Goal: Information Seeking & Learning: Learn about a topic

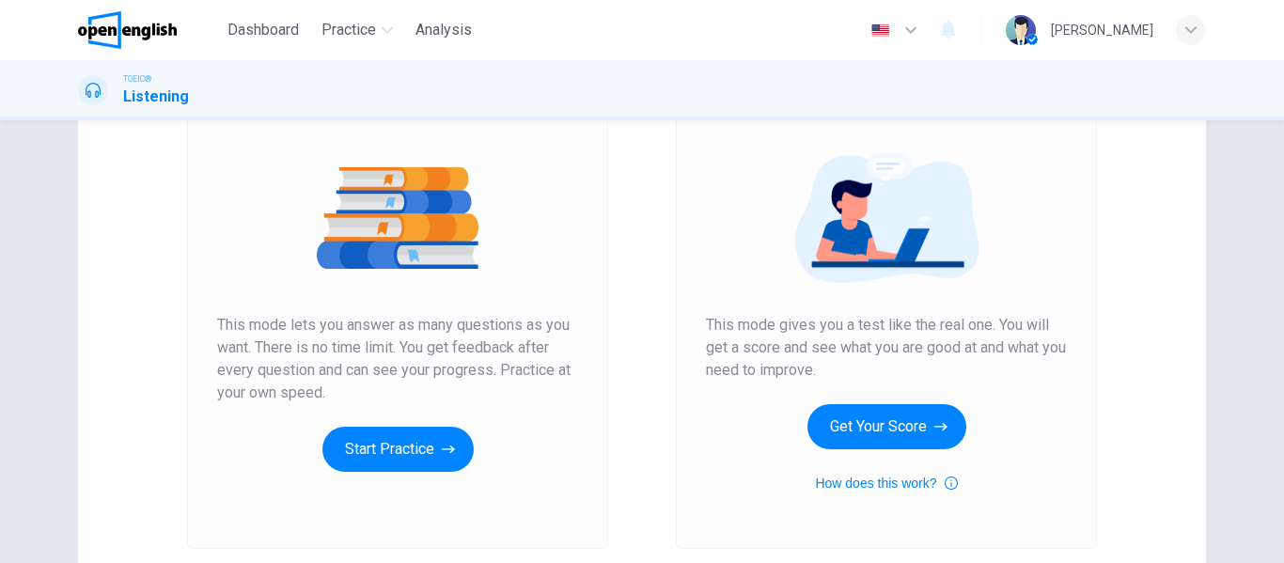
scroll to position [188, 0]
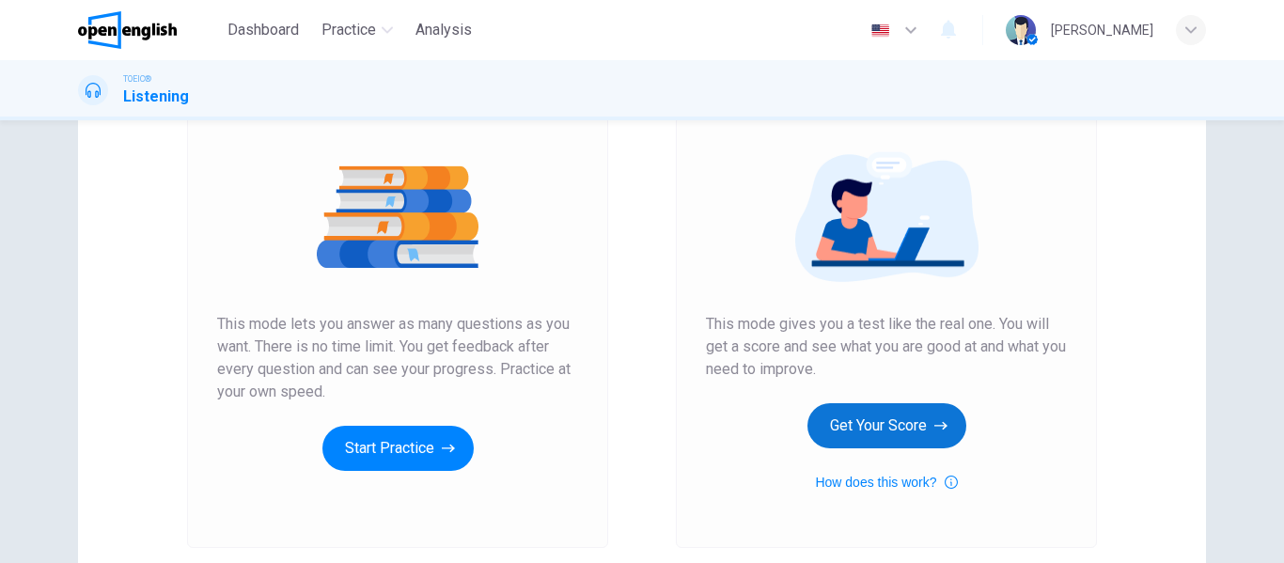
click at [894, 419] on button "Get Your Score" at bounding box center [886, 425] width 159 height 45
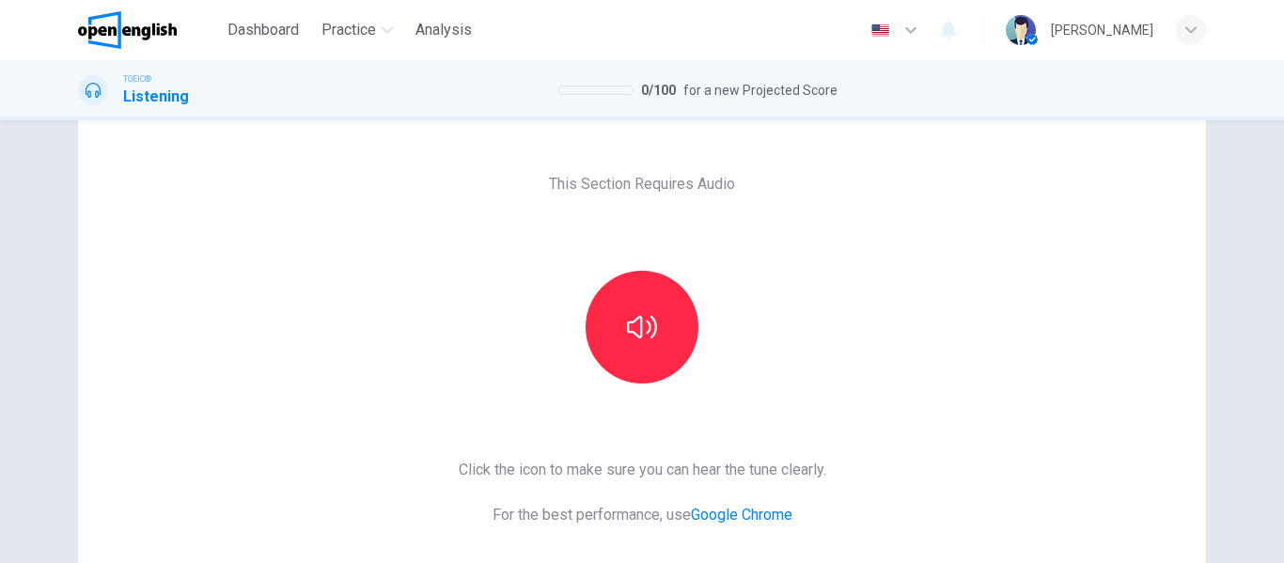
scroll to position [94, 0]
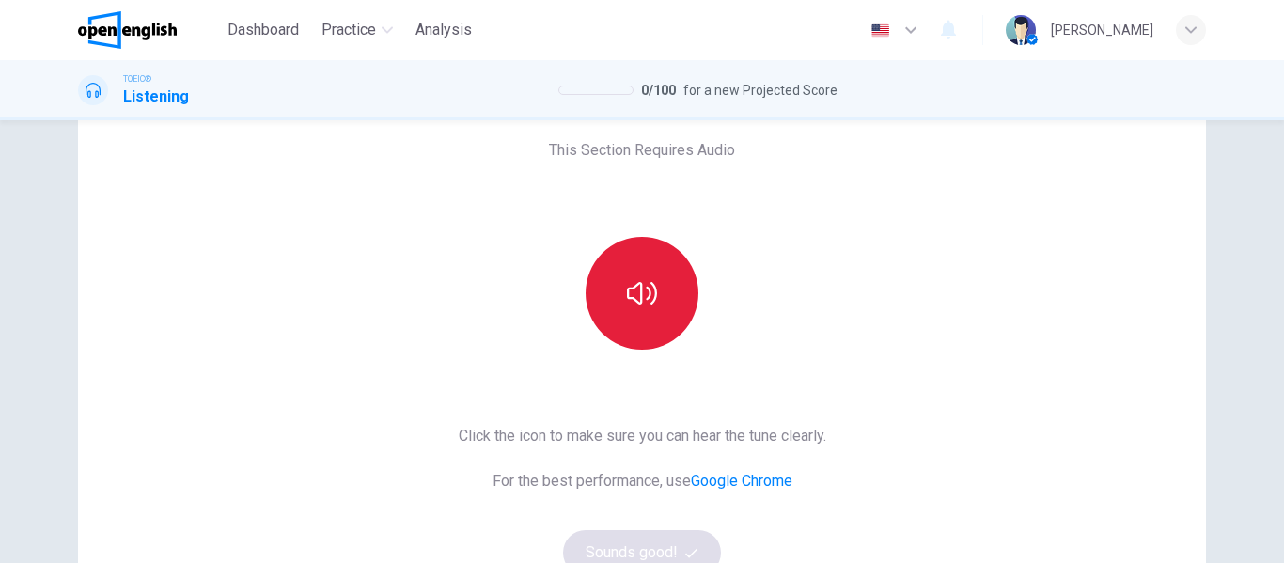
click at [652, 300] on button "button" at bounding box center [642, 293] width 113 height 113
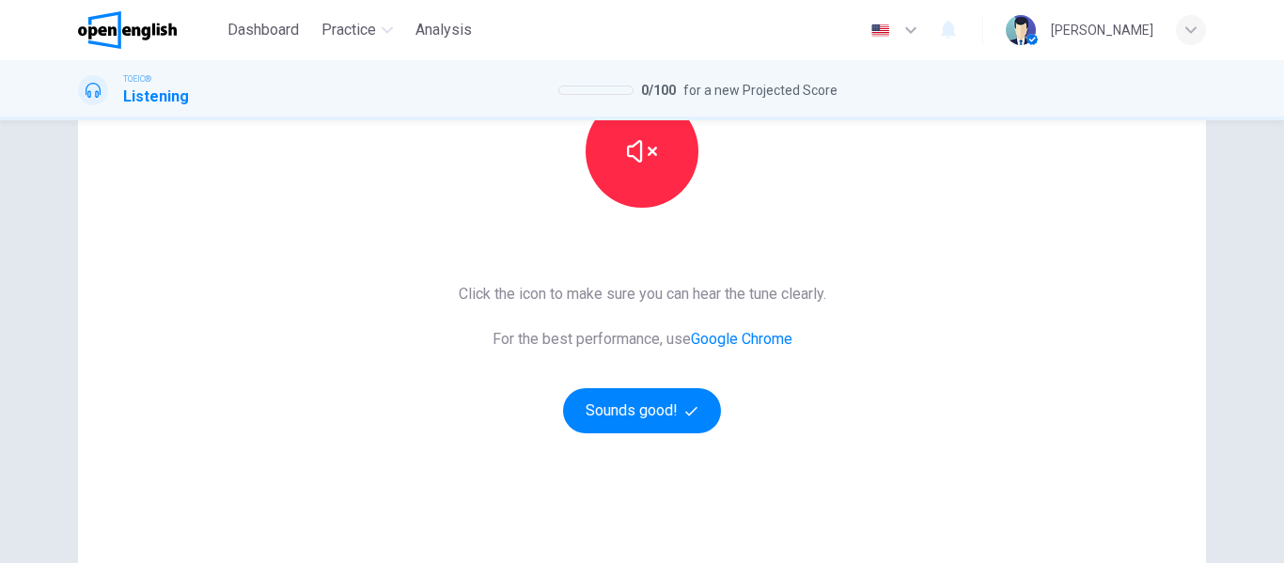
scroll to position [282, 0]
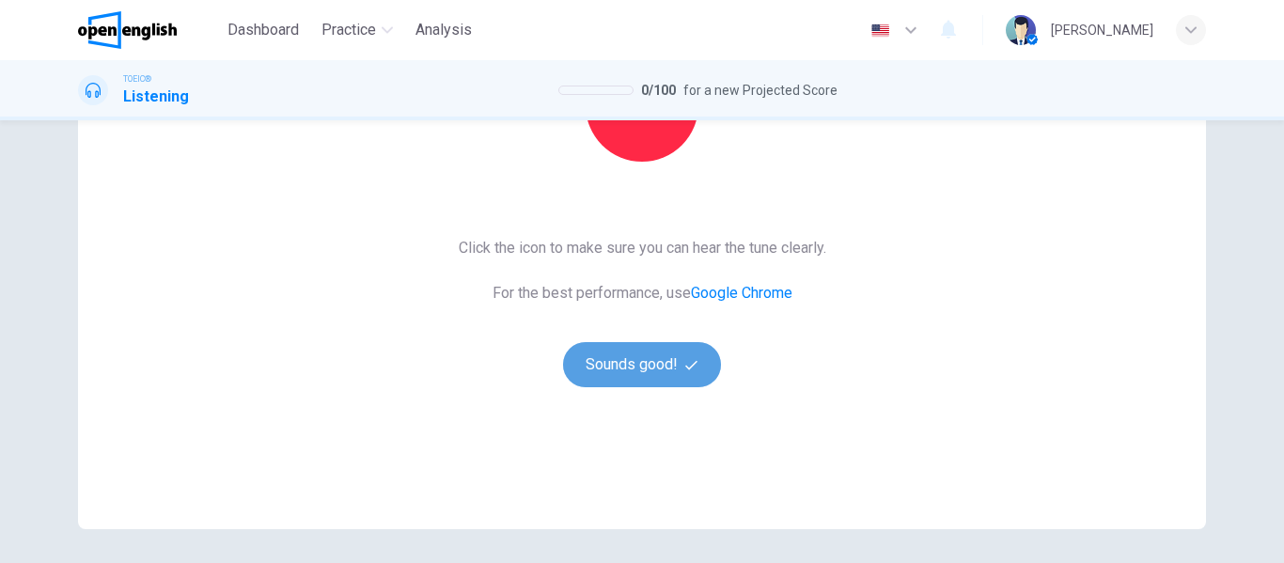
click at [608, 363] on button "Sounds good!" at bounding box center [642, 364] width 158 height 45
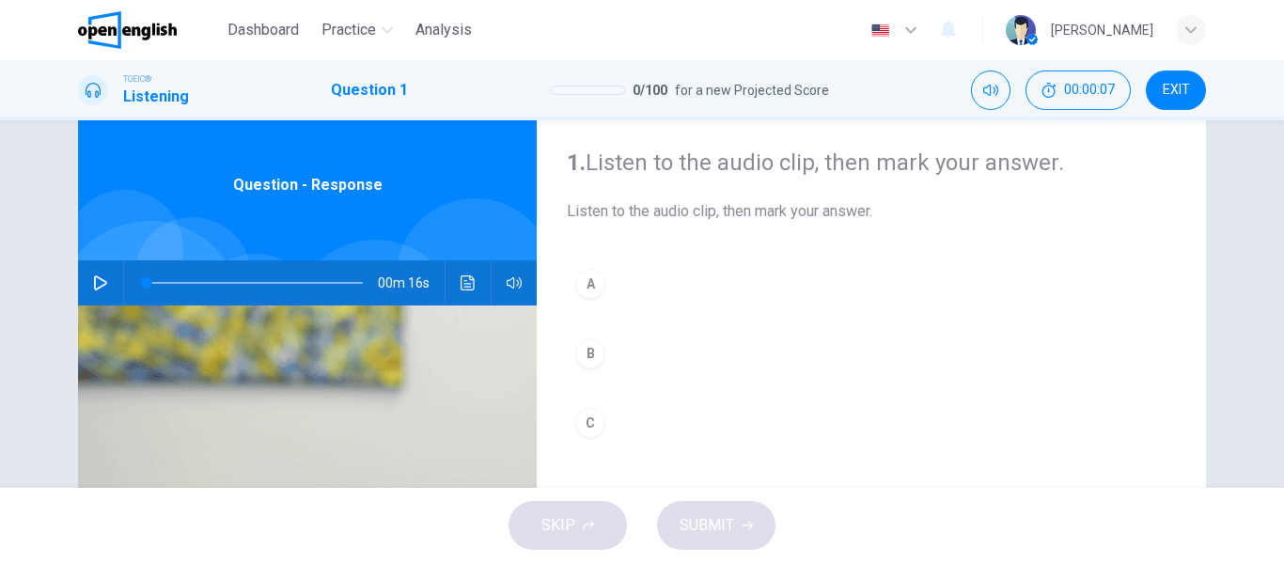
scroll to position [94, 0]
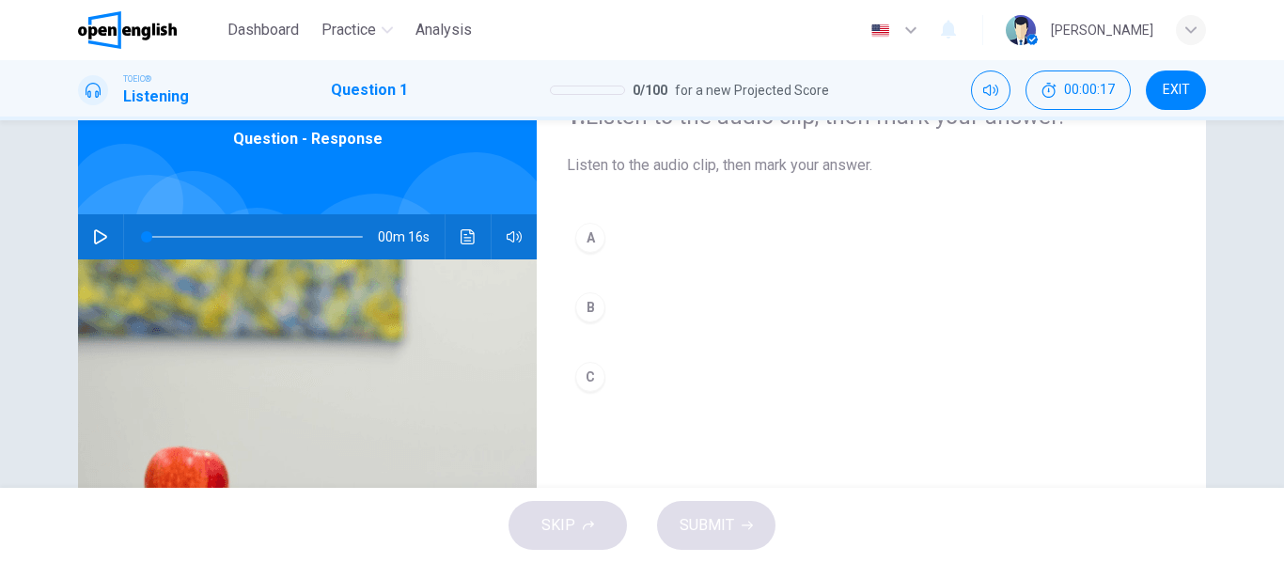
click at [93, 240] on icon "button" at bounding box center [100, 236] width 15 height 15
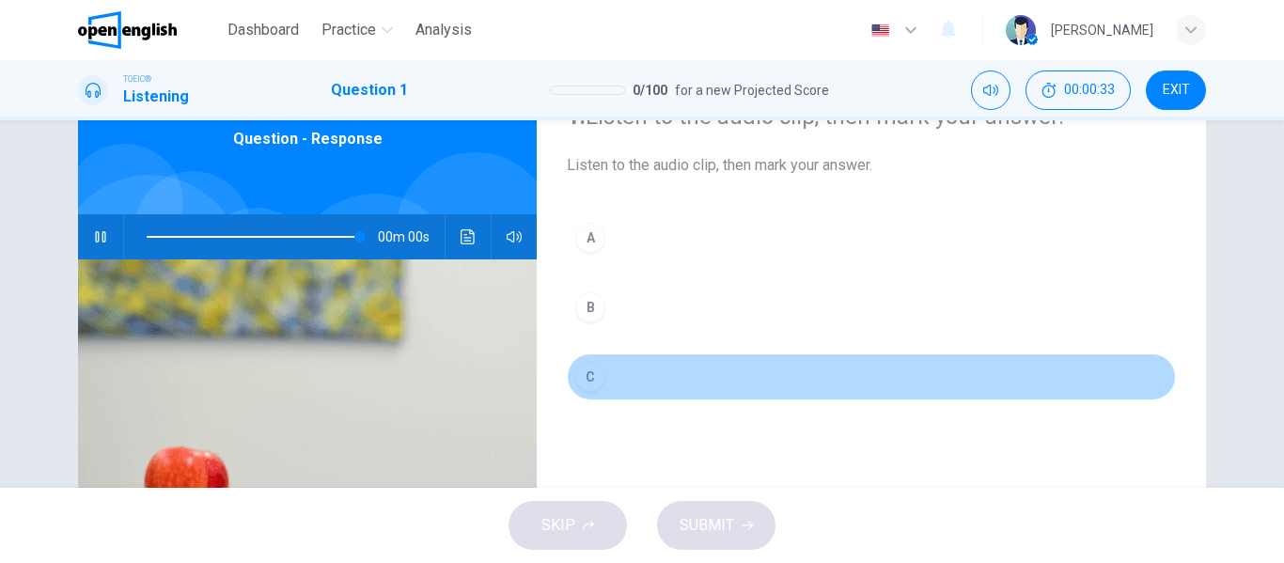
click at [592, 374] on div "C" at bounding box center [590, 377] width 30 height 30
type input "*"
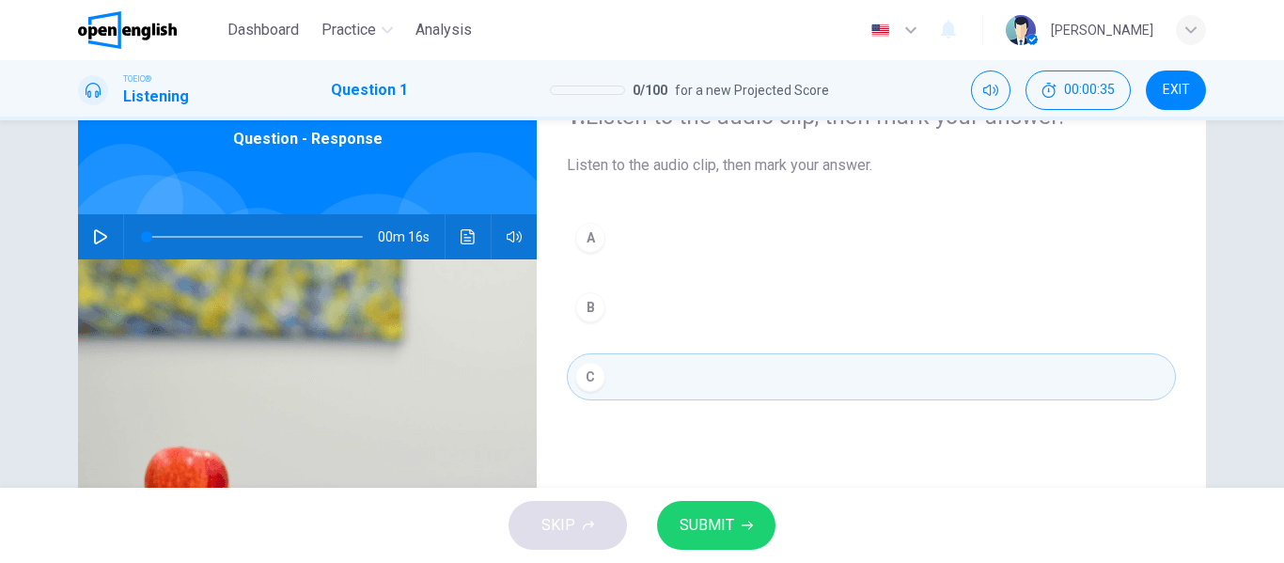
click at [719, 520] on span "SUBMIT" at bounding box center [707, 525] width 55 height 26
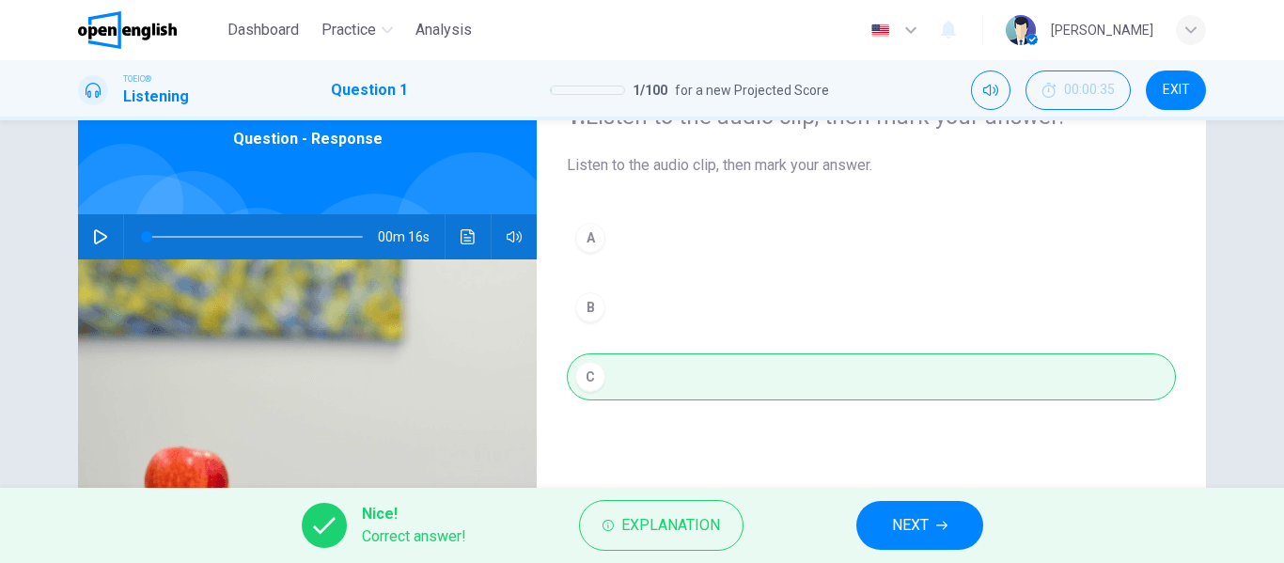
click at [921, 527] on span "NEXT" at bounding box center [910, 525] width 37 height 26
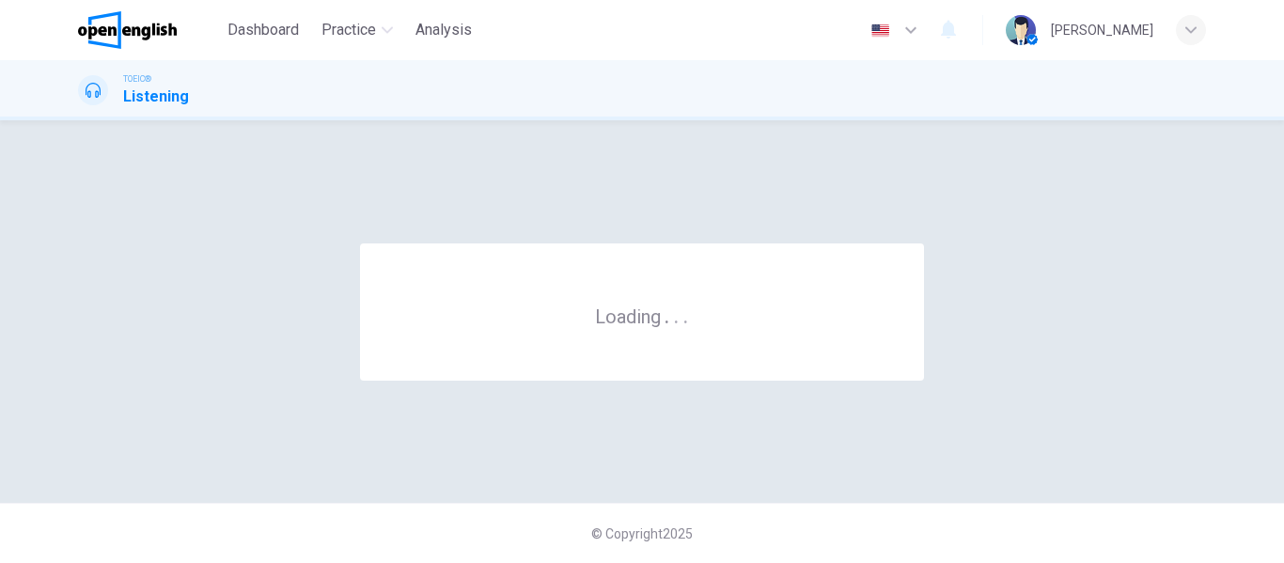
scroll to position [0, 0]
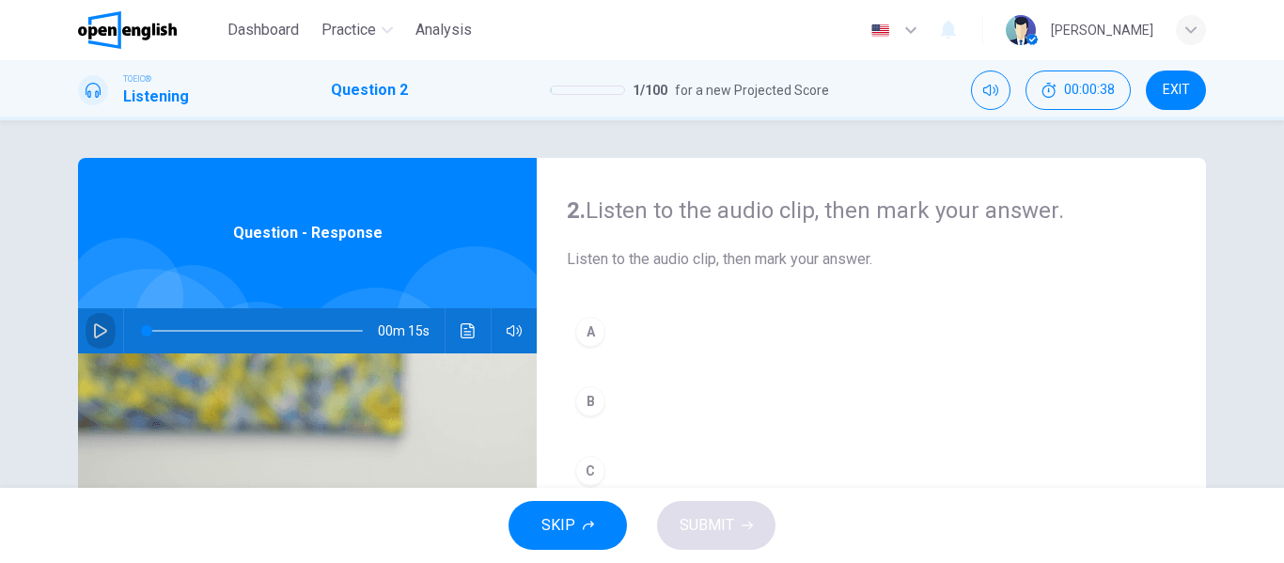
click at [94, 325] on icon "button" at bounding box center [100, 330] width 13 height 15
type input "*"
click at [589, 328] on div "A" at bounding box center [590, 332] width 30 height 30
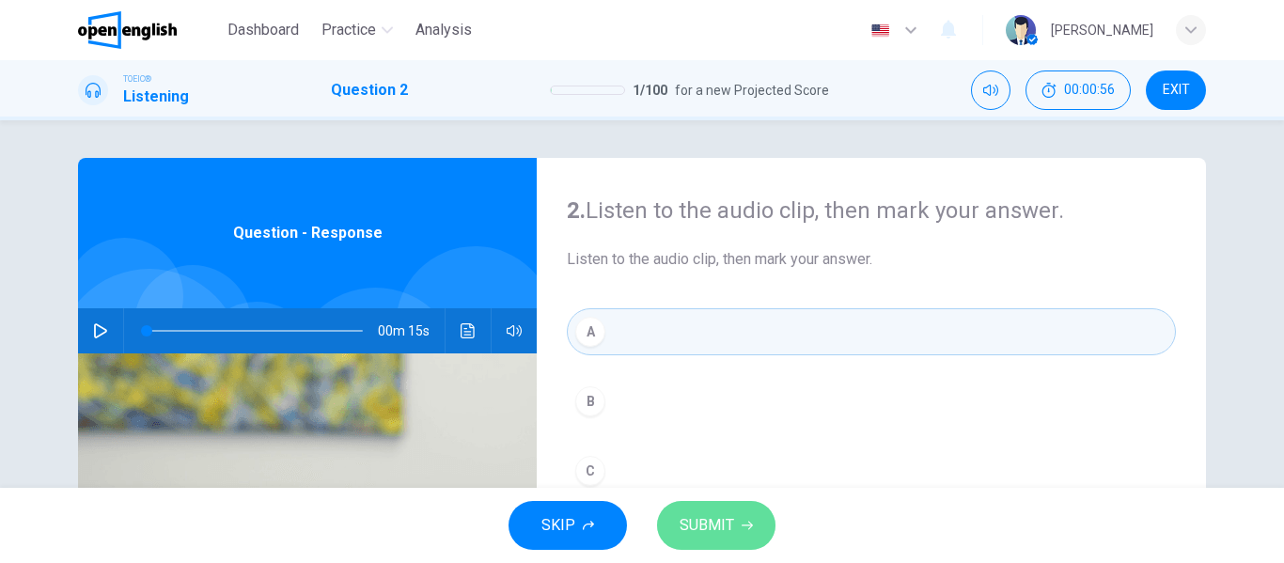
click at [739, 517] on button "SUBMIT" at bounding box center [716, 525] width 118 height 49
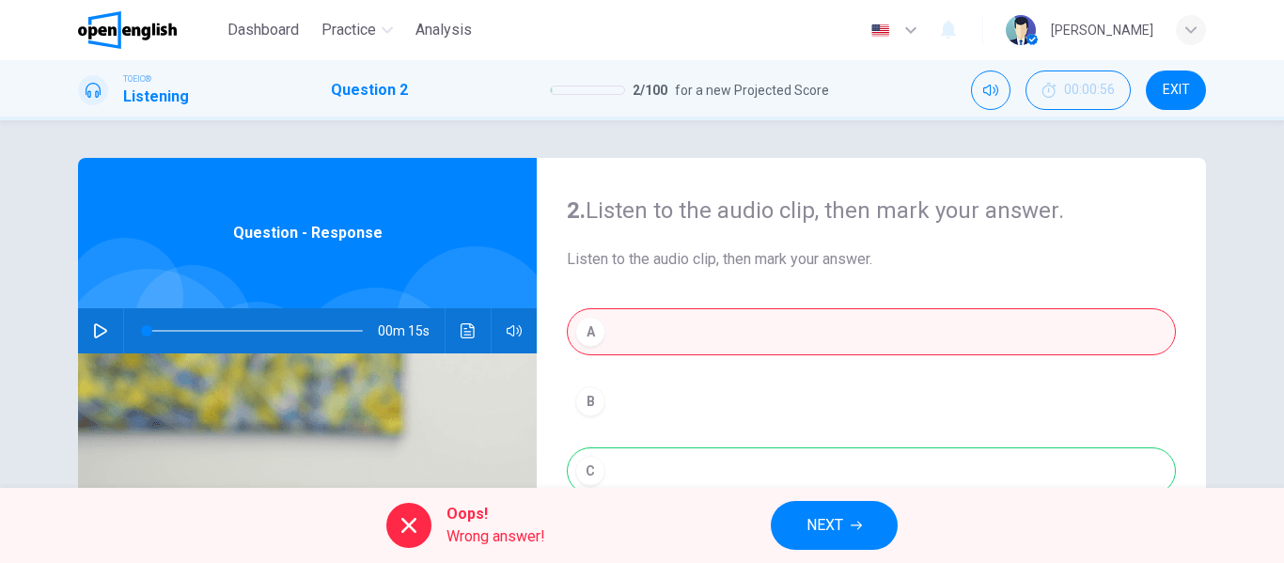
scroll to position [94, 0]
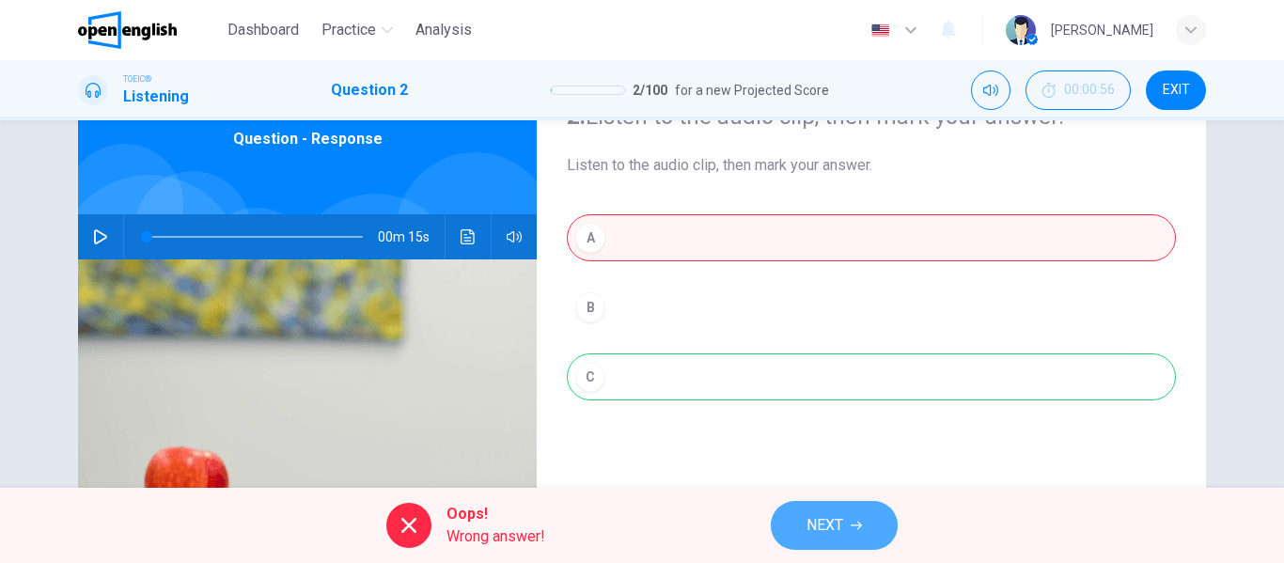
click at [843, 528] on span "NEXT" at bounding box center [824, 525] width 37 height 26
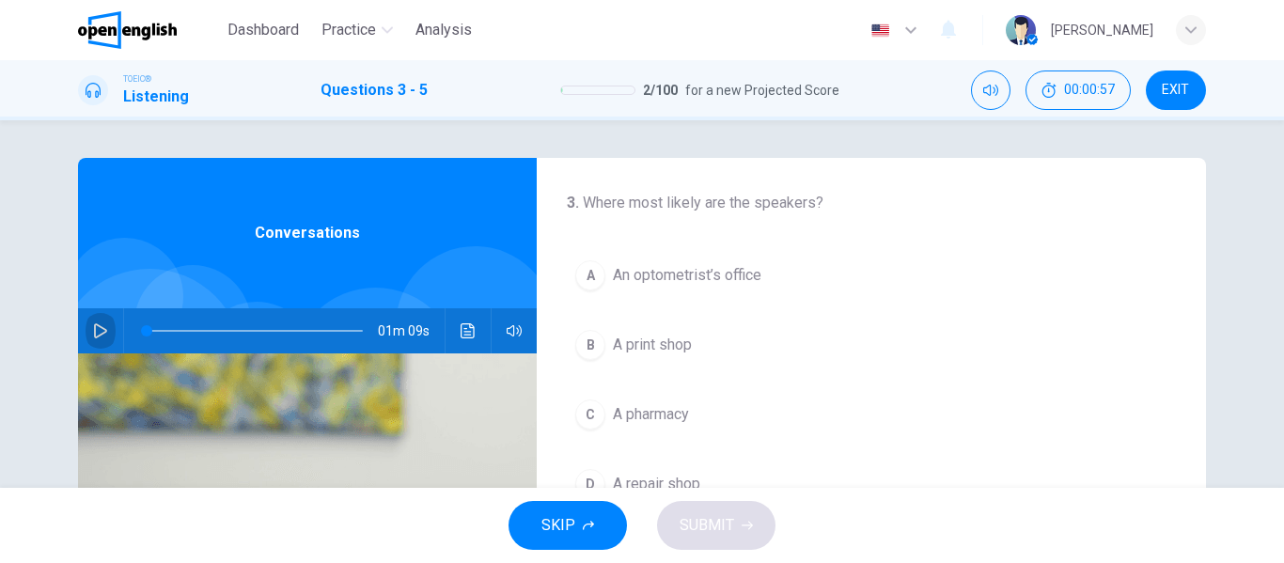
click at [94, 326] on icon "button" at bounding box center [100, 330] width 13 height 15
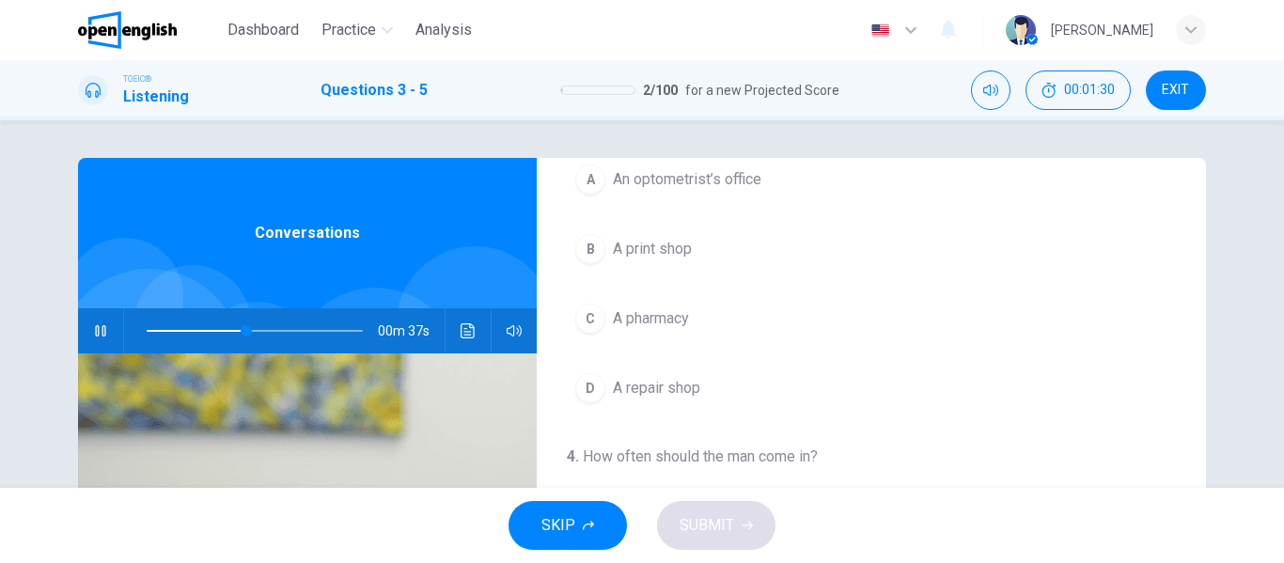
scroll to position [94, 0]
click at [641, 180] on span "An optometrist’s office" at bounding box center [687, 181] width 149 height 23
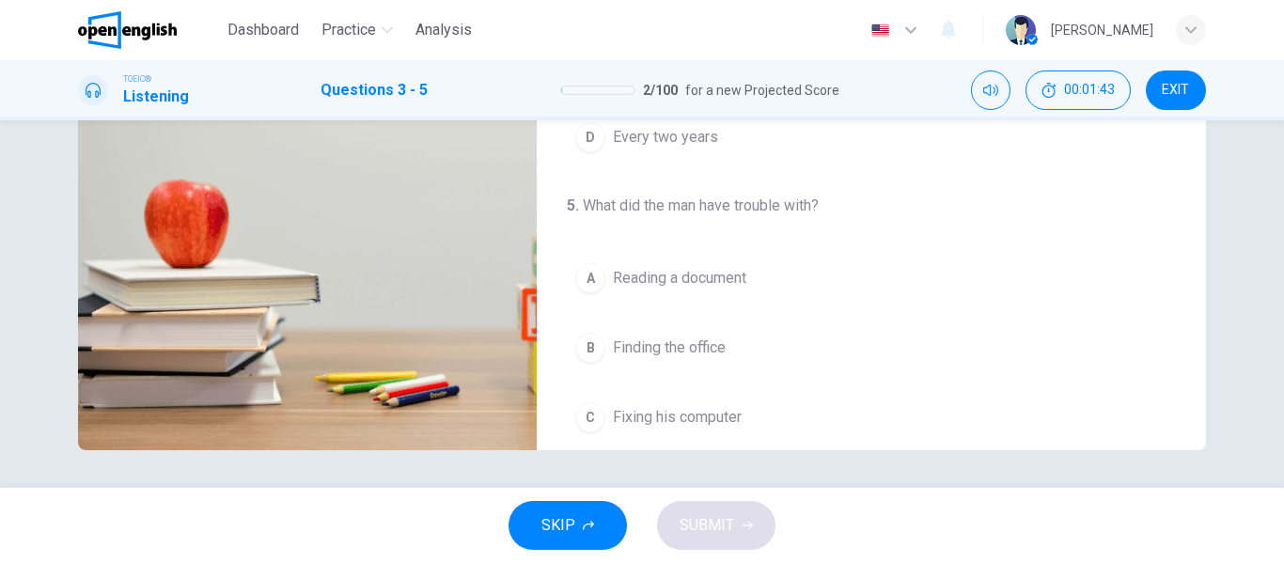
scroll to position [430, 0]
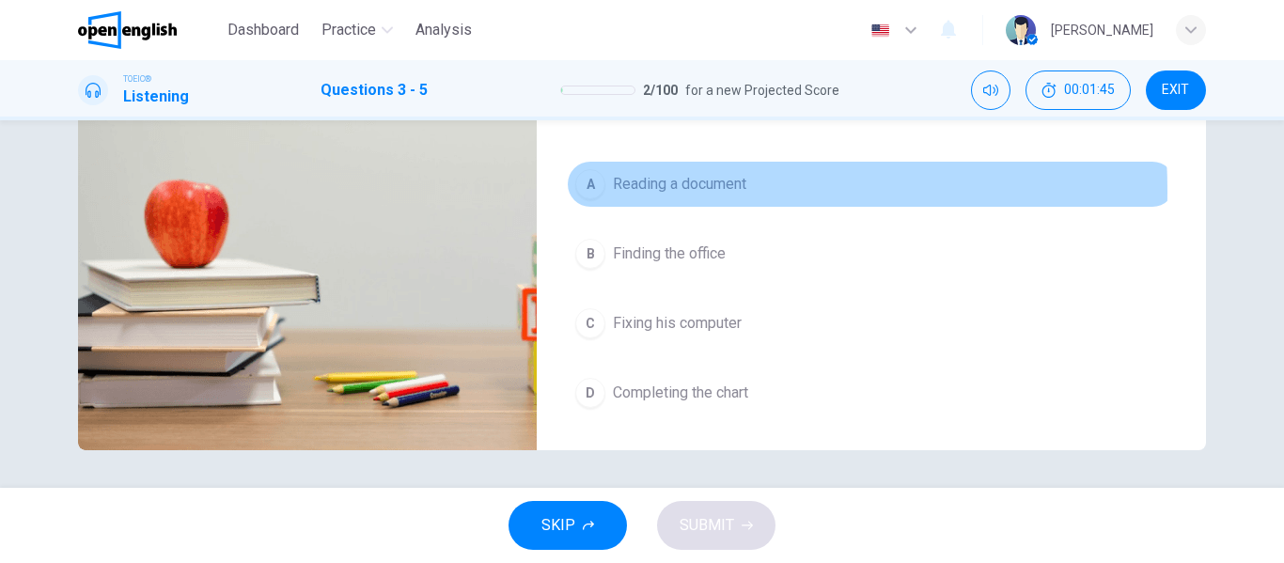
click at [632, 191] on span "Reading a document" at bounding box center [679, 184] width 133 height 23
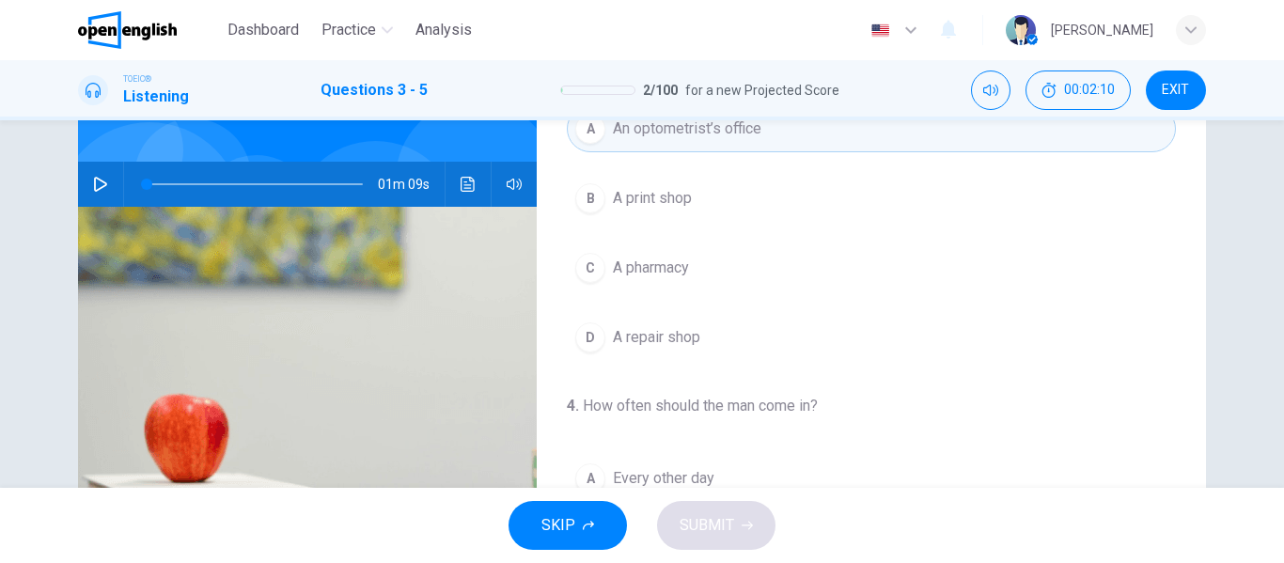
scroll to position [141, 0]
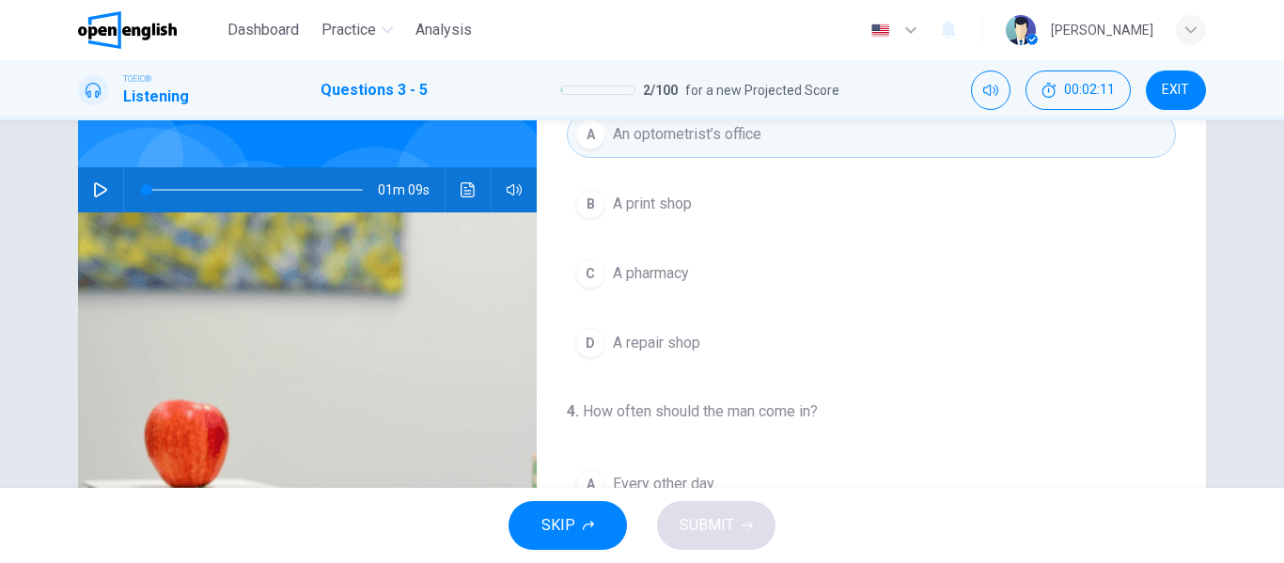
click at [98, 190] on icon "button" at bounding box center [100, 189] width 15 height 15
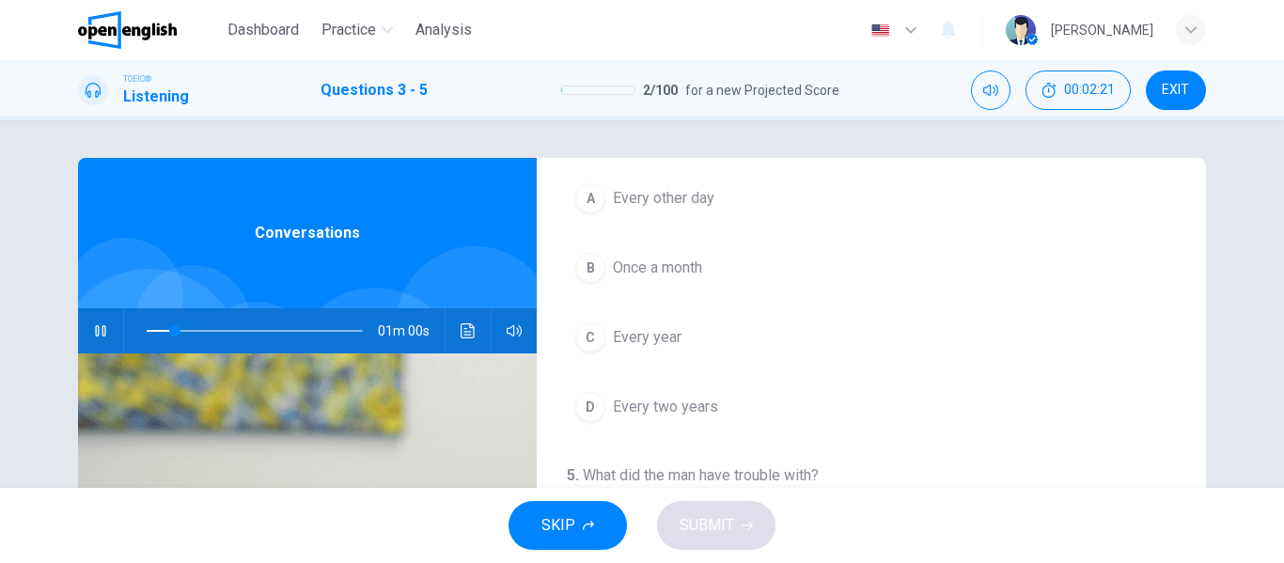
scroll to position [430, 0]
click at [671, 409] on span "Every two years" at bounding box center [665, 404] width 105 height 23
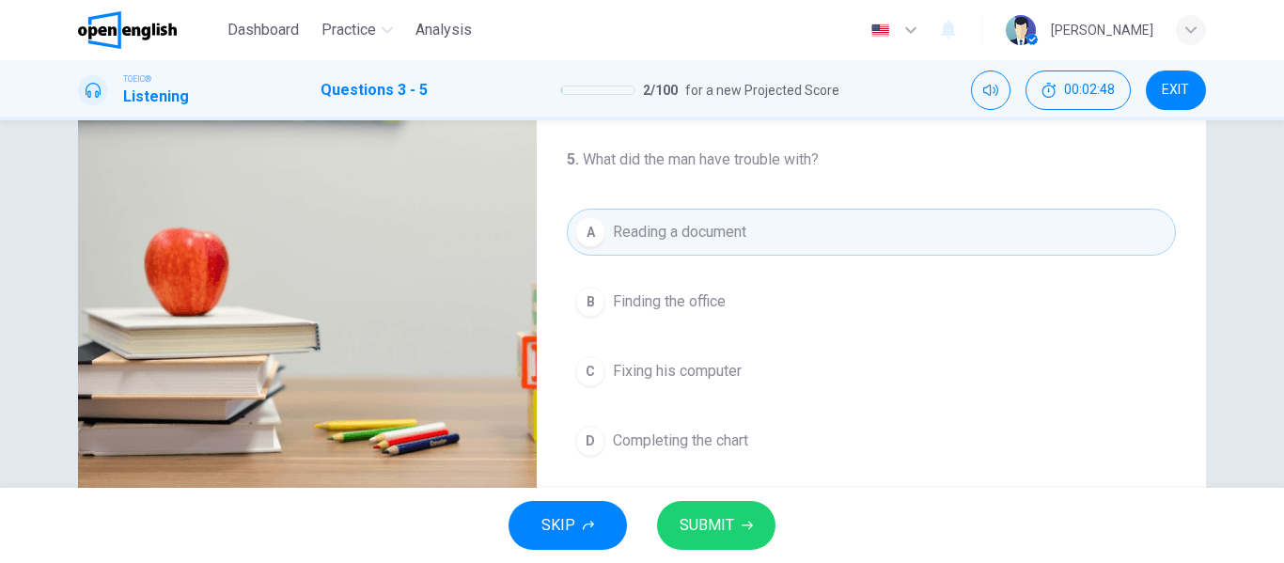
scroll to position [361, 0]
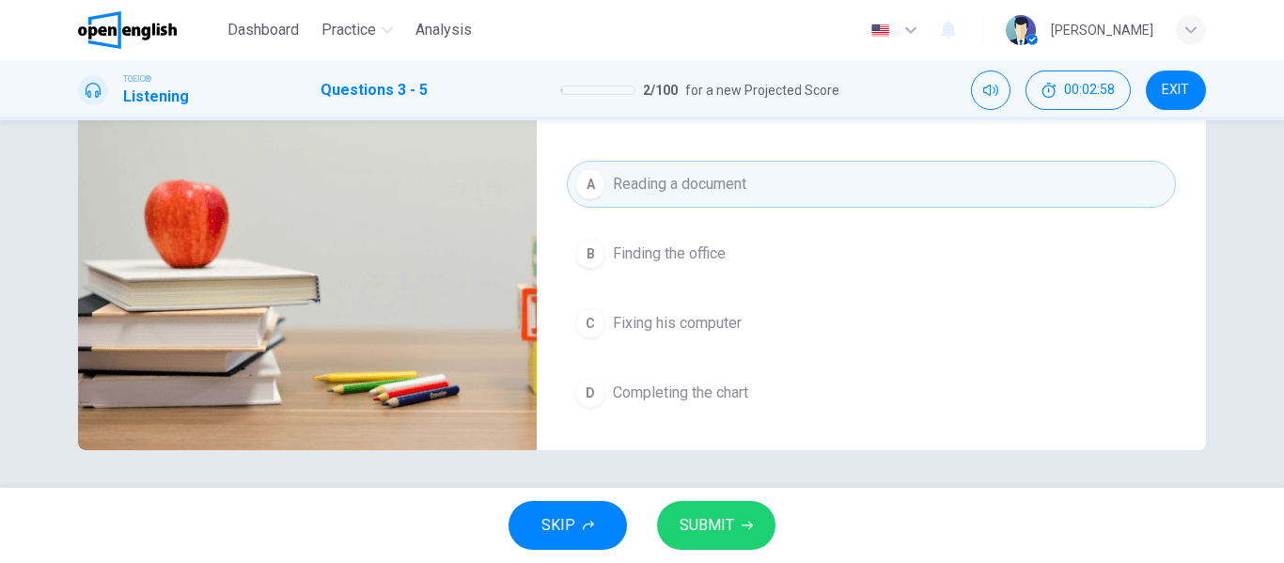
click at [699, 322] on span "Fixing his computer" at bounding box center [677, 323] width 129 height 23
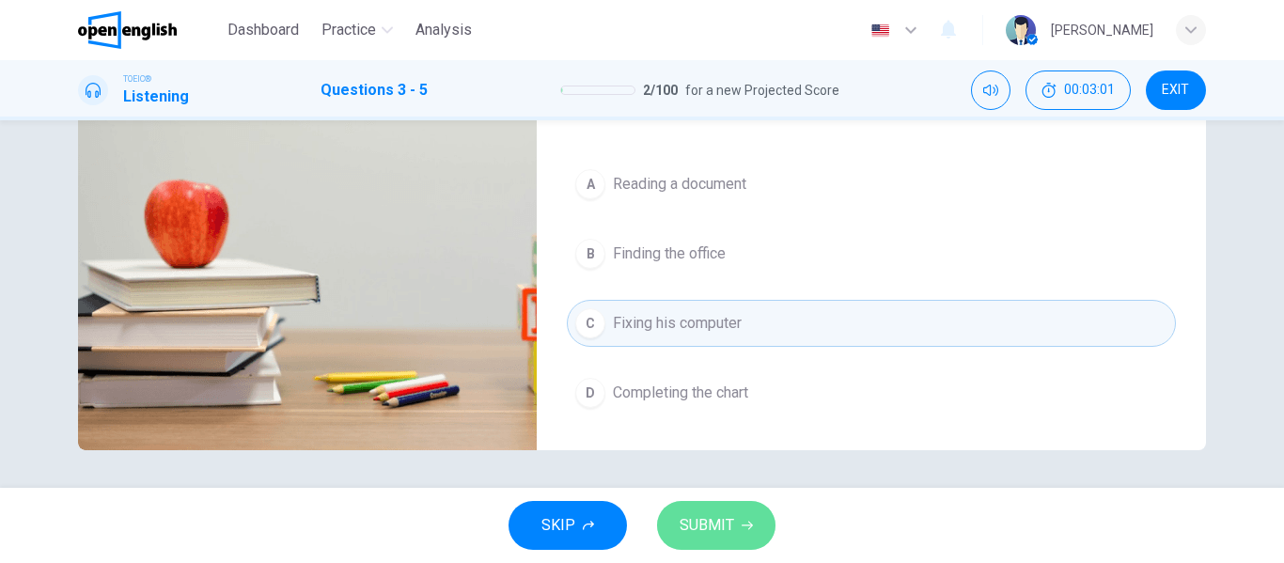
click at [730, 520] on span "SUBMIT" at bounding box center [707, 525] width 55 height 26
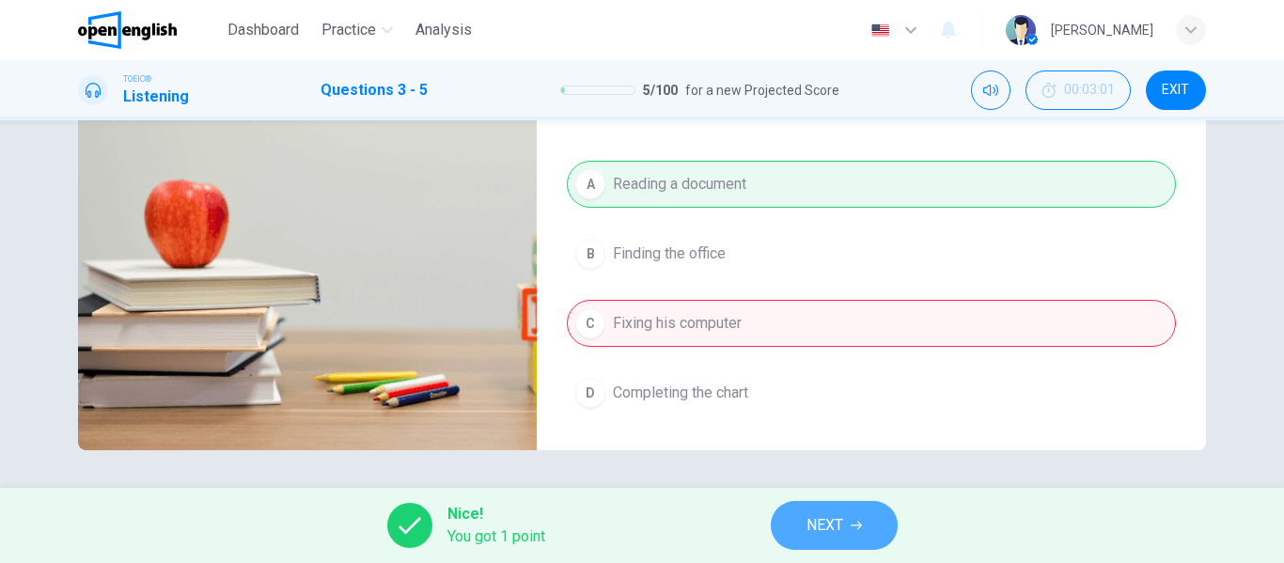
type input "**"
click at [853, 525] on icon "button" at bounding box center [856, 526] width 11 height 8
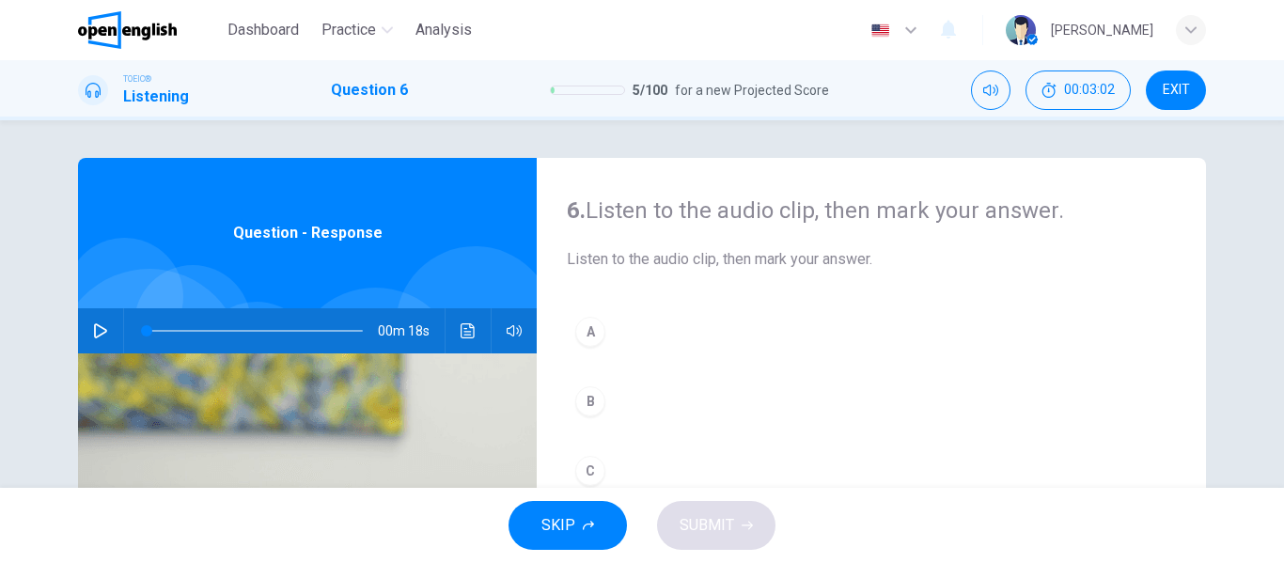
click at [94, 331] on icon "button" at bounding box center [100, 330] width 15 height 15
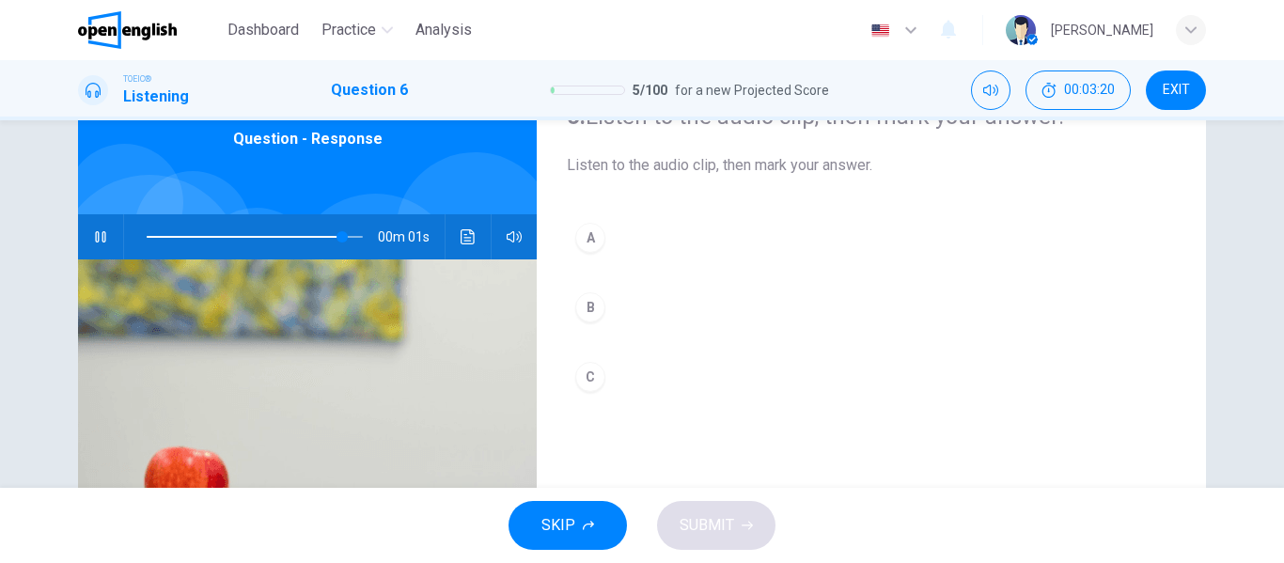
click at [586, 376] on div "C" at bounding box center [590, 377] width 30 height 30
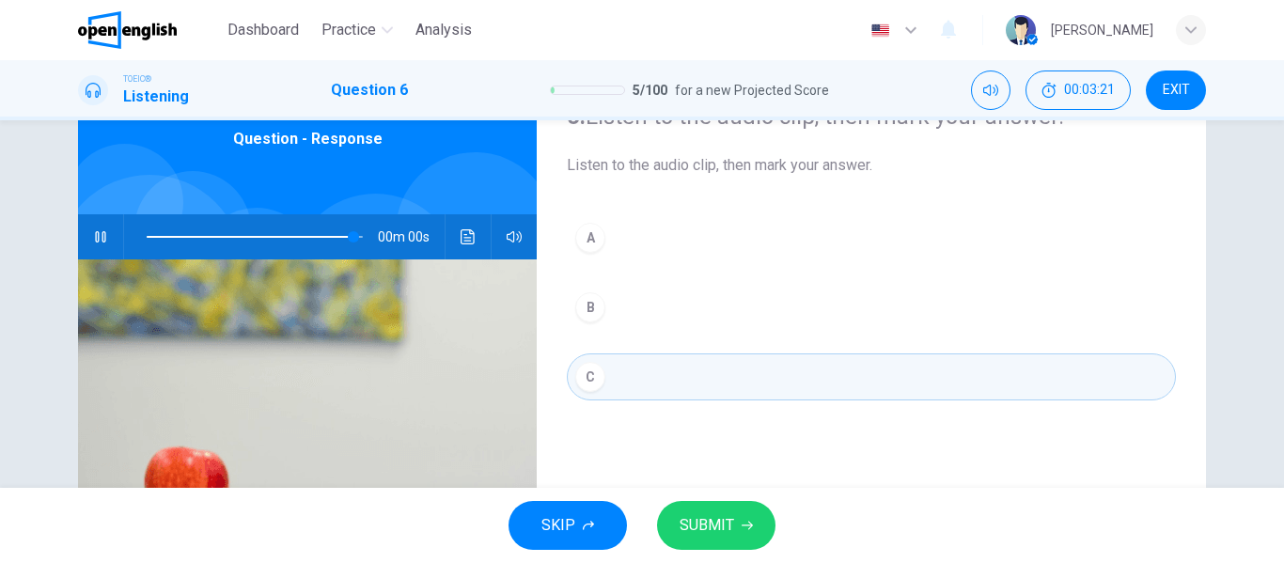
click at [732, 519] on span "SUBMIT" at bounding box center [707, 525] width 55 height 26
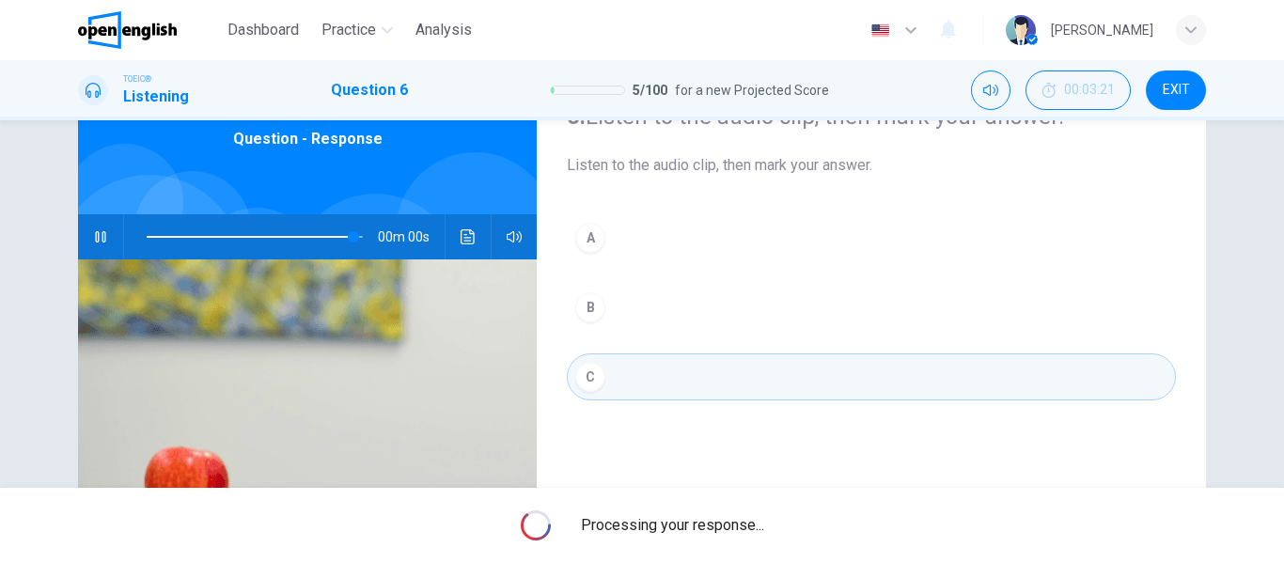
type input "*"
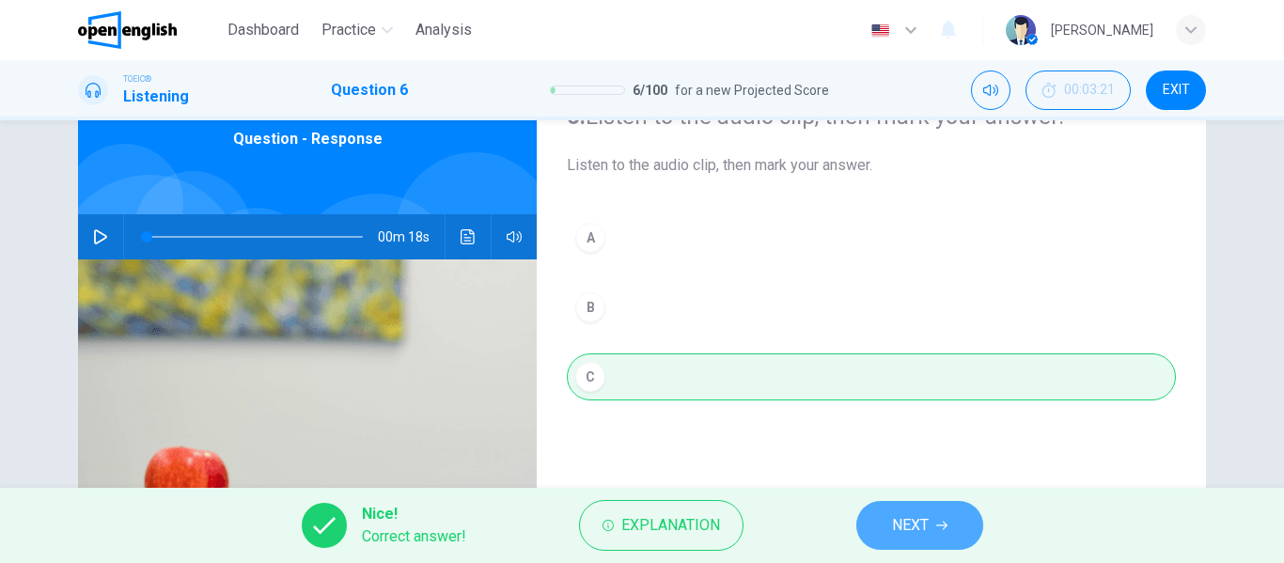
click at [941, 521] on icon "button" at bounding box center [941, 525] width 11 height 11
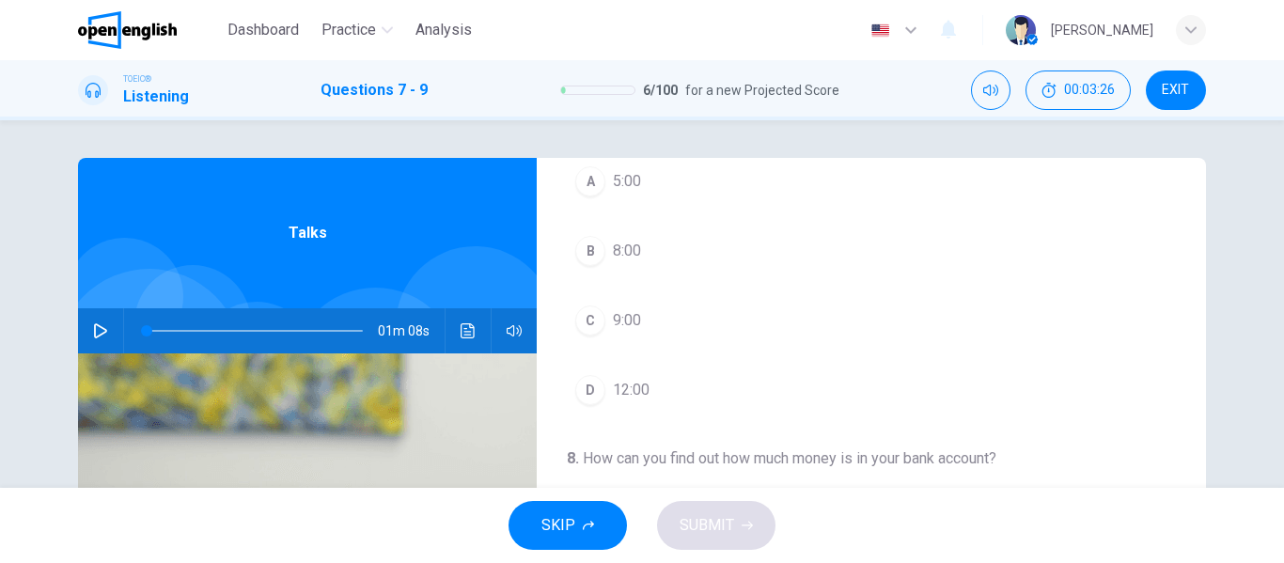
scroll to position [0, 0]
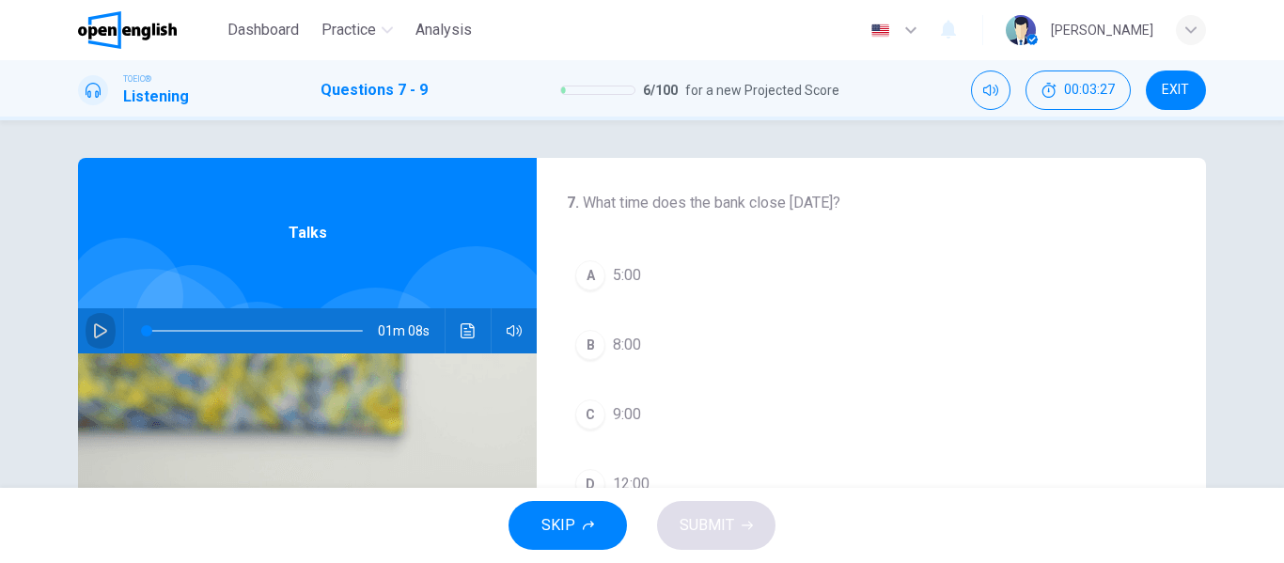
click at [97, 327] on icon "button" at bounding box center [100, 330] width 13 height 15
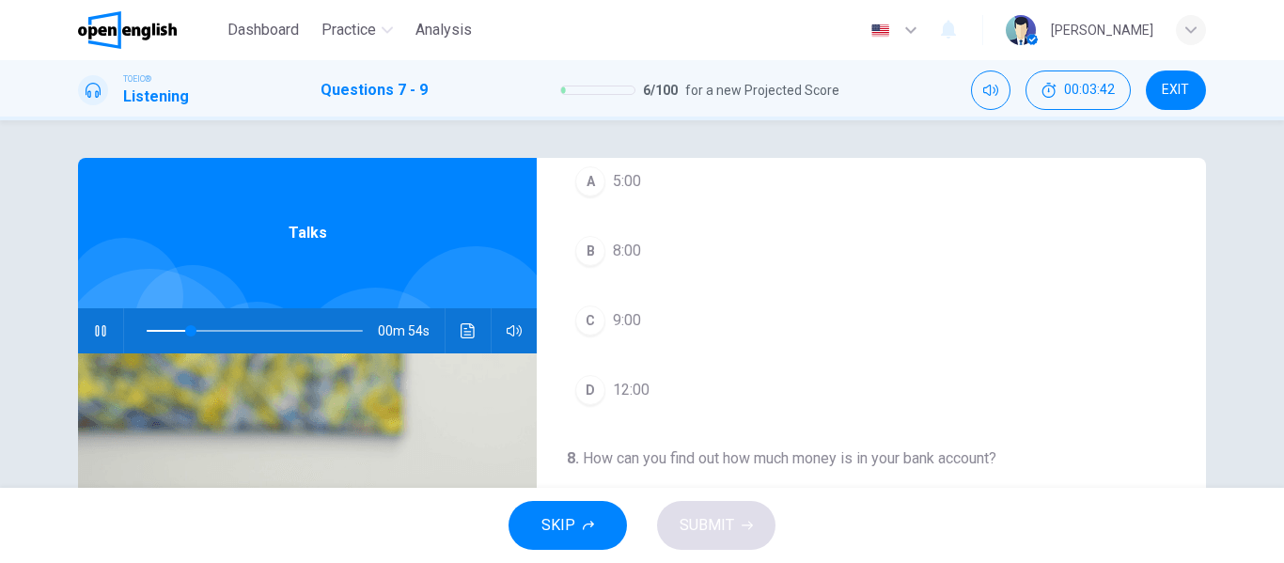
click at [630, 383] on span "12:00" at bounding box center [631, 390] width 37 height 23
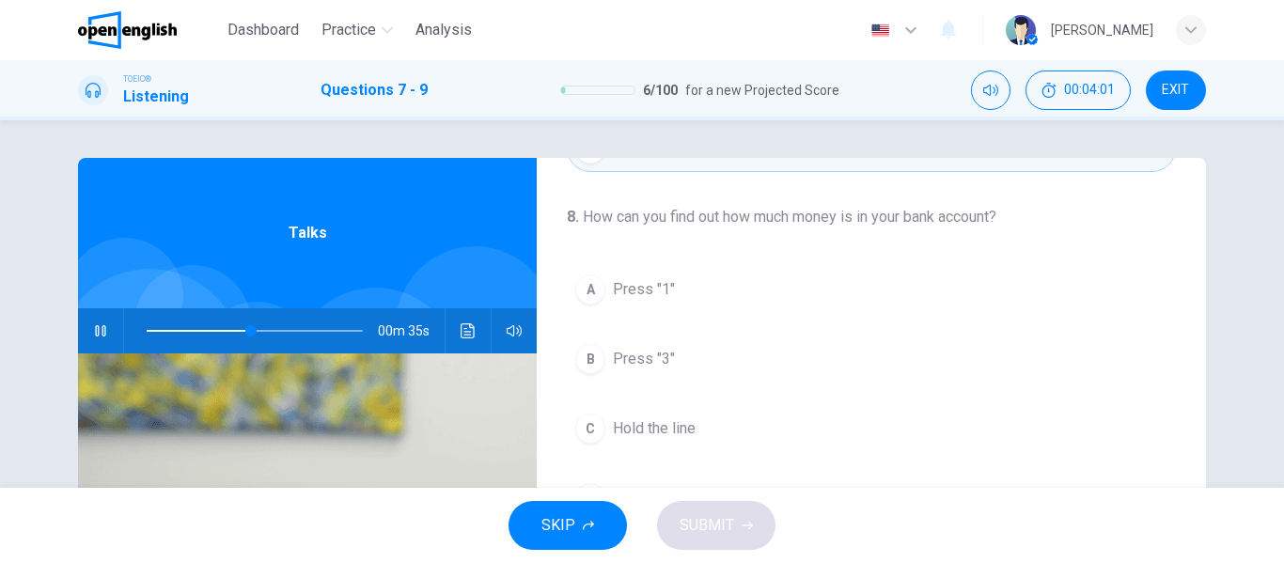
scroll to position [430, 0]
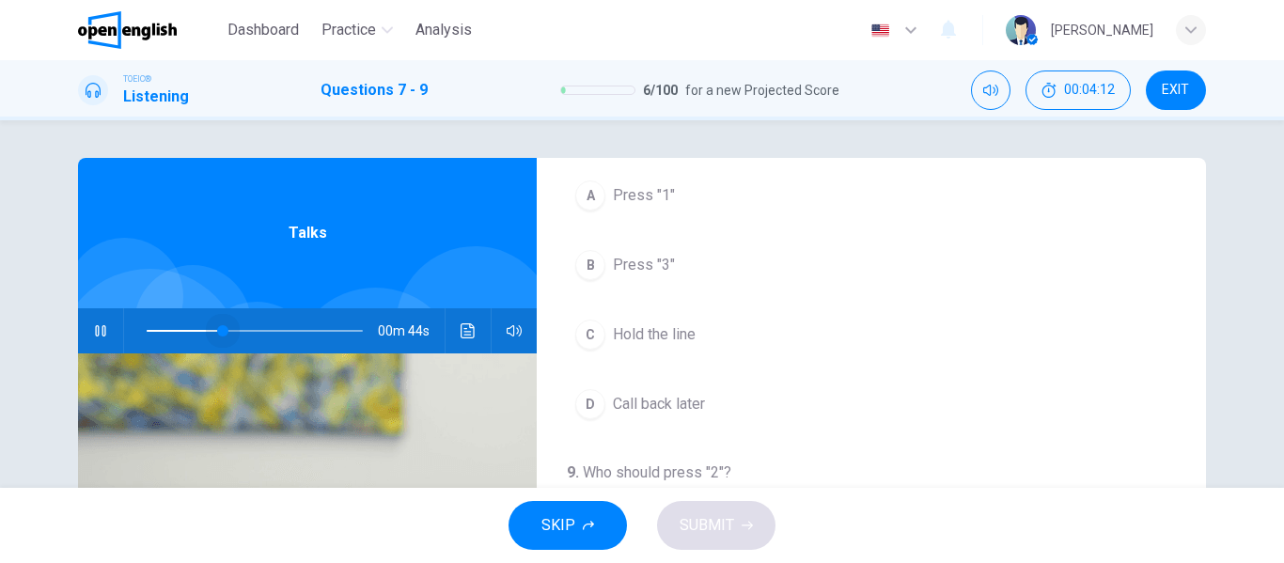
drag, startPoint x: 276, startPoint y: 329, endPoint x: 218, endPoint y: 326, distance: 58.3
click at [218, 326] on span at bounding box center [222, 330] width 11 height 11
drag, startPoint x: 222, startPoint y: 329, endPoint x: 183, endPoint y: 327, distance: 38.6
click at [183, 327] on span at bounding box center [187, 330] width 11 height 11
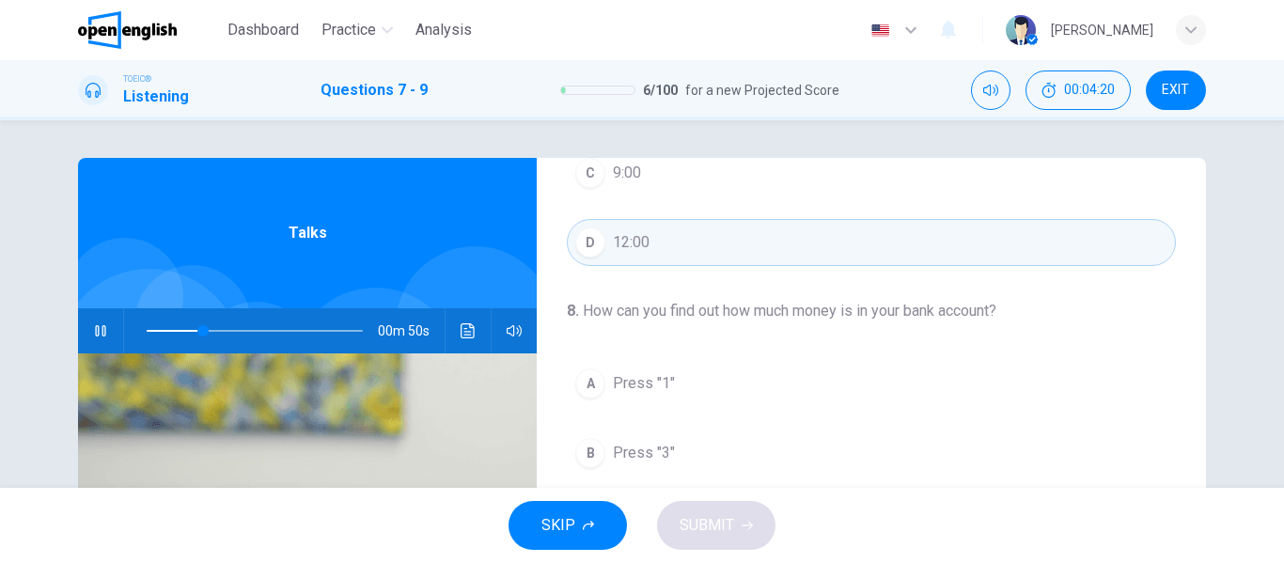
scroll to position [336, 0]
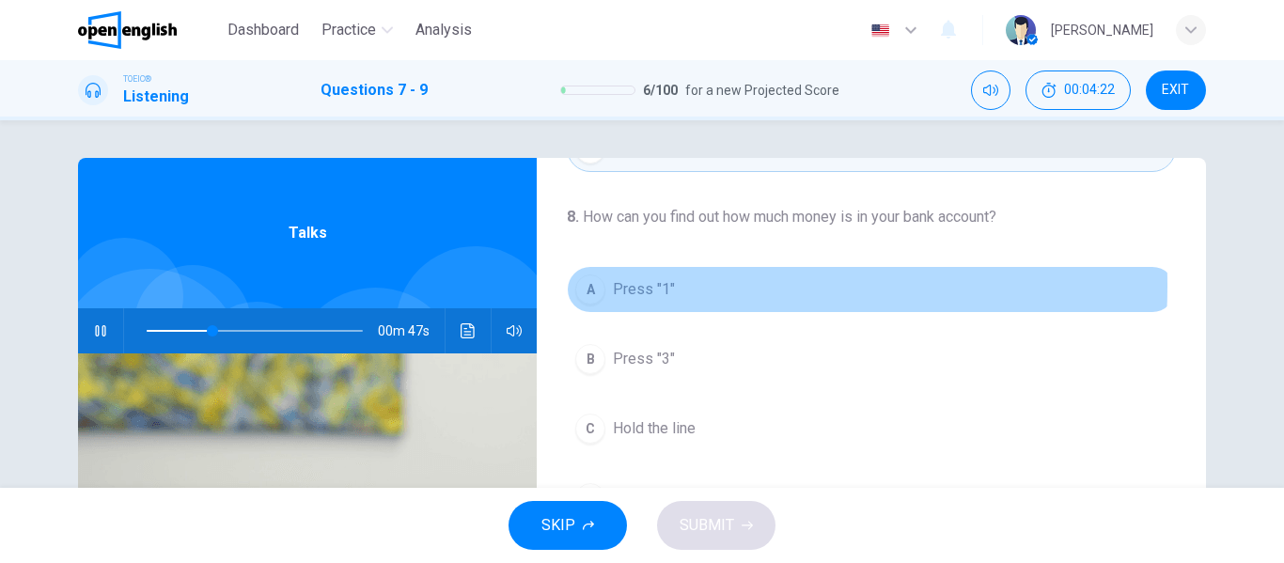
click at [631, 286] on span "Press "1"" at bounding box center [644, 289] width 62 height 23
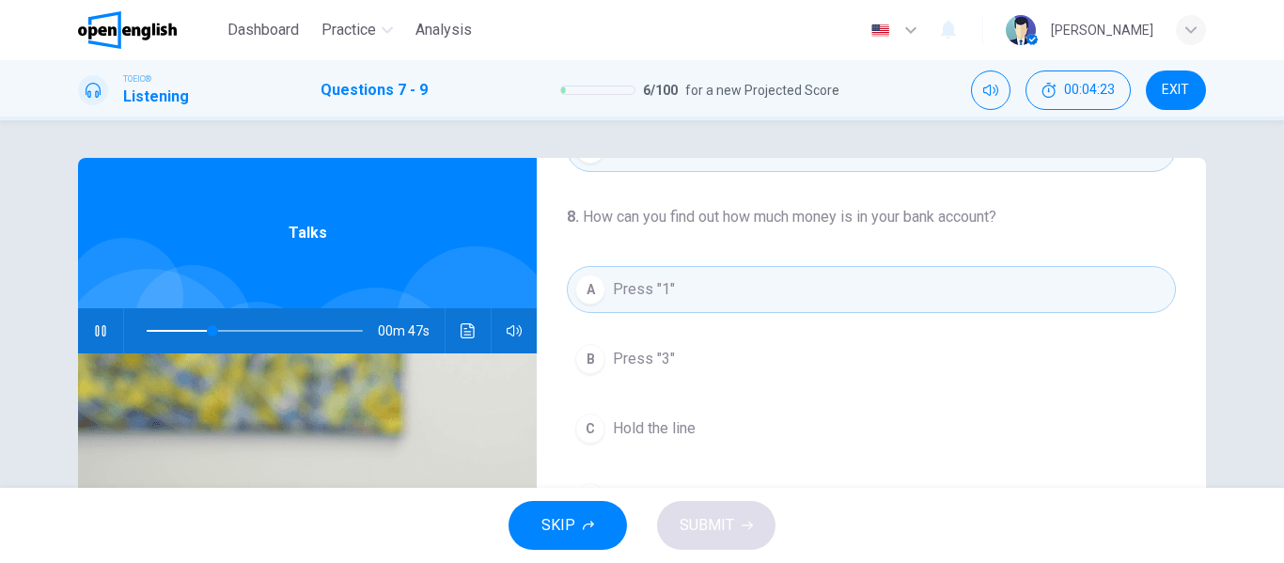
scroll to position [430, 0]
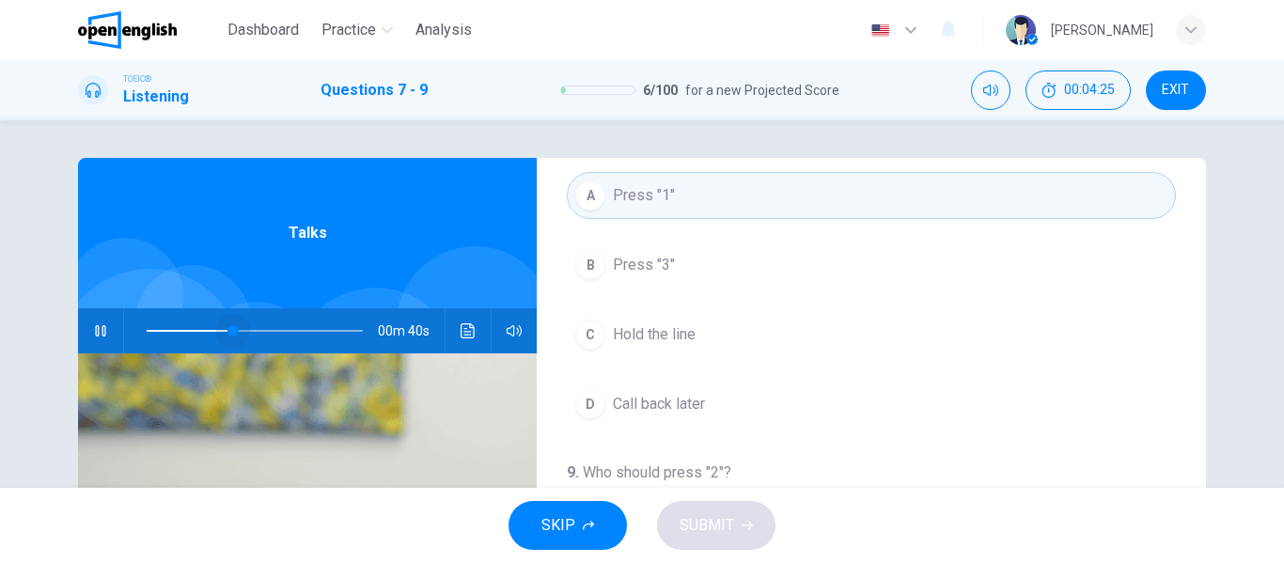
drag, startPoint x: 212, startPoint y: 328, endPoint x: 230, endPoint y: 328, distance: 17.9
click at [230, 328] on span at bounding box center [232, 330] width 11 height 11
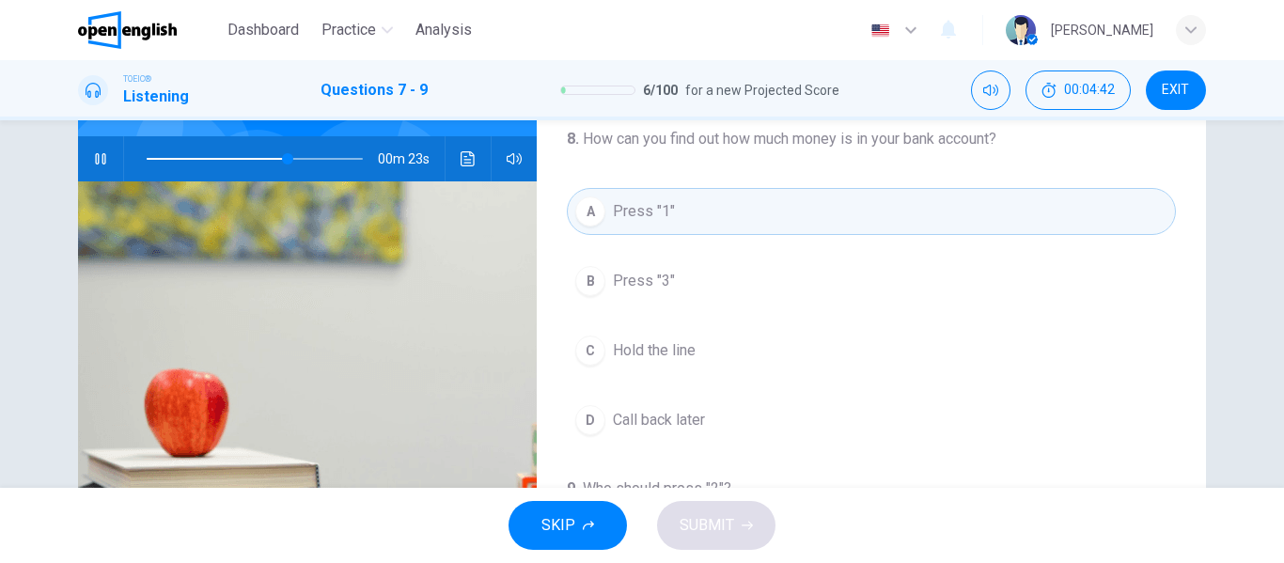
scroll to position [79, 0]
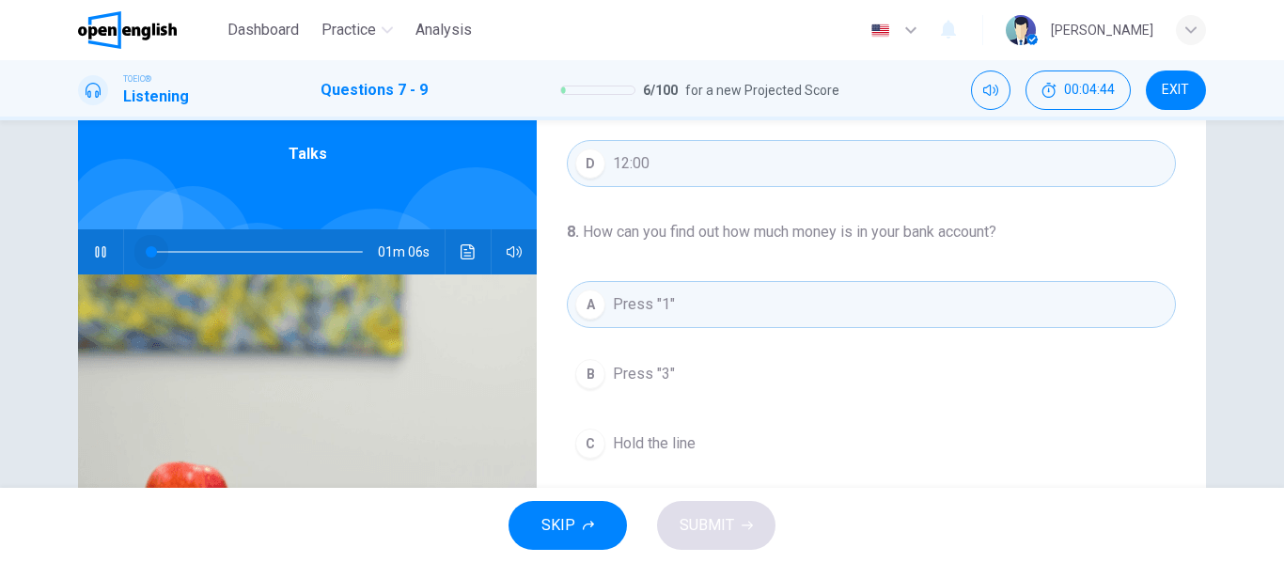
drag, startPoint x: 289, startPoint y: 253, endPoint x: 139, endPoint y: 256, distance: 150.4
click at [146, 256] on span at bounding box center [151, 251] width 11 height 11
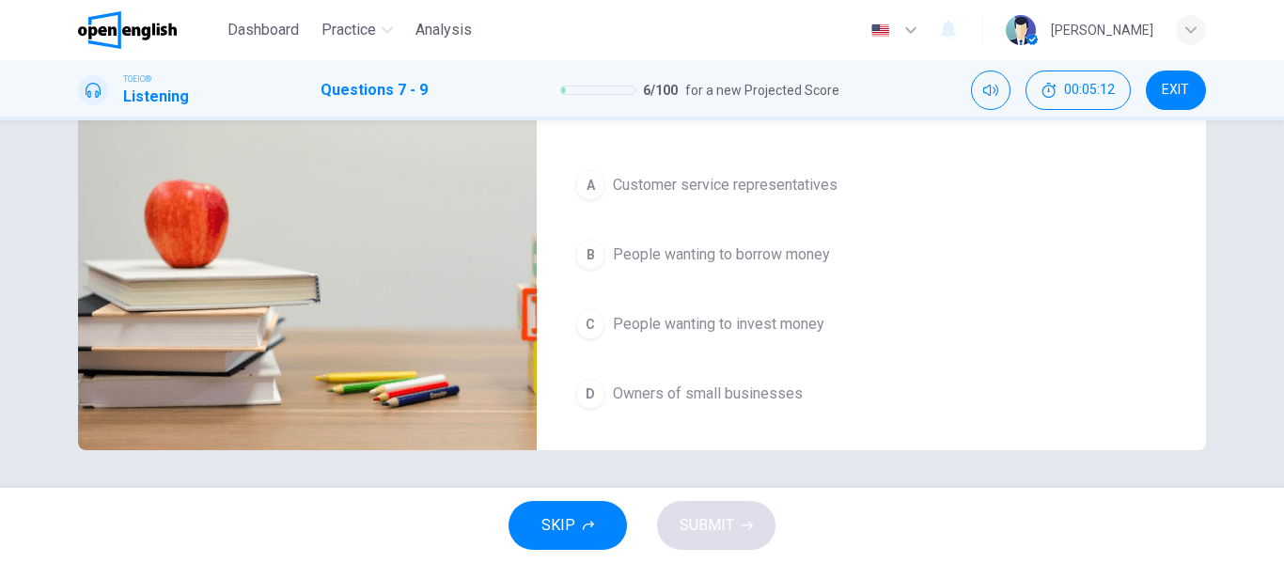
scroll to position [430, 0]
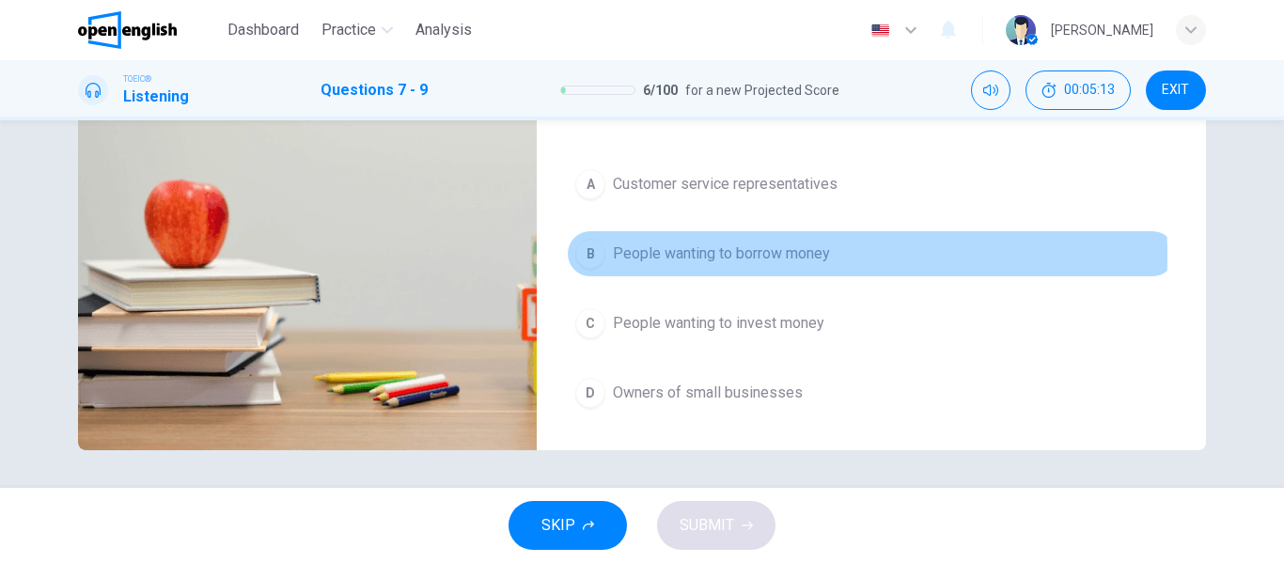
click at [709, 256] on span "People wanting to borrow money" at bounding box center [721, 253] width 217 height 23
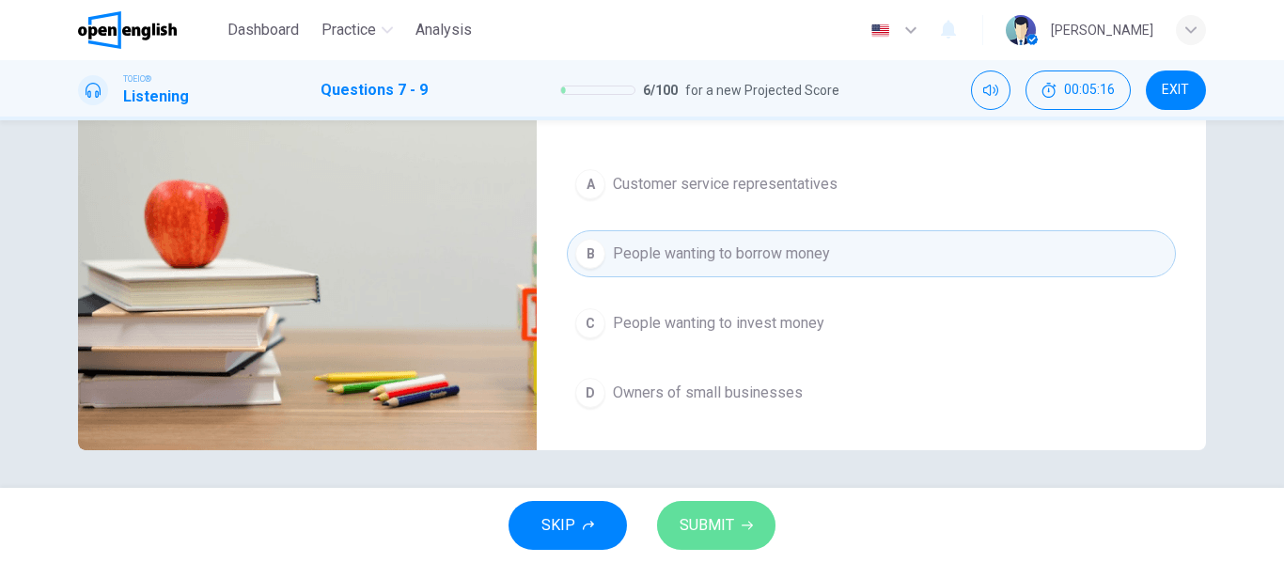
click at [738, 525] on button "SUBMIT" at bounding box center [716, 525] width 118 height 49
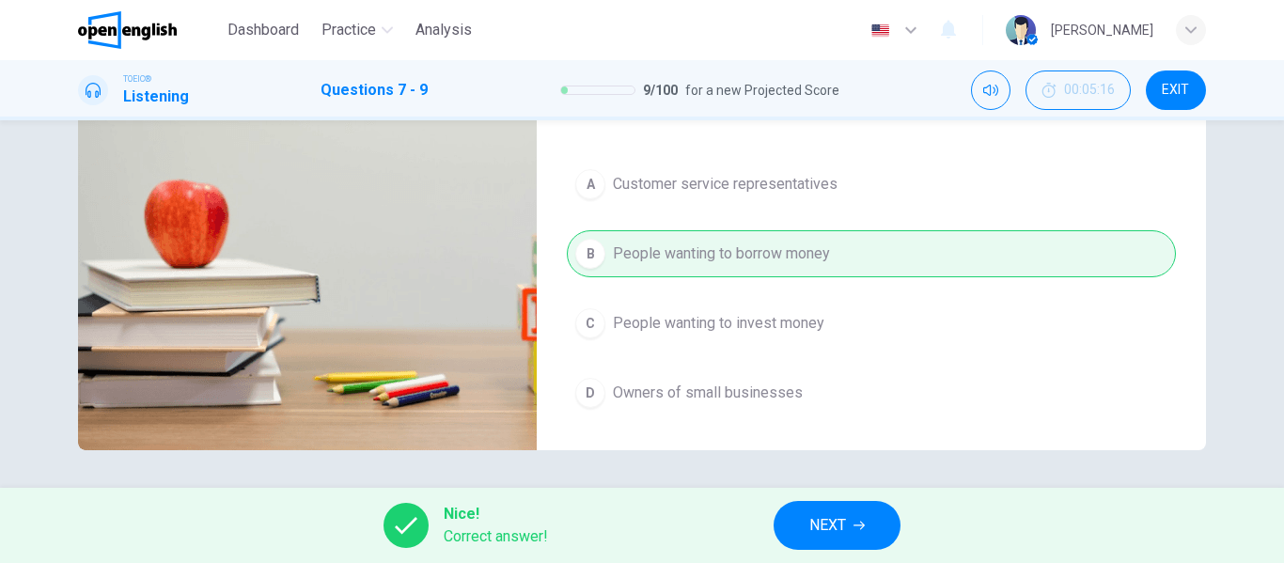
type input "**"
click at [840, 528] on span "NEXT" at bounding box center [827, 525] width 37 height 26
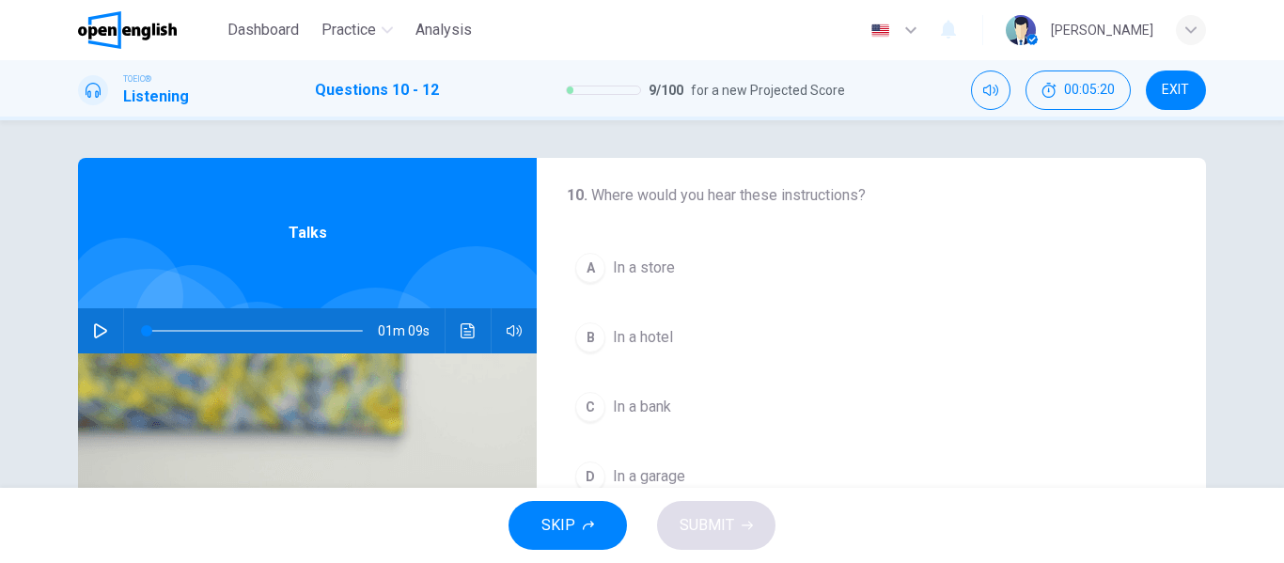
scroll to position [0, 0]
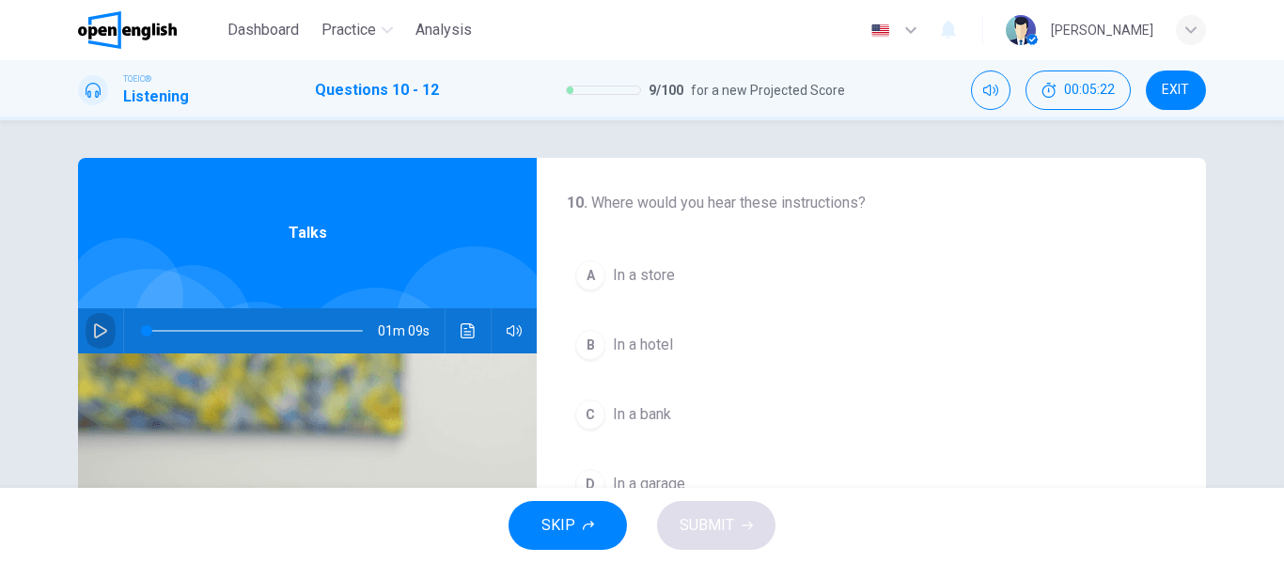
click at [100, 328] on icon "button" at bounding box center [100, 330] width 15 height 15
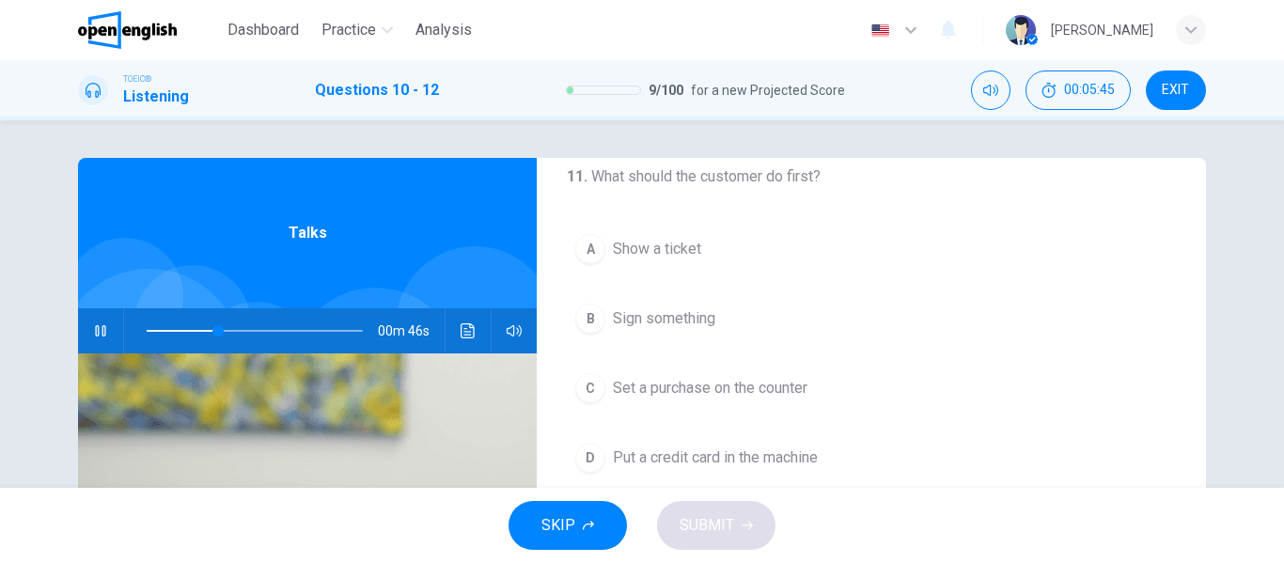
scroll to position [430, 0]
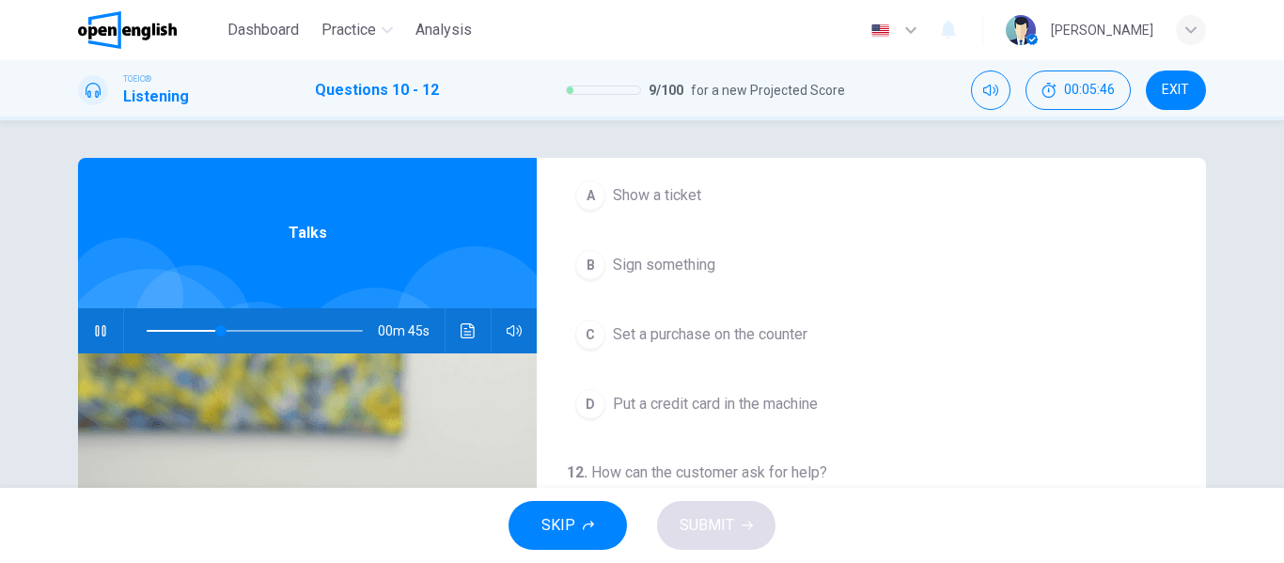
click at [725, 404] on span "Put a credit card in the machine" at bounding box center [715, 404] width 205 height 23
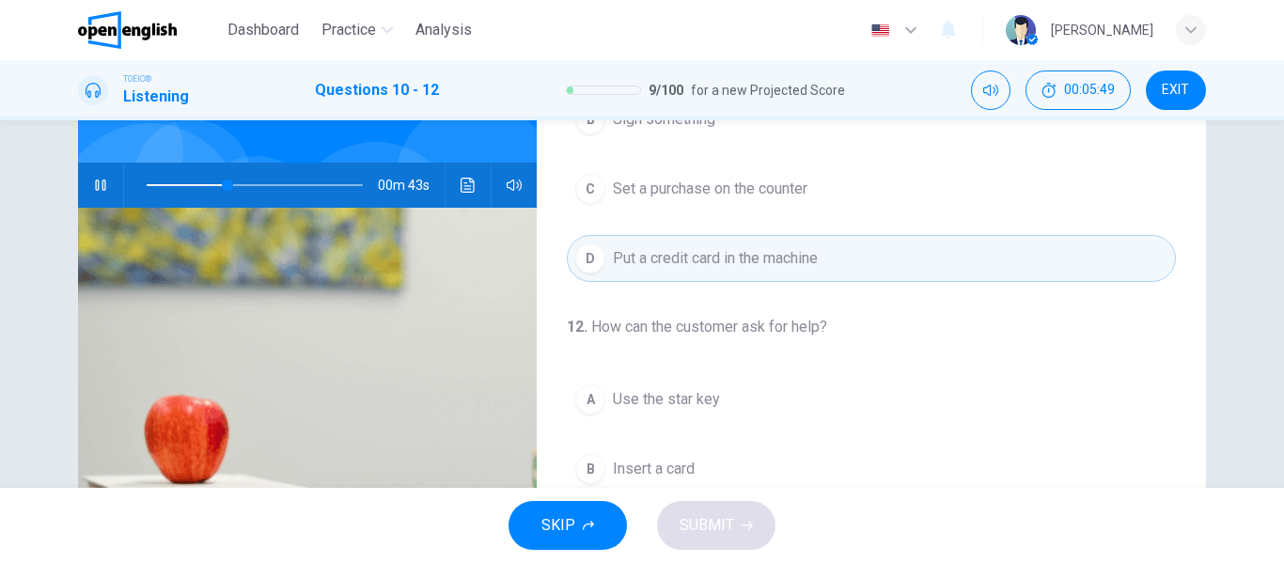
scroll to position [188, 0]
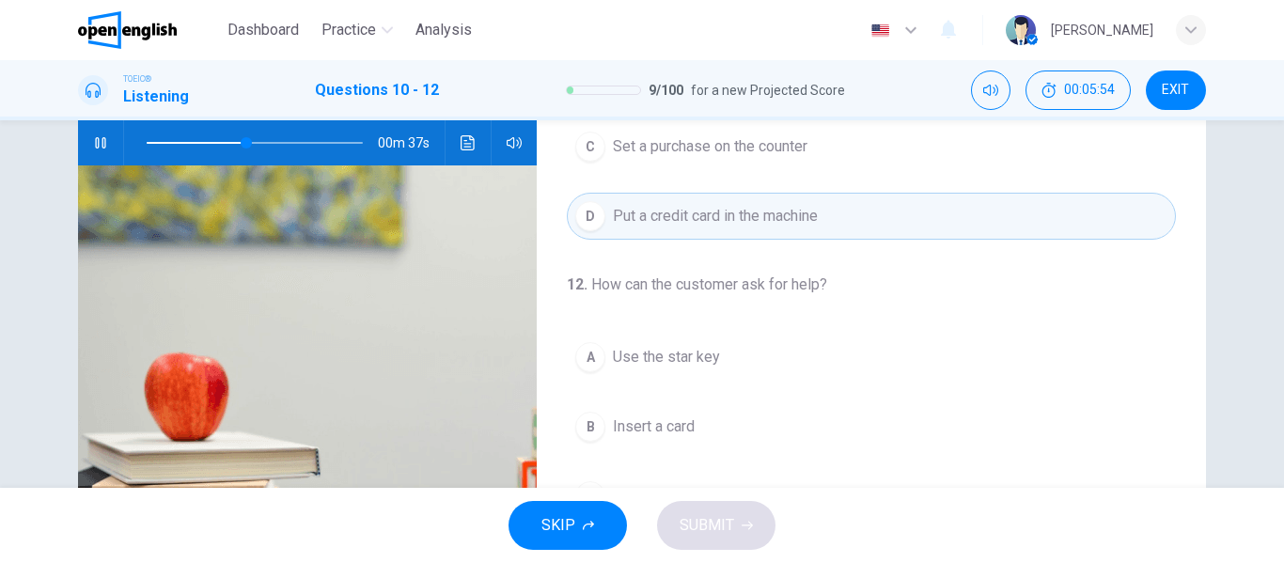
click at [622, 356] on span "Use the star key" at bounding box center [666, 357] width 107 height 23
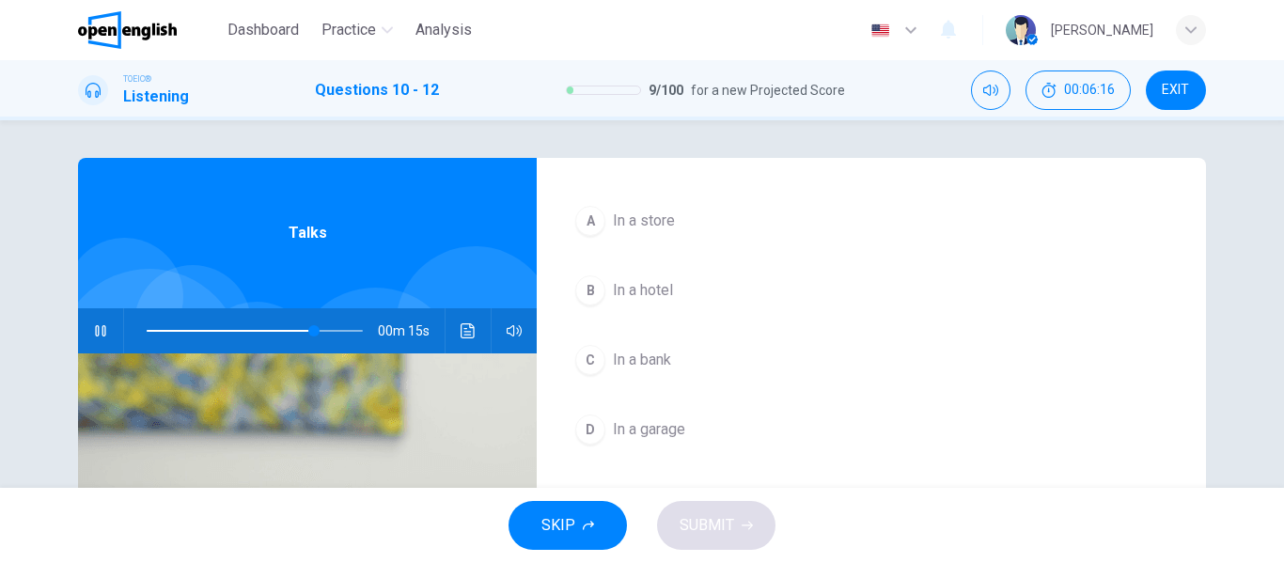
scroll to position [54, 0]
drag, startPoint x: 310, startPoint y: 328, endPoint x: 128, endPoint y: 329, distance: 182.3
click at [141, 329] on span at bounding box center [146, 330] width 11 height 11
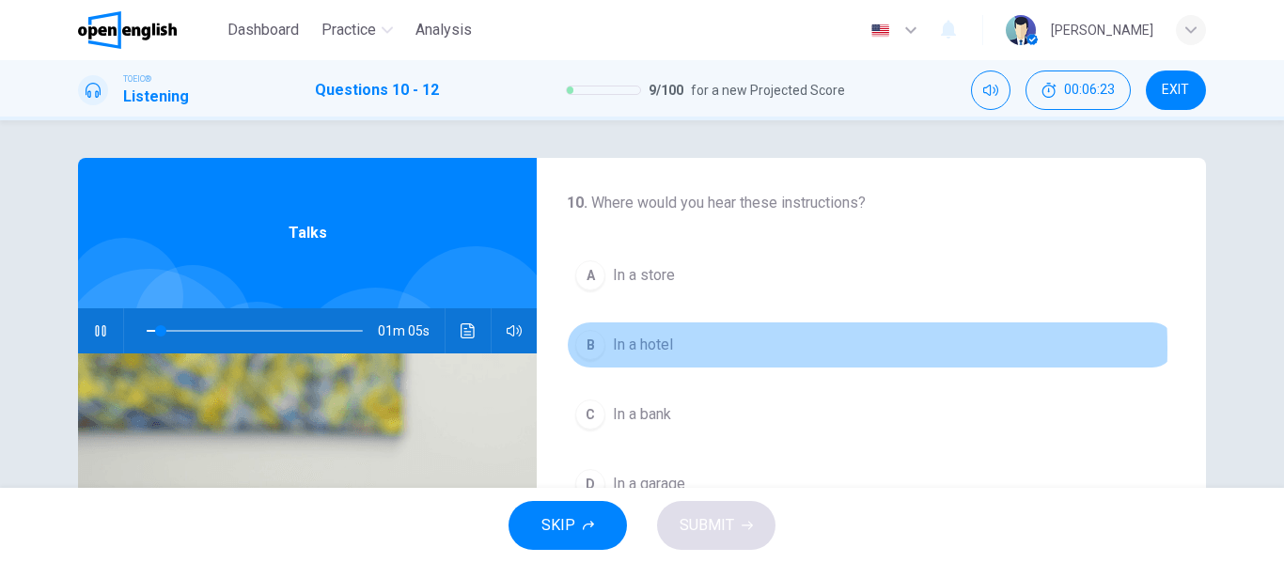
click at [652, 348] on span "In a hotel" at bounding box center [643, 345] width 60 height 23
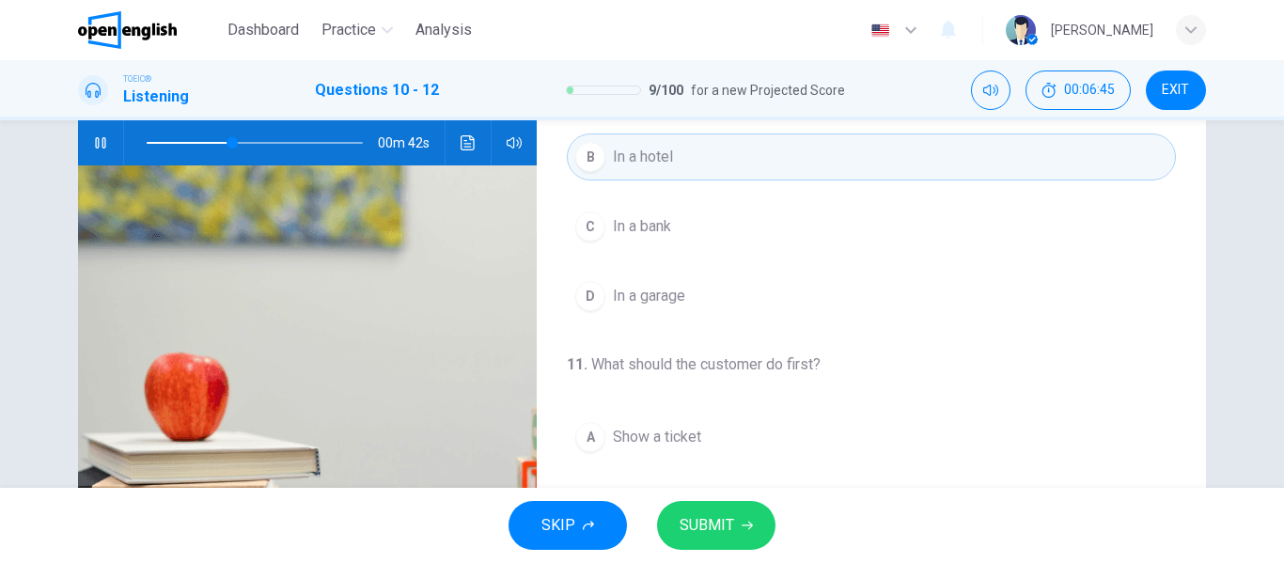
scroll to position [94, 0]
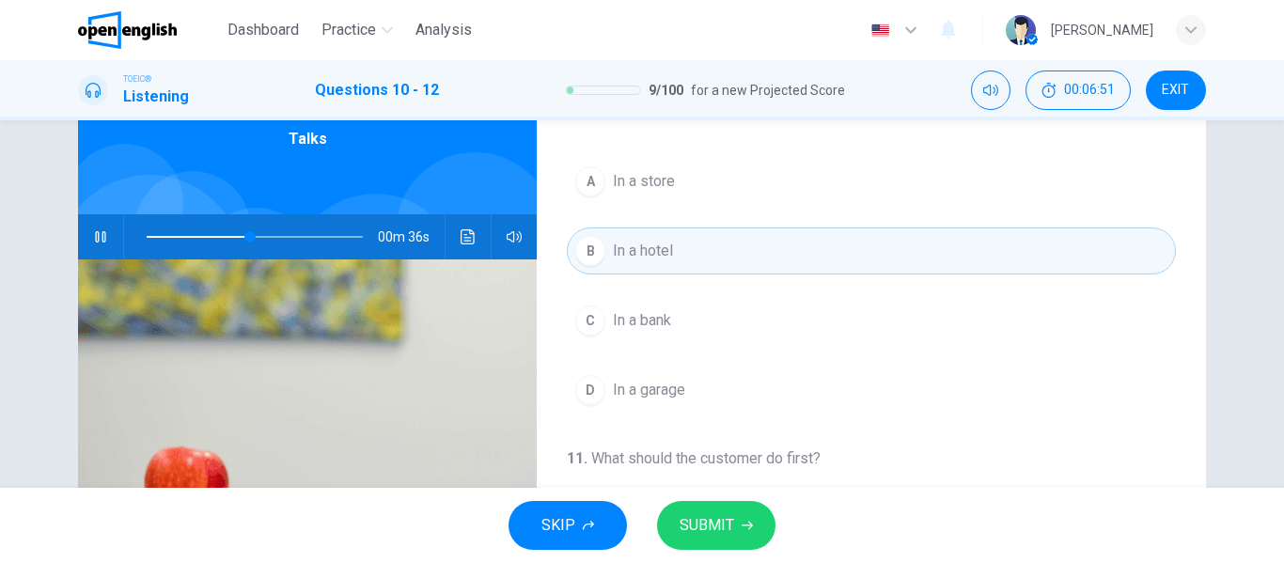
click at [641, 183] on span "In a store" at bounding box center [644, 181] width 62 height 23
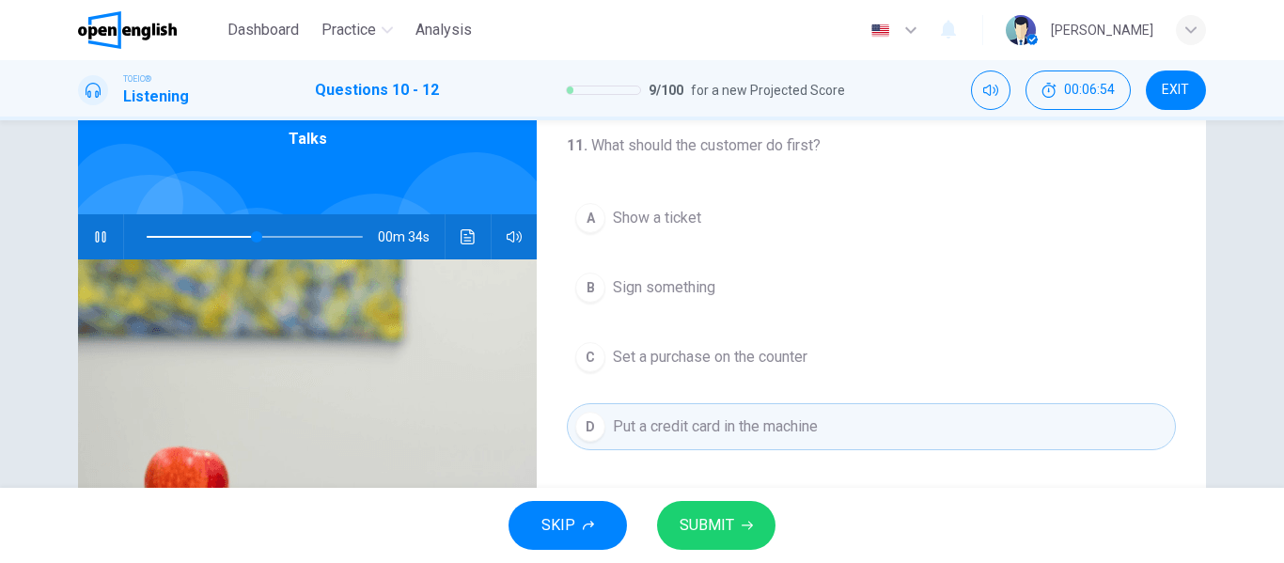
scroll to position [376, 0]
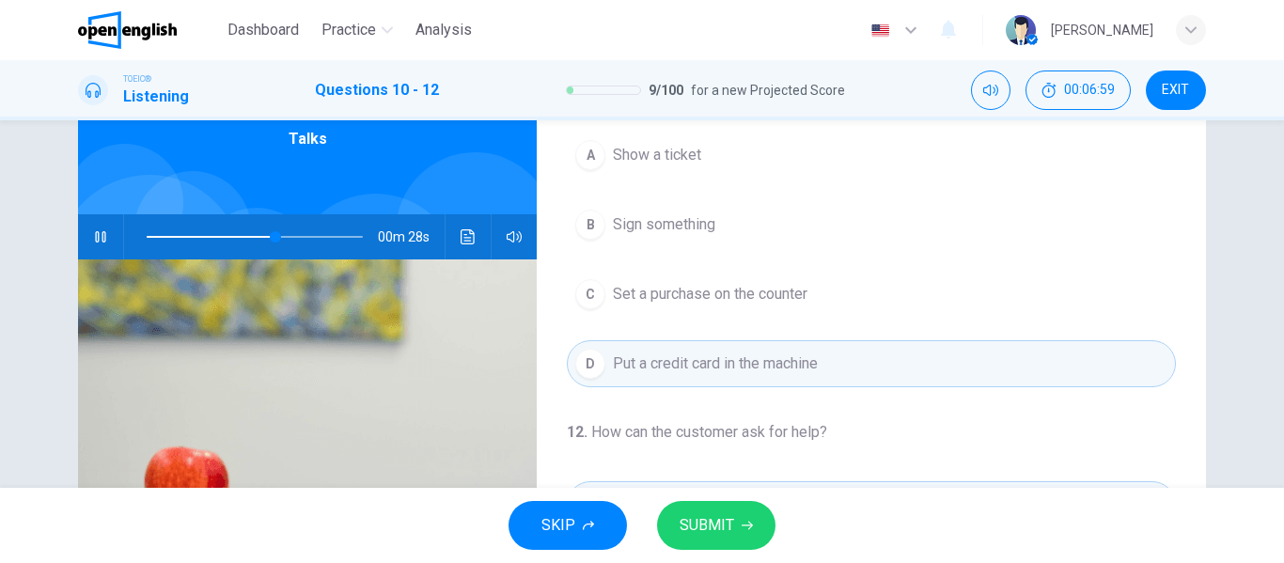
click at [683, 298] on span "Set a purchase on the counter" at bounding box center [710, 294] width 195 height 23
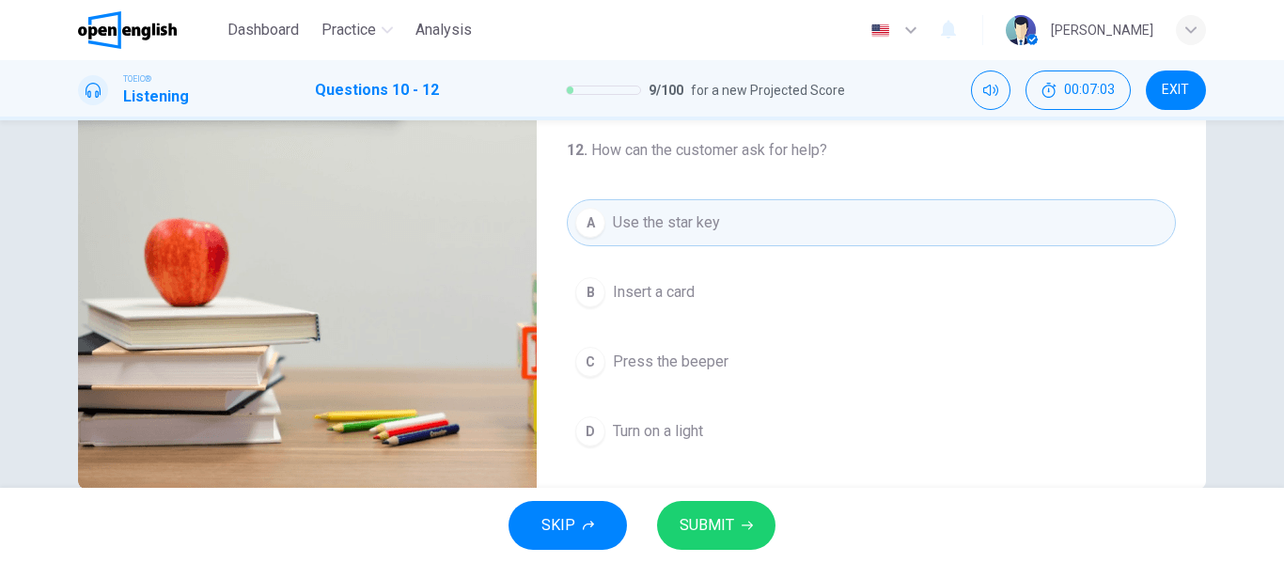
scroll to position [361, 0]
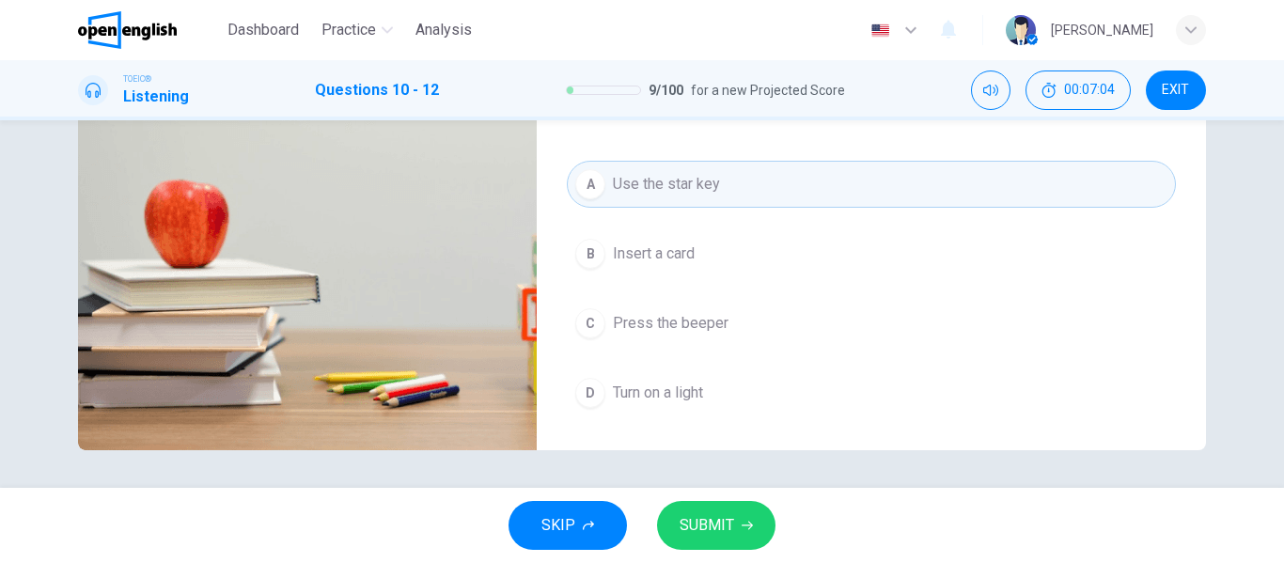
click at [678, 258] on span "Insert a card" at bounding box center [654, 253] width 82 height 23
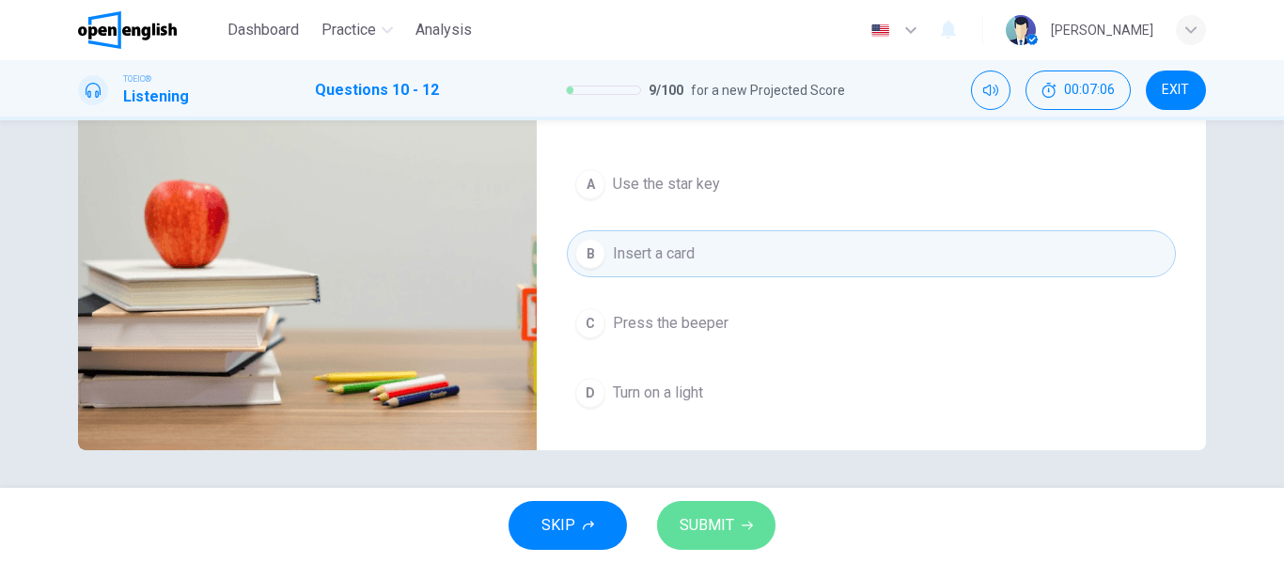
click at [728, 527] on span "SUBMIT" at bounding box center [707, 525] width 55 height 26
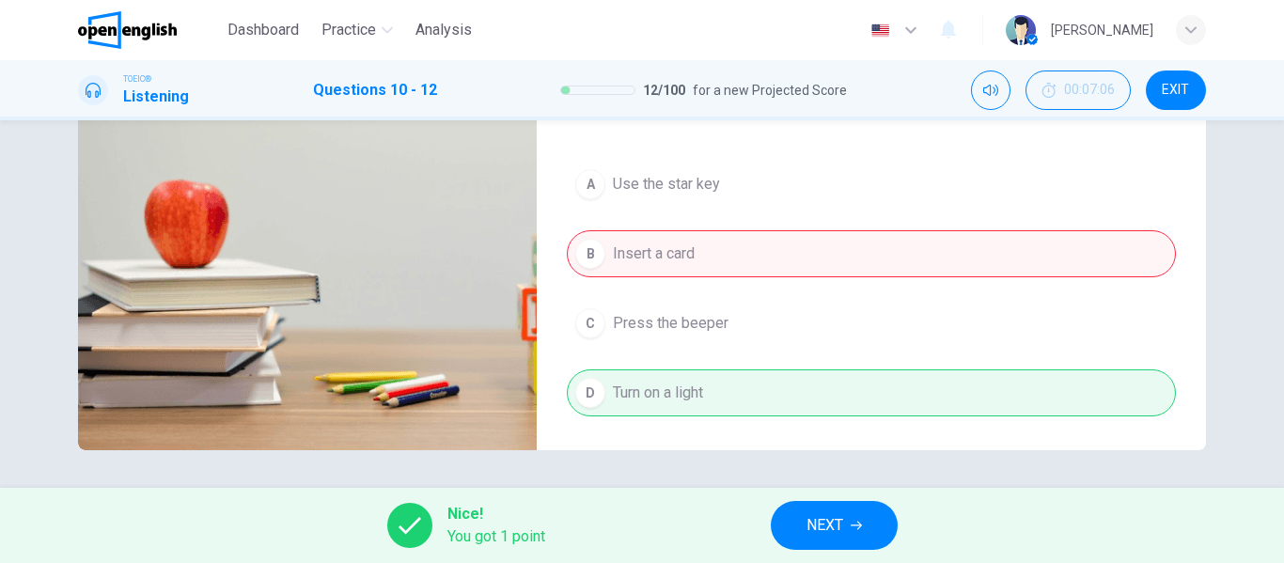
type input "**"
click at [846, 521] on button "NEXT" at bounding box center [834, 525] width 127 height 49
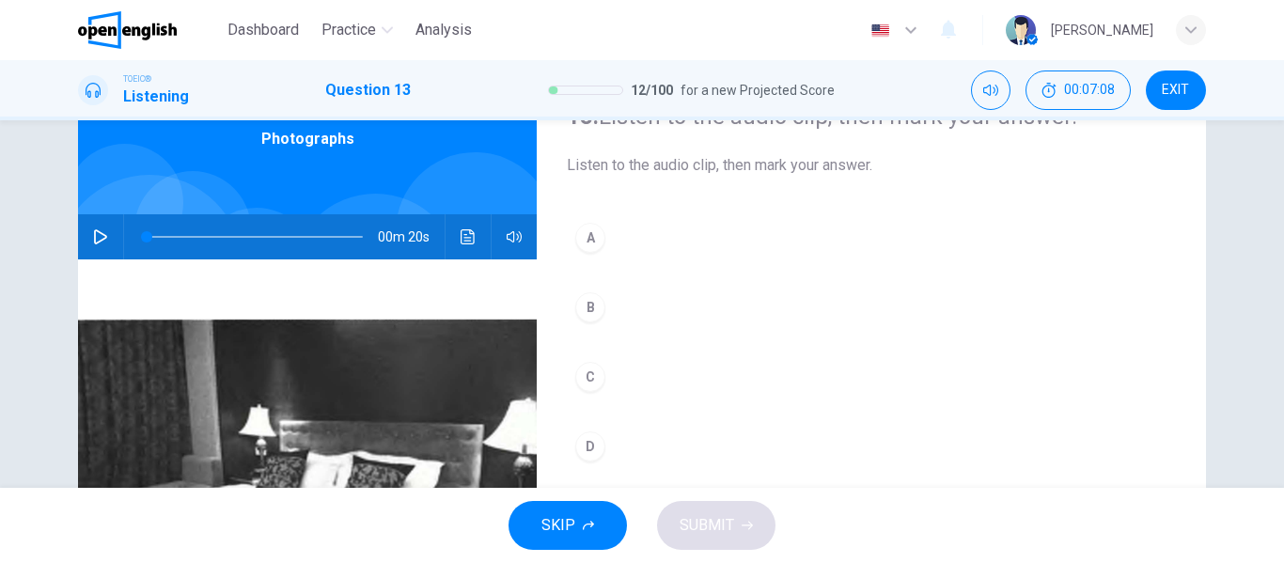
scroll to position [0, 0]
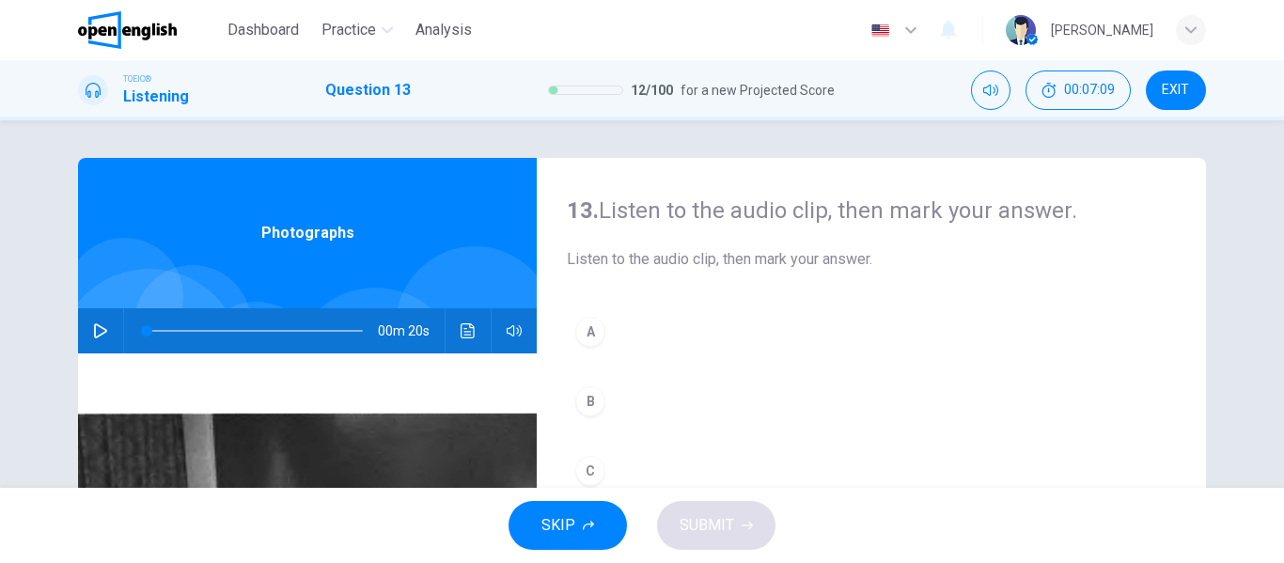
click at [93, 329] on icon "button" at bounding box center [100, 330] width 15 height 15
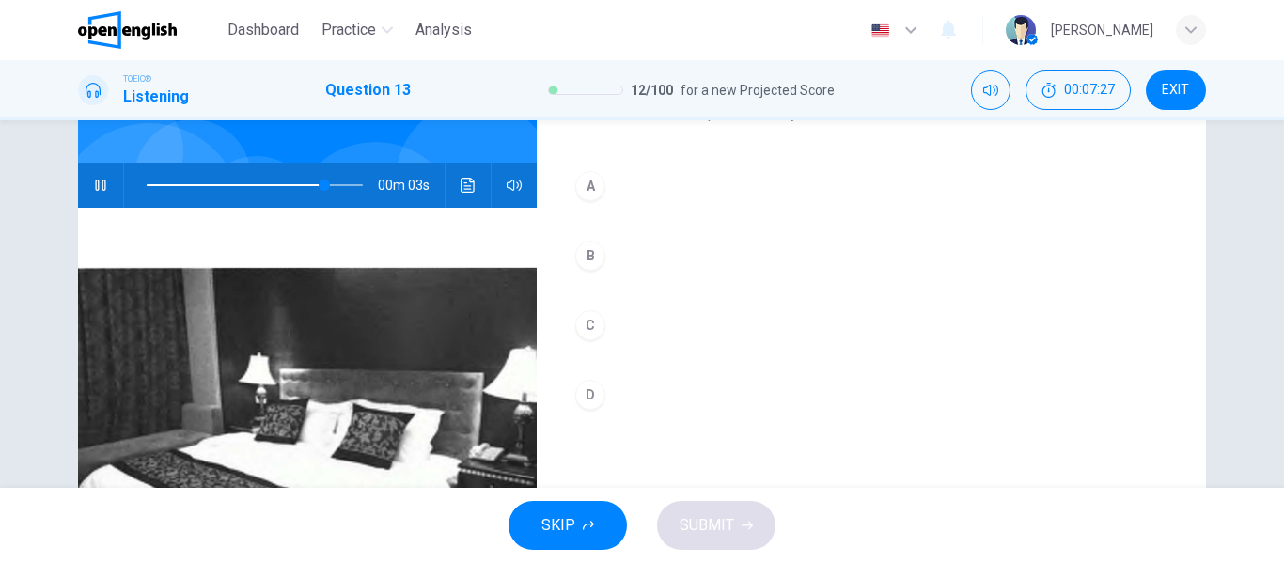
scroll to position [188, 0]
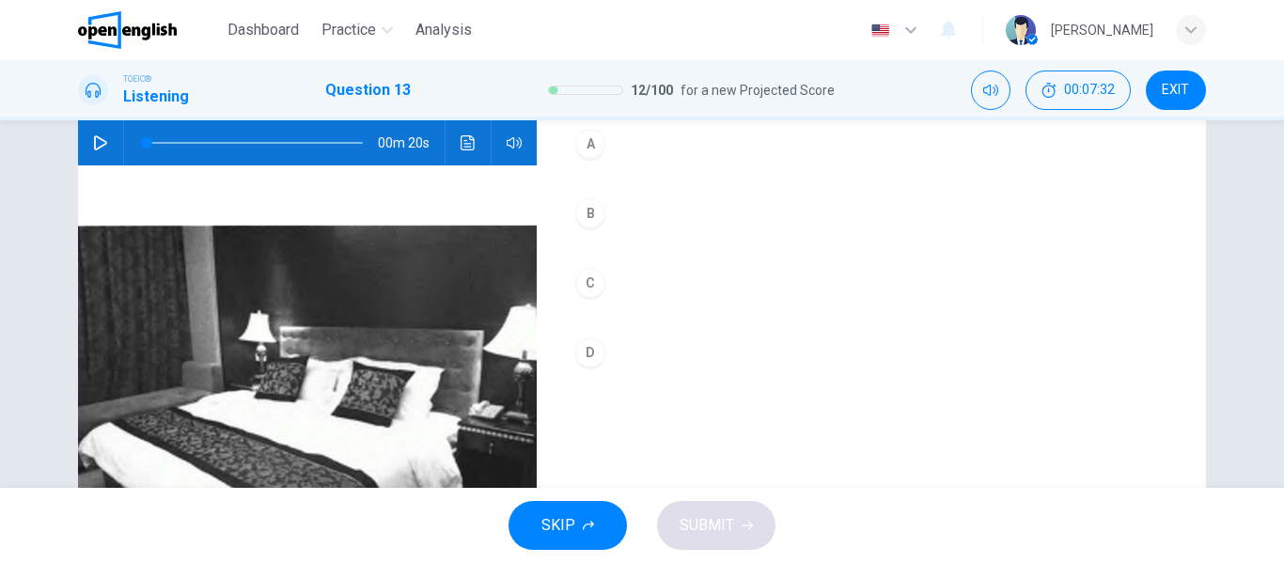
click at [98, 140] on icon "button" at bounding box center [100, 142] width 13 height 15
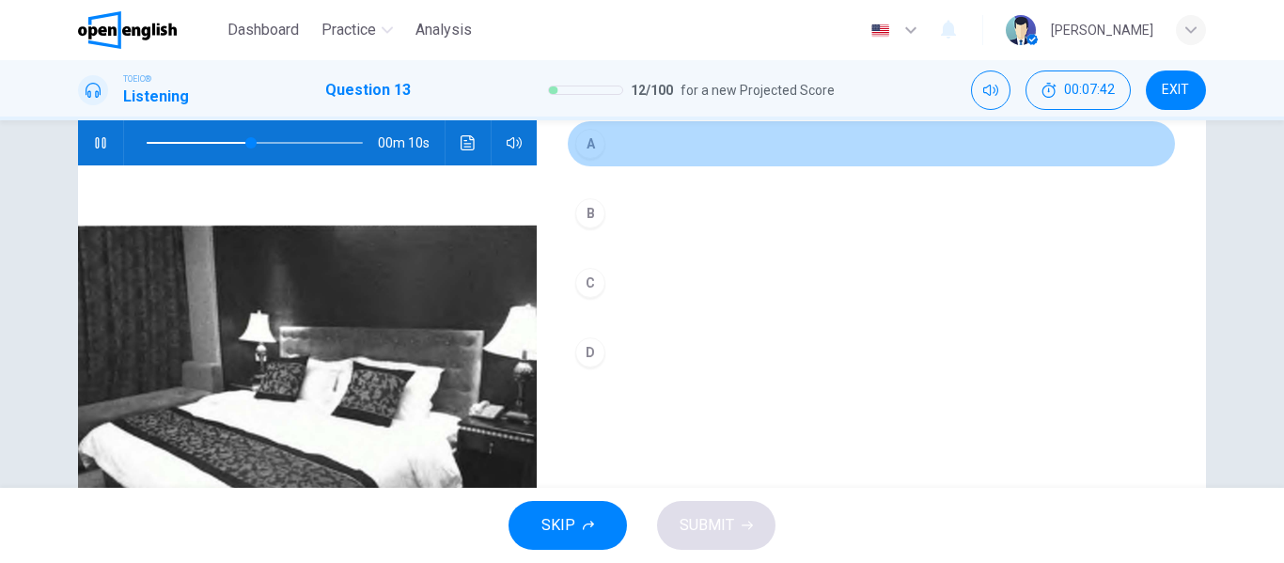
click at [583, 150] on div "A" at bounding box center [590, 144] width 30 height 30
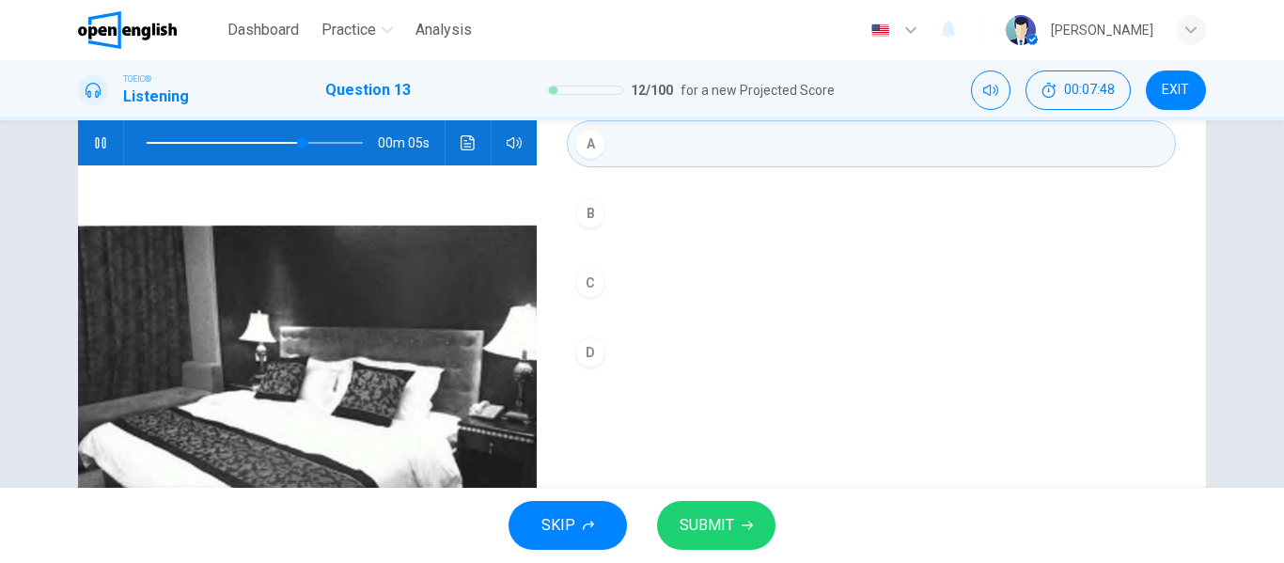
click at [586, 280] on div "C" at bounding box center [590, 283] width 30 height 30
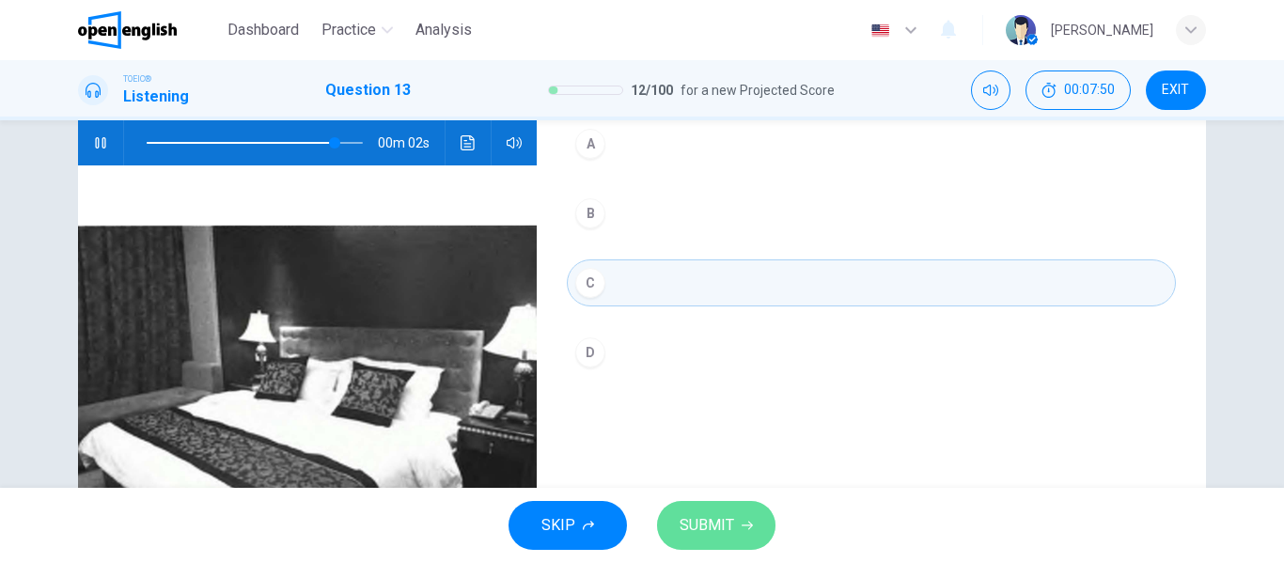
click at [729, 524] on span "SUBMIT" at bounding box center [707, 525] width 55 height 26
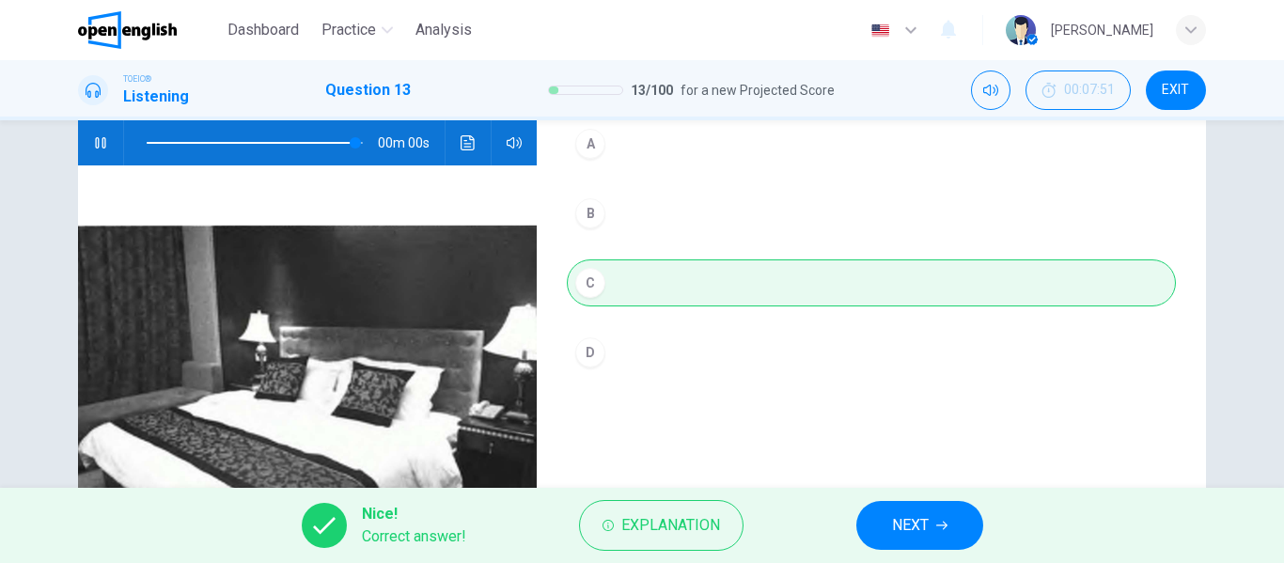
type input "*"
click at [933, 524] on button "NEXT" at bounding box center [919, 525] width 127 height 49
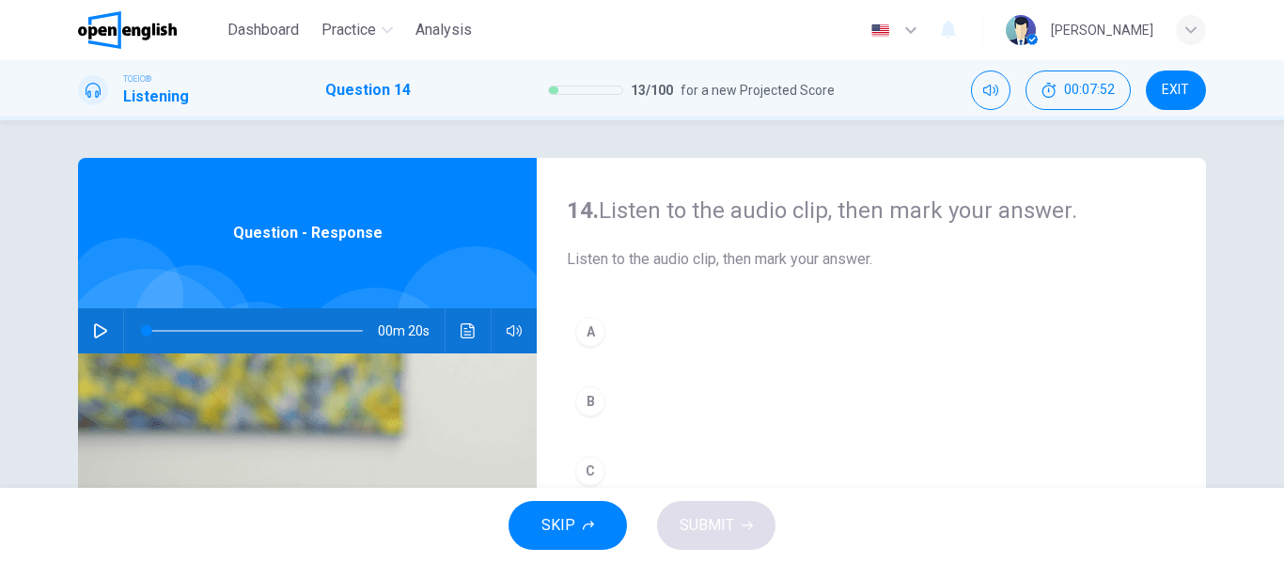
scroll to position [94, 0]
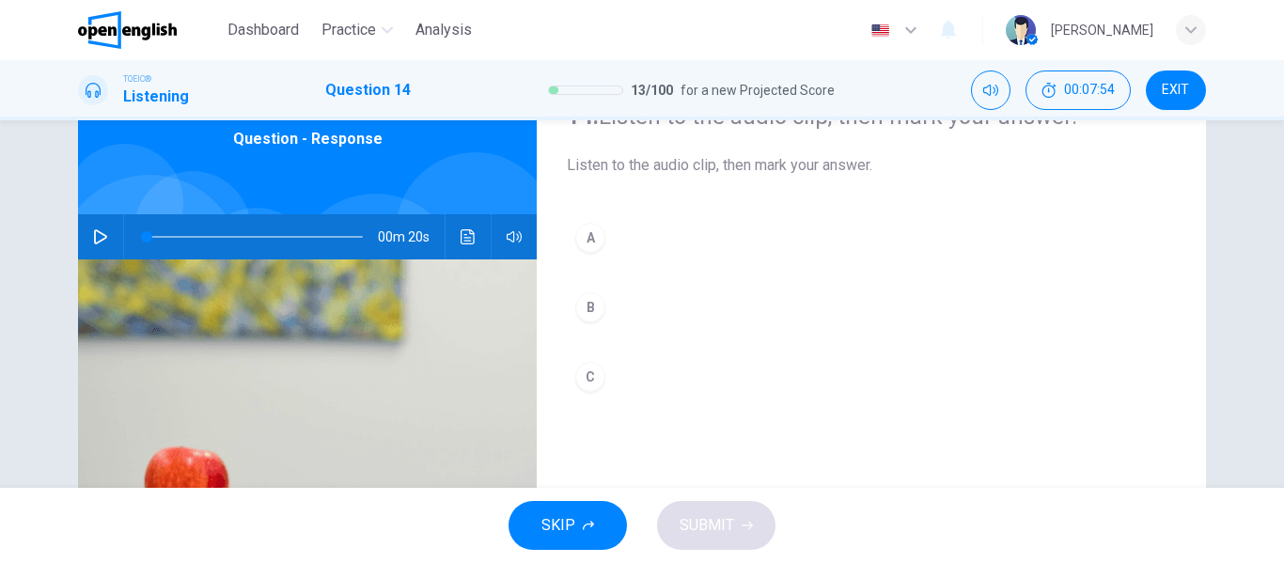
click at [93, 234] on icon "button" at bounding box center [100, 236] width 15 height 15
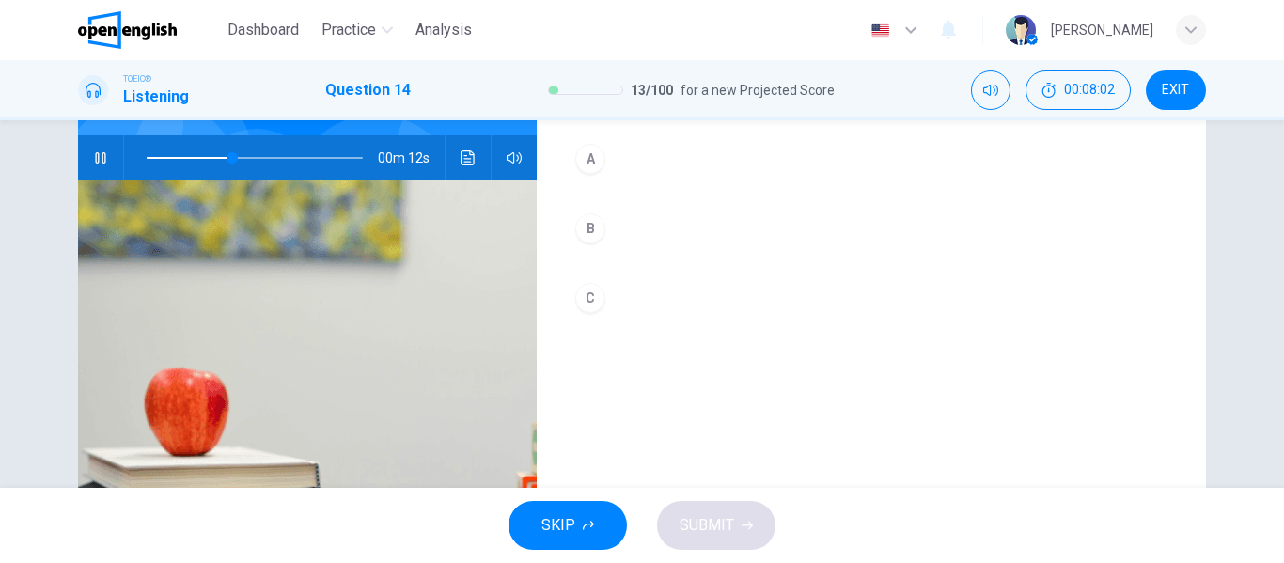
scroll to position [79, 0]
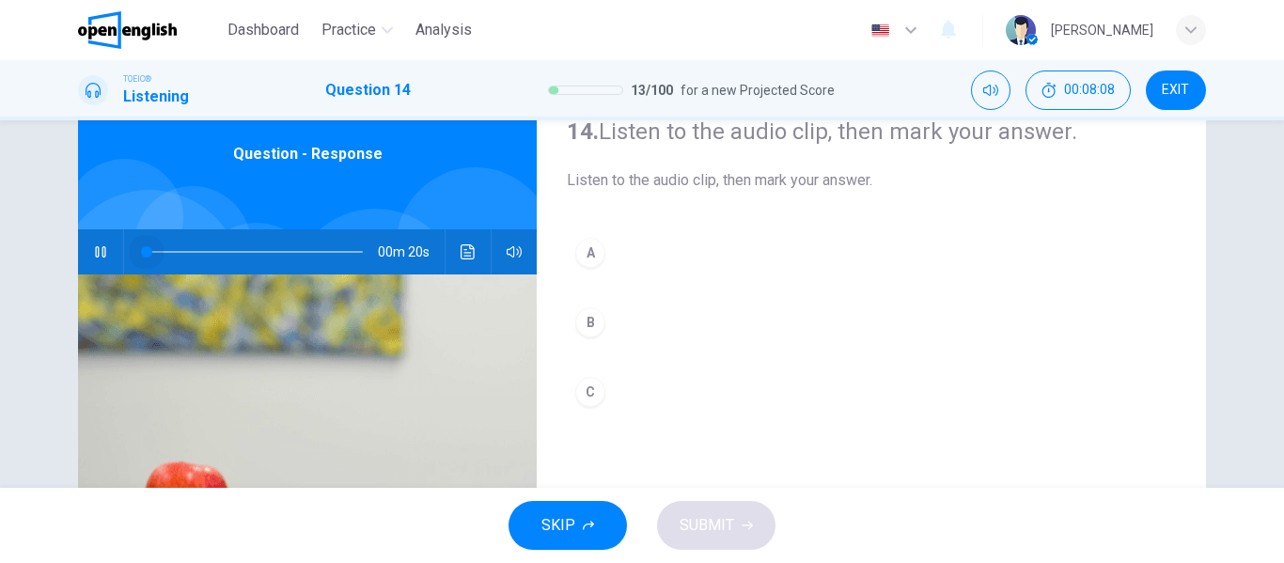
drag, startPoint x: 286, startPoint y: 251, endPoint x: 118, endPoint y: 255, distance: 167.3
click at [118, 255] on div "00m 20s" at bounding box center [307, 251] width 459 height 45
click at [99, 248] on icon "button" at bounding box center [100, 251] width 15 height 15
drag, startPoint x: 285, startPoint y: 249, endPoint x: 133, endPoint y: 251, distance: 152.3
click at [141, 251] on span at bounding box center [146, 251] width 11 height 11
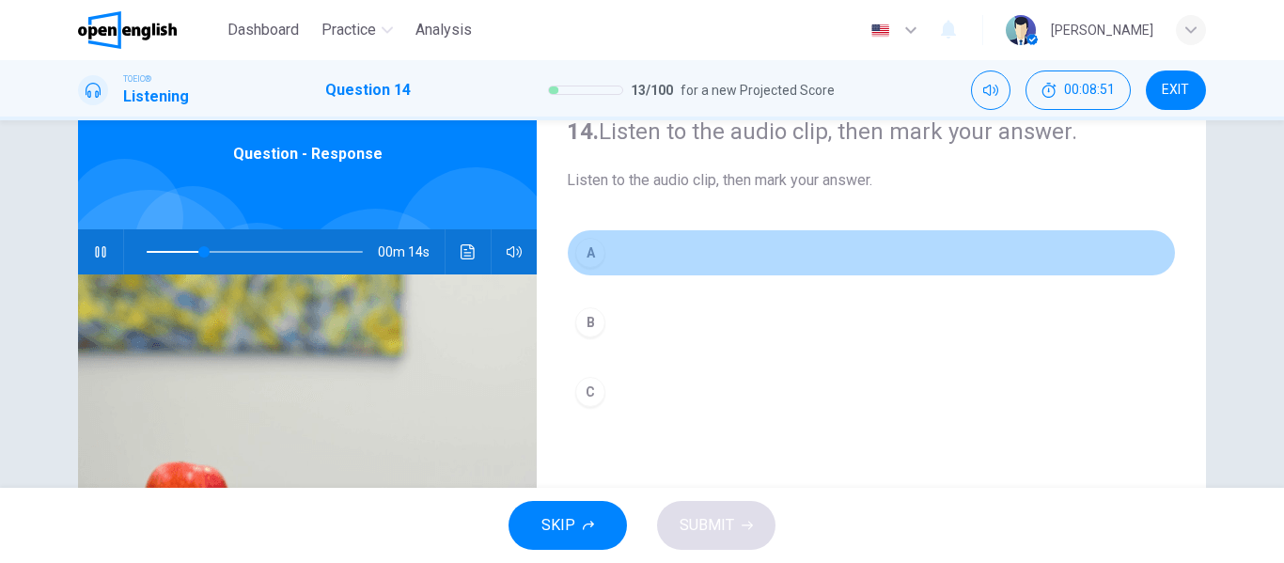
click at [591, 252] on div "A" at bounding box center [590, 253] width 30 height 30
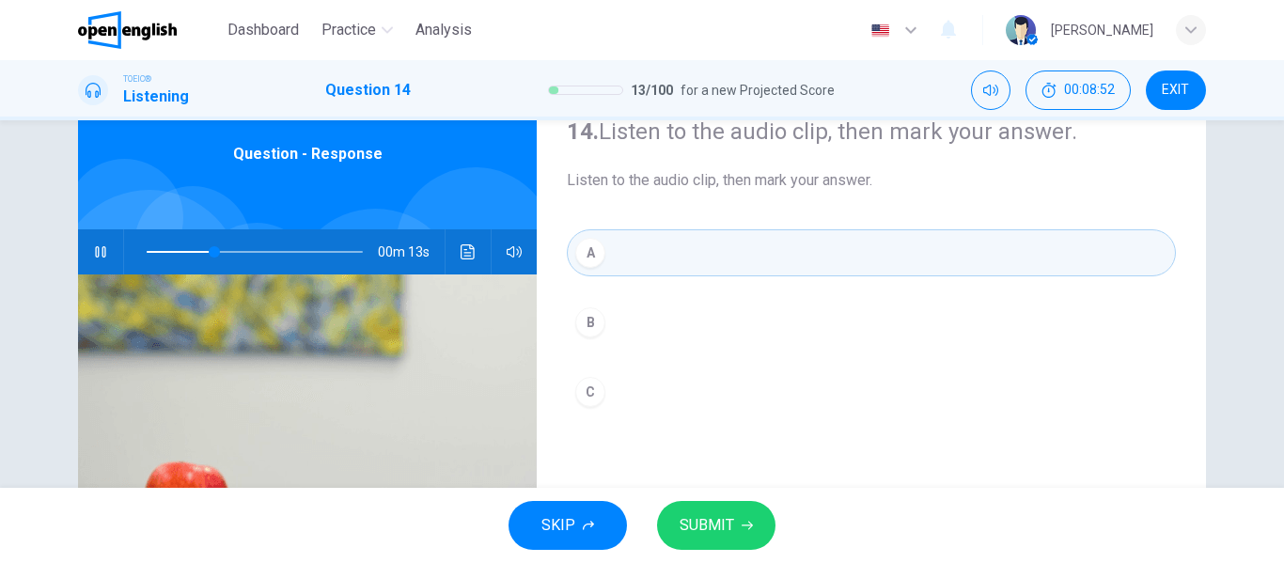
click at [744, 517] on button "SUBMIT" at bounding box center [716, 525] width 118 height 49
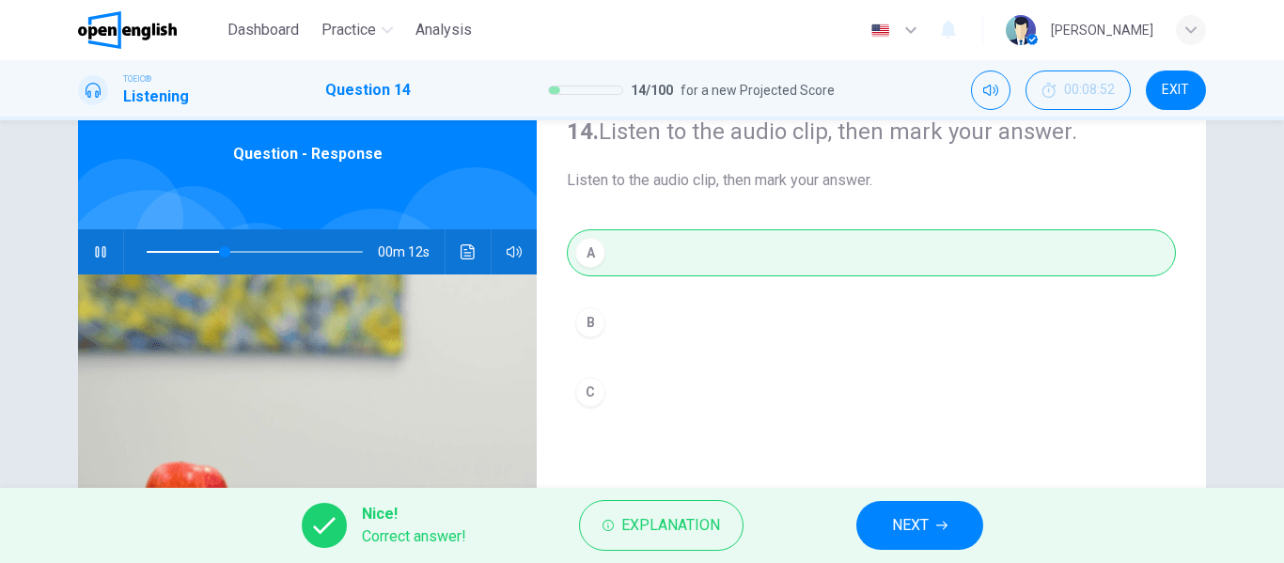
type input "**"
click at [923, 524] on span "NEXT" at bounding box center [910, 525] width 37 height 26
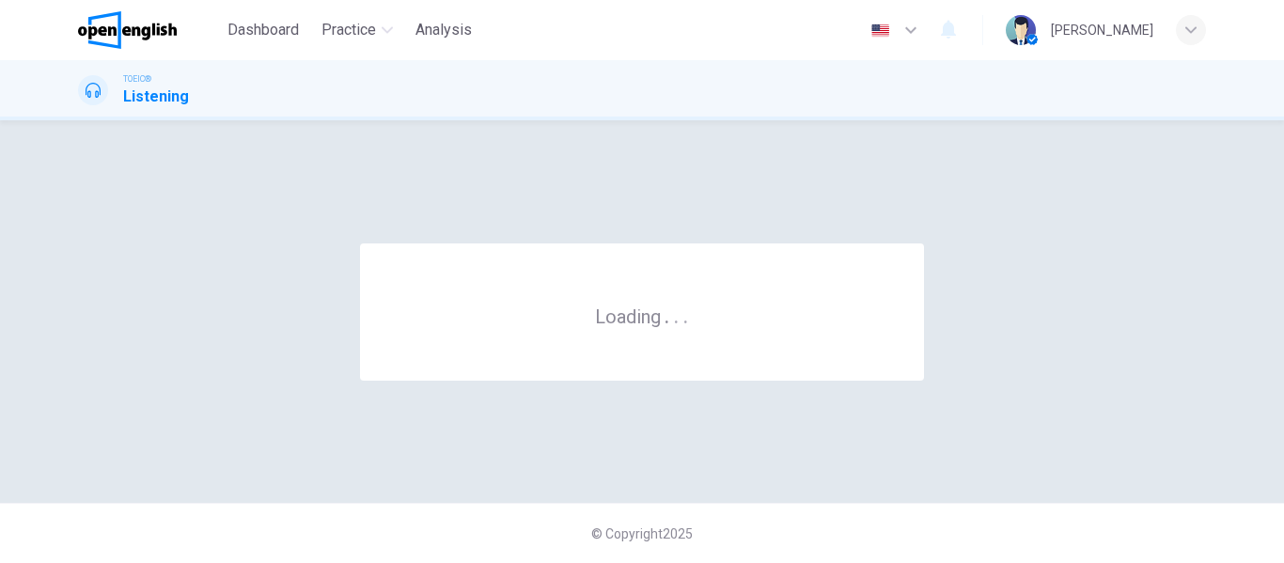
scroll to position [0, 0]
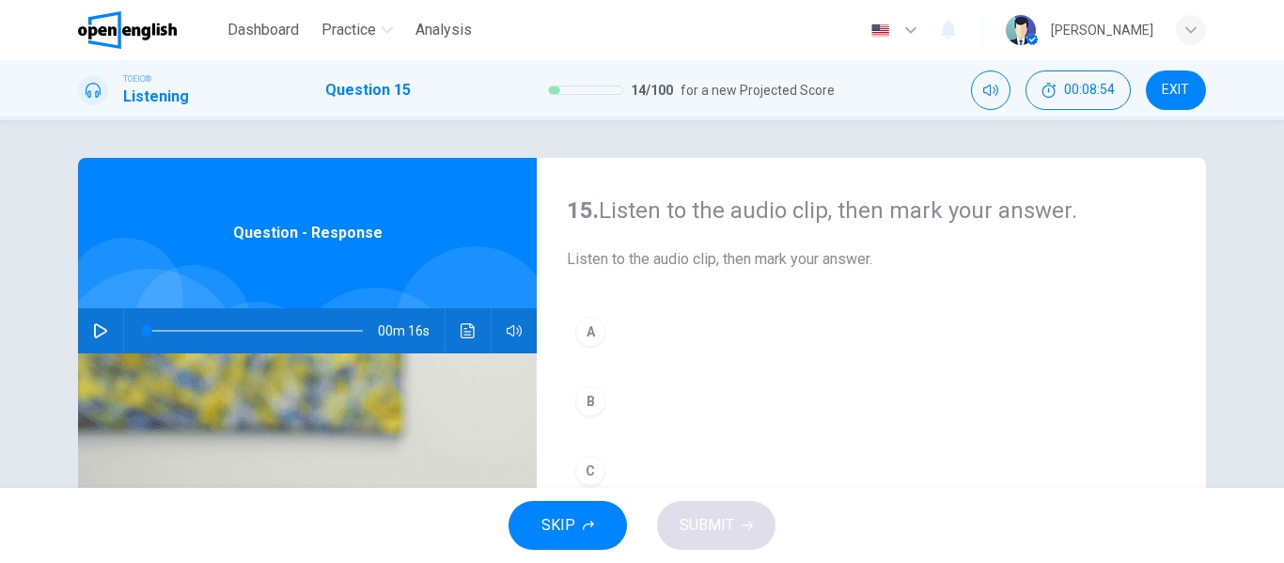
click at [100, 326] on icon "button" at bounding box center [100, 330] width 15 height 15
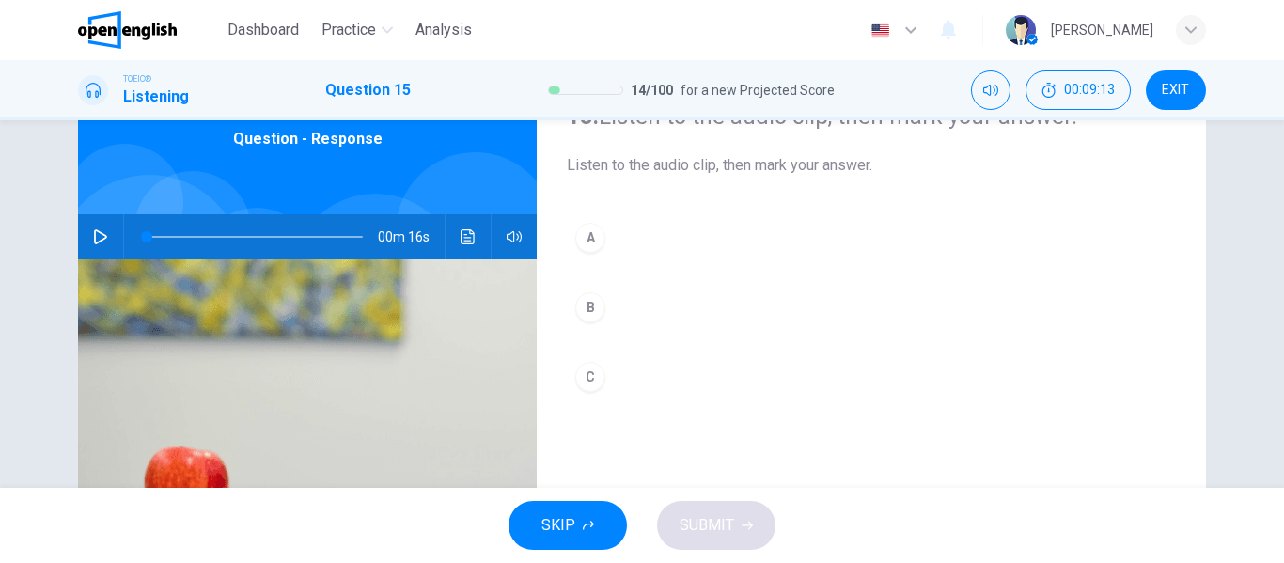
click at [95, 237] on icon "button" at bounding box center [100, 236] width 15 height 15
type input "*"
click at [584, 235] on div "A" at bounding box center [590, 238] width 30 height 30
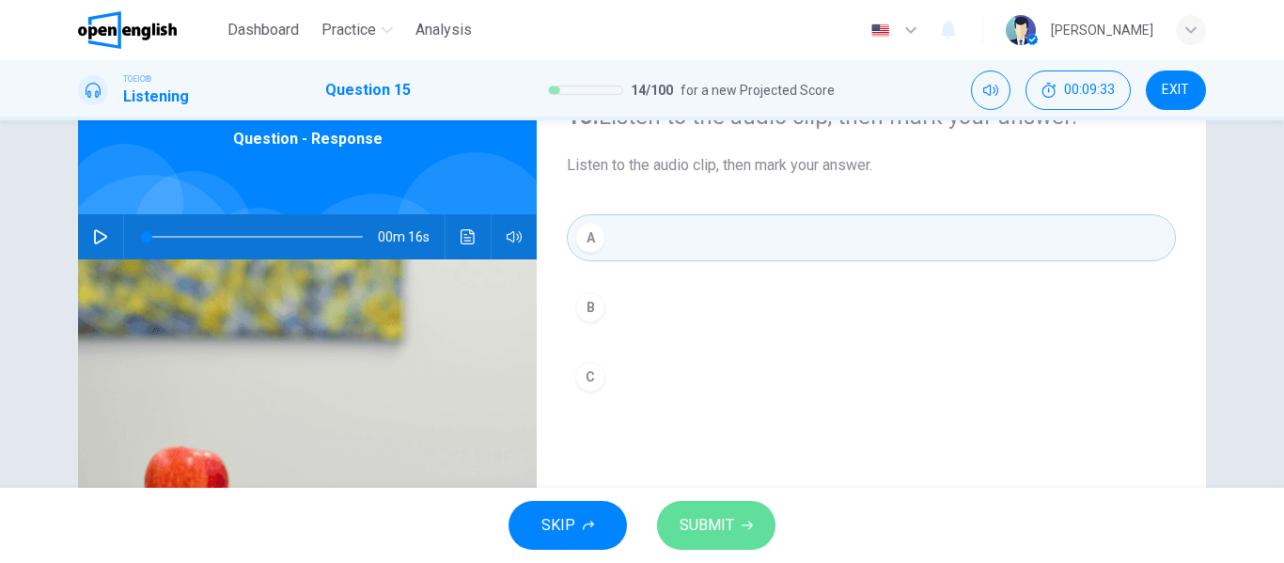
click at [732, 526] on span "SUBMIT" at bounding box center [707, 525] width 55 height 26
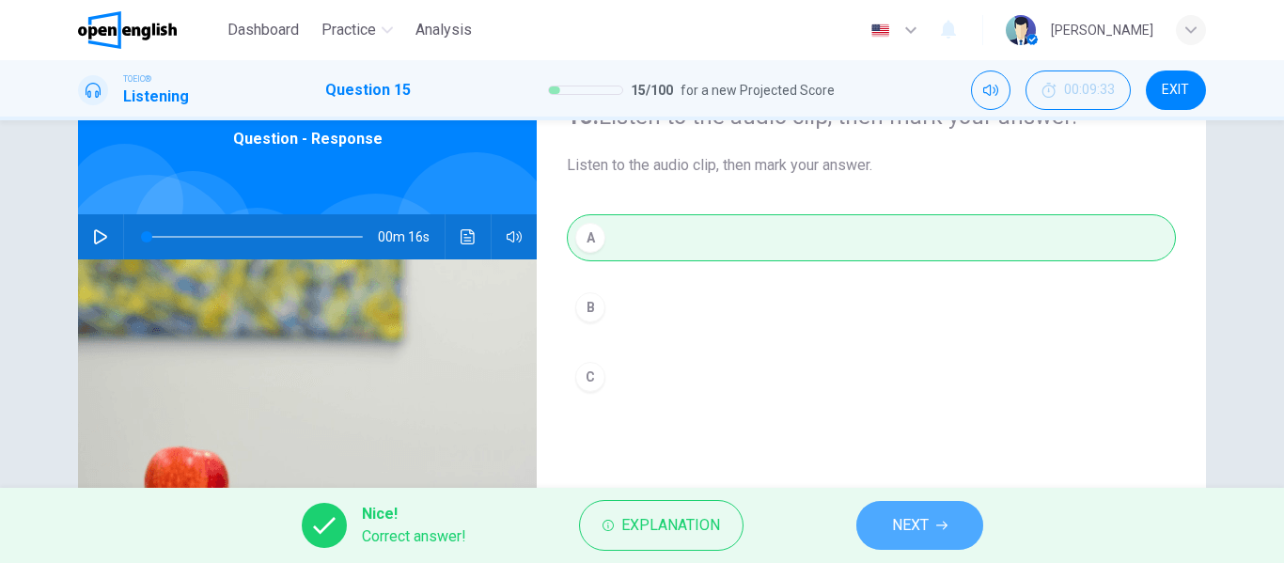
click at [941, 526] on icon "button" at bounding box center [941, 525] width 11 height 11
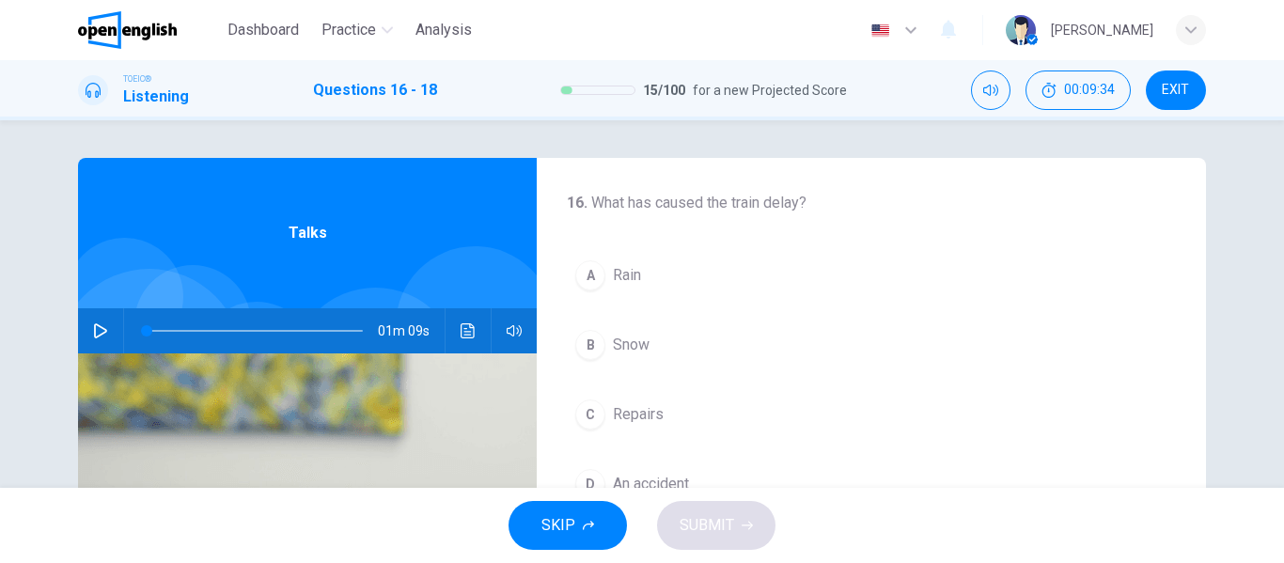
click at [86, 330] on button "button" at bounding box center [101, 330] width 30 height 45
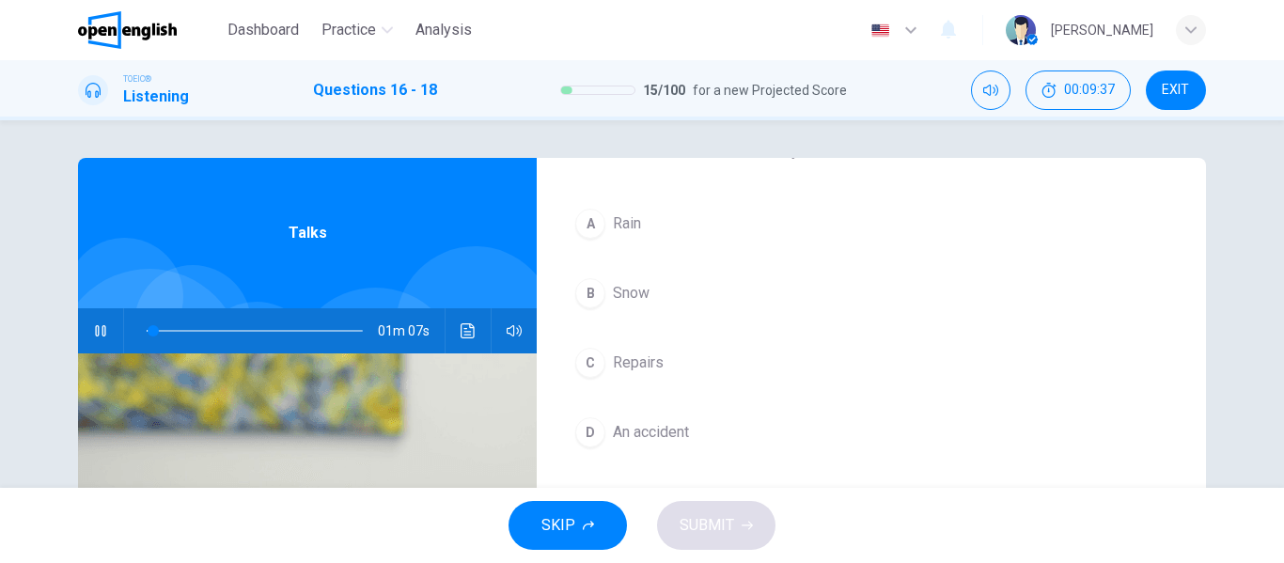
scroll to position [94, 0]
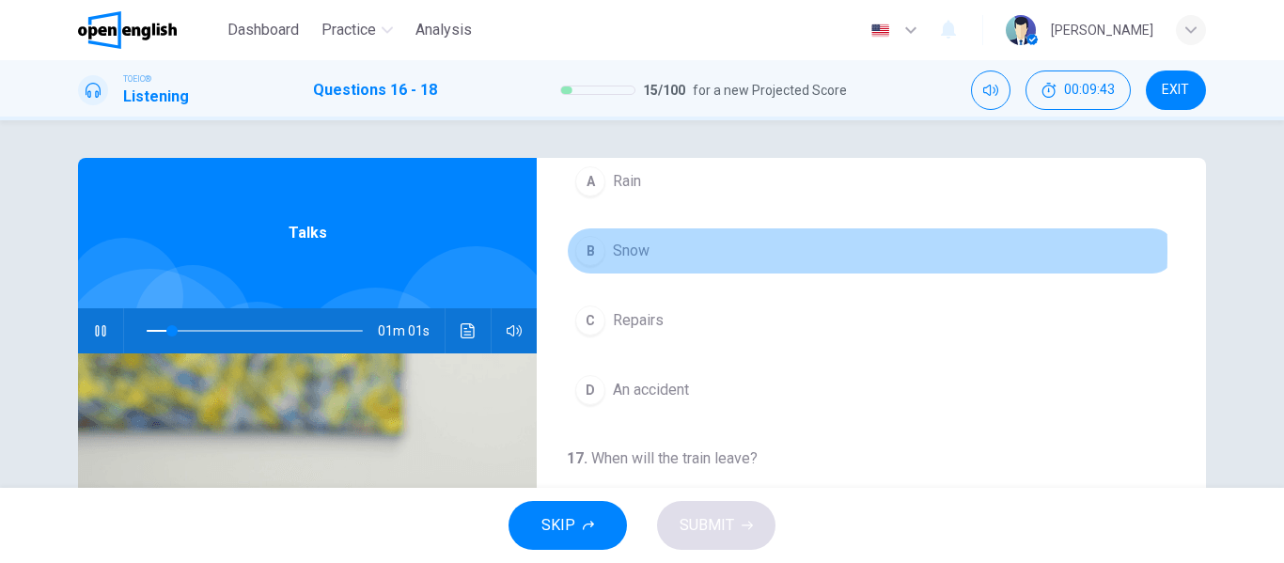
click at [637, 251] on span "Snow" at bounding box center [631, 251] width 37 height 23
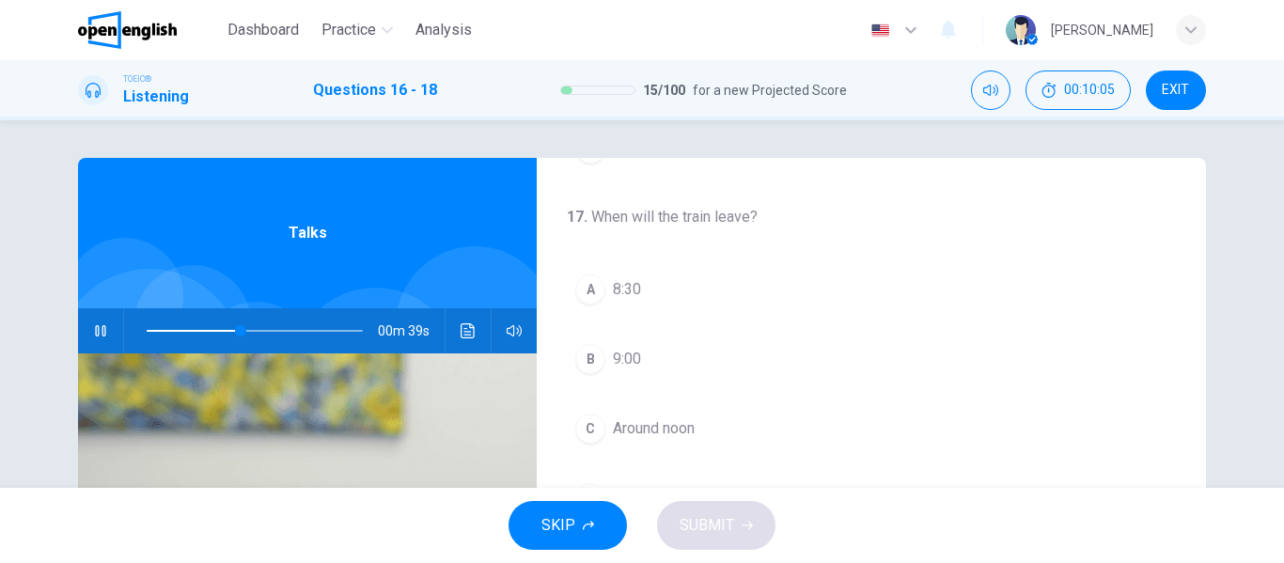
scroll to position [430, 0]
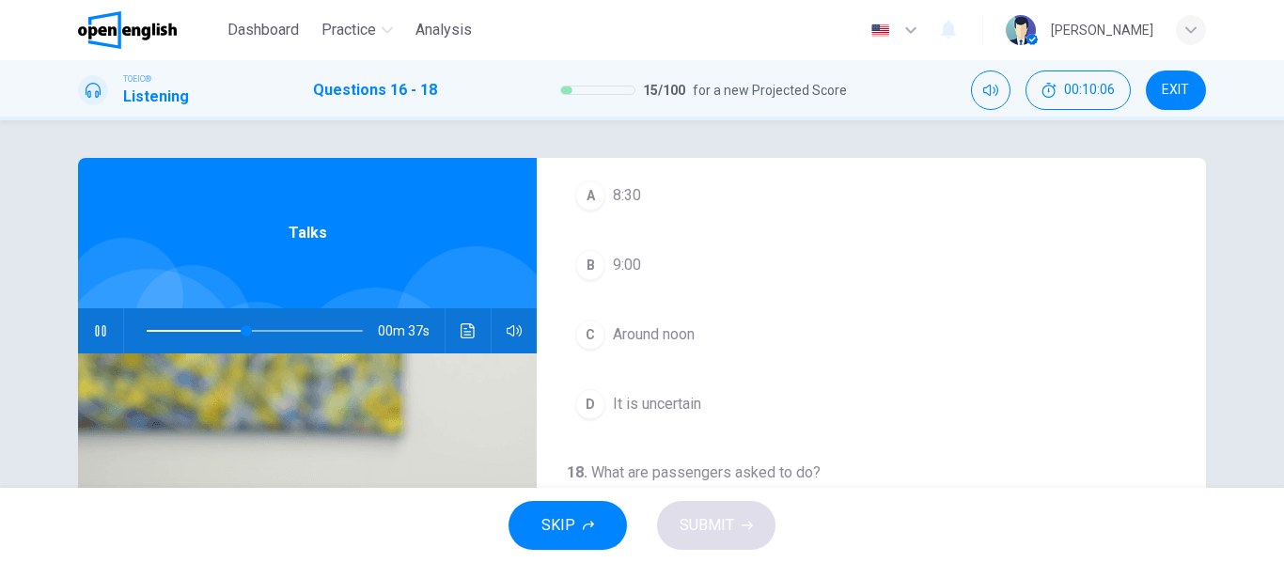
click at [689, 407] on span "It is uncertain" at bounding box center [657, 404] width 88 height 23
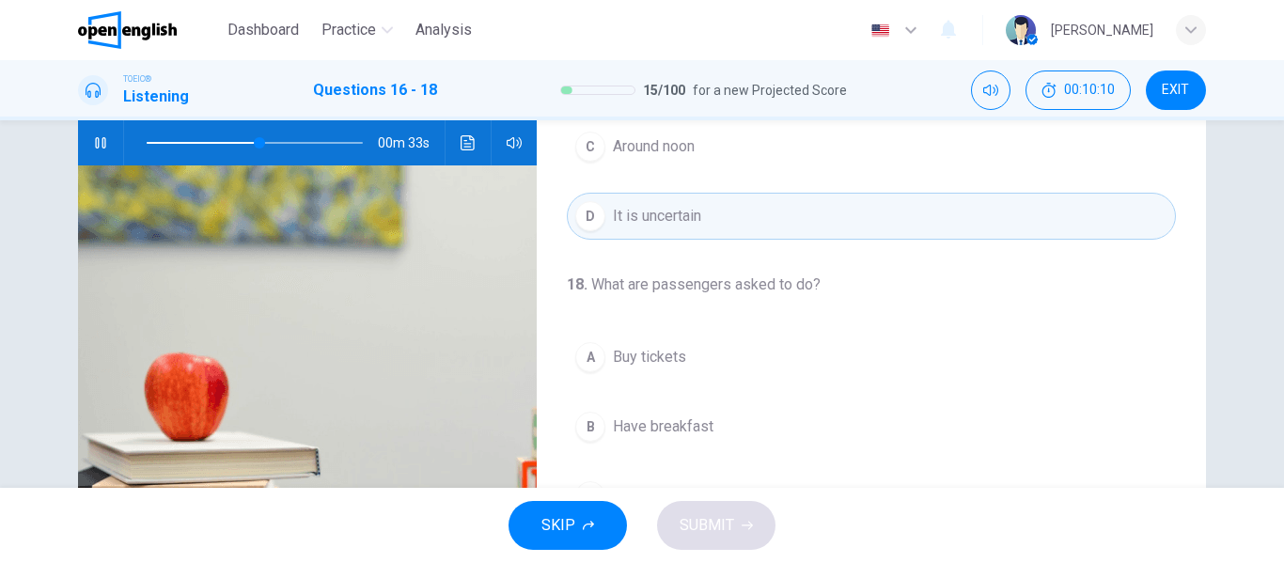
scroll to position [282, 0]
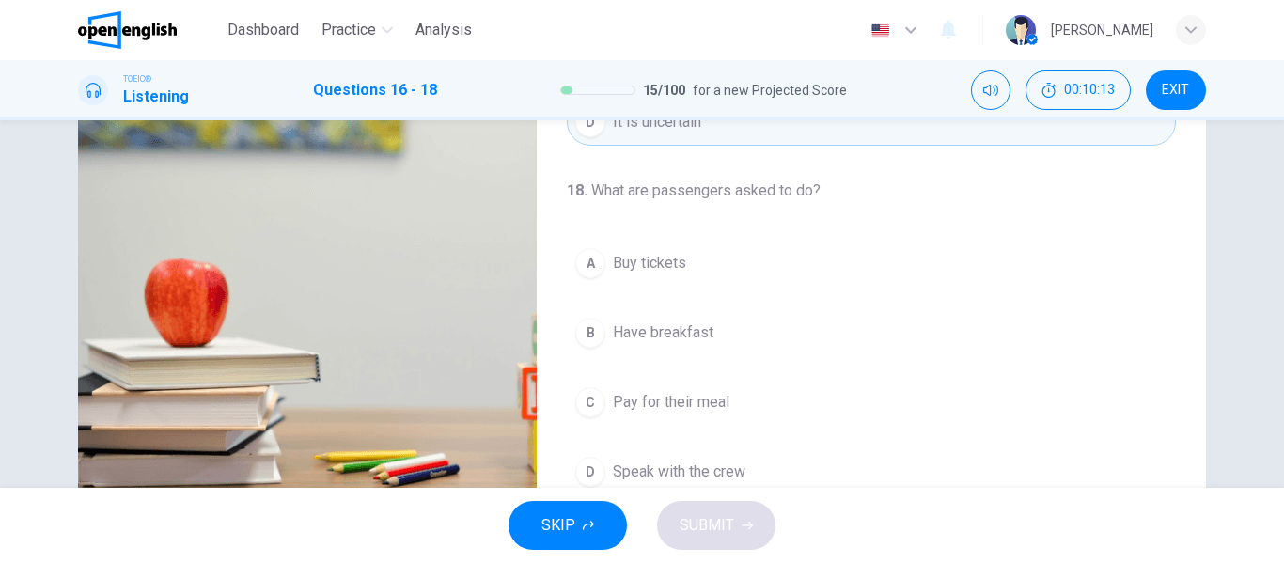
click at [693, 335] on span "Have breakfast" at bounding box center [663, 332] width 101 height 23
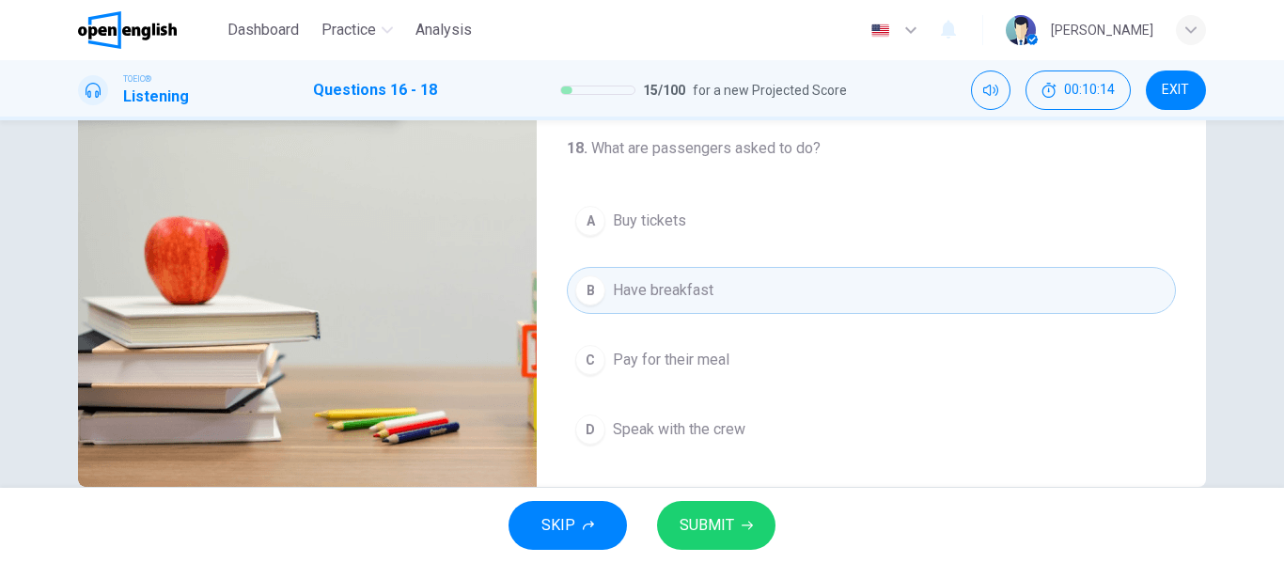
scroll to position [361, 0]
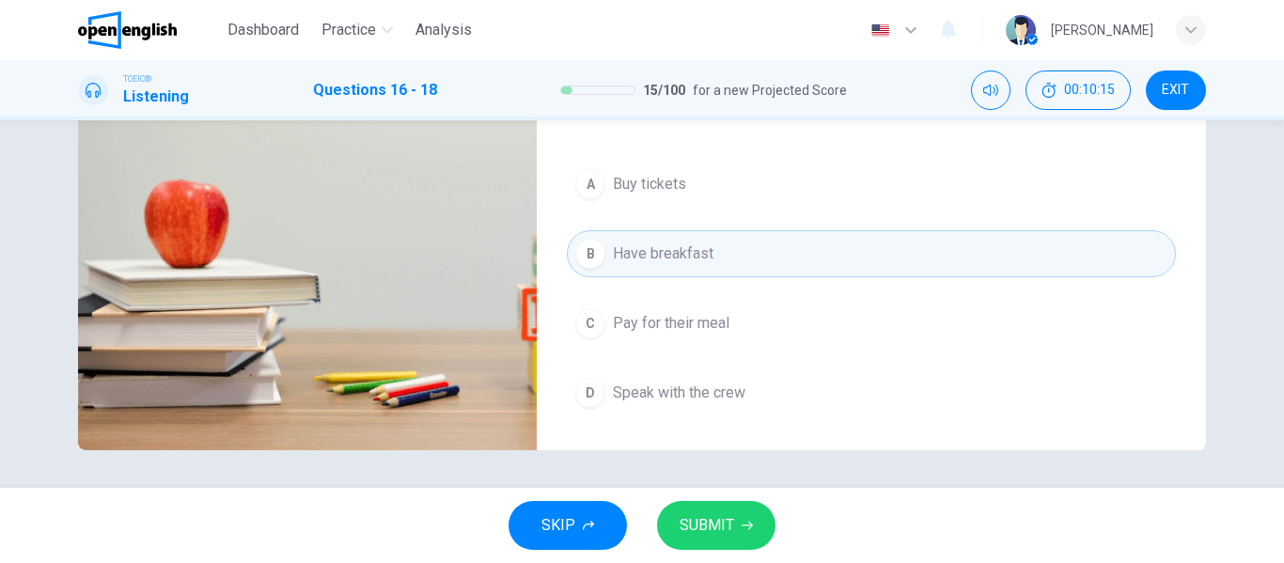
click at [715, 524] on span "SUBMIT" at bounding box center [707, 525] width 55 height 26
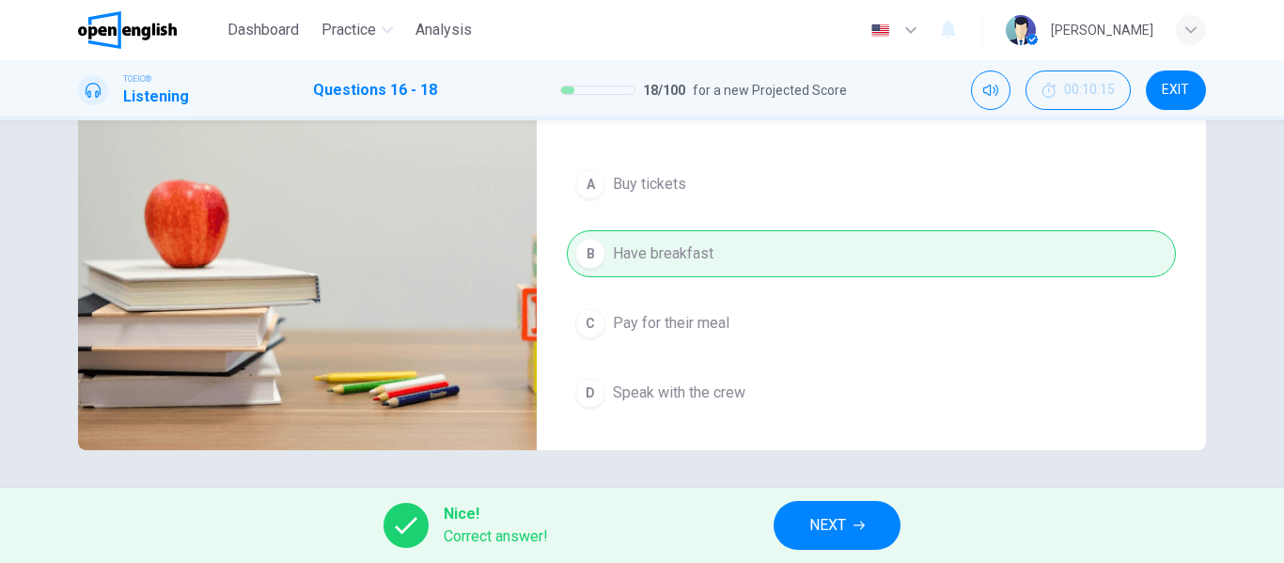
type input "**"
click at [855, 530] on icon "button" at bounding box center [858, 525] width 11 height 11
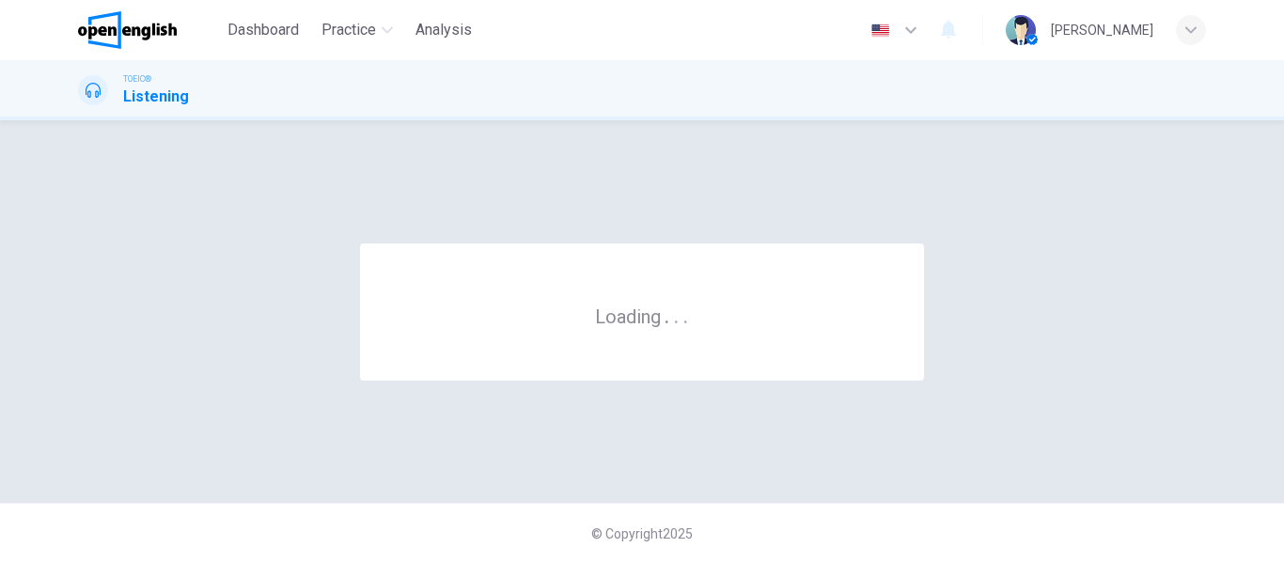
scroll to position [0, 0]
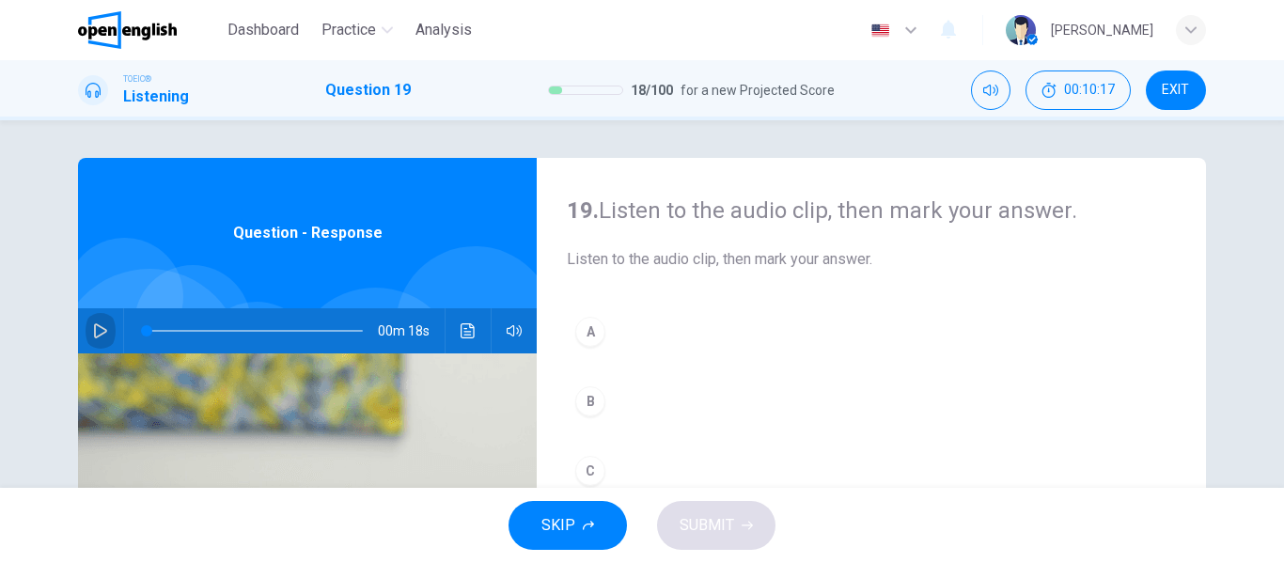
click at [97, 331] on icon "button" at bounding box center [100, 330] width 15 height 15
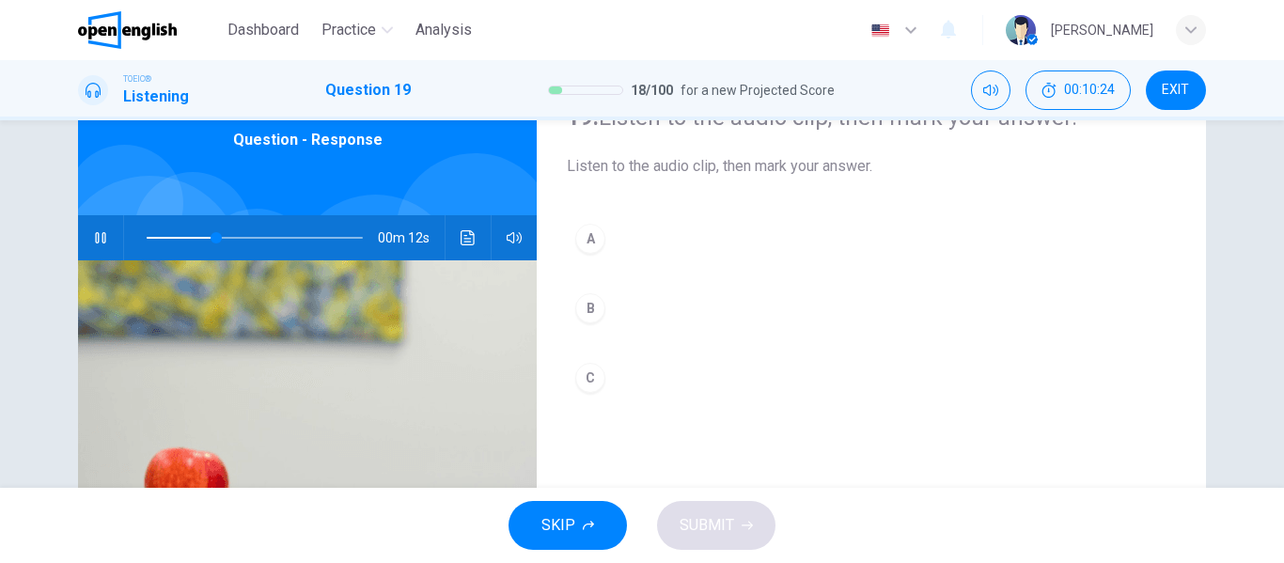
scroll to position [94, 0]
click at [99, 236] on icon "button" at bounding box center [100, 236] width 15 height 15
click at [575, 241] on div "A" at bounding box center [590, 238] width 30 height 30
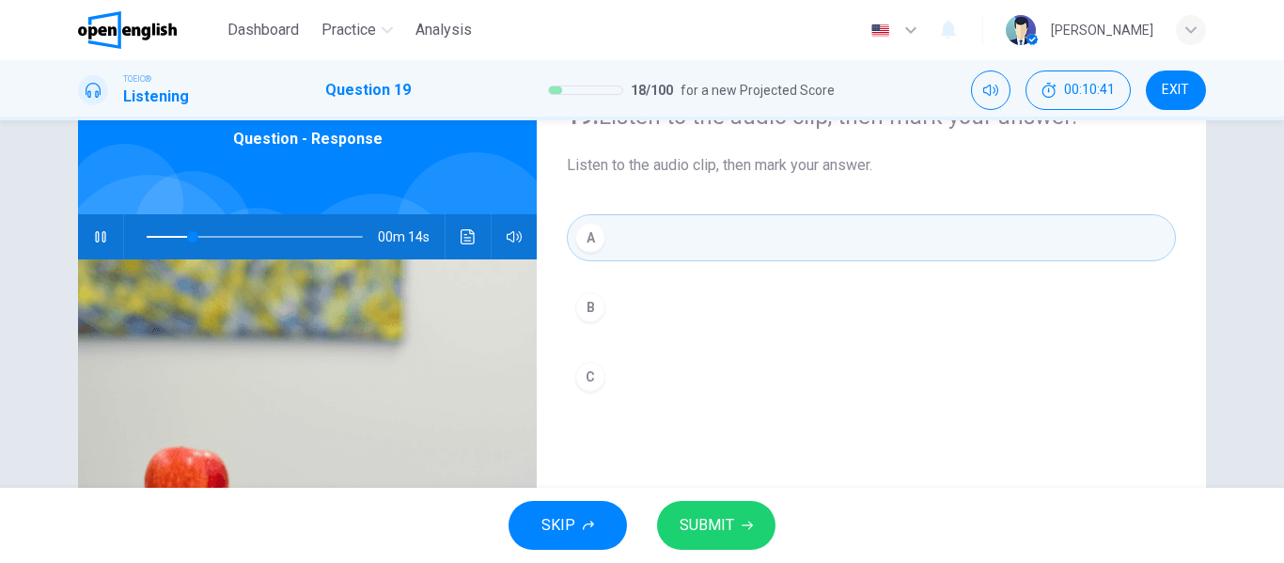
click at [723, 523] on span "SUBMIT" at bounding box center [707, 525] width 55 height 26
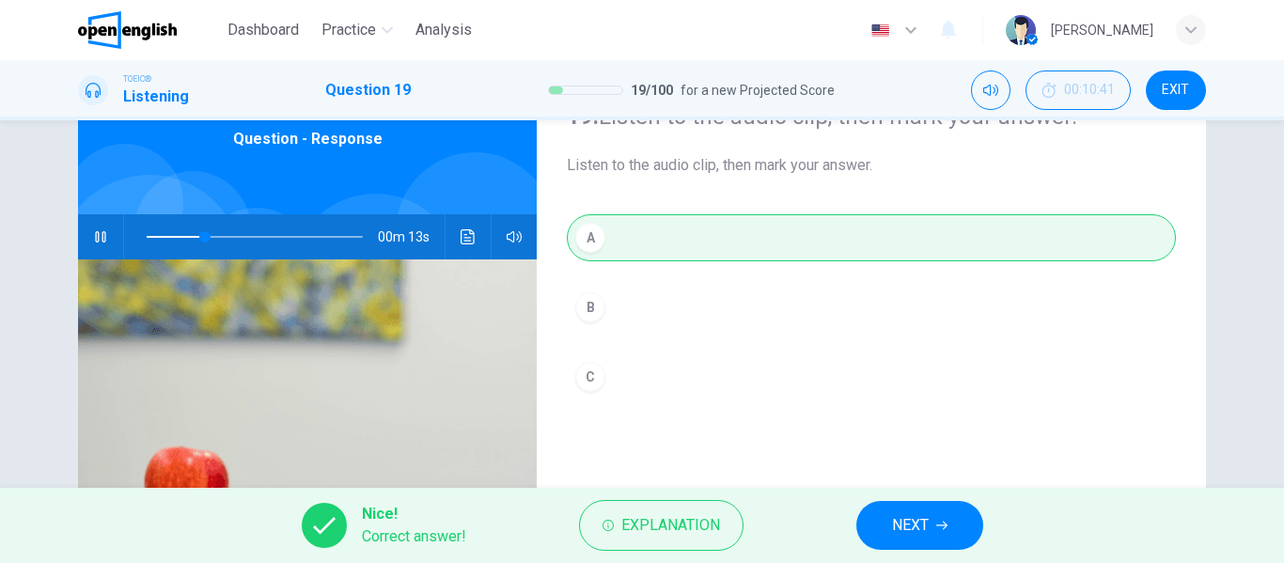
type input "**"
click at [945, 522] on icon "button" at bounding box center [941, 526] width 11 height 8
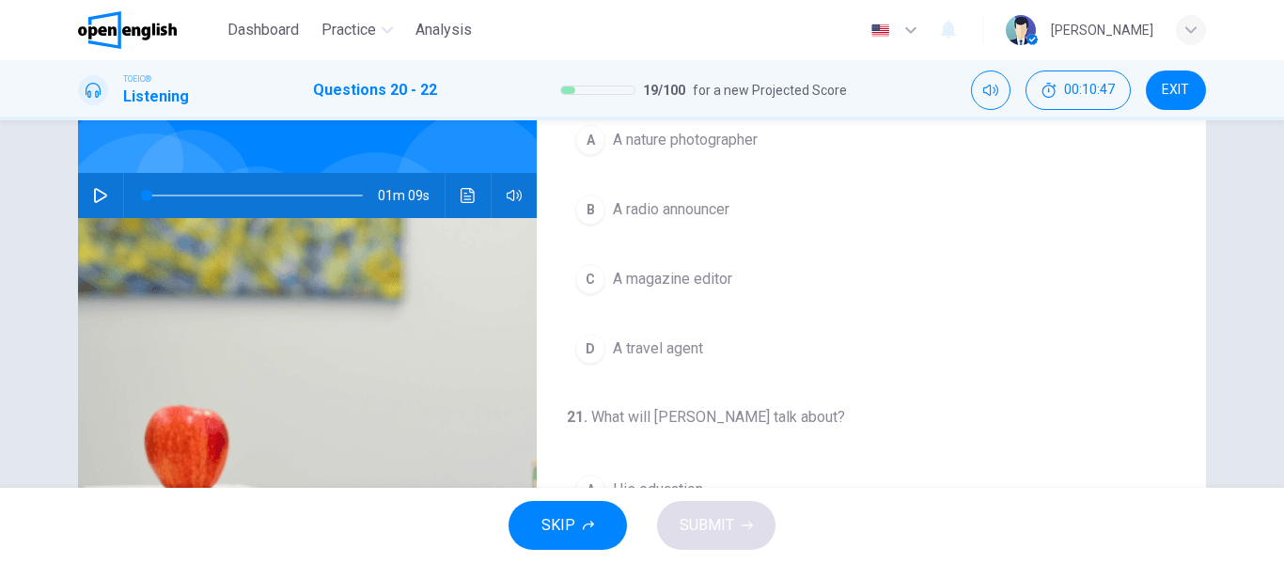
scroll to position [0, 0]
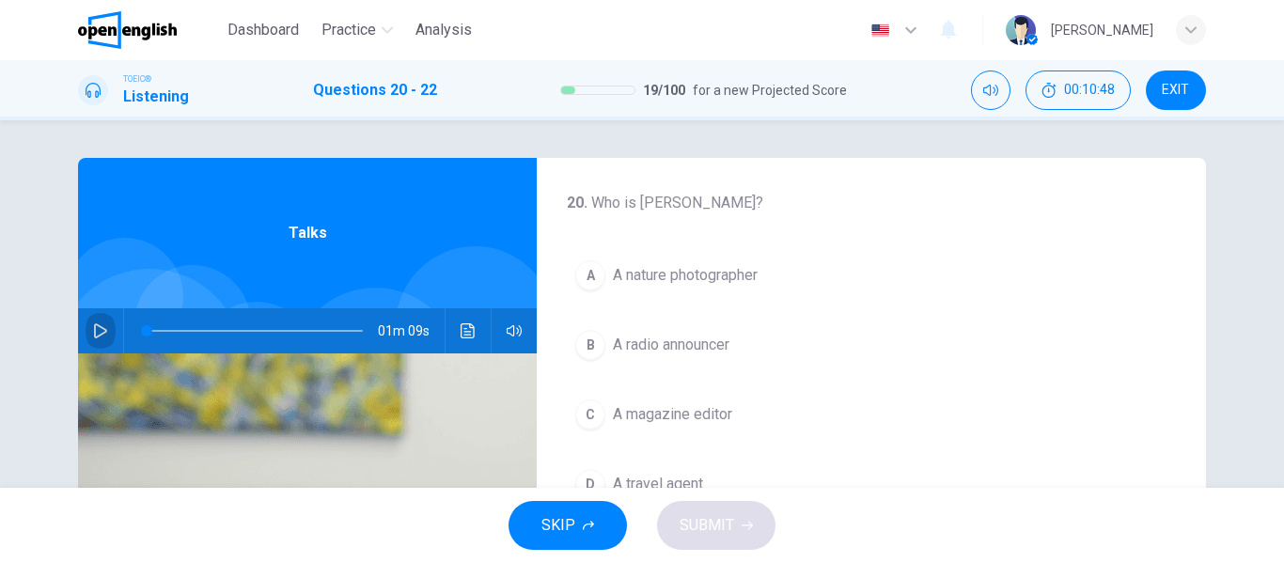
click at [86, 325] on button "button" at bounding box center [101, 330] width 30 height 45
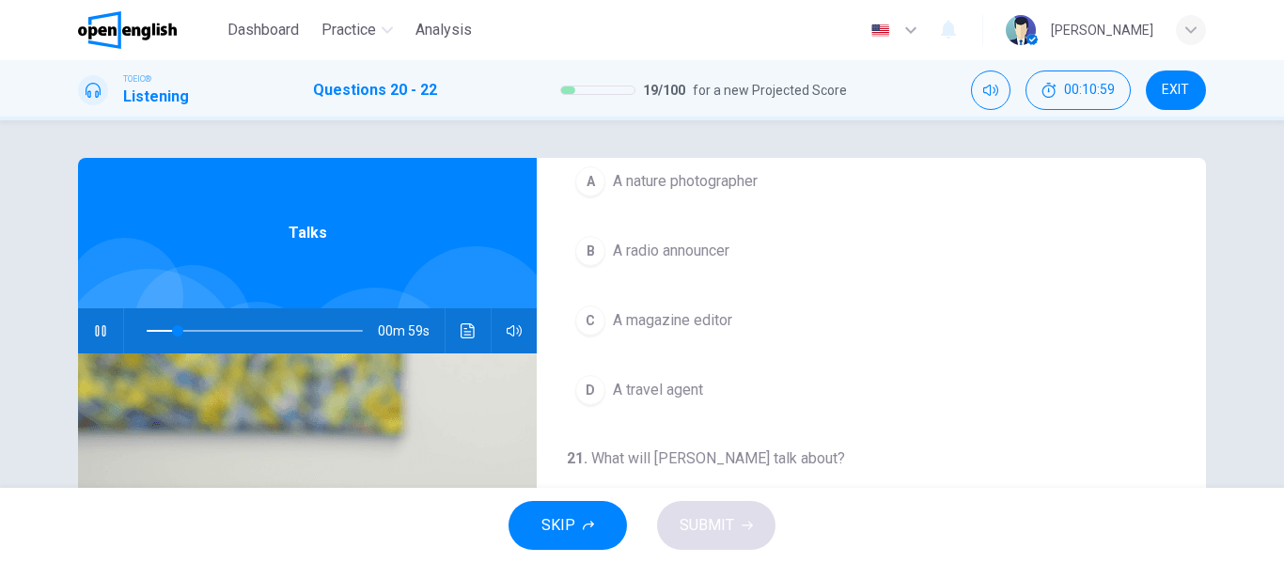
click at [697, 194] on button "A A nature photographer" at bounding box center [871, 181] width 609 height 47
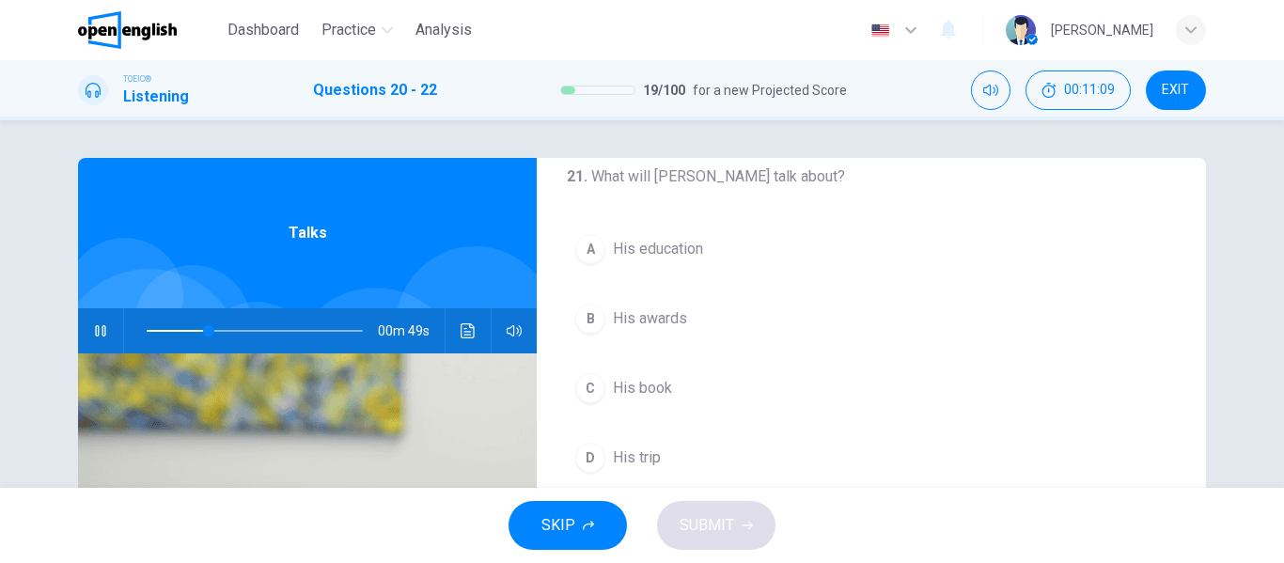
scroll to position [430, 0]
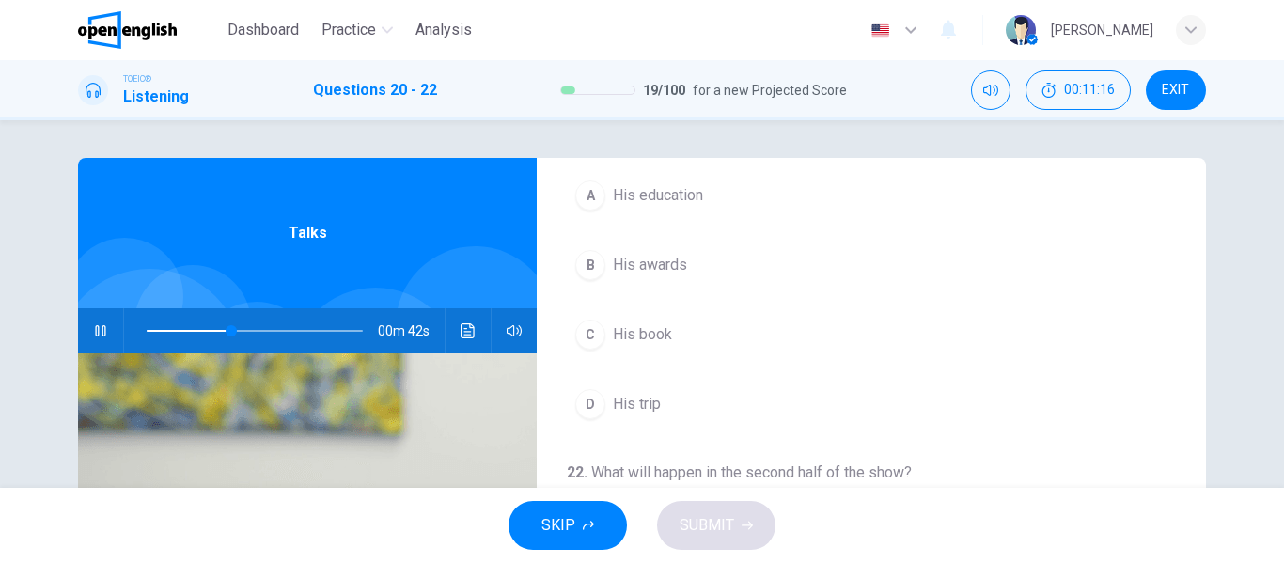
click at [680, 204] on span "His education" at bounding box center [658, 195] width 90 height 23
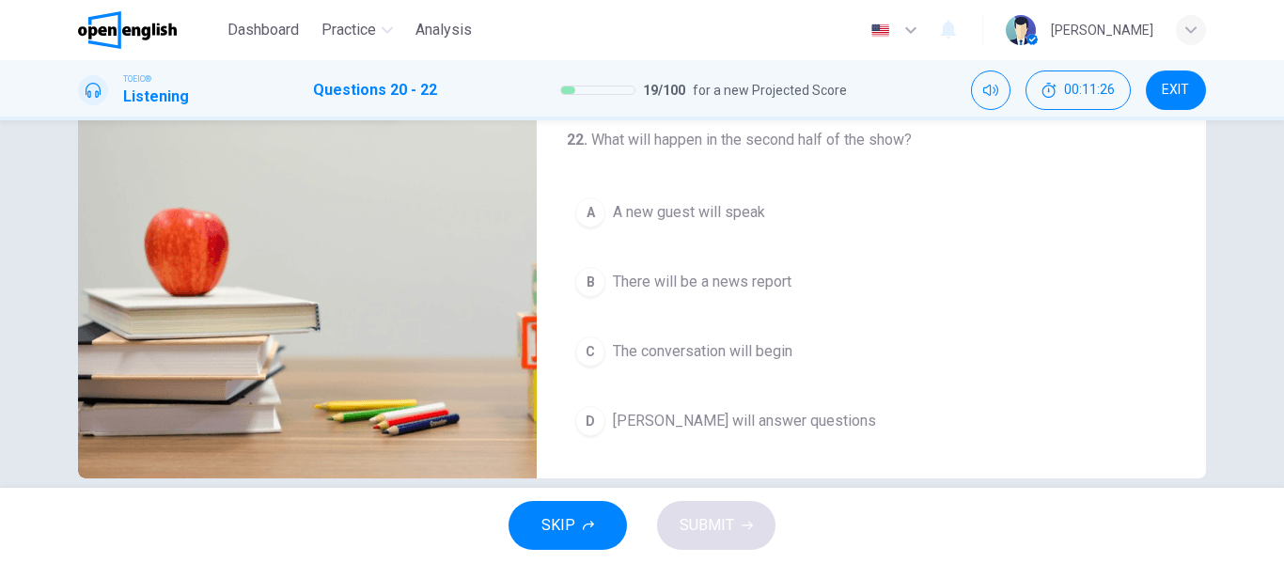
scroll to position [361, 0]
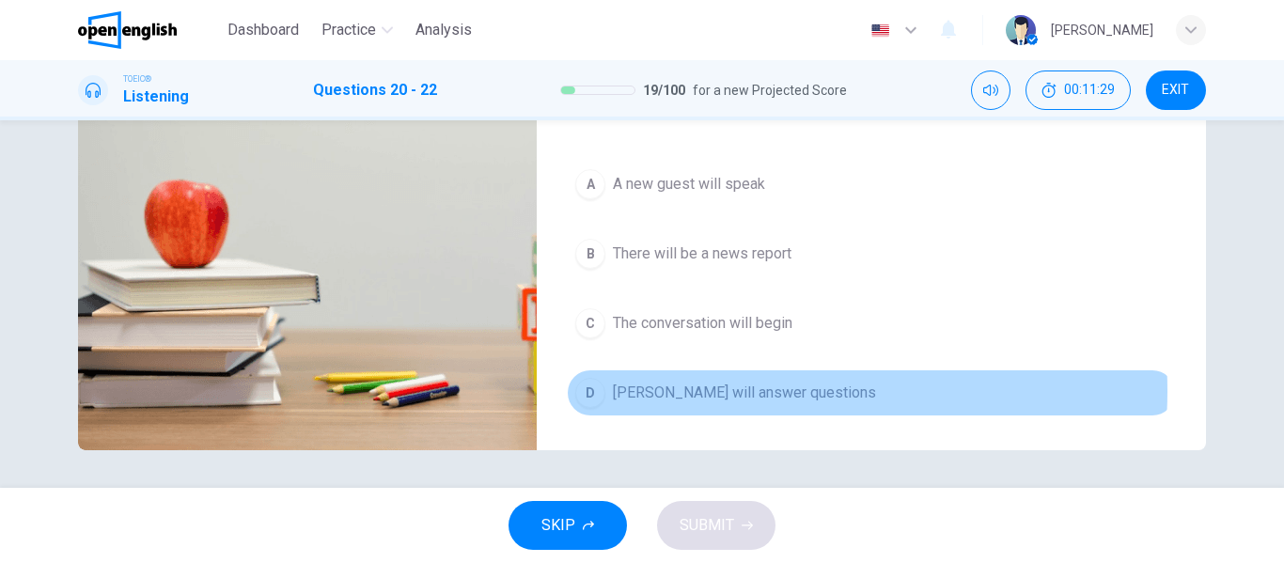
click at [741, 391] on span "[PERSON_NAME] will answer questions" at bounding box center [744, 393] width 263 height 23
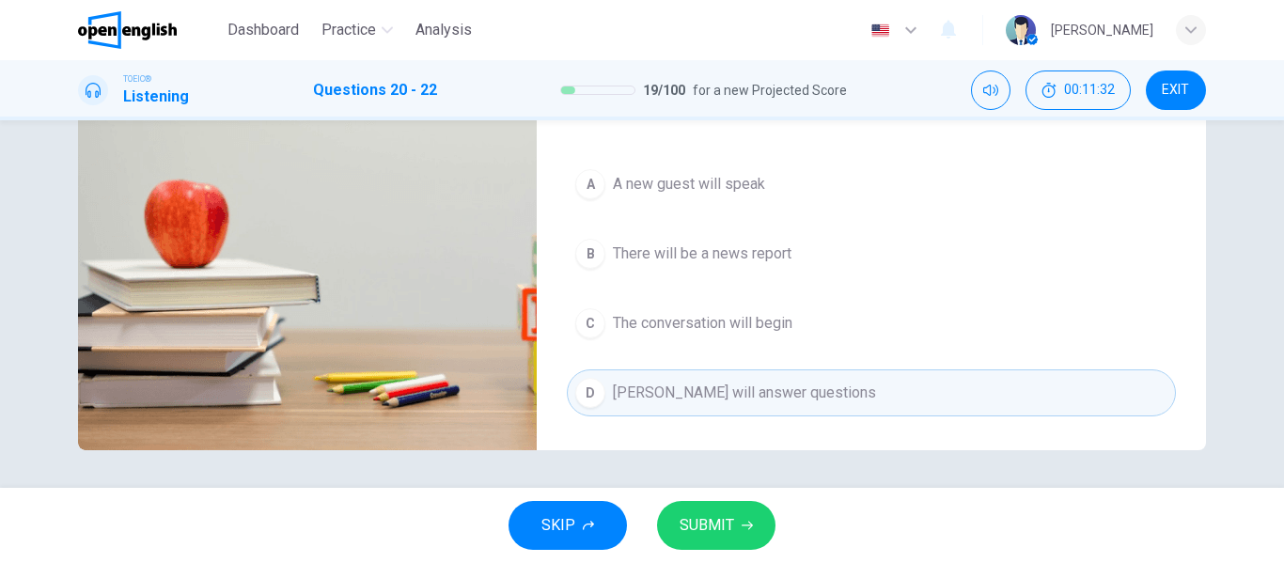
click at [739, 522] on button "SUBMIT" at bounding box center [716, 525] width 118 height 49
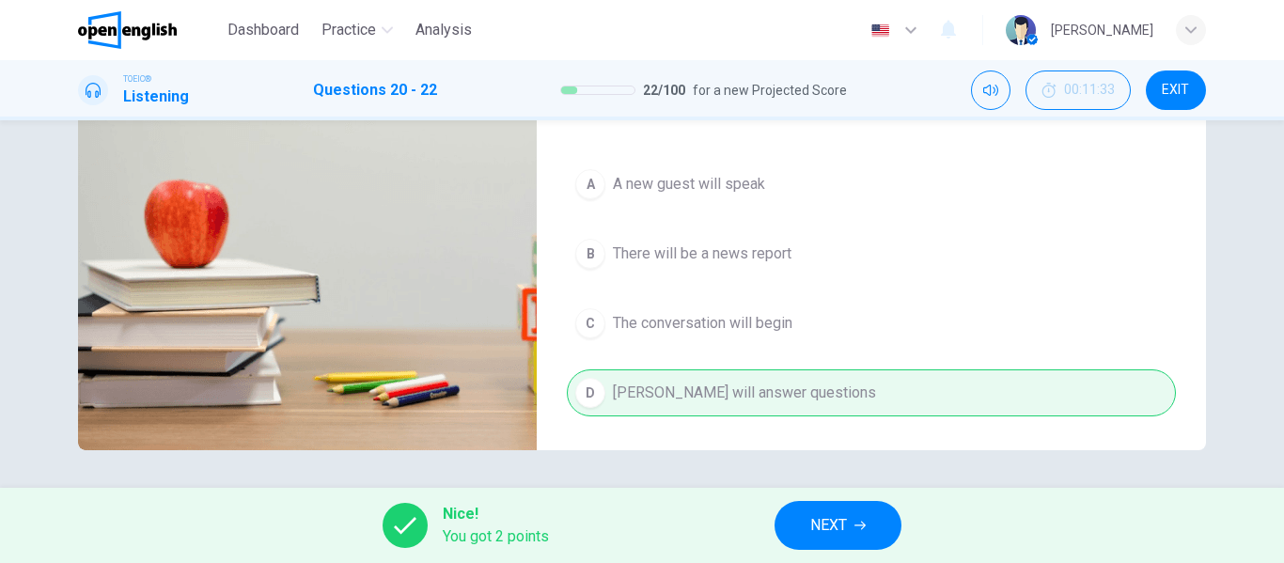
type input "**"
click at [842, 529] on span "NEXT" at bounding box center [828, 525] width 37 height 26
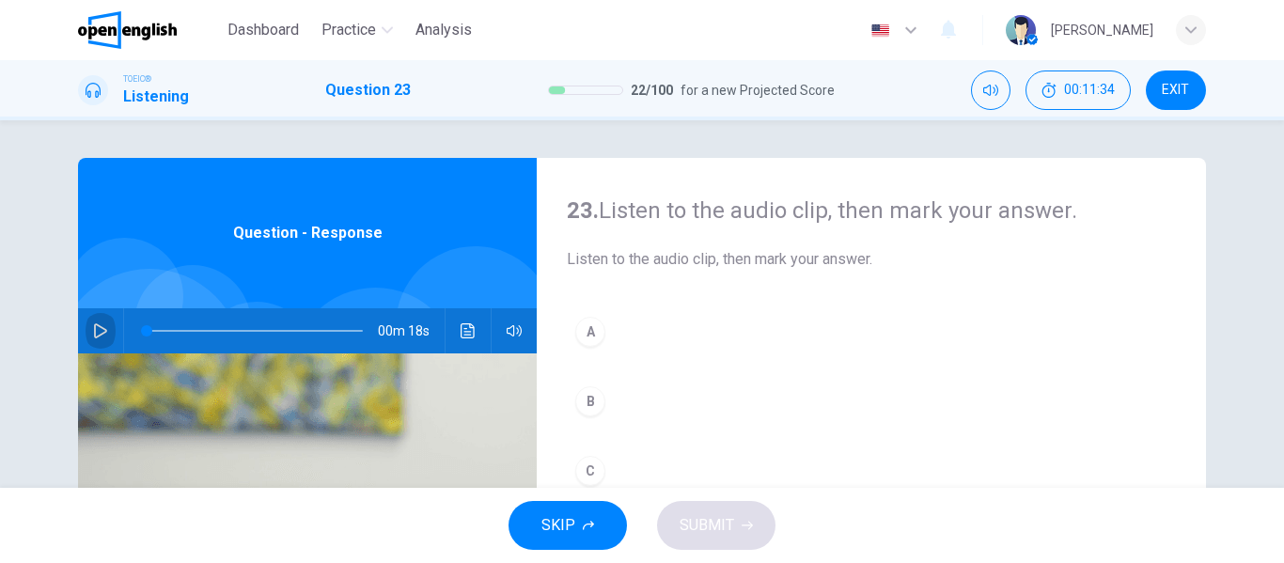
click at [94, 327] on icon "button" at bounding box center [100, 330] width 13 height 15
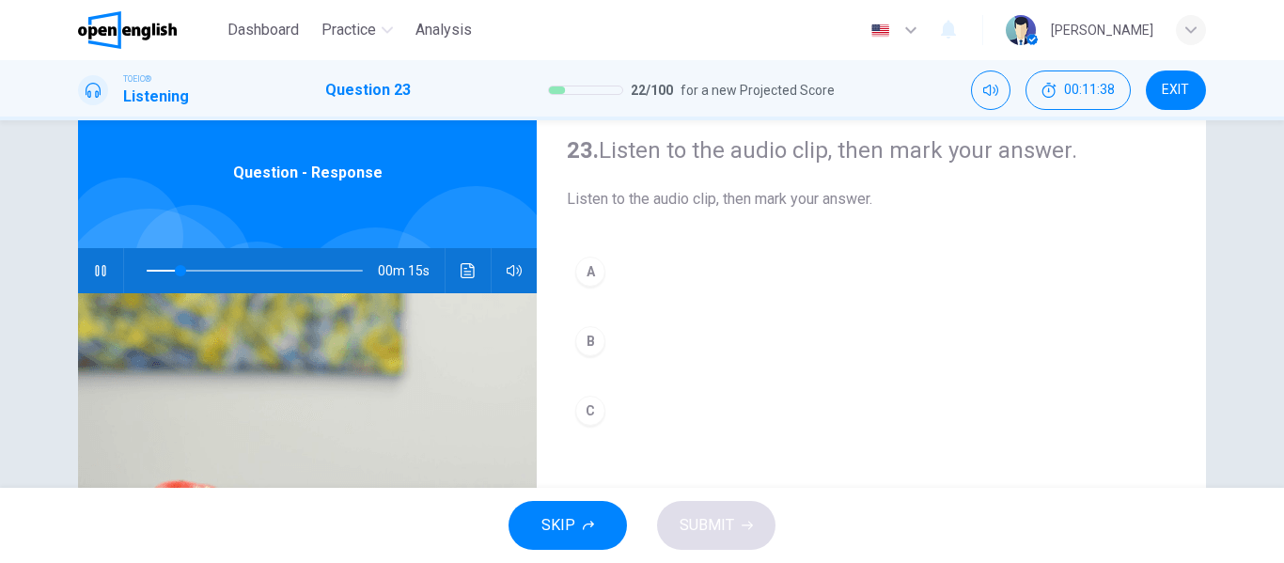
scroll to position [94, 0]
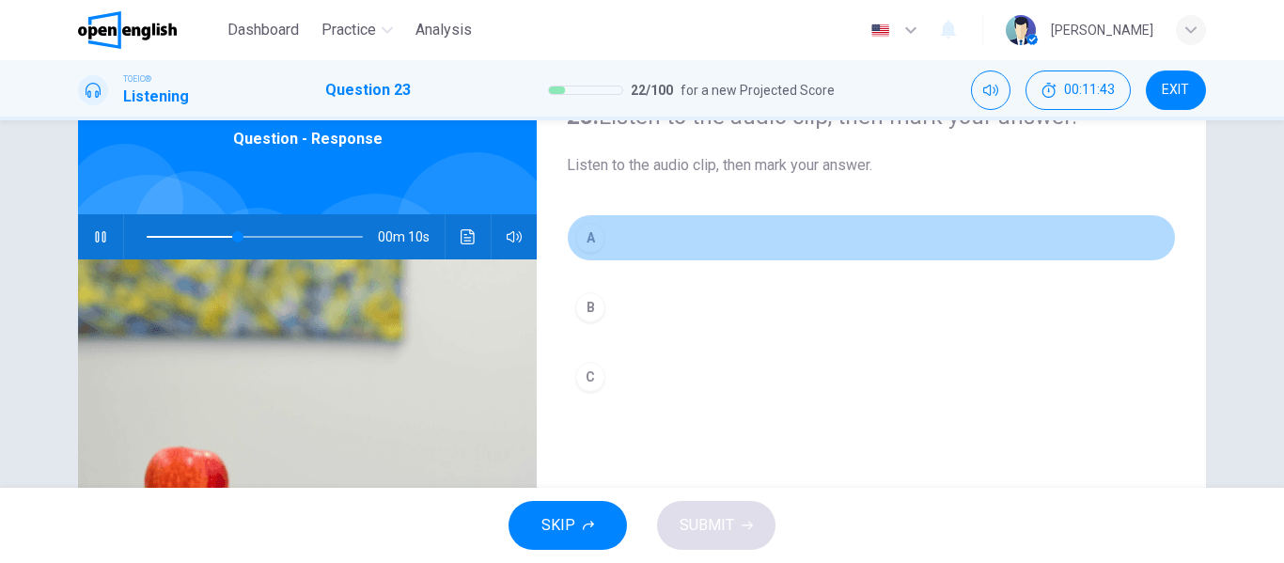
click at [597, 238] on div "A" at bounding box center [590, 238] width 30 height 30
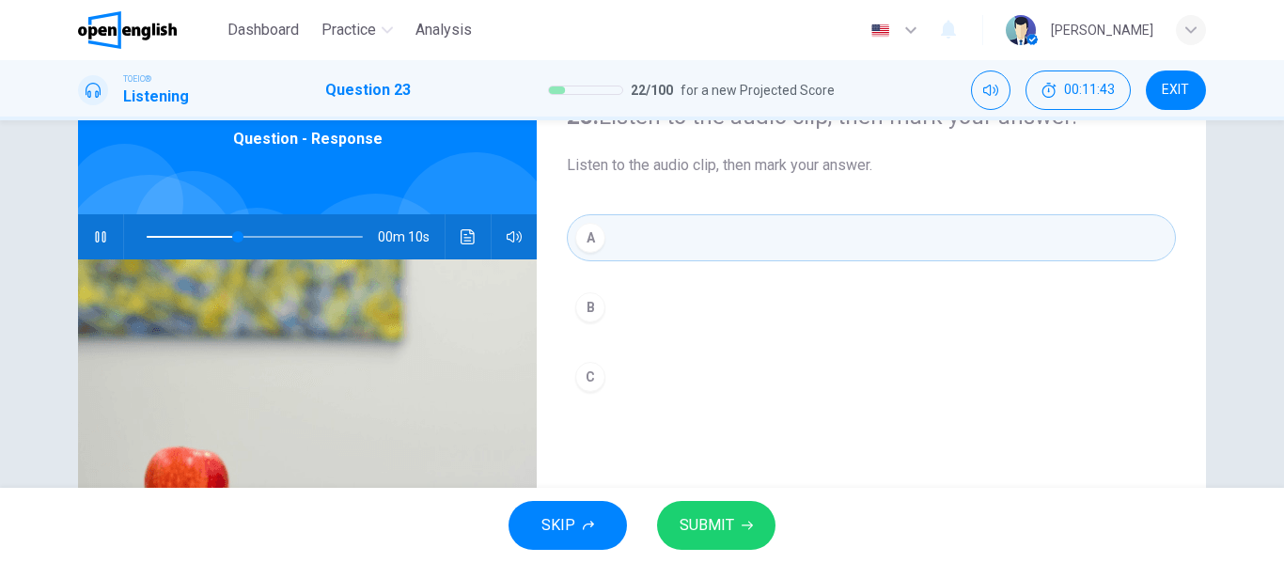
click at [730, 523] on span "SUBMIT" at bounding box center [707, 525] width 55 height 26
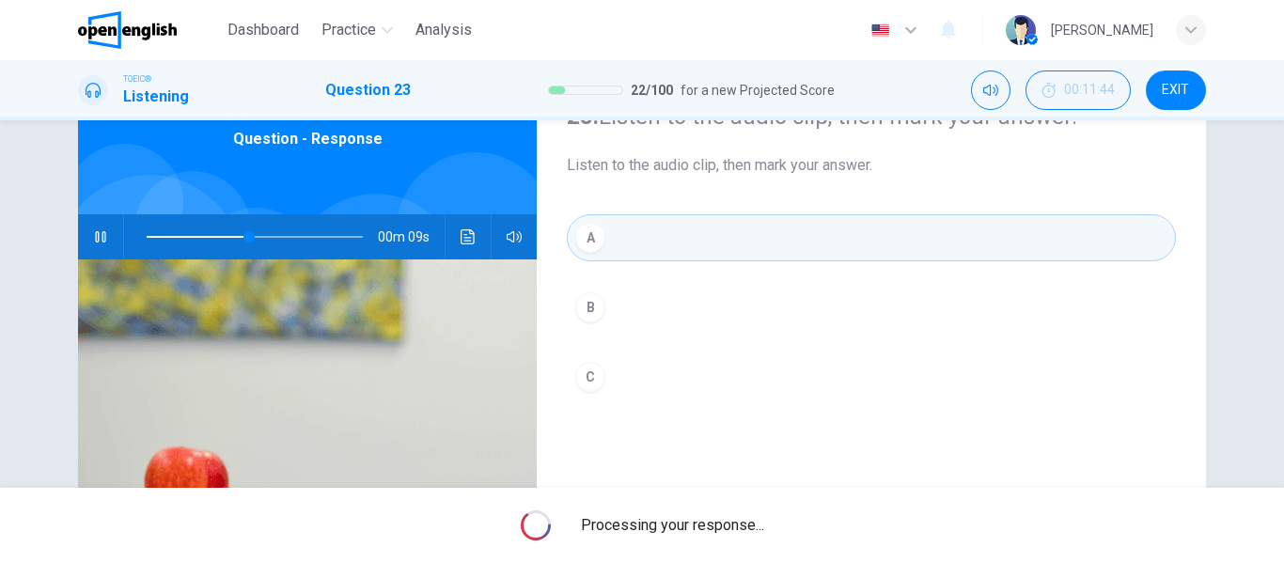
type input "**"
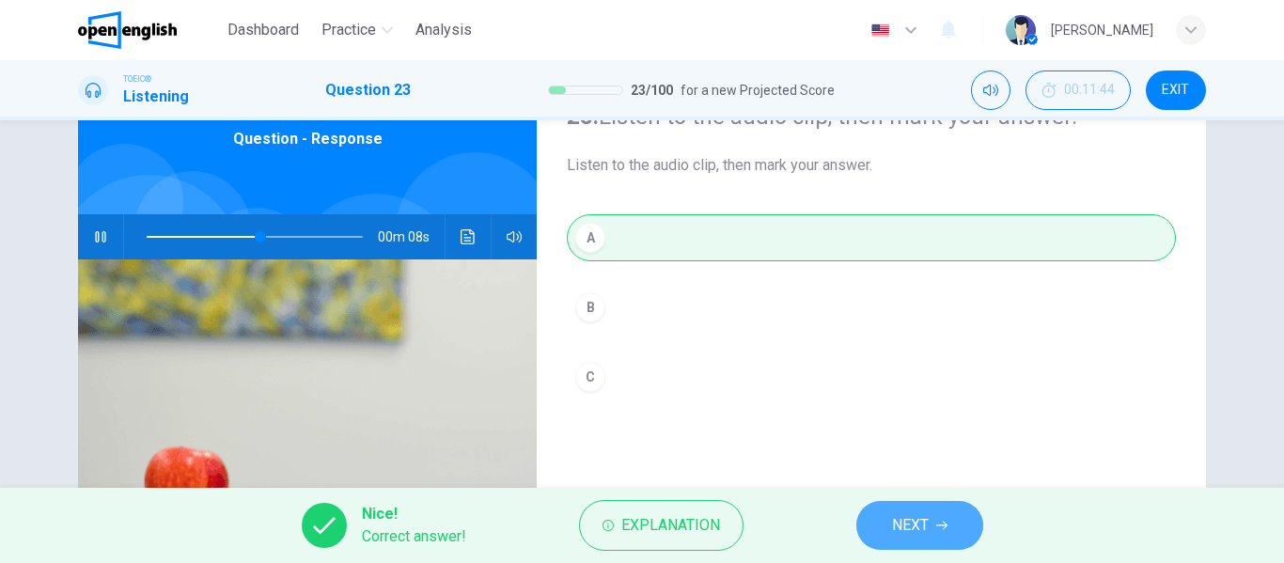
click at [949, 527] on button "NEXT" at bounding box center [919, 525] width 127 height 49
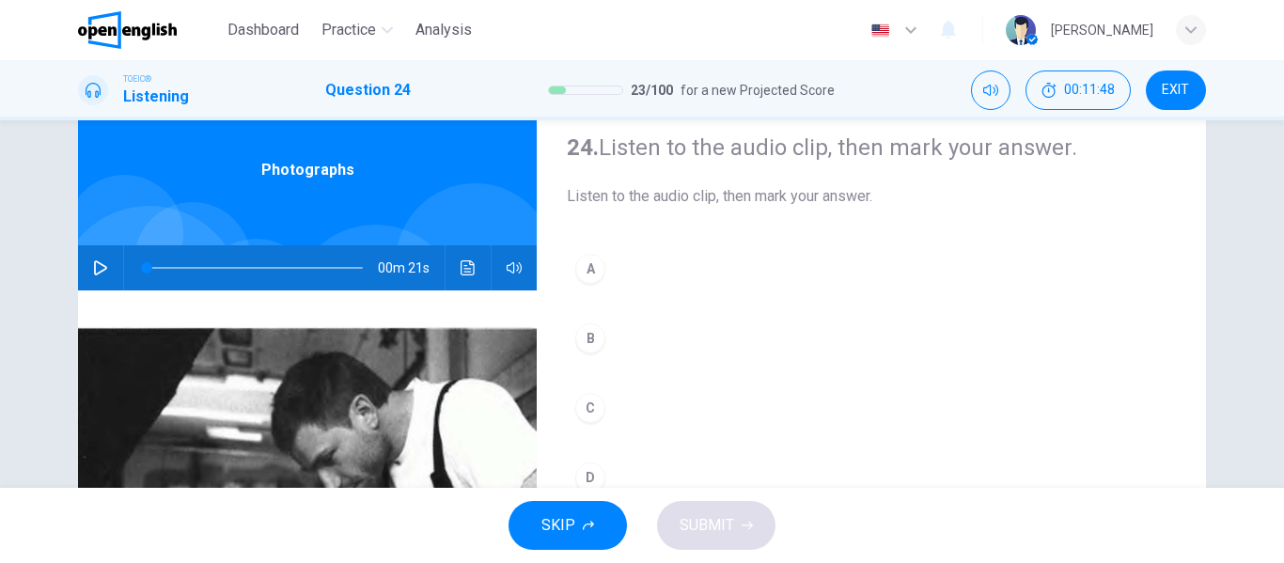
scroll to position [0, 0]
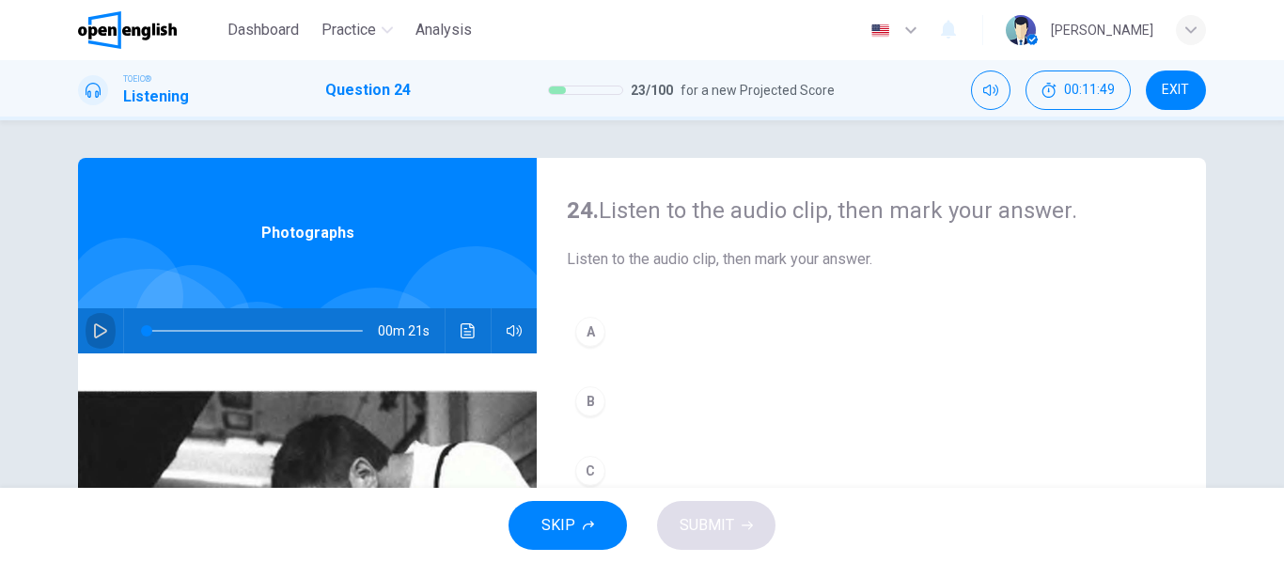
click at [96, 328] on icon "button" at bounding box center [100, 330] width 15 height 15
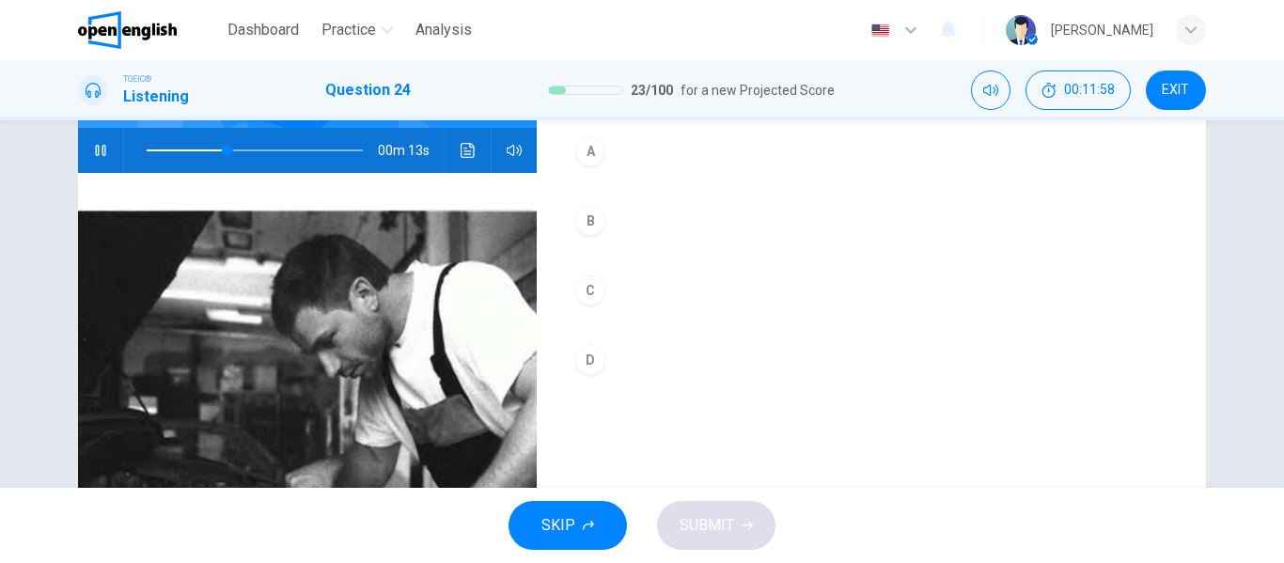
scroll to position [79, 0]
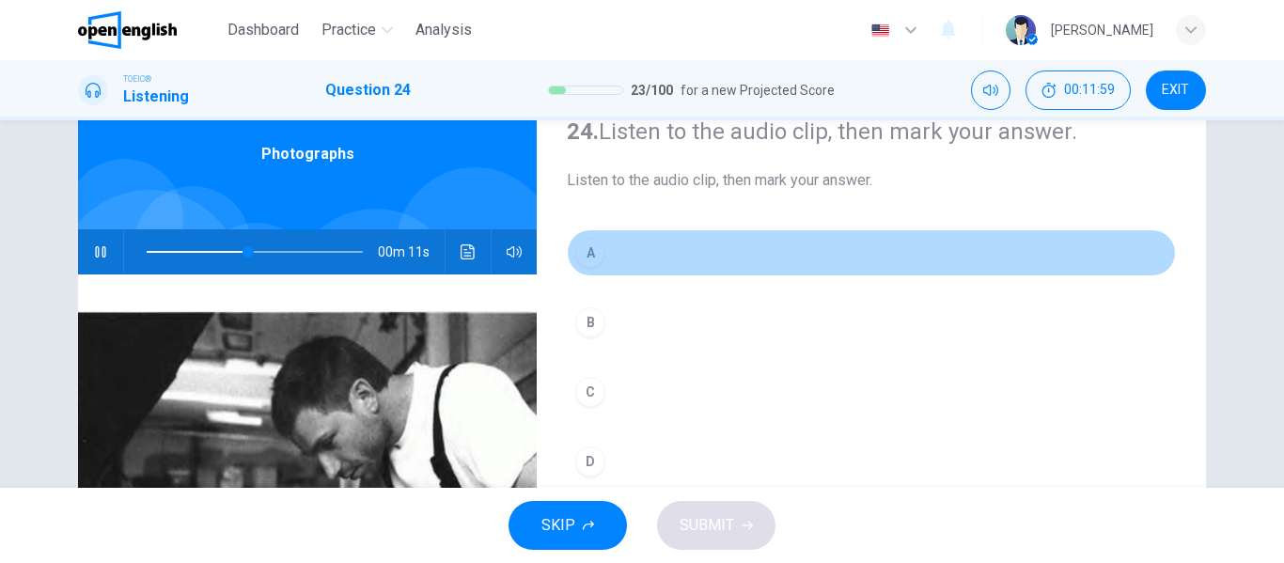
click at [587, 259] on div "A" at bounding box center [590, 253] width 30 height 30
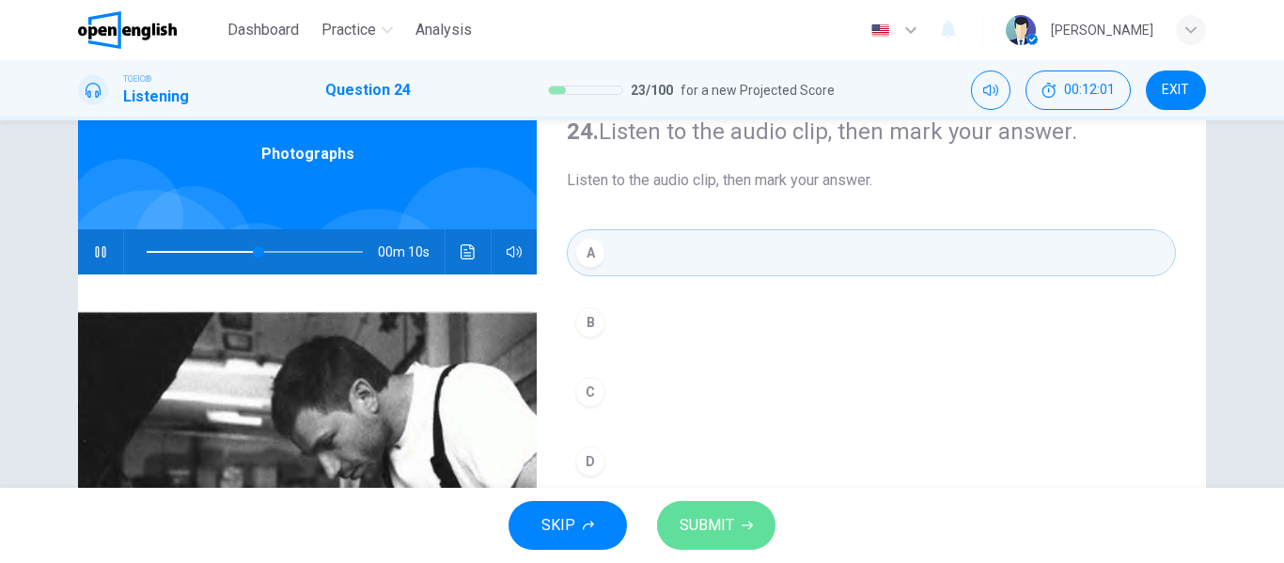
click at [717, 517] on span "SUBMIT" at bounding box center [707, 525] width 55 height 26
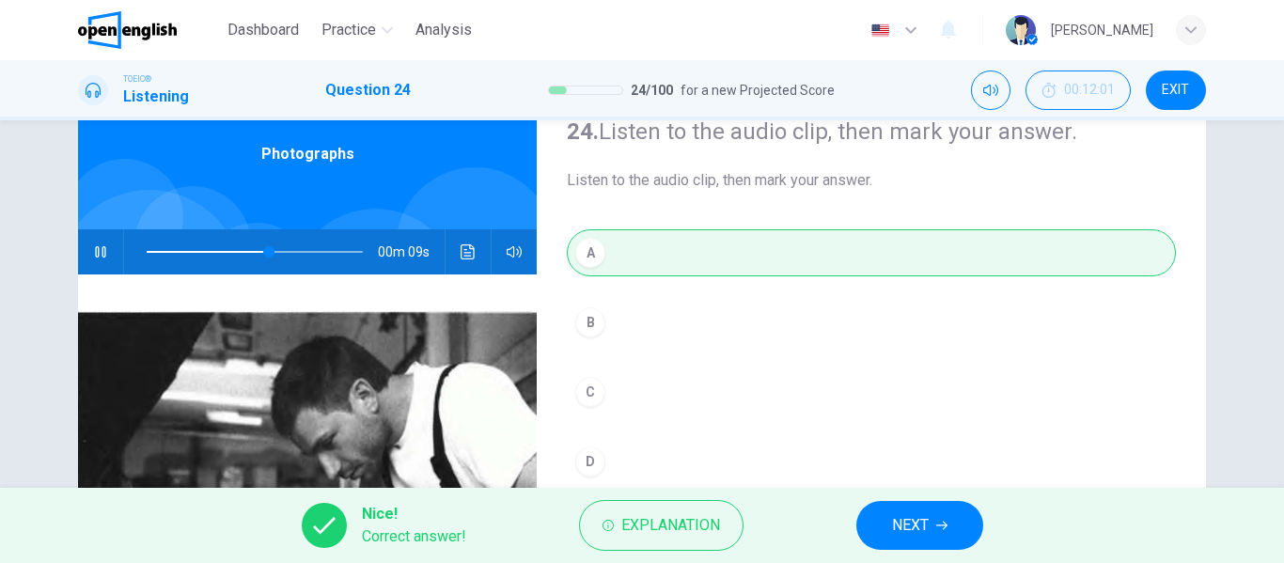
type input "**"
click at [949, 522] on button "NEXT" at bounding box center [919, 525] width 127 height 49
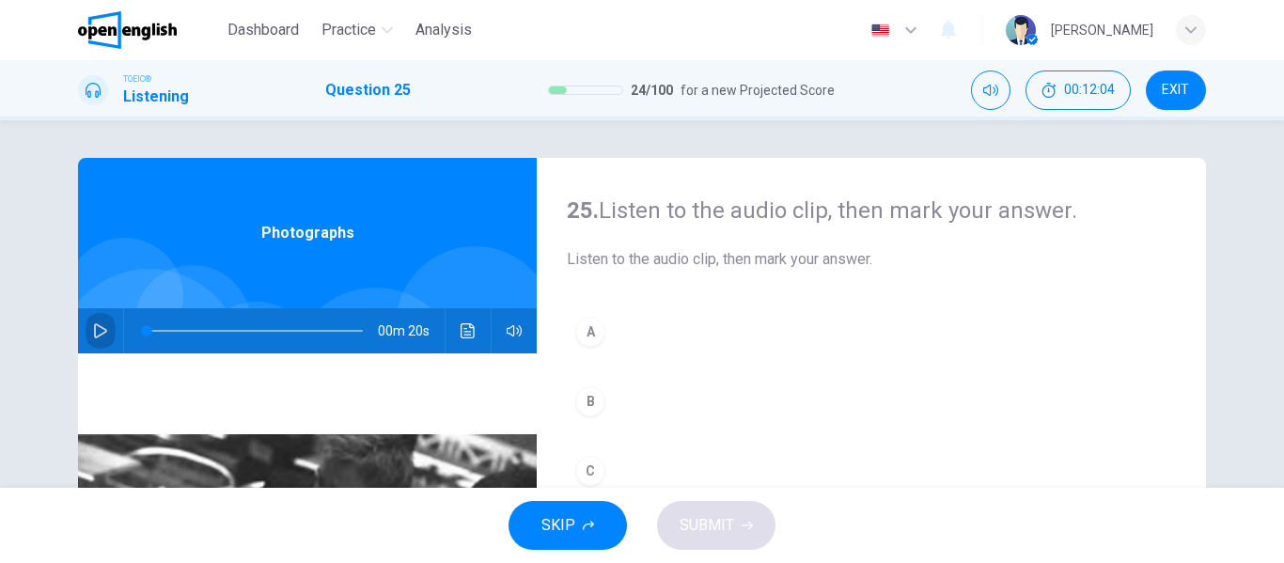
click at [102, 327] on icon "button" at bounding box center [100, 330] width 15 height 15
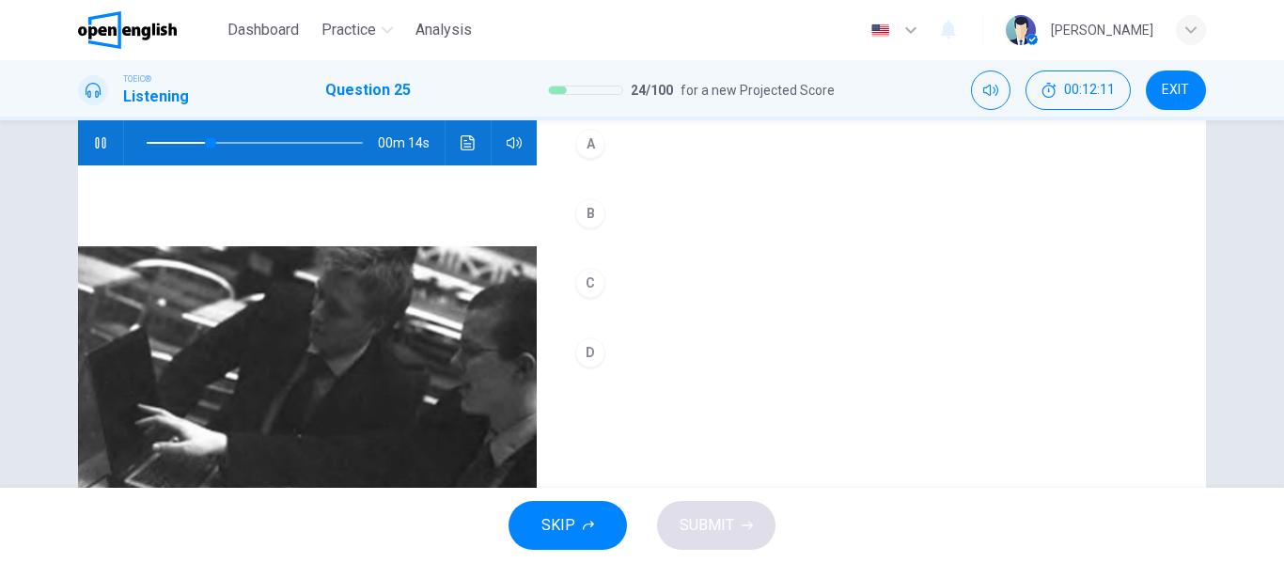
scroll to position [282, 0]
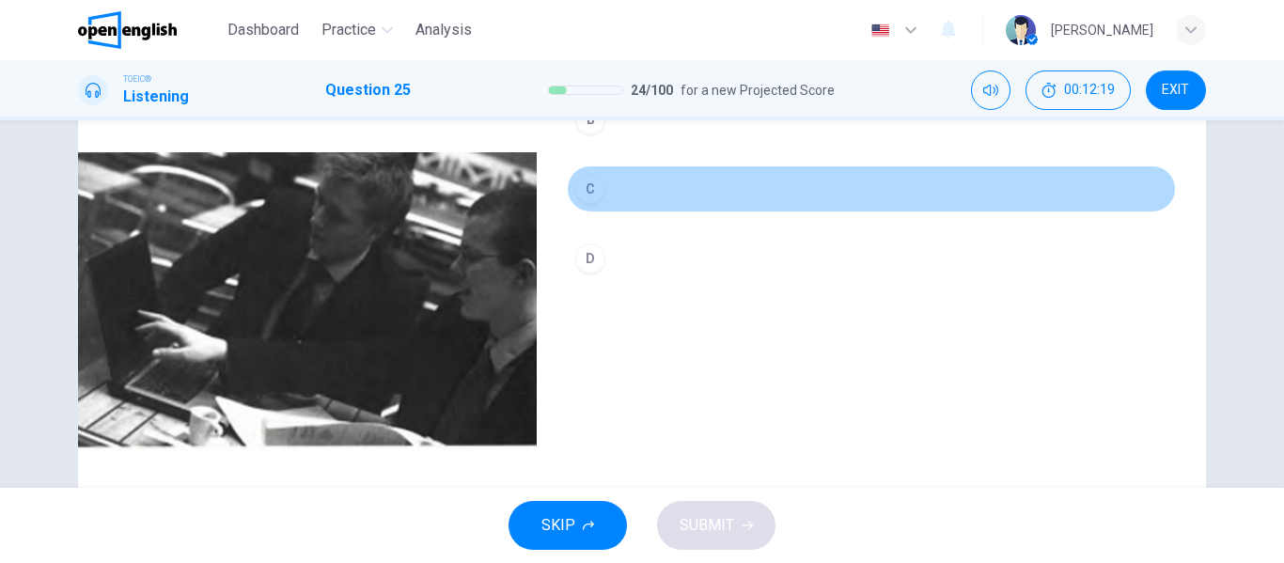
click at [582, 189] on div "C" at bounding box center [590, 189] width 30 height 30
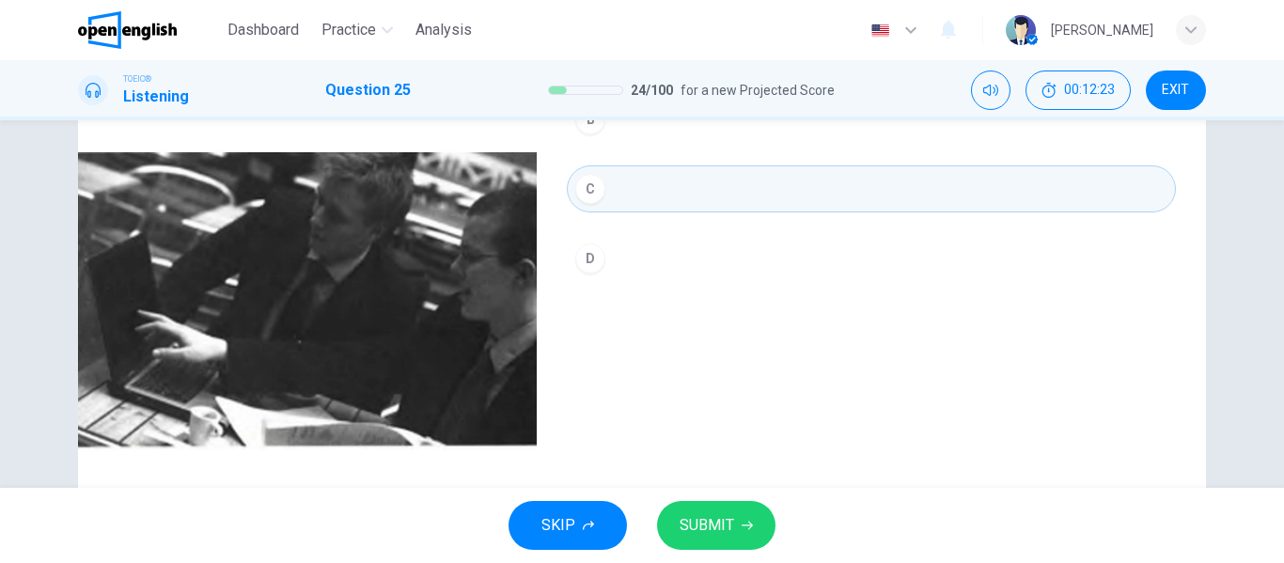
click at [736, 524] on button "SUBMIT" at bounding box center [716, 525] width 118 height 49
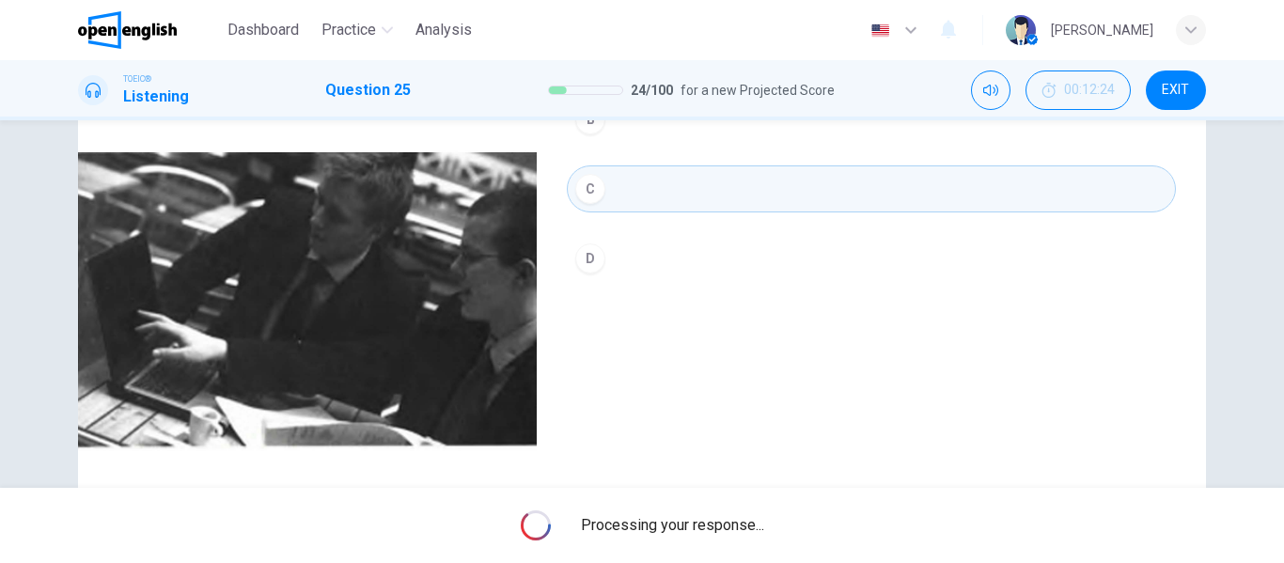
type input "*"
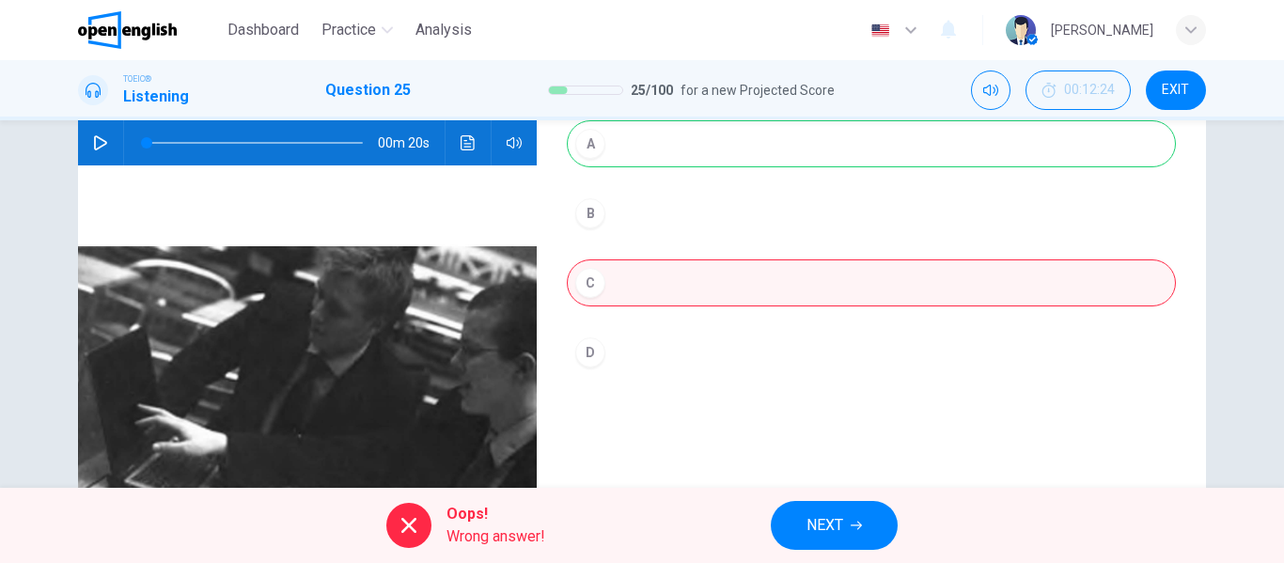
scroll to position [94, 0]
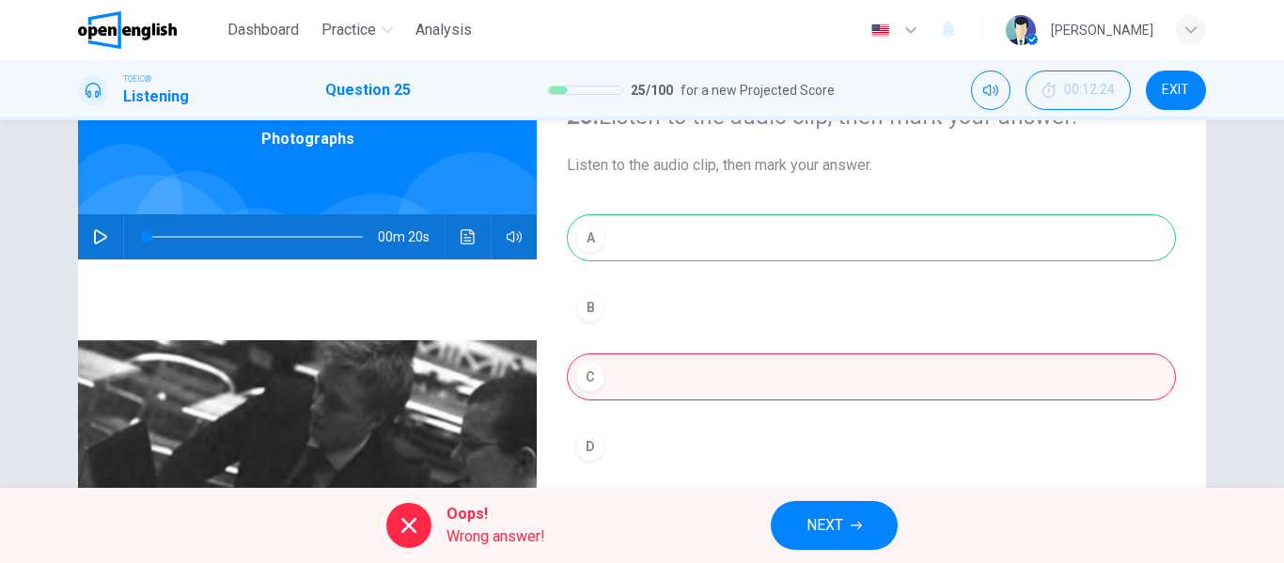
click at [620, 235] on div "A B C D" at bounding box center [871, 360] width 609 height 293
click at [853, 526] on icon "button" at bounding box center [856, 525] width 11 height 11
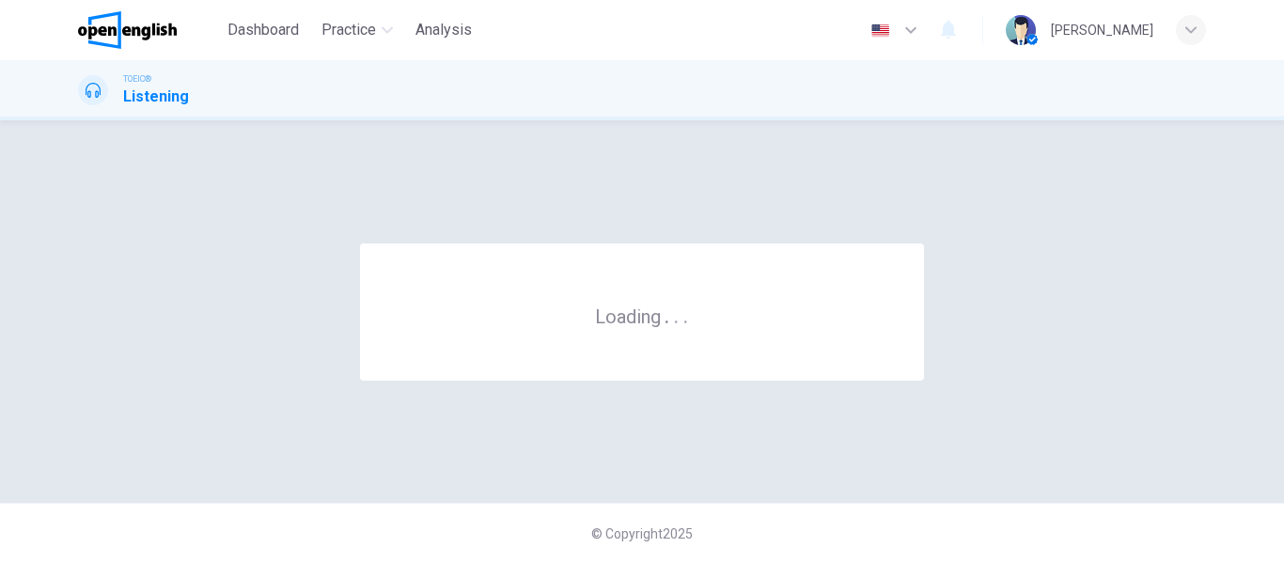
scroll to position [0, 0]
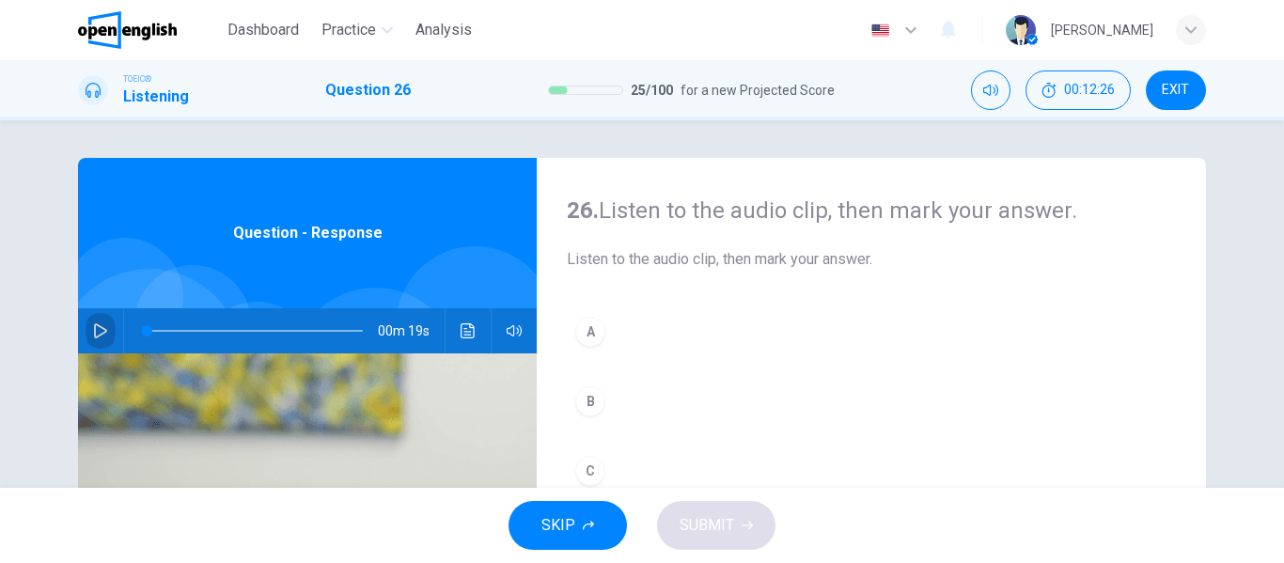
click at [96, 327] on icon "button" at bounding box center [100, 330] width 13 height 15
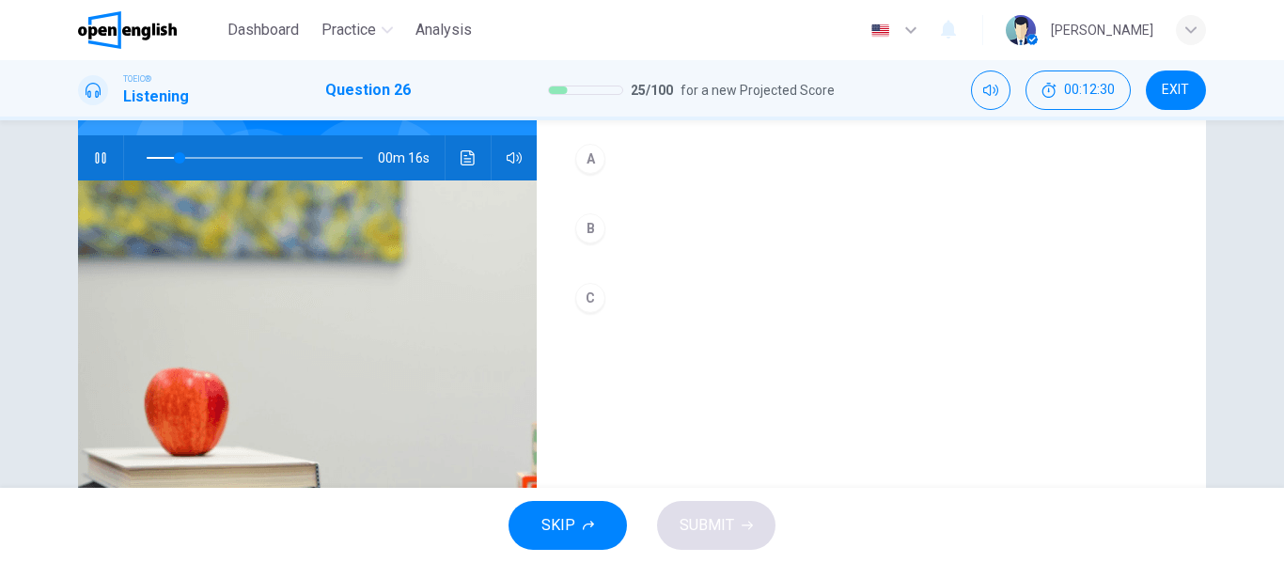
scroll to position [79, 0]
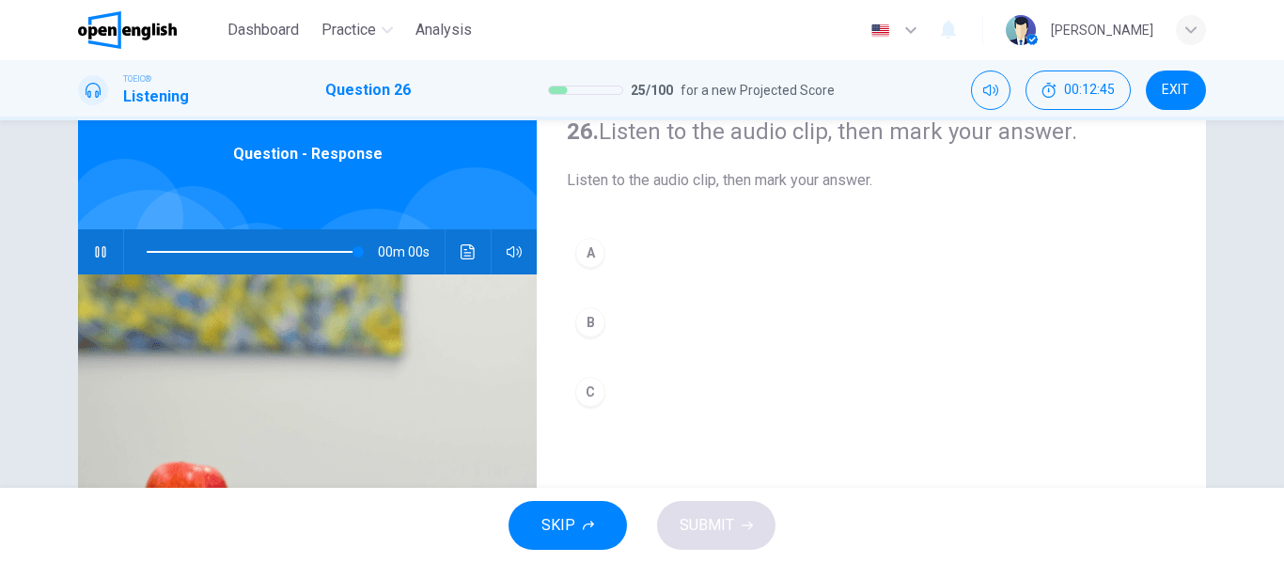
type input "*"
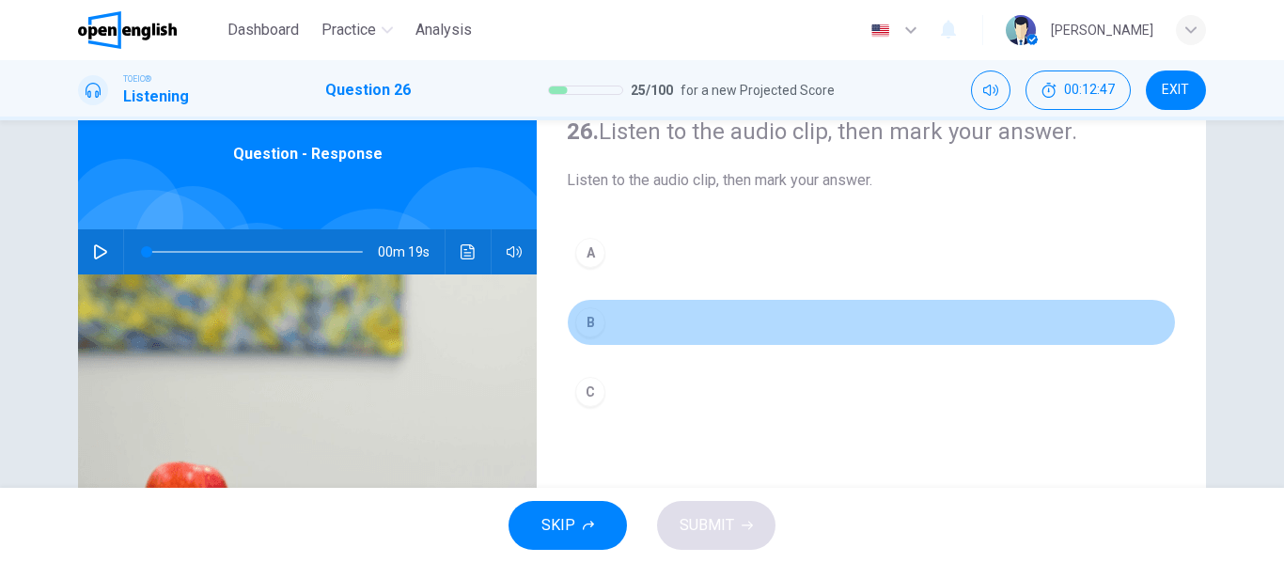
click at [583, 321] on div "B" at bounding box center [590, 322] width 30 height 30
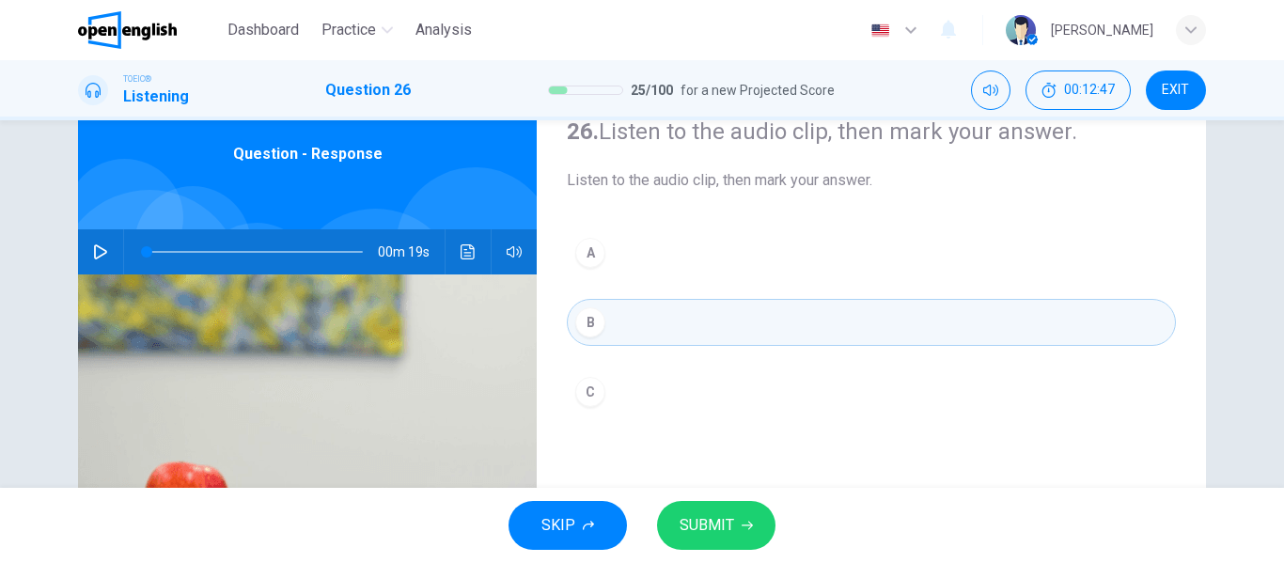
click at [716, 524] on span "SUBMIT" at bounding box center [707, 525] width 55 height 26
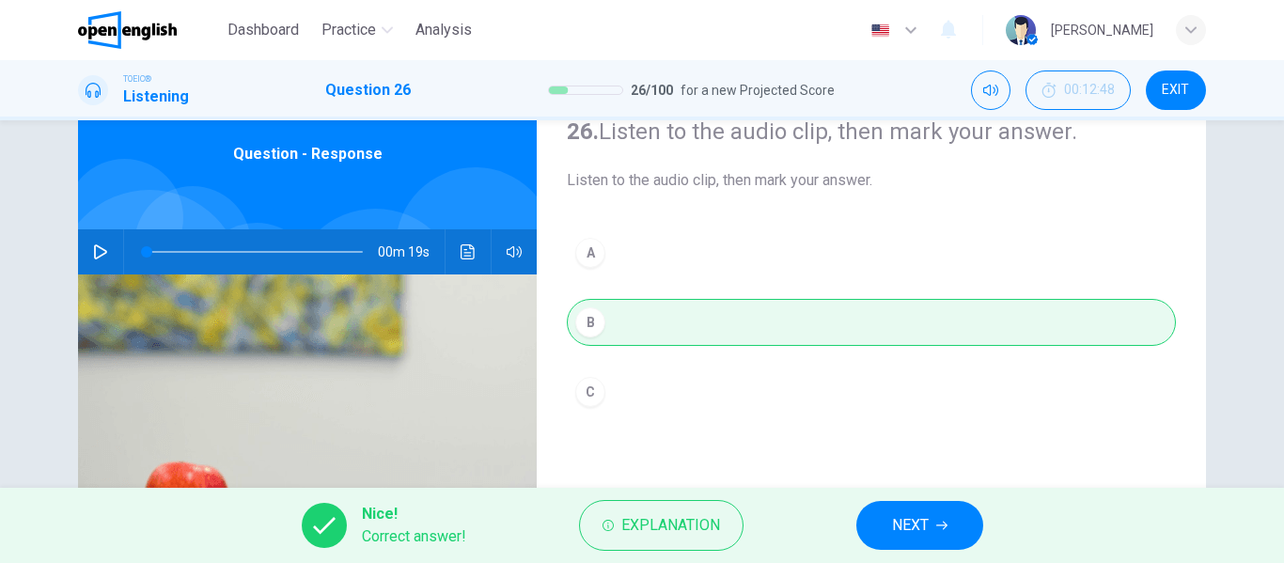
click at [944, 522] on icon "button" at bounding box center [941, 526] width 11 height 8
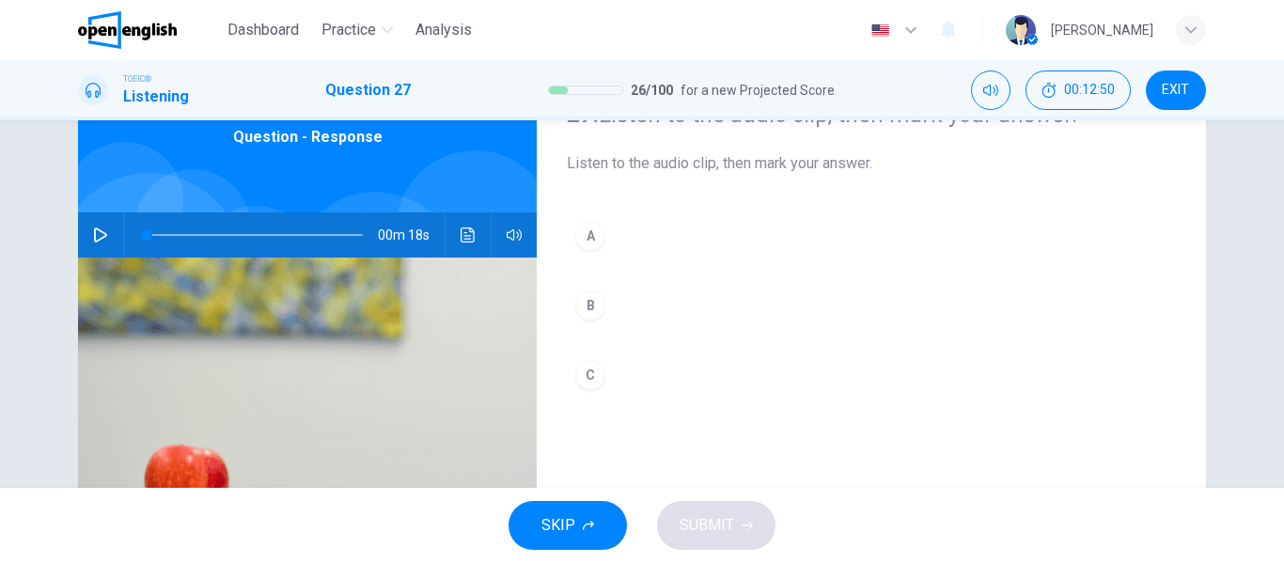
scroll to position [94, 0]
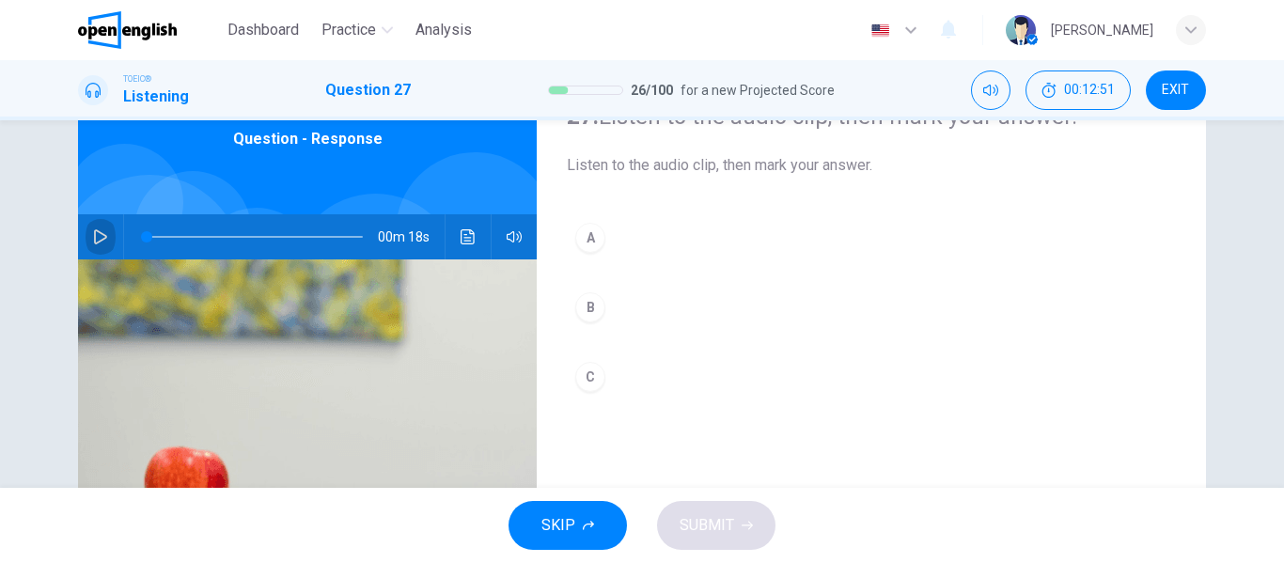
click at [94, 234] on icon "button" at bounding box center [100, 236] width 15 height 15
click at [96, 224] on button "button" at bounding box center [101, 236] width 30 height 45
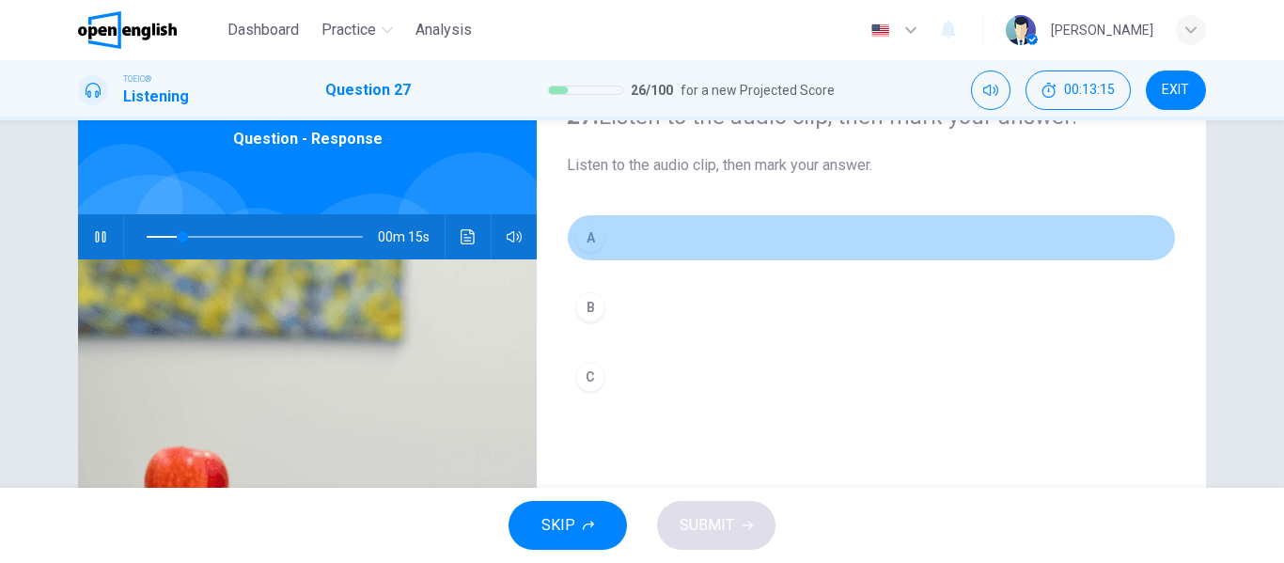
click at [591, 234] on div "A" at bounding box center [590, 238] width 30 height 30
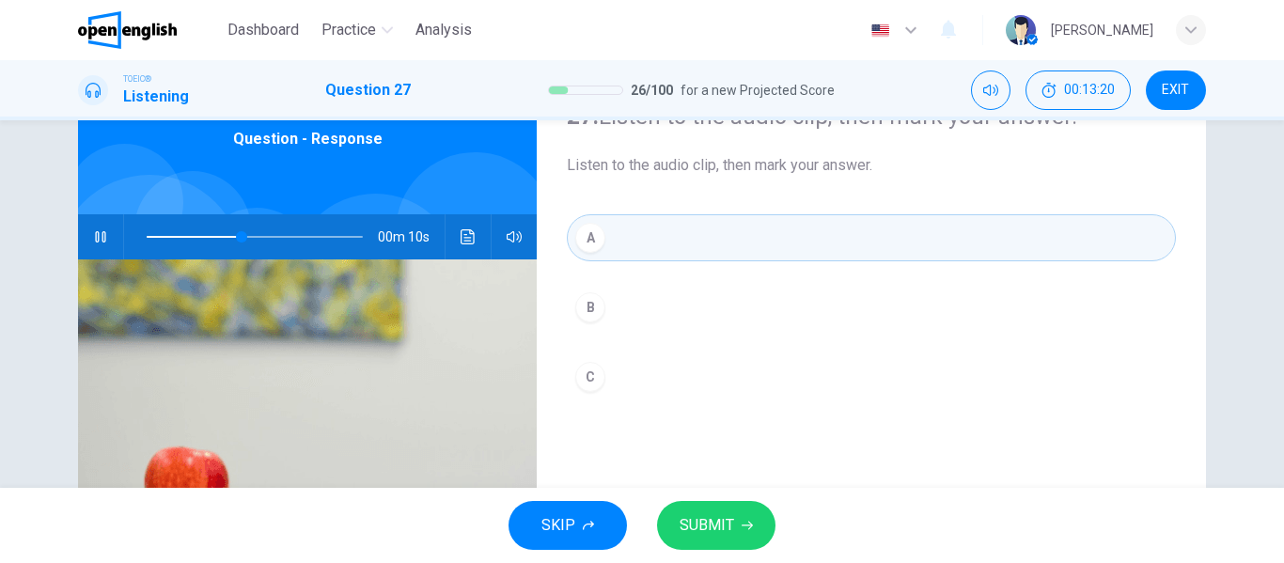
click at [747, 519] on button "SUBMIT" at bounding box center [716, 525] width 118 height 49
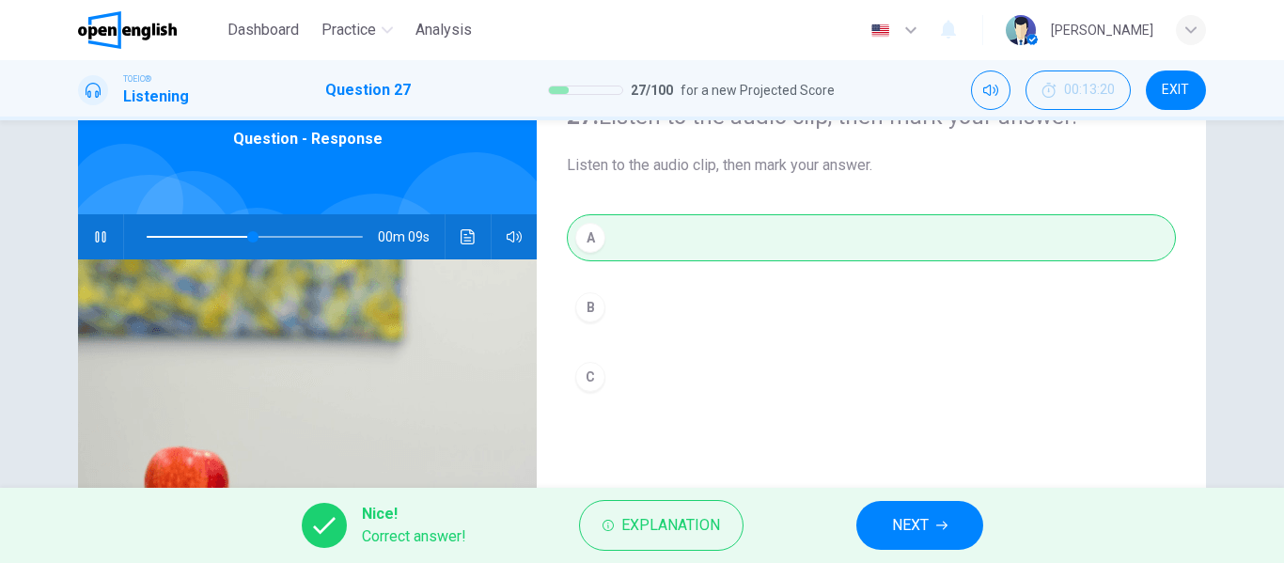
type input "**"
click at [928, 526] on span "NEXT" at bounding box center [910, 525] width 37 height 26
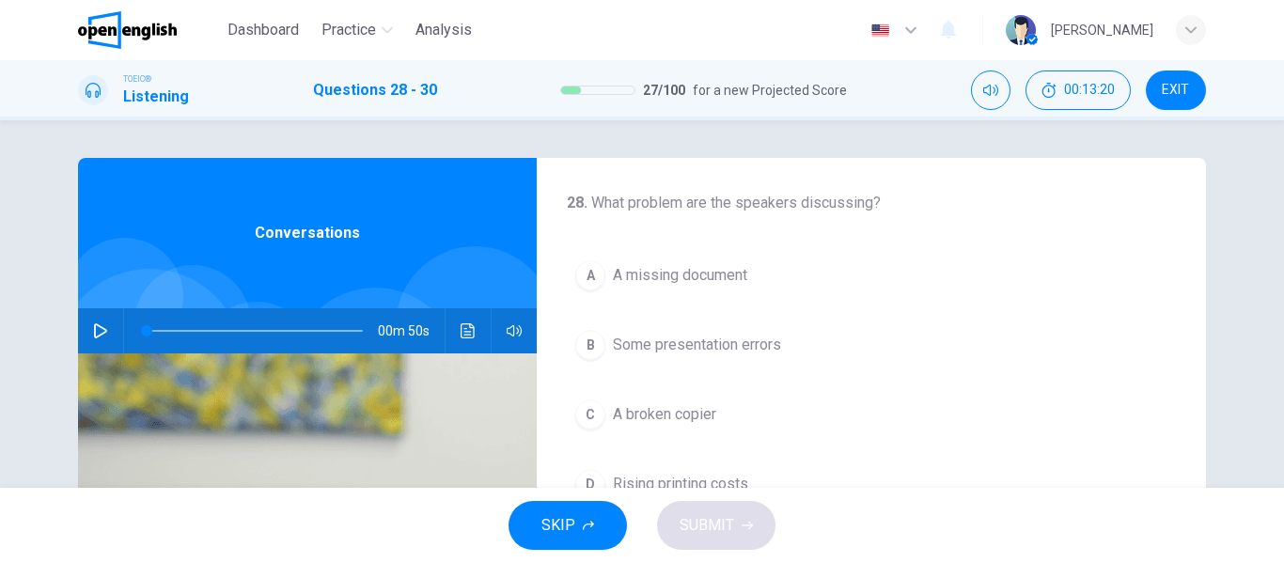
click at [90, 322] on button "button" at bounding box center [101, 330] width 30 height 45
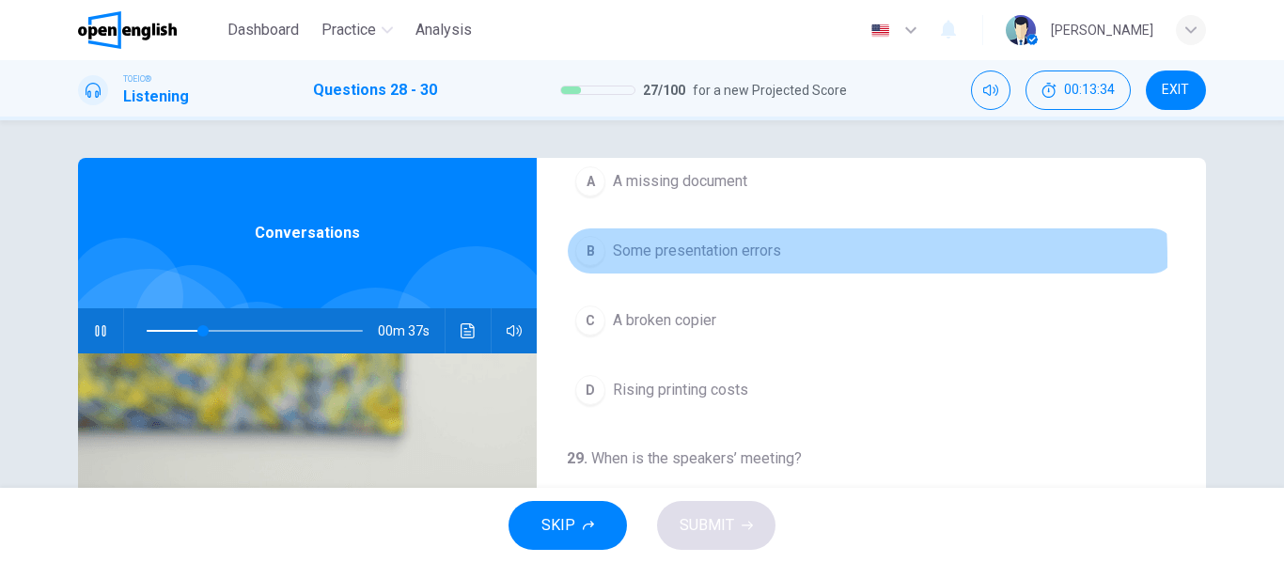
click at [649, 259] on span "Some presentation errors" at bounding box center [697, 251] width 168 height 23
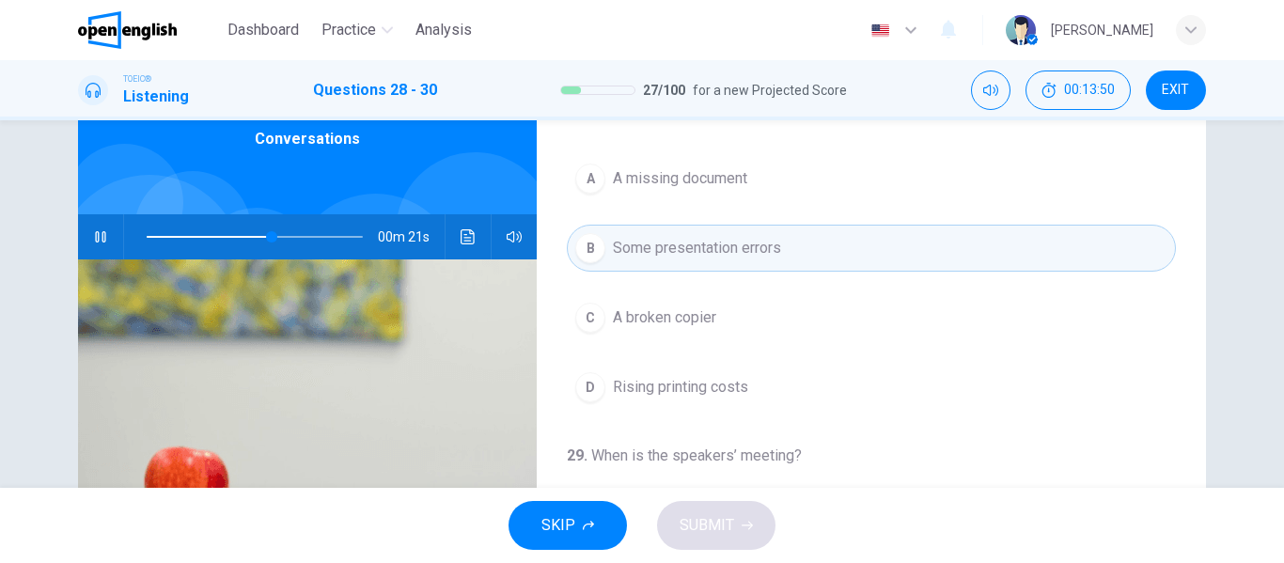
scroll to position [0, 0]
drag, startPoint x: 281, startPoint y: 235, endPoint x: 113, endPoint y: 230, distance: 168.3
click at [113, 230] on div "00m 50s" at bounding box center [307, 236] width 459 height 45
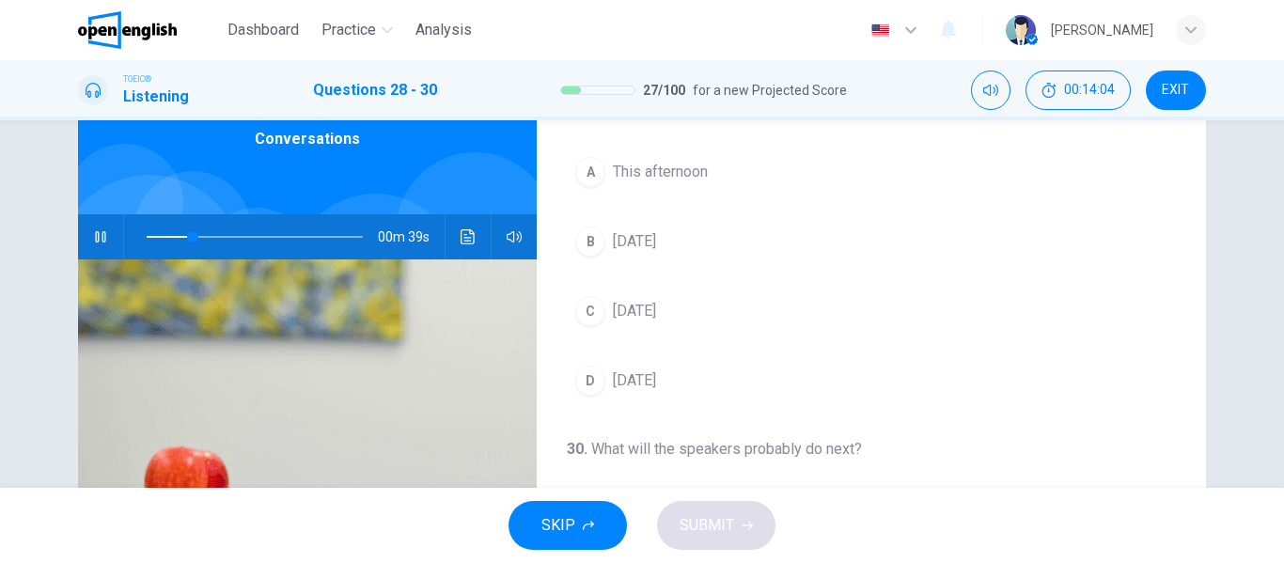
scroll to position [376, 0]
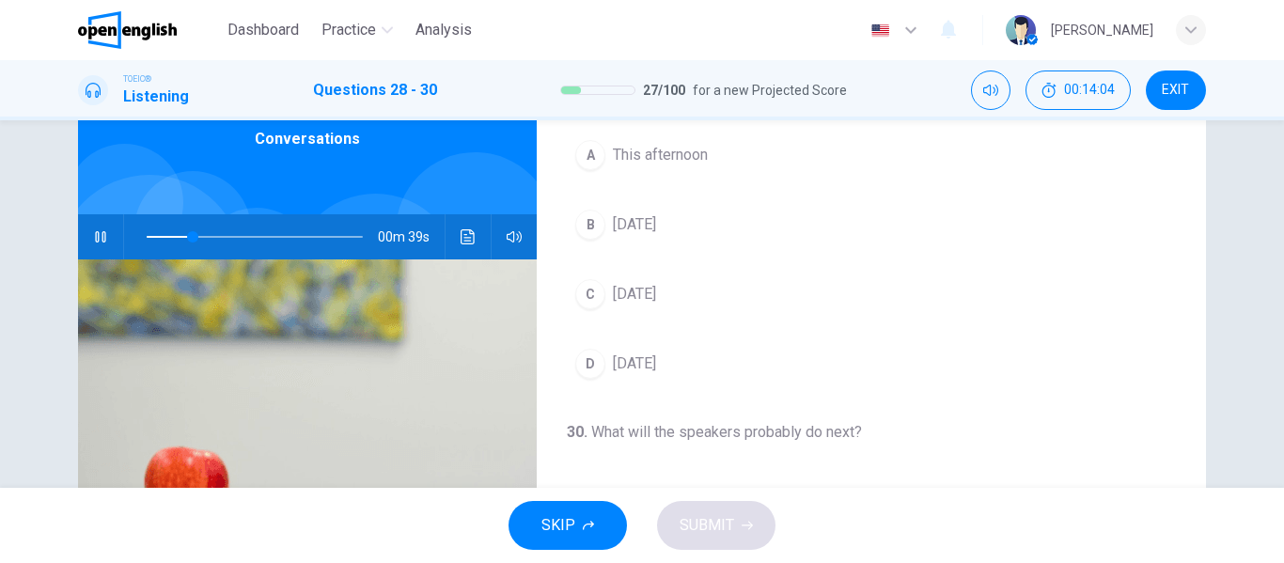
click at [643, 290] on span "[DATE]" at bounding box center [634, 294] width 43 height 23
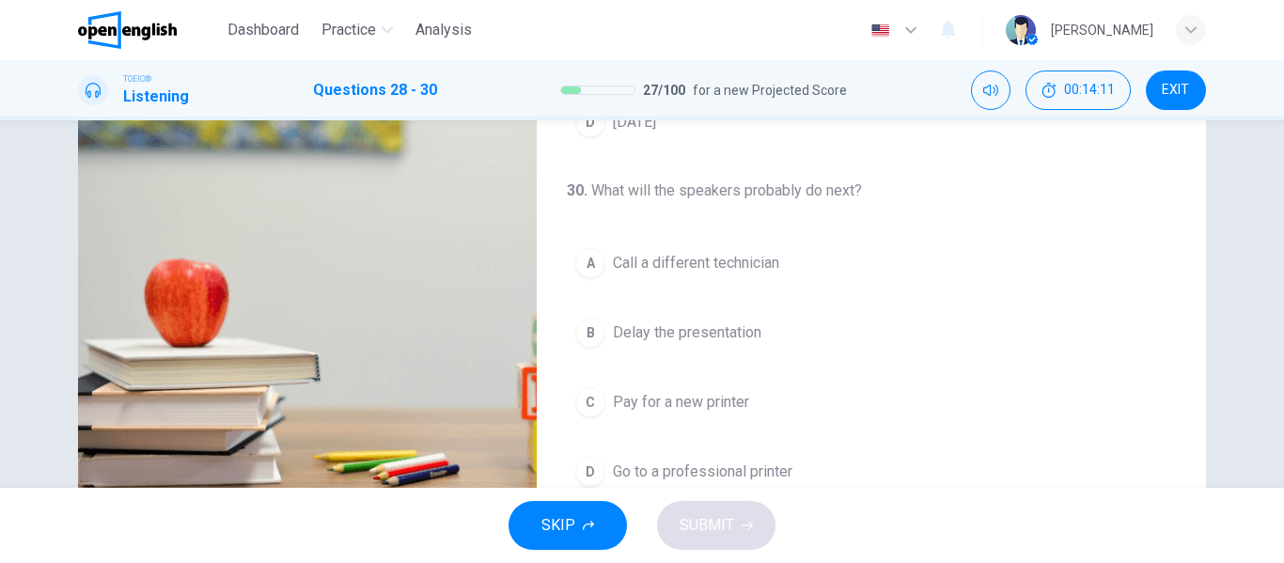
scroll to position [361, 0]
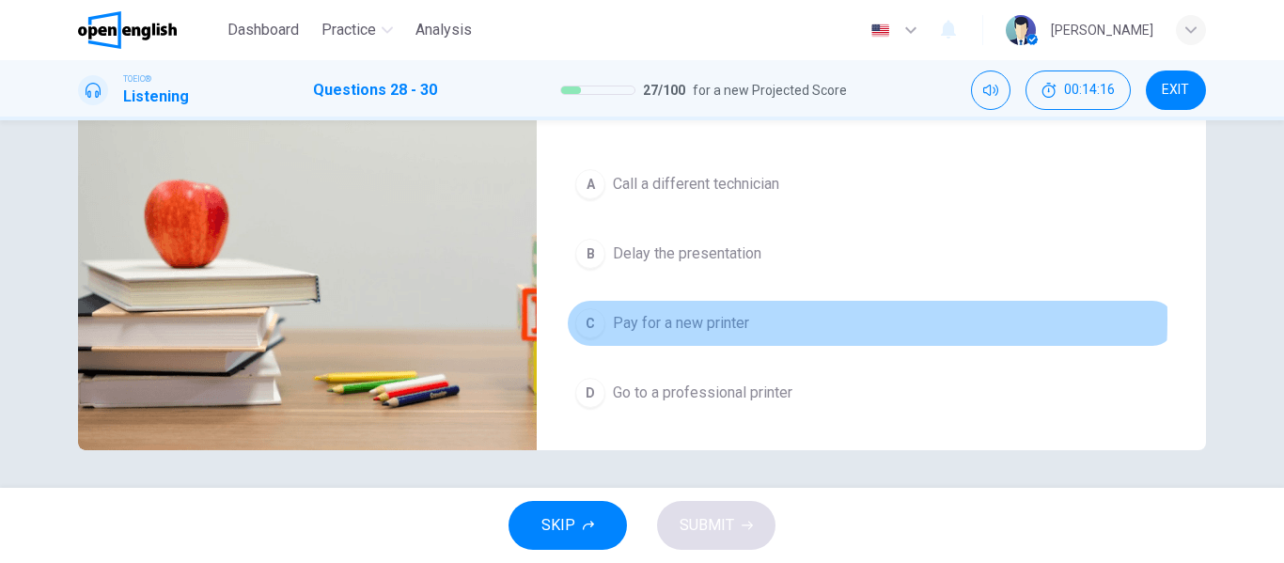
click at [638, 319] on span "Pay for a new printer" at bounding box center [681, 323] width 136 height 23
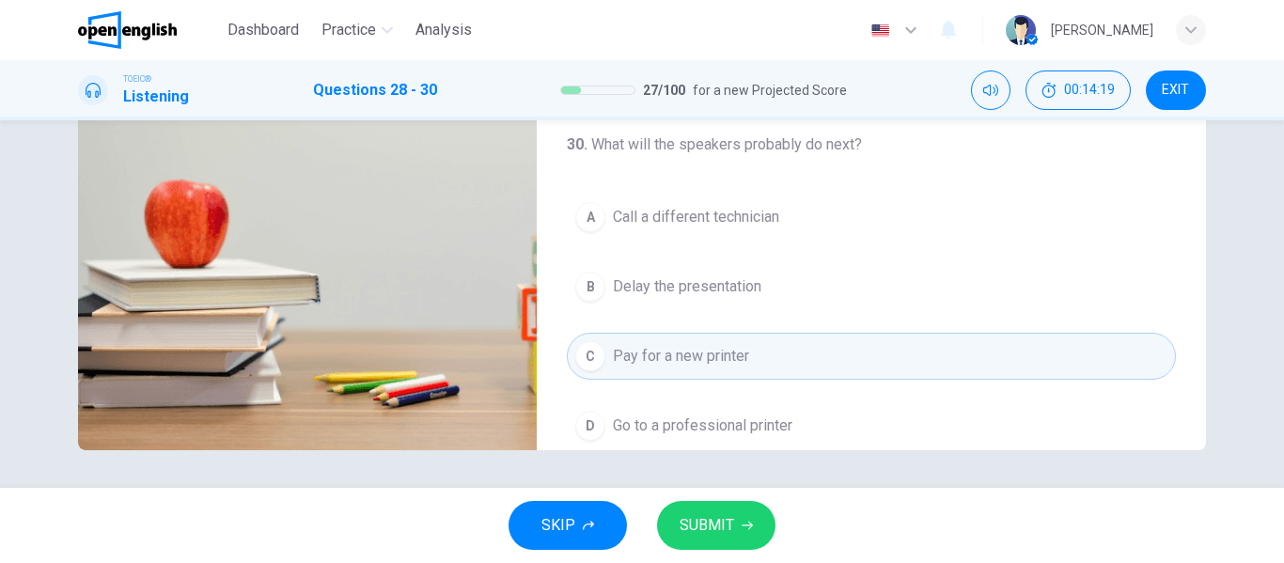
scroll to position [430, 0]
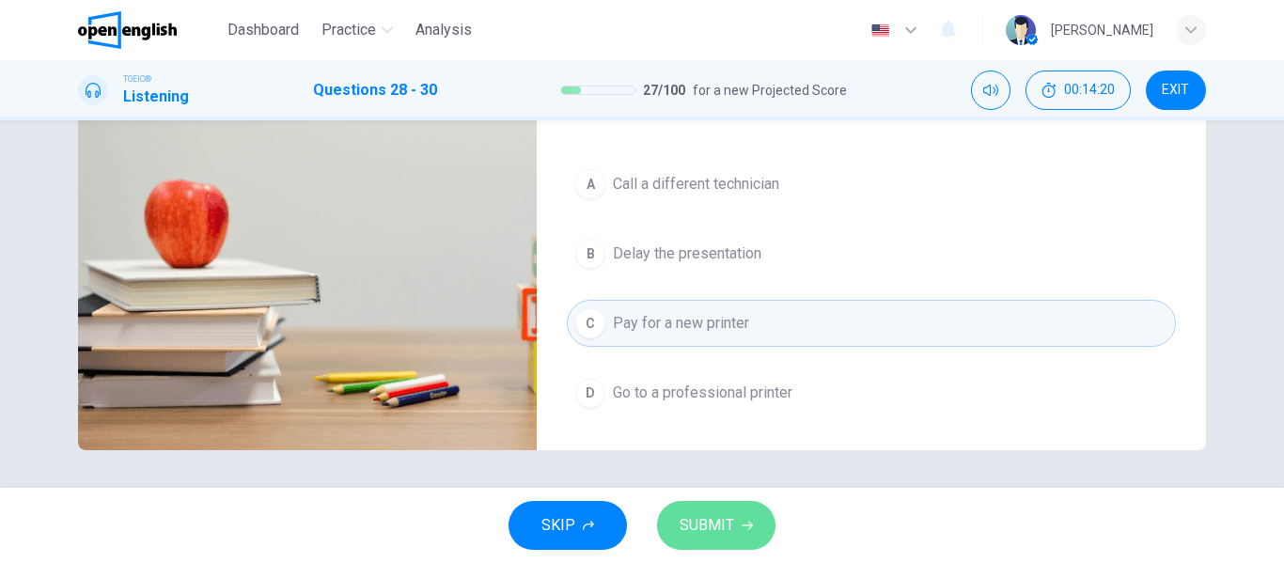
click at [727, 524] on span "SUBMIT" at bounding box center [707, 525] width 55 height 26
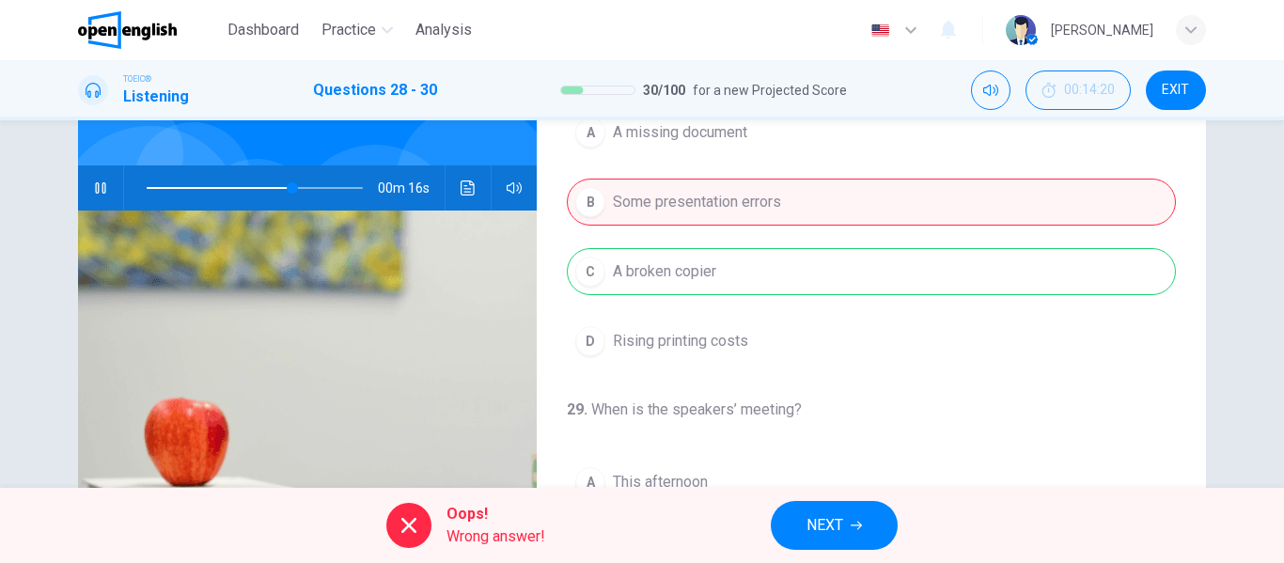
scroll to position [79, 0]
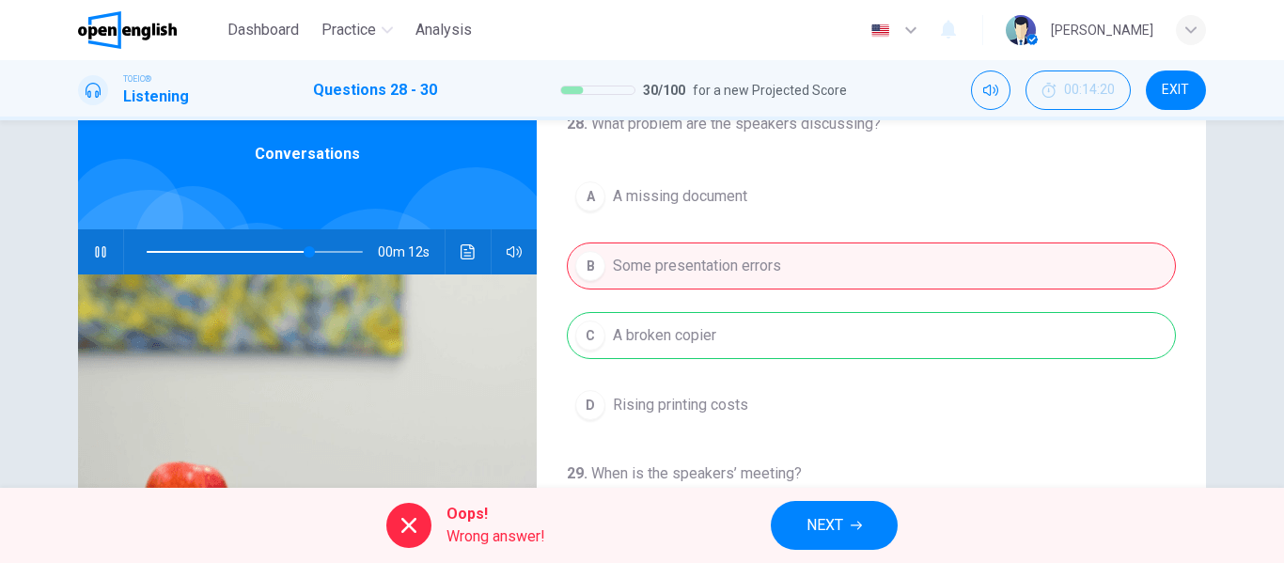
type input "**"
click at [852, 523] on icon "button" at bounding box center [856, 525] width 11 height 11
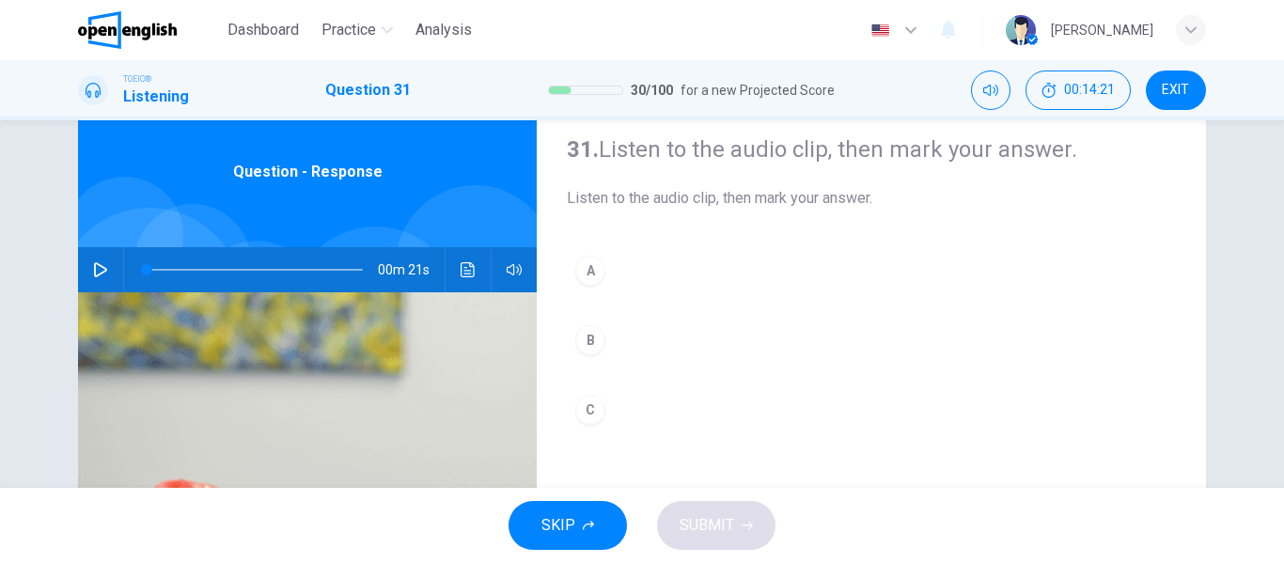
scroll to position [94, 0]
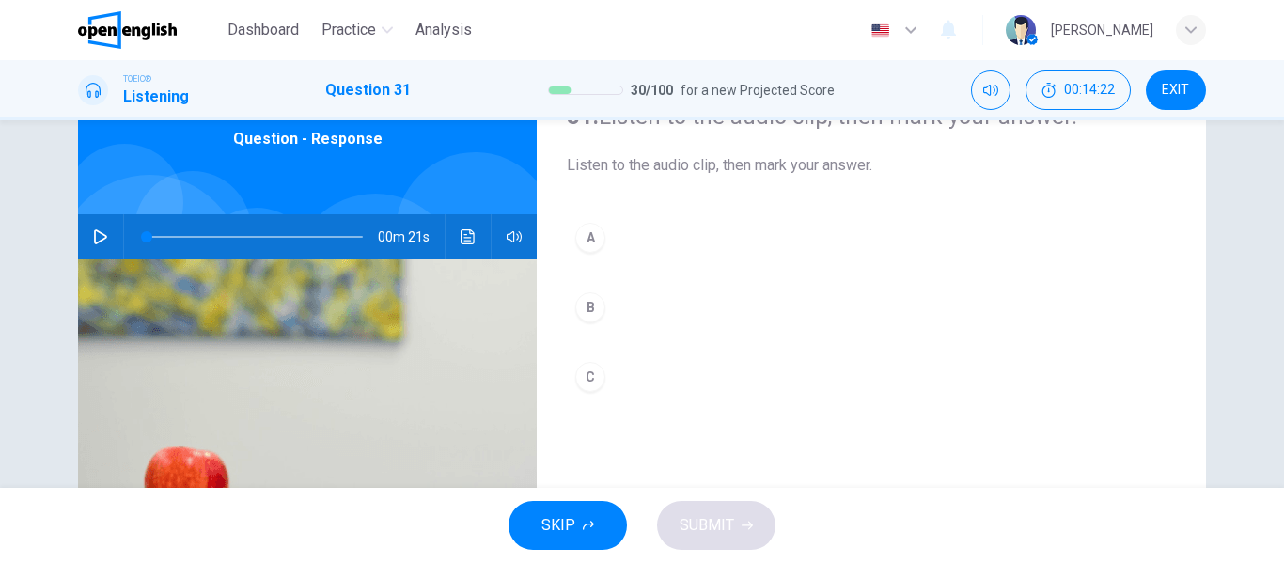
click at [93, 236] on icon "button" at bounding box center [100, 236] width 15 height 15
type input "*"
click at [581, 382] on div "C" at bounding box center [590, 377] width 30 height 30
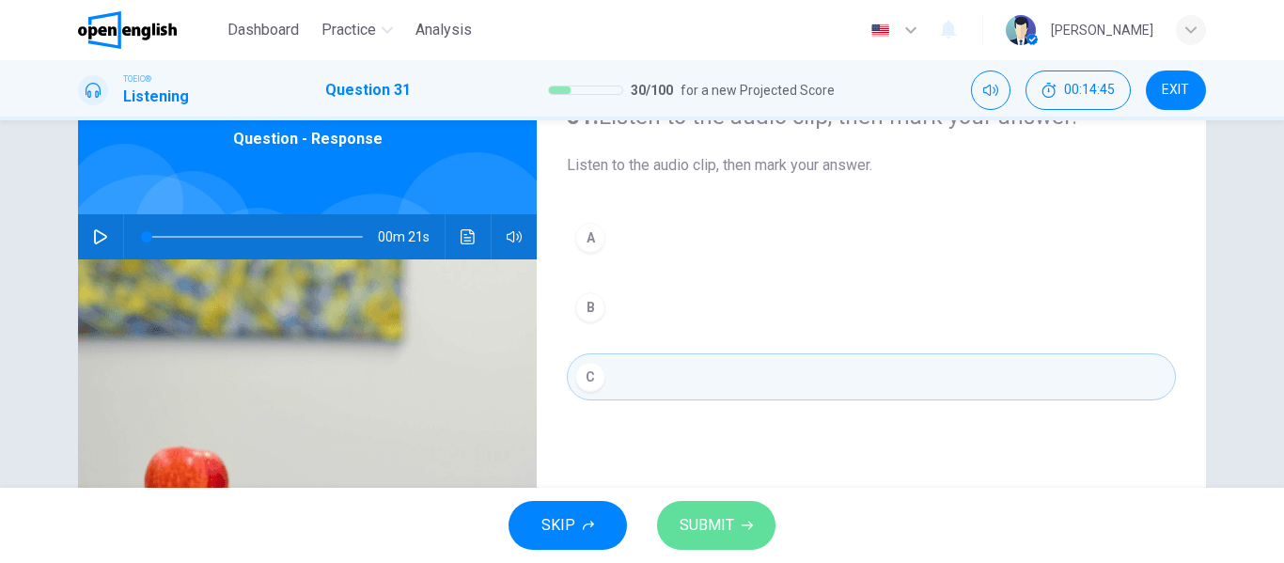
click at [711, 528] on span "SUBMIT" at bounding box center [707, 525] width 55 height 26
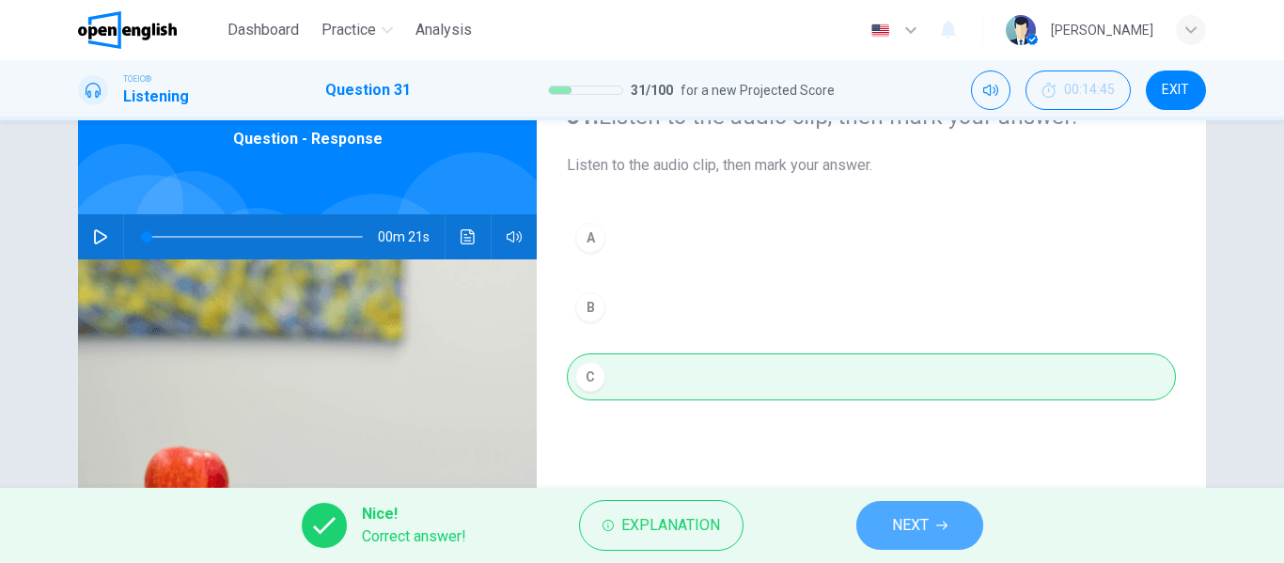
click at [962, 522] on button "NEXT" at bounding box center [919, 525] width 127 height 49
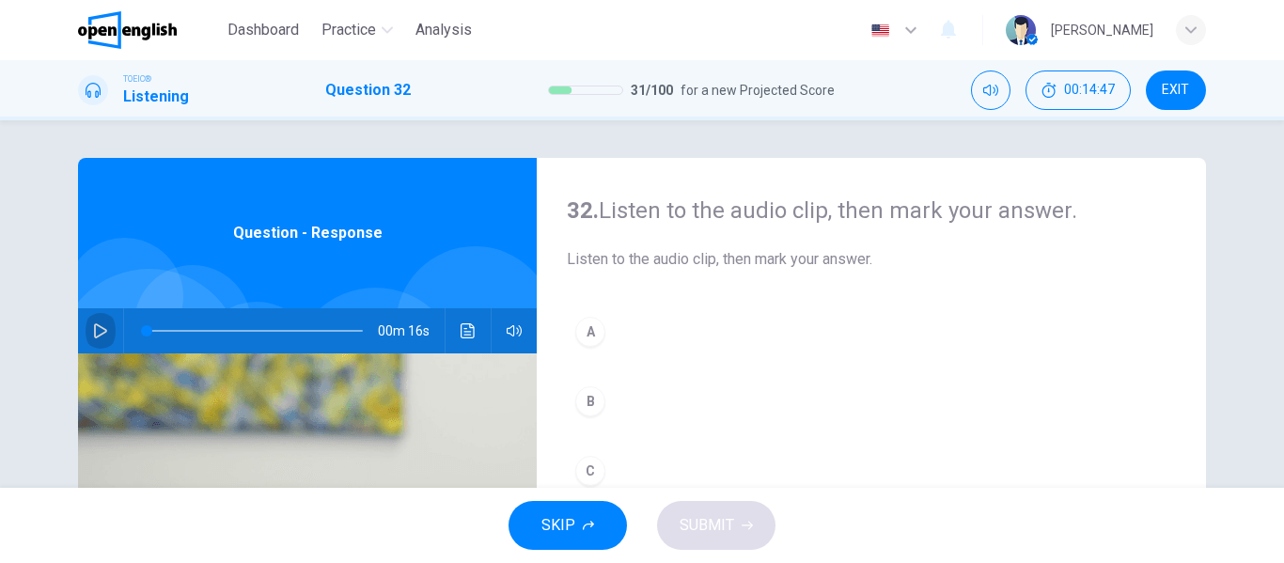
click at [94, 328] on icon "button" at bounding box center [100, 330] width 13 height 15
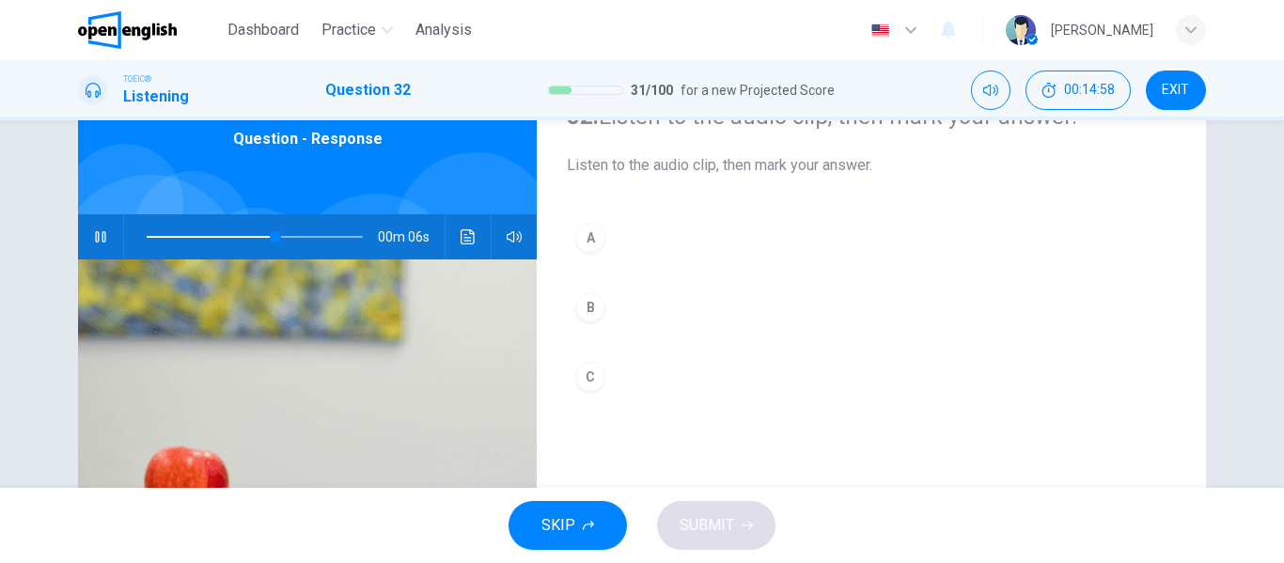
click at [592, 306] on div "B" at bounding box center [590, 307] width 30 height 30
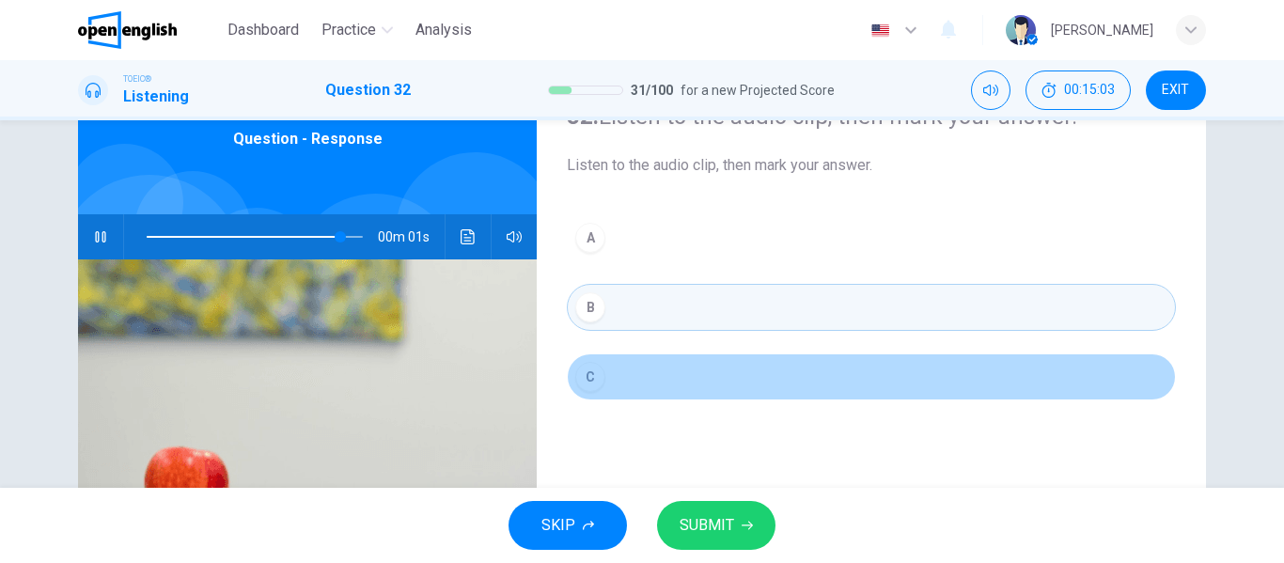
click at [602, 379] on button "C" at bounding box center [871, 376] width 609 height 47
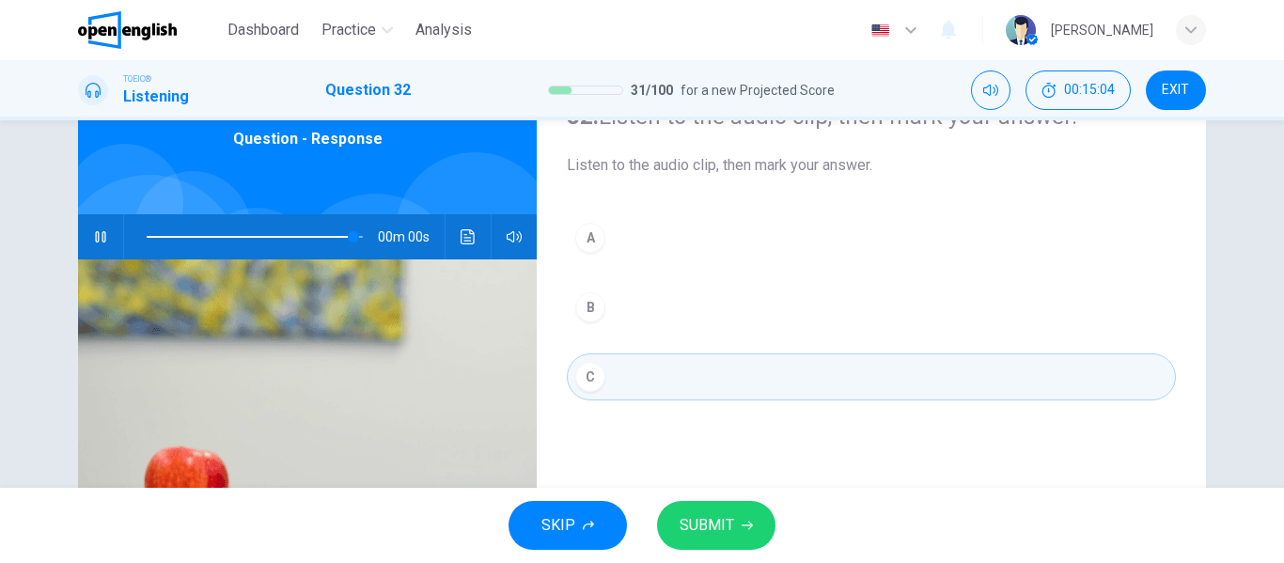
type input "*"
click at [736, 521] on button "SUBMIT" at bounding box center [716, 525] width 118 height 49
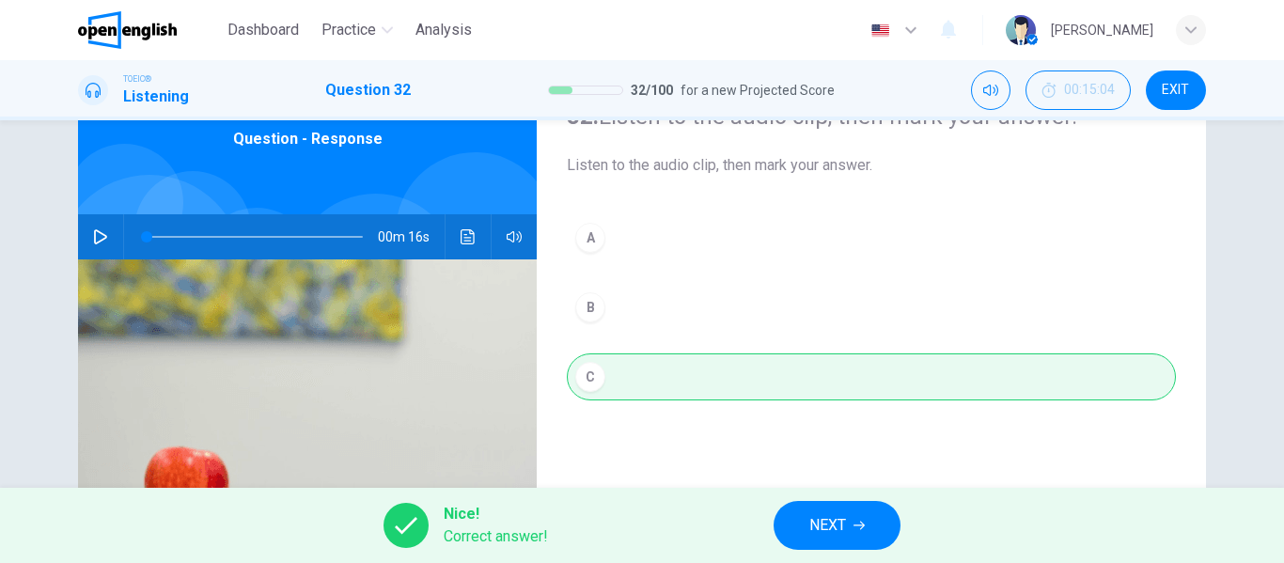
click at [862, 522] on icon "button" at bounding box center [858, 526] width 11 height 8
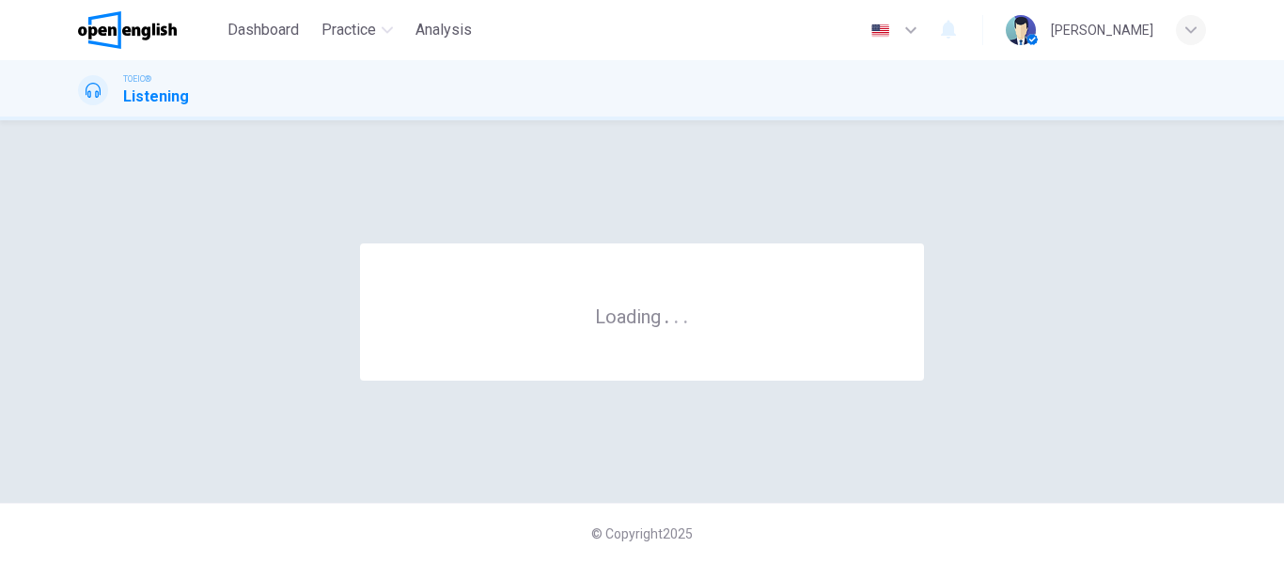
scroll to position [0, 0]
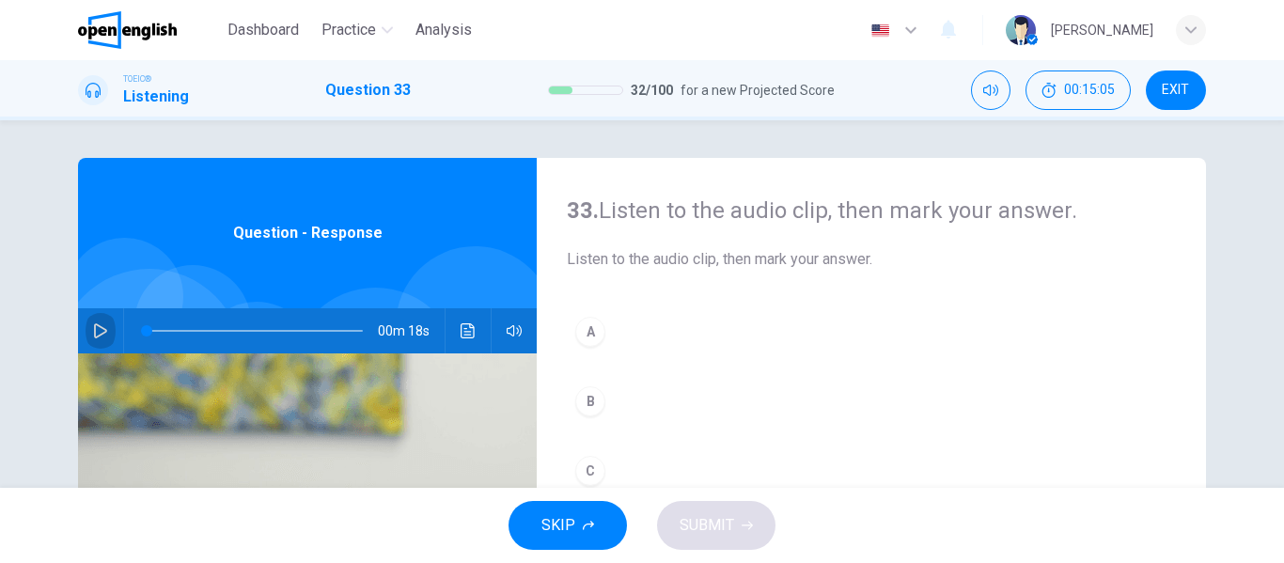
click at [96, 329] on icon "button" at bounding box center [100, 330] width 15 height 15
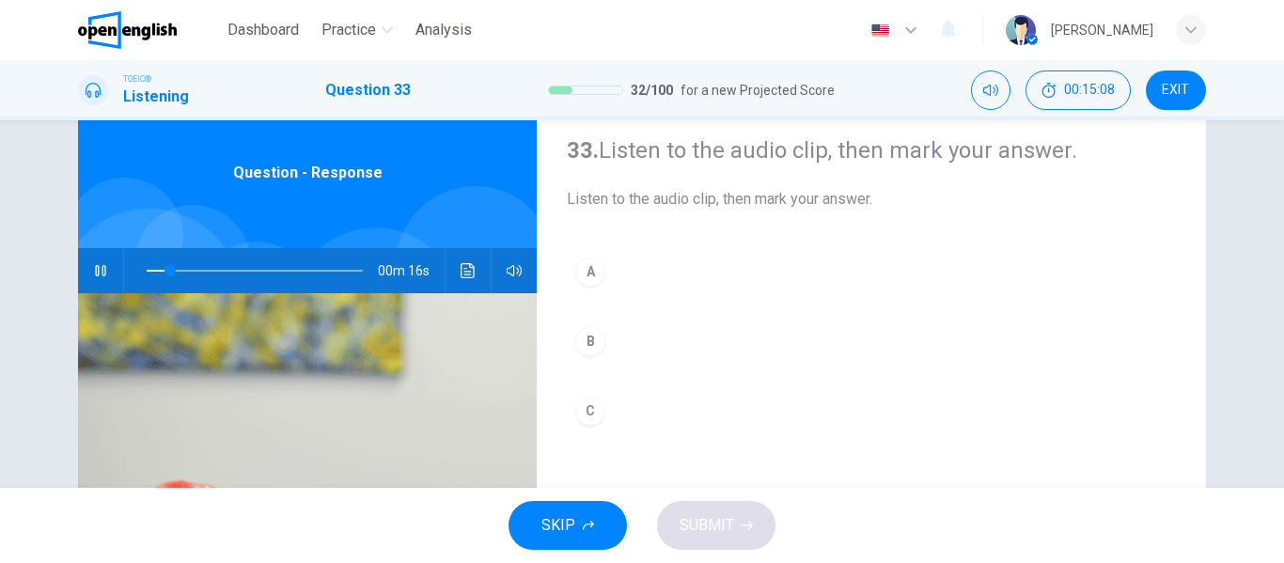
scroll to position [94, 0]
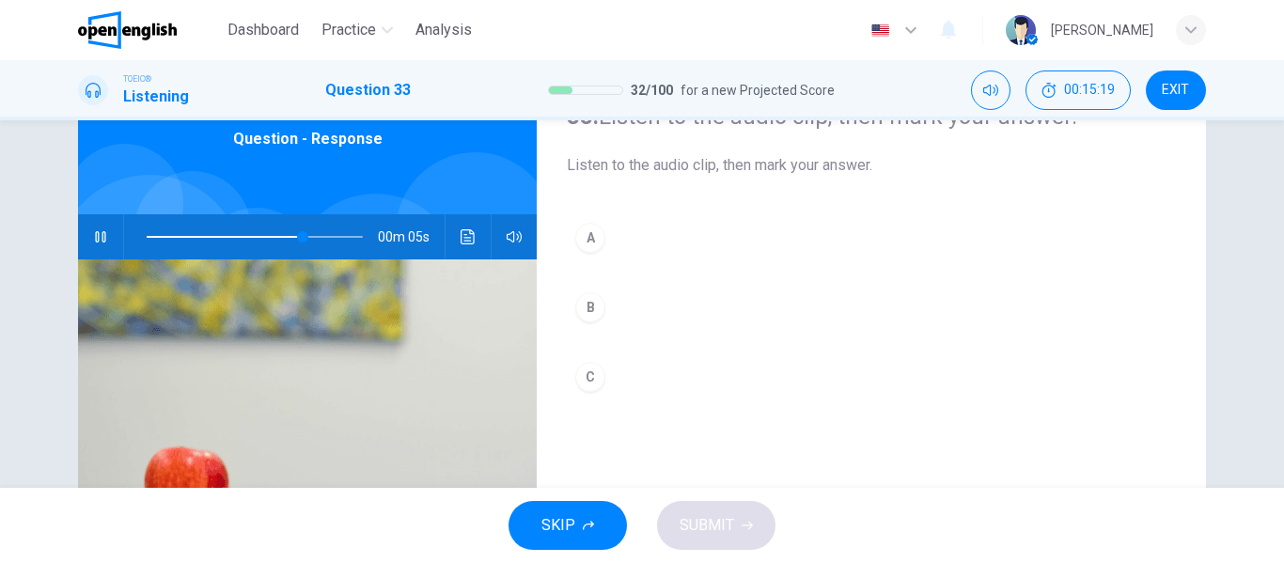
click at [582, 307] on div "B" at bounding box center [590, 307] width 30 height 30
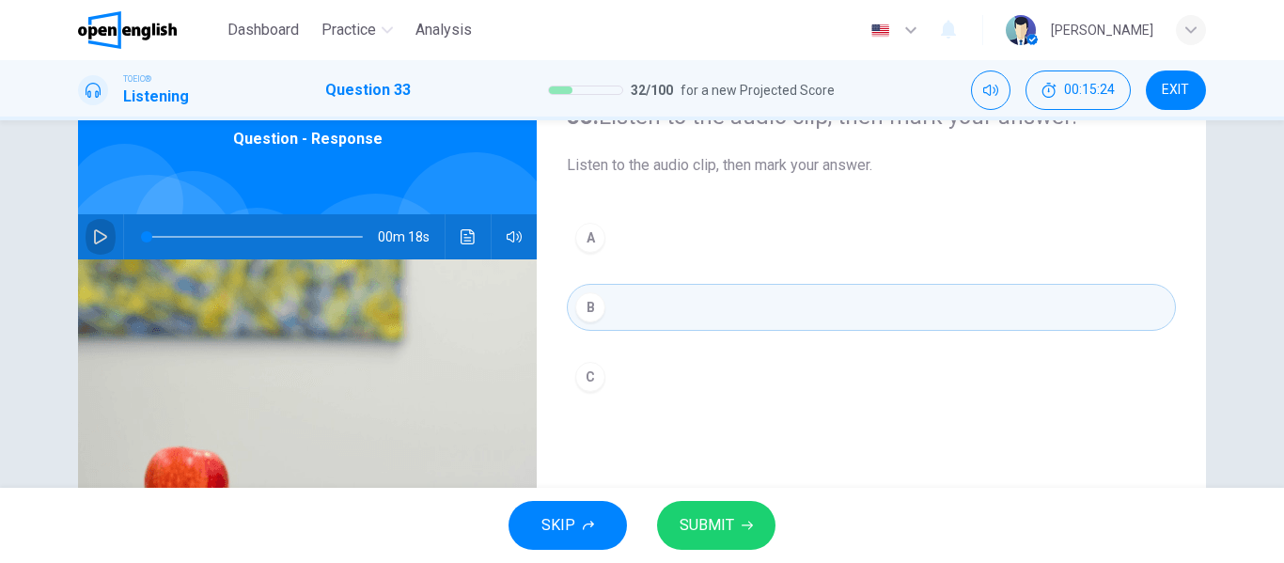
click at [98, 233] on icon "button" at bounding box center [100, 236] width 13 height 15
click at [723, 515] on span "SUBMIT" at bounding box center [707, 525] width 55 height 26
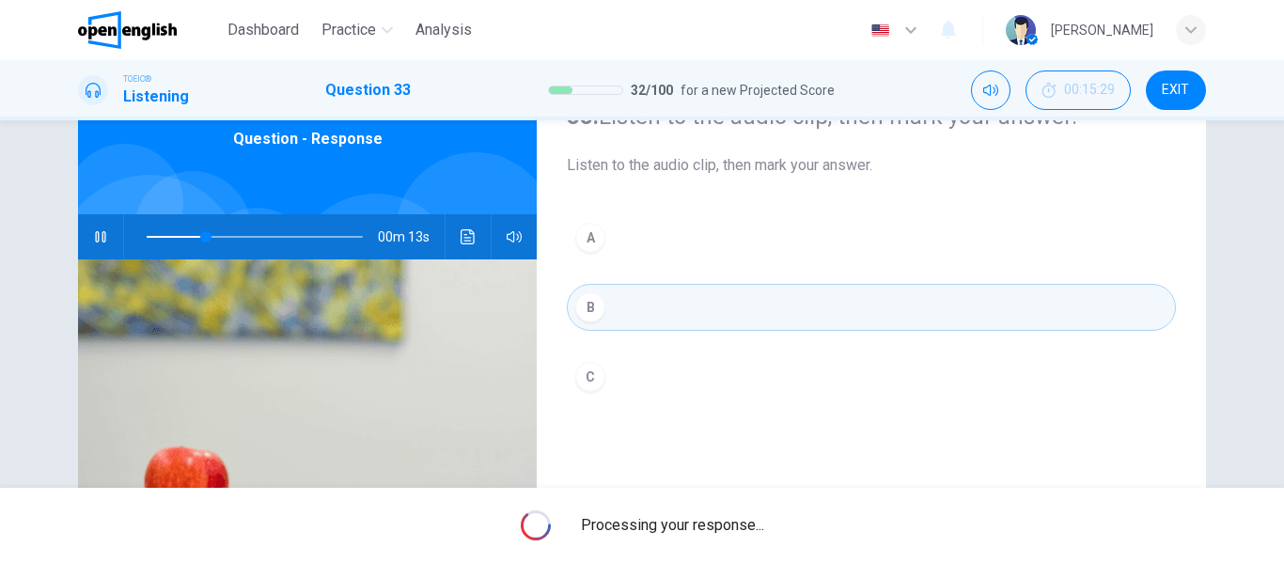
type input "**"
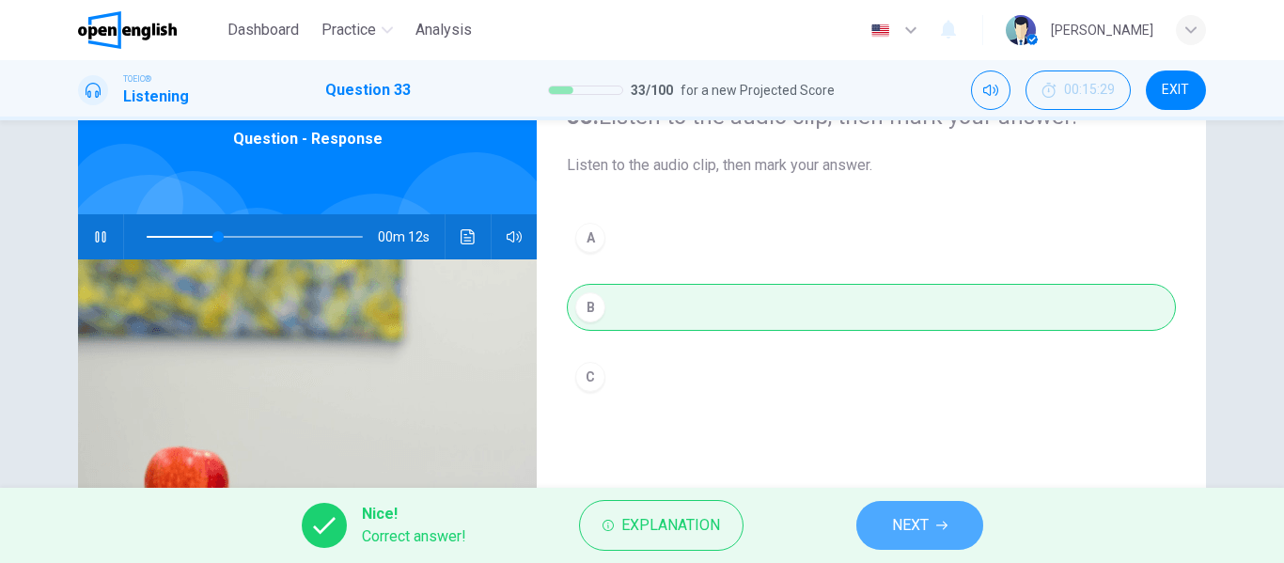
click at [938, 528] on icon "button" at bounding box center [941, 525] width 11 height 11
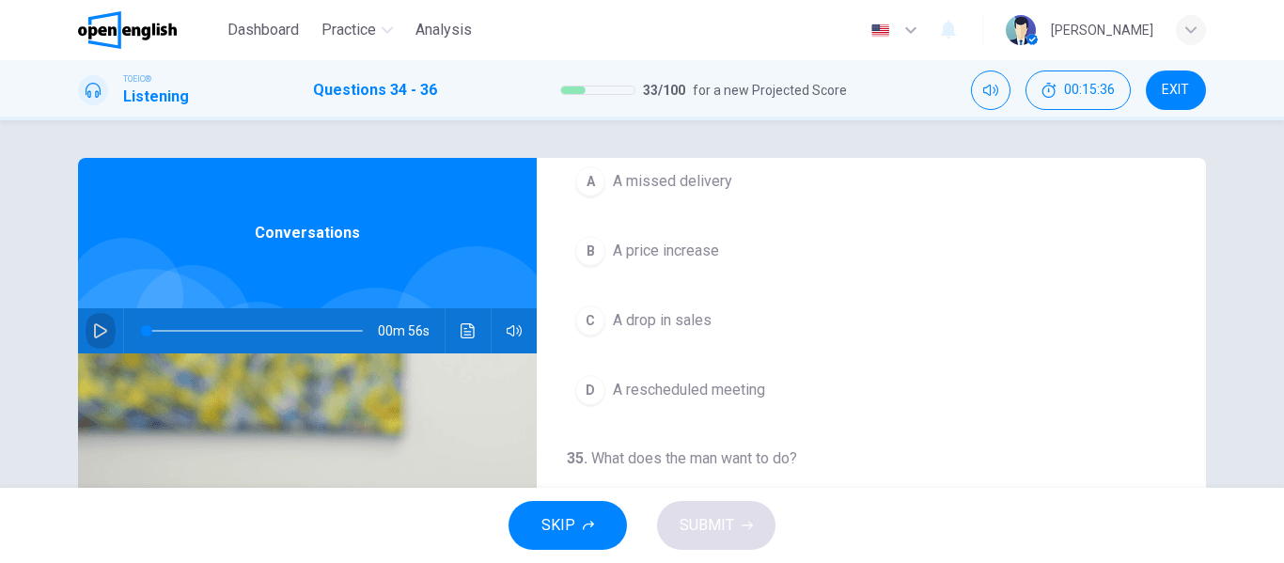
click at [93, 323] on icon "button" at bounding box center [100, 330] width 15 height 15
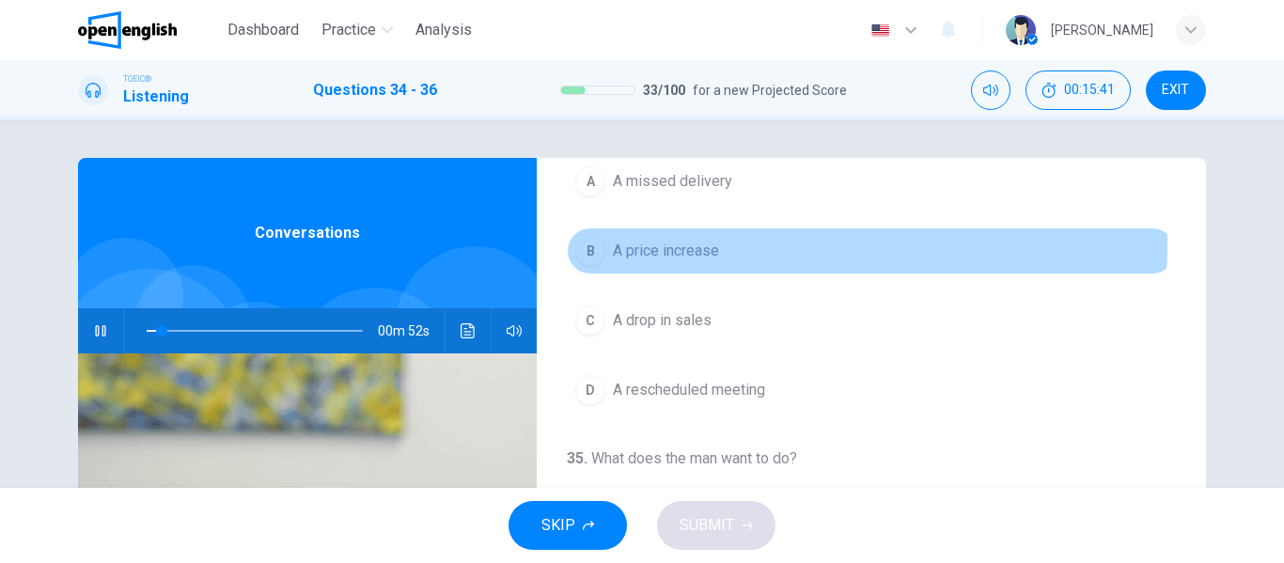
click at [706, 242] on span "A price increase" at bounding box center [666, 251] width 106 height 23
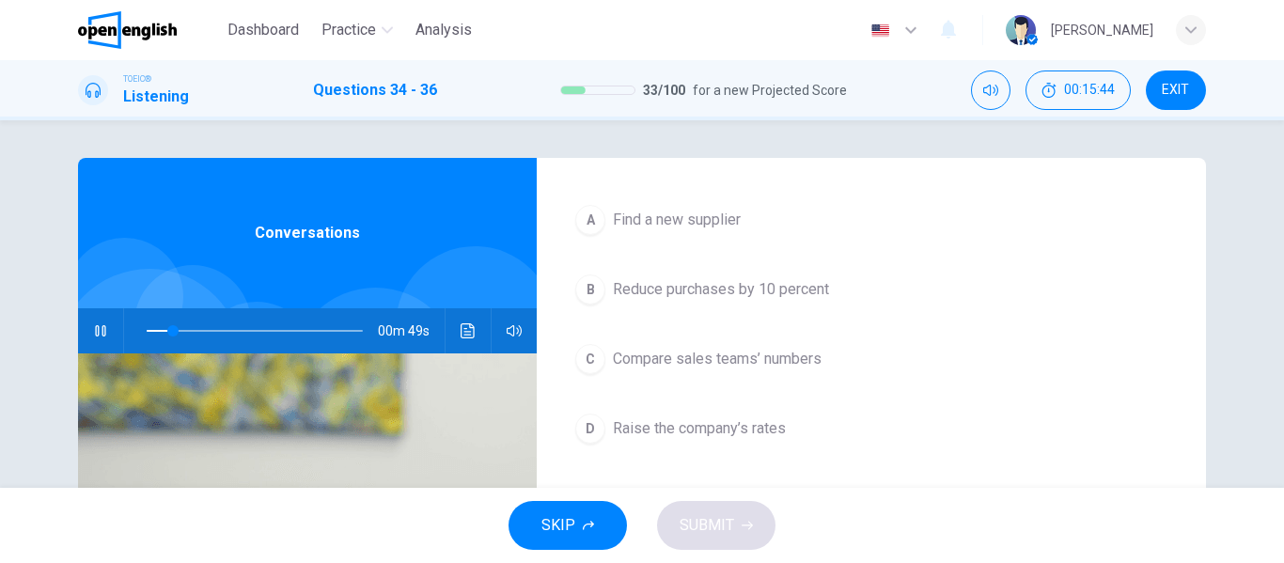
scroll to position [430, 0]
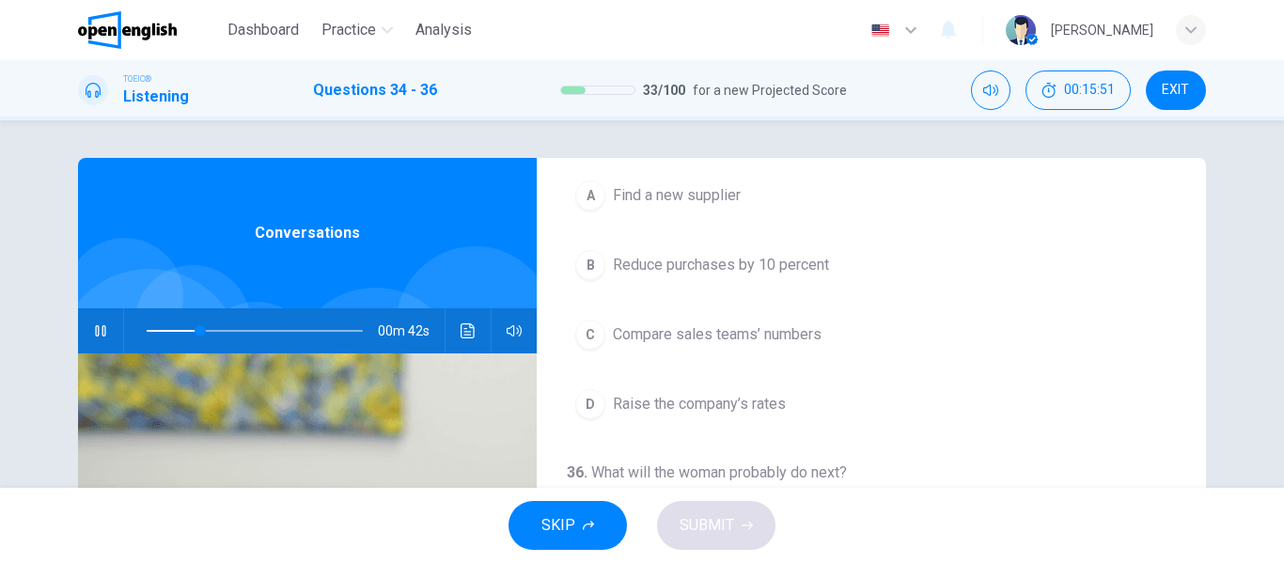
click at [694, 202] on span "Find a new supplier" at bounding box center [677, 195] width 128 height 23
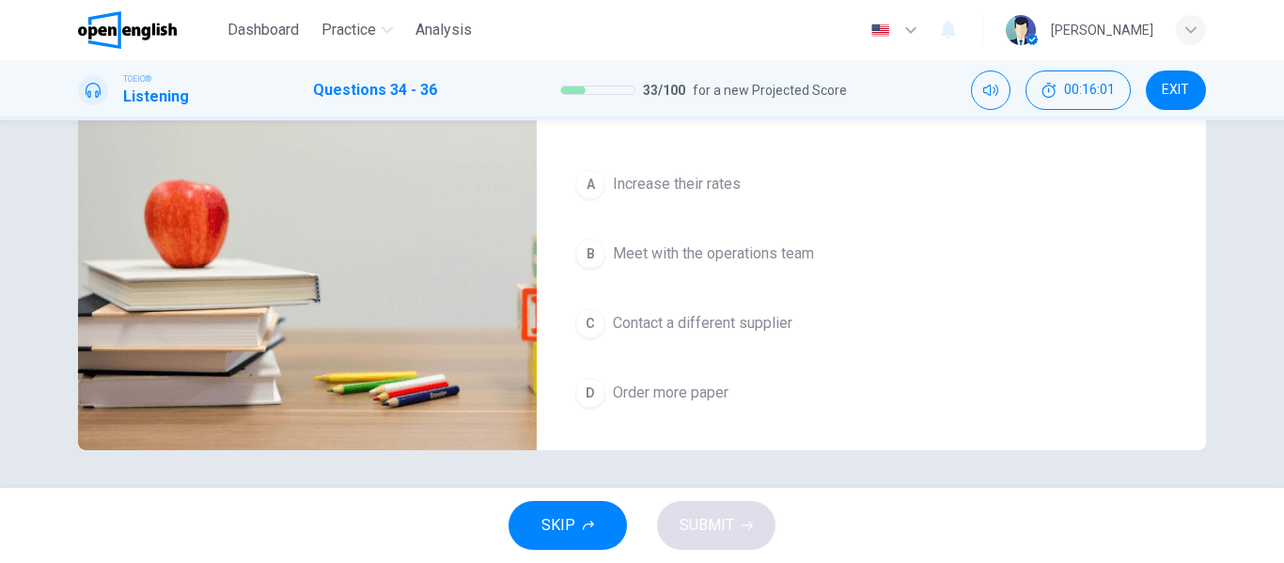
click at [705, 328] on span "Contact a different supplier" at bounding box center [703, 323] width 180 height 23
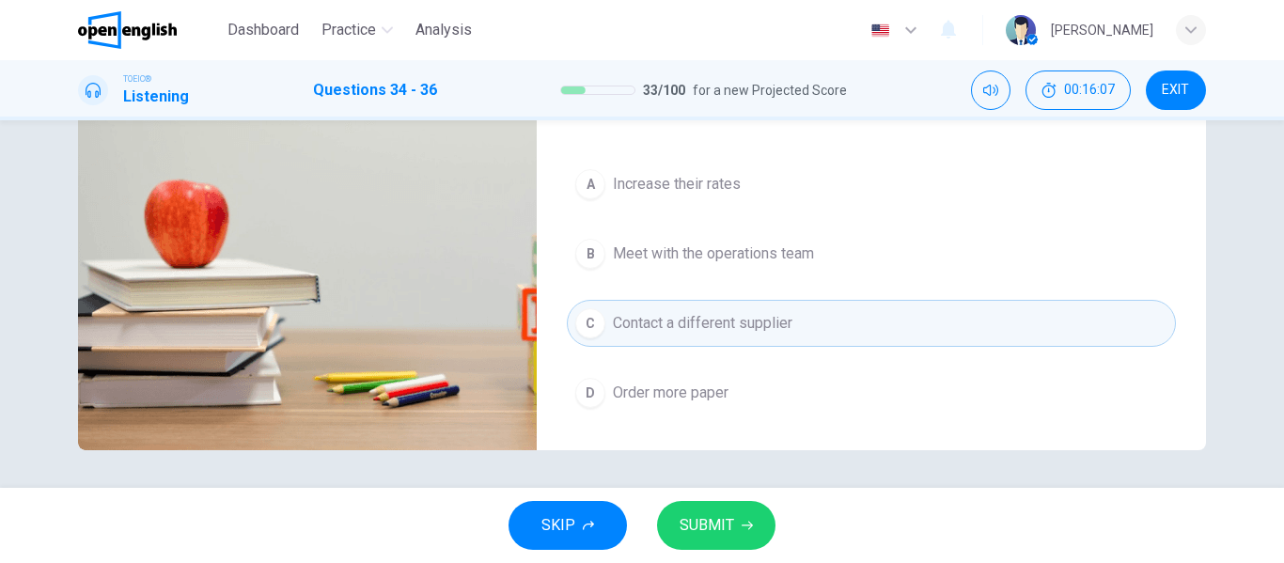
click at [727, 524] on span "SUBMIT" at bounding box center [707, 525] width 55 height 26
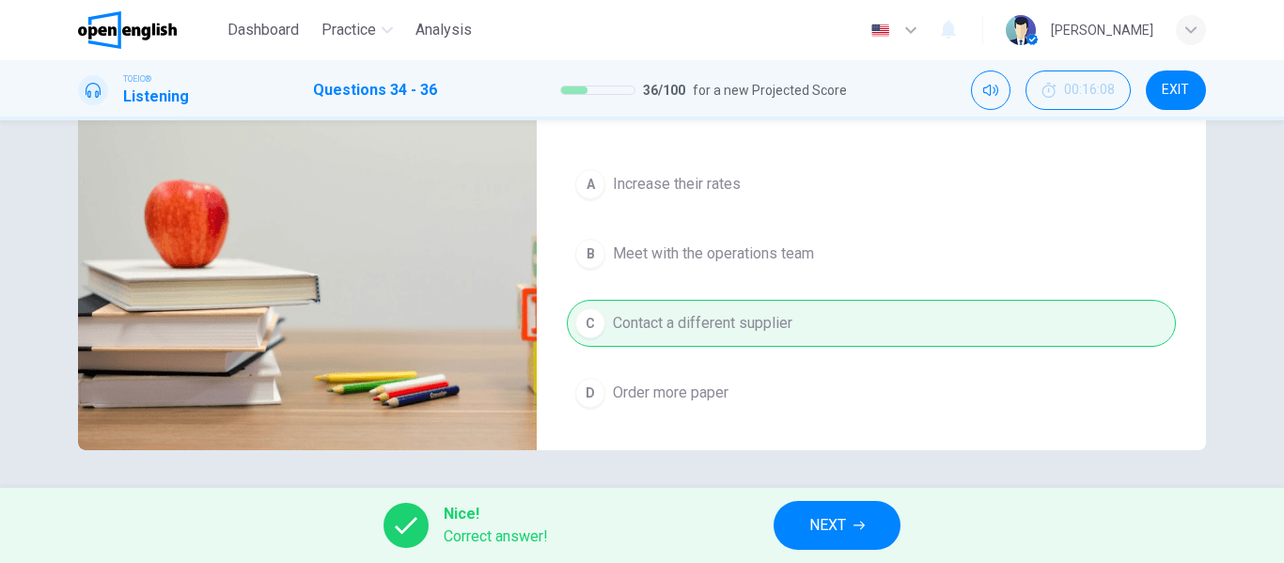
type input "**"
click at [857, 528] on icon "button" at bounding box center [858, 525] width 11 height 11
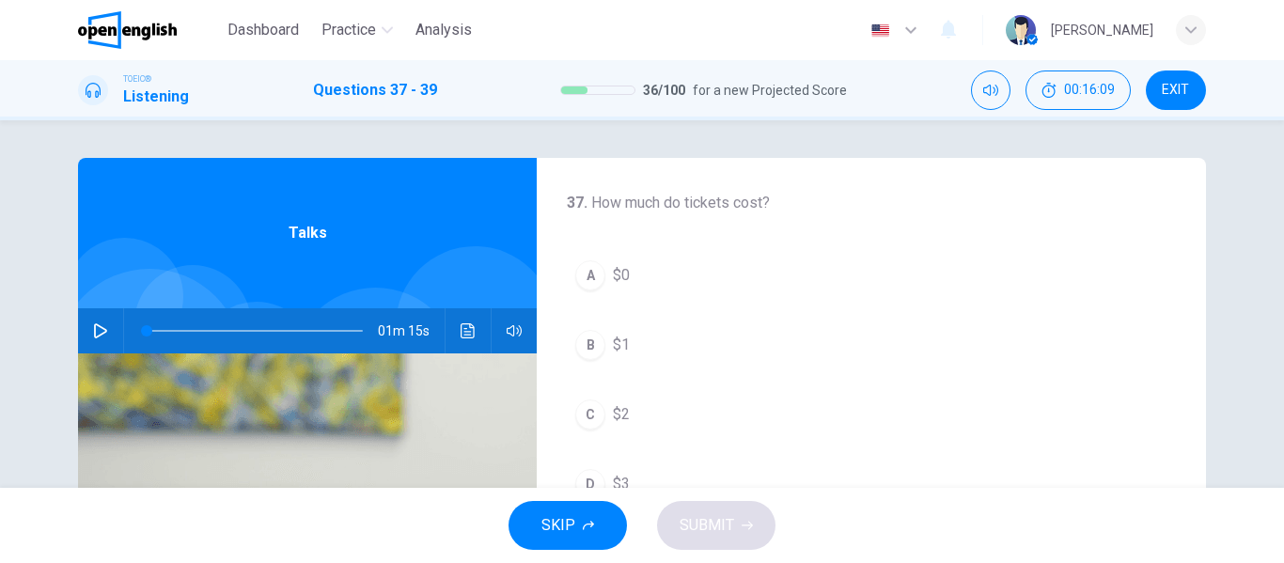
scroll to position [94, 0]
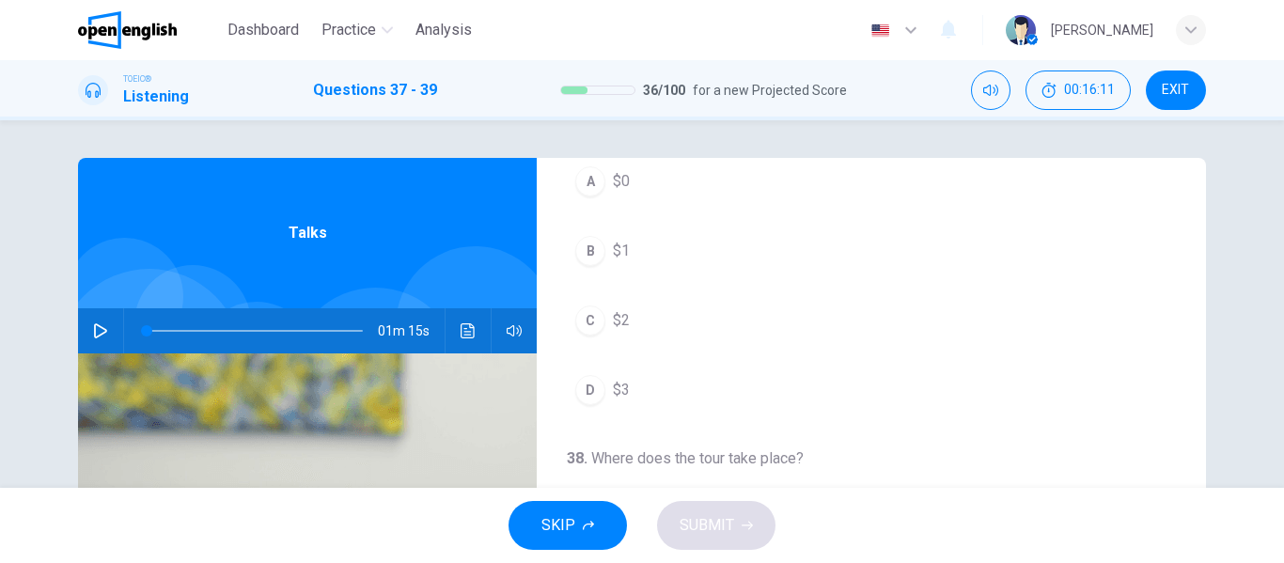
click at [96, 332] on icon "button" at bounding box center [100, 330] width 15 height 15
click at [591, 184] on div "A" at bounding box center [590, 181] width 30 height 30
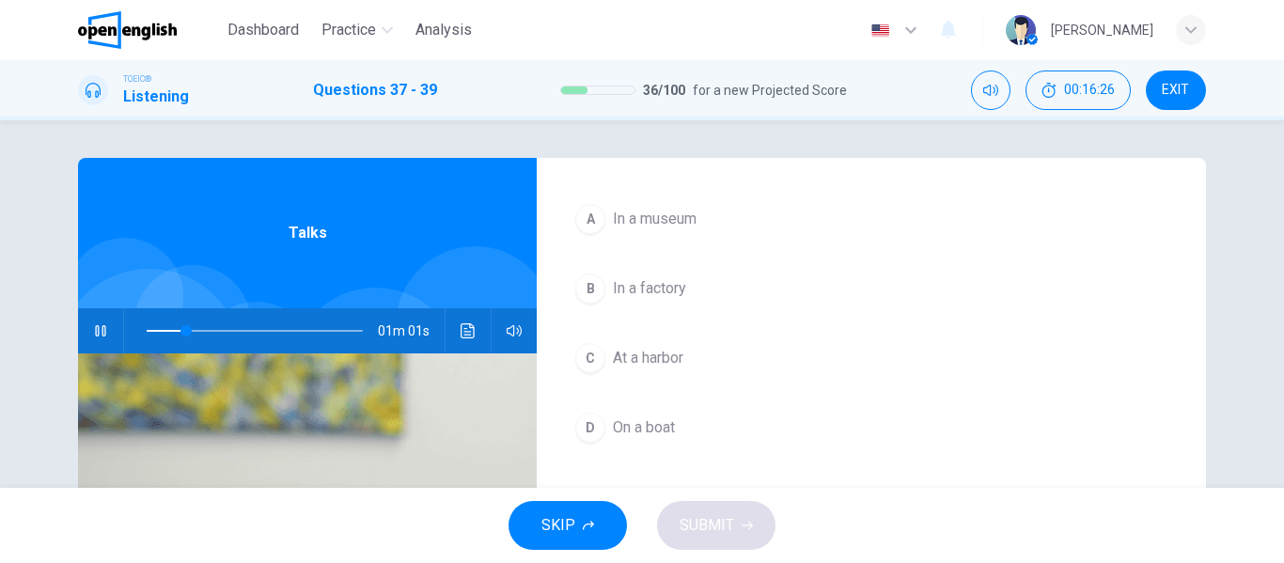
scroll to position [430, 0]
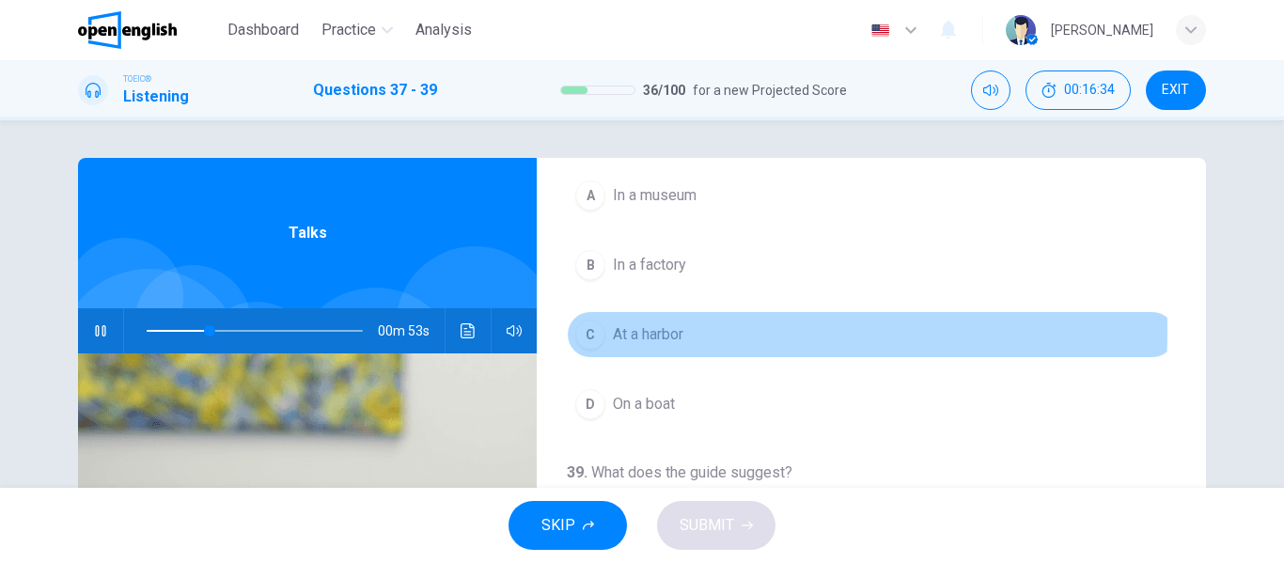
click at [587, 330] on div "C" at bounding box center [590, 335] width 30 height 30
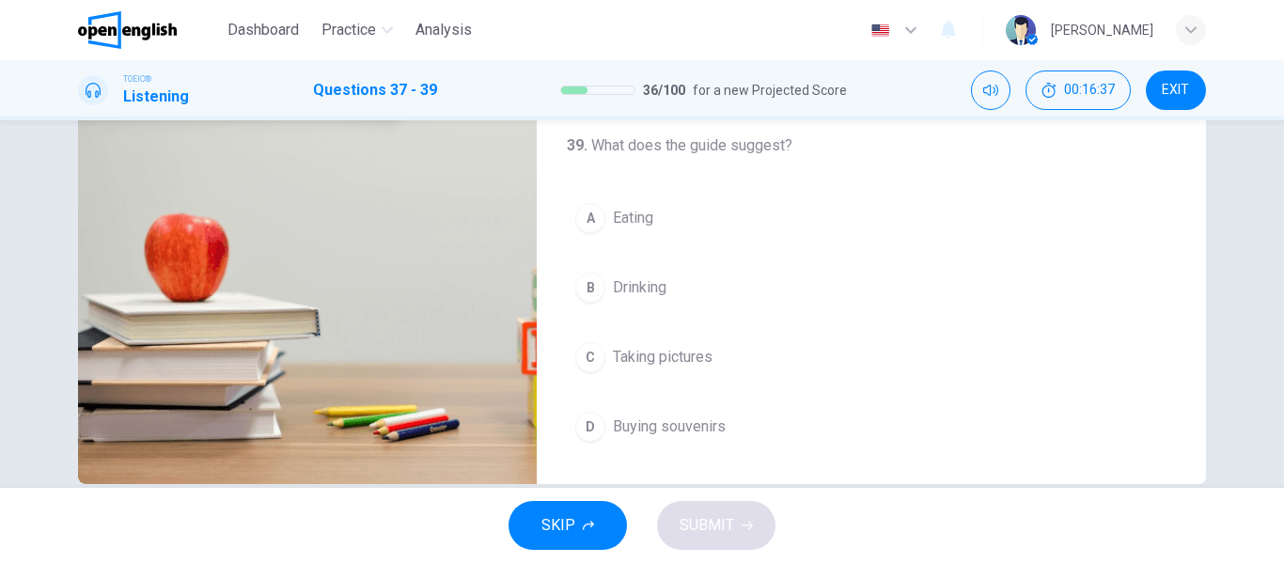
scroll to position [361, 0]
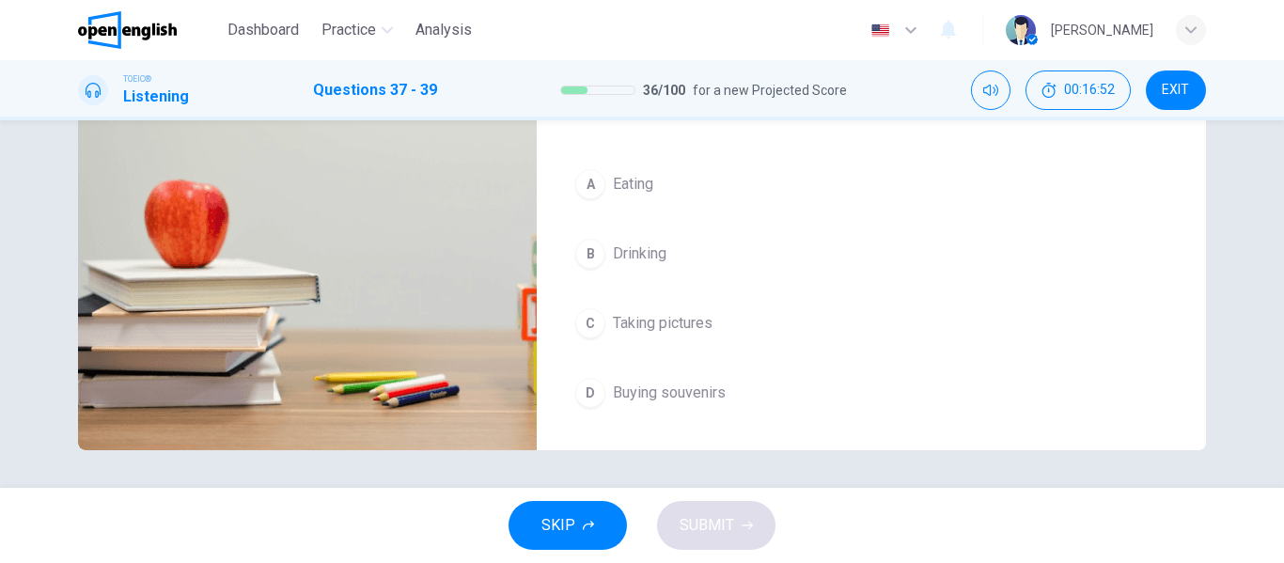
click at [589, 258] on div "B" at bounding box center [590, 254] width 30 height 30
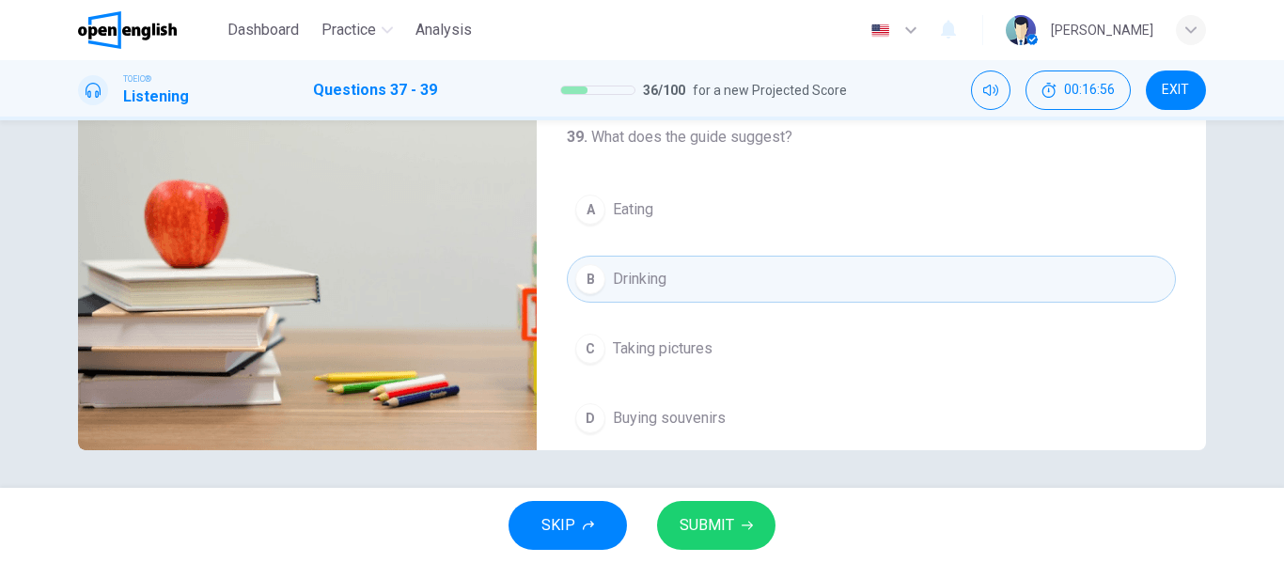
scroll to position [430, 0]
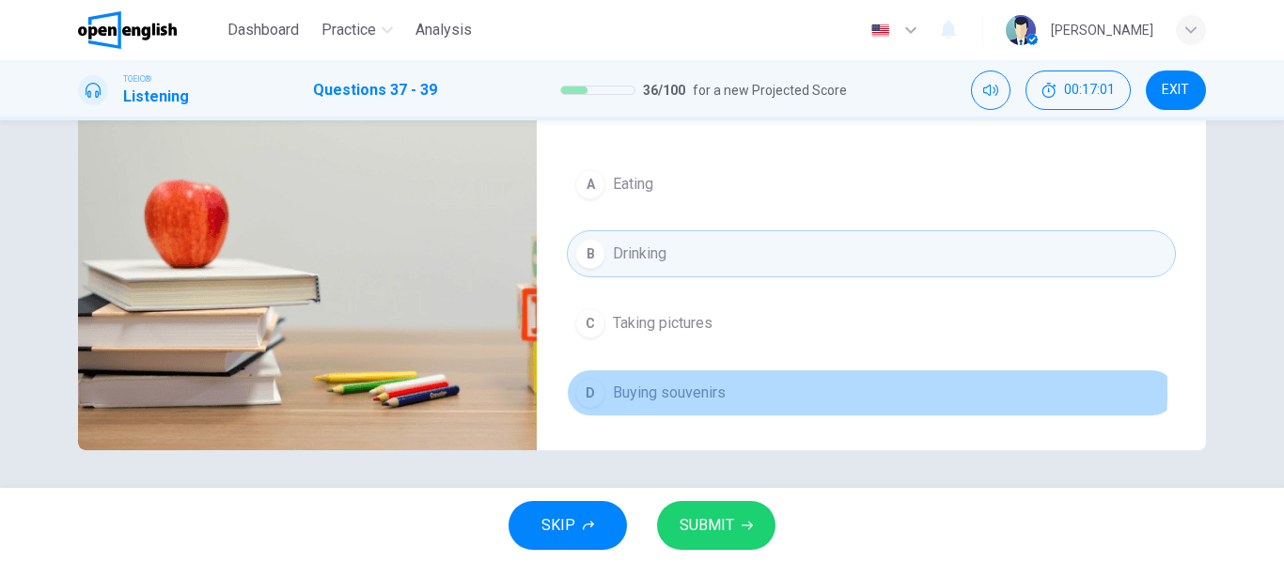
click at [687, 390] on span "Buying souvenirs" at bounding box center [669, 393] width 113 height 23
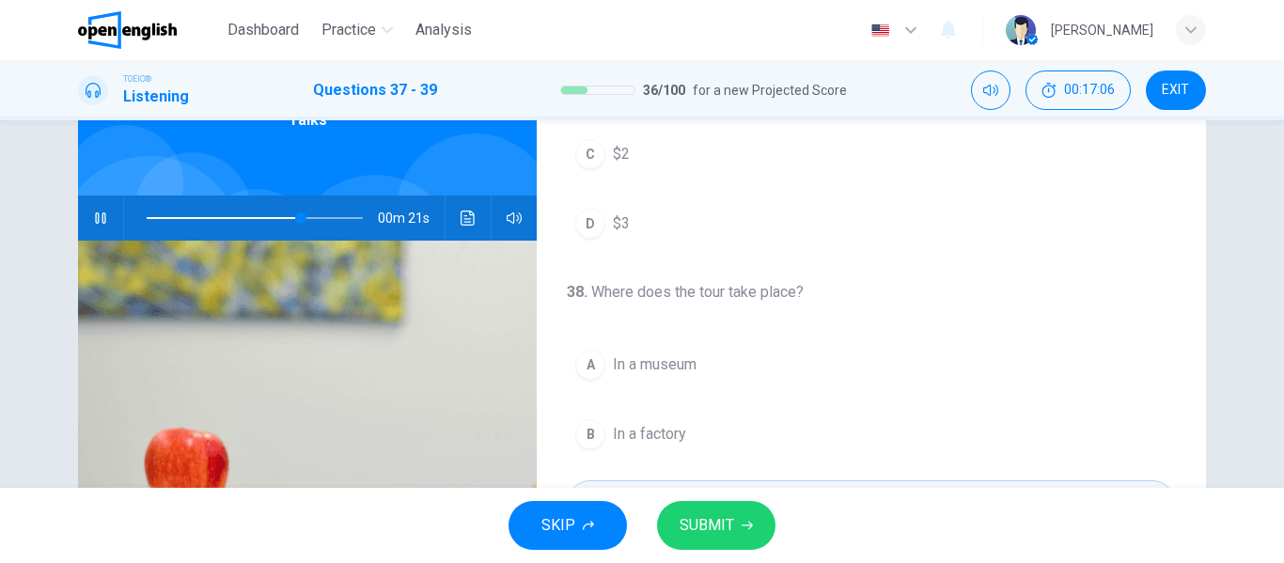
scroll to position [79, 0]
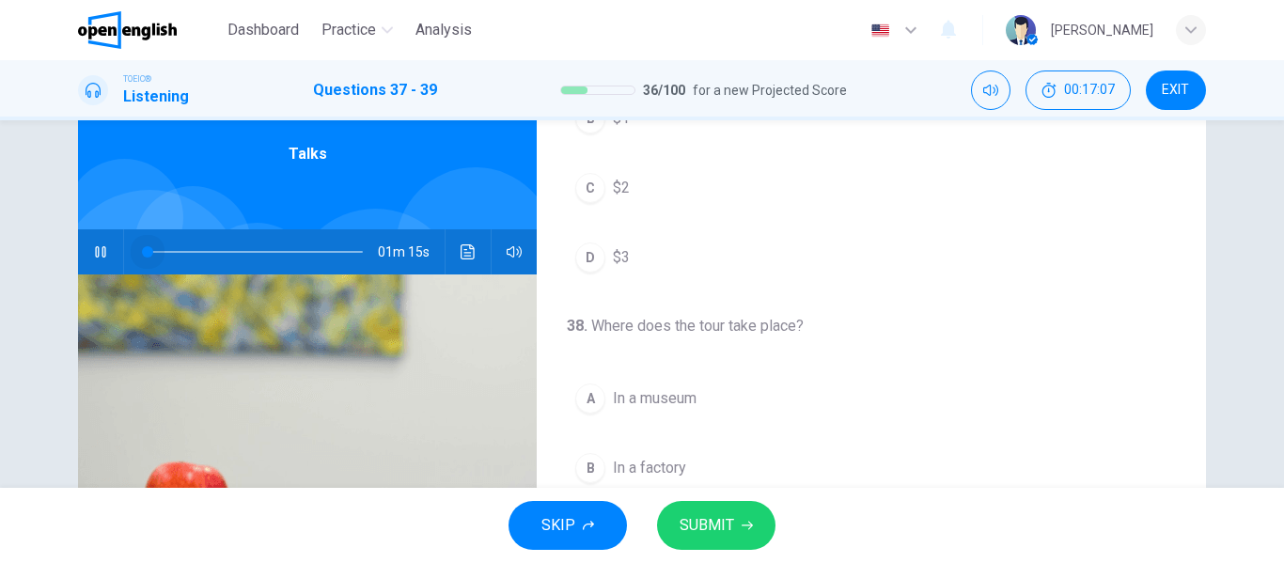
drag, startPoint x: 292, startPoint y: 246, endPoint x: 94, endPoint y: 258, distance: 198.6
click at [94, 258] on div "01m 15s" at bounding box center [307, 251] width 459 height 45
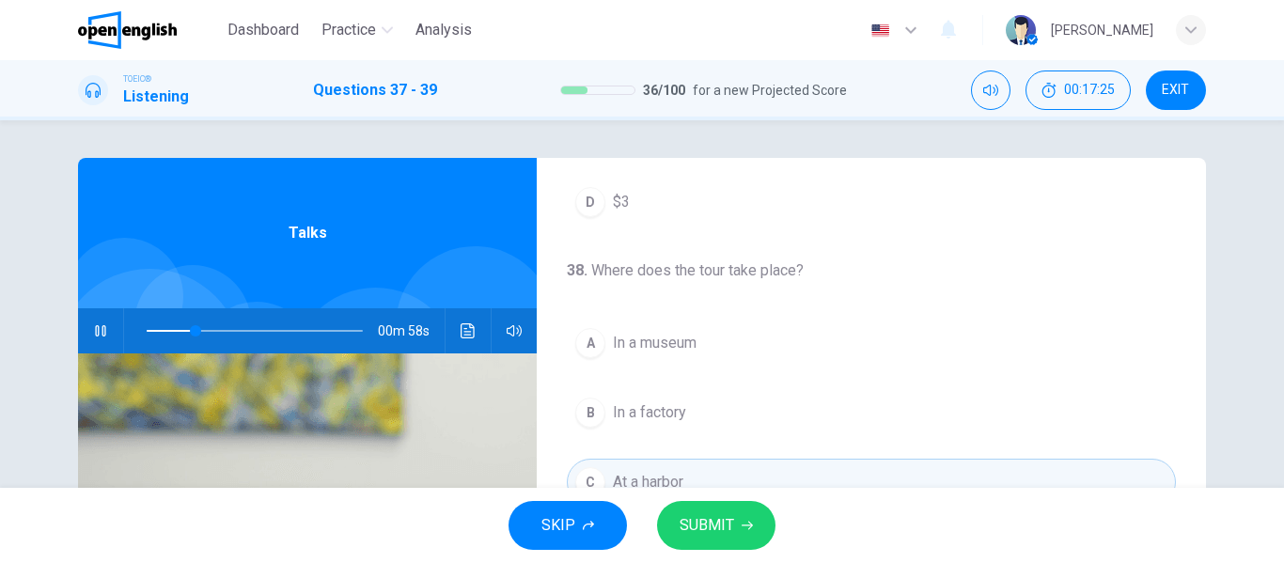
scroll to position [376, 0]
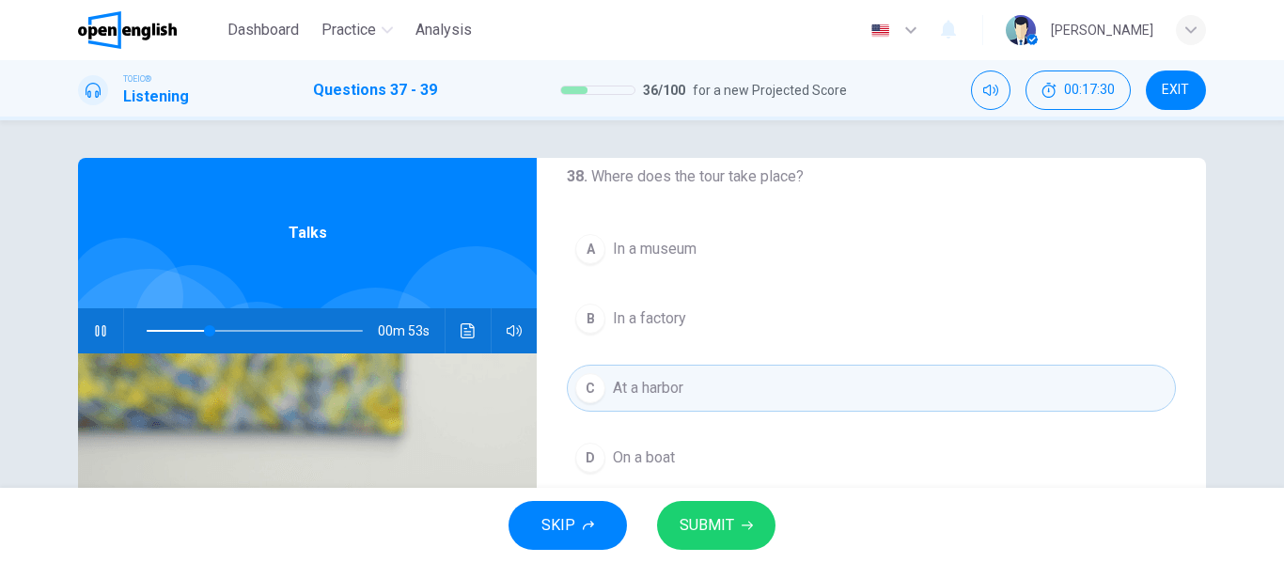
click at [647, 334] on button "B In a factory" at bounding box center [871, 318] width 609 height 47
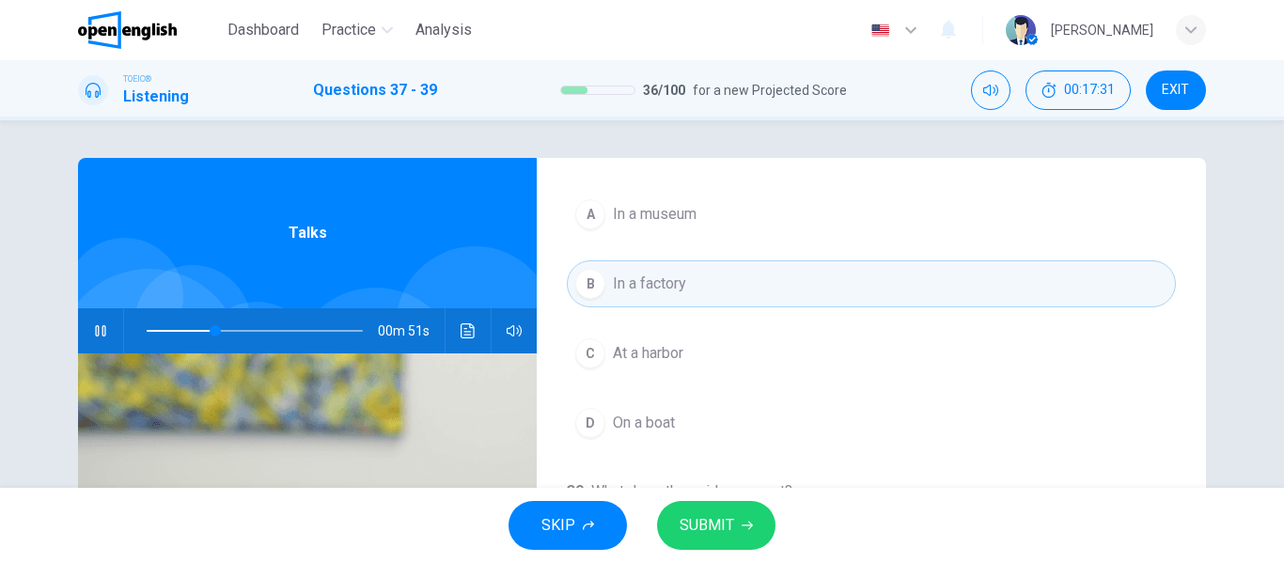
scroll to position [430, 0]
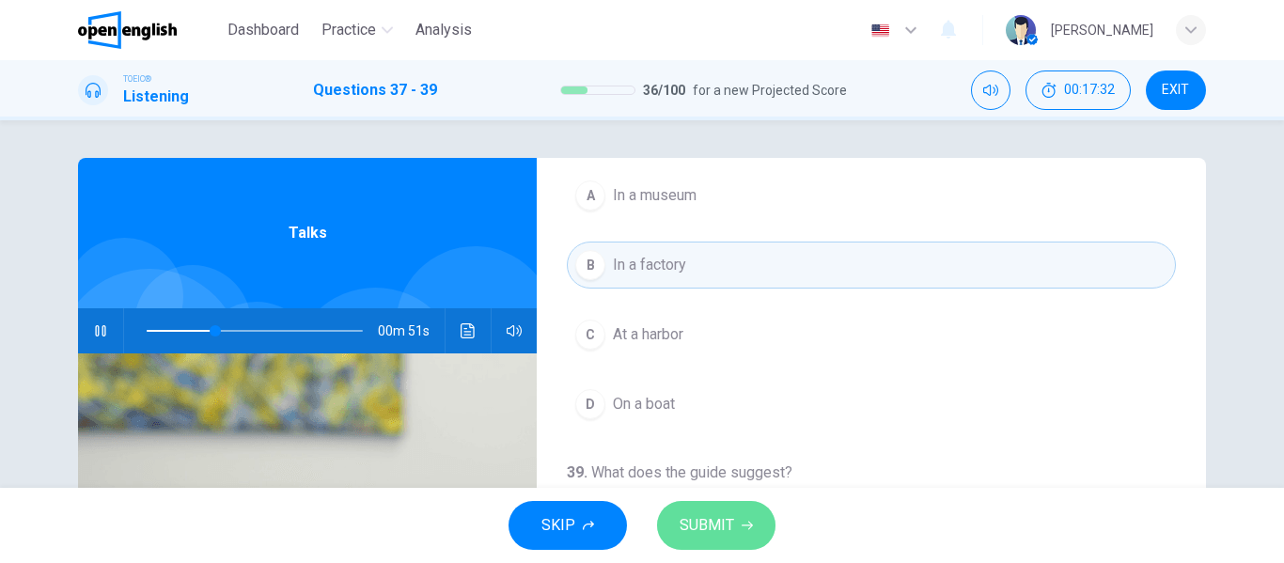
click at [707, 534] on span "SUBMIT" at bounding box center [707, 525] width 55 height 26
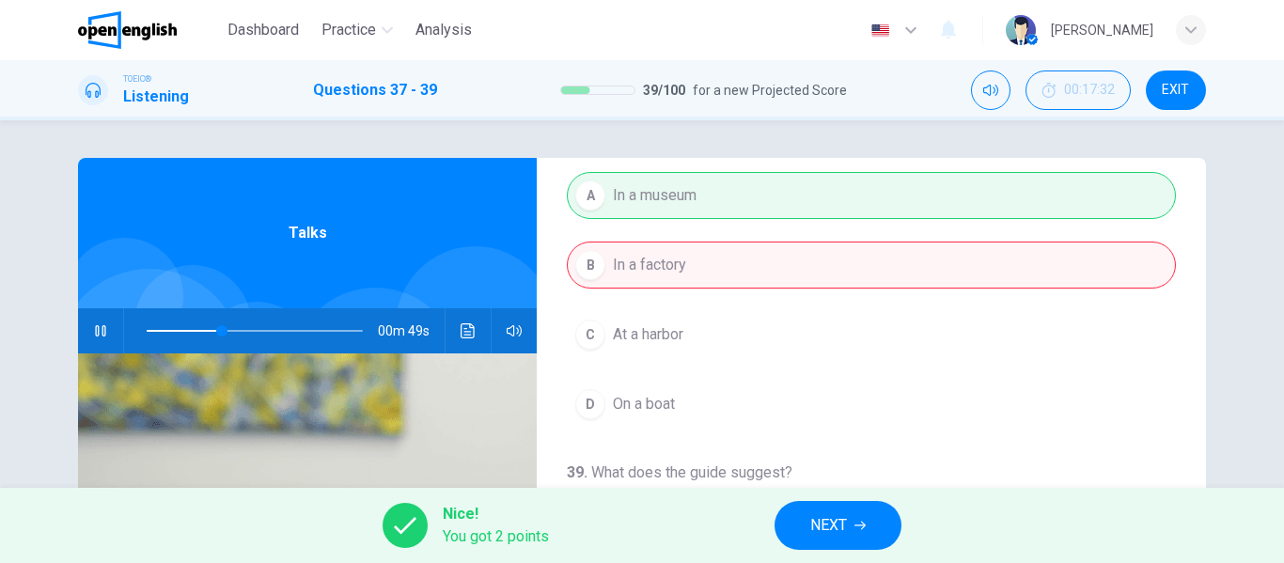
type input "**"
click at [849, 531] on button "NEXT" at bounding box center [837, 525] width 127 height 49
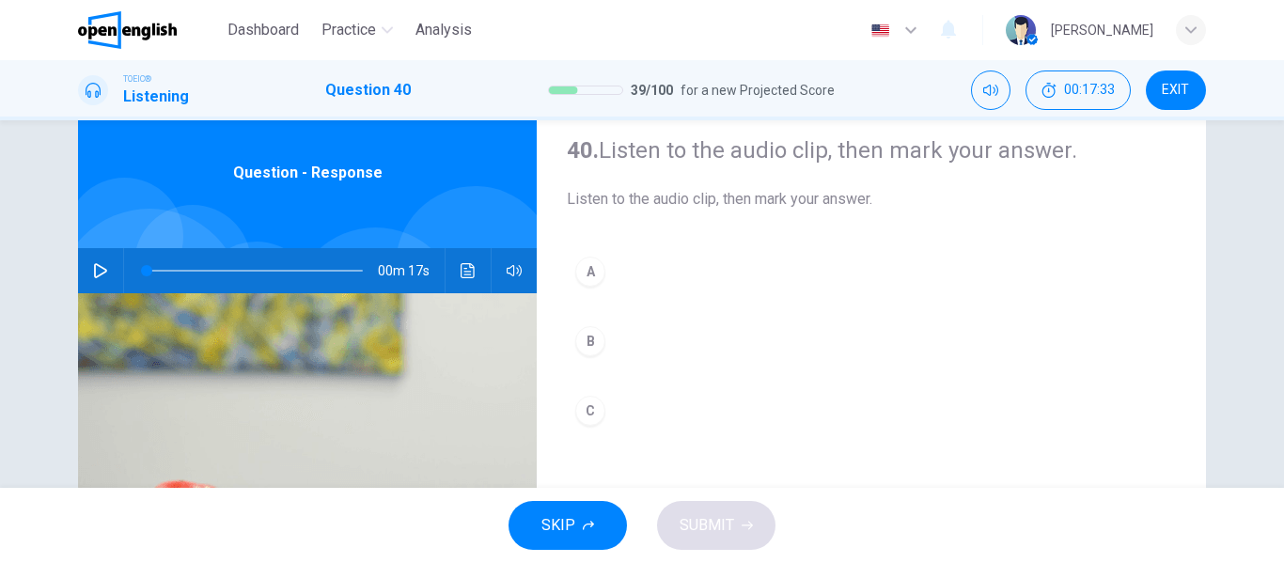
scroll to position [94, 0]
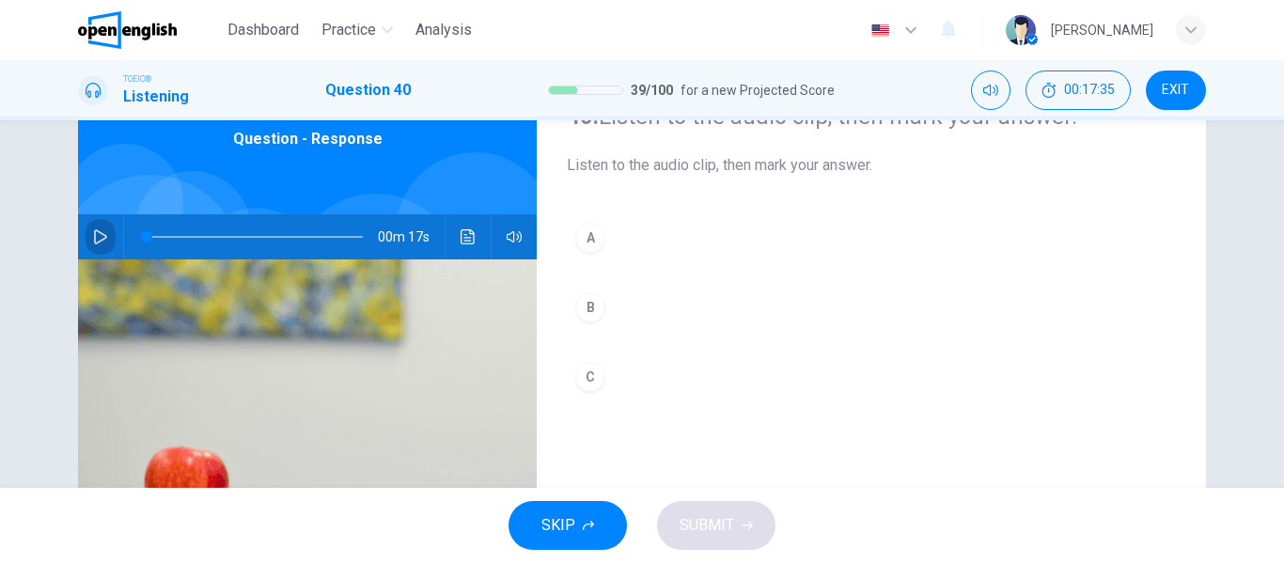
click at [94, 232] on icon "button" at bounding box center [100, 236] width 13 height 15
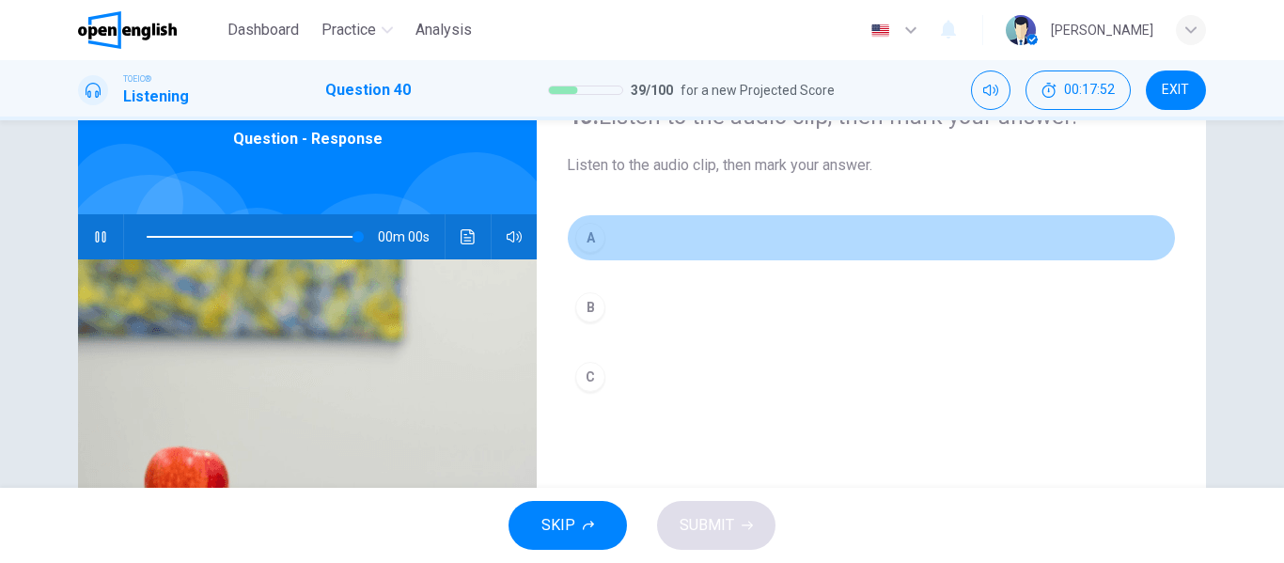
click at [592, 242] on div "A" at bounding box center [590, 238] width 30 height 30
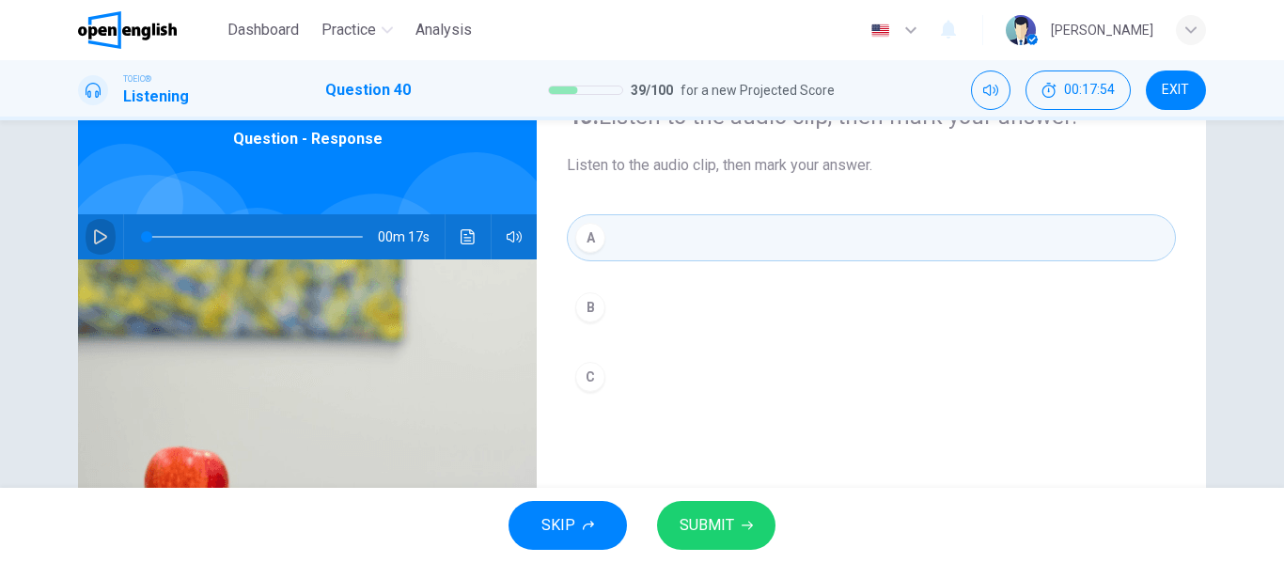
click at [93, 231] on icon "button" at bounding box center [100, 236] width 15 height 15
click at [715, 528] on span "SUBMIT" at bounding box center [707, 525] width 55 height 26
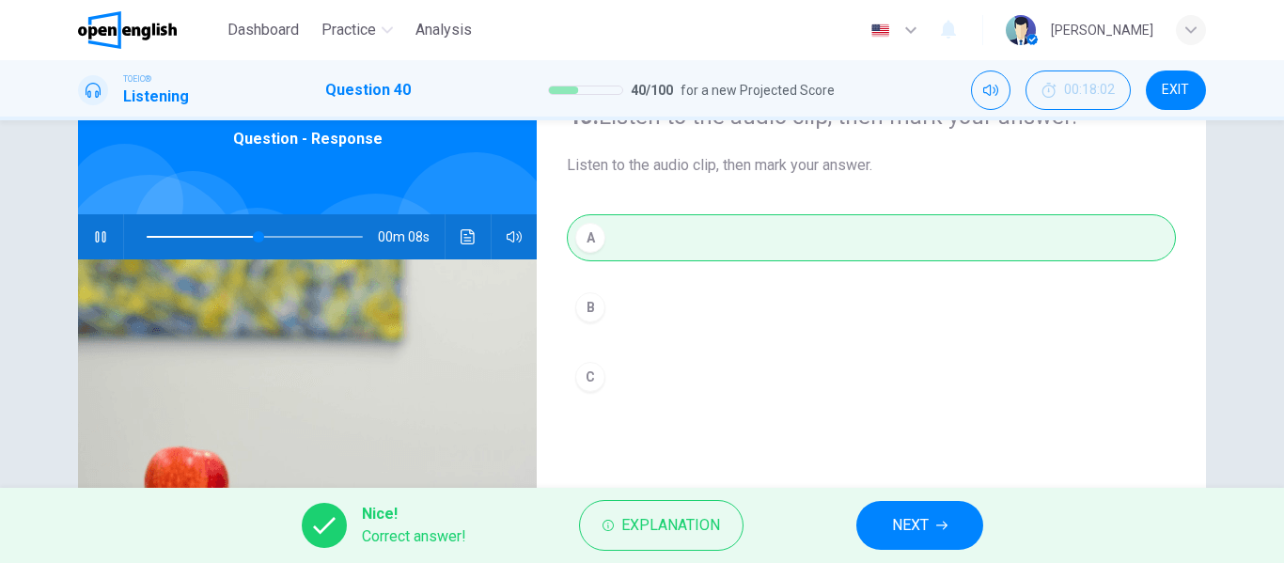
type input "**"
click at [953, 523] on button "NEXT" at bounding box center [919, 525] width 127 height 49
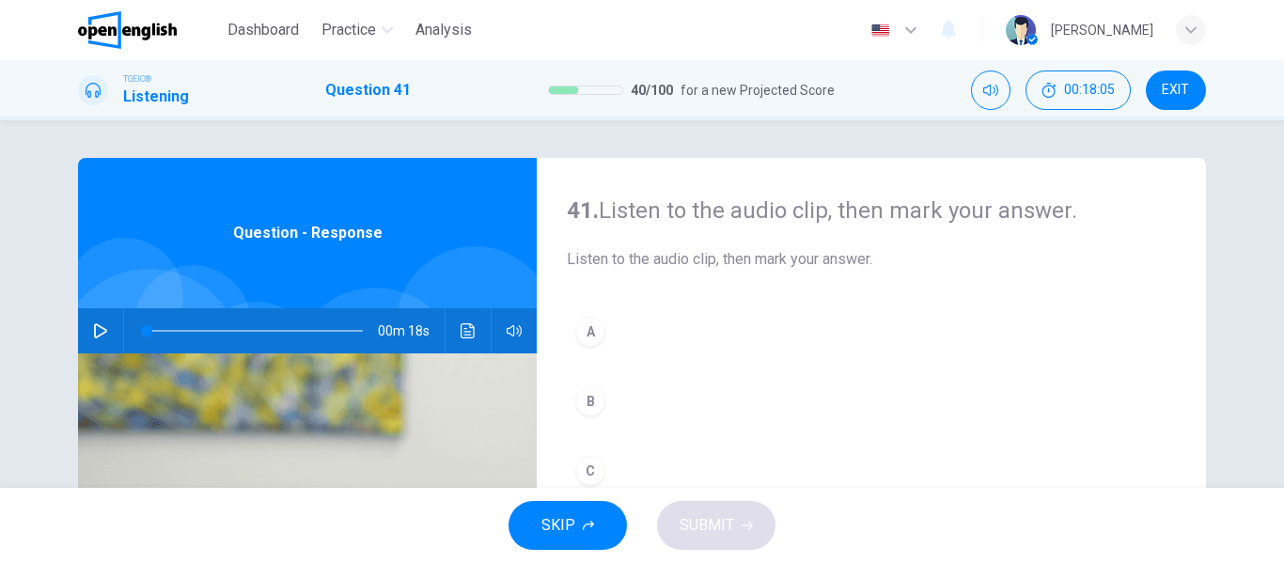
click at [98, 327] on icon "button" at bounding box center [100, 330] width 13 height 15
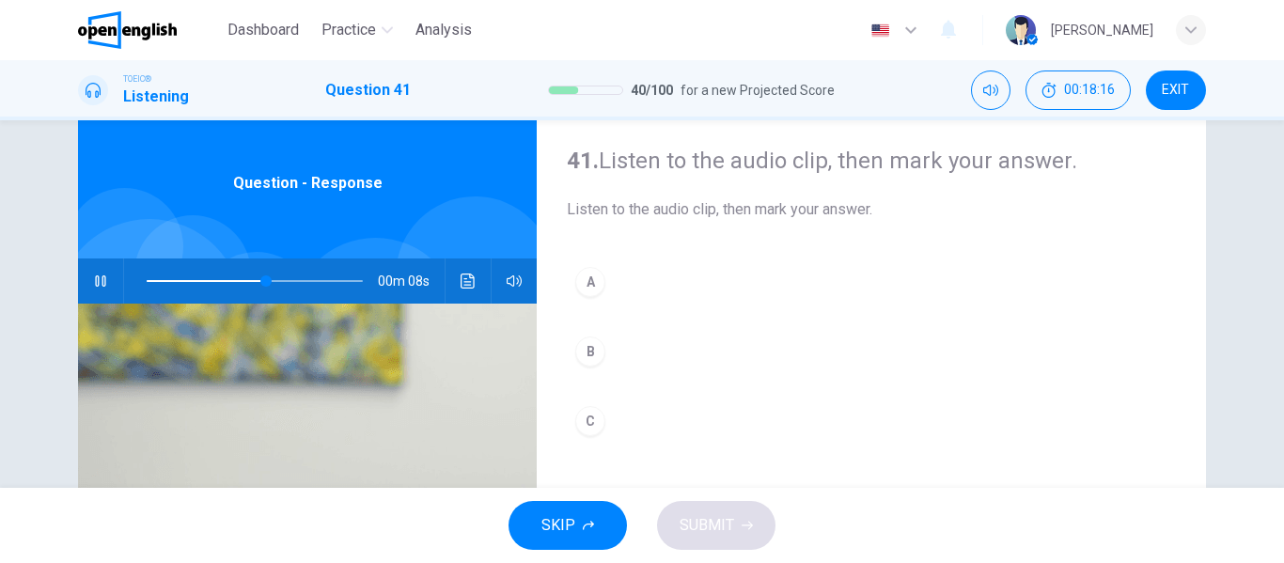
scroll to position [94, 0]
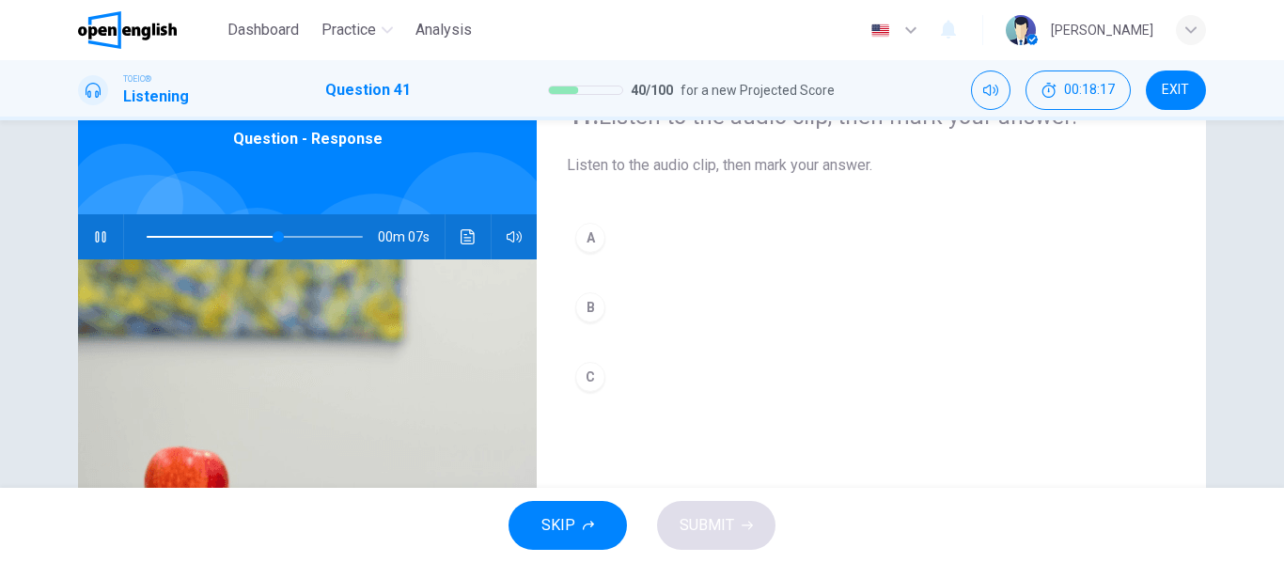
click at [584, 310] on div "B" at bounding box center [590, 307] width 30 height 30
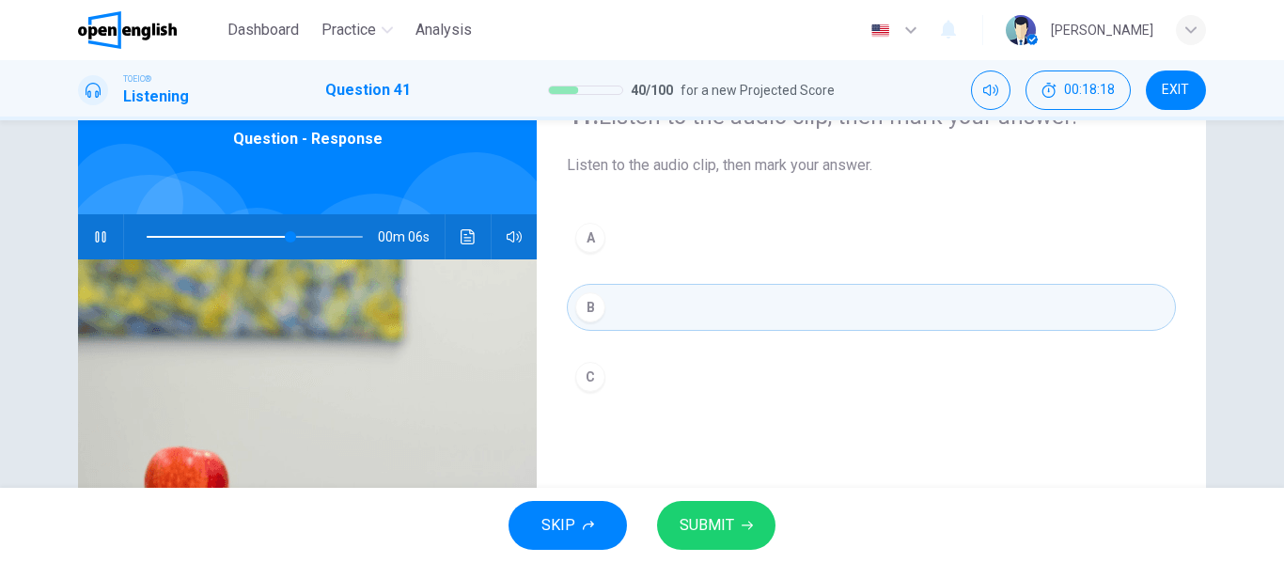
click at [731, 531] on span "SUBMIT" at bounding box center [707, 525] width 55 height 26
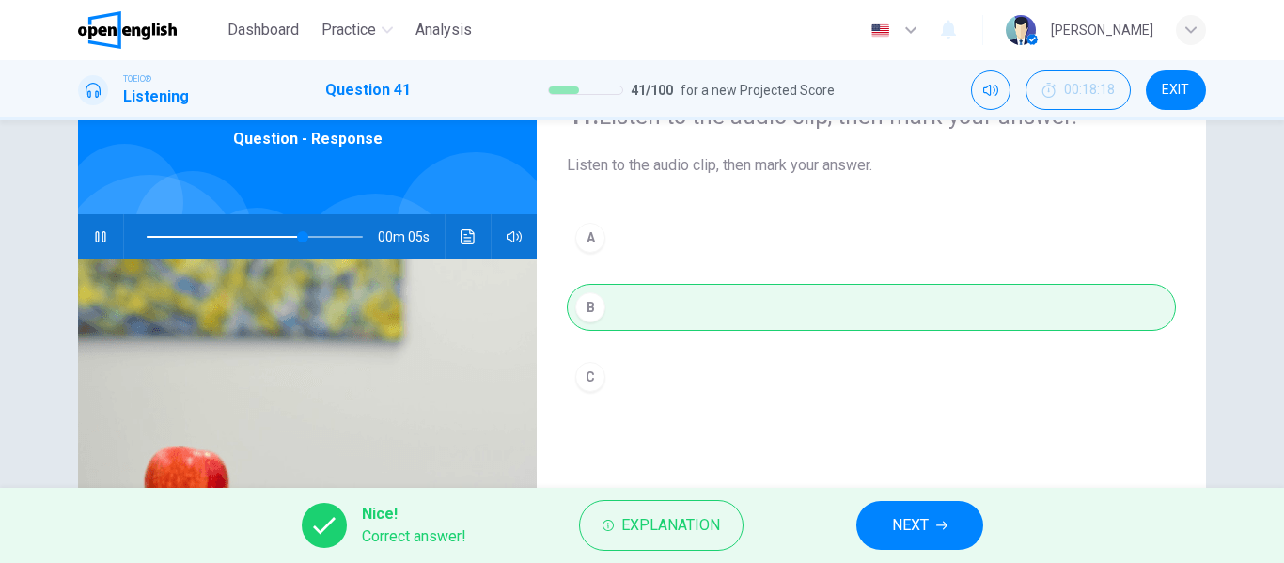
type input "**"
click at [936, 520] on icon "button" at bounding box center [941, 525] width 11 height 11
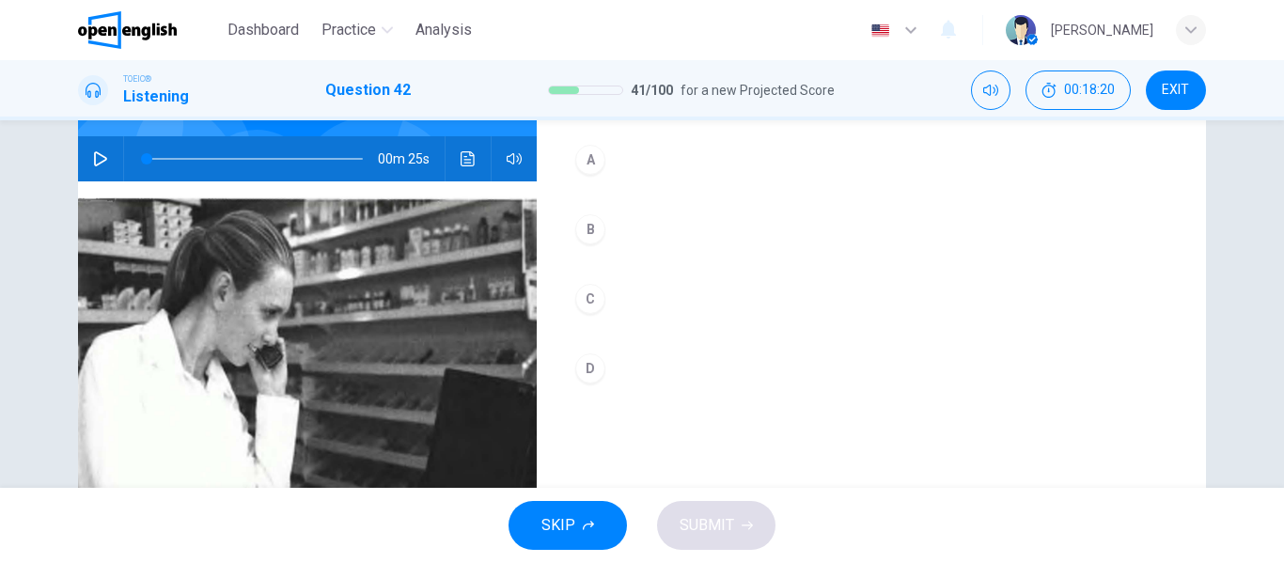
scroll to position [188, 0]
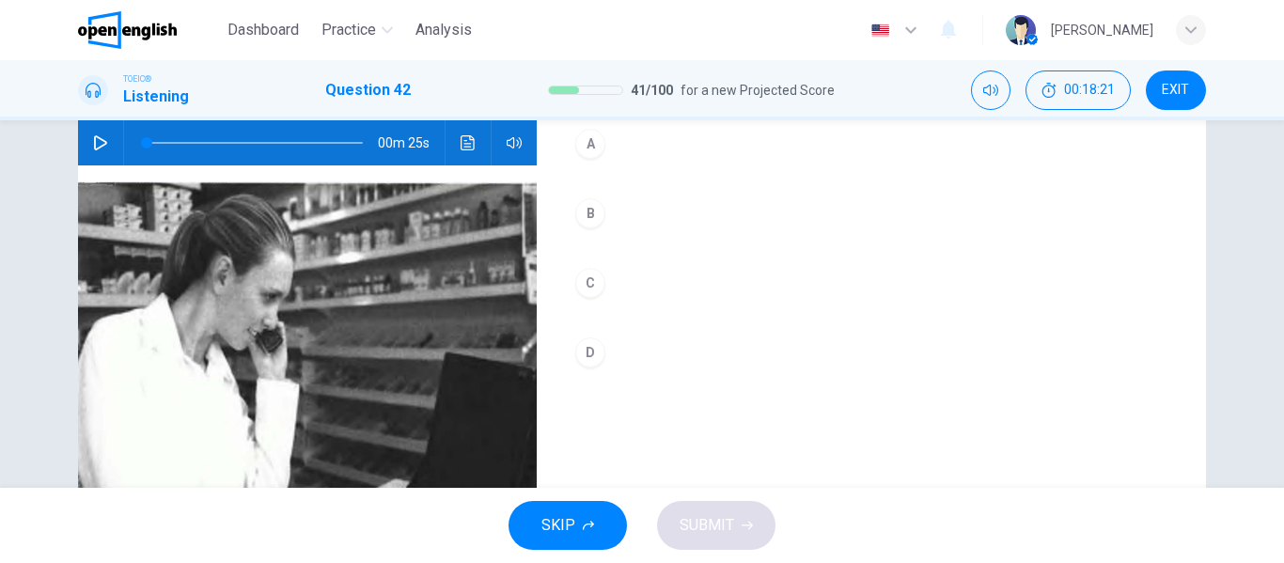
click at [102, 136] on icon "button" at bounding box center [100, 142] width 15 height 15
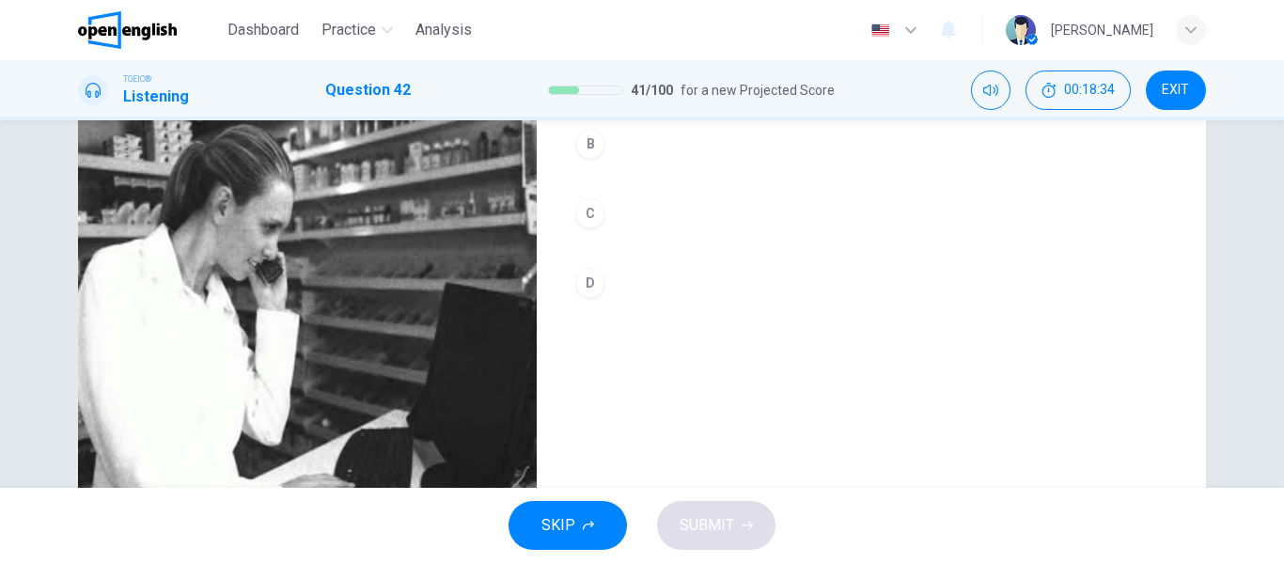
scroll to position [173, 0]
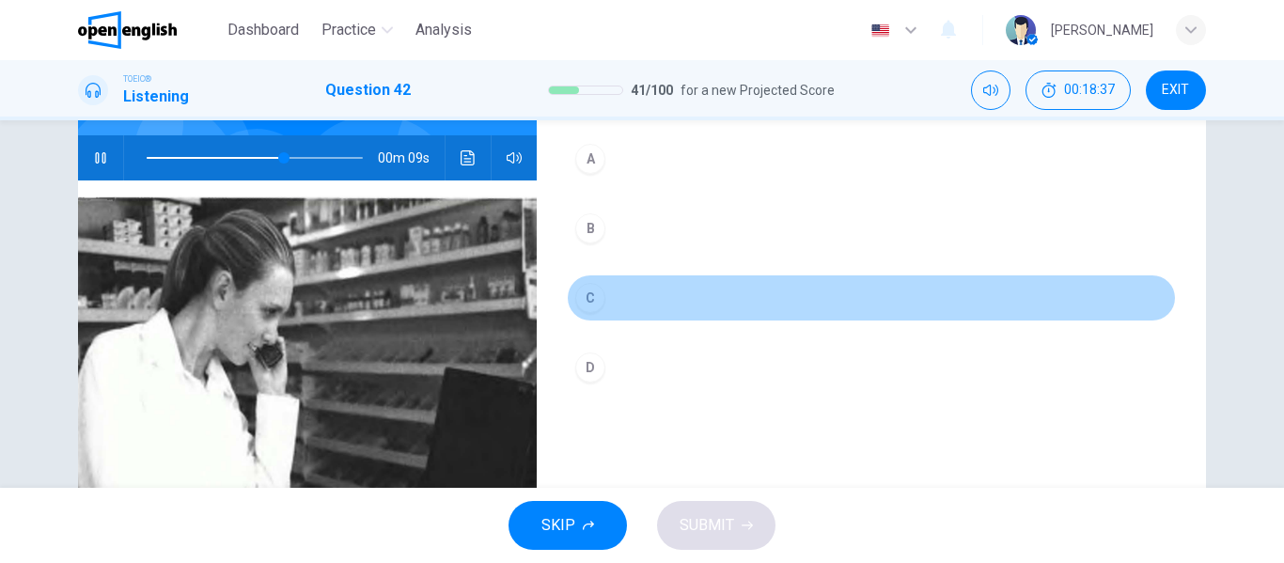
click at [585, 300] on div "C" at bounding box center [590, 298] width 30 height 30
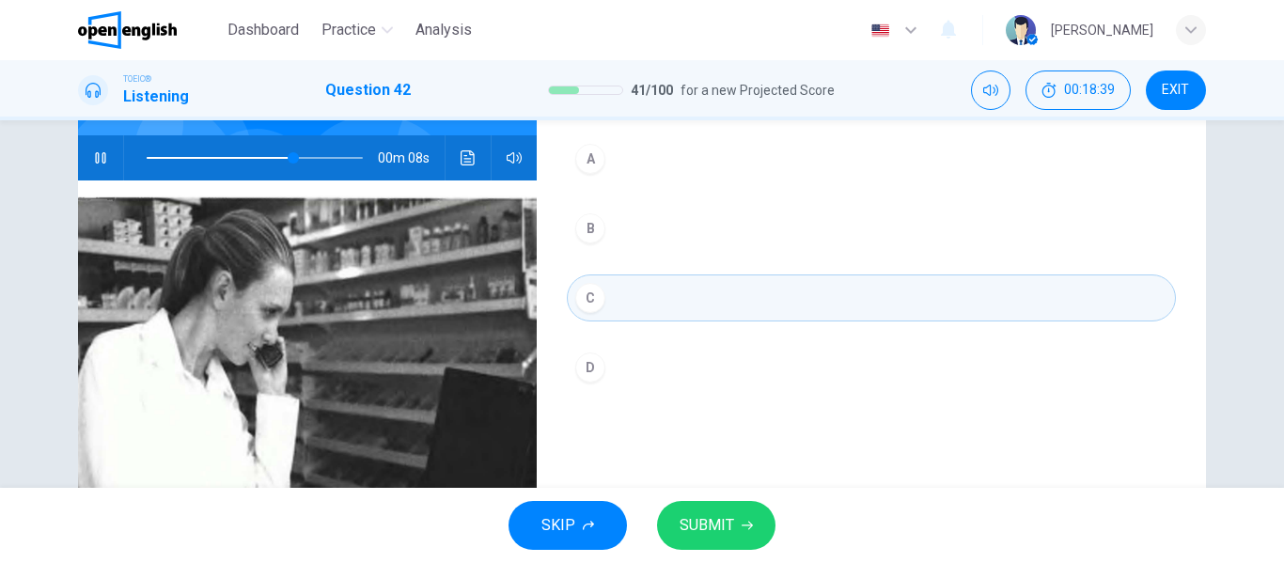
click at [714, 531] on span "SUBMIT" at bounding box center [707, 525] width 55 height 26
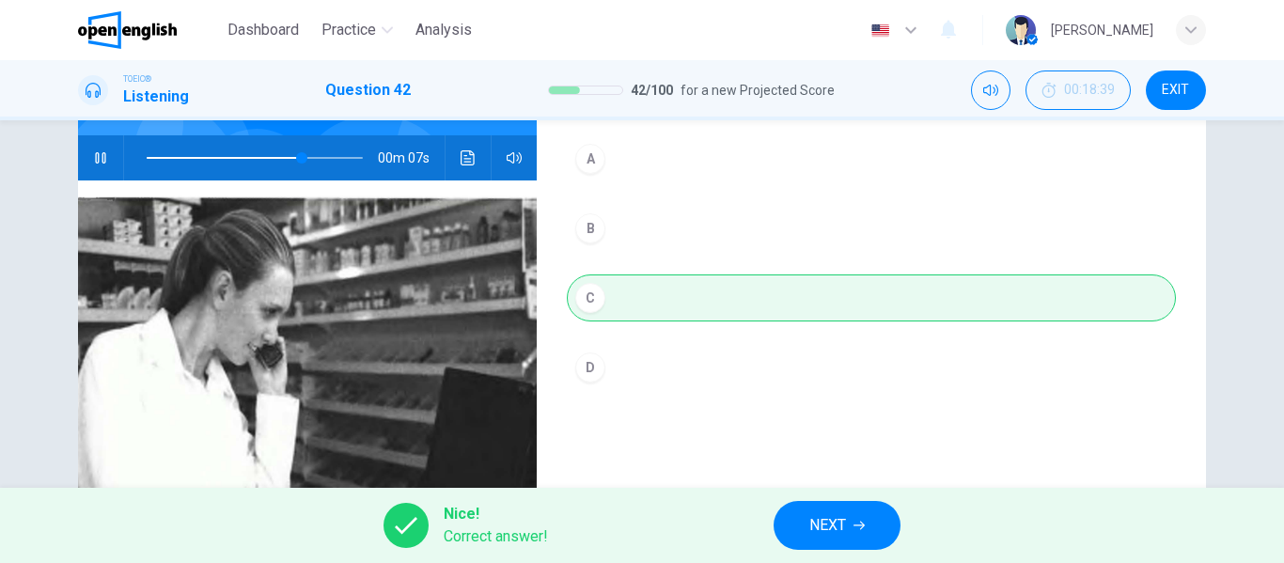
type input "**"
click at [831, 511] on button "NEXT" at bounding box center [837, 525] width 127 height 49
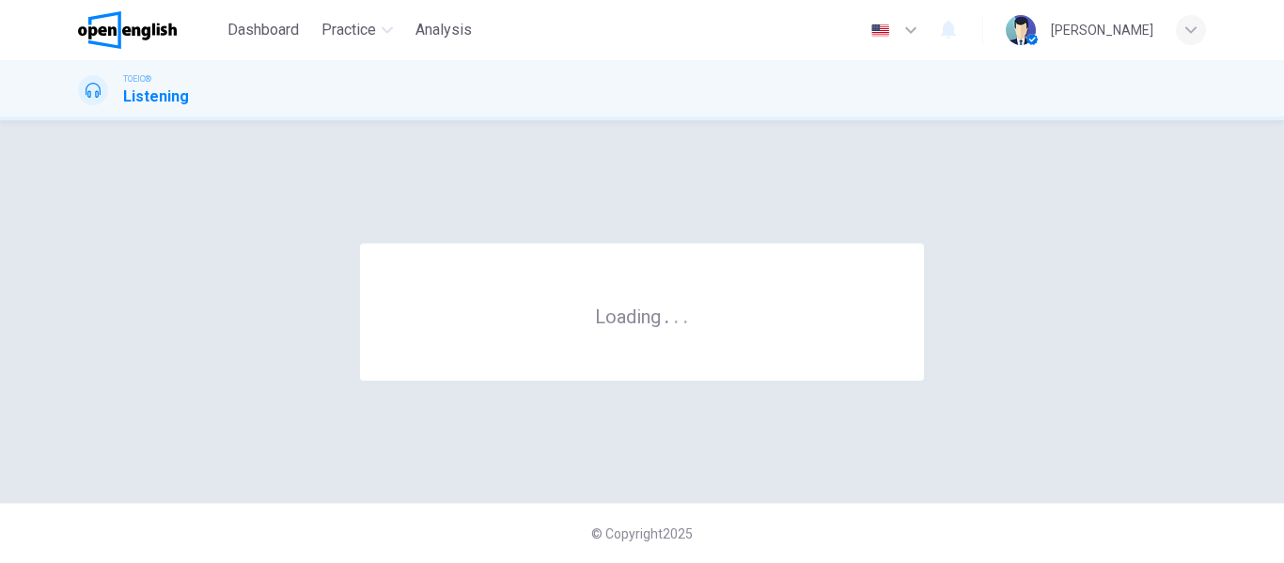
scroll to position [0, 0]
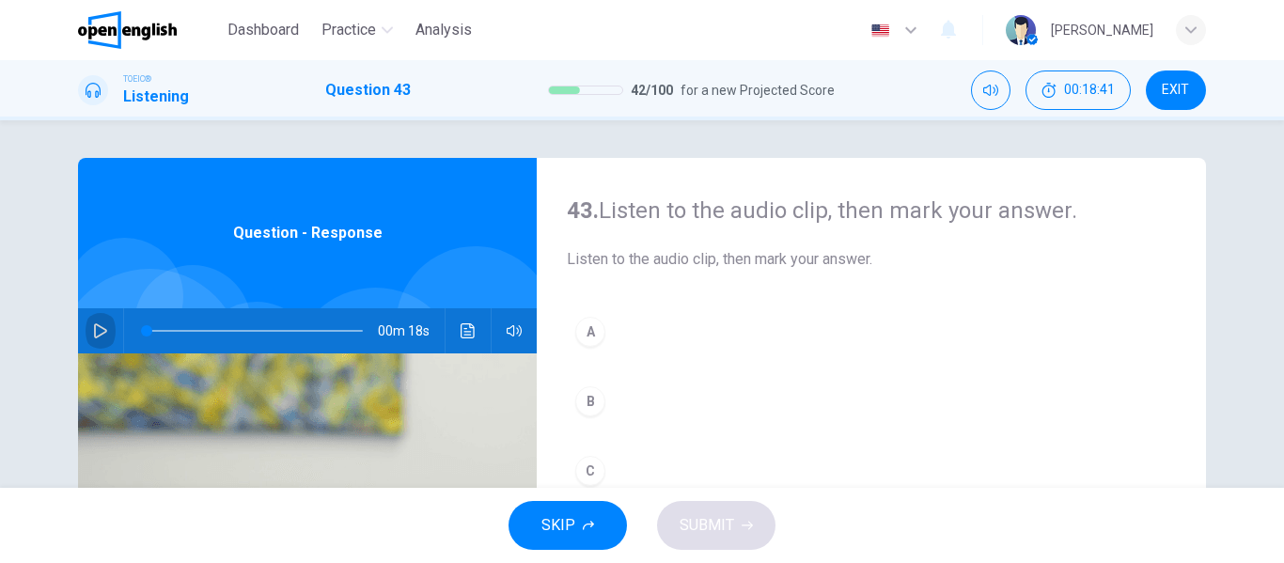
click at [99, 327] on icon "button" at bounding box center [100, 330] width 15 height 15
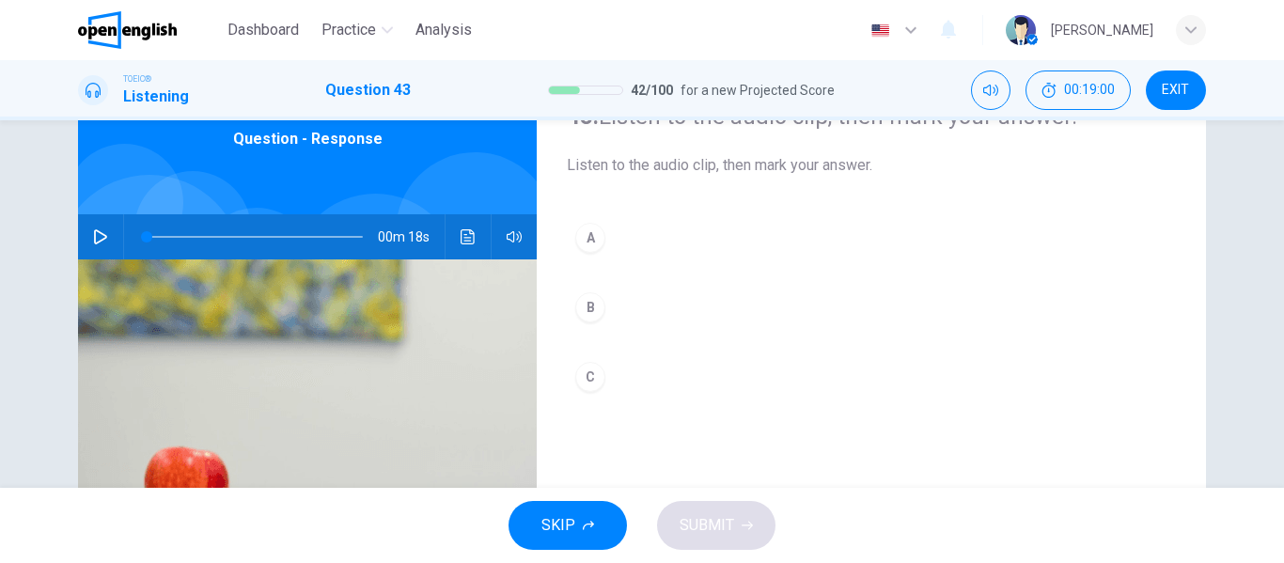
click at [96, 229] on icon "button" at bounding box center [100, 236] width 15 height 15
type input "*"
click at [585, 308] on div "B" at bounding box center [590, 307] width 30 height 30
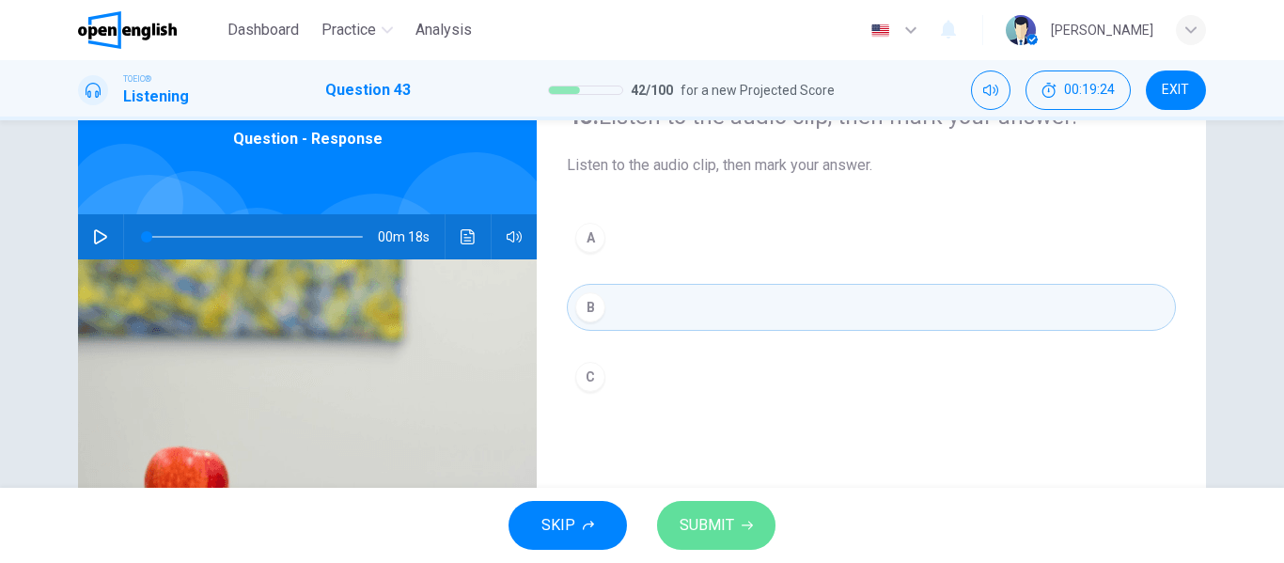
click at [727, 526] on span "SUBMIT" at bounding box center [707, 525] width 55 height 26
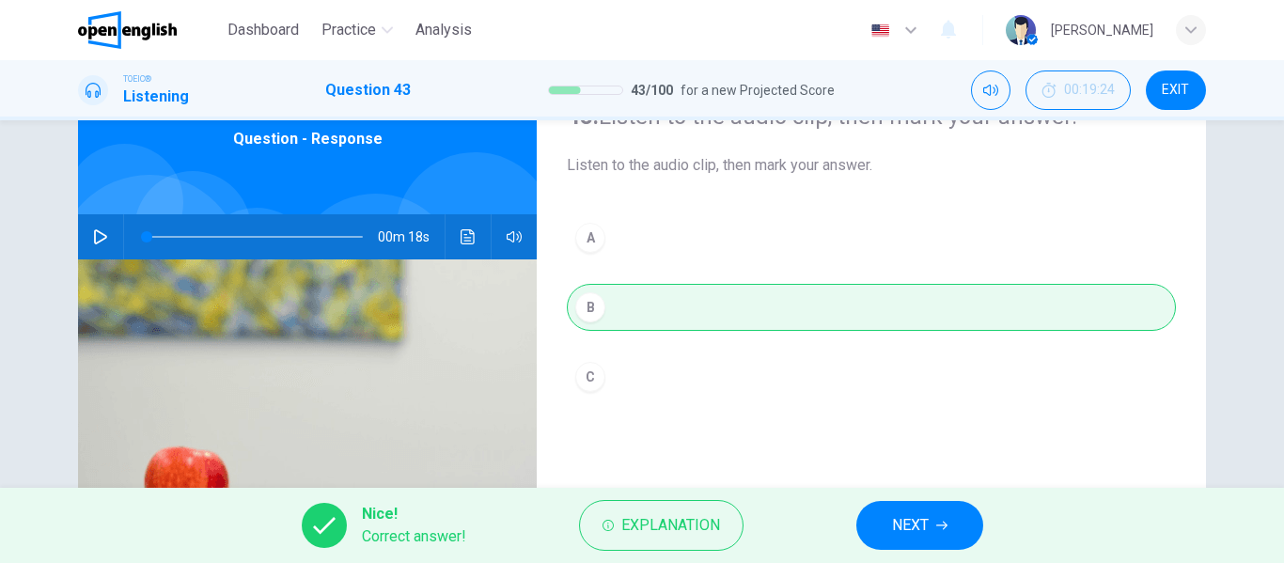
click at [942, 524] on icon "button" at bounding box center [941, 525] width 11 height 11
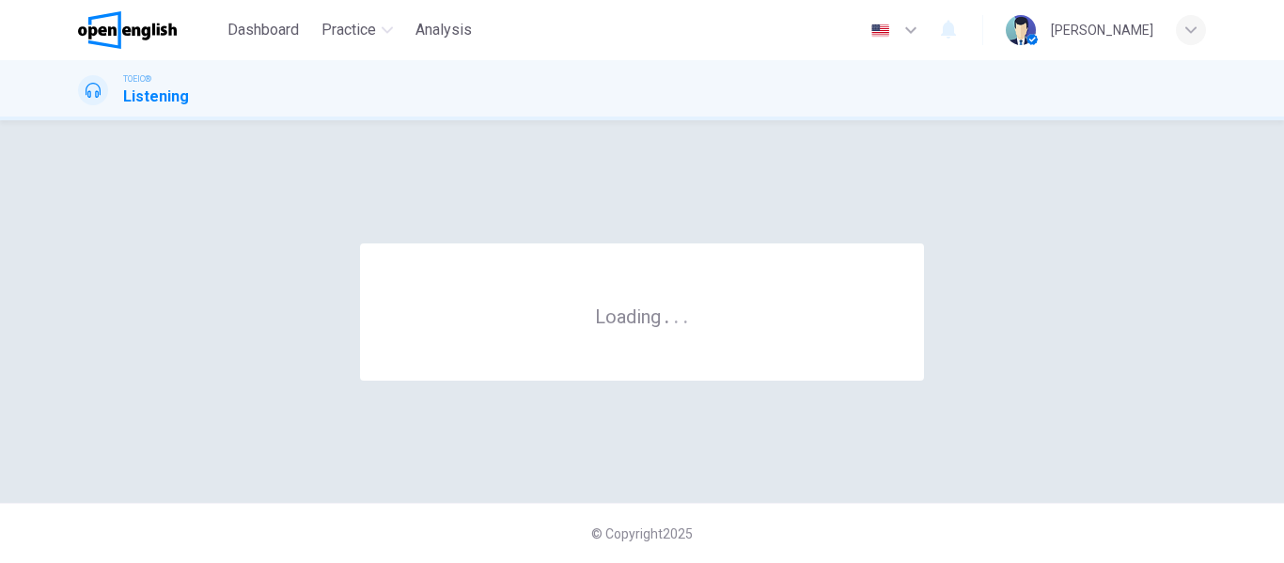
scroll to position [0, 0]
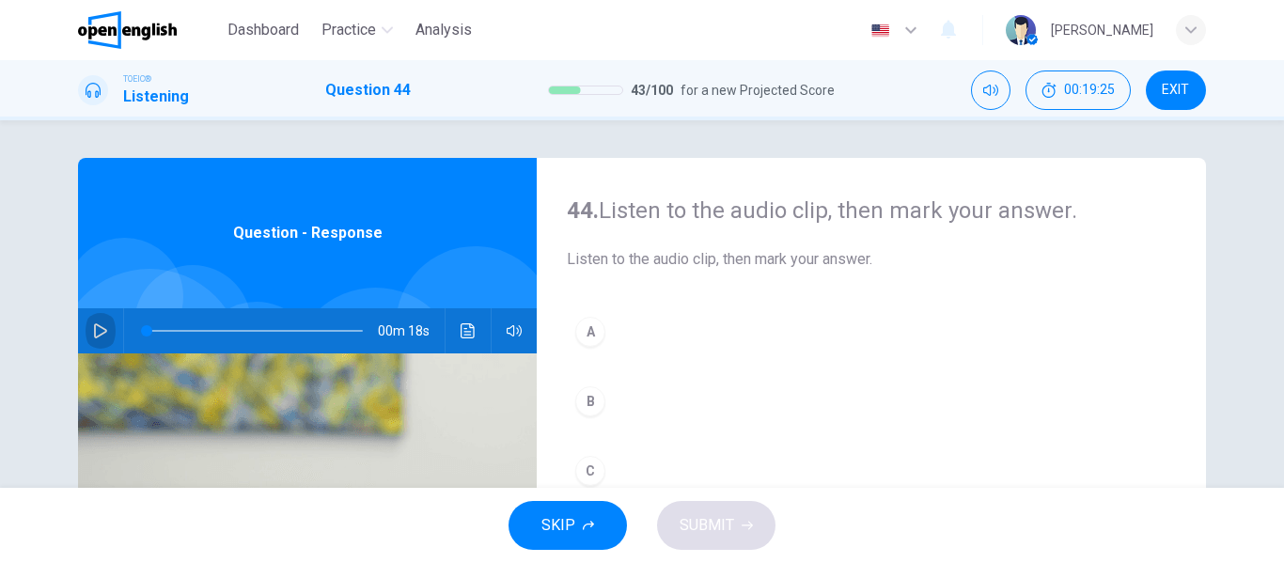
click at [96, 328] on icon "button" at bounding box center [100, 330] width 15 height 15
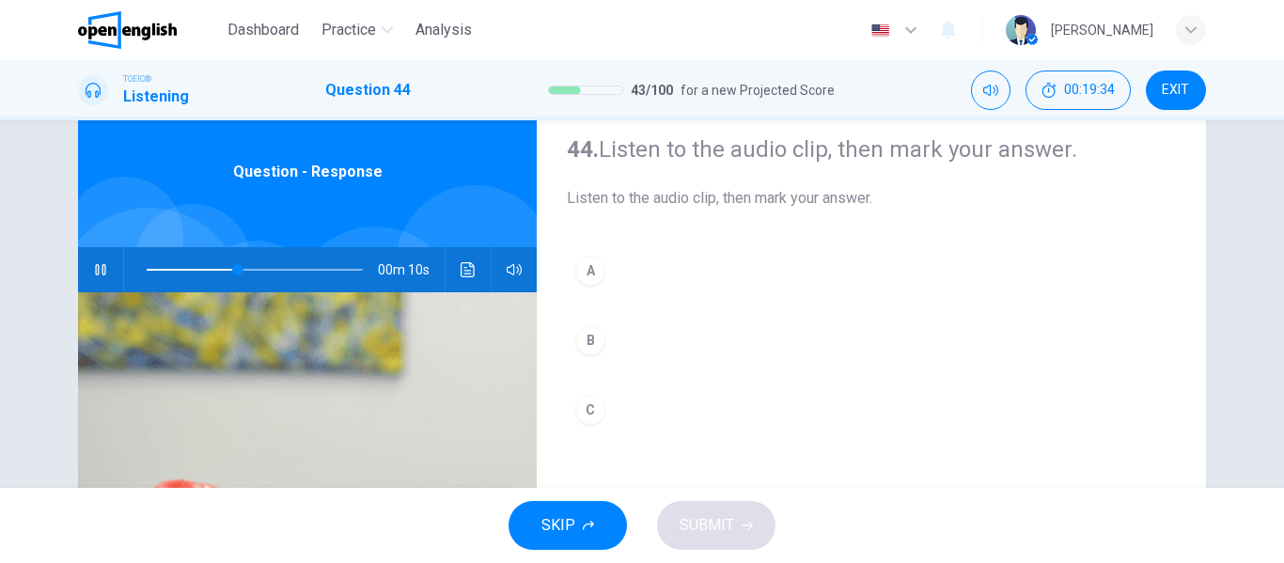
scroll to position [94, 0]
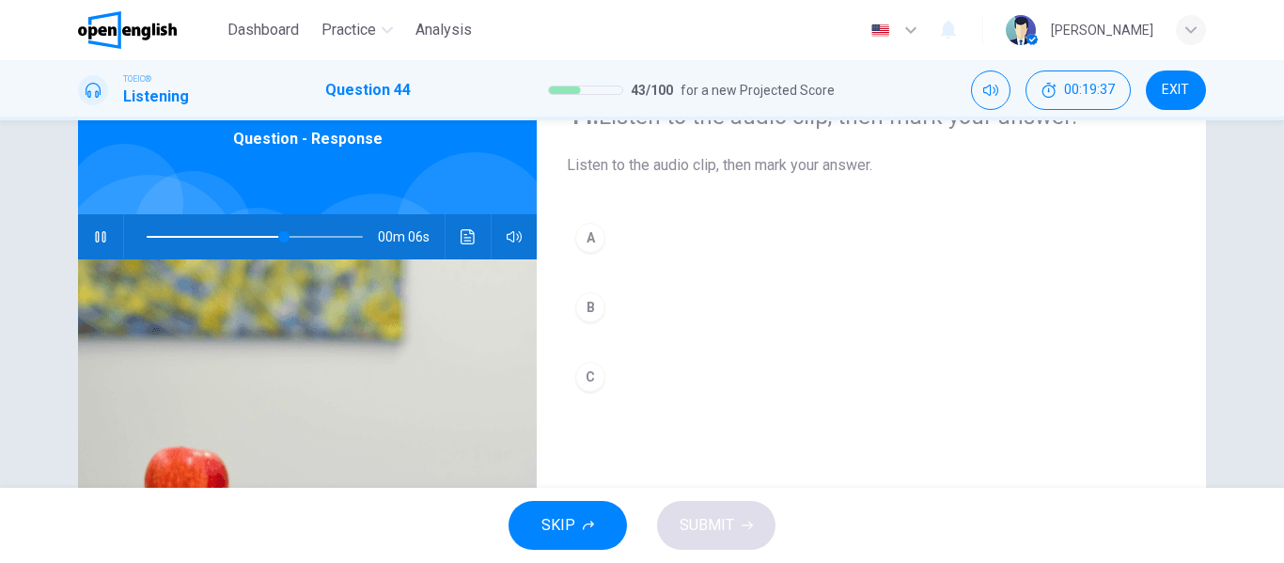
click at [581, 303] on div "B" at bounding box center [590, 307] width 30 height 30
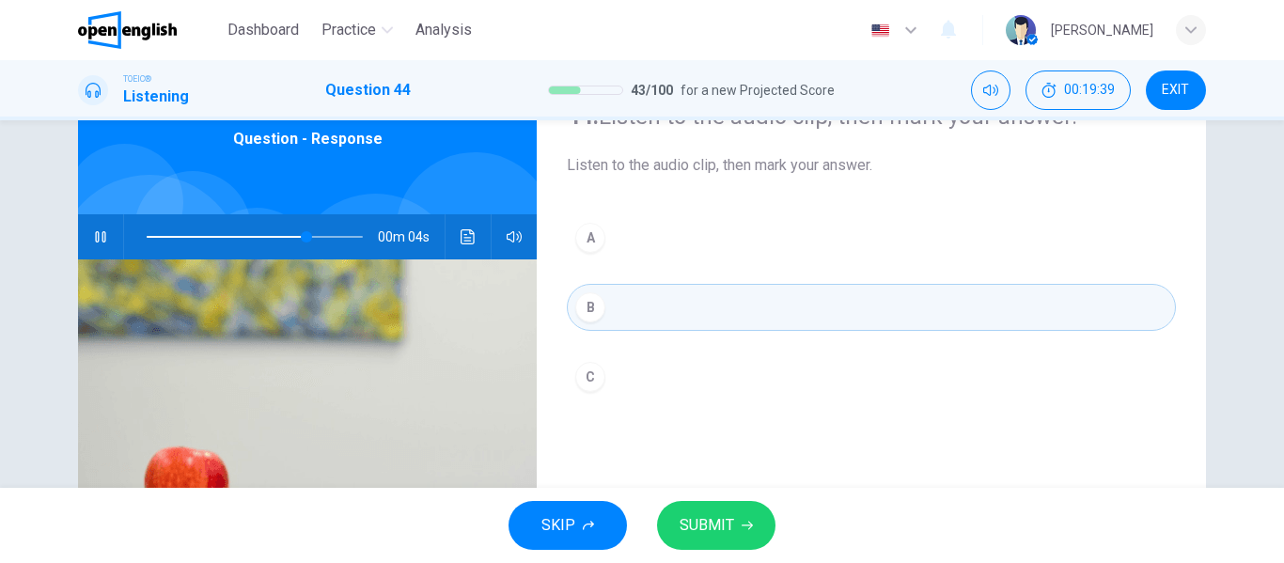
click at [711, 524] on span "SUBMIT" at bounding box center [707, 525] width 55 height 26
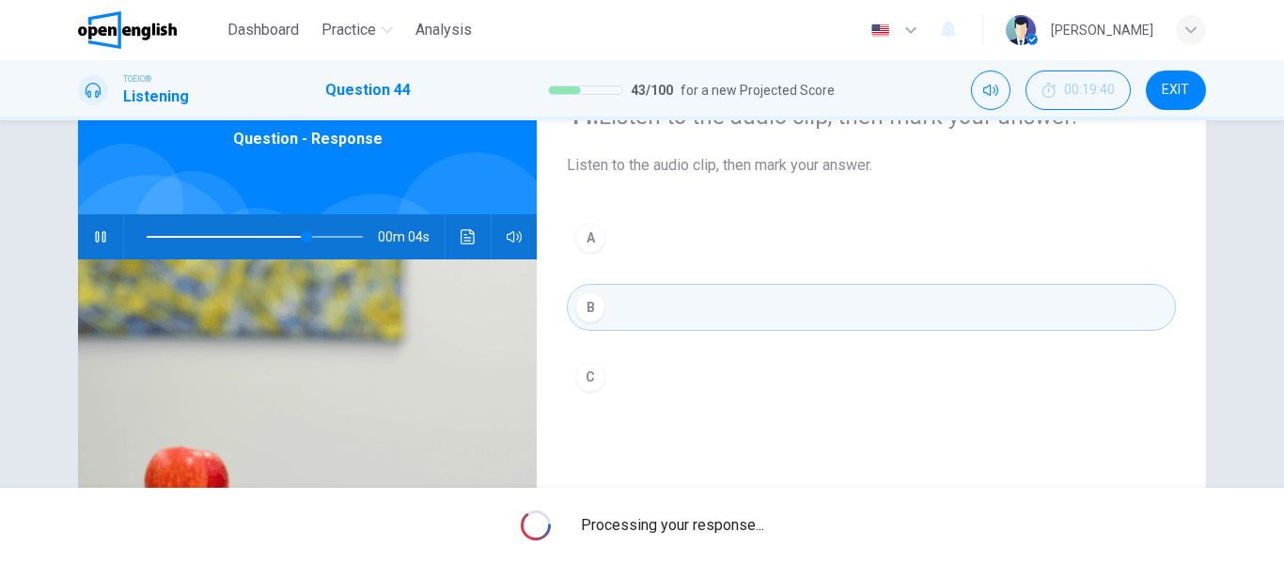
type input "**"
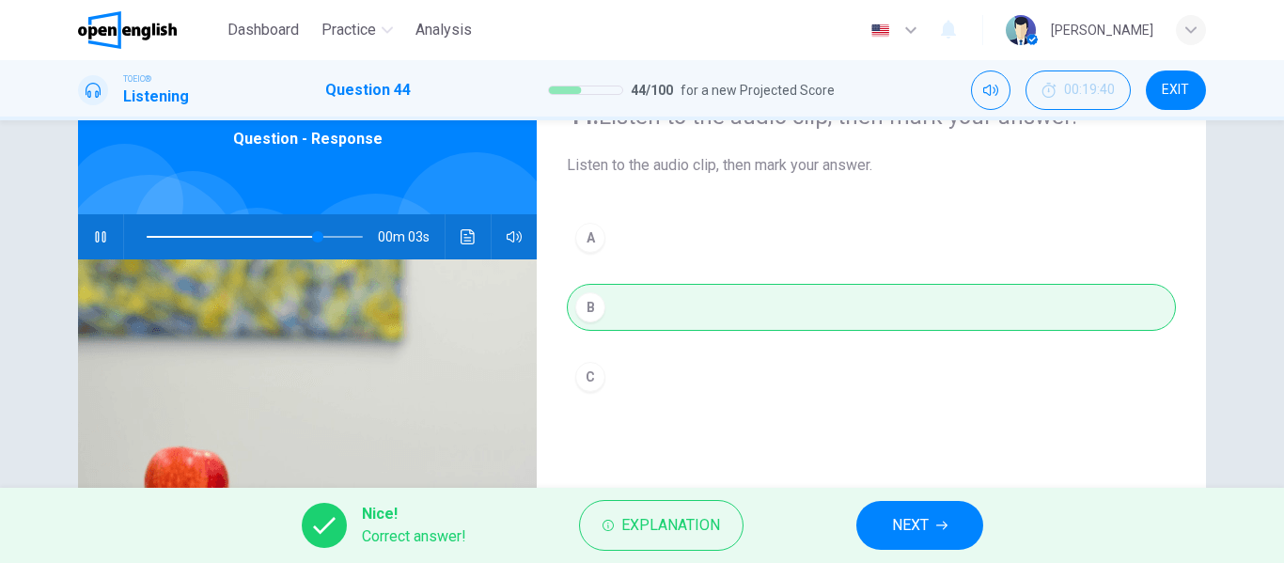
click at [932, 524] on button "NEXT" at bounding box center [919, 525] width 127 height 49
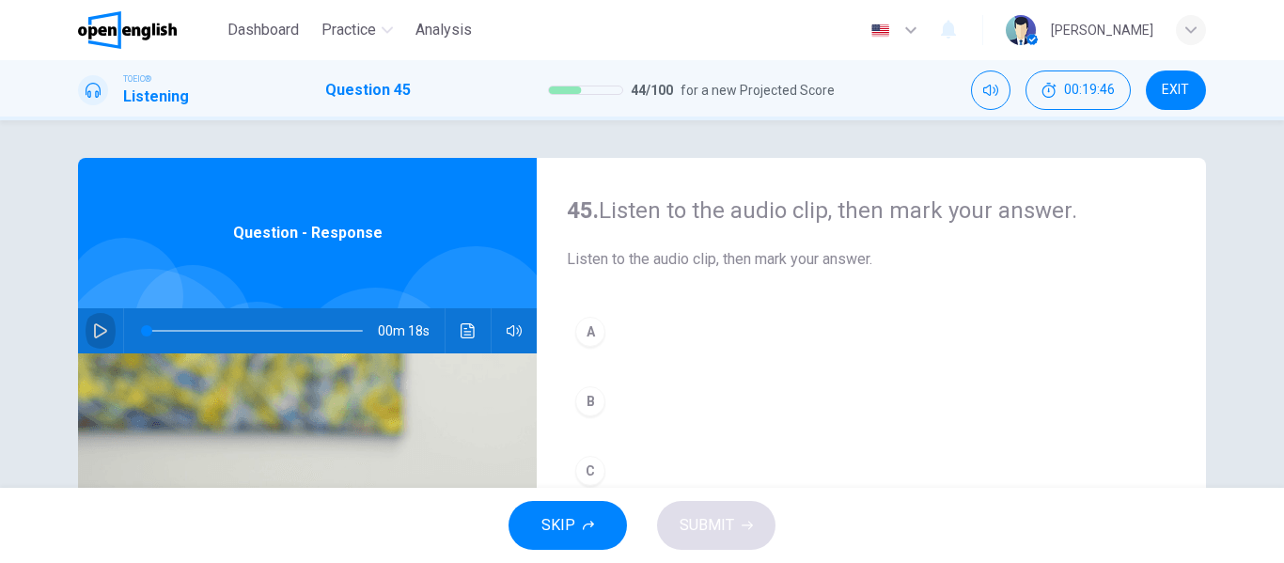
click at [99, 329] on icon "button" at bounding box center [100, 330] width 13 height 15
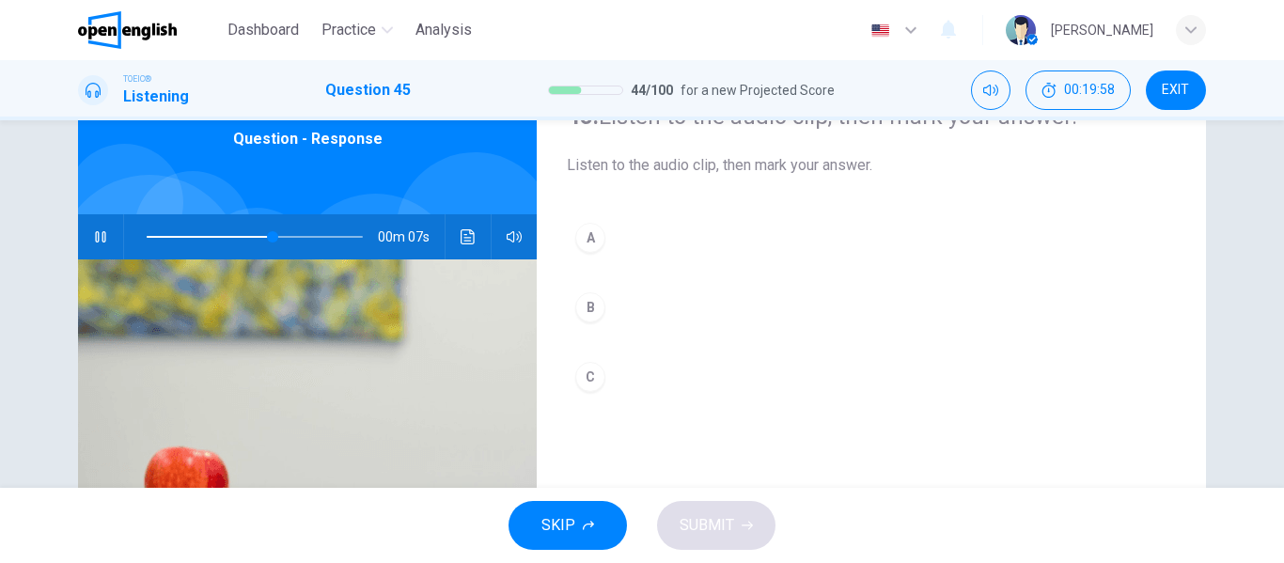
click at [587, 303] on div "B" at bounding box center [590, 307] width 30 height 30
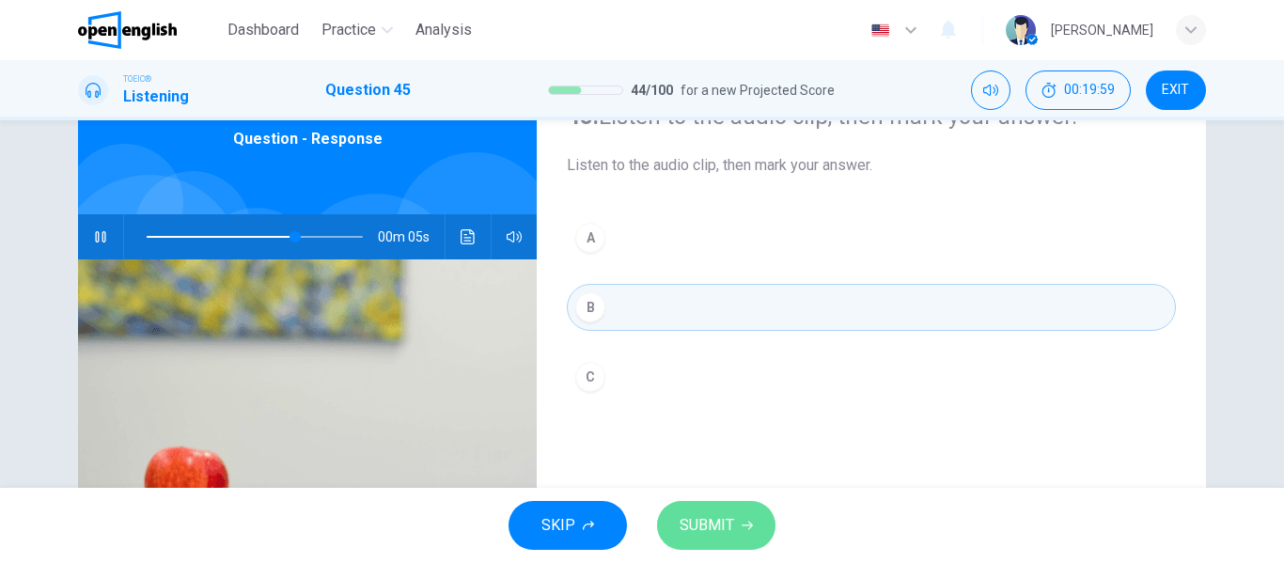
click at [711, 521] on span "SUBMIT" at bounding box center [707, 525] width 55 height 26
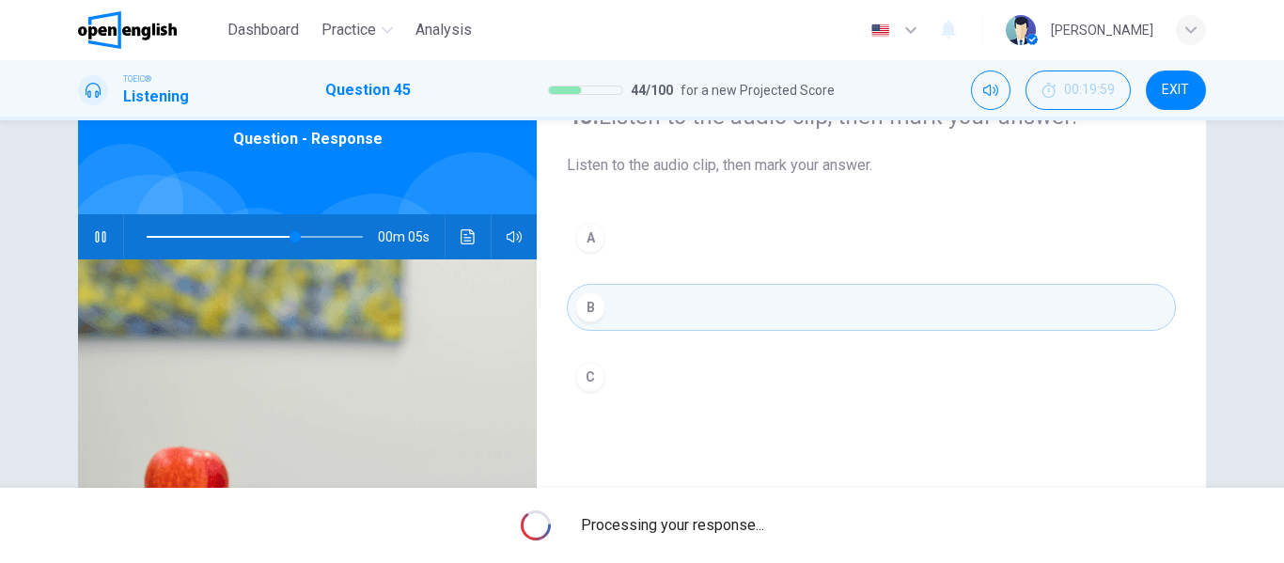
type input "**"
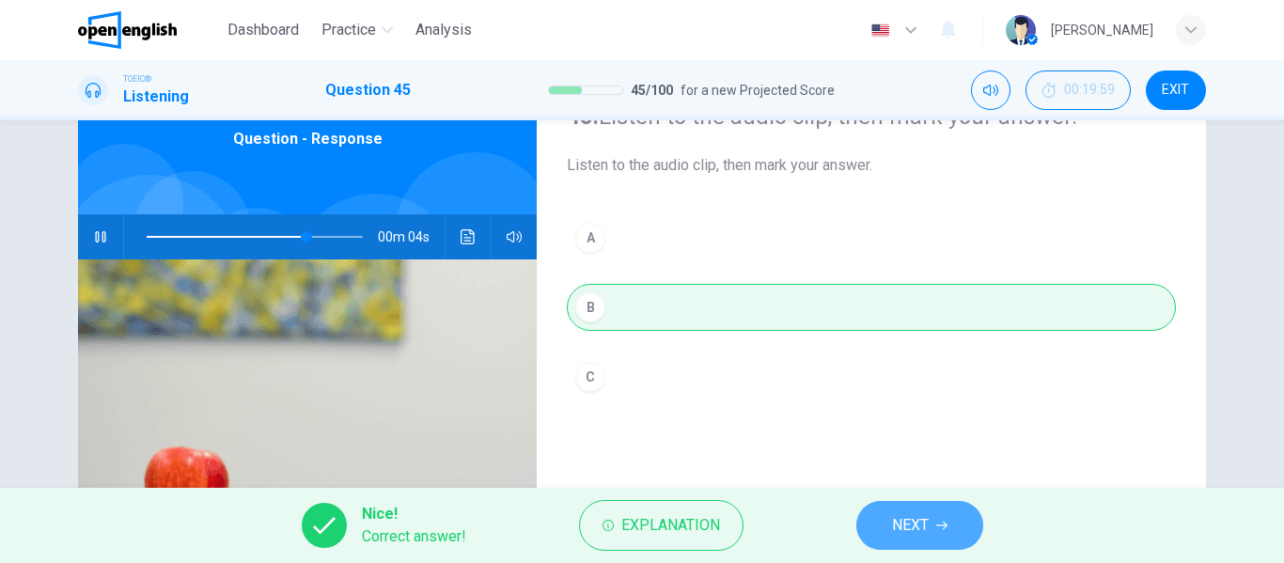
click at [929, 537] on span "NEXT" at bounding box center [910, 525] width 37 height 26
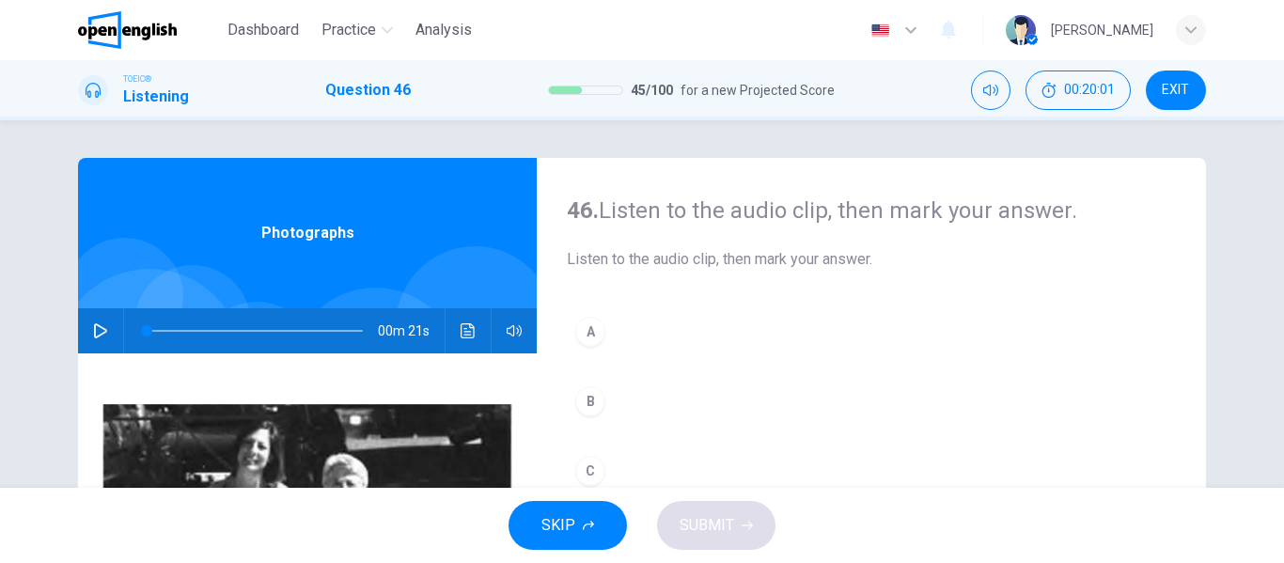
drag, startPoint x: 95, startPoint y: 325, endPoint x: 217, endPoint y: 261, distance: 137.9
click at [206, 270] on div "Photographs 00m 21s" at bounding box center [307, 484] width 459 height 653
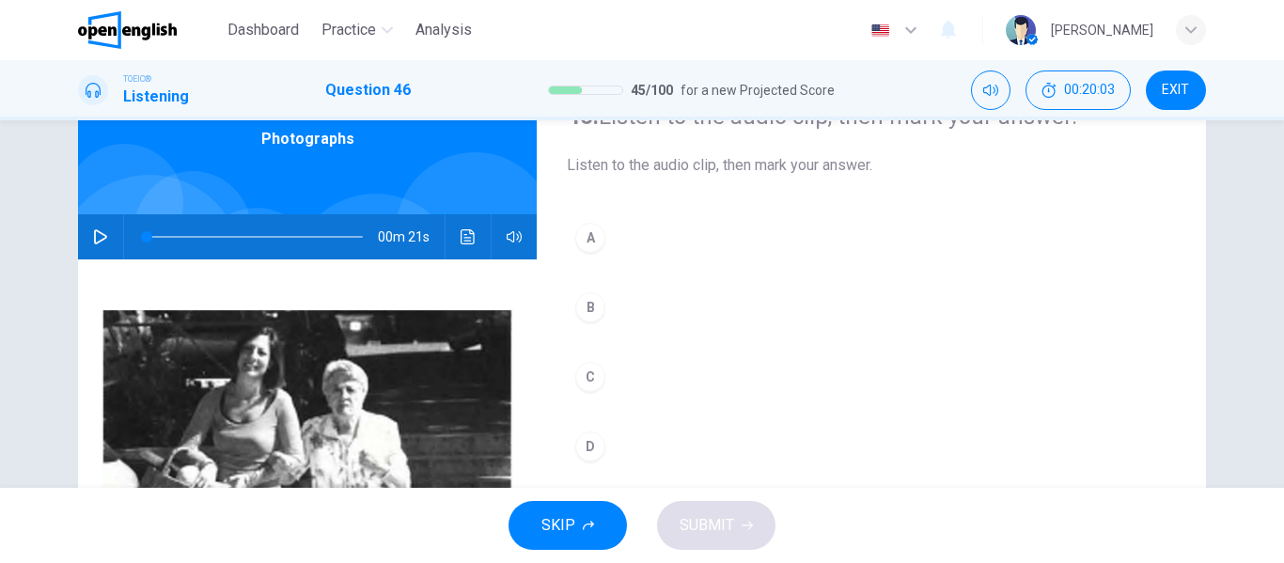
click at [96, 235] on icon "button" at bounding box center [100, 236] width 15 height 15
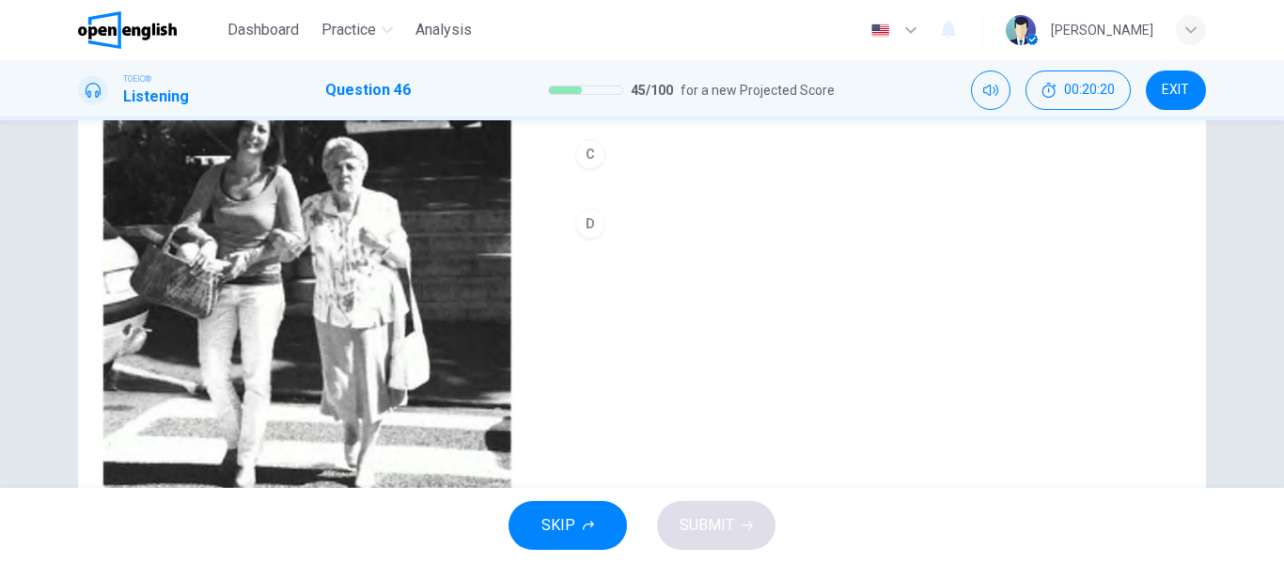
scroll to position [361, 0]
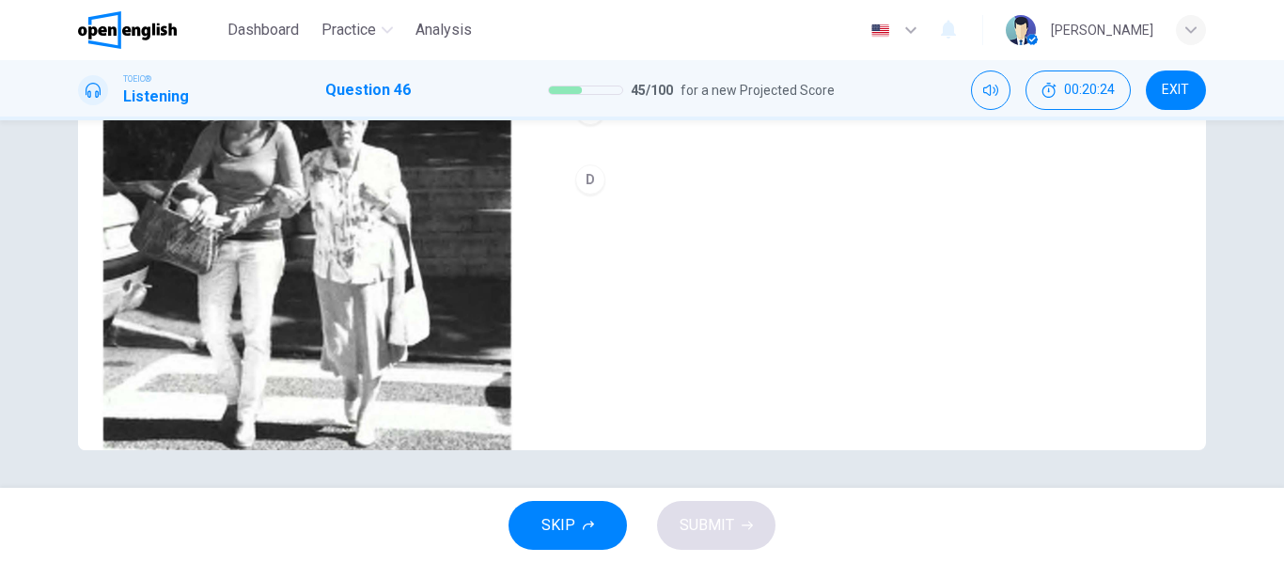
type input "*"
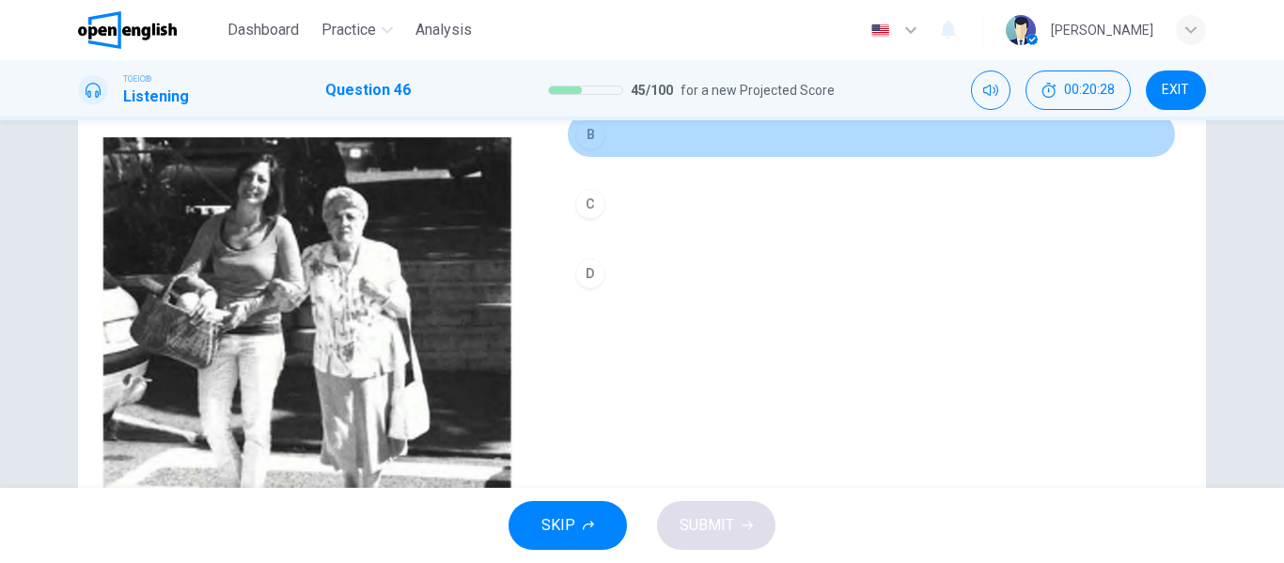
click at [587, 137] on div "B" at bounding box center [590, 134] width 30 height 30
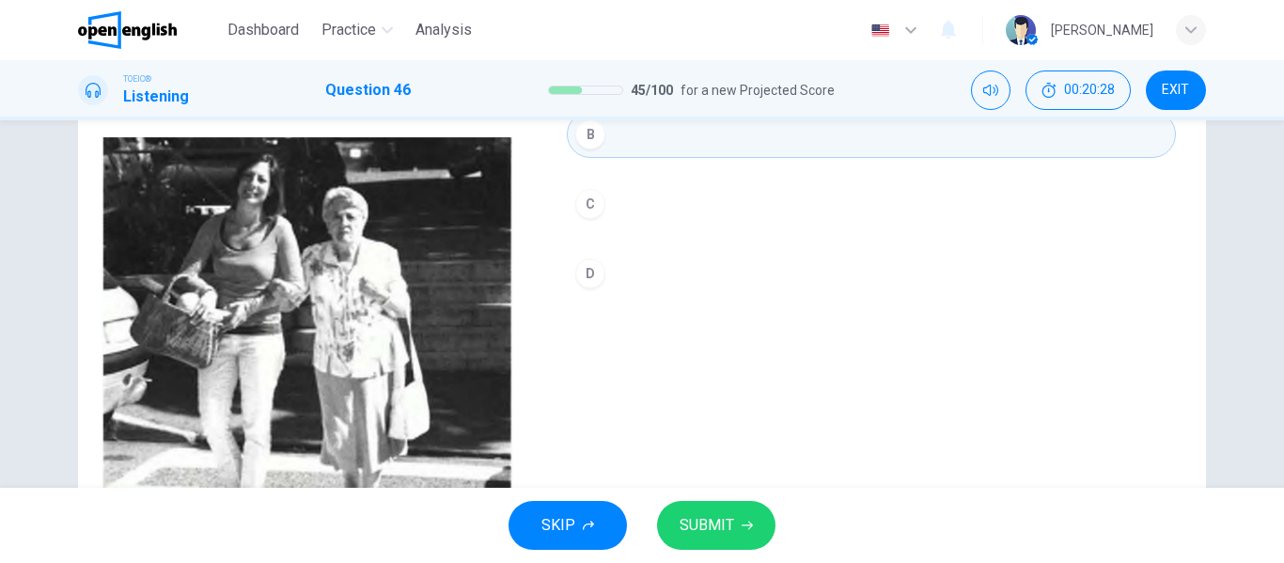
click at [754, 526] on button "SUBMIT" at bounding box center [716, 525] width 118 height 49
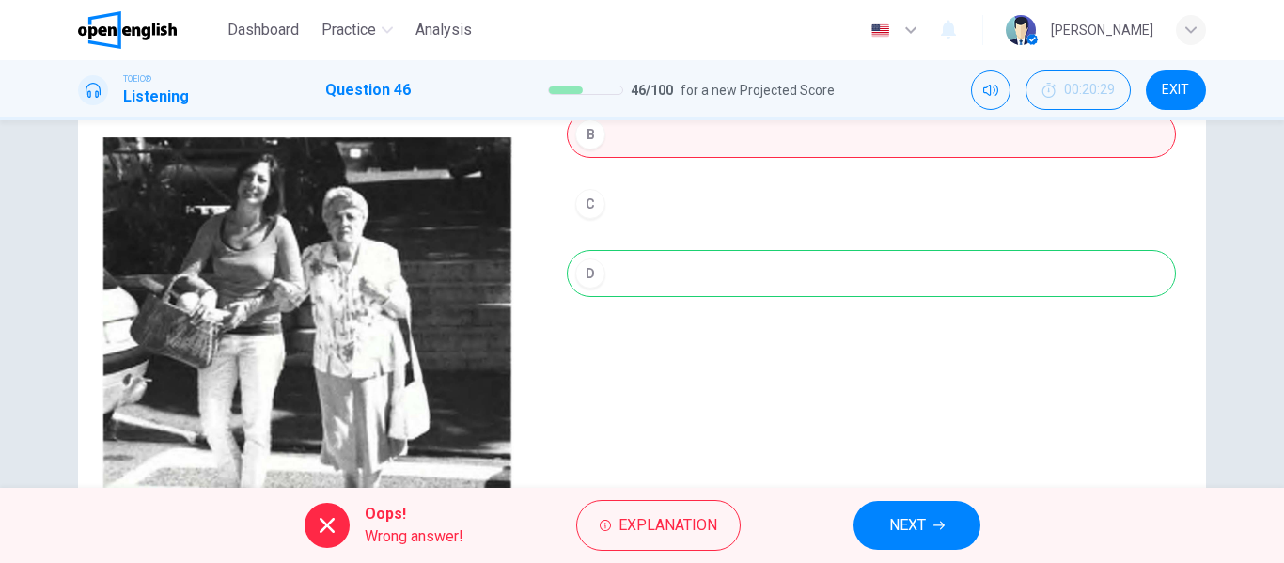
click at [913, 529] on span "NEXT" at bounding box center [907, 525] width 37 height 26
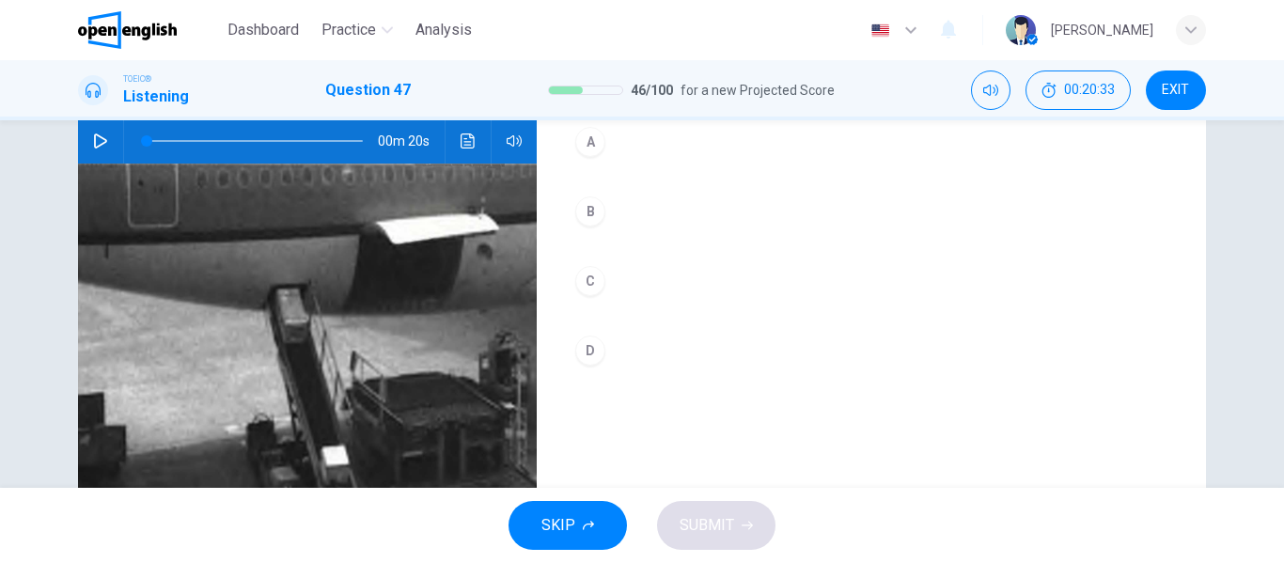
scroll to position [173, 0]
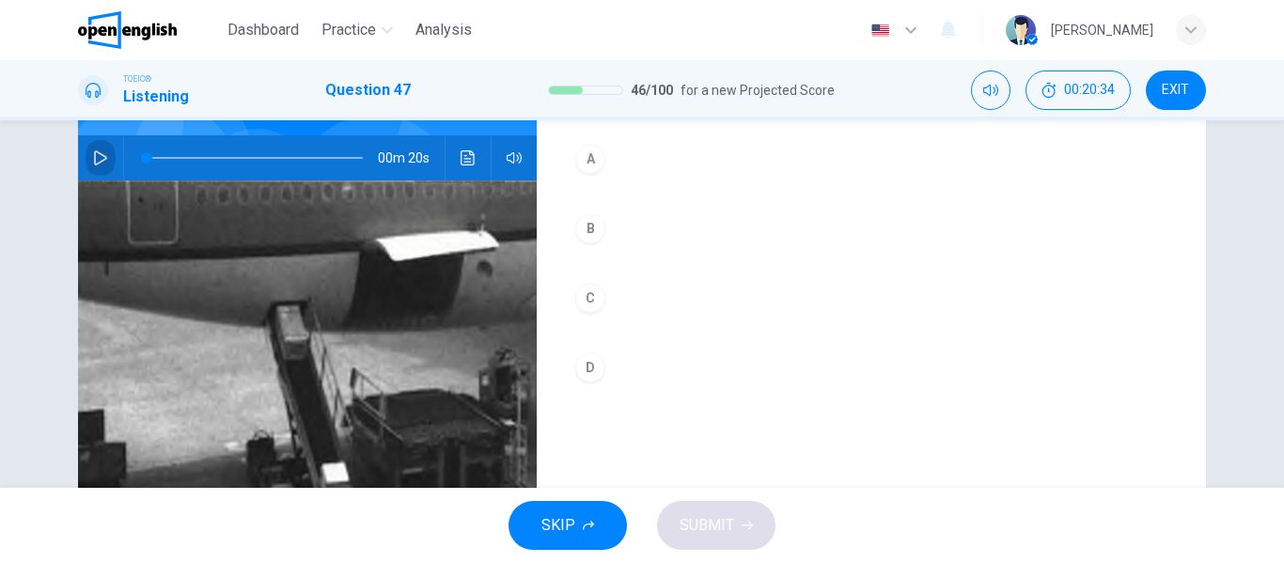
click at [98, 155] on icon "button" at bounding box center [100, 157] width 13 height 15
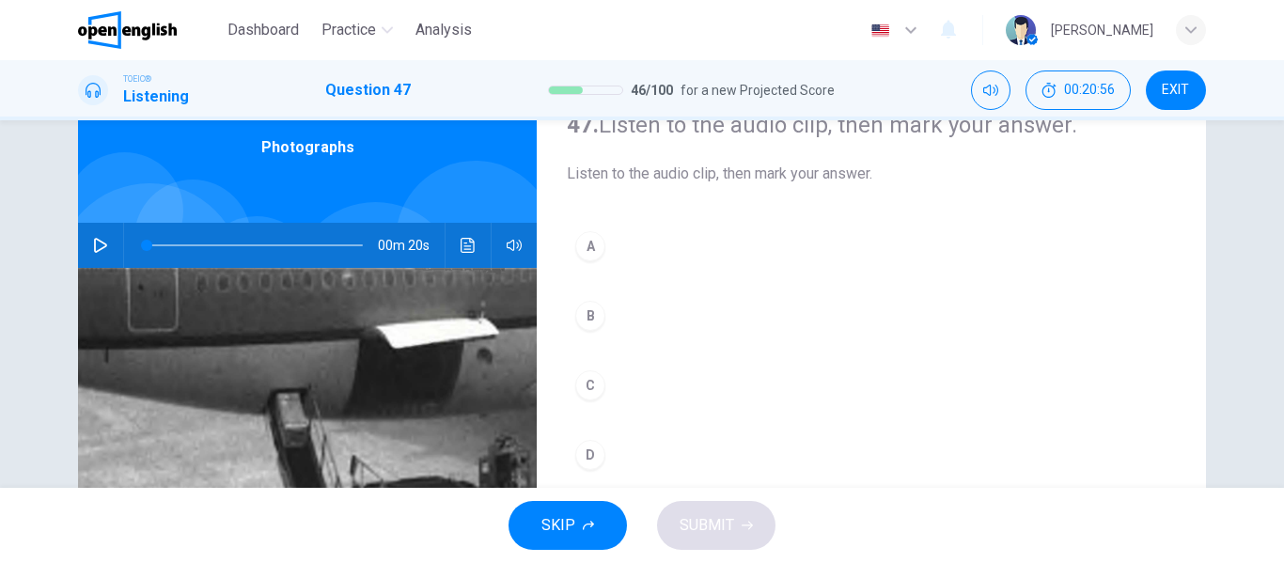
scroll to position [79, 0]
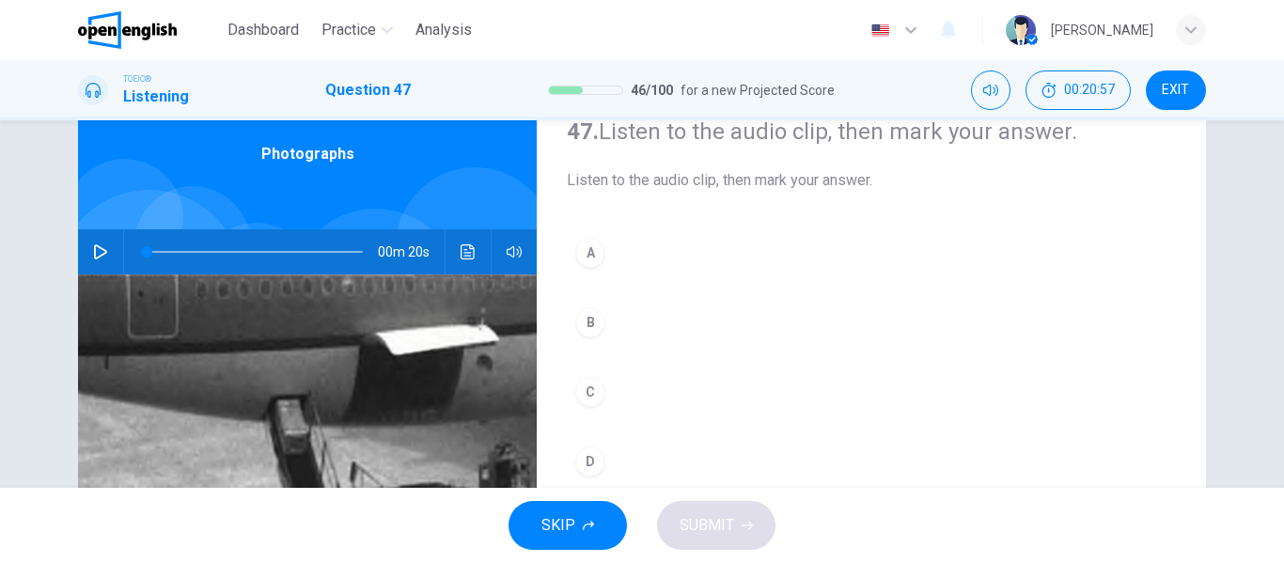
click at [95, 243] on button "button" at bounding box center [101, 251] width 30 height 45
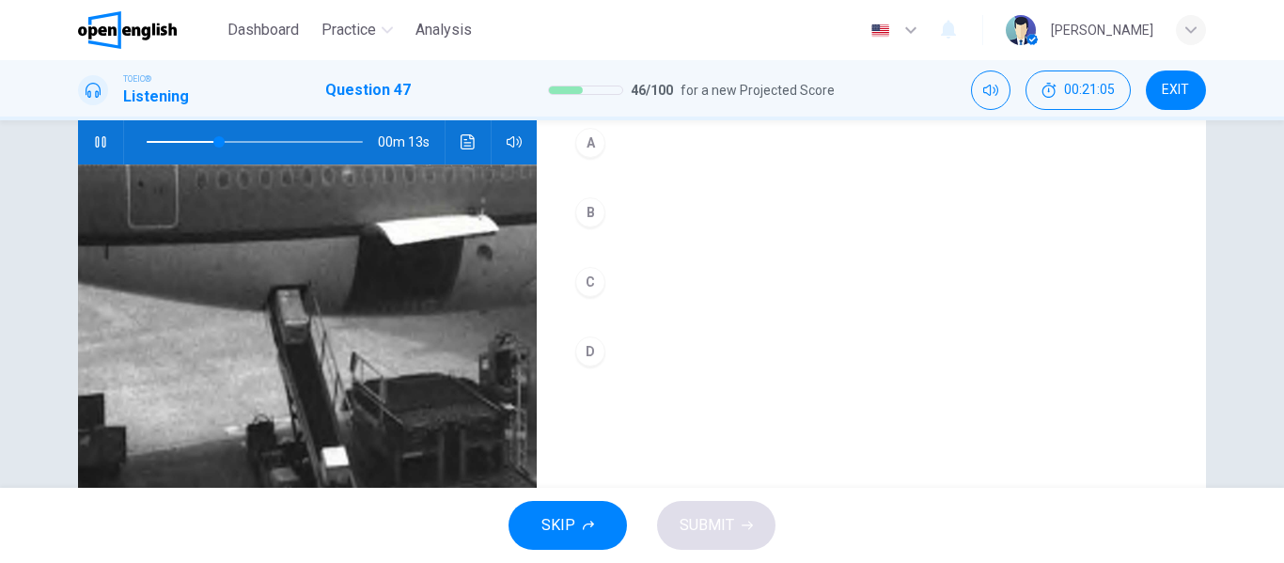
scroll to position [173, 0]
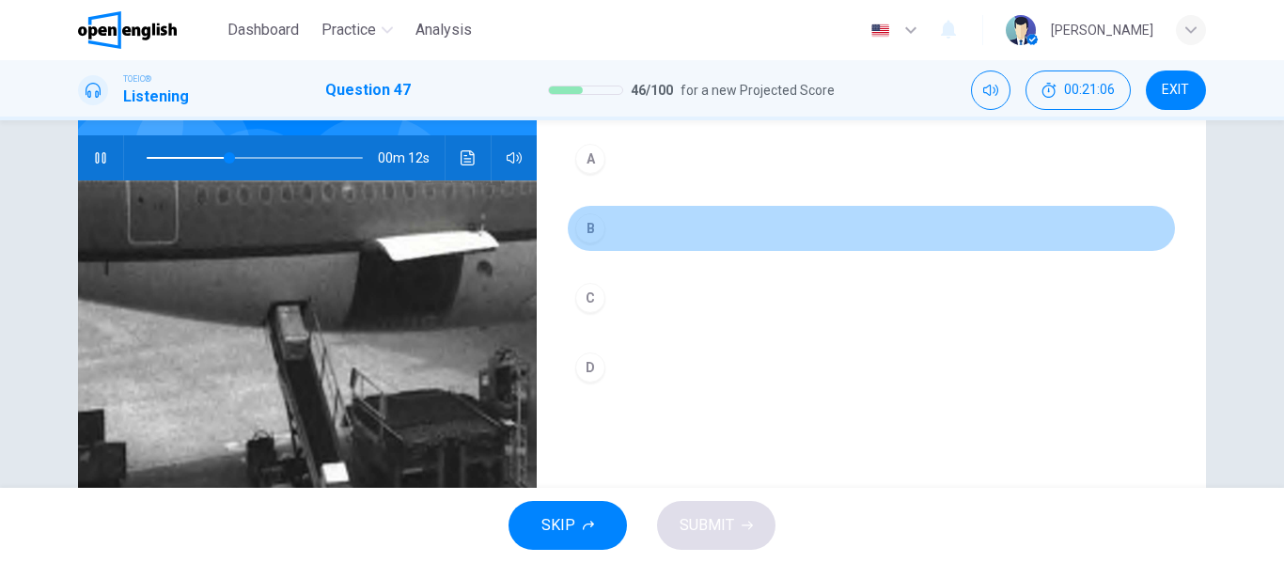
click at [586, 227] on div "B" at bounding box center [590, 228] width 30 height 30
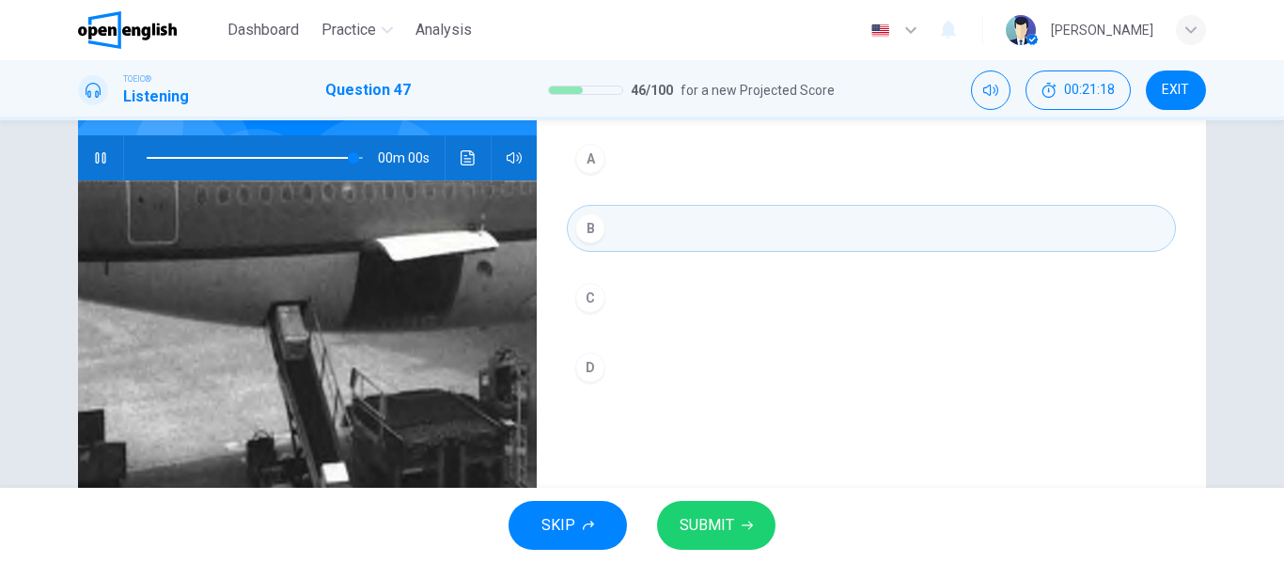
type input "*"
click at [713, 521] on span "SUBMIT" at bounding box center [707, 525] width 55 height 26
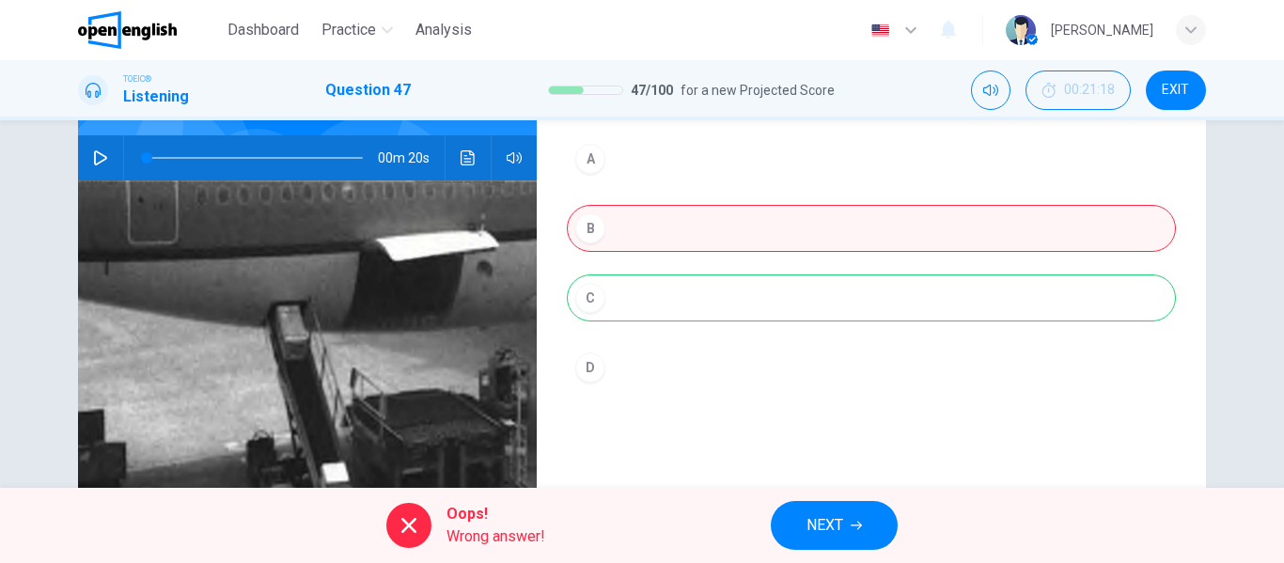
click at [848, 519] on button "NEXT" at bounding box center [834, 525] width 127 height 49
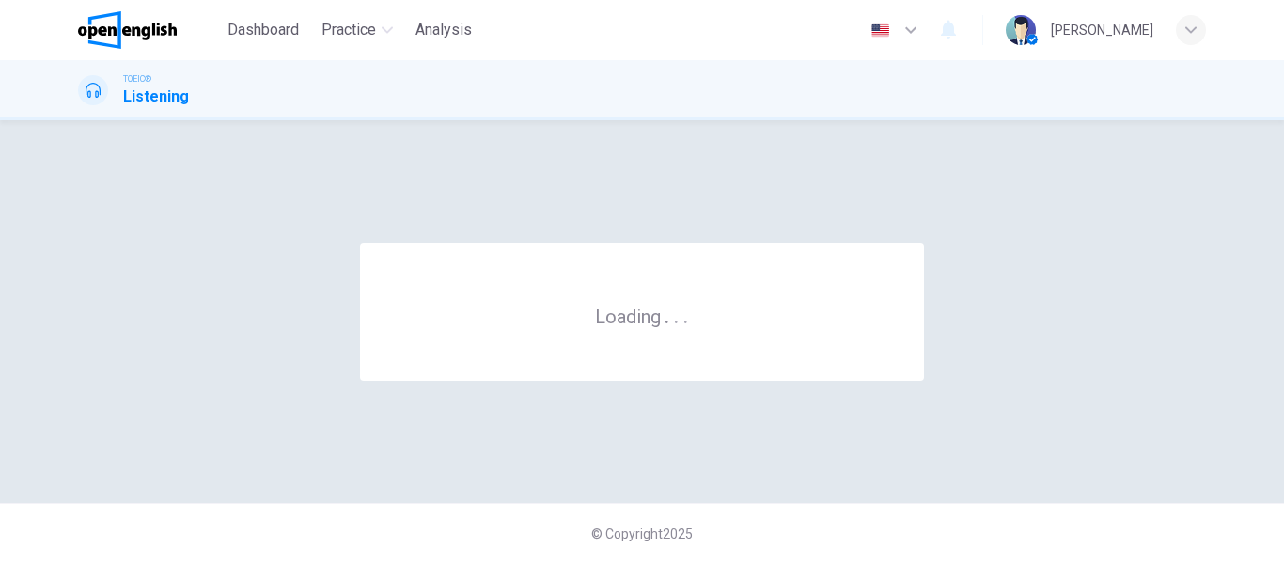
scroll to position [0, 0]
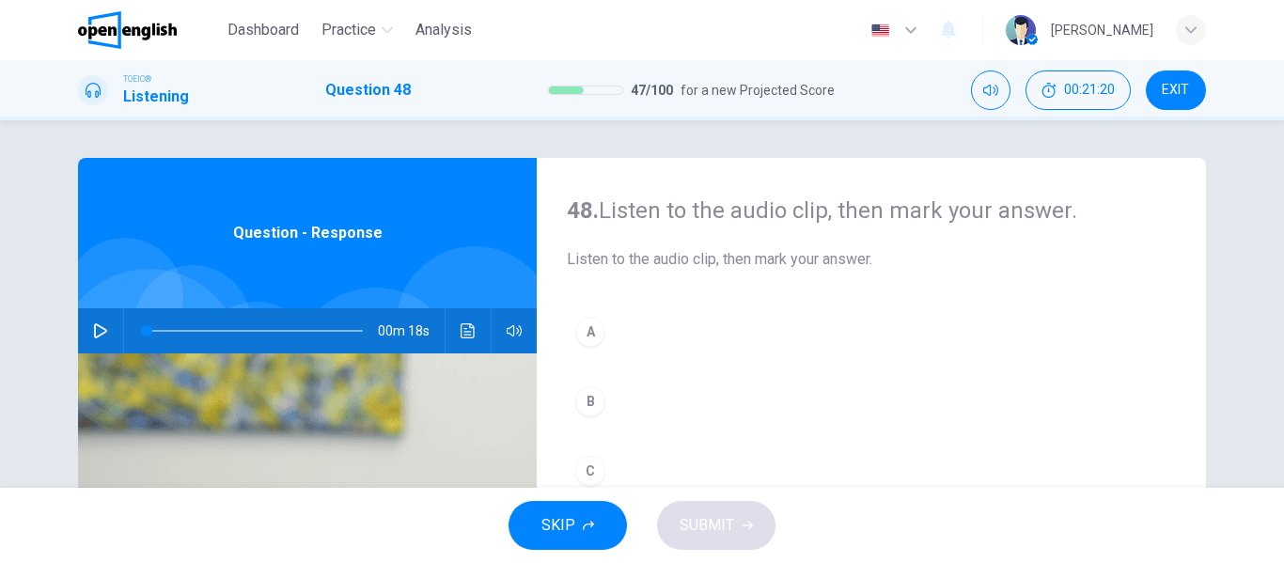
click at [98, 329] on icon "button" at bounding box center [100, 330] width 13 height 15
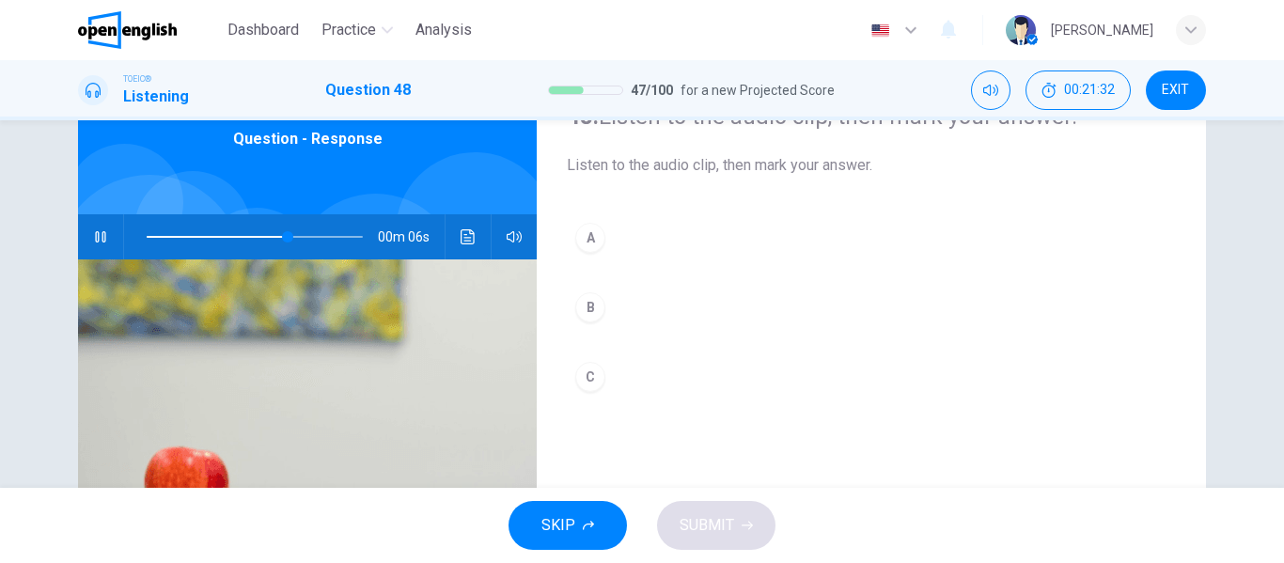
click at [580, 319] on div "B" at bounding box center [590, 307] width 30 height 30
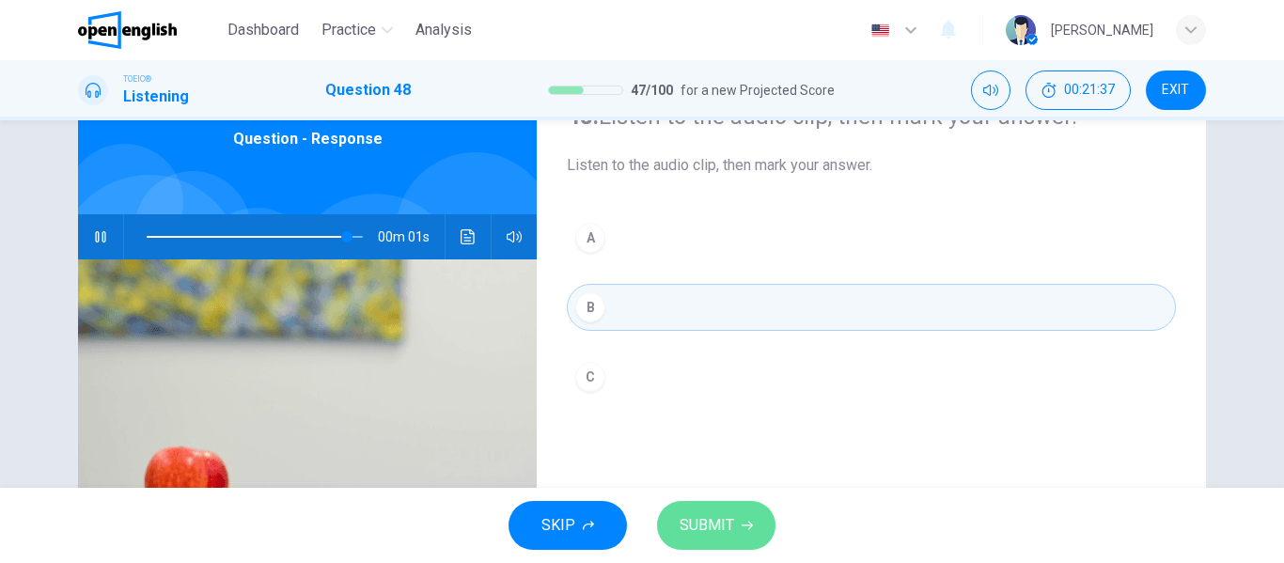
click at [747, 524] on icon "button" at bounding box center [747, 525] width 11 height 11
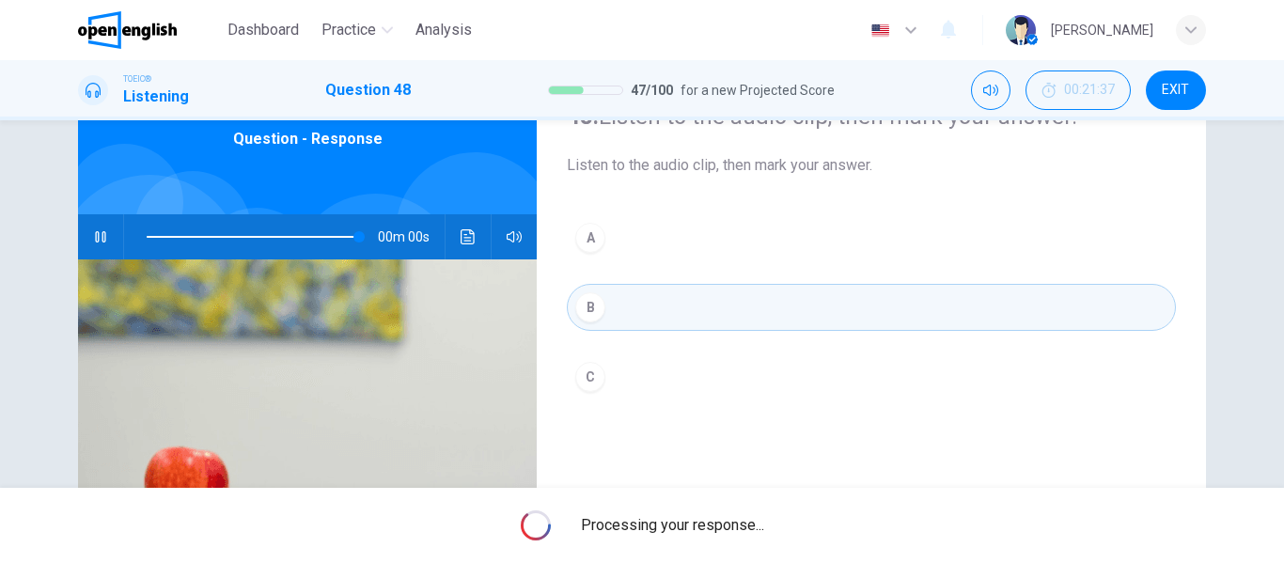
type input "*"
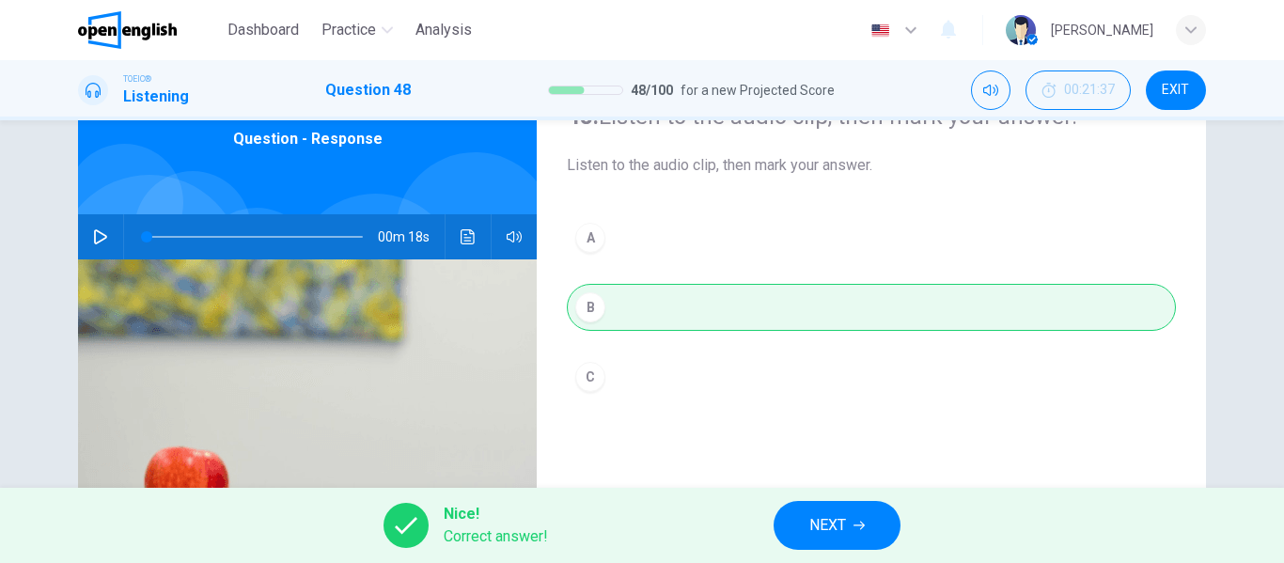
click at [845, 537] on span "NEXT" at bounding box center [827, 525] width 37 height 26
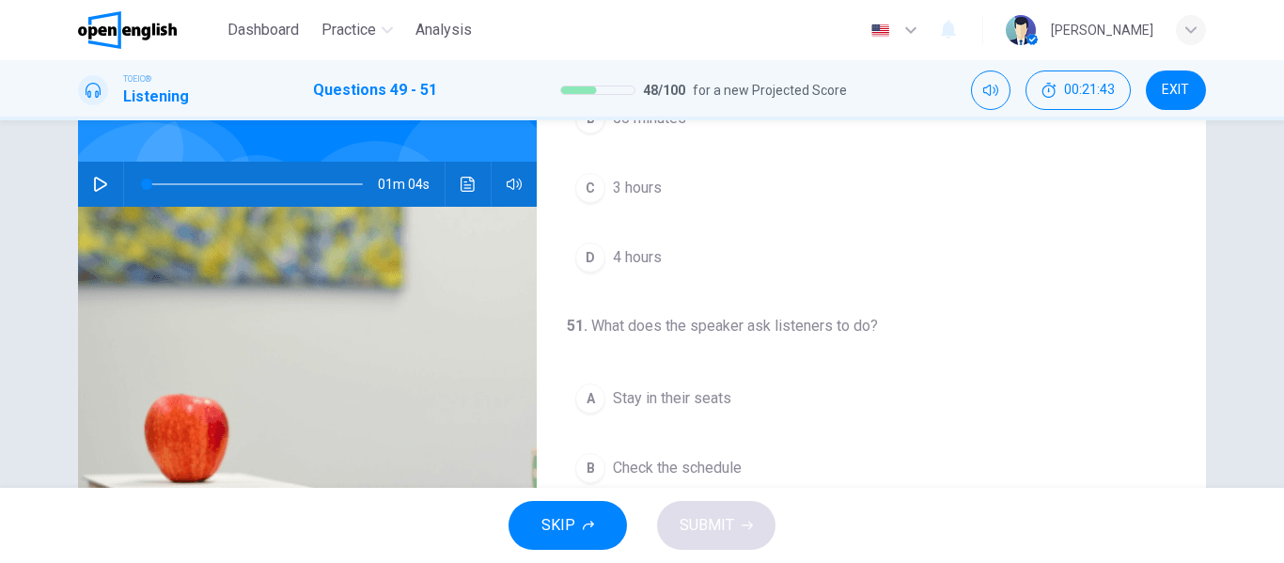
scroll to position [0, 0]
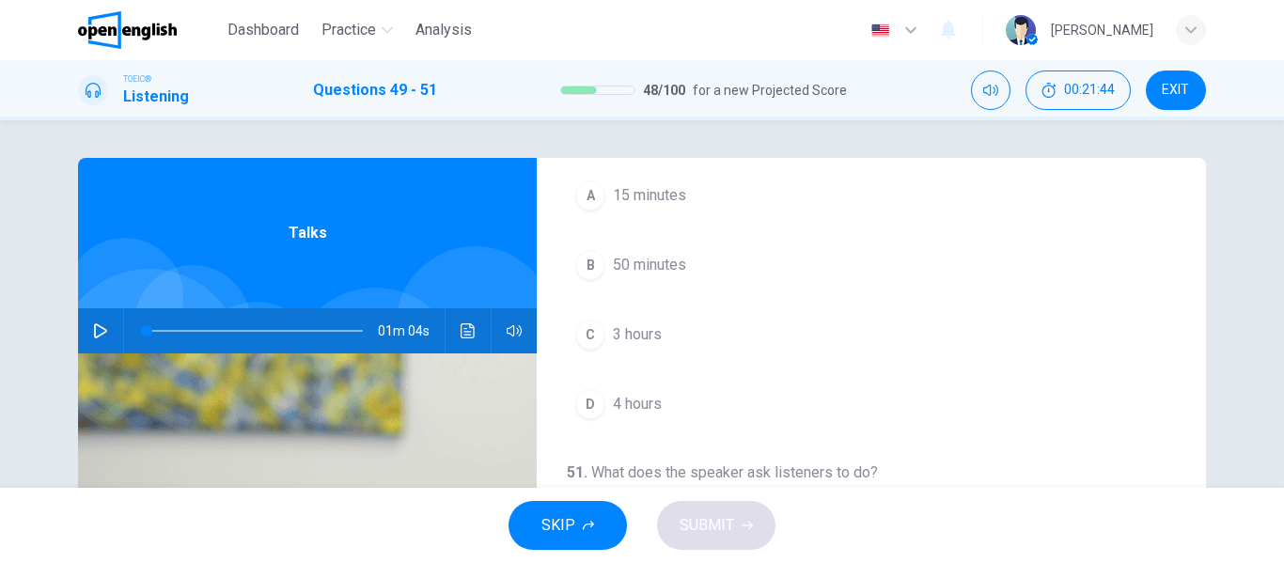
click at [94, 327] on icon "button" at bounding box center [100, 330] width 13 height 15
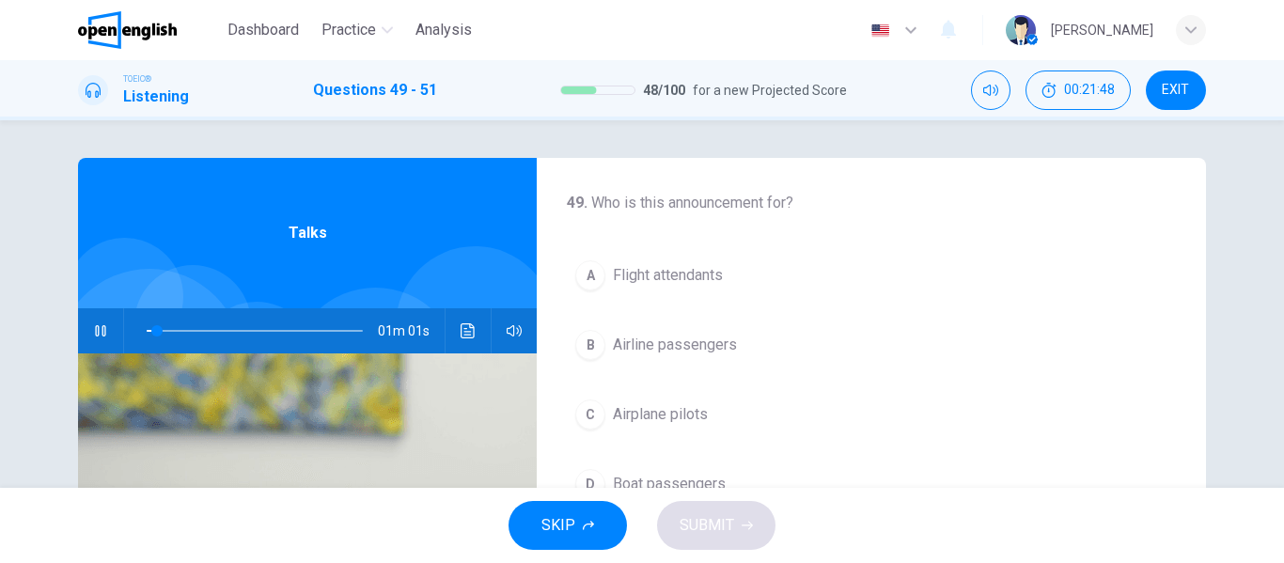
scroll to position [94, 0]
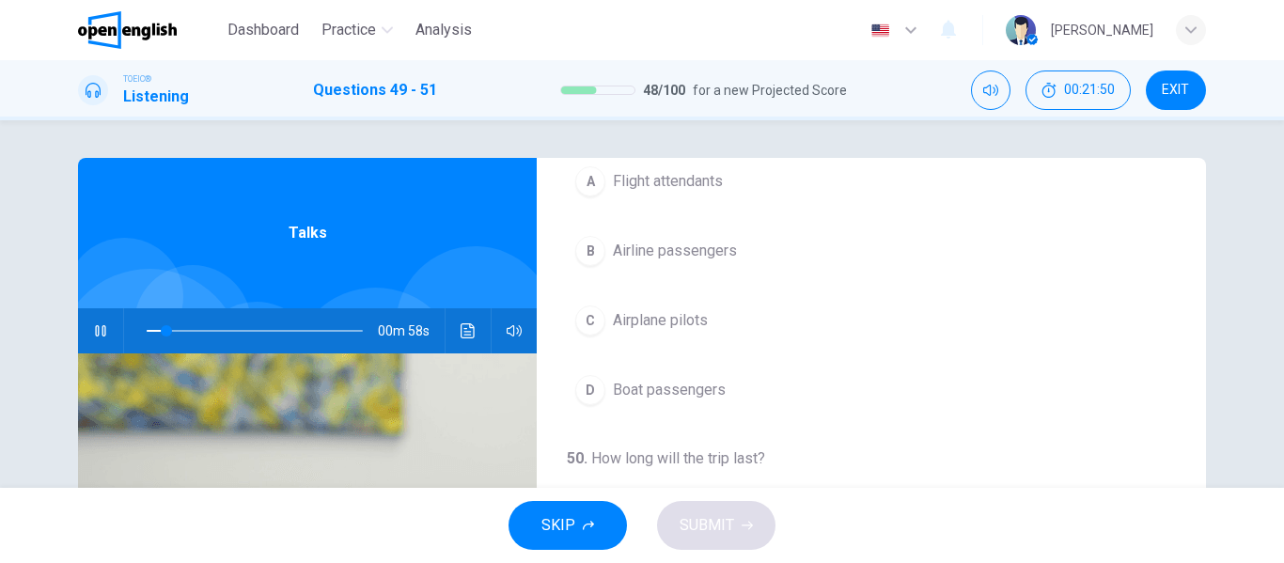
click at [665, 251] on span "Airline passengers" at bounding box center [675, 251] width 124 height 23
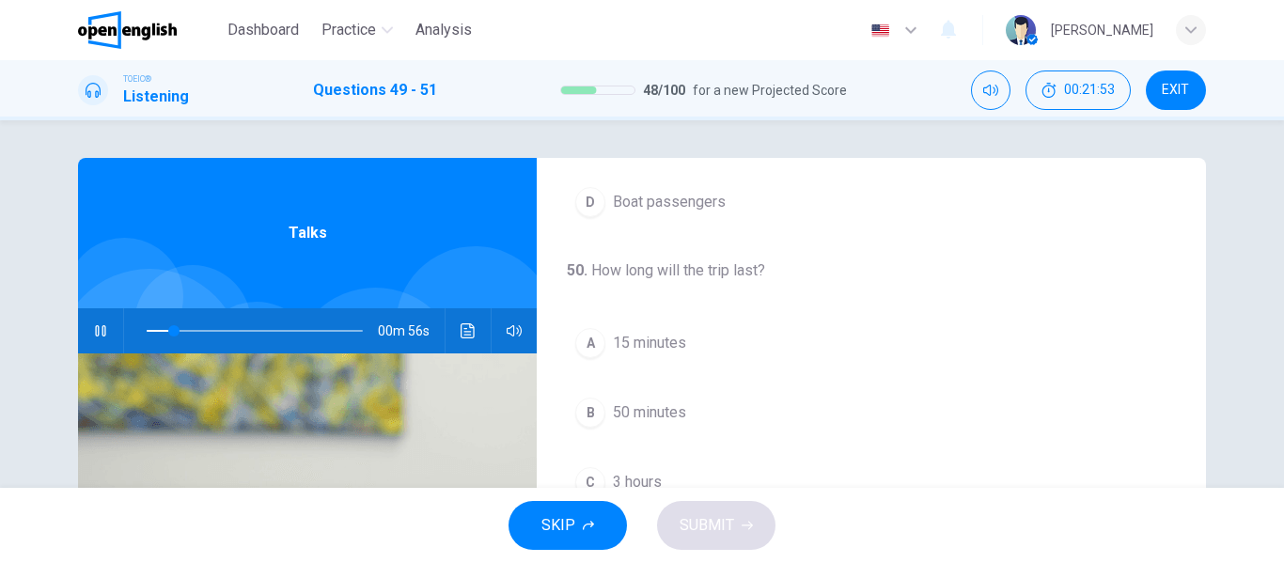
scroll to position [376, 0]
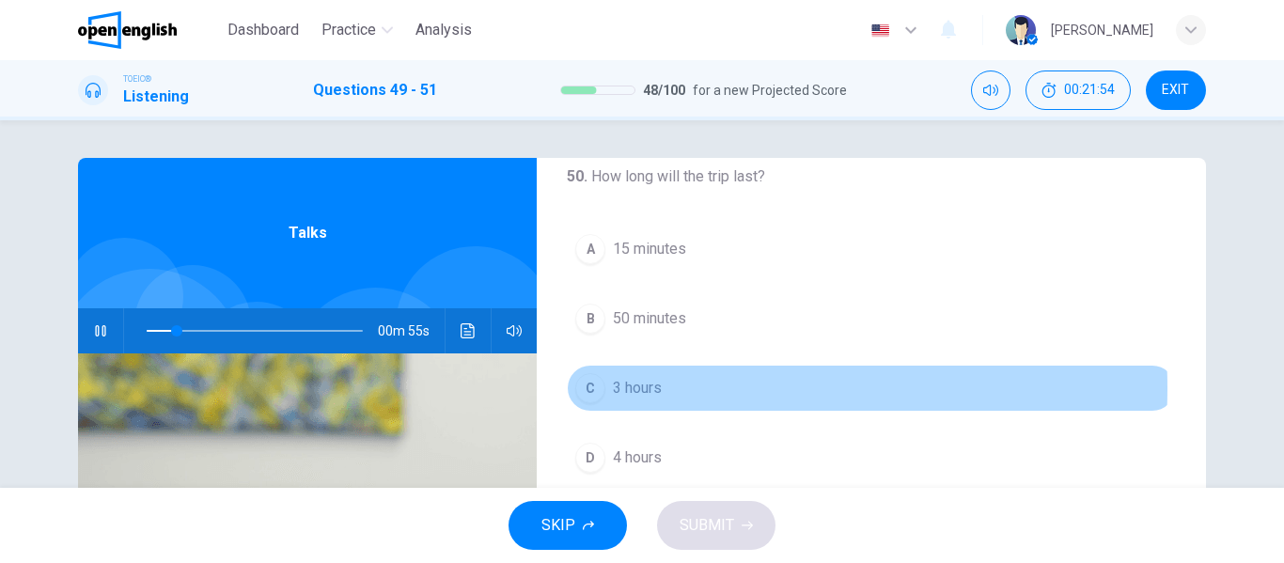
click at [652, 388] on span "3 hours" at bounding box center [637, 388] width 49 height 23
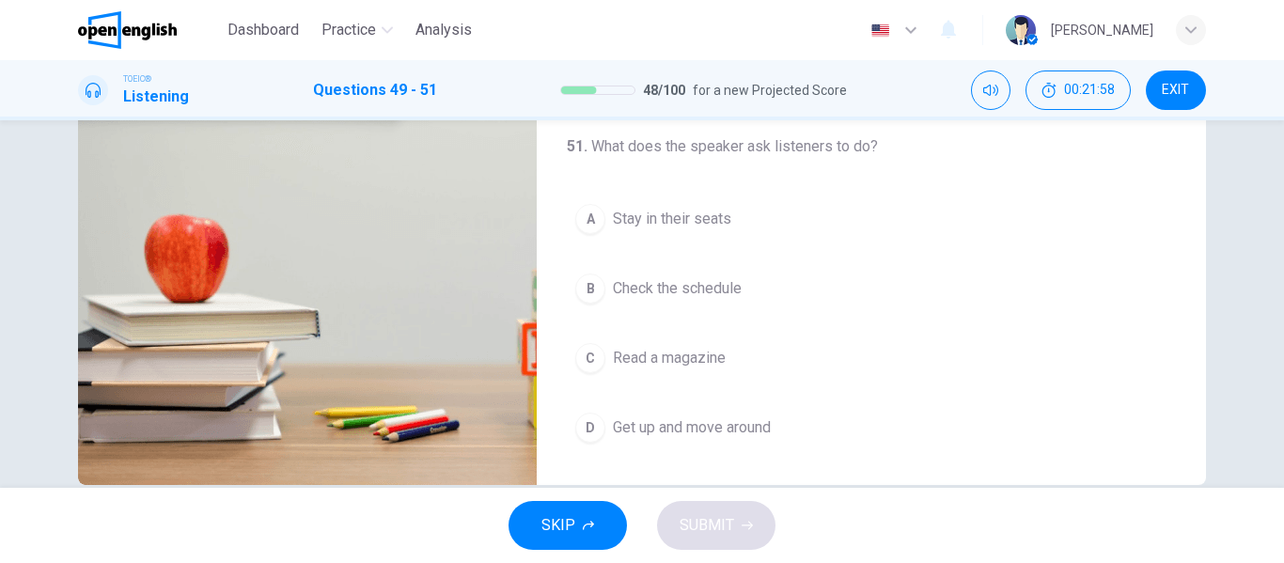
scroll to position [361, 0]
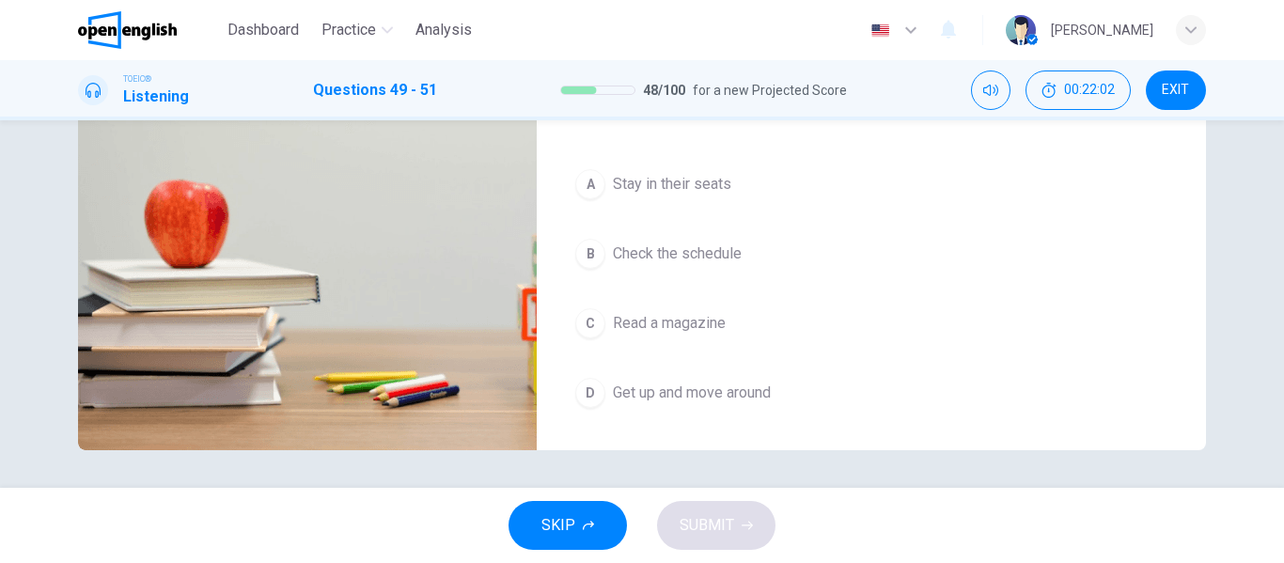
click at [653, 260] on span "Check the schedule" at bounding box center [677, 253] width 129 height 23
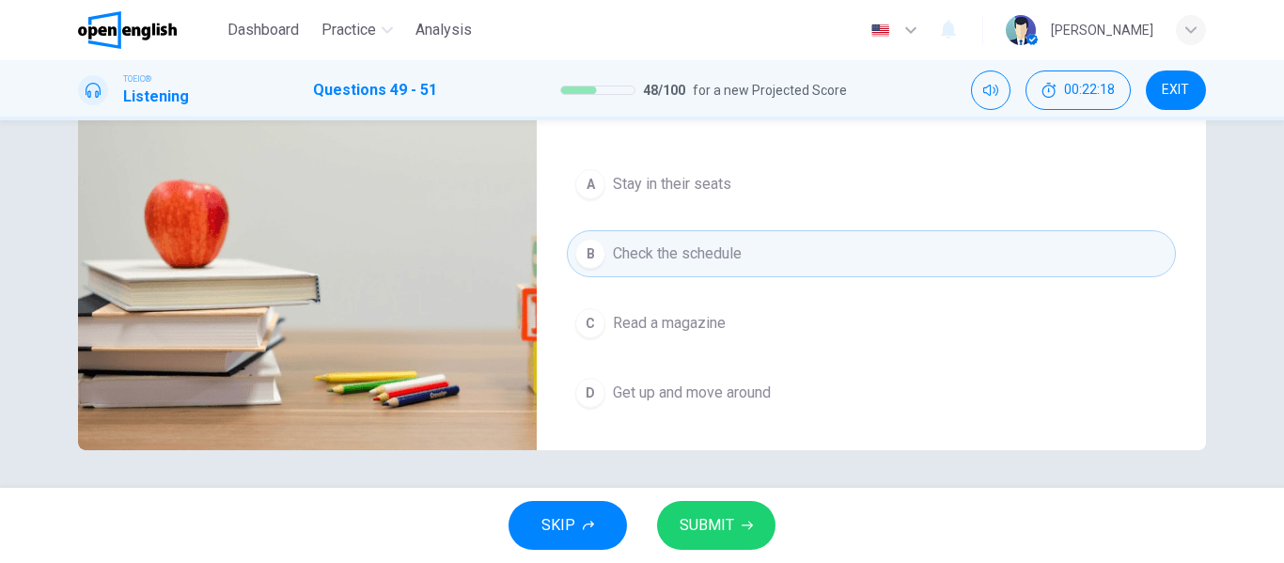
click at [655, 324] on span "Read a magazine" at bounding box center [669, 323] width 113 height 23
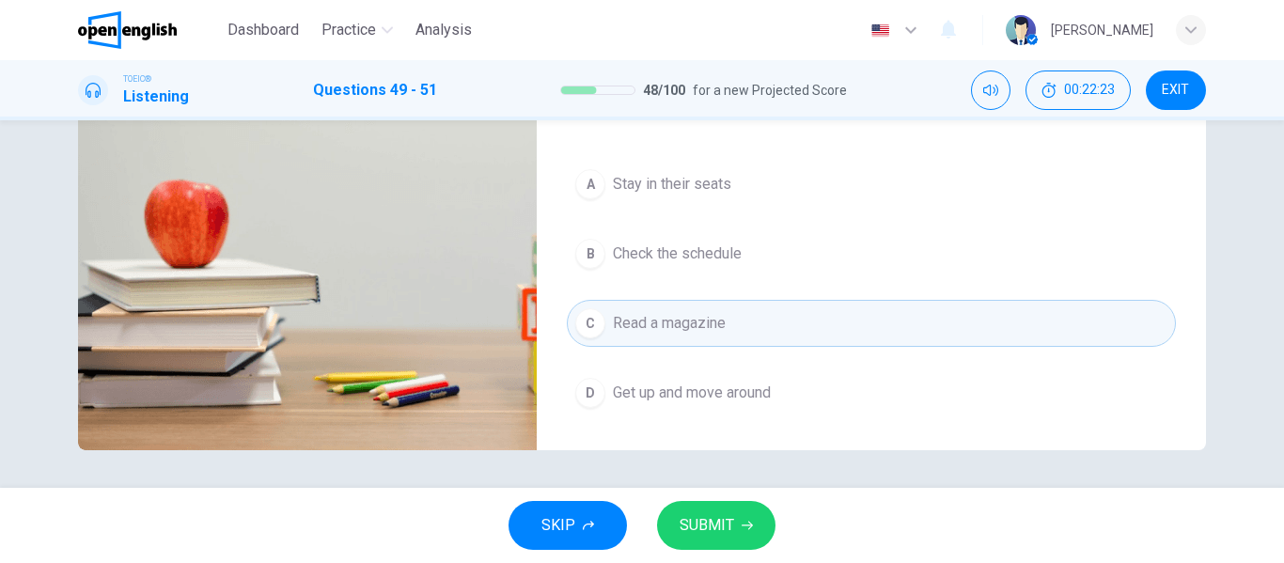
click at [712, 524] on span "SUBMIT" at bounding box center [707, 525] width 55 height 26
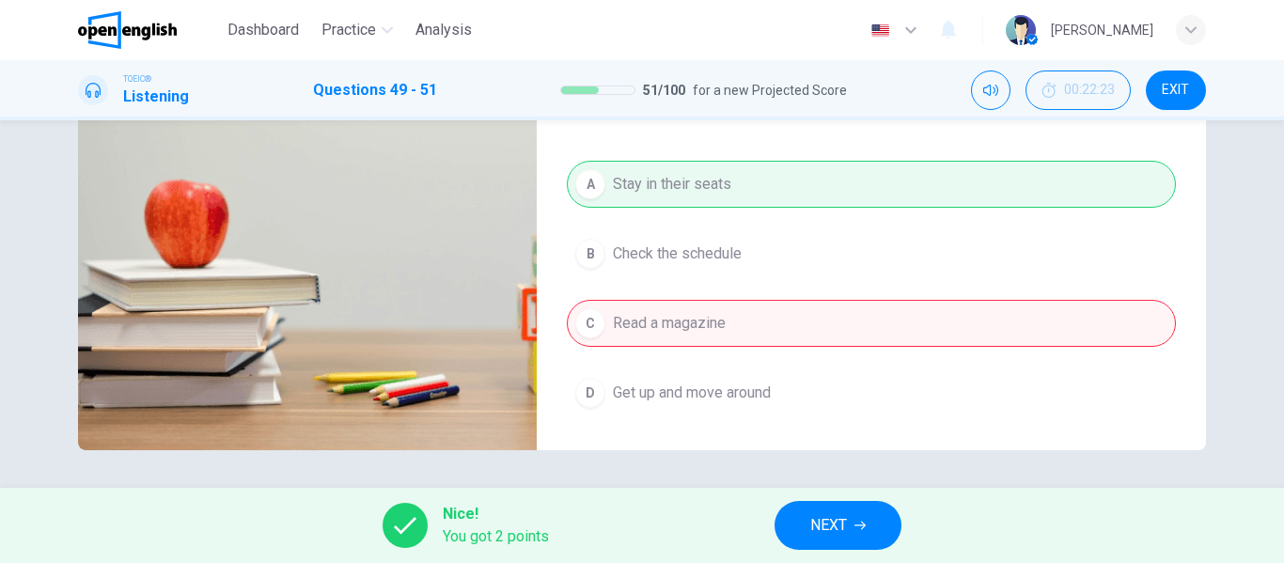
type input "**"
click at [828, 521] on span "NEXT" at bounding box center [828, 525] width 37 height 26
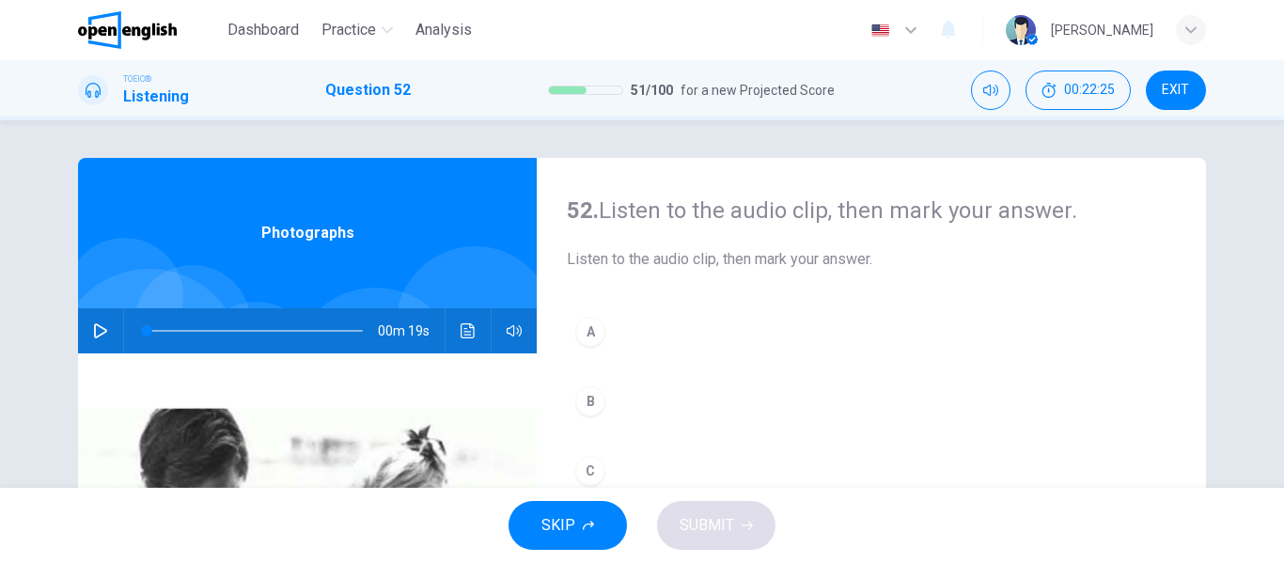
click at [99, 327] on icon "button" at bounding box center [100, 330] width 15 height 15
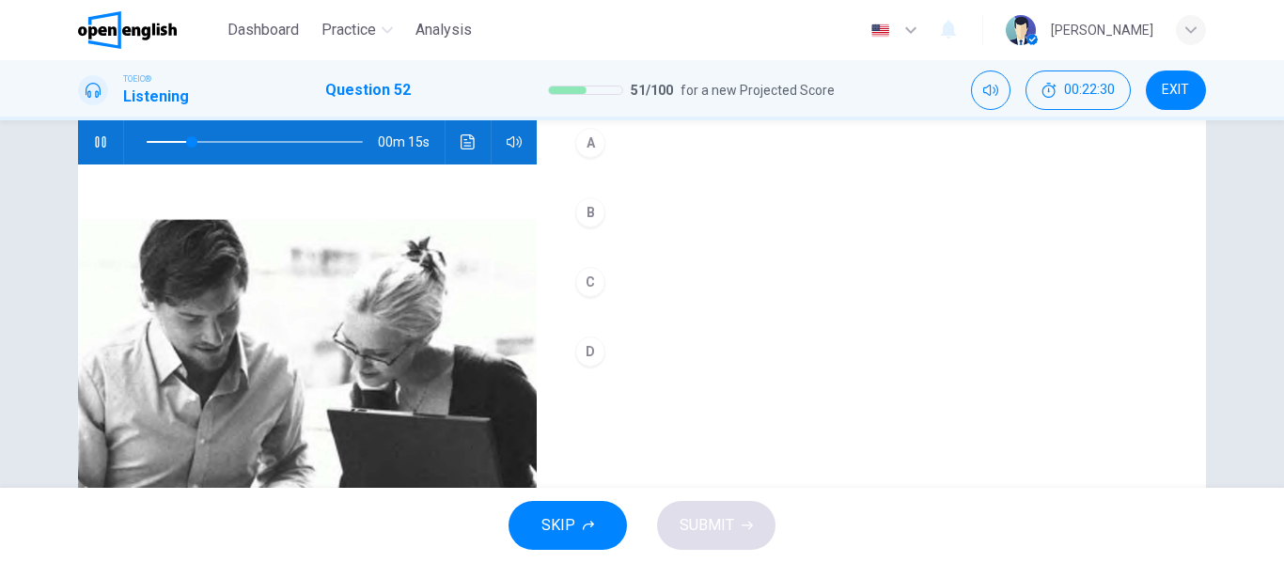
scroll to position [188, 0]
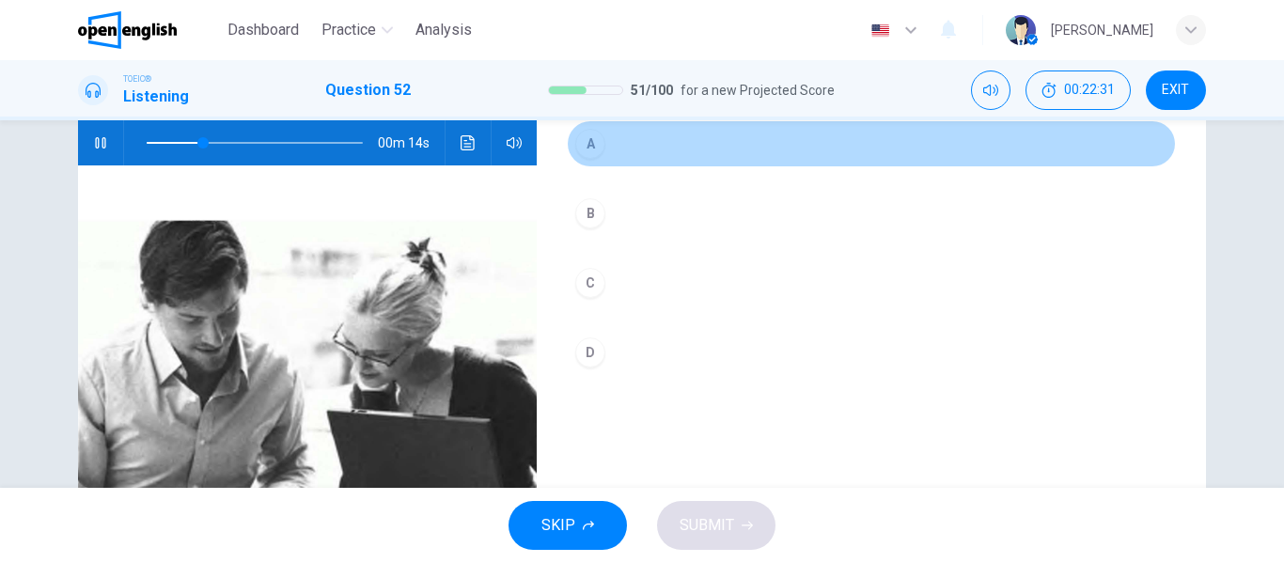
click at [599, 137] on div "A" at bounding box center [590, 144] width 30 height 30
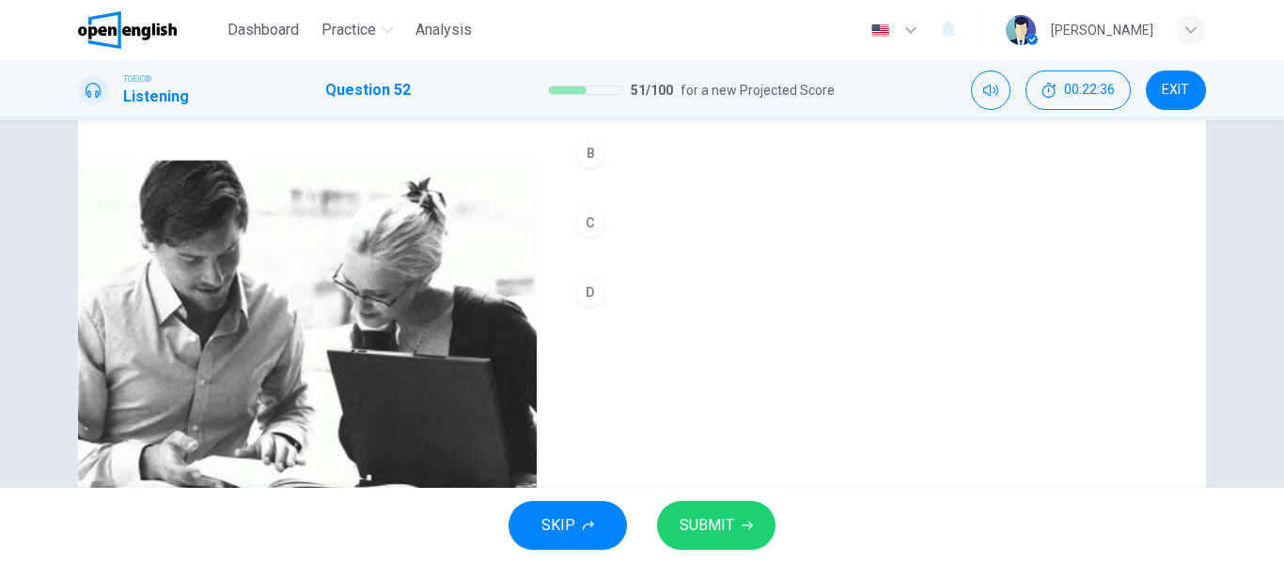
scroll to position [282, 0]
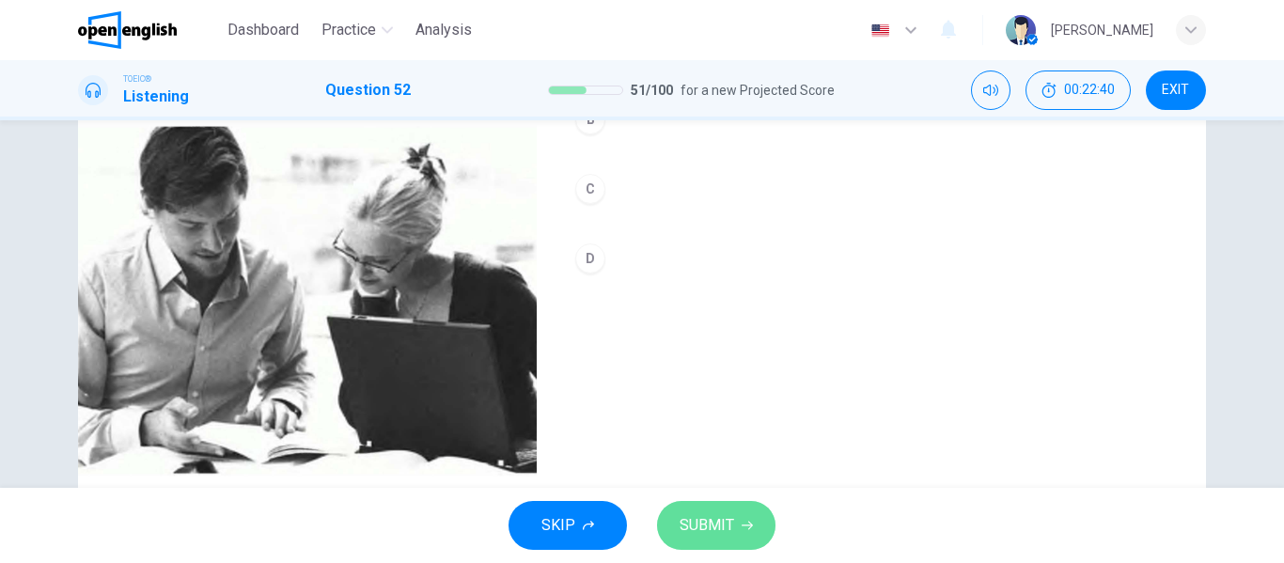
click at [743, 525] on icon "button" at bounding box center [747, 526] width 11 height 8
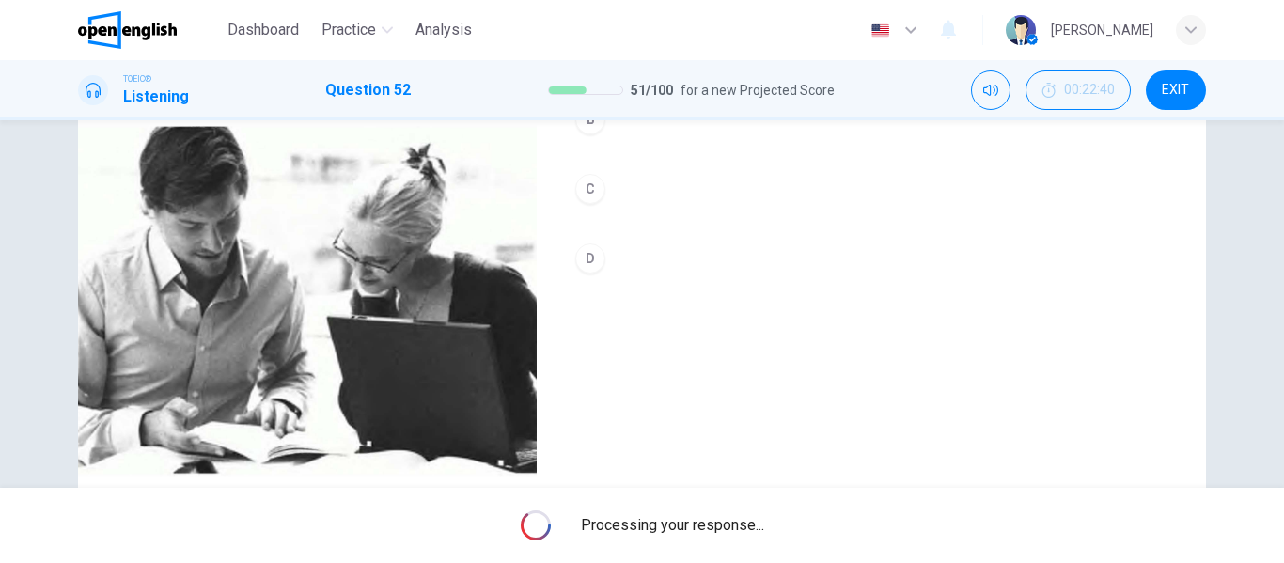
type input "**"
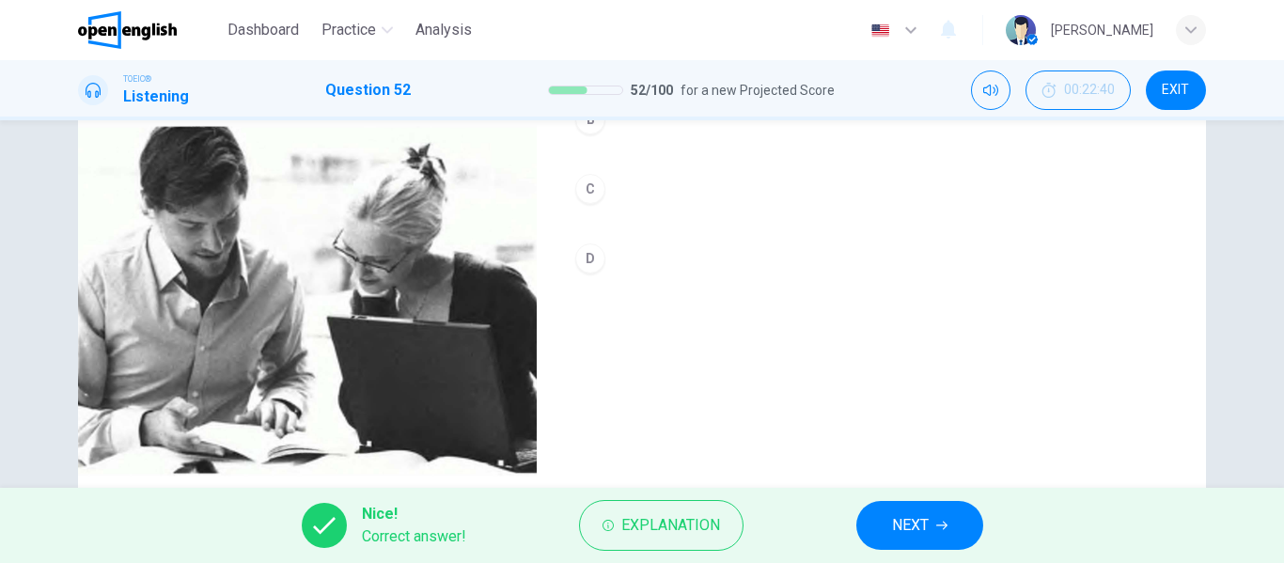
click at [919, 526] on span "NEXT" at bounding box center [910, 525] width 37 height 26
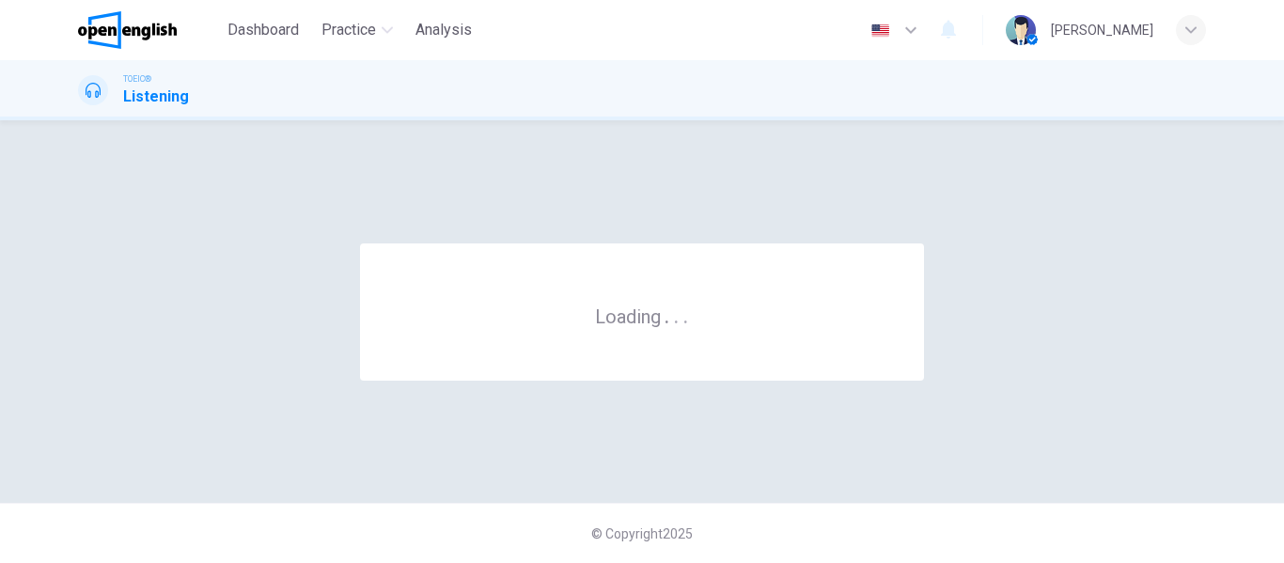
scroll to position [0, 0]
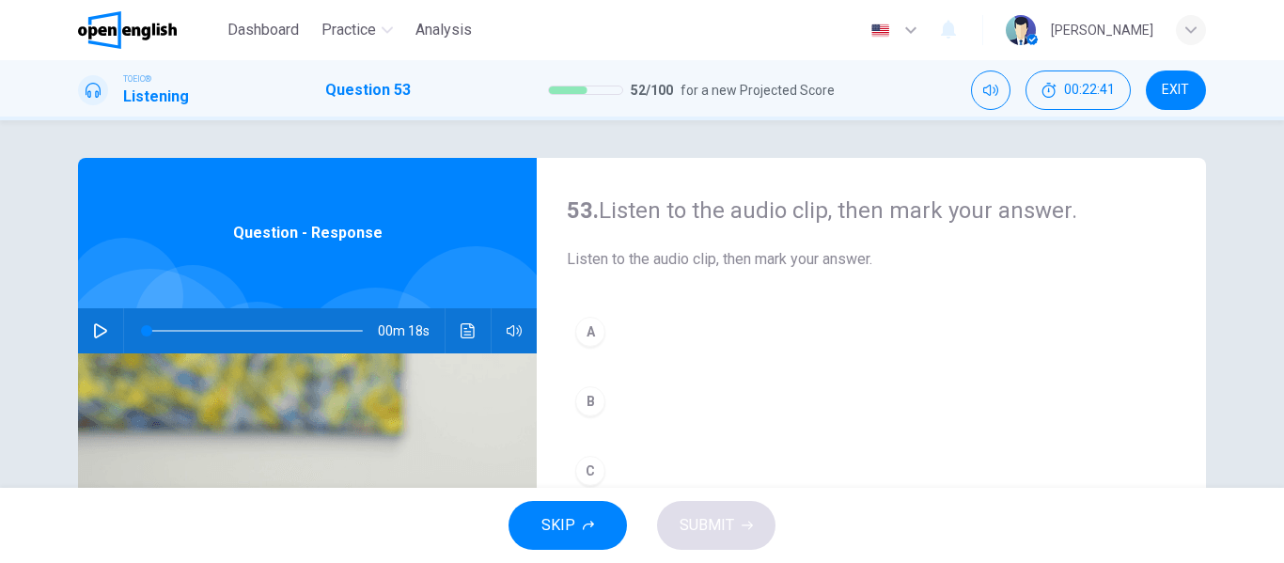
click at [93, 327] on icon "button" at bounding box center [100, 330] width 15 height 15
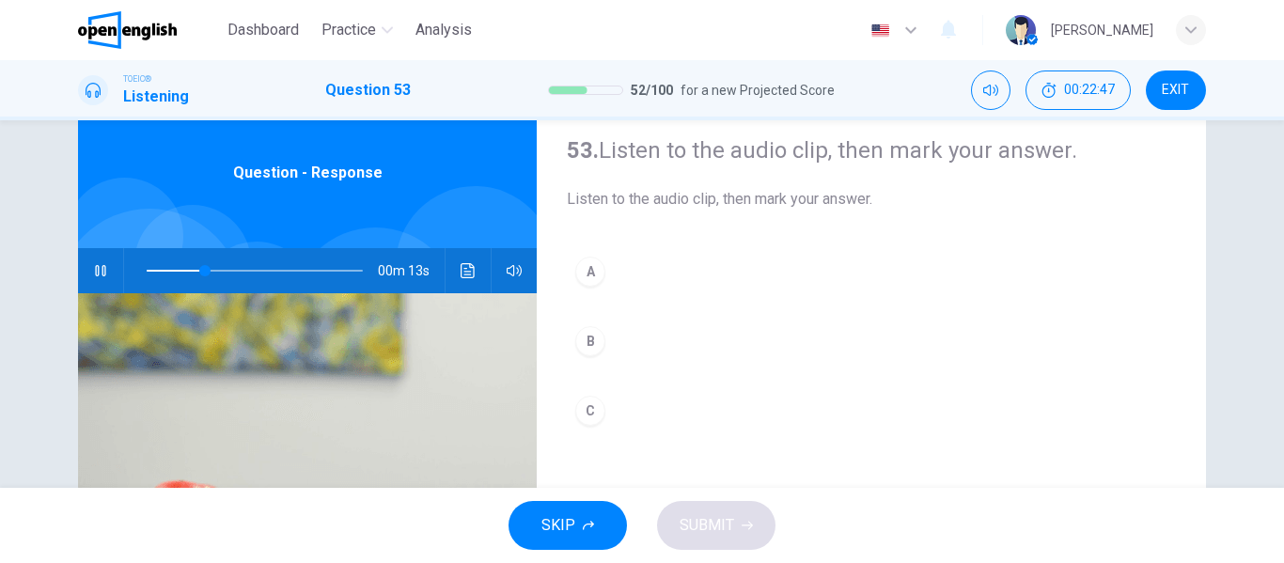
scroll to position [94, 0]
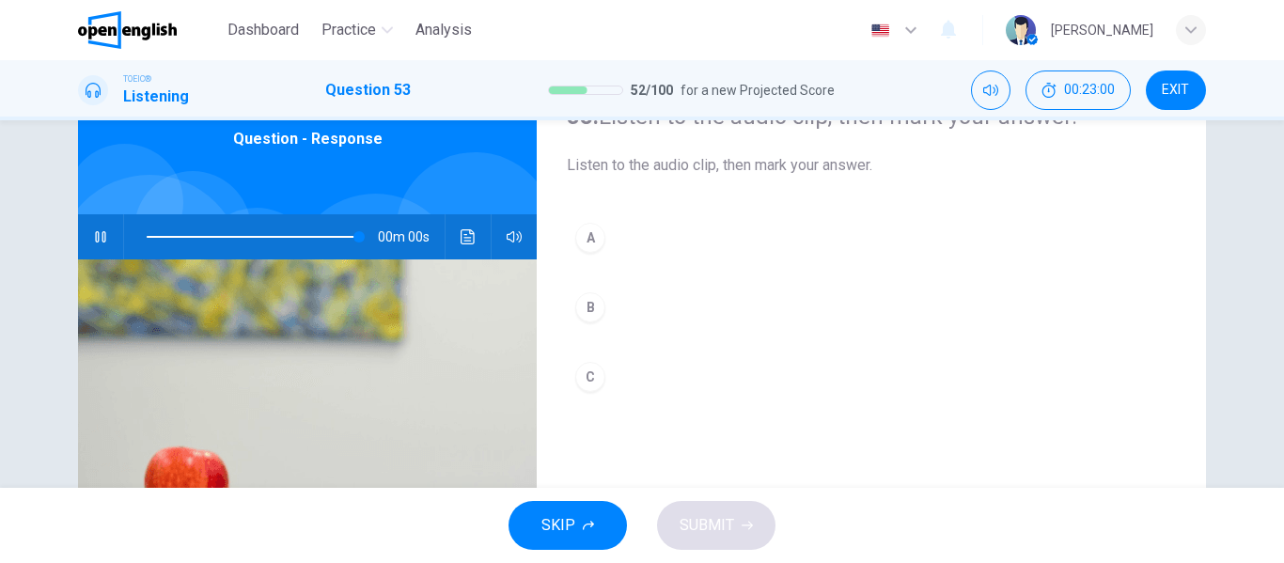
type input "*"
click at [585, 302] on div "B" at bounding box center [590, 307] width 30 height 30
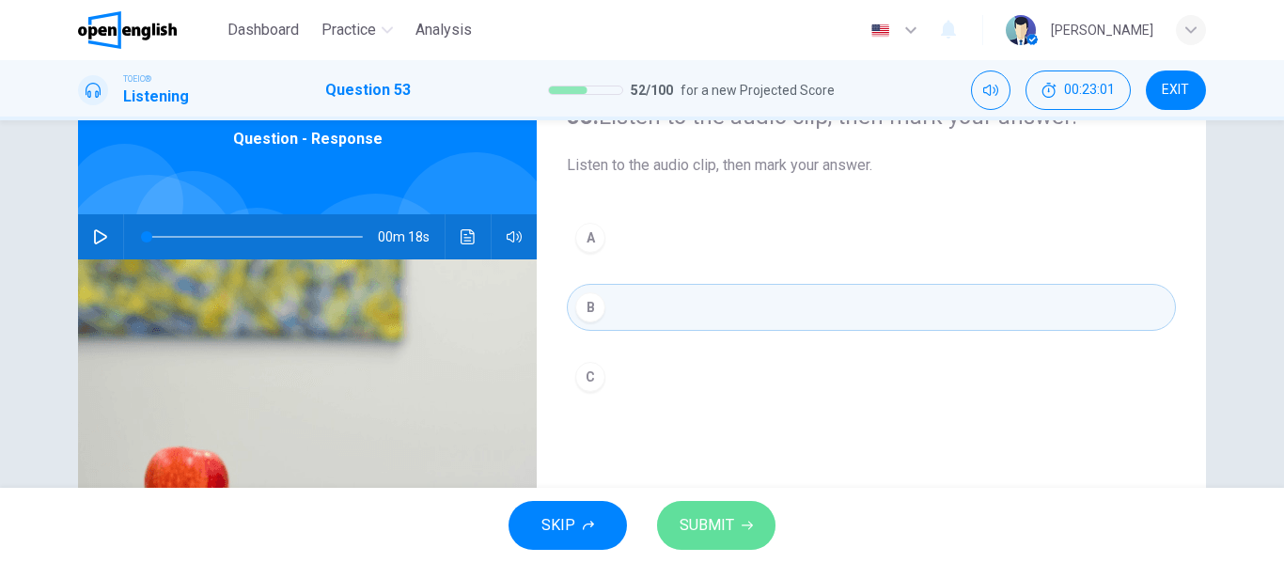
click at [714, 528] on span "SUBMIT" at bounding box center [707, 525] width 55 height 26
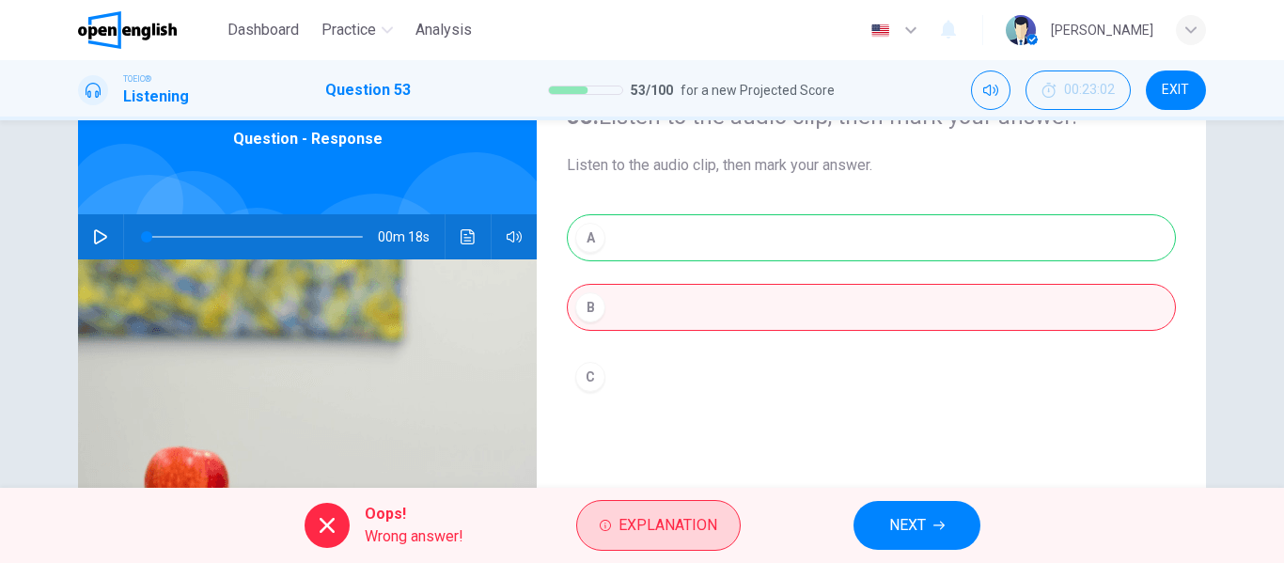
click at [663, 517] on span "Explanation" at bounding box center [667, 525] width 99 height 26
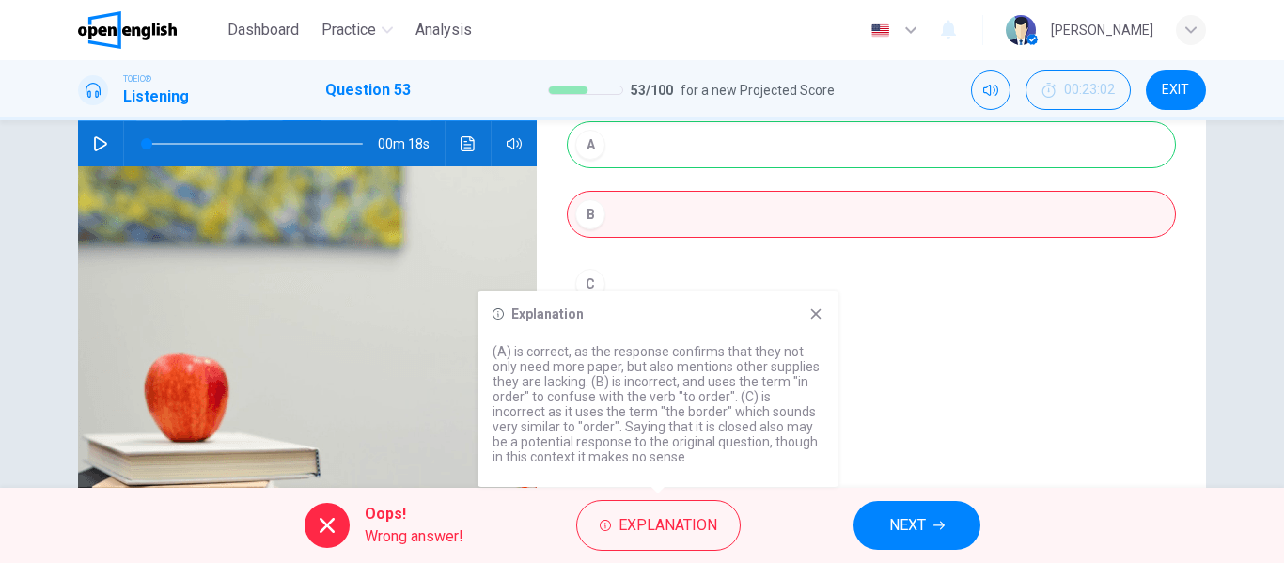
scroll to position [188, 0]
click at [810, 315] on icon at bounding box center [815, 313] width 15 height 15
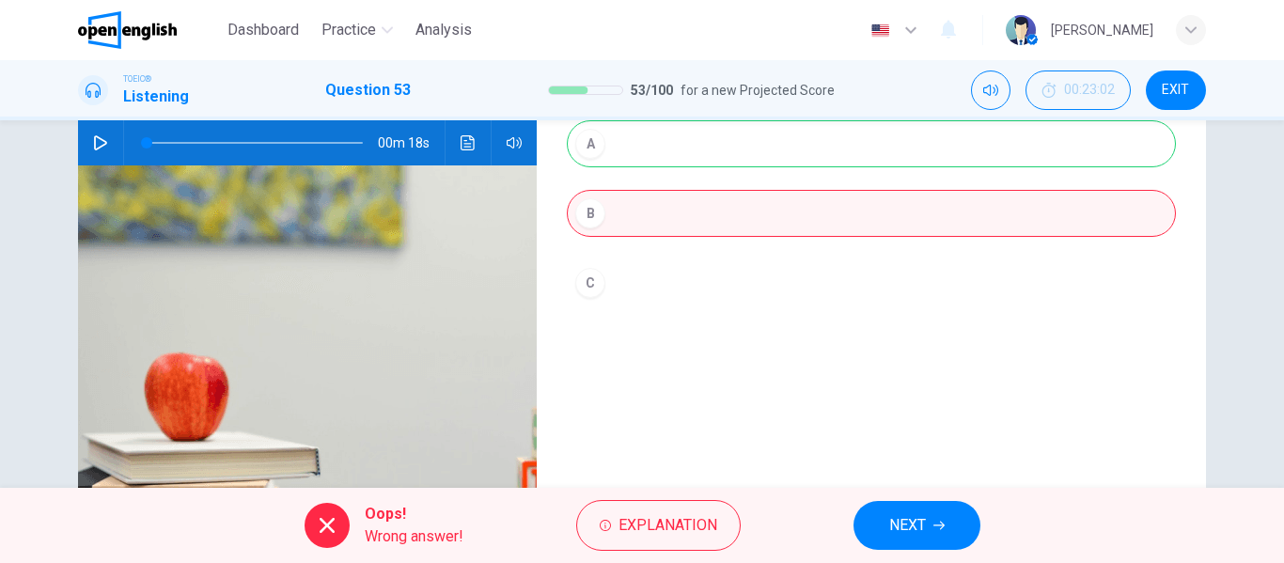
click at [918, 519] on span "NEXT" at bounding box center [907, 525] width 37 height 26
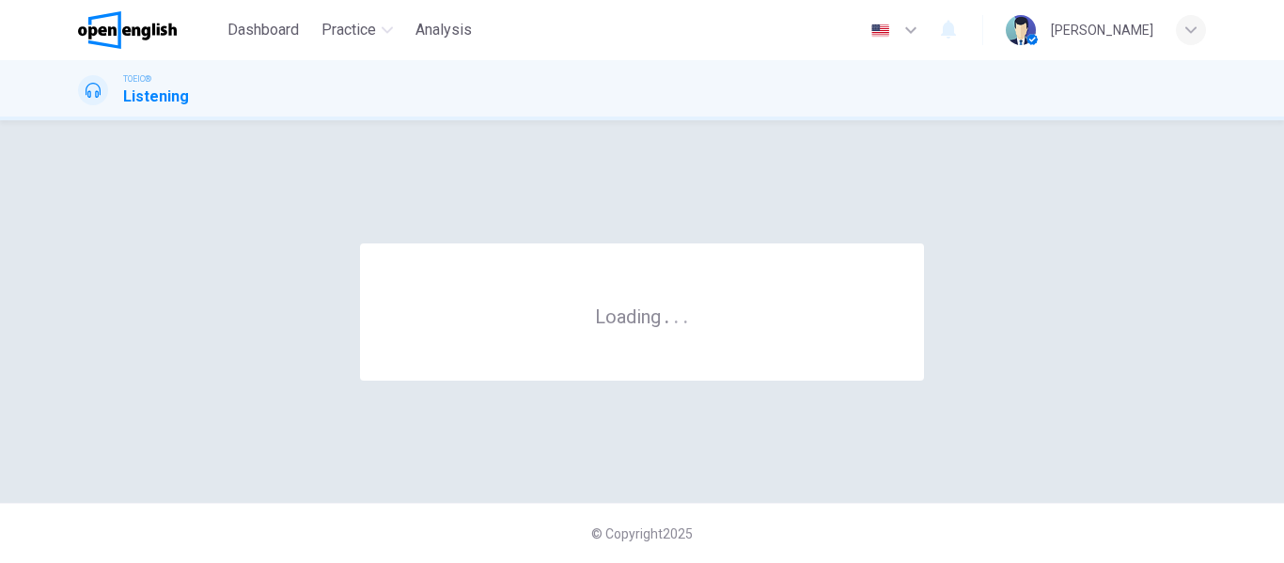
scroll to position [0, 0]
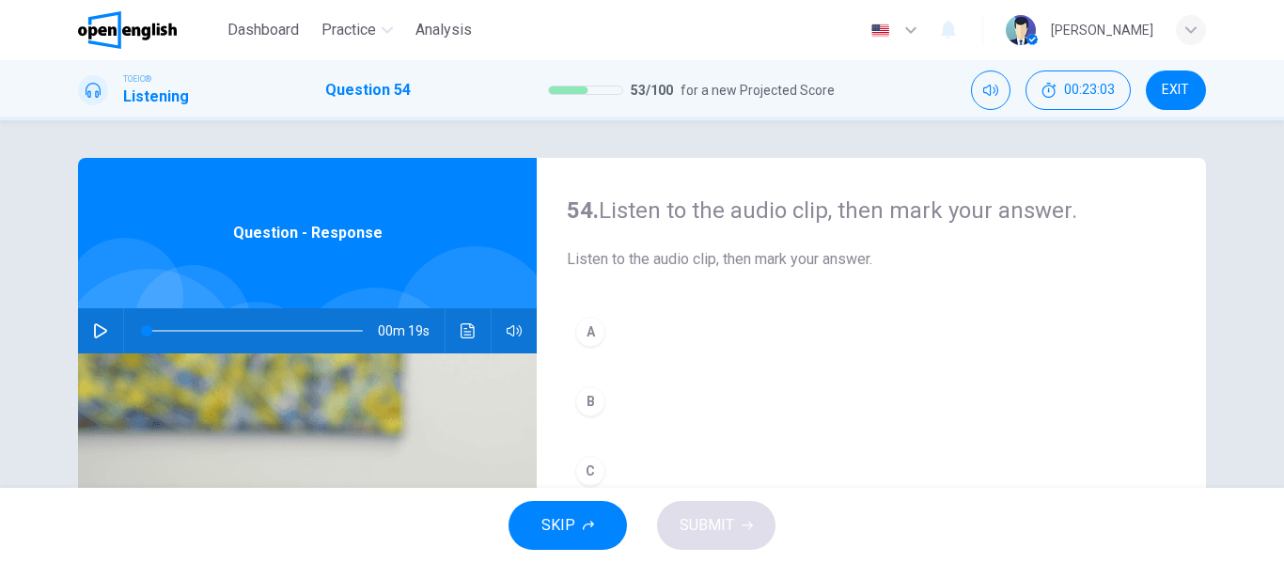
click at [93, 332] on icon "button" at bounding box center [100, 330] width 15 height 15
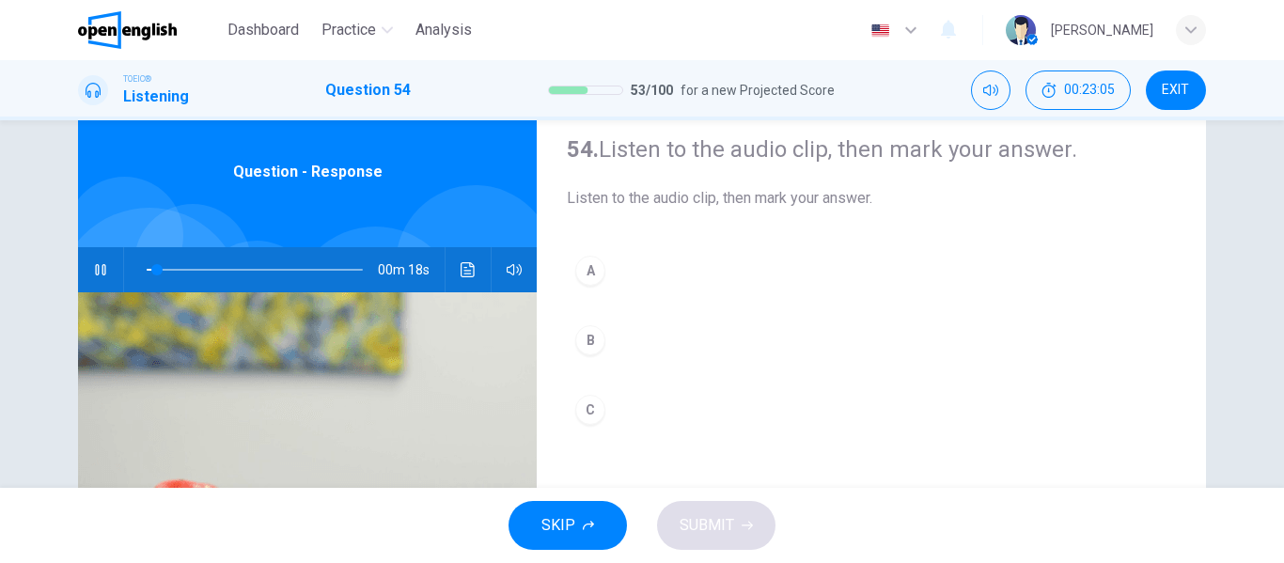
scroll to position [94, 0]
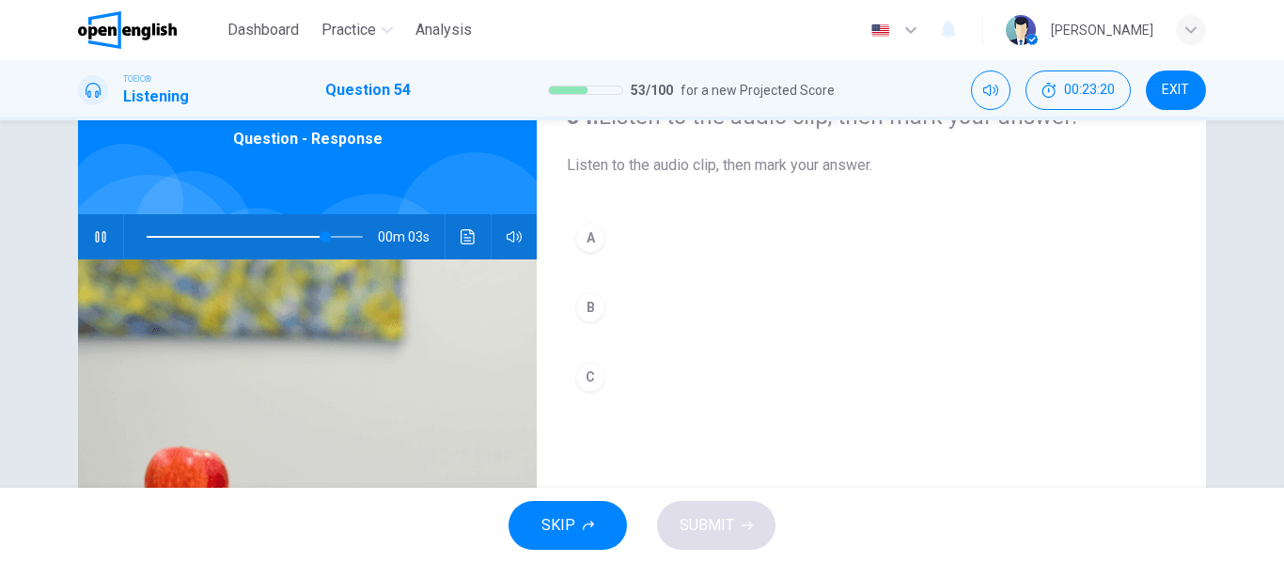
click at [582, 372] on div "C" at bounding box center [590, 377] width 30 height 30
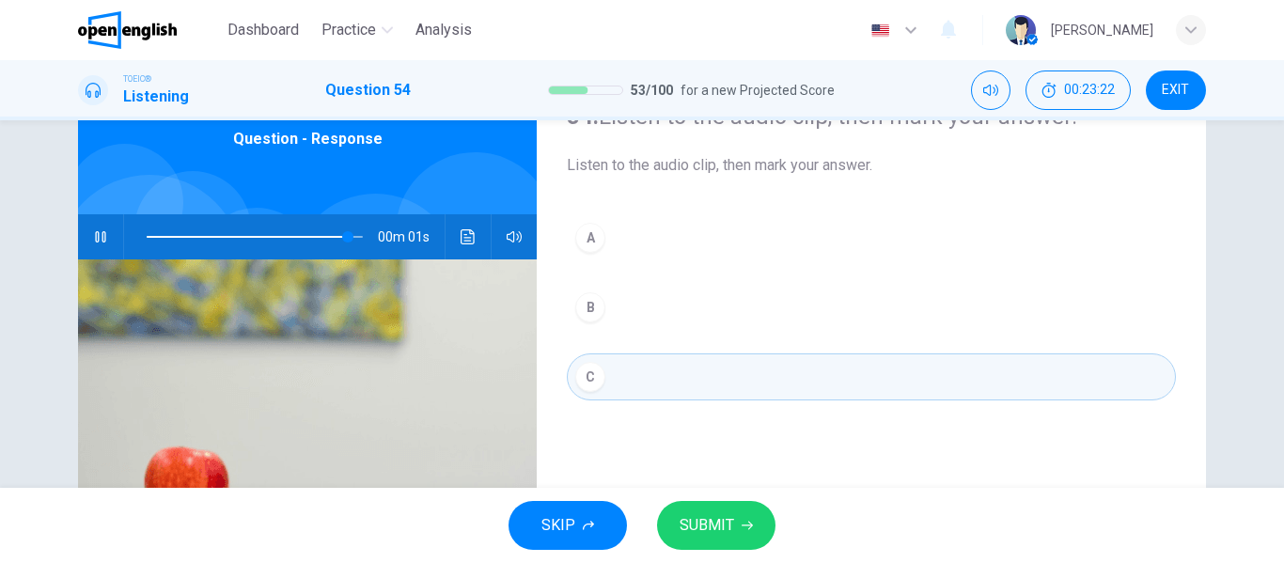
click at [734, 530] on button "SUBMIT" at bounding box center [716, 525] width 118 height 49
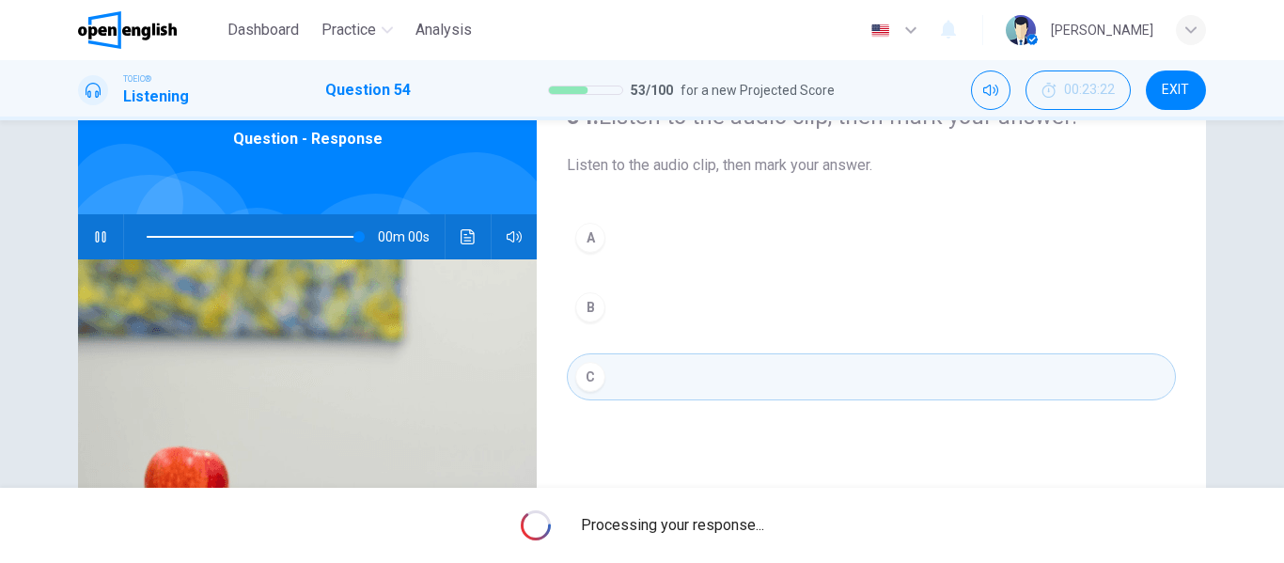
type input "*"
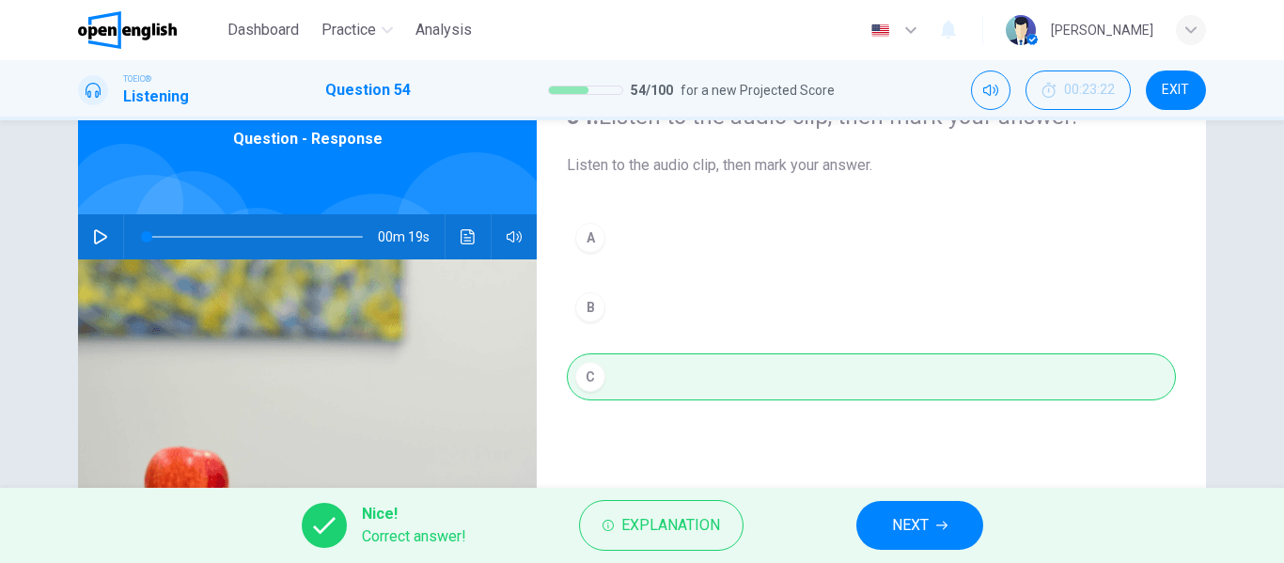
click at [921, 531] on span "NEXT" at bounding box center [910, 525] width 37 height 26
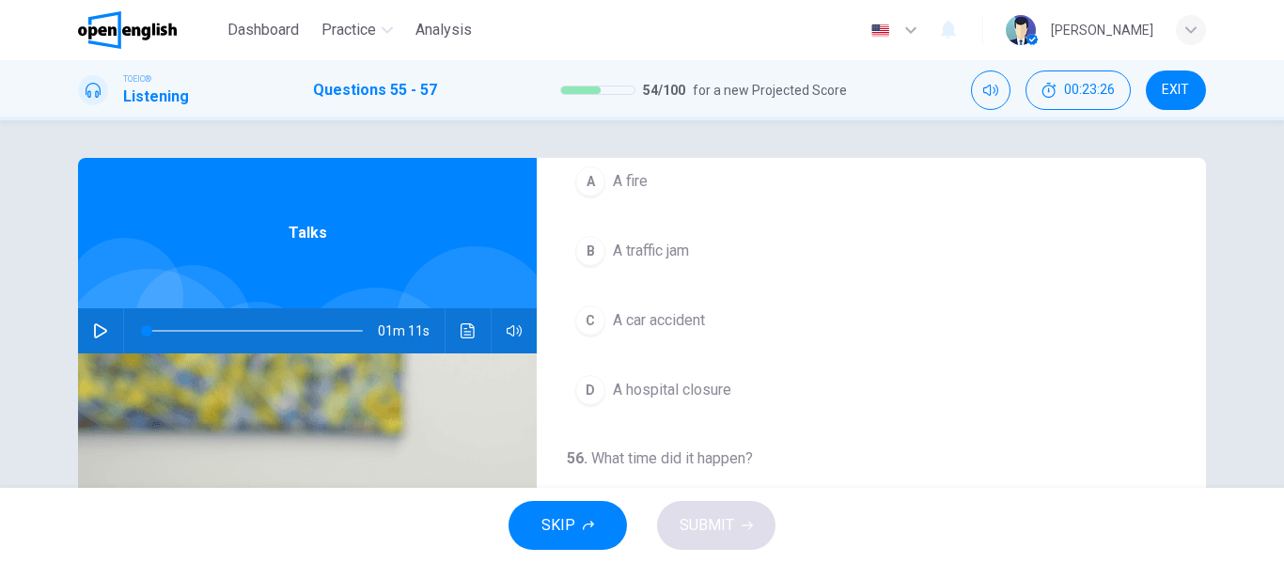
click at [87, 332] on button "button" at bounding box center [101, 330] width 30 height 45
click at [652, 316] on span "A car accident" at bounding box center [659, 320] width 92 height 23
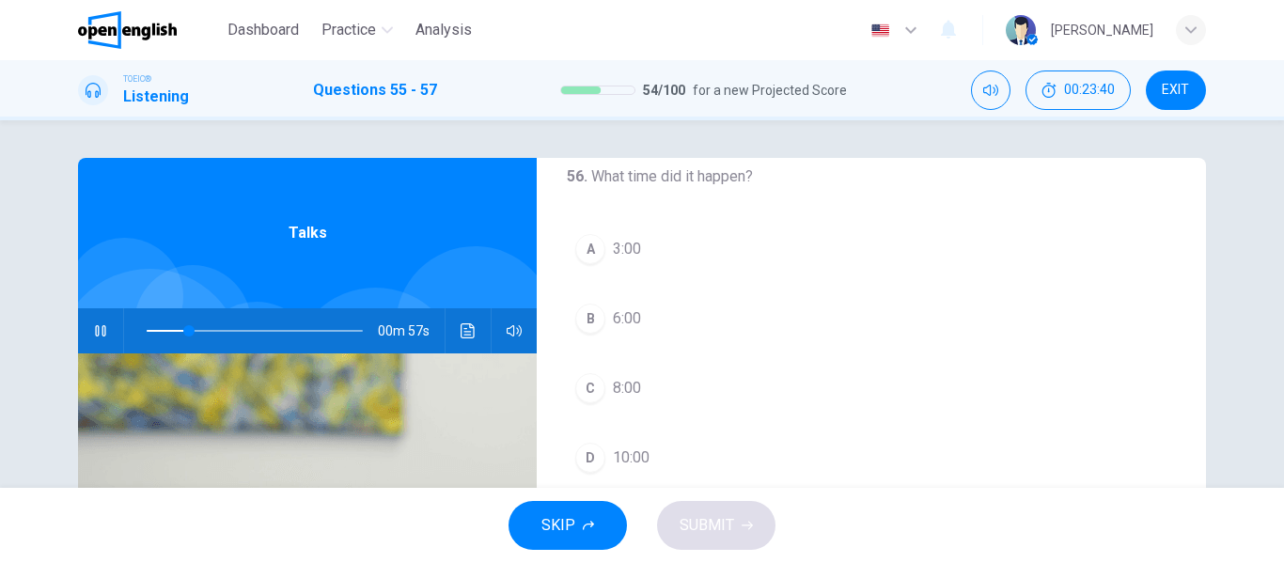
scroll to position [430, 0]
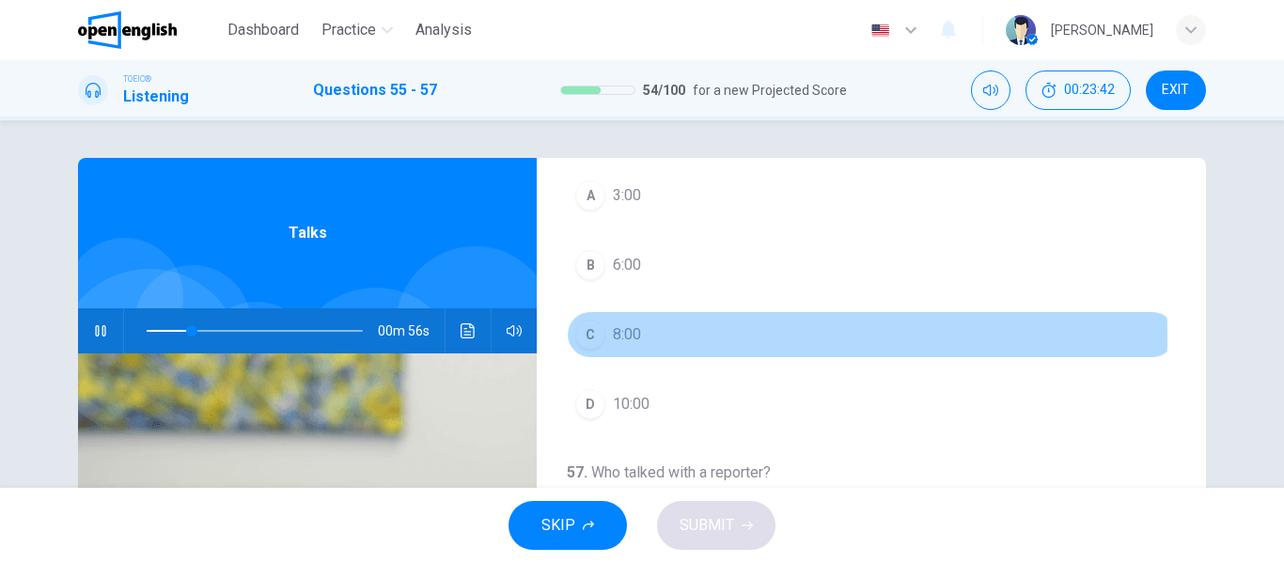
click at [621, 336] on span "8:00" at bounding box center [627, 334] width 28 height 23
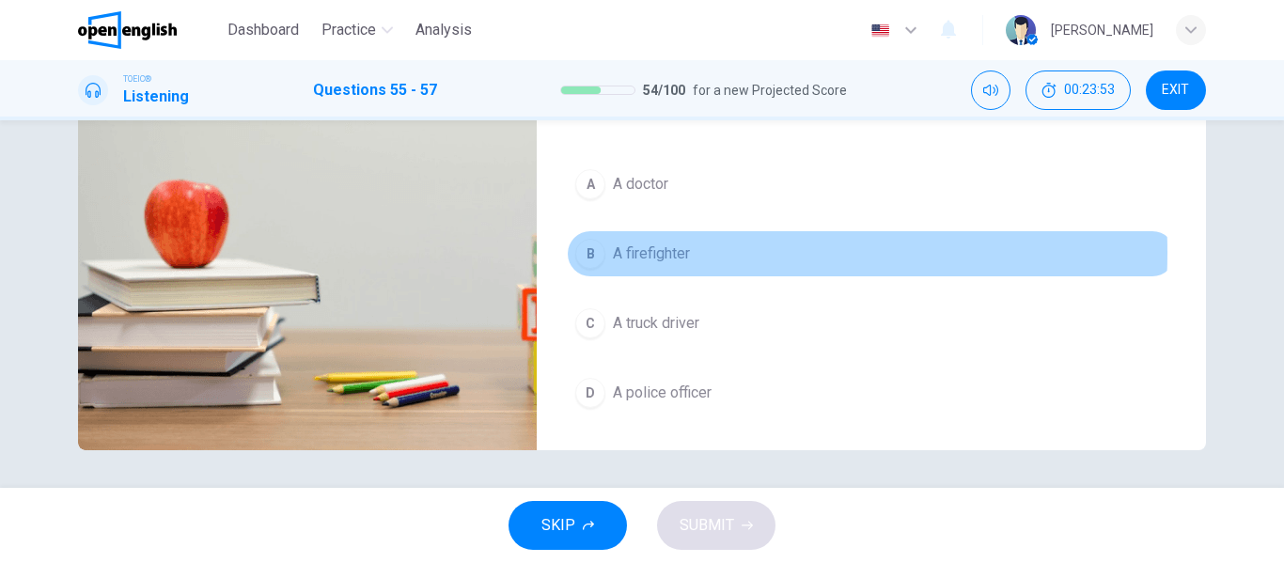
click at [695, 253] on button "B A firefighter" at bounding box center [871, 253] width 609 height 47
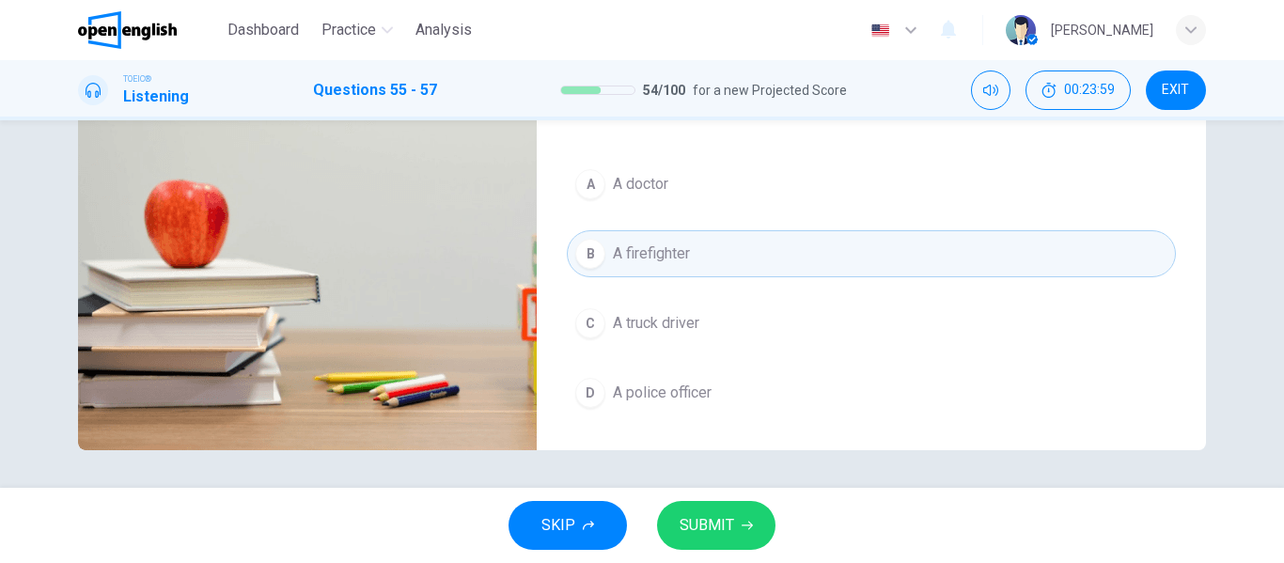
click at [646, 189] on span "A doctor" at bounding box center [640, 184] width 55 height 23
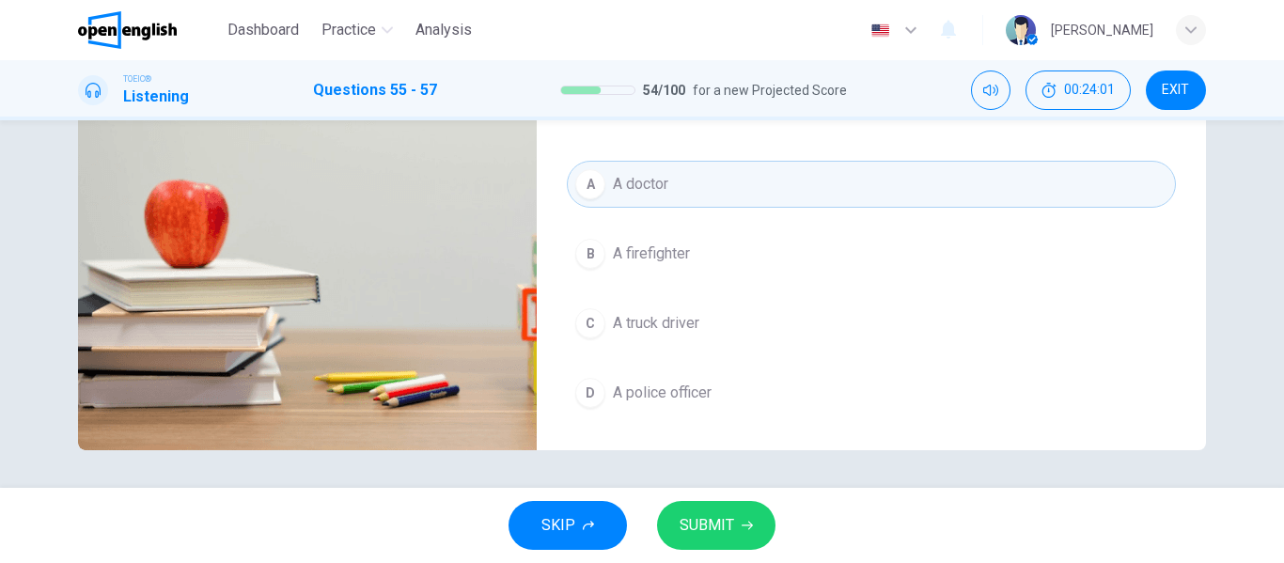
click at [723, 539] on button "SUBMIT" at bounding box center [716, 525] width 118 height 49
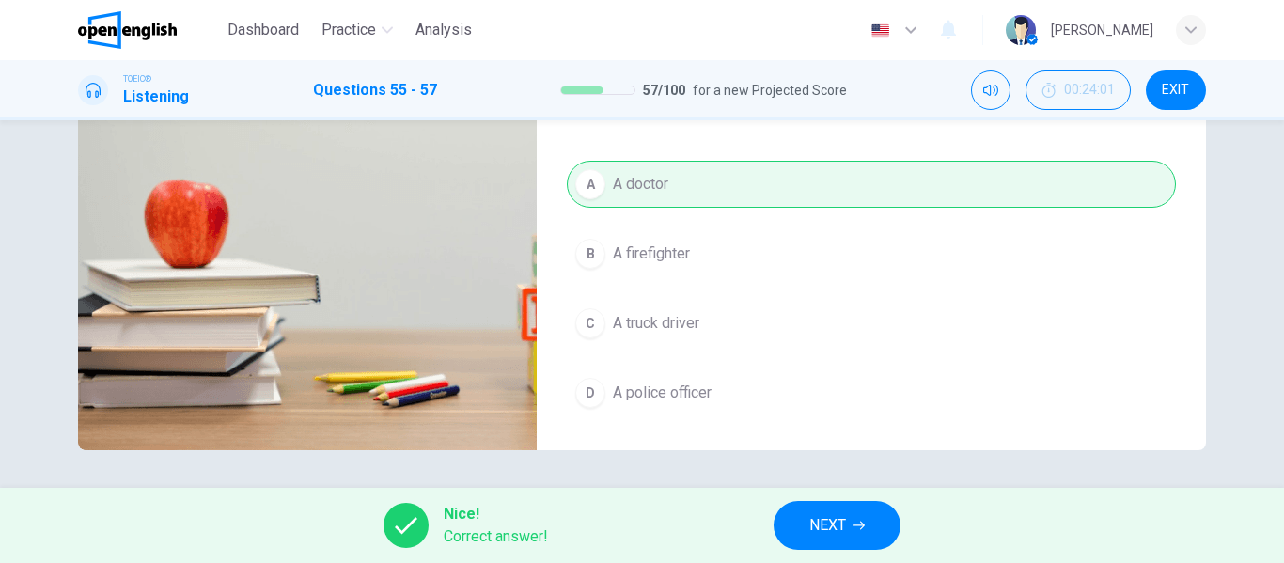
type input "**"
click at [814, 531] on span "NEXT" at bounding box center [827, 525] width 37 height 26
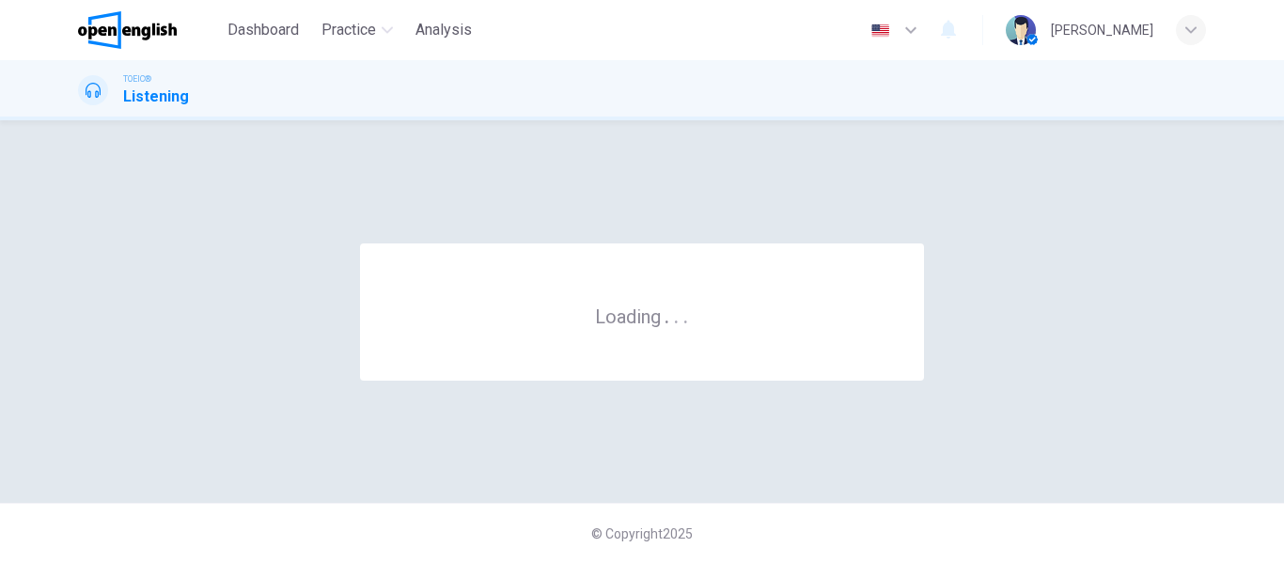
scroll to position [0, 0]
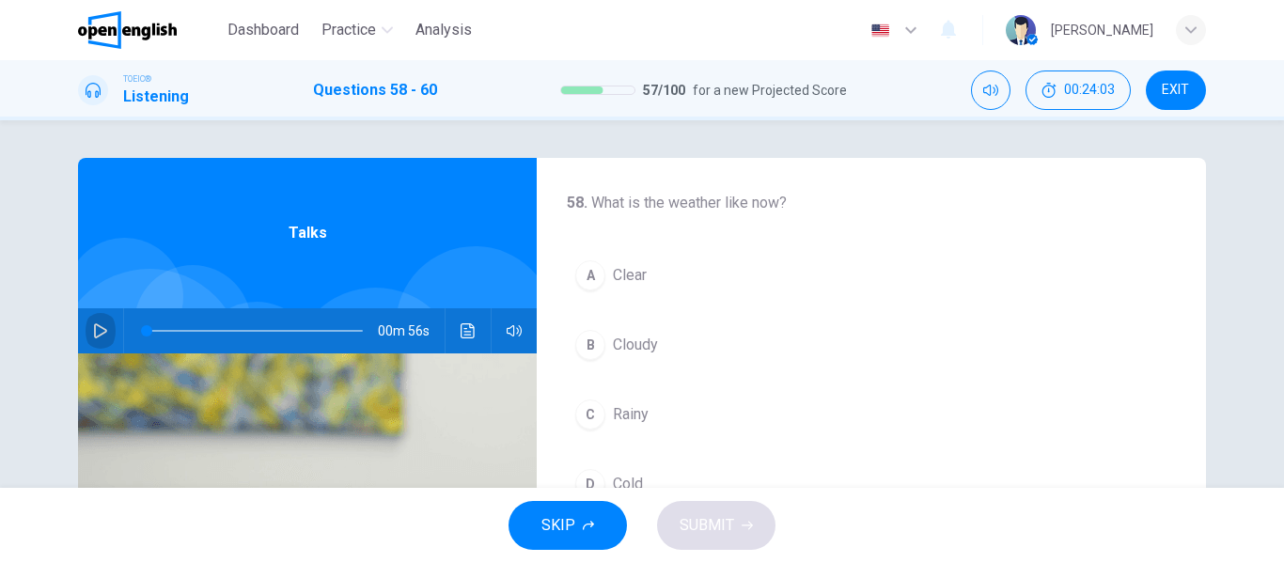
click at [96, 328] on icon "button" at bounding box center [100, 330] width 15 height 15
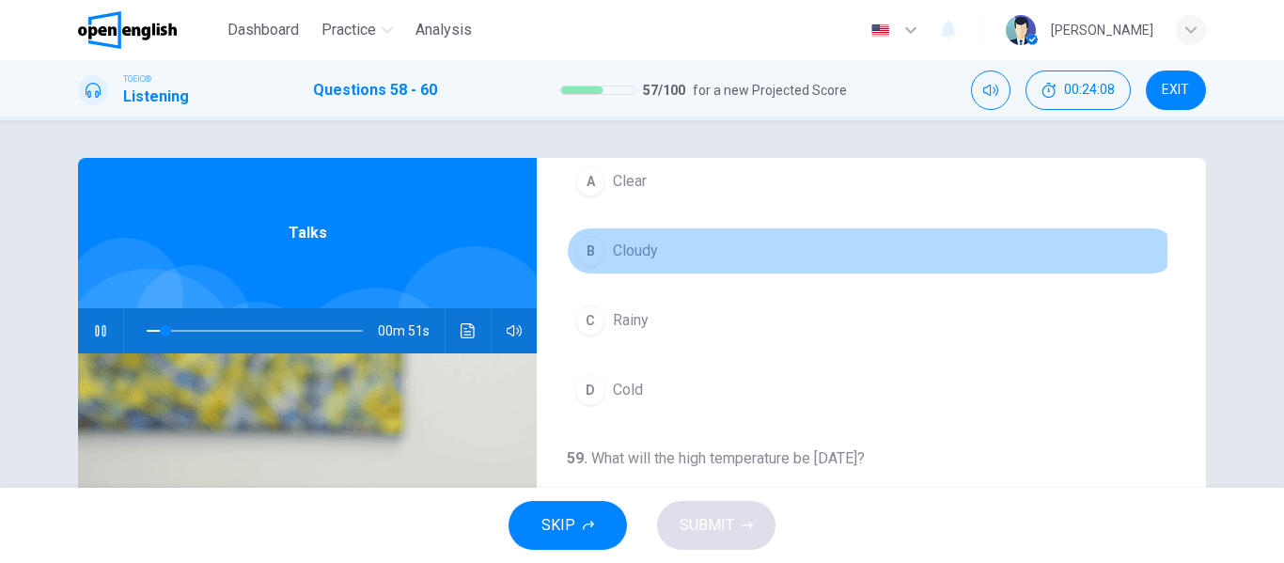
click at [632, 251] on span "Cloudy" at bounding box center [635, 251] width 45 height 23
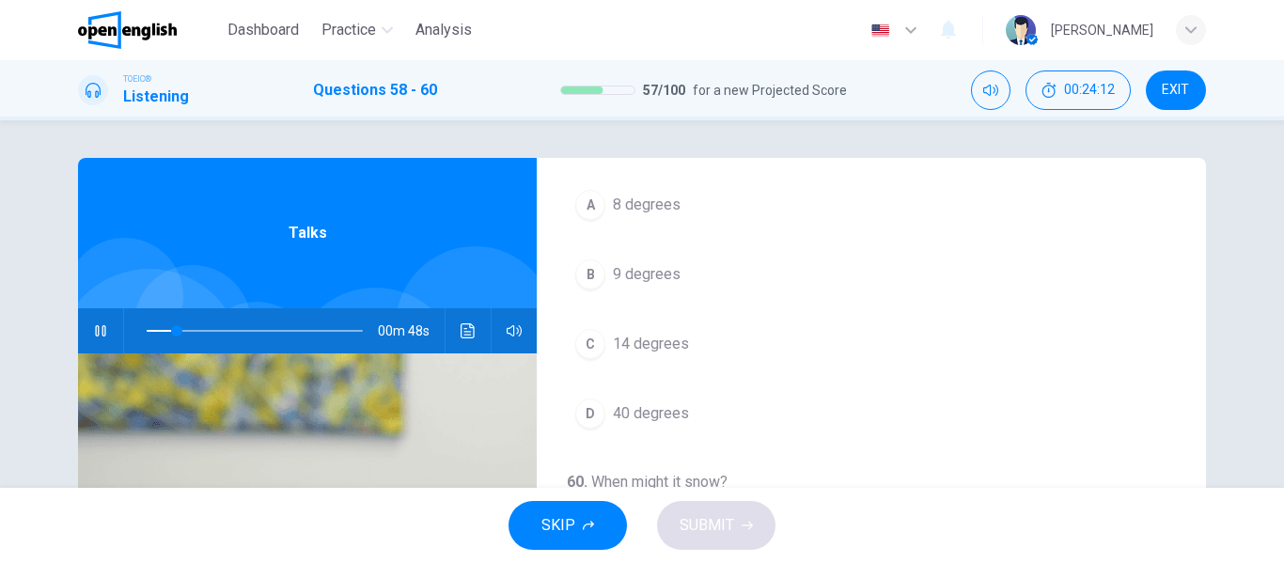
scroll to position [430, 0]
click at [658, 417] on button "D 40 degrees" at bounding box center [871, 404] width 609 height 47
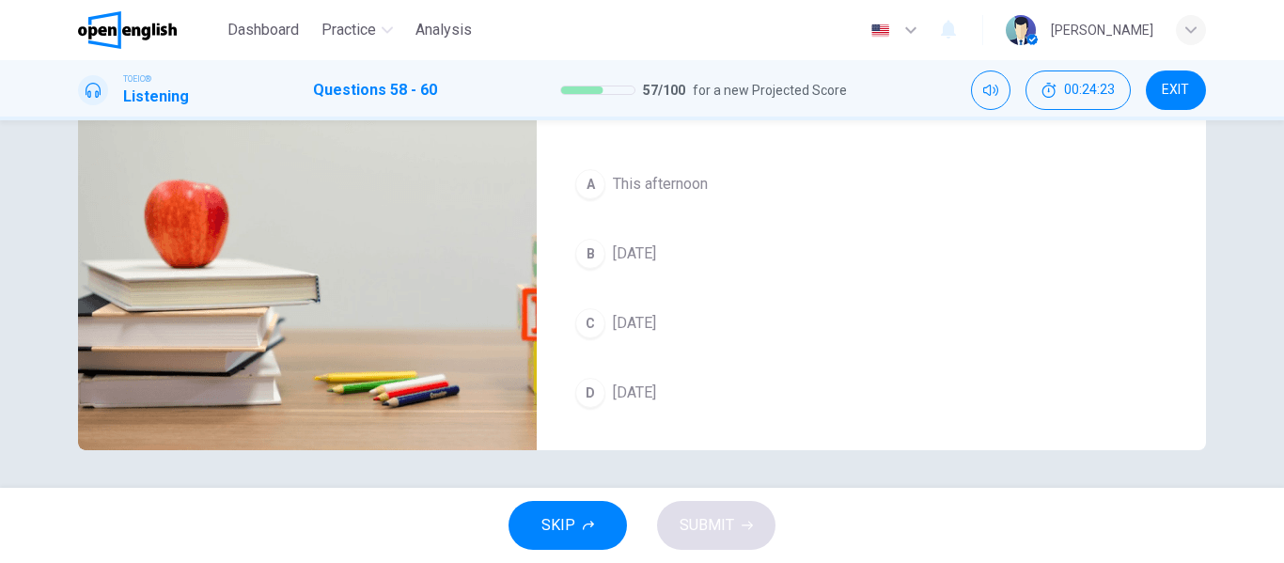
click at [664, 186] on span "This afternoon" at bounding box center [660, 184] width 95 height 23
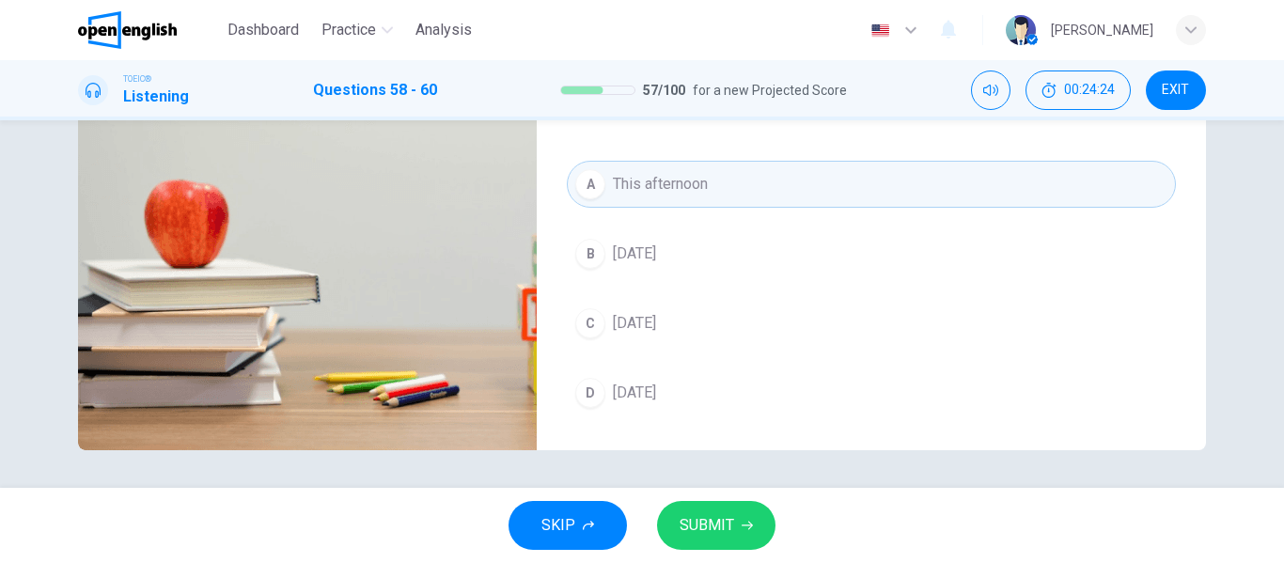
click at [725, 530] on span "SUBMIT" at bounding box center [707, 525] width 55 height 26
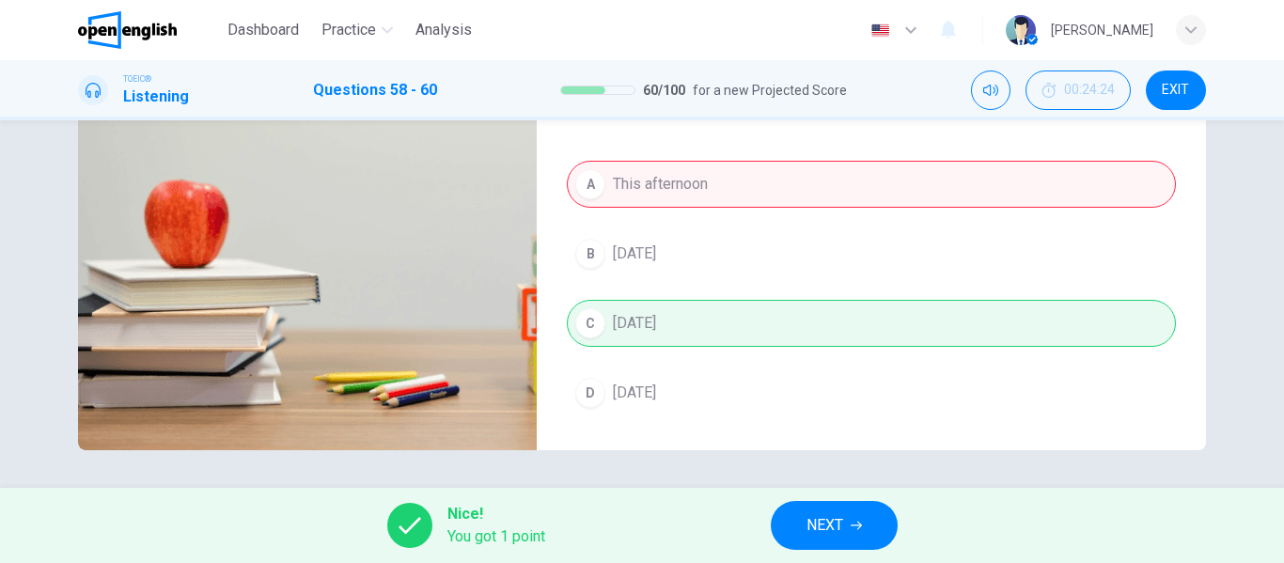
type input "**"
click at [864, 521] on button "NEXT" at bounding box center [834, 525] width 127 height 49
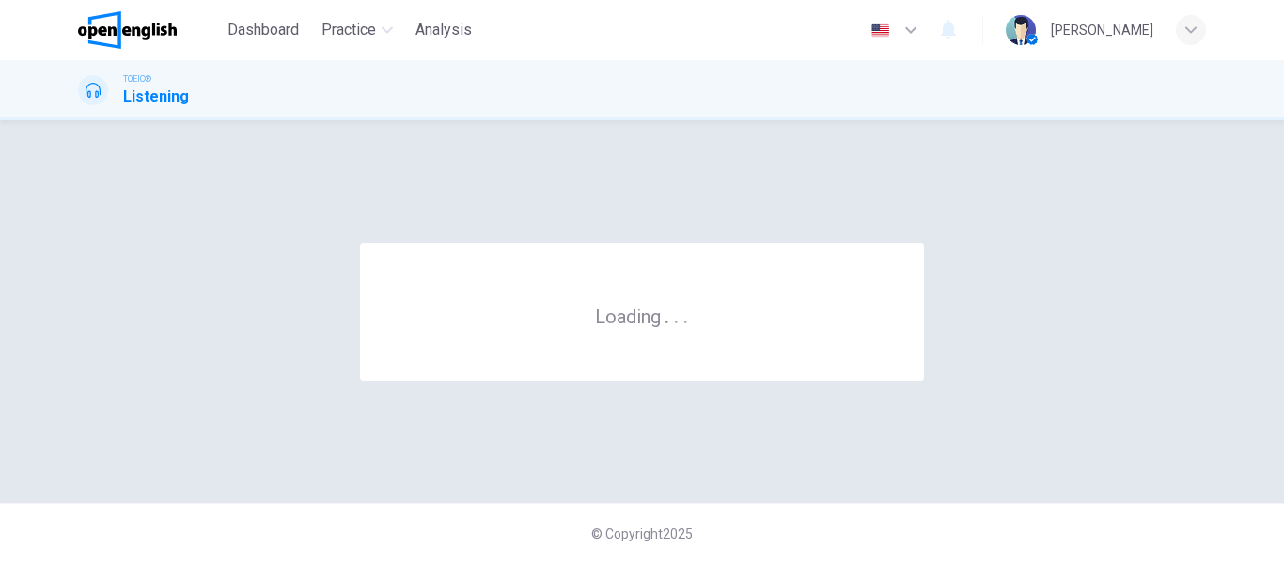
scroll to position [0, 0]
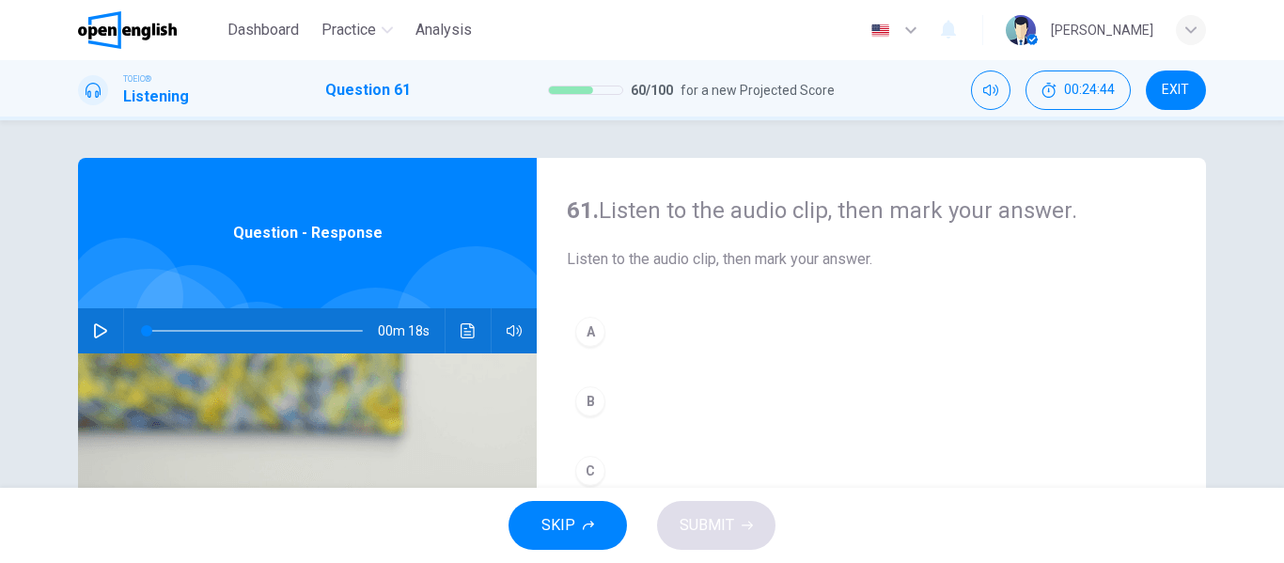
click at [93, 323] on icon "button" at bounding box center [100, 330] width 15 height 15
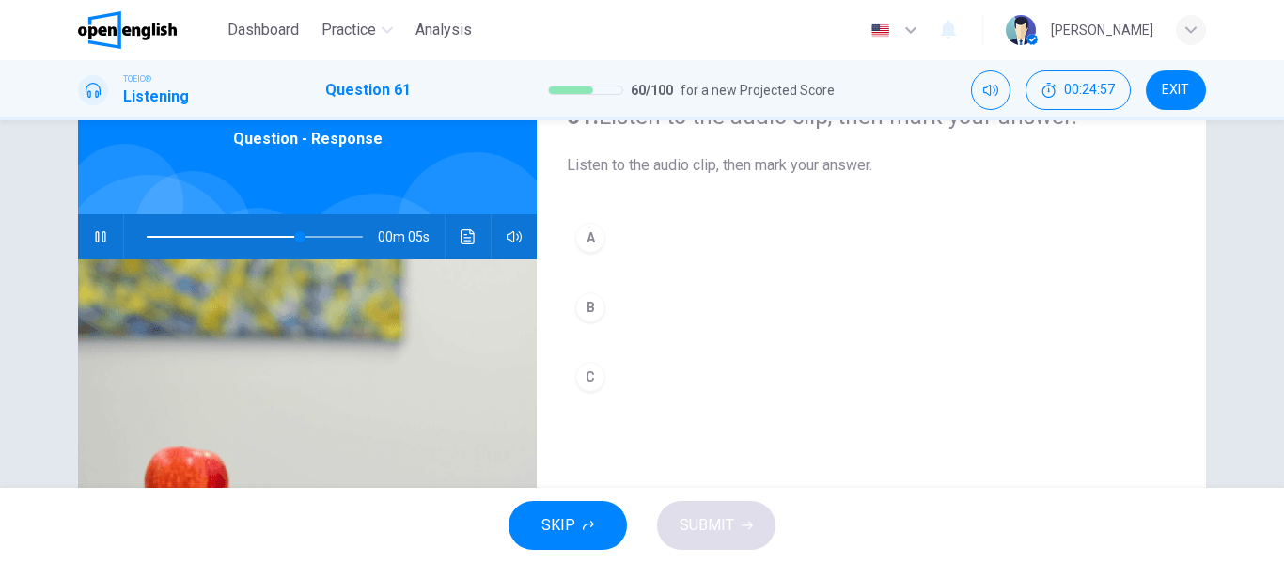
click at [586, 304] on div "B" at bounding box center [590, 307] width 30 height 30
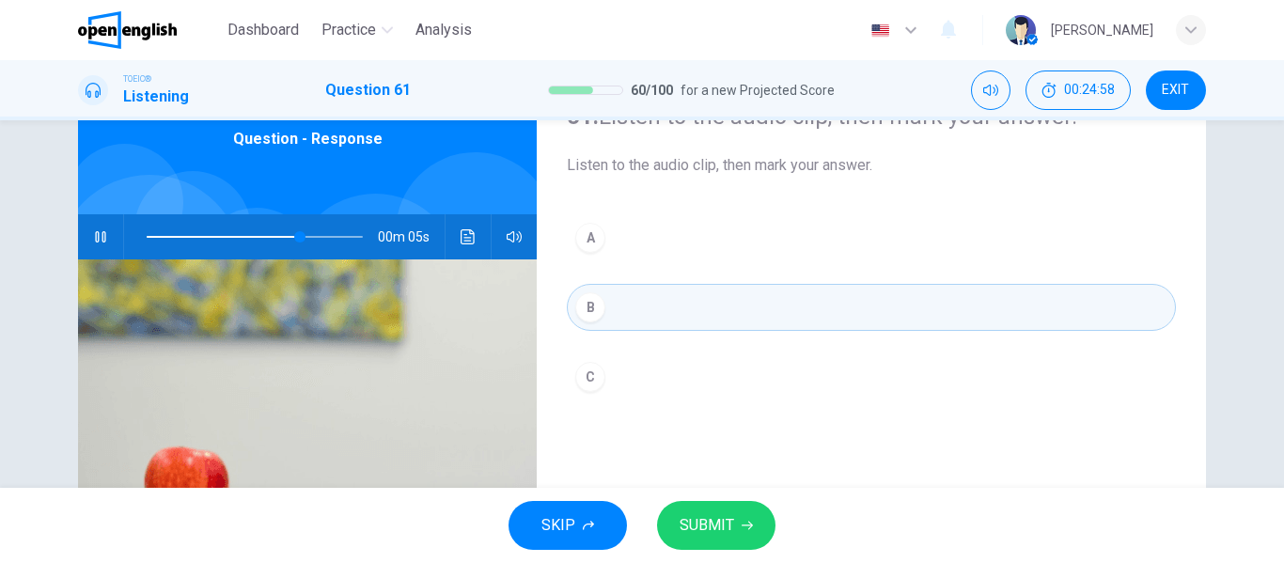
click at [707, 494] on div "SKIP SUBMIT" at bounding box center [642, 525] width 1284 height 75
click at [726, 524] on span "SUBMIT" at bounding box center [707, 525] width 55 height 26
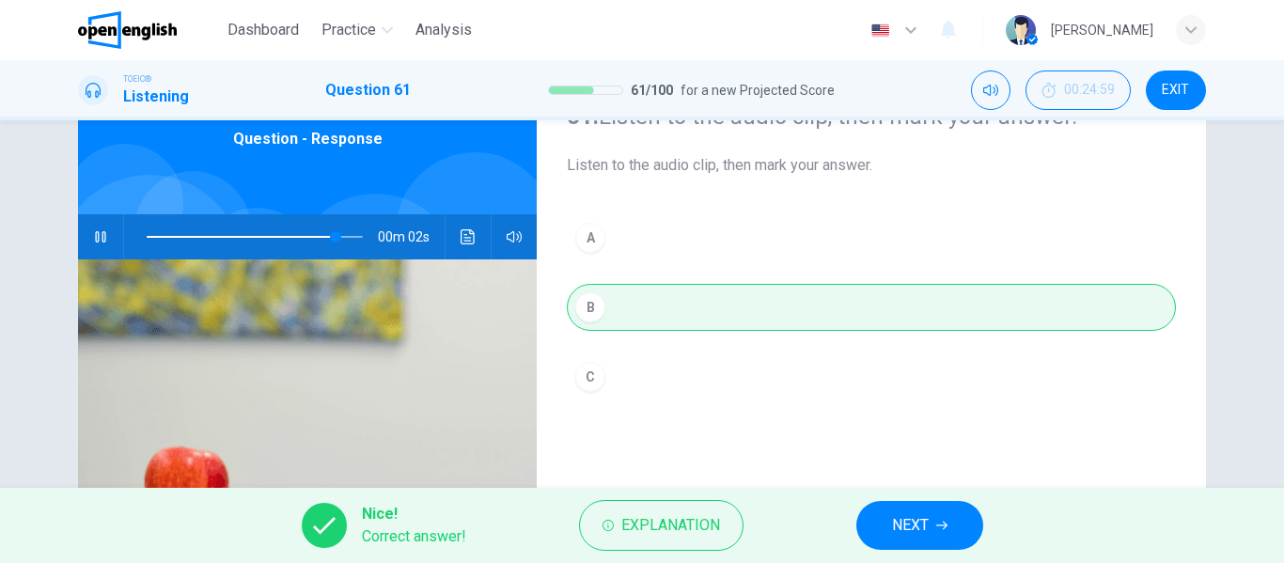
type input "**"
click at [954, 508] on button "NEXT" at bounding box center [919, 525] width 127 height 49
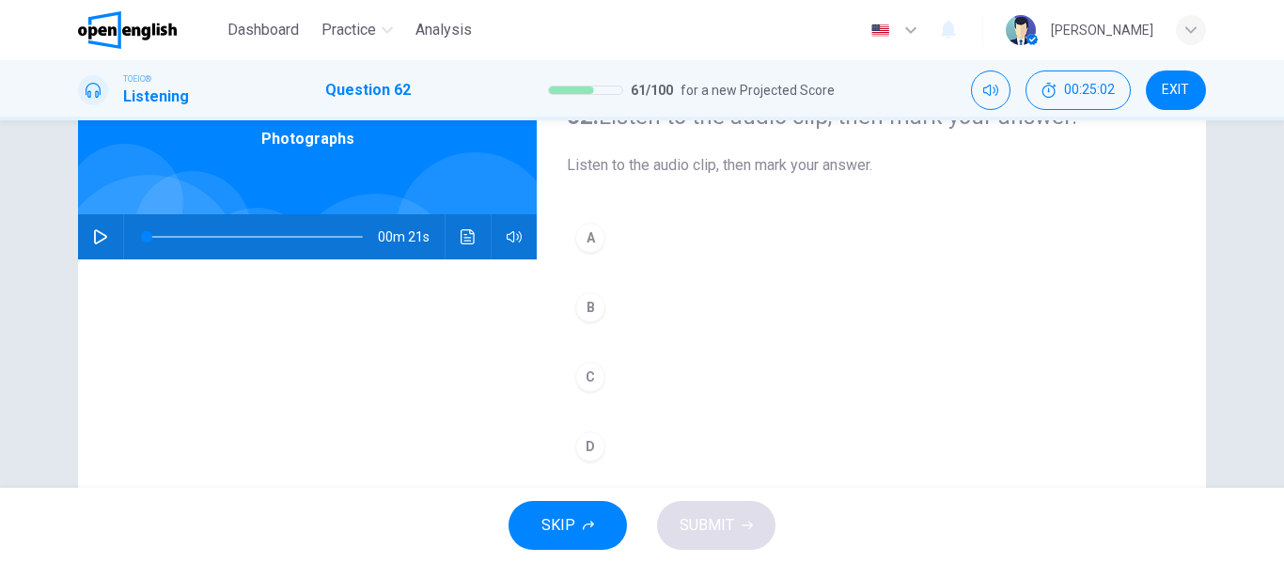
scroll to position [188, 0]
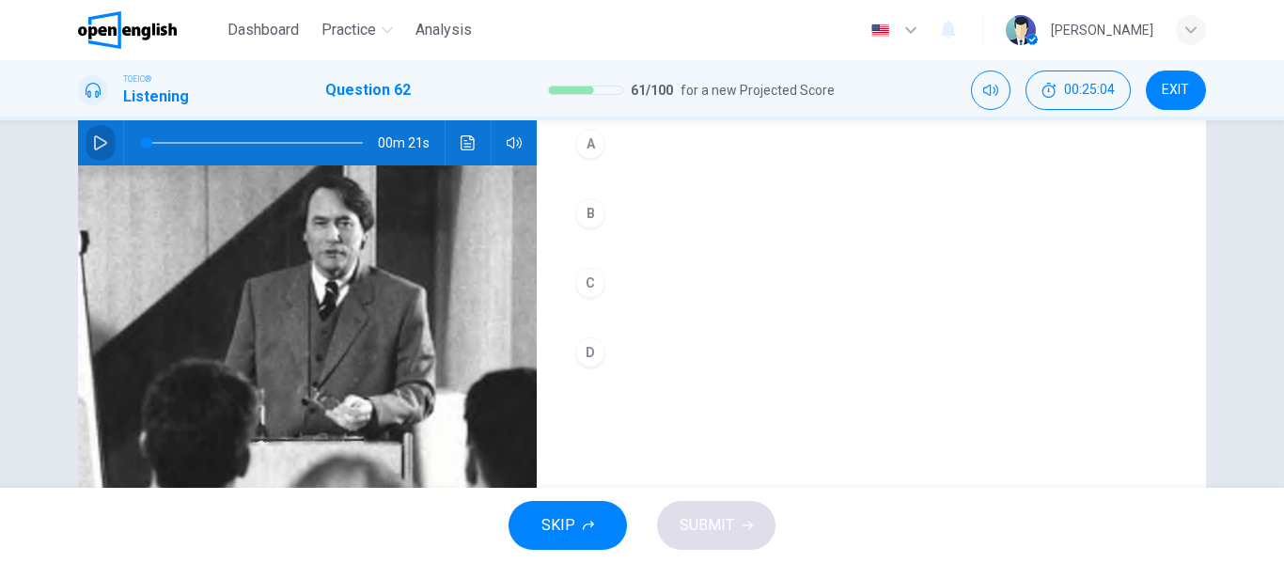
click at [96, 139] on icon "button" at bounding box center [100, 142] width 13 height 15
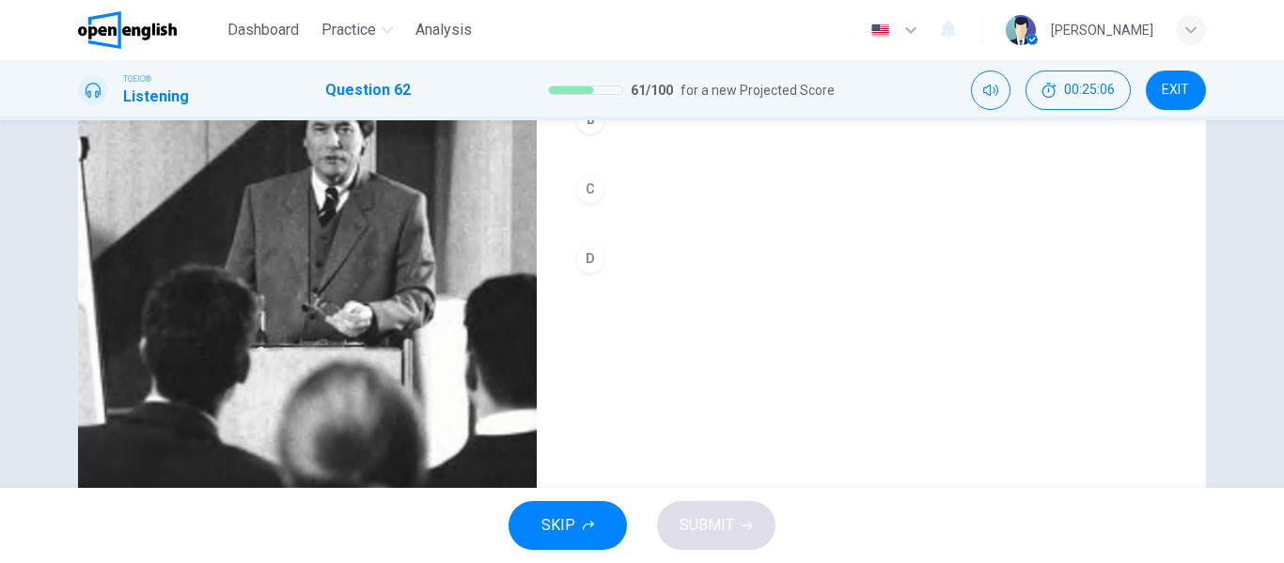
scroll to position [173, 0]
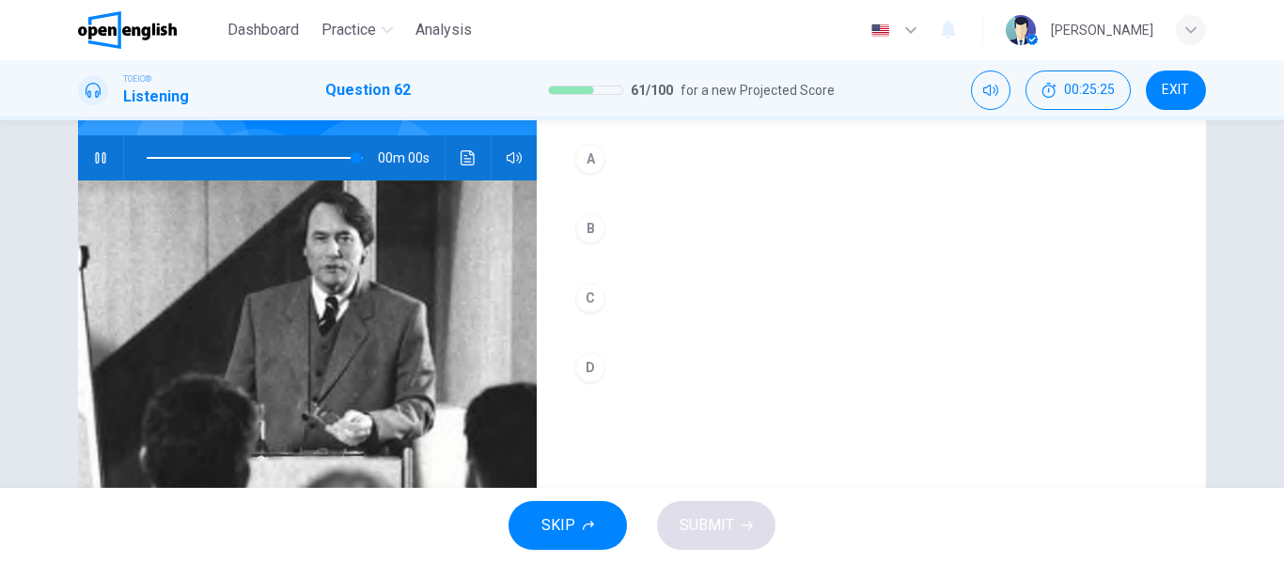
type input "*"
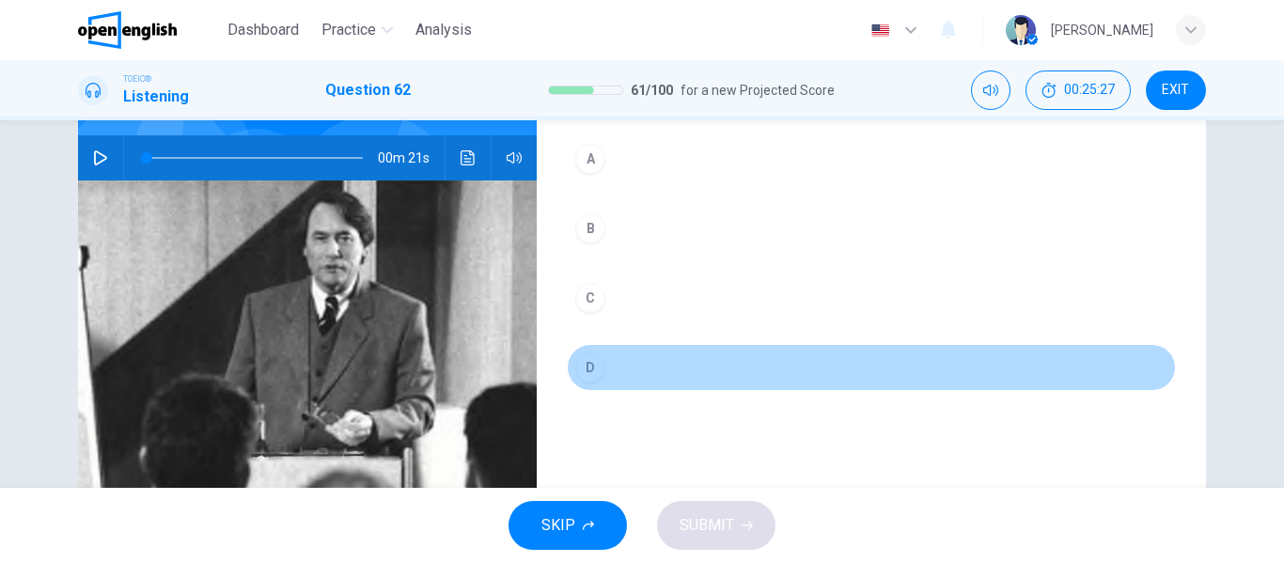
click at [580, 364] on div "D" at bounding box center [590, 367] width 30 height 30
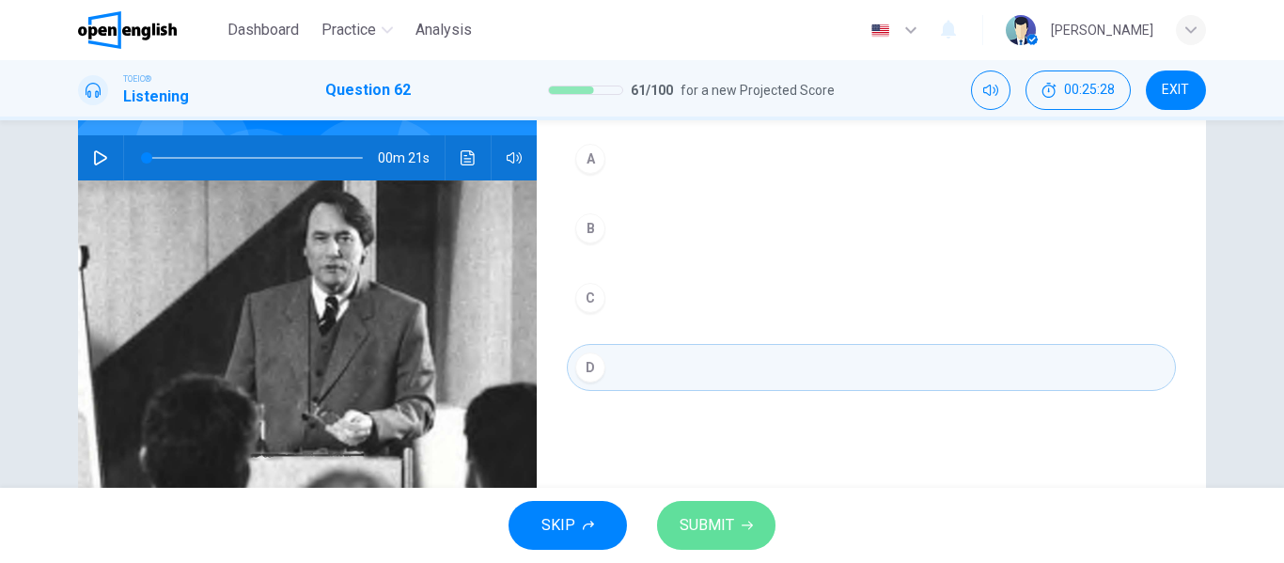
click at [714, 536] on span "SUBMIT" at bounding box center [707, 525] width 55 height 26
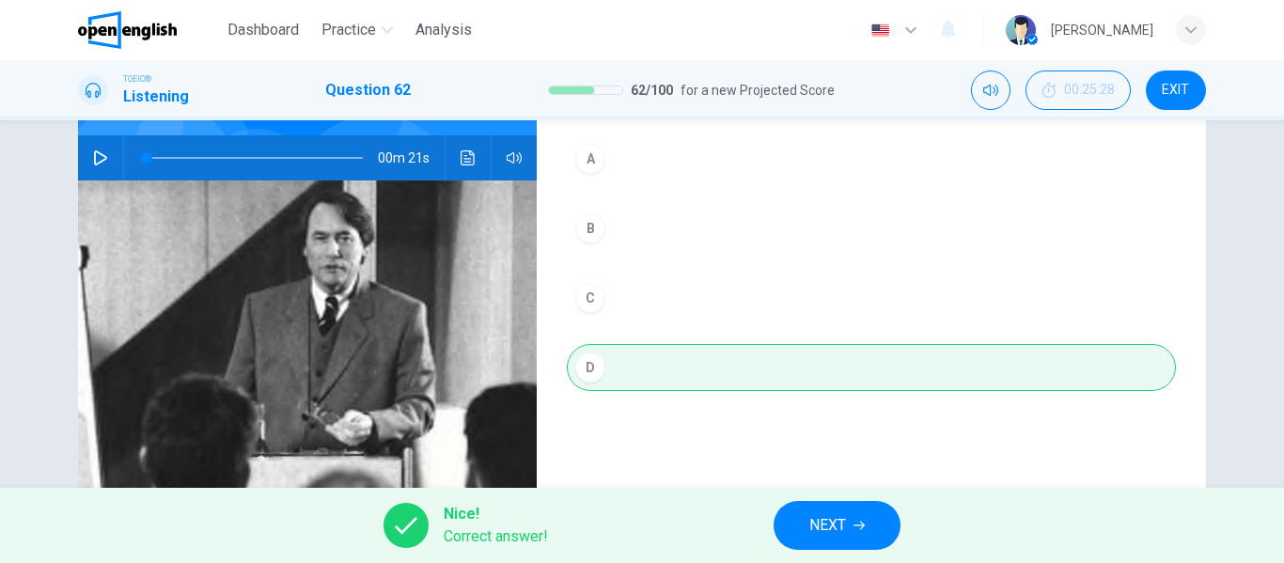
click at [853, 528] on button "NEXT" at bounding box center [837, 525] width 127 height 49
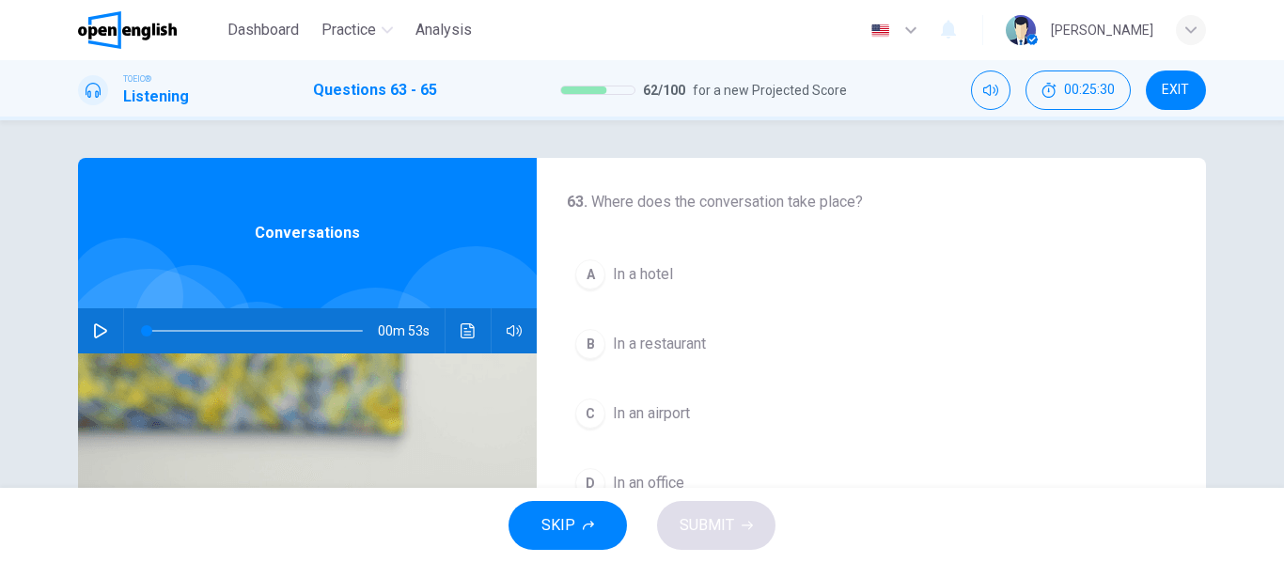
scroll to position [0, 0]
click at [93, 328] on icon "button" at bounding box center [100, 330] width 15 height 15
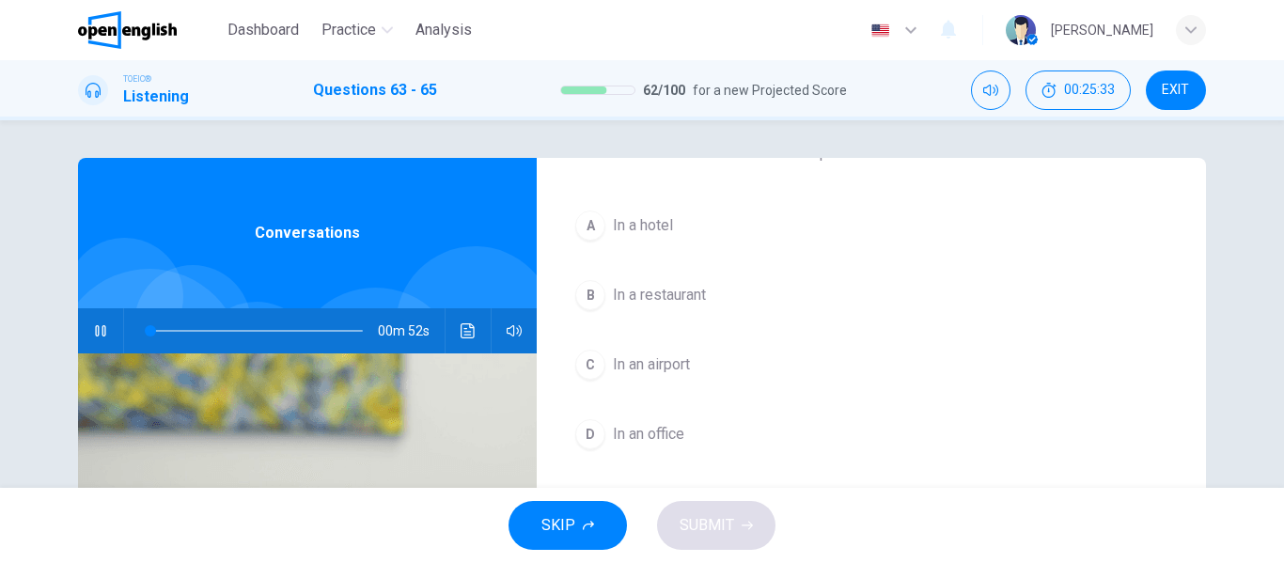
scroll to position [94, 0]
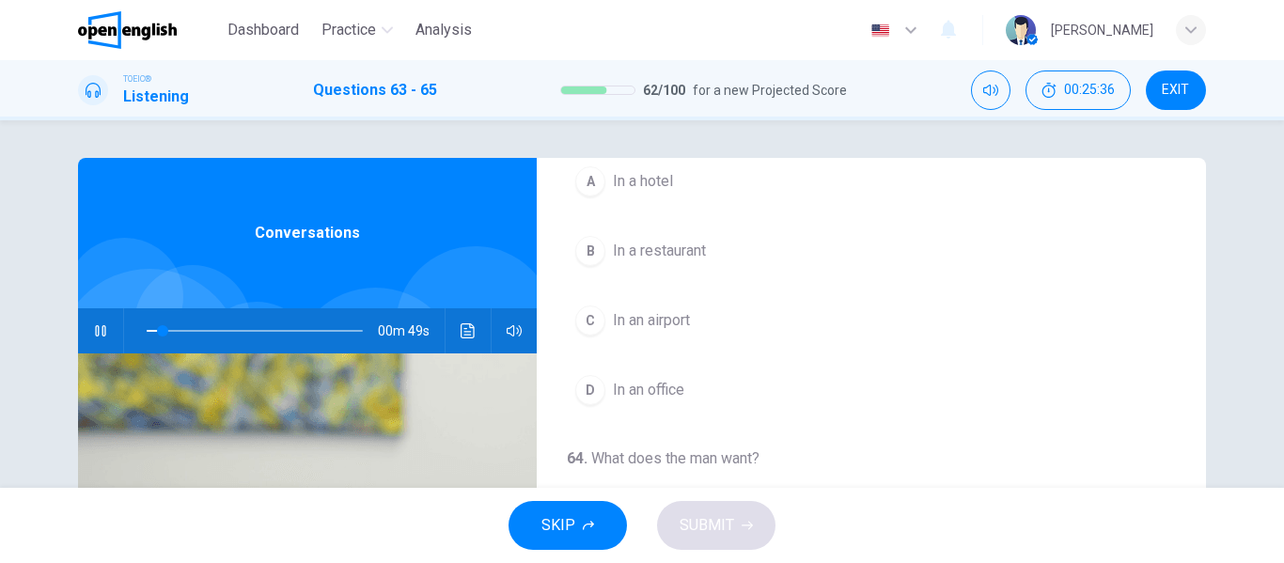
click at [659, 314] on span "In an airport" at bounding box center [651, 320] width 77 height 23
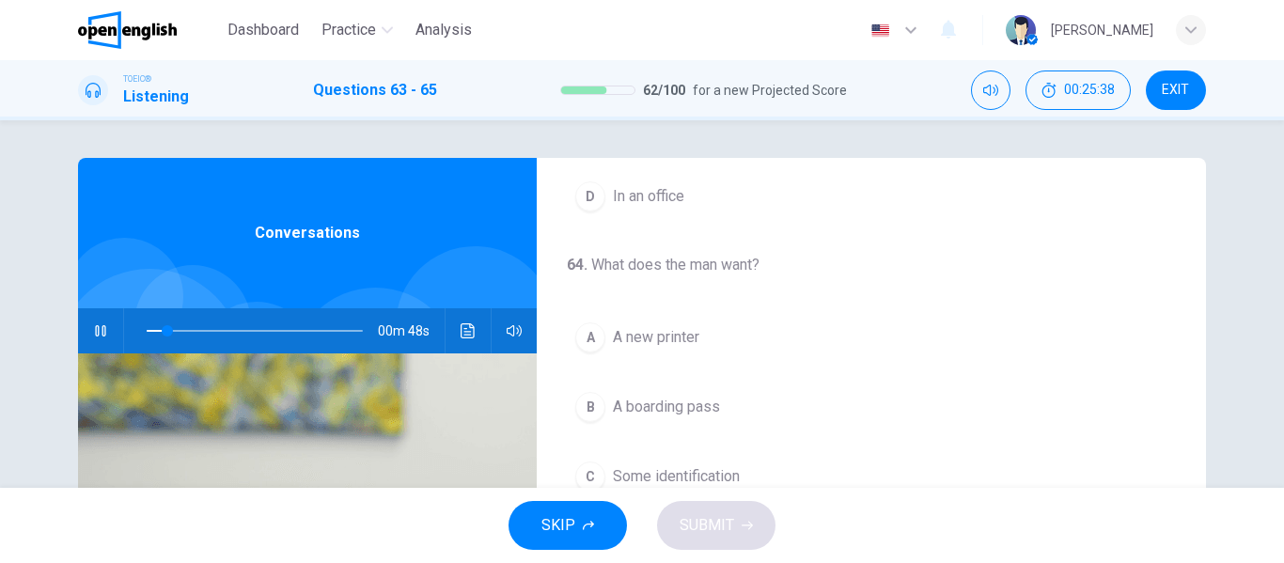
scroll to position [376, 0]
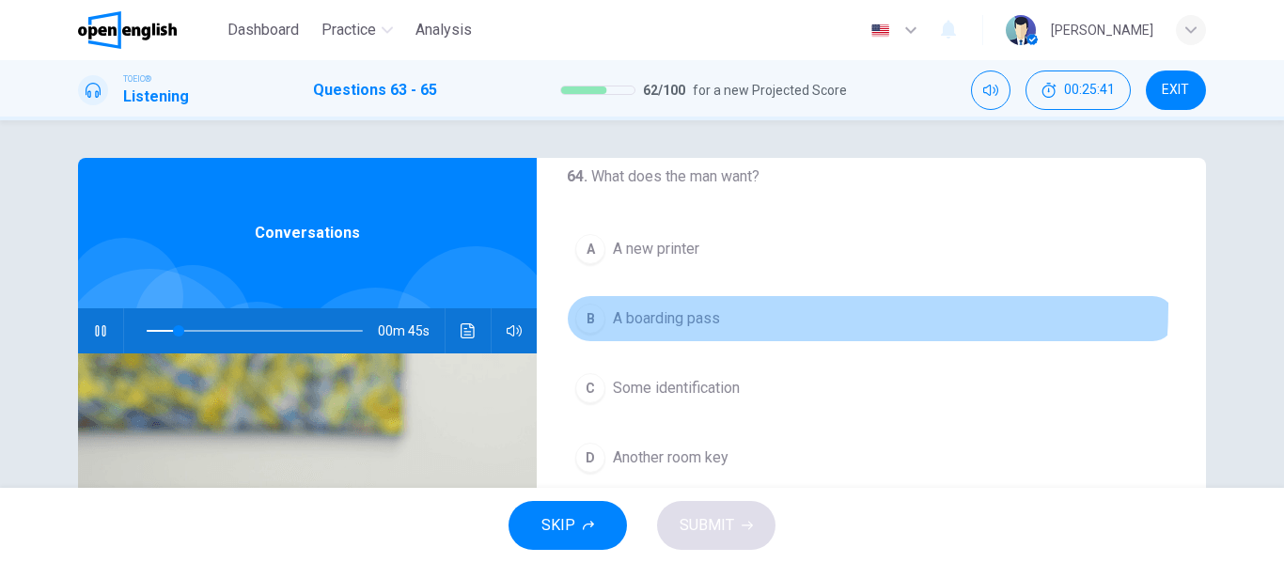
click at [696, 305] on button "B A boarding pass" at bounding box center [871, 318] width 609 height 47
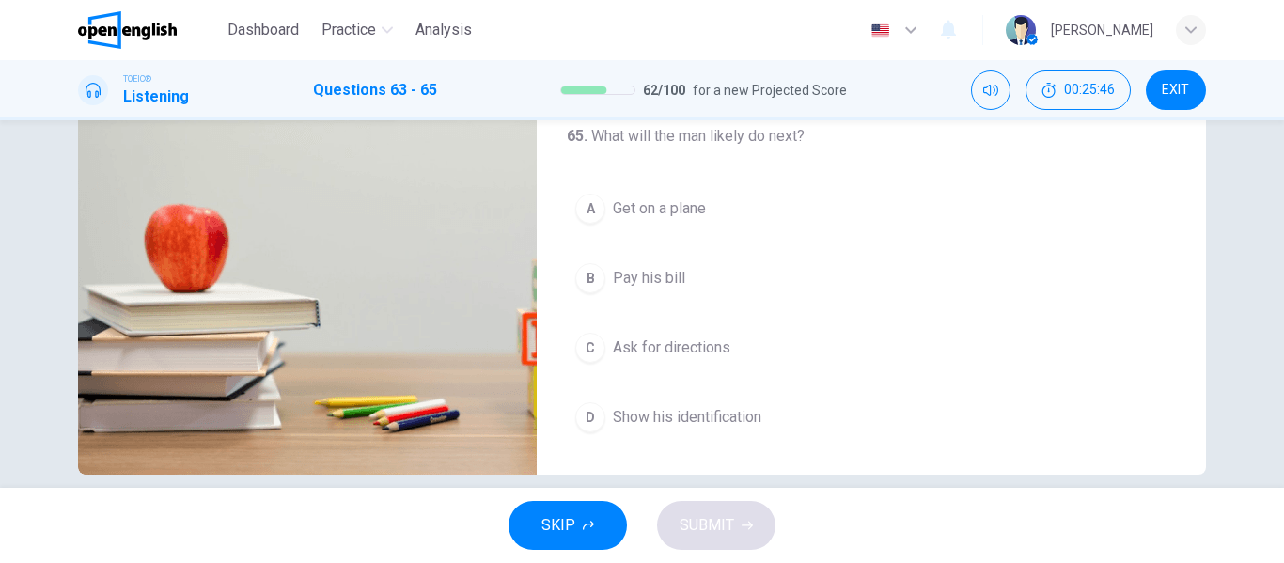
scroll to position [361, 0]
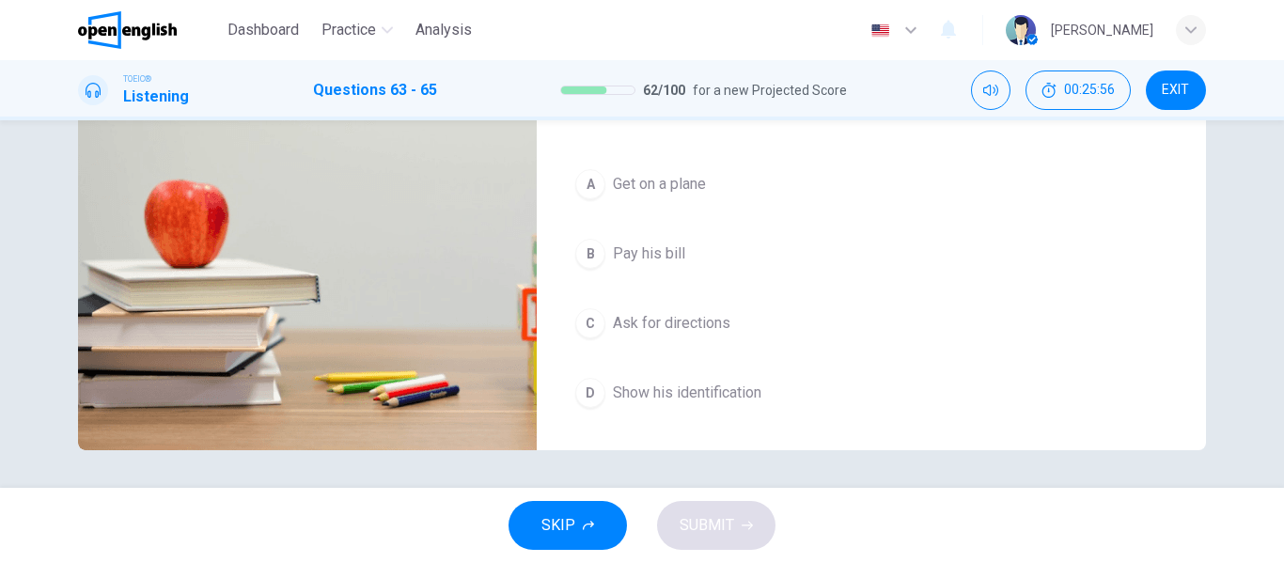
click at [619, 183] on span "Get on a plane" at bounding box center [659, 184] width 93 height 23
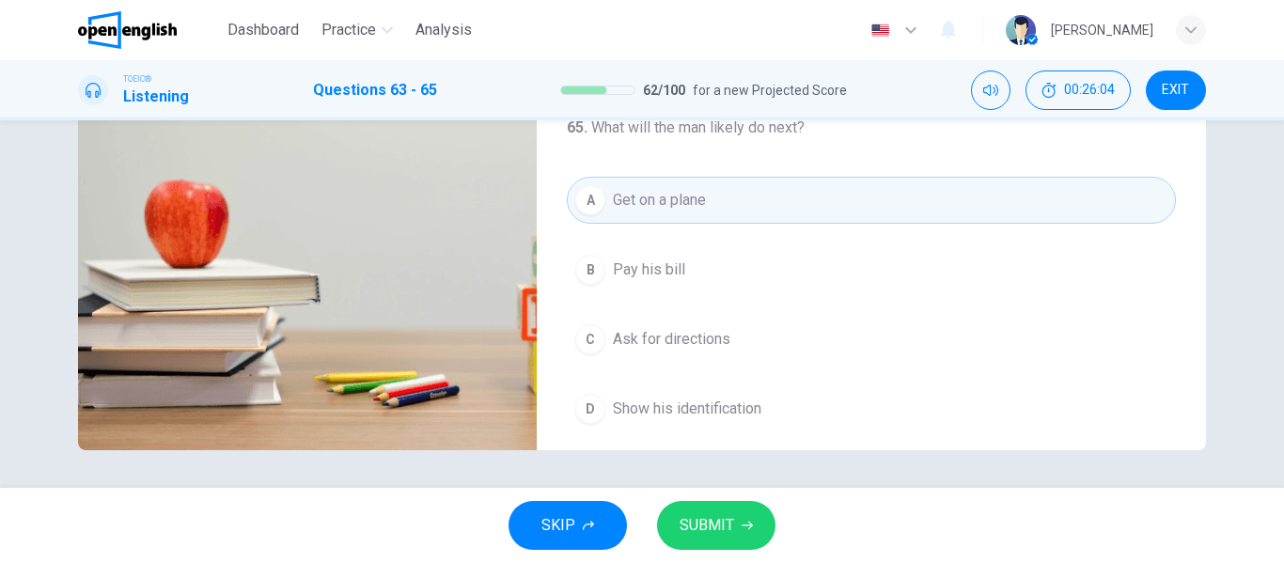
scroll to position [430, 0]
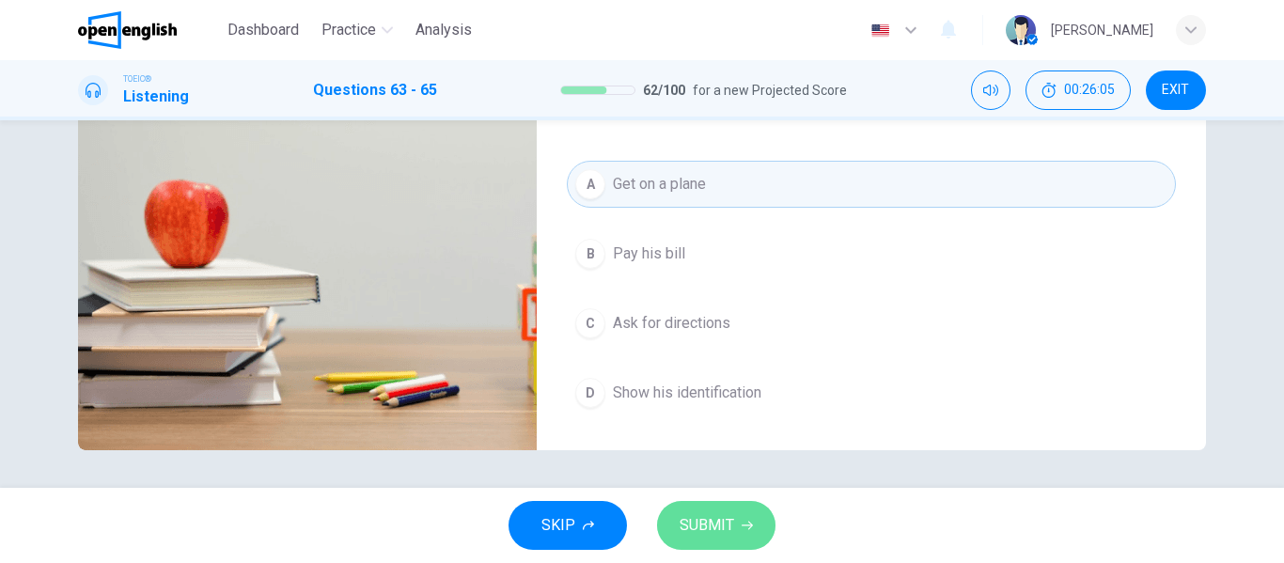
click at [730, 520] on span "SUBMIT" at bounding box center [707, 525] width 55 height 26
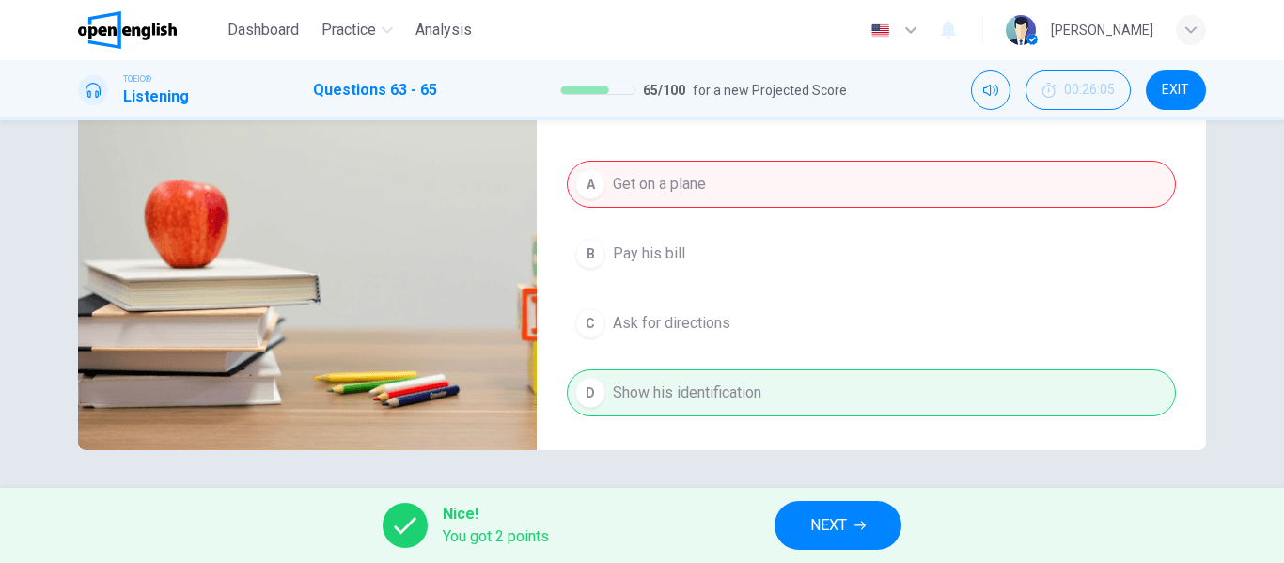
type input "**"
click at [836, 529] on span "NEXT" at bounding box center [828, 525] width 37 height 26
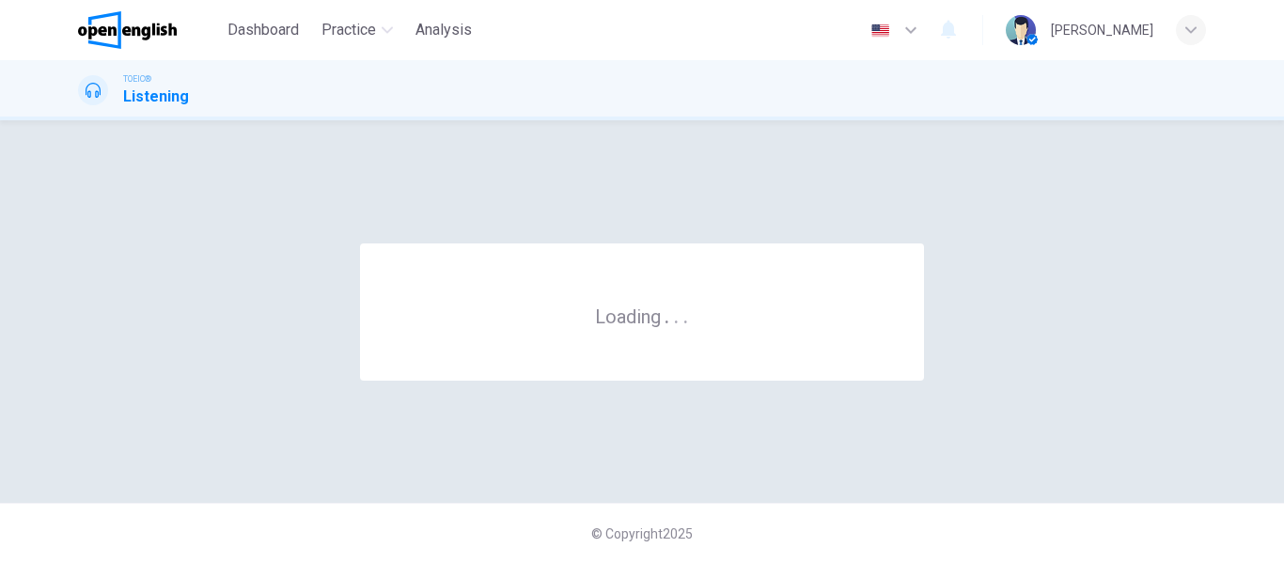
scroll to position [0, 0]
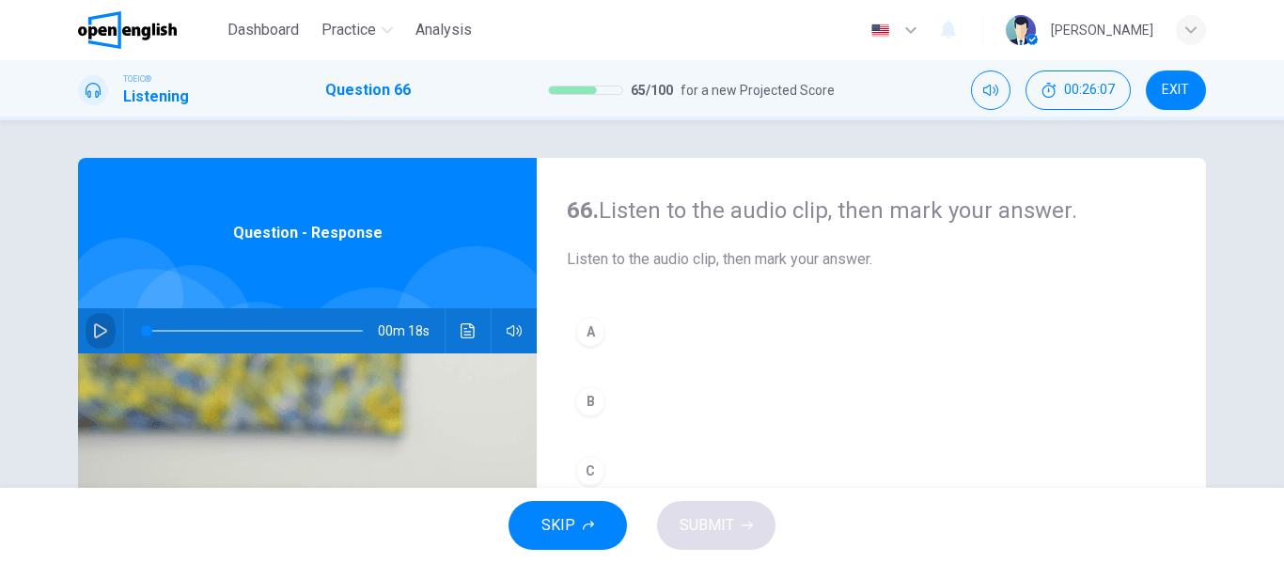
click at [86, 327] on button "button" at bounding box center [101, 330] width 30 height 45
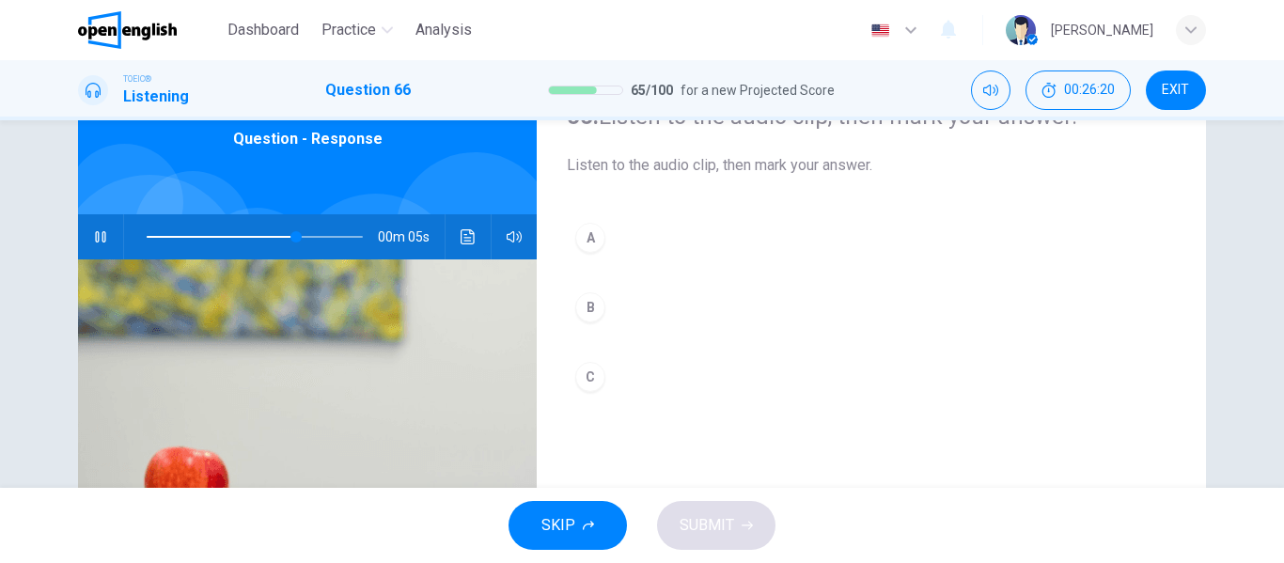
click at [618, 306] on button "B" at bounding box center [871, 307] width 609 height 47
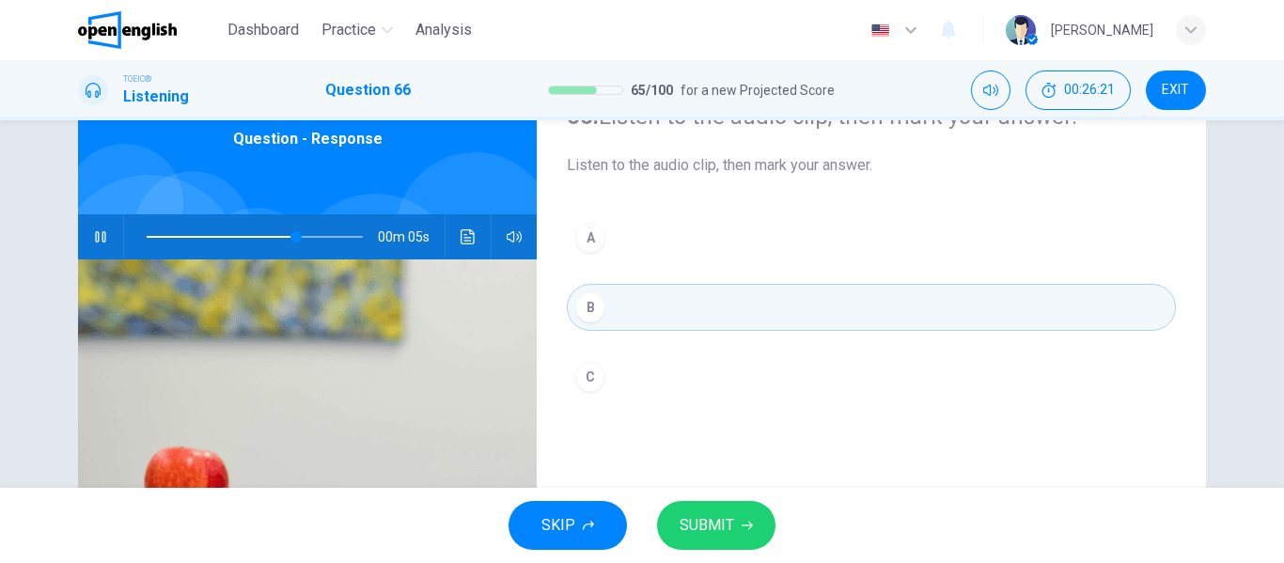
click at [733, 523] on button "SUBMIT" at bounding box center [716, 525] width 118 height 49
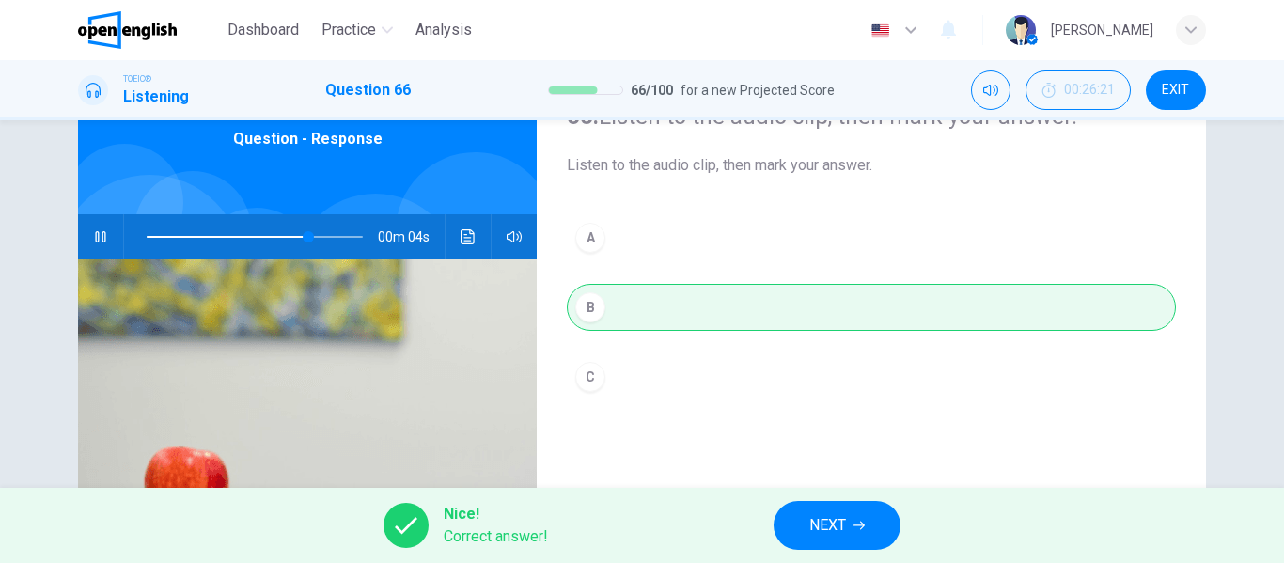
type input "**"
click at [858, 523] on icon "button" at bounding box center [858, 525] width 11 height 11
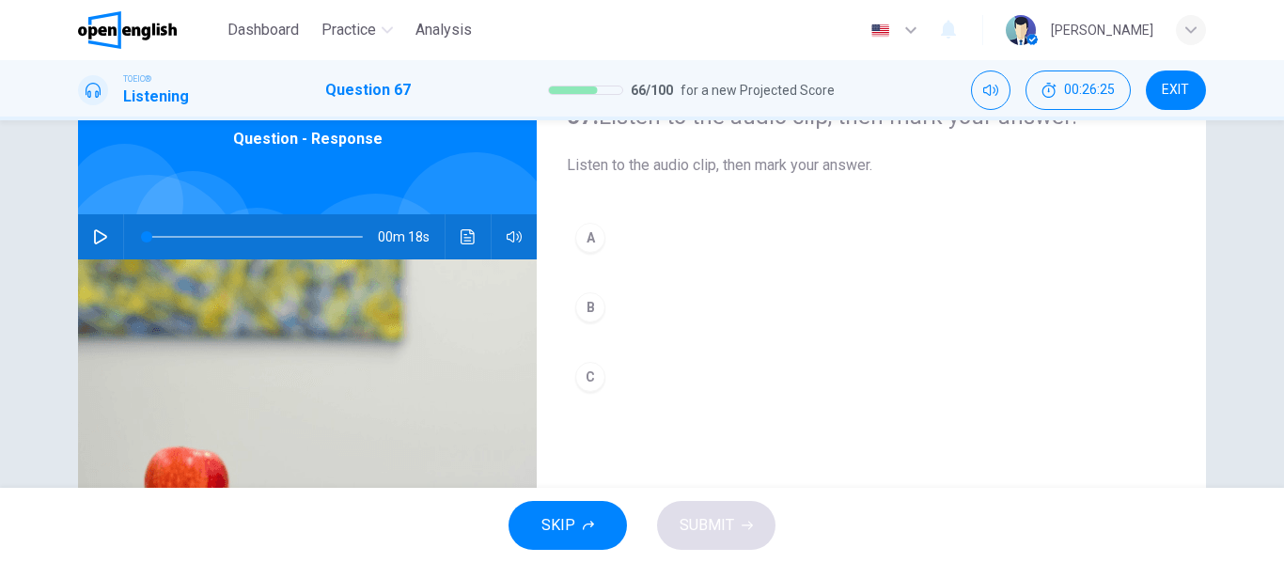
click at [95, 237] on icon "button" at bounding box center [100, 236] width 15 height 15
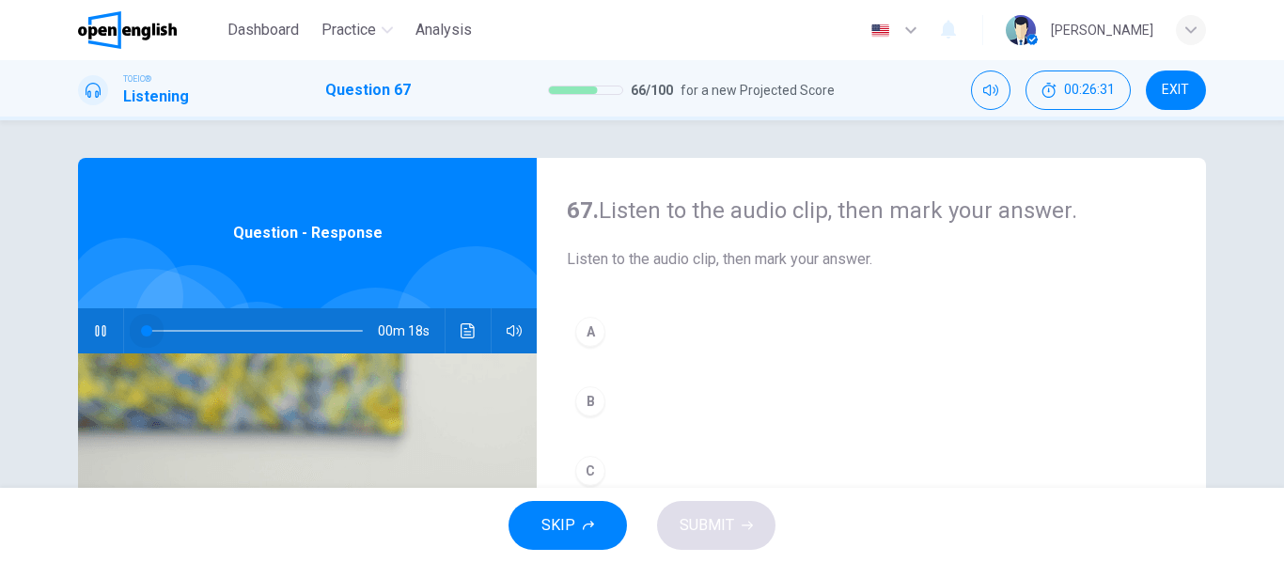
drag, startPoint x: 196, startPoint y: 329, endPoint x: 140, endPoint y: 324, distance: 56.6
click at [141, 325] on span at bounding box center [146, 330] width 11 height 11
click at [619, 390] on button "B" at bounding box center [871, 401] width 609 height 47
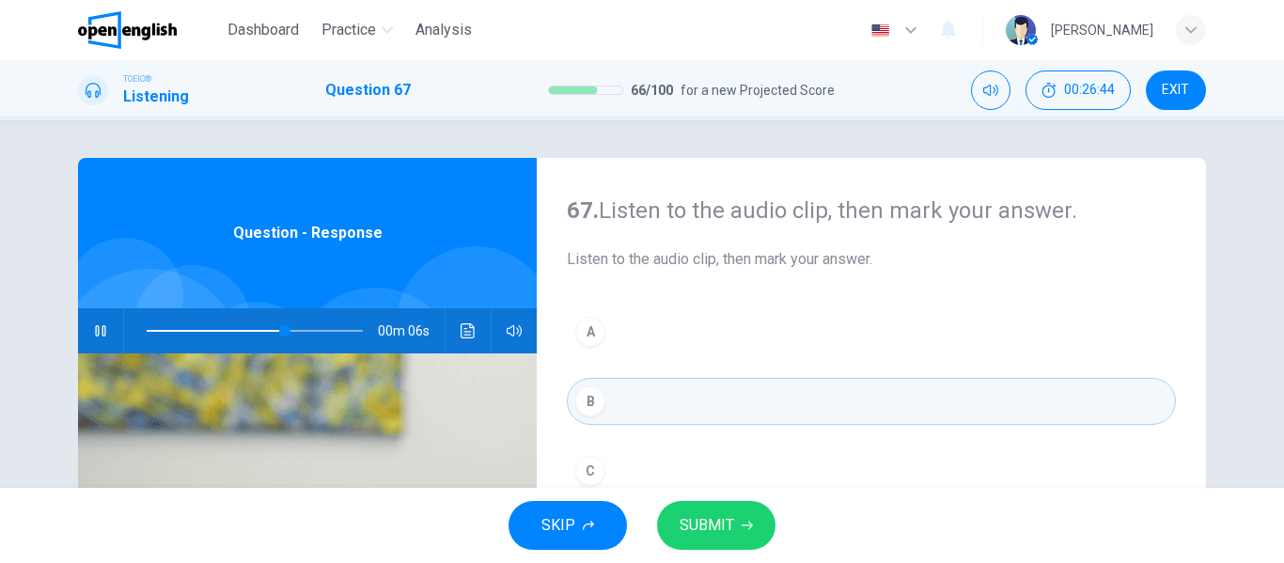
click at [743, 514] on button "SUBMIT" at bounding box center [716, 525] width 118 height 49
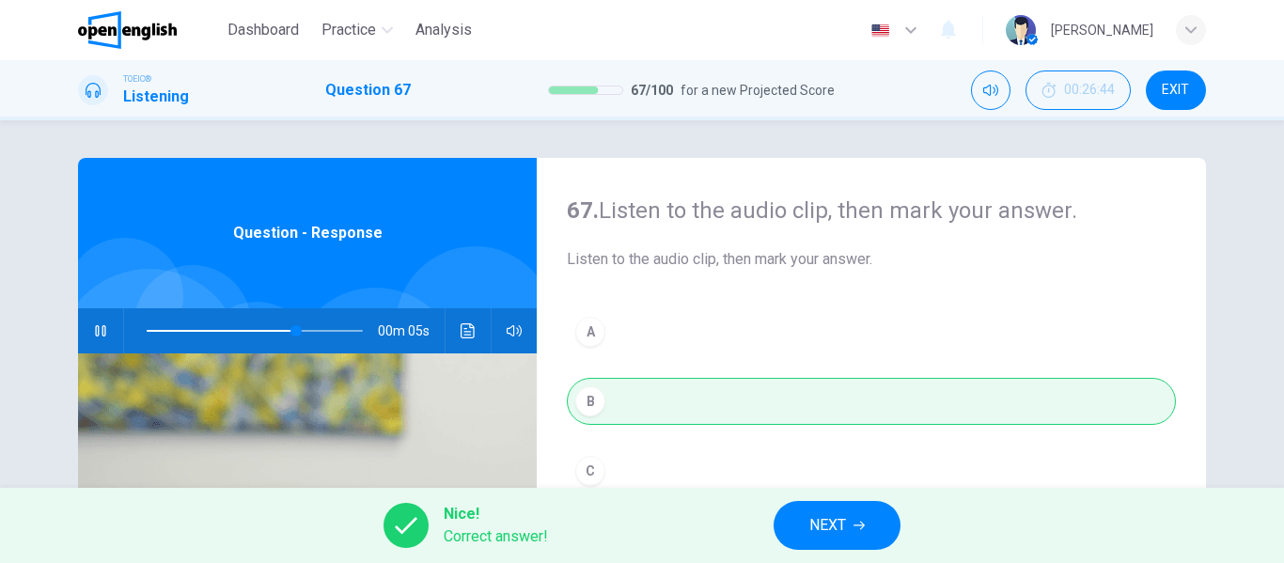
type input "**"
click at [869, 517] on button "NEXT" at bounding box center [837, 525] width 127 height 49
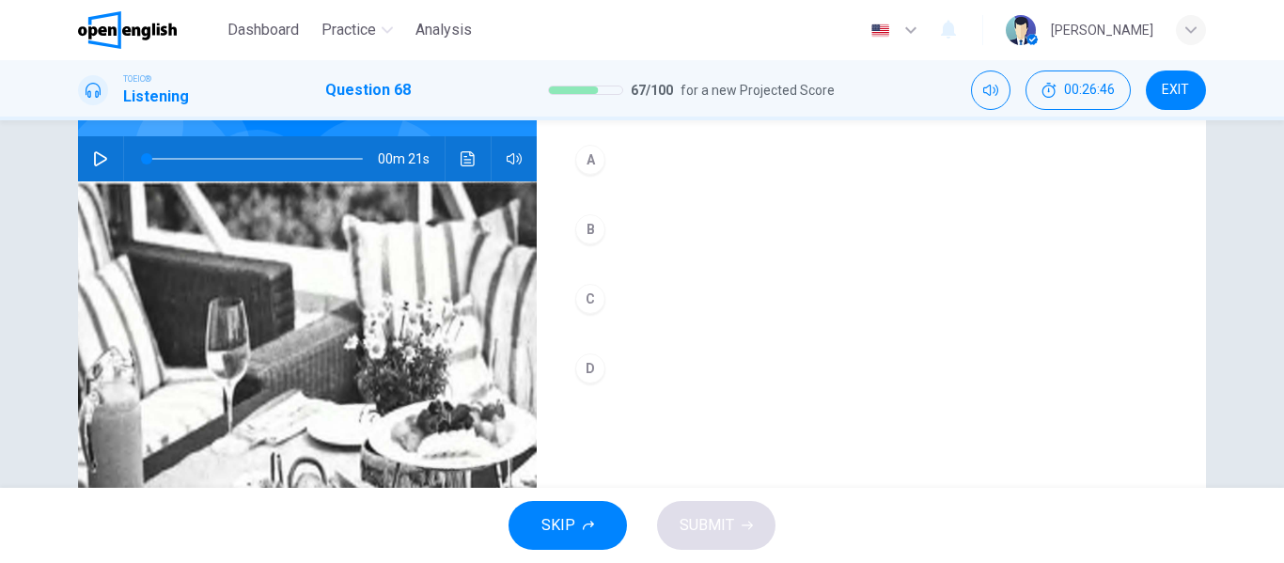
scroll to position [188, 0]
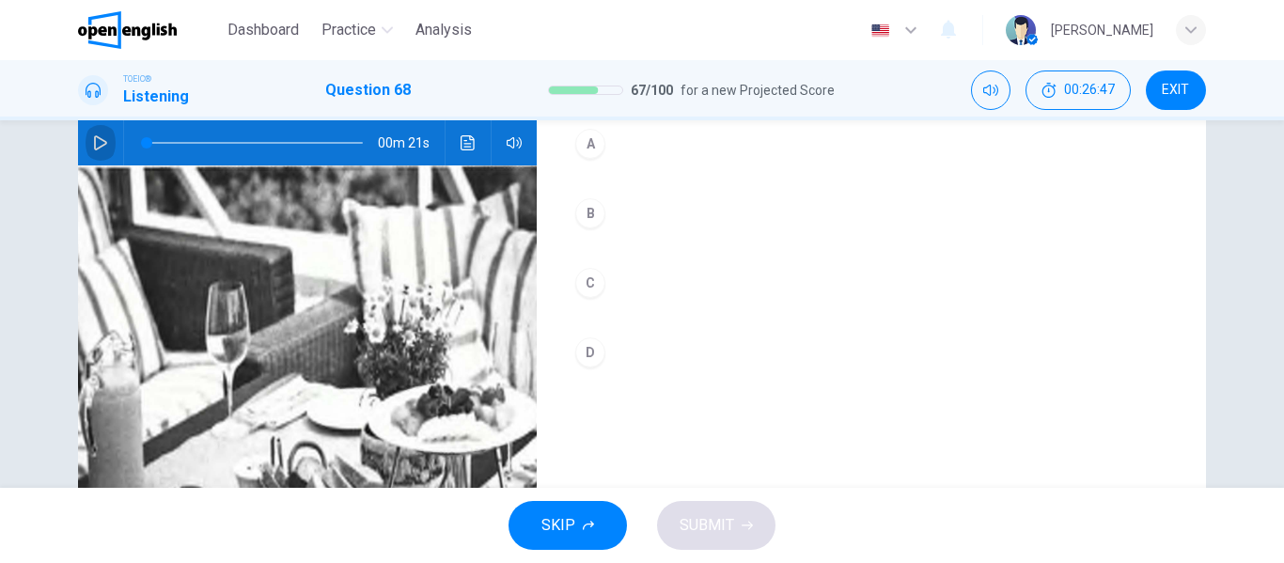
click at [87, 137] on button "button" at bounding box center [101, 142] width 30 height 45
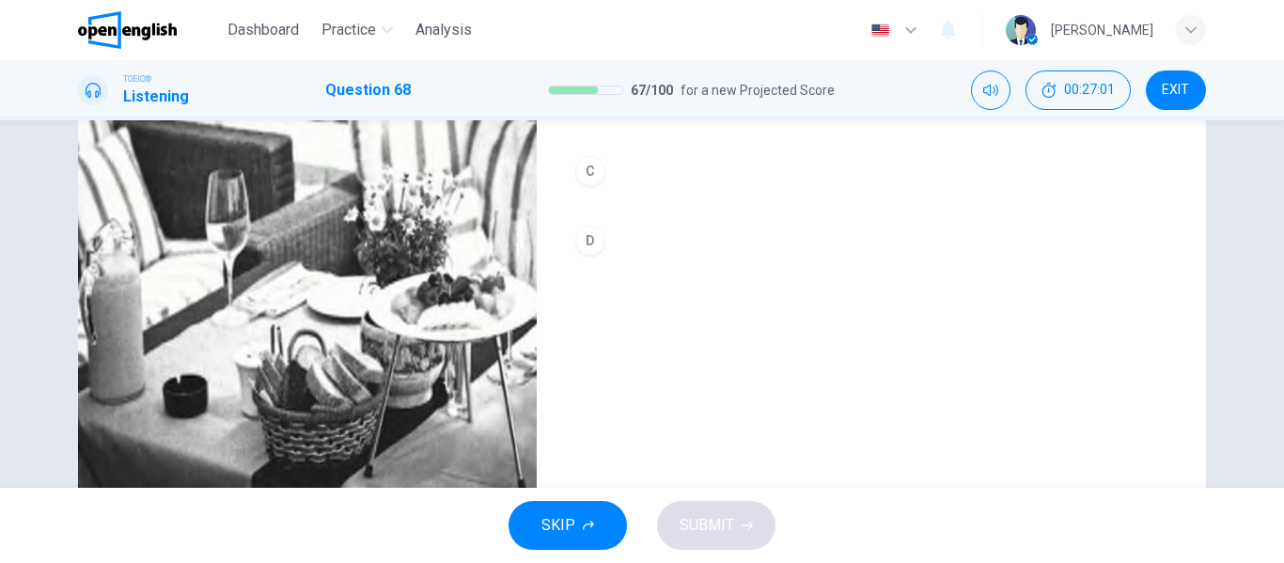
scroll to position [267, 0]
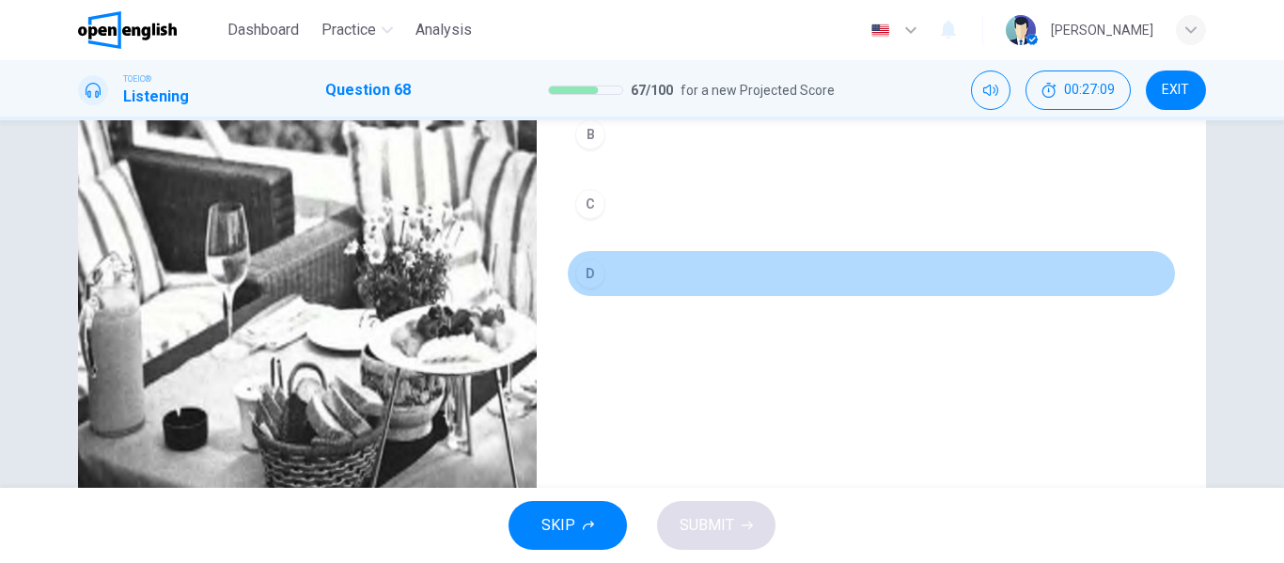
click at [602, 271] on button "D" at bounding box center [871, 273] width 609 height 47
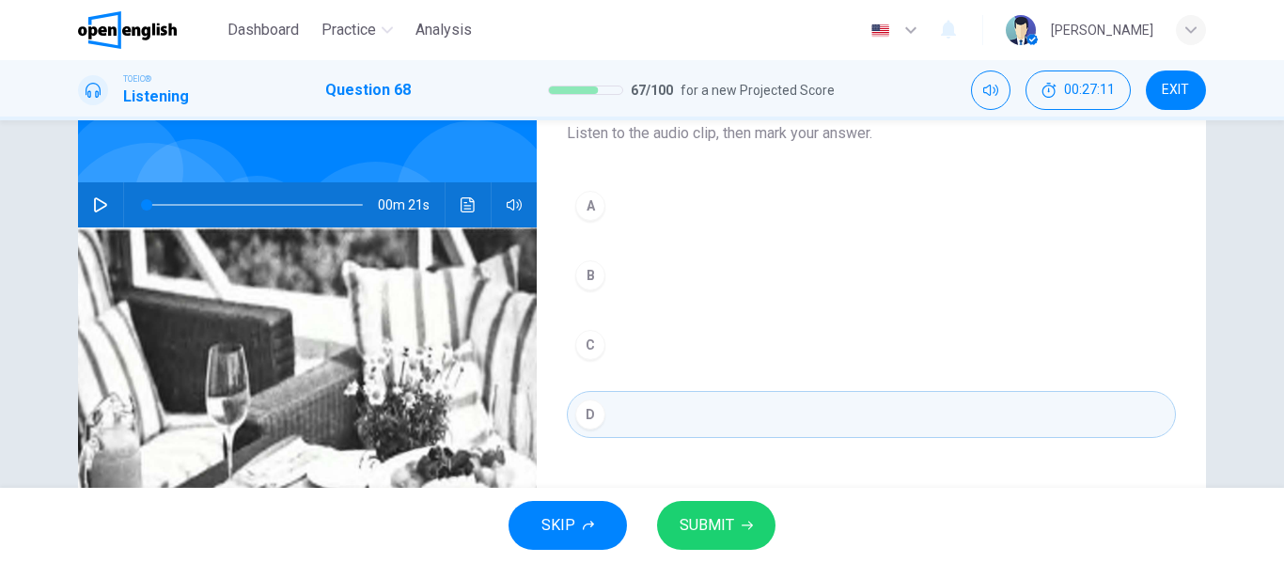
scroll to position [79, 0]
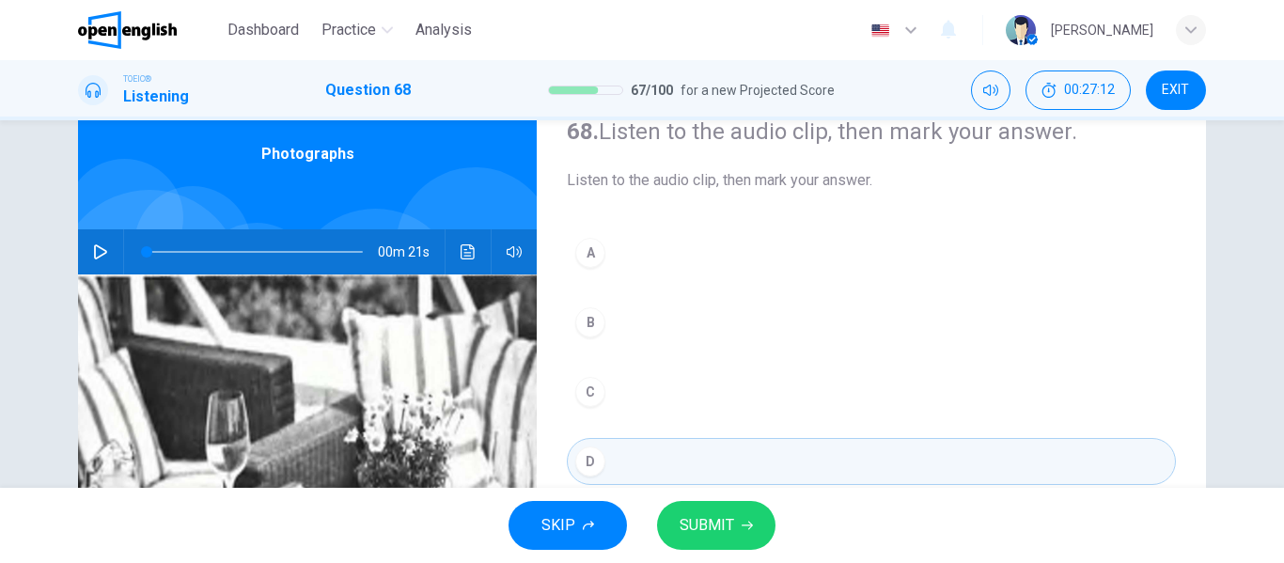
click at [586, 263] on div "A" at bounding box center [590, 253] width 30 height 30
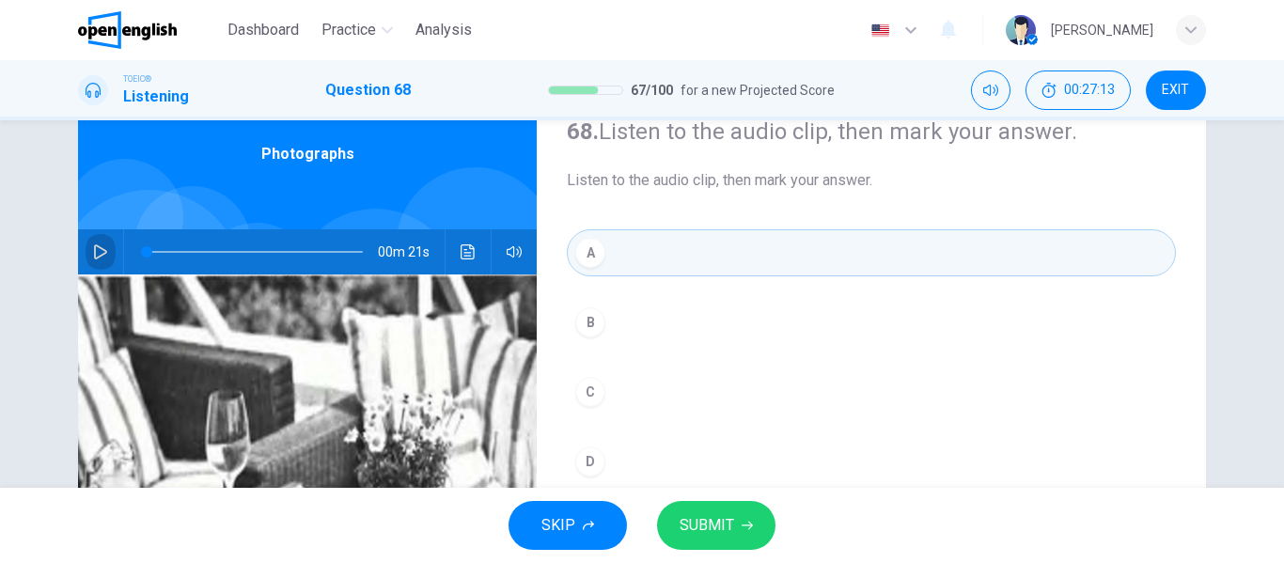
click at [102, 245] on icon "button" at bounding box center [100, 251] width 15 height 15
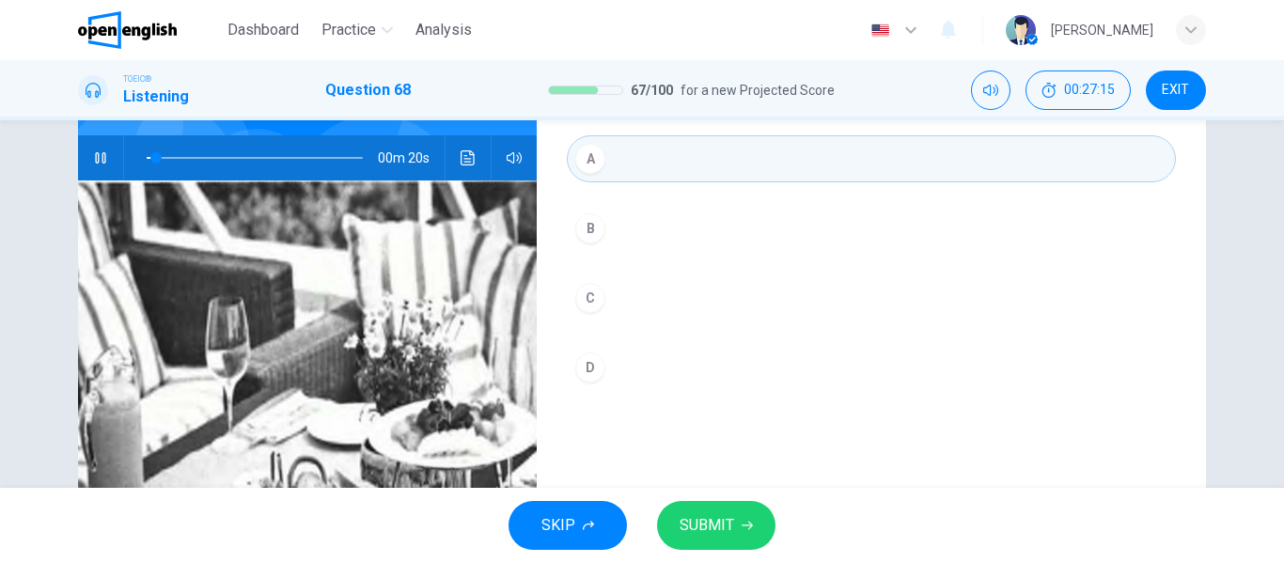
scroll to position [267, 0]
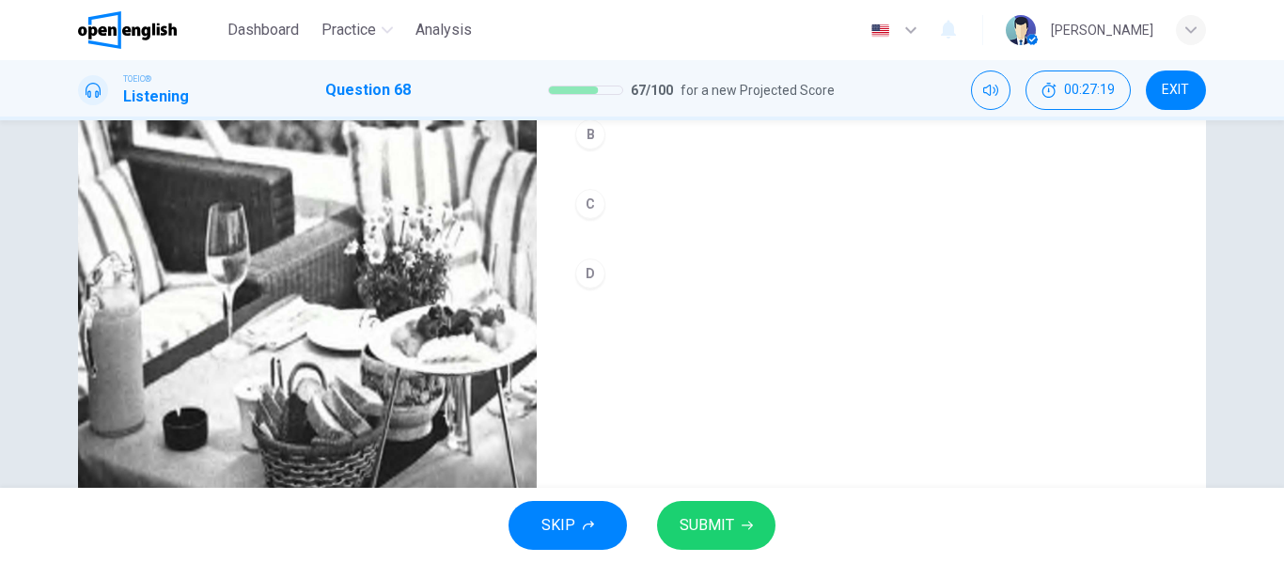
click at [588, 212] on div "C" at bounding box center [590, 204] width 30 height 30
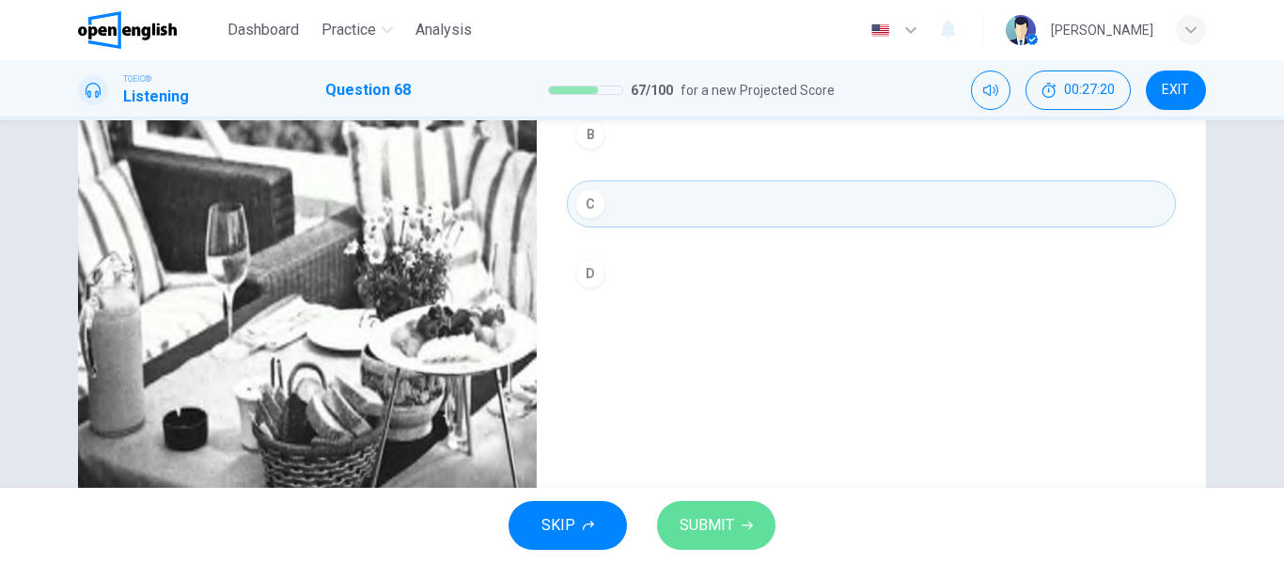
click at [739, 518] on button "SUBMIT" at bounding box center [716, 525] width 118 height 49
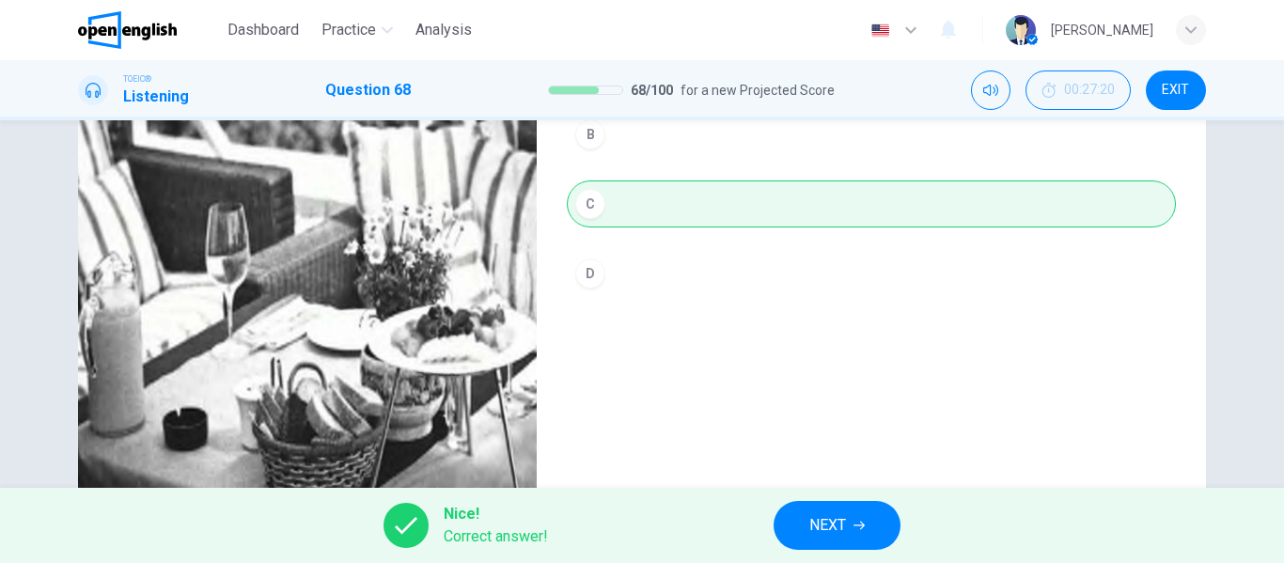
type input "**"
click at [841, 534] on span "NEXT" at bounding box center [827, 525] width 37 height 26
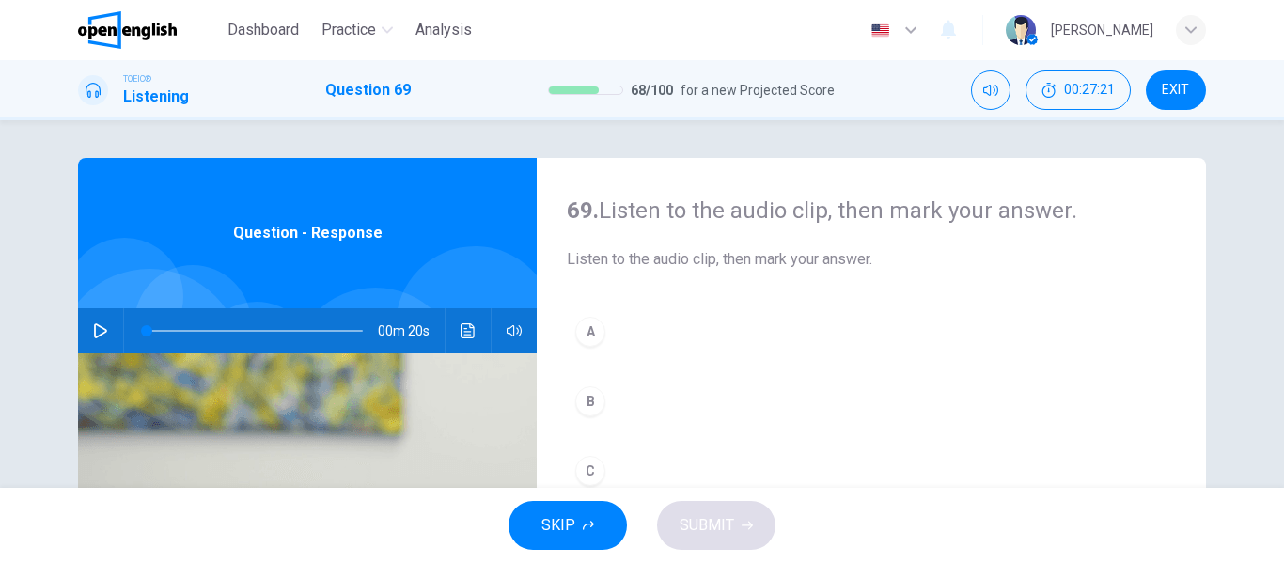
scroll to position [94, 0]
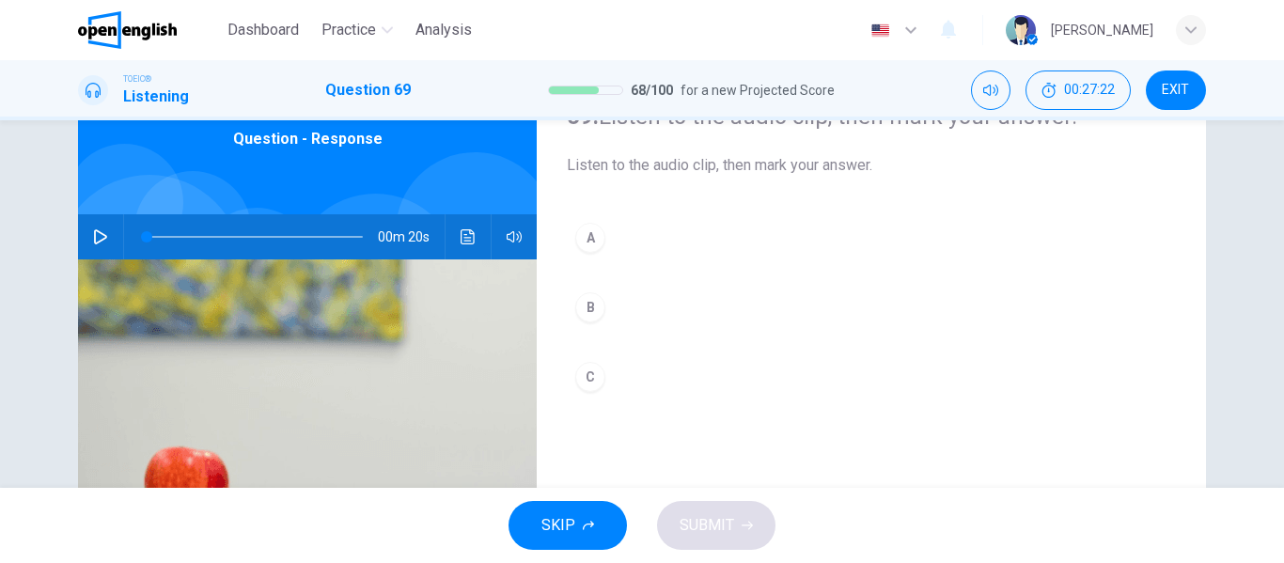
click at [95, 227] on button "button" at bounding box center [101, 236] width 30 height 45
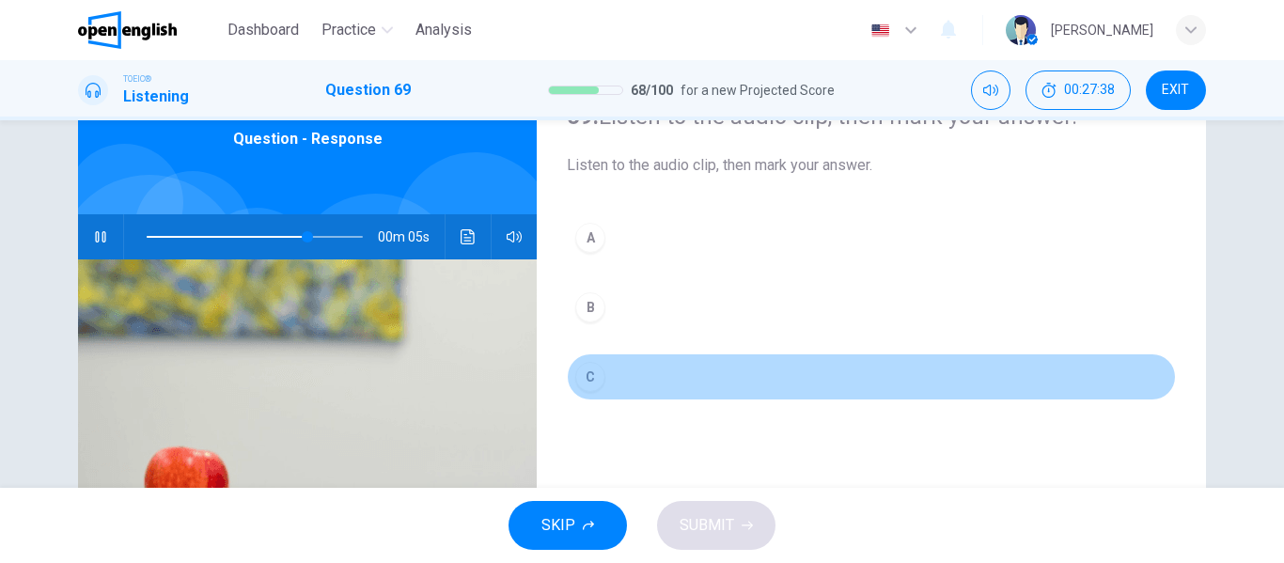
click at [581, 367] on div "C" at bounding box center [590, 377] width 30 height 30
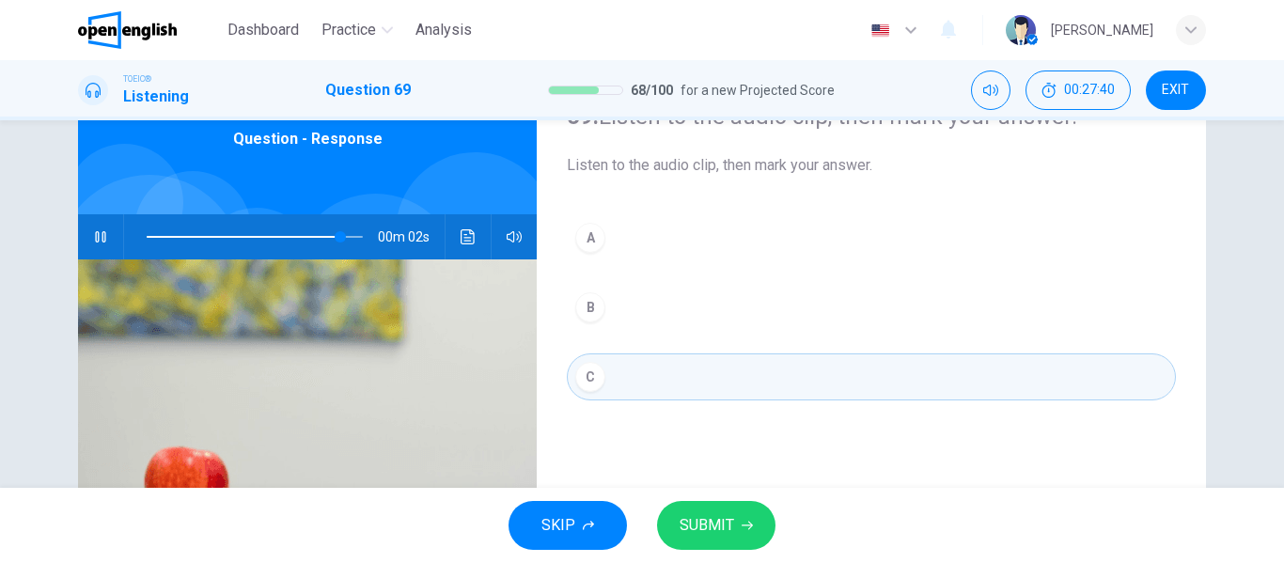
click at [726, 533] on span "SUBMIT" at bounding box center [707, 525] width 55 height 26
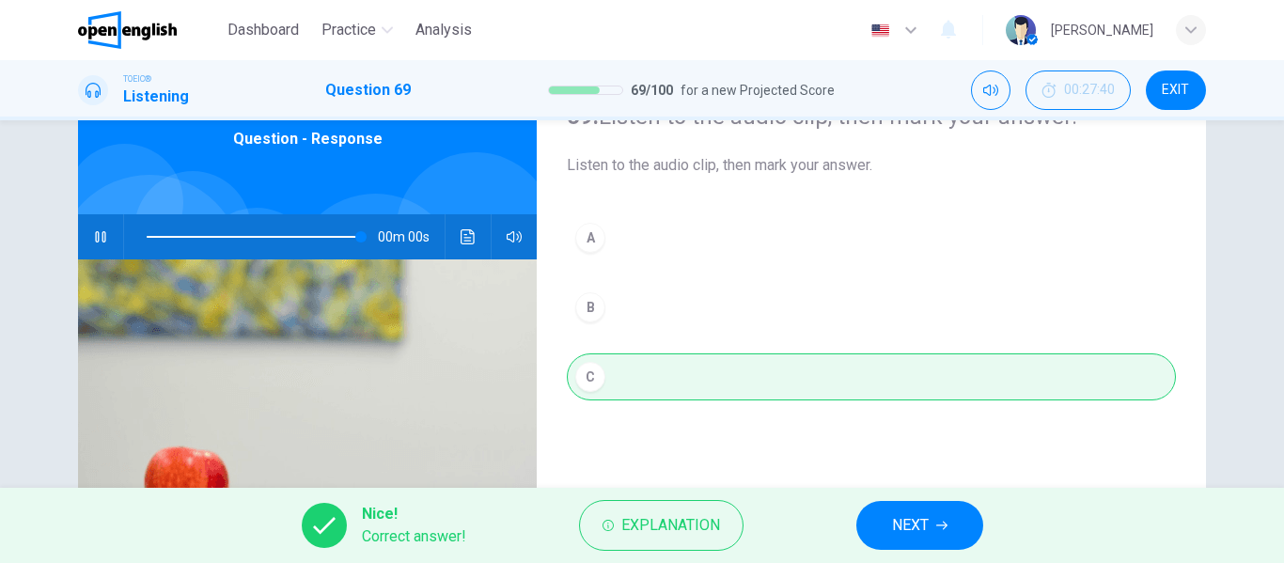
type input "*"
click at [950, 521] on button "NEXT" at bounding box center [919, 525] width 127 height 49
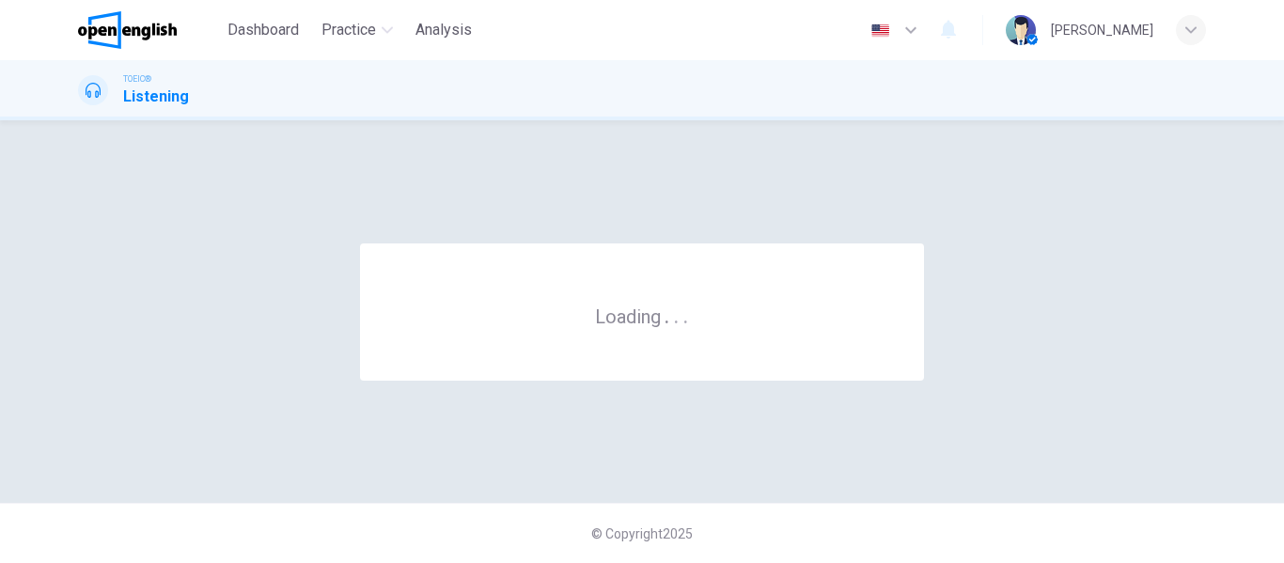
scroll to position [0, 0]
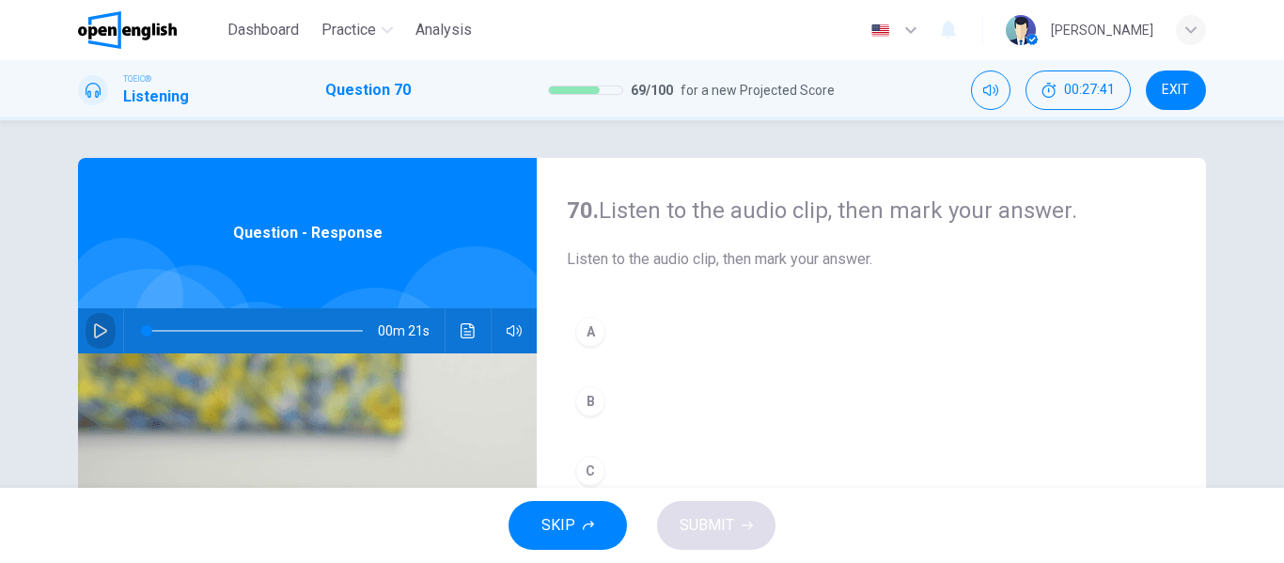
click at [97, 331] on icon "button" at bounding box center [100, 330] width 15 height 15
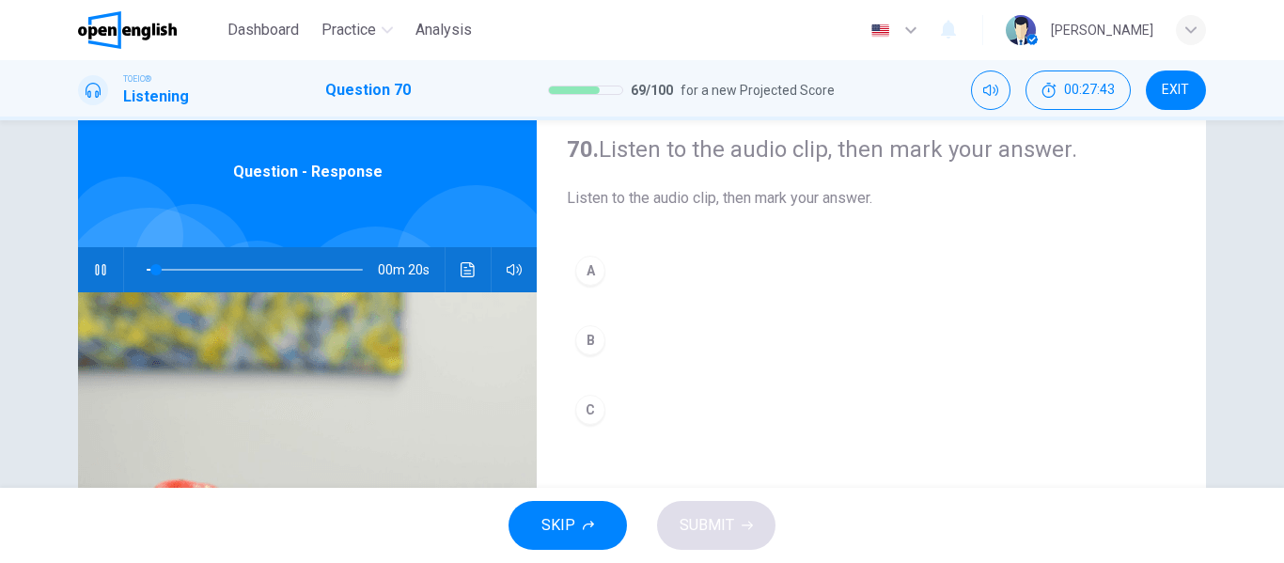
scroll to position [94, 0]
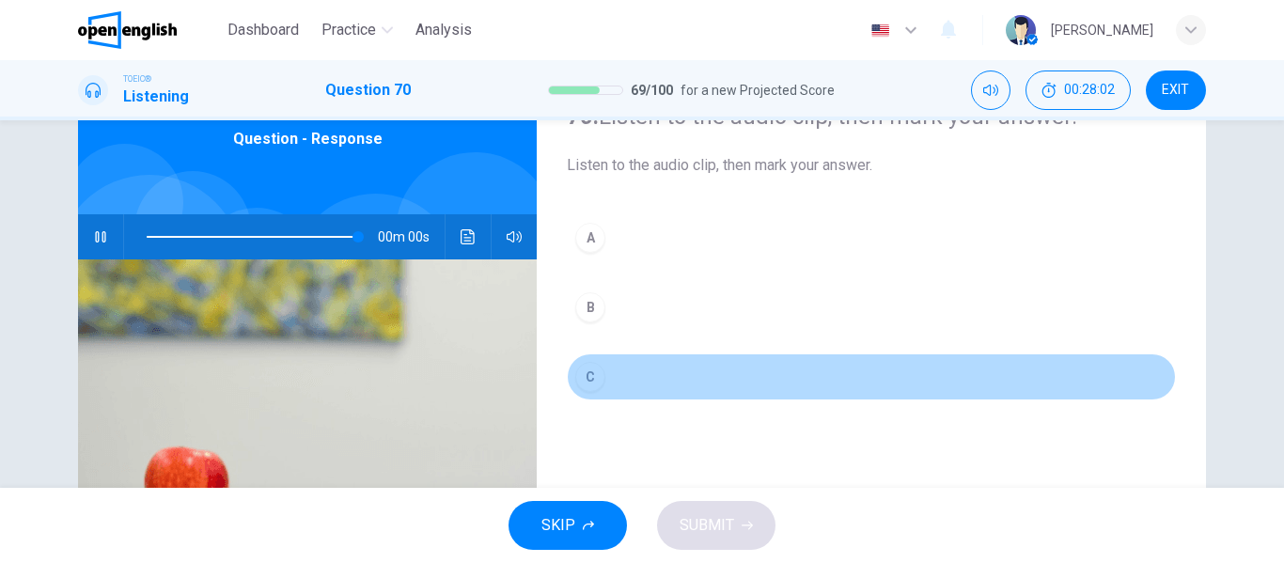
click at [587, 373] on div "C" at bounding box center [590, 377] width 30 height 30
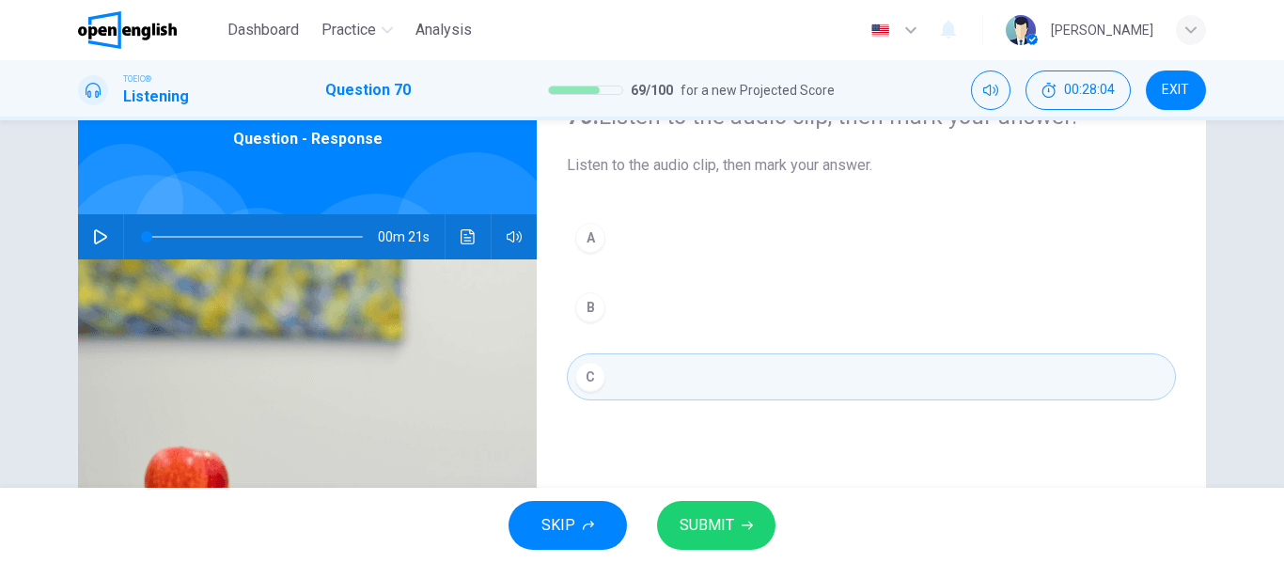
click at [98, 234] on icon "button" at bounding box center [100, 236] width 13 height 15
click at [739, 519] on button "SUBMIT" at bounding box center [716, 525] width 118 height 49
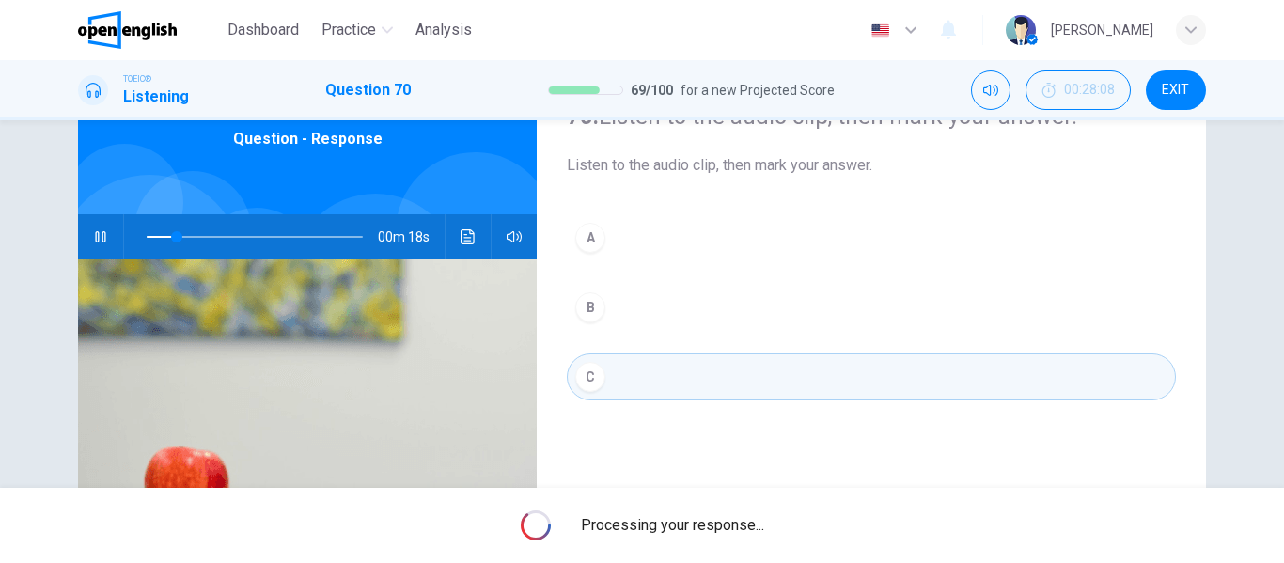
type input "**"
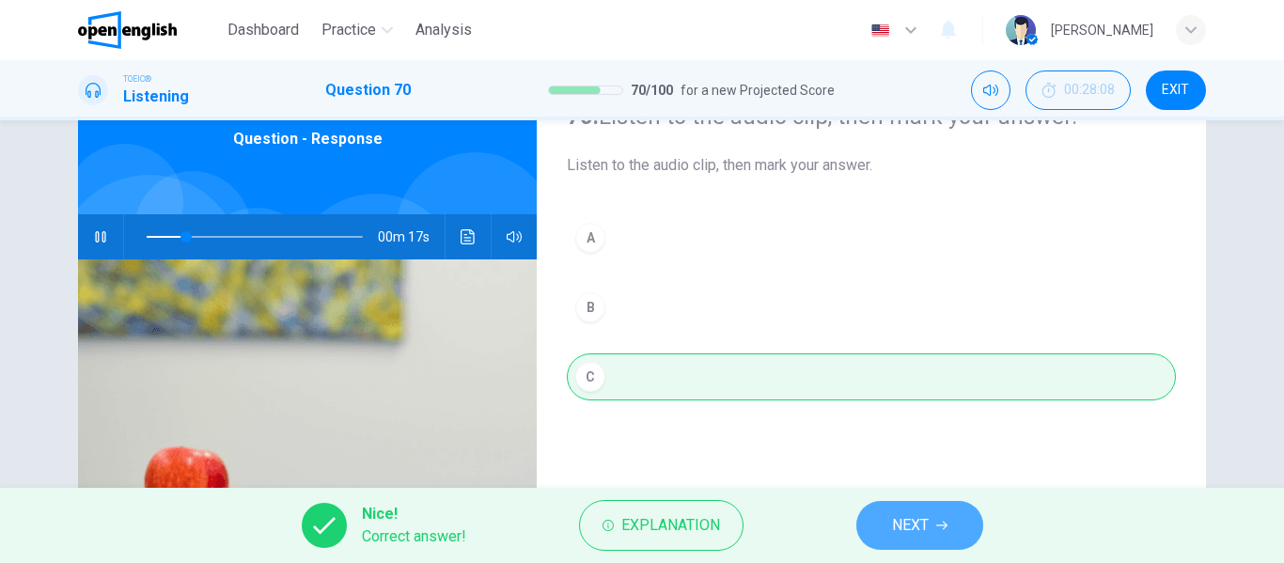
click at [936, 535] on button "NEXT" at bounding box center [919, 525] width 127 height 49
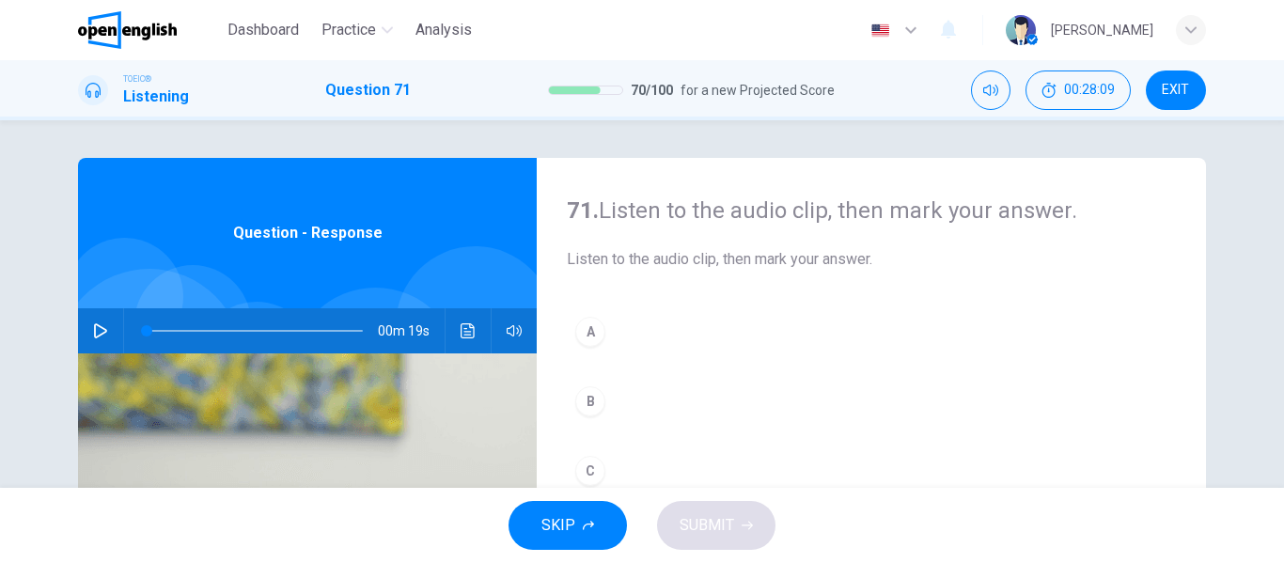
click at [98, 323] on icon "button" at bounding box center [100, 330] width 15 height 15
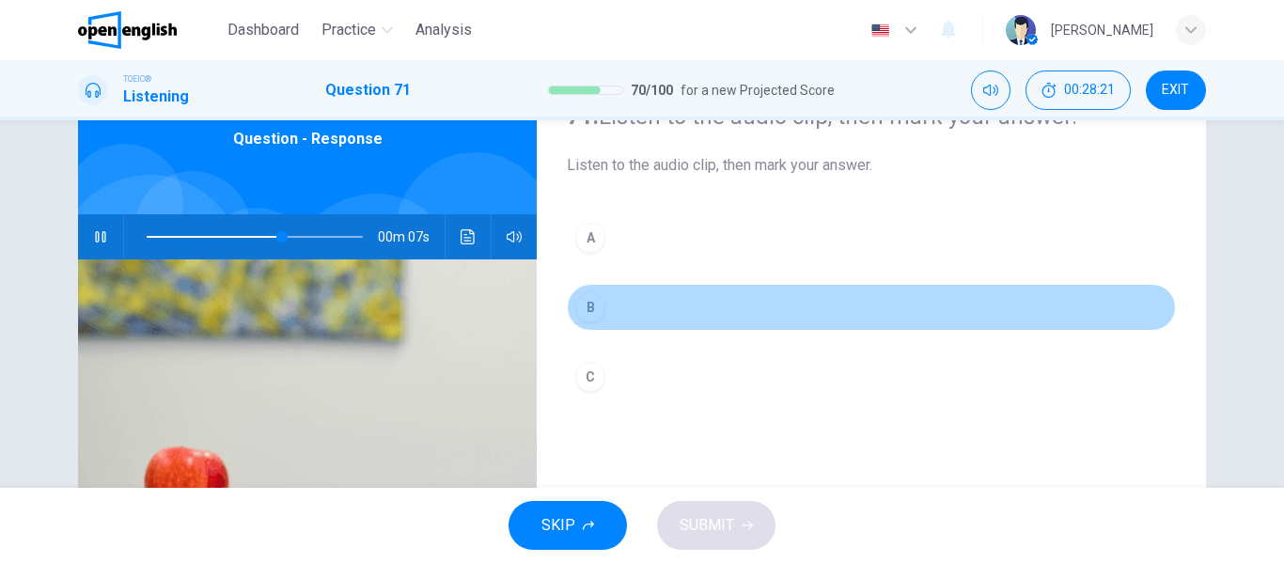
click at [589, 298] on div "B" at bounding box center [590, 307] width 30 height 30
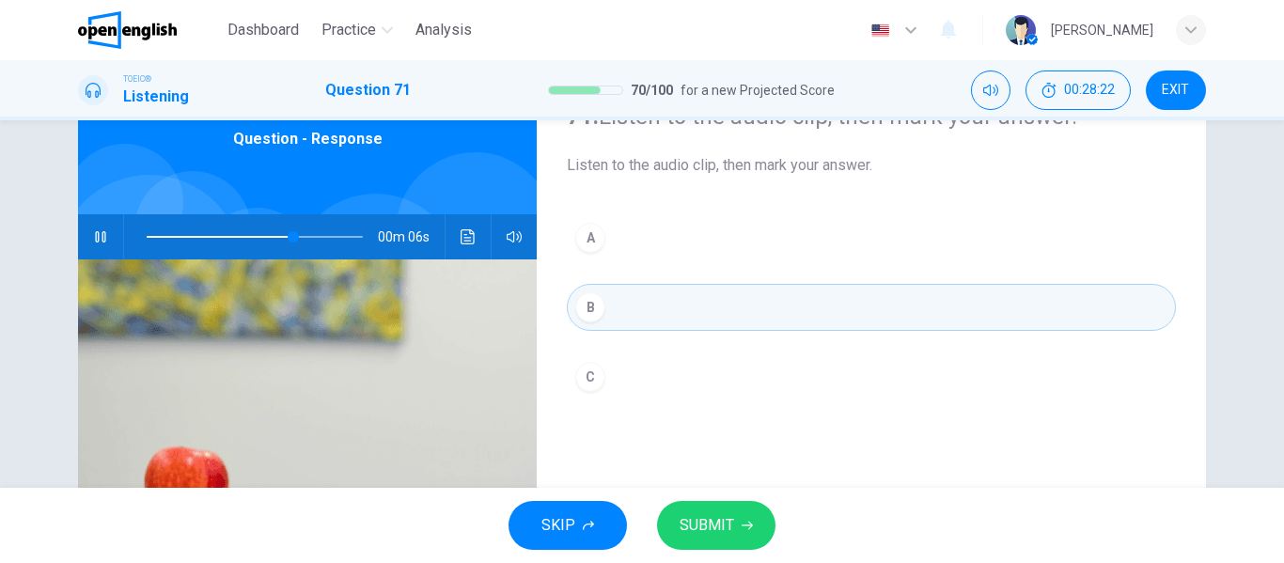
click at [746, 515] on button "SUBMIT" at bounding box center [716, 525] width 118 height 49
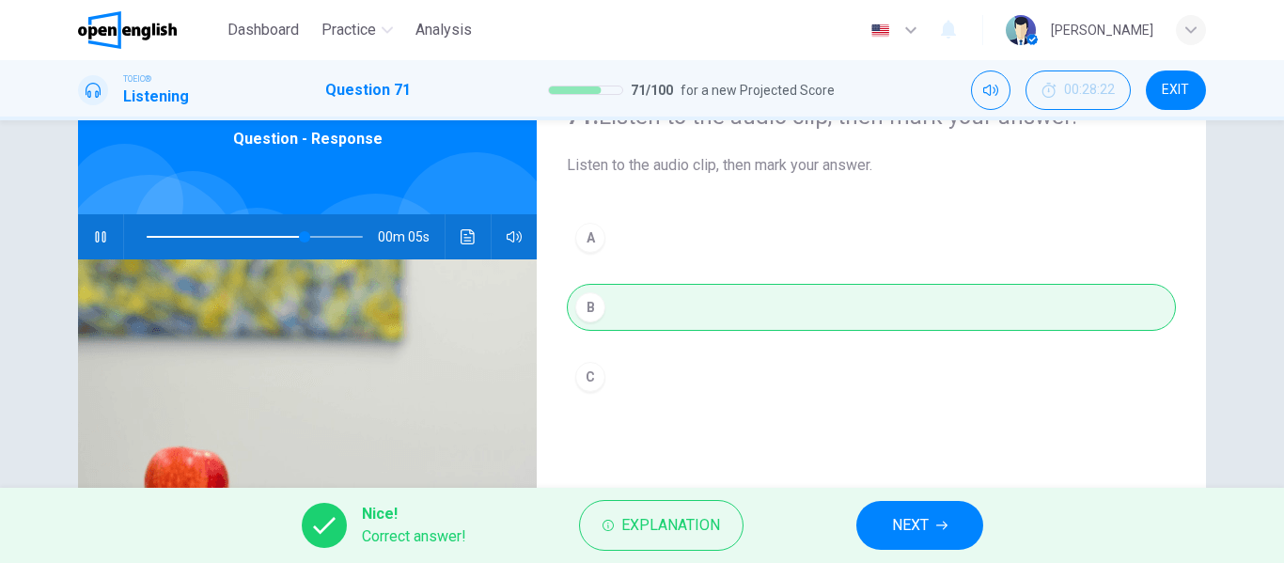
type input "**"
click at [951, 533] on button "NEXT" at bounding box center [919, 525] width 127 height 49
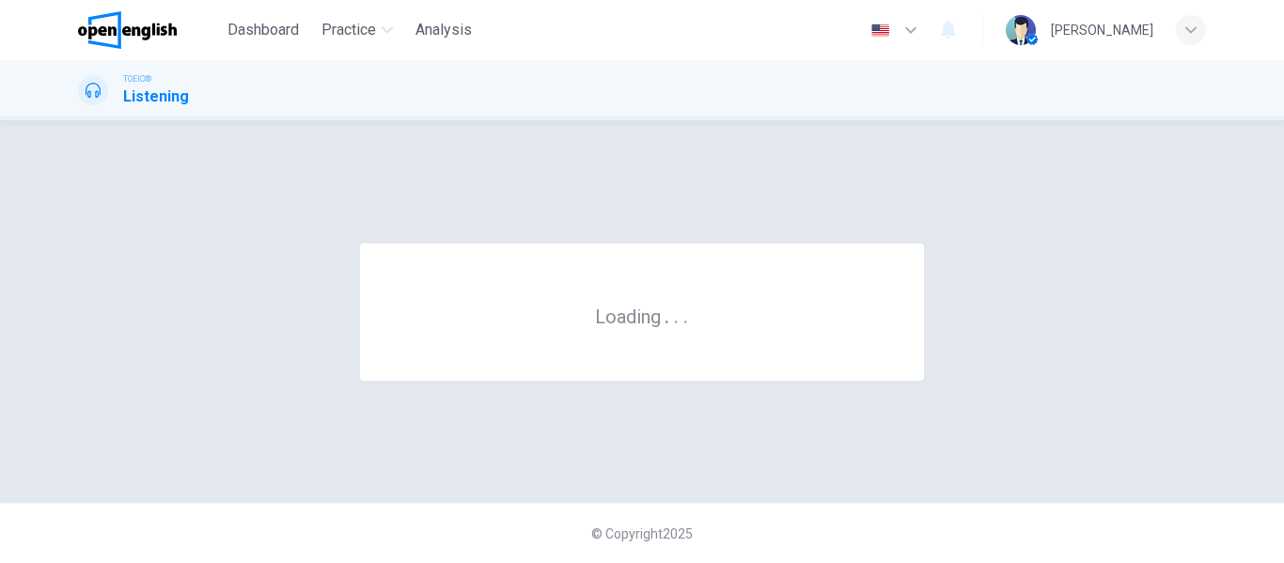
scroll to position [0, 0]
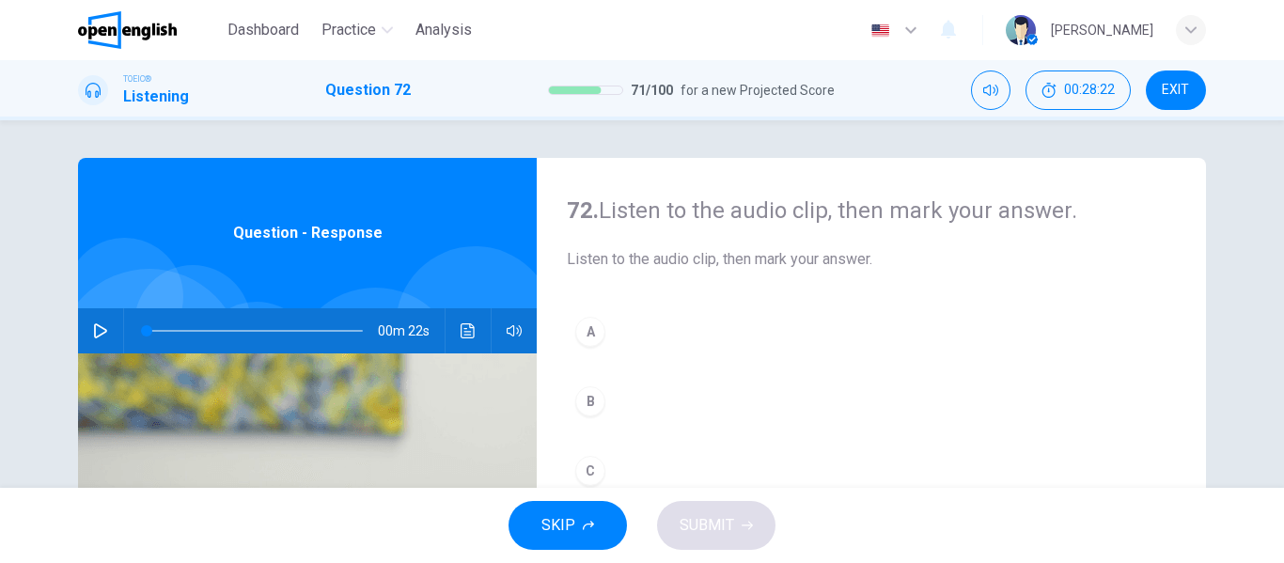
click at [99, 324] on icon "button" at bounding box center [100, 330] width 15 height 15
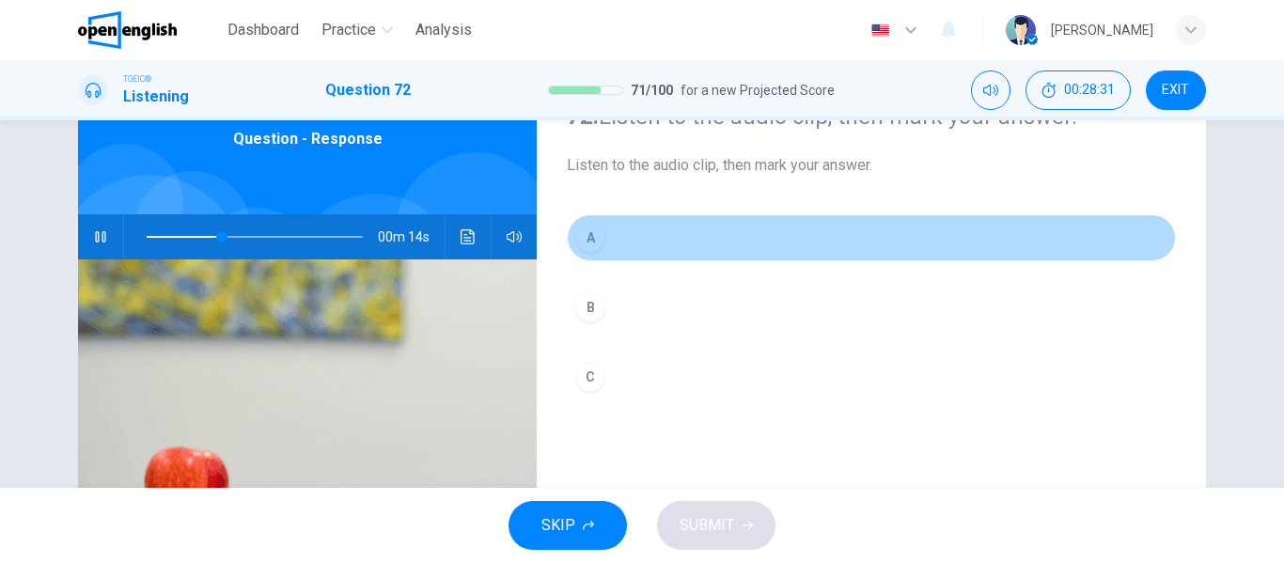
click at [593, 234] on div "A" at bounding box center [590, 238] width 30 height 30
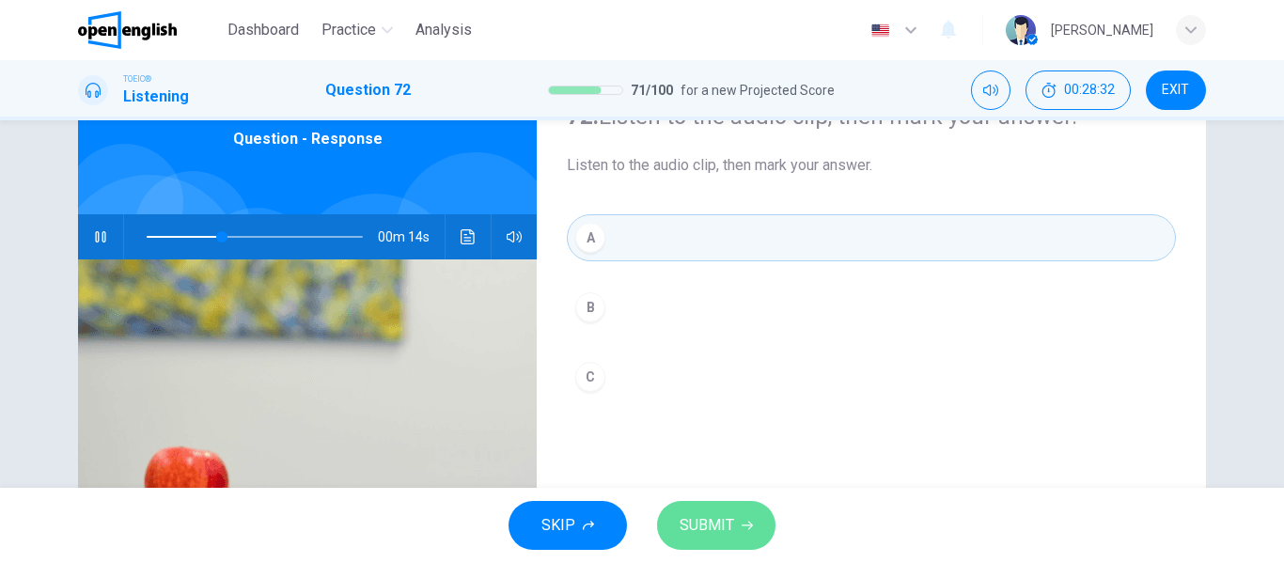
click at [755, 522] on button "SUBMIT" at bounding box center [716, 525] width 118 height 49
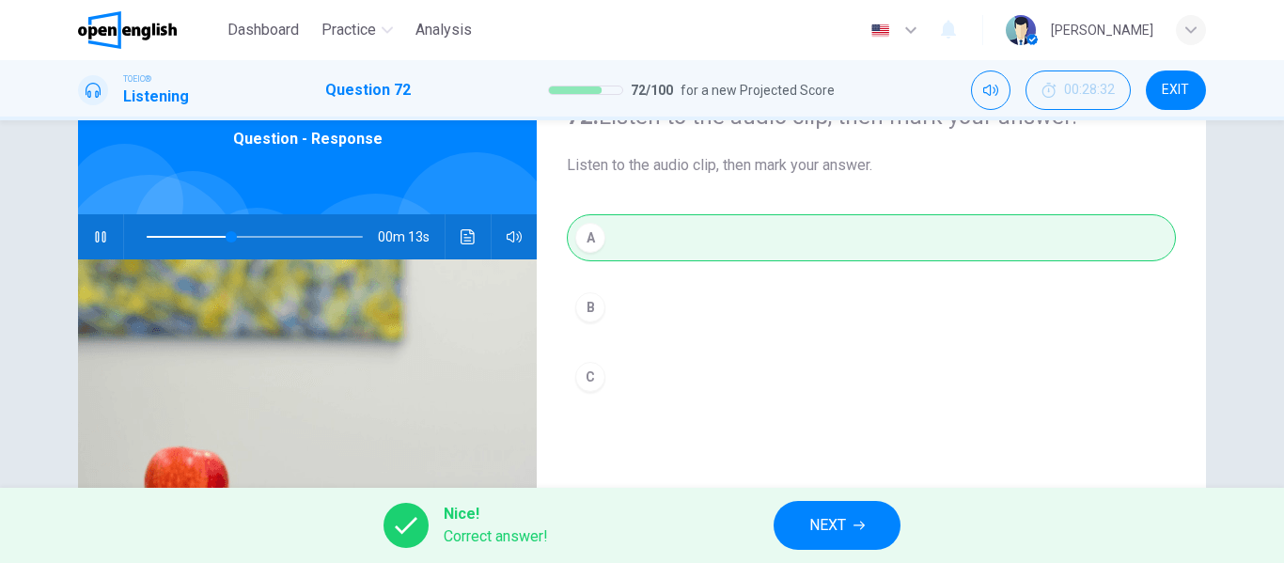
type input "**"
click at [849, 524] on button "NEXT" at bounding box center [837, 525] width 127 height 49
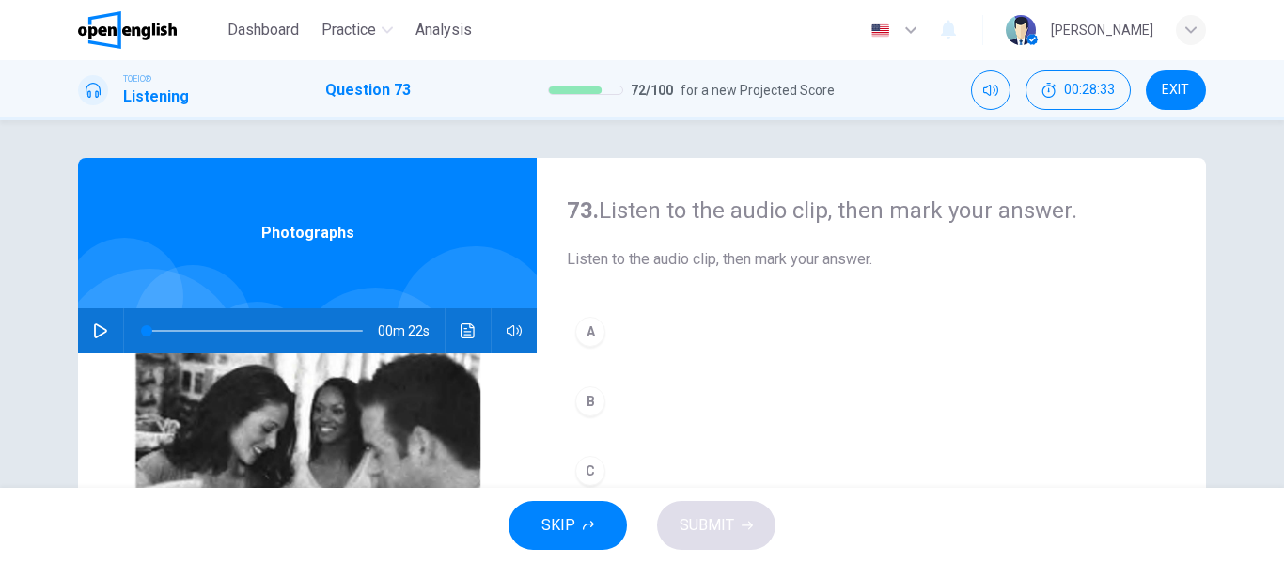
click at [93, 329] on icon "button" at bounding box center [100, 330] width 15 height 15
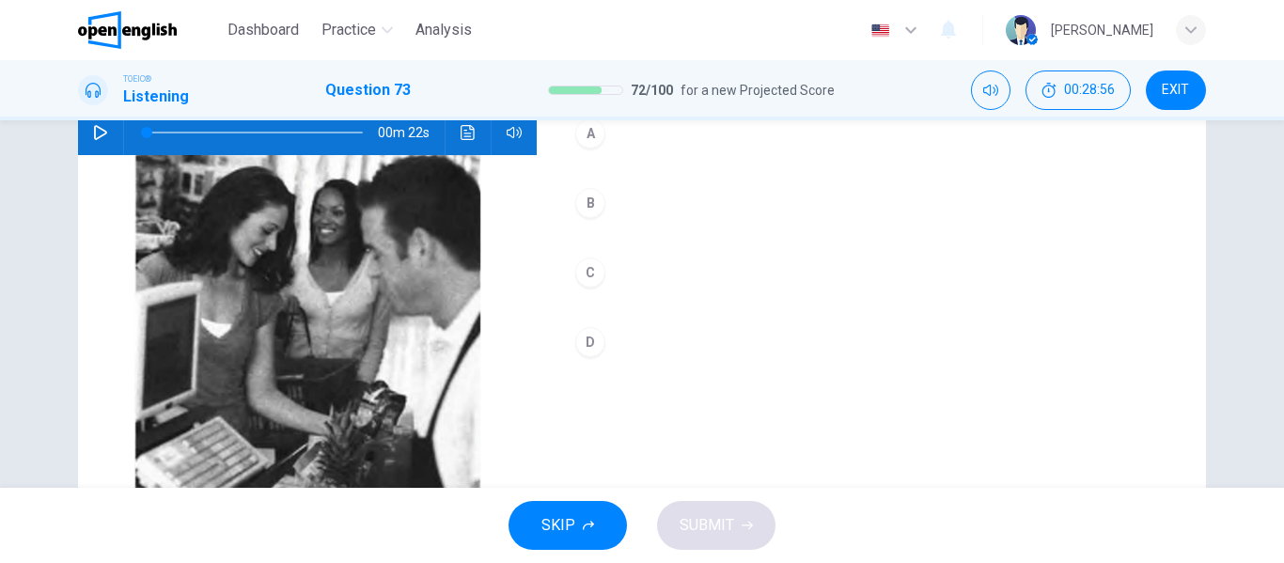
scroll to position [173, 0]
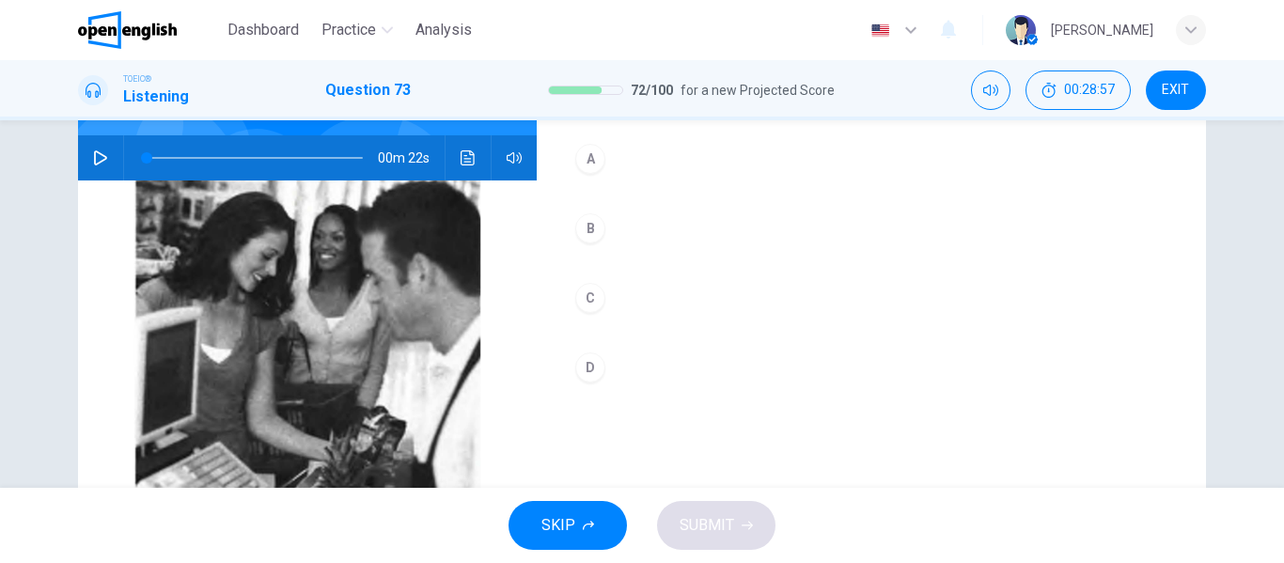
click at [93, 153] on icon "button" at bounding box center [100, 157] width 15 height 15
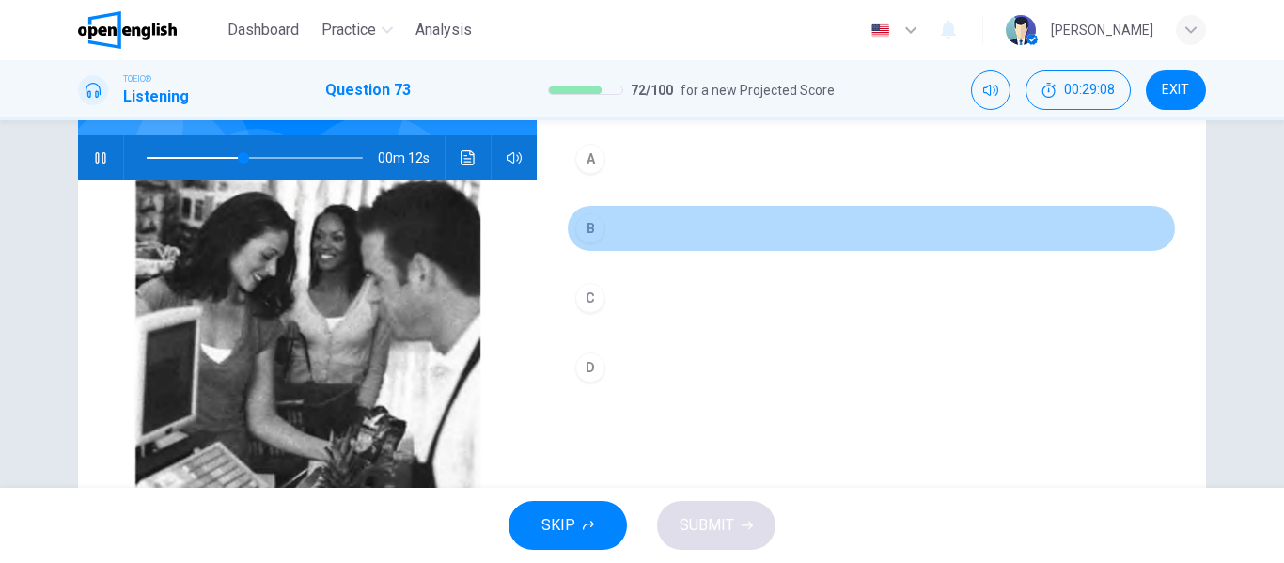
click at [590, 226] on div "B" at bounding box center [590, 228] width 30 height 30
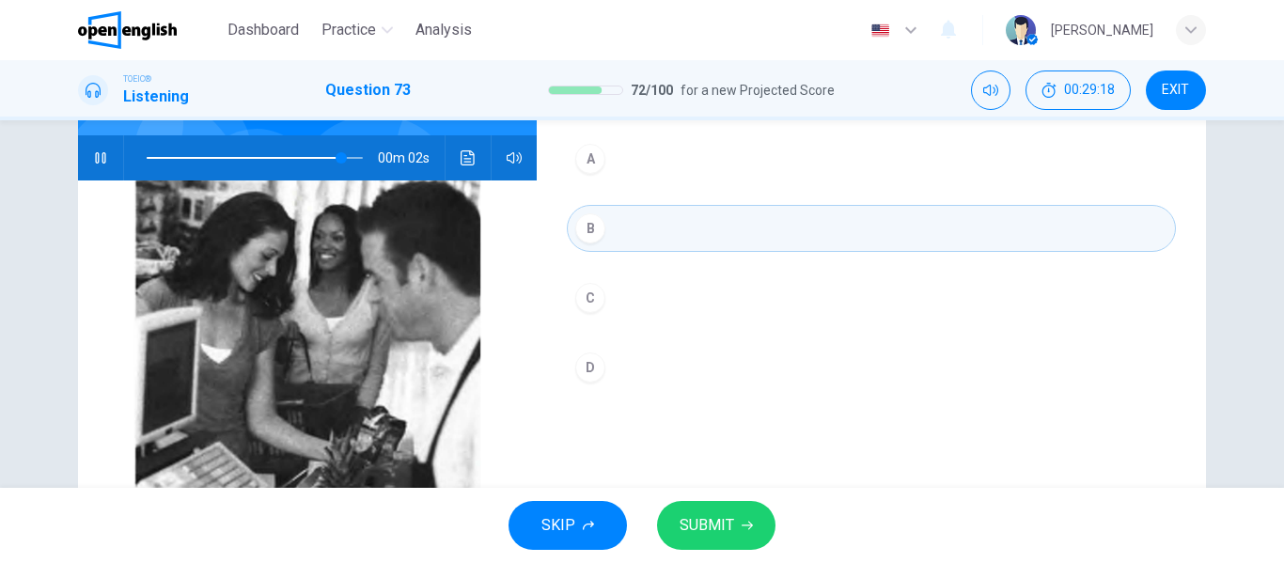
click at [726, 519] on span "SUBMIT" at bounding box center [707, 525] width 55 height 26
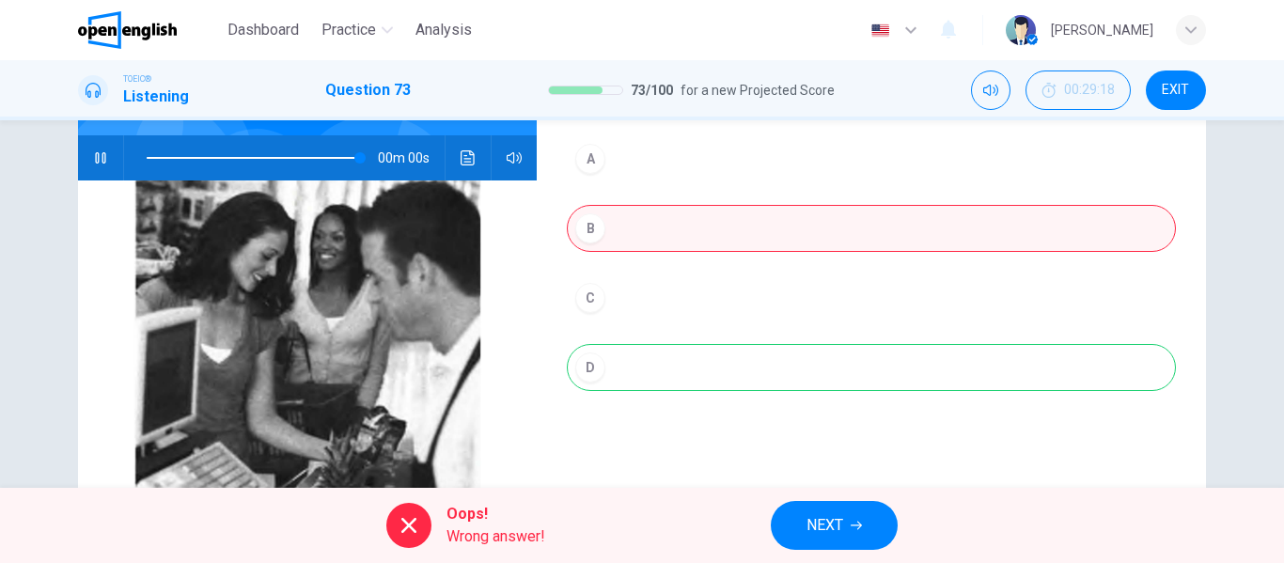
type input "*"
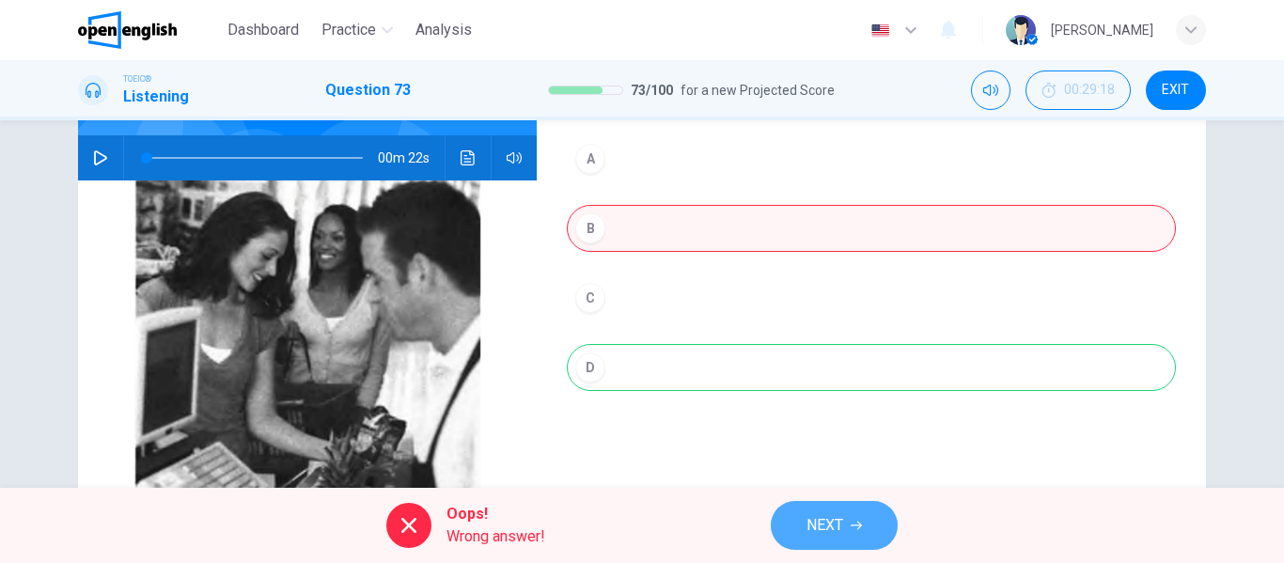
click at [845, 523] on button "NEXT" at bounding box center [834, 525] width 127 height 49
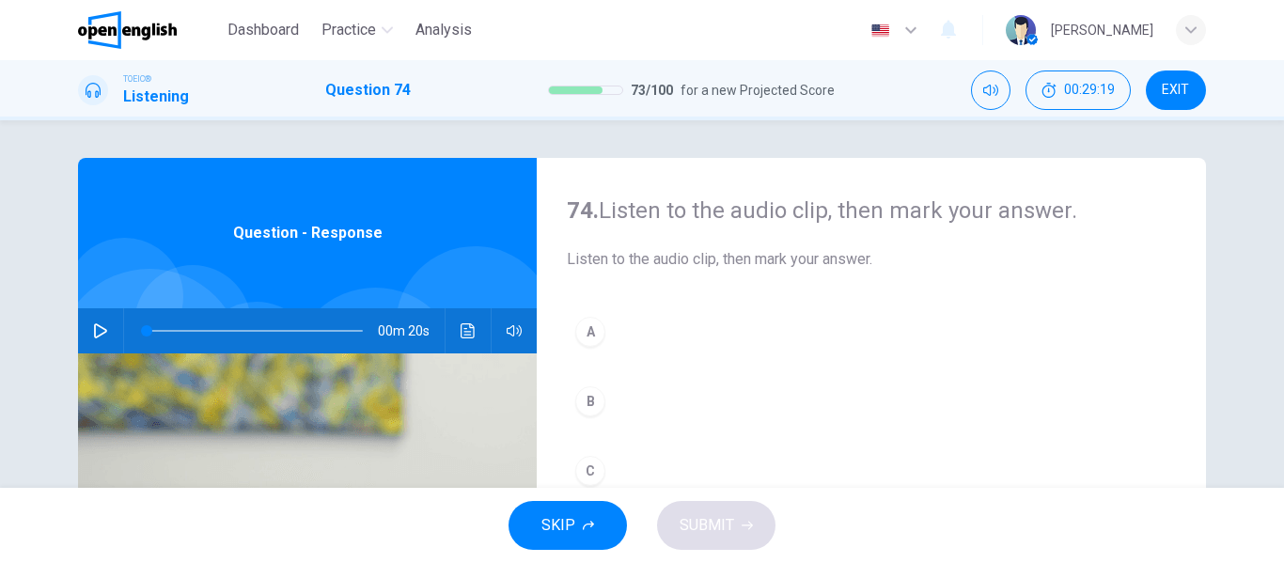
click at [96, 321] on button "button" at bounding box center [101, 330] width 30 height 45
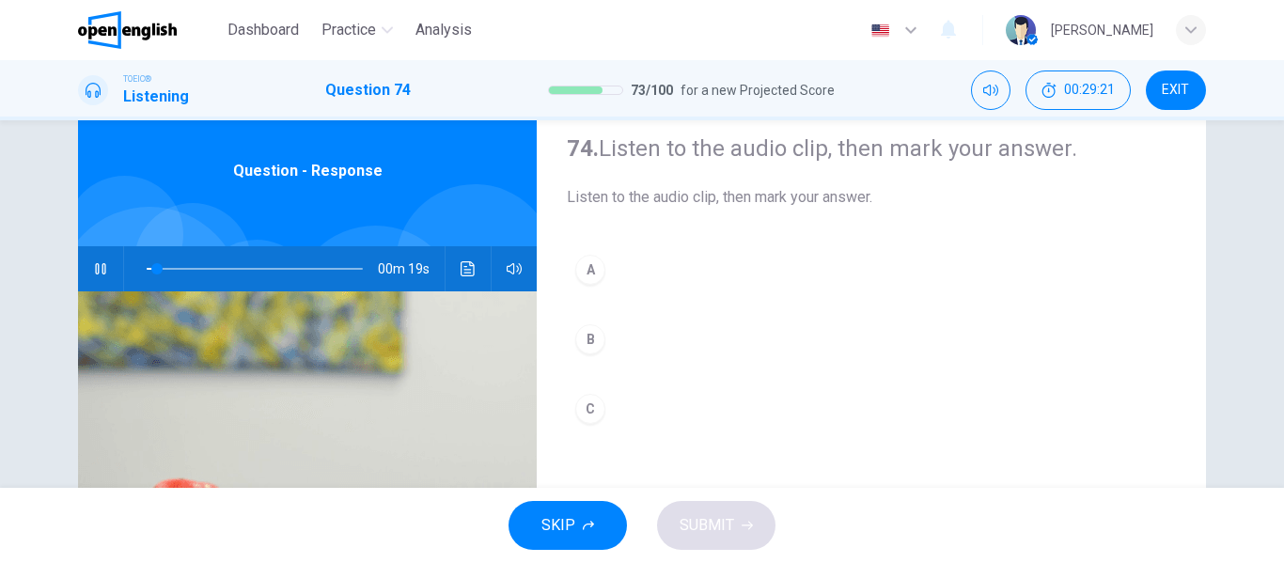
scroll to position [94, 0]
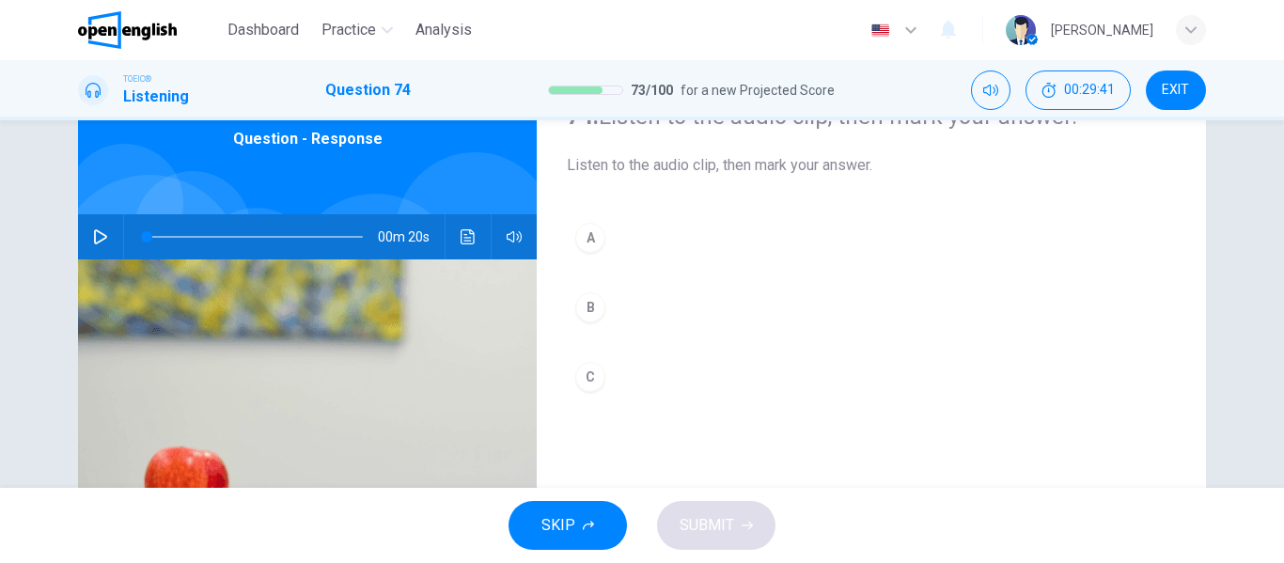
click at [94, 231] on icon "button" at bounding box center [100, 236] width 13 height 15
click at [578, 236] on div "A" at bounding box center [590, 238] width 30 height 30
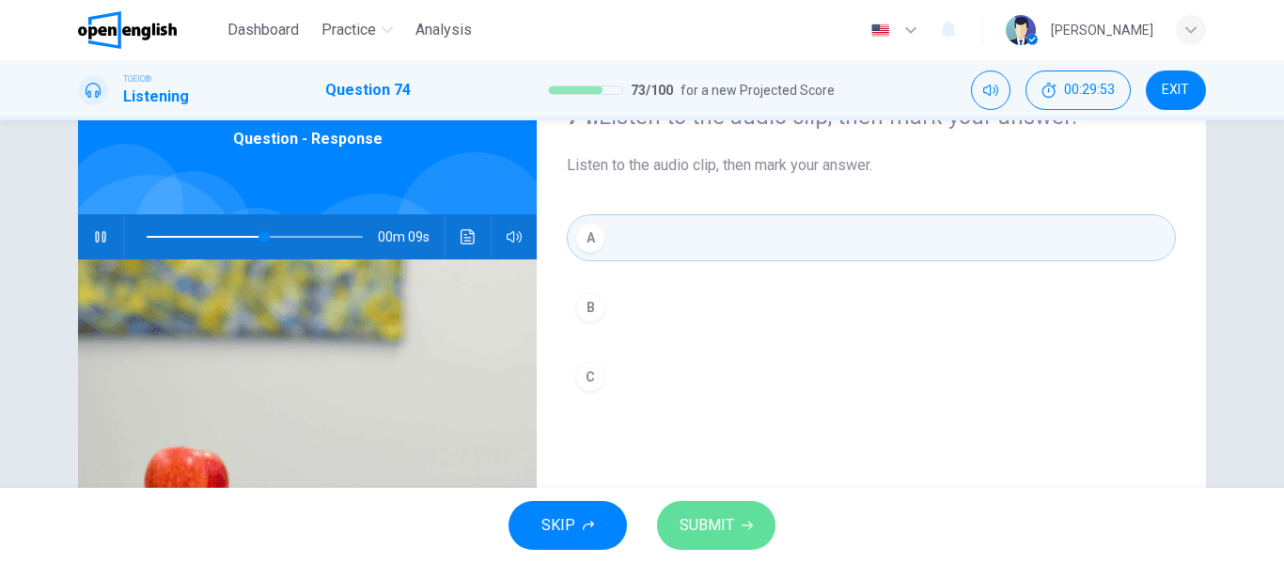
click at [730, 523] on span "SUBMIT" at bounding box center [707, 525] width 55 height 26
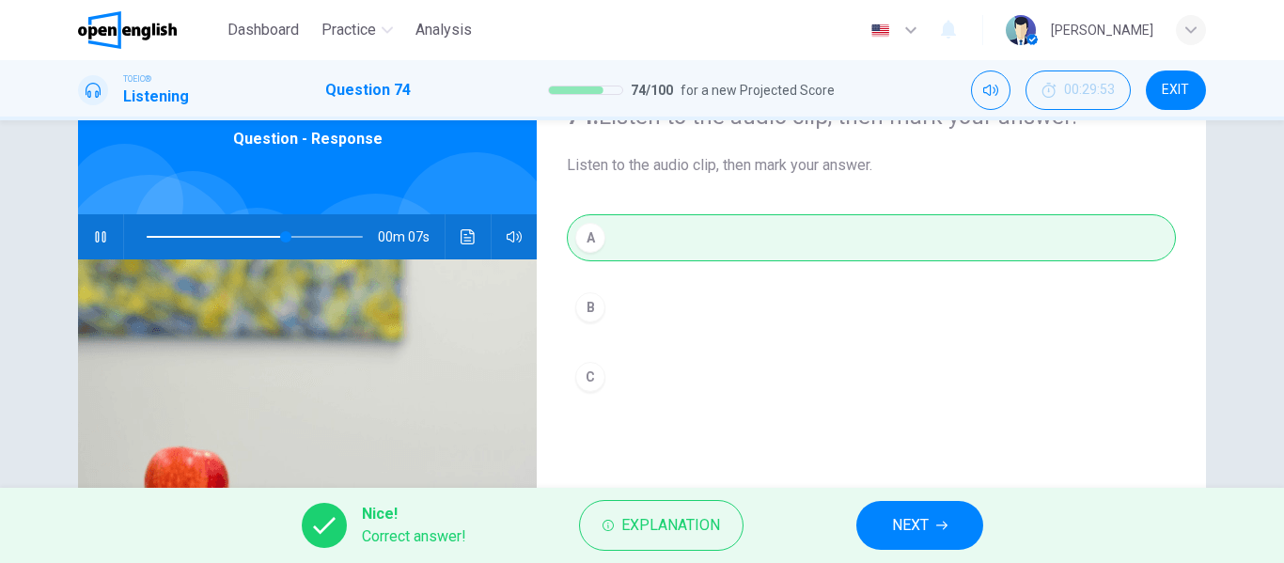
type input "**"
click at [931, 525] on button "NEXT" at bounding box center [919, 525] width 127 height 49
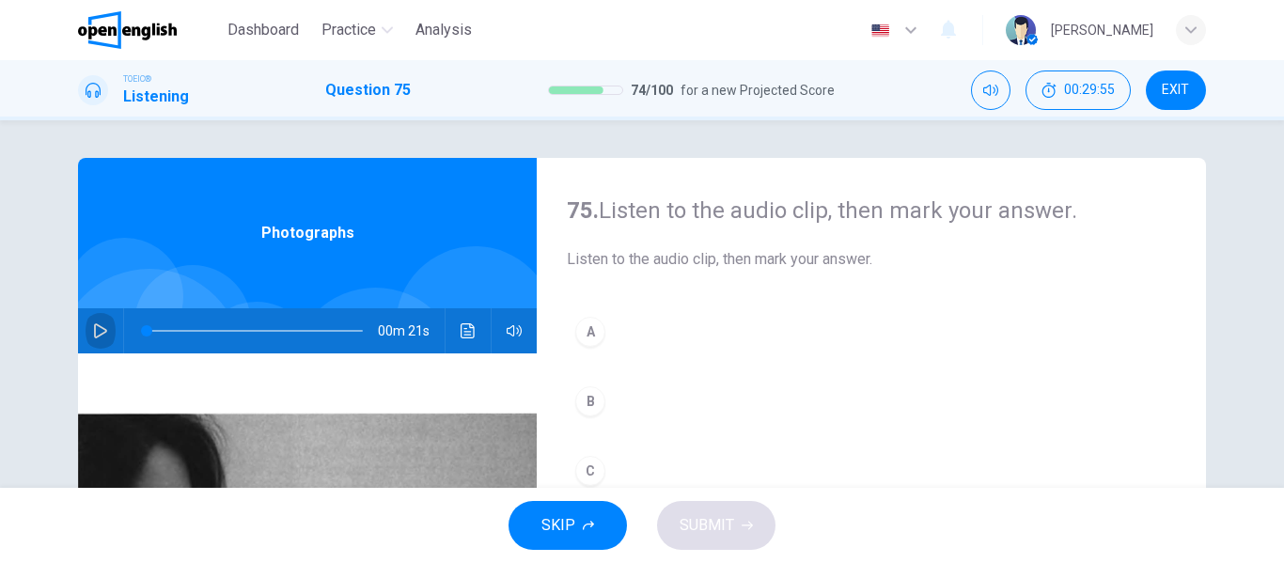
click at [101, 326] on icon "button" at bounding box center [100, 330] width 15 height 15
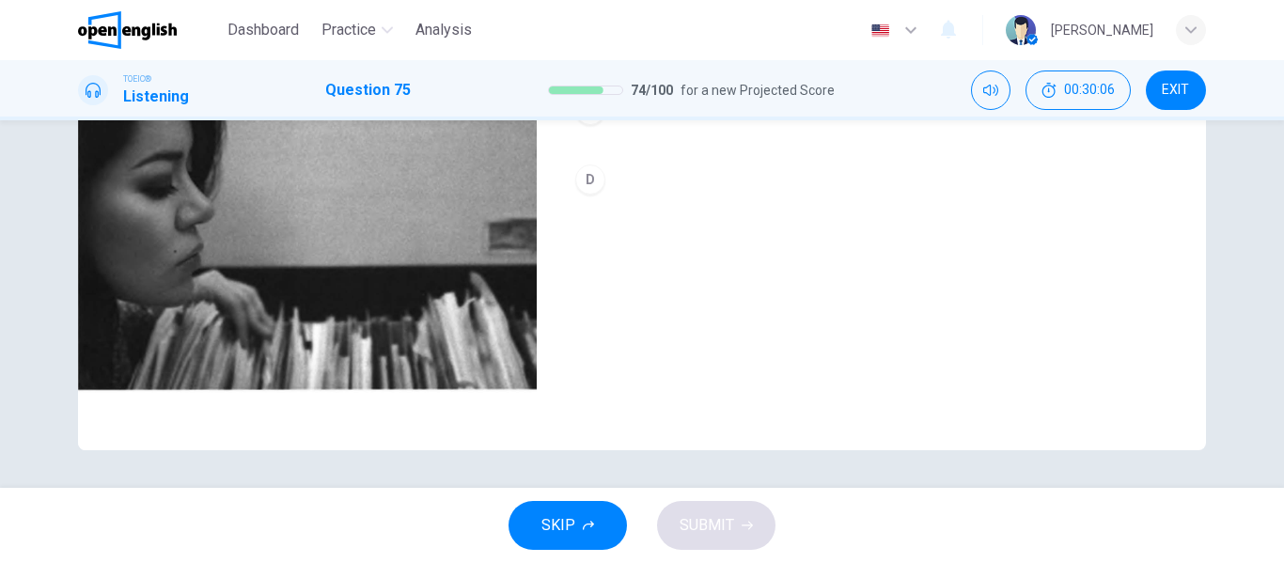
scroll to position [267, 0]
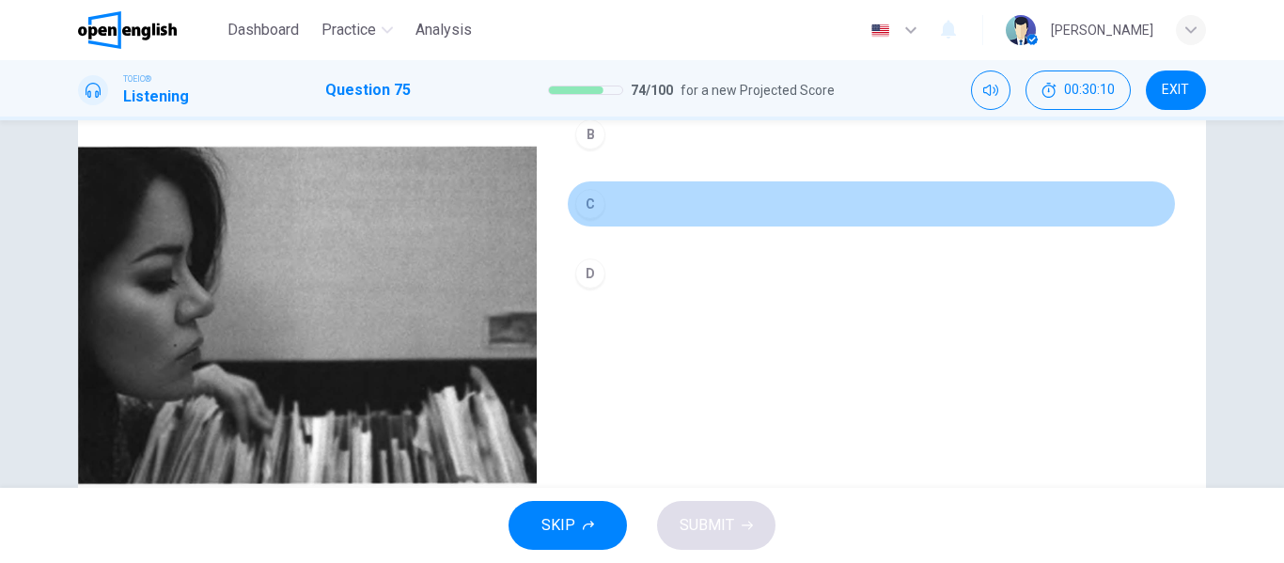
click at [592, 199] on div "C" at bounding box center [590, 204] width 30 height 30
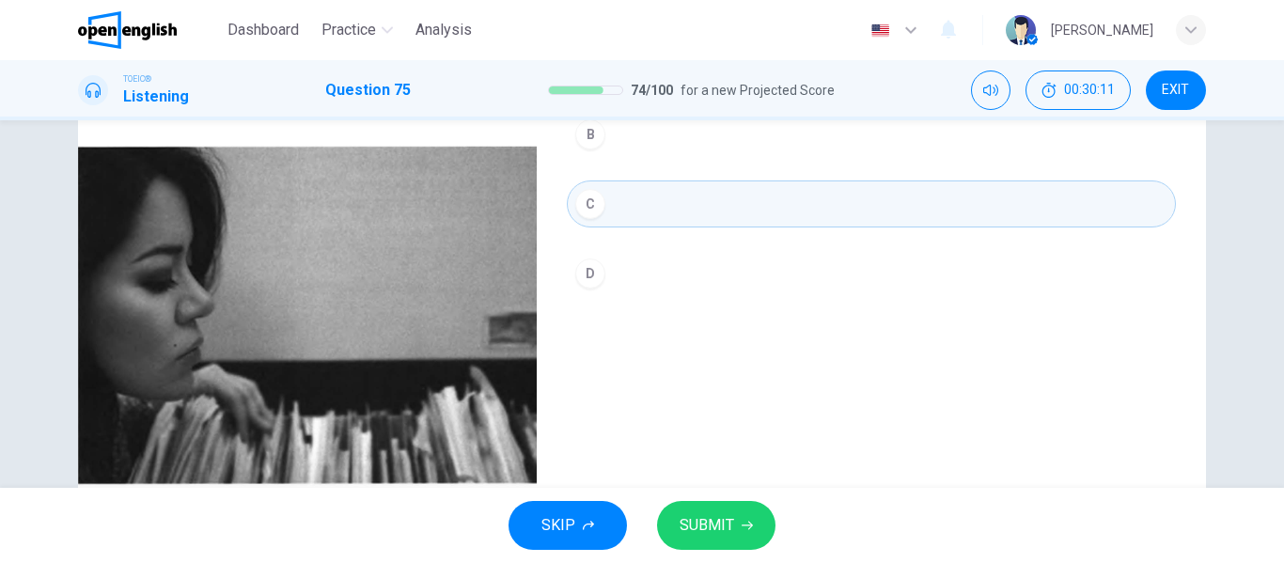
click at [723, 533] on span "SUBMIT" at bounding box center [707, 525] width 55 height 26
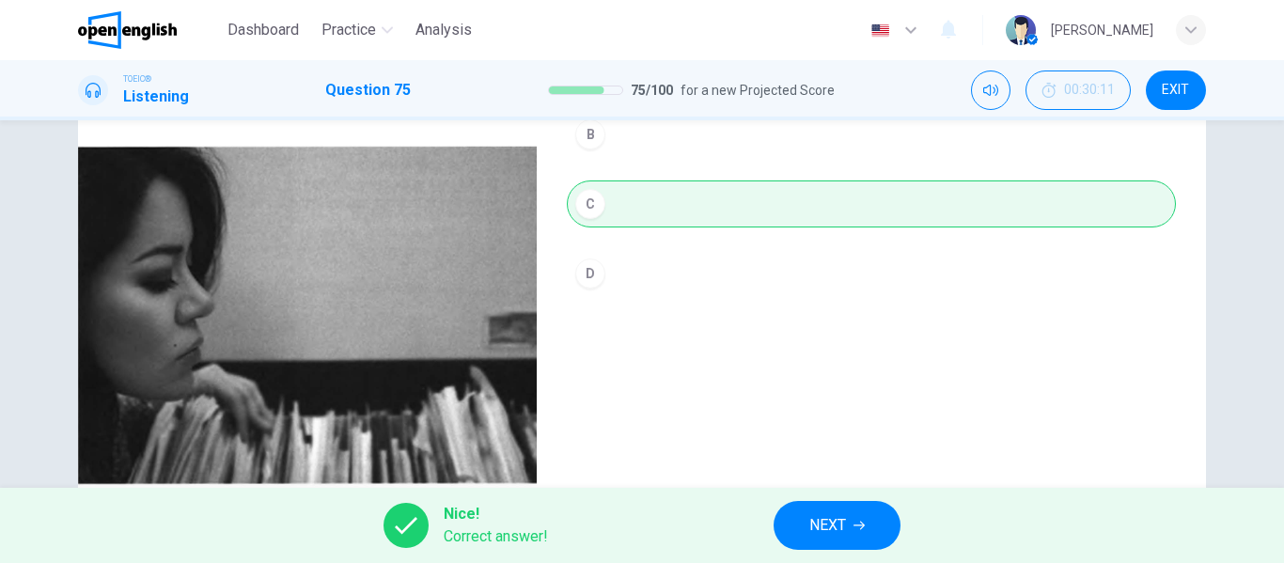
type input "**"
click at [802, 517] on button "NEXT" at bounding box center [837, 525] width 127 height 49
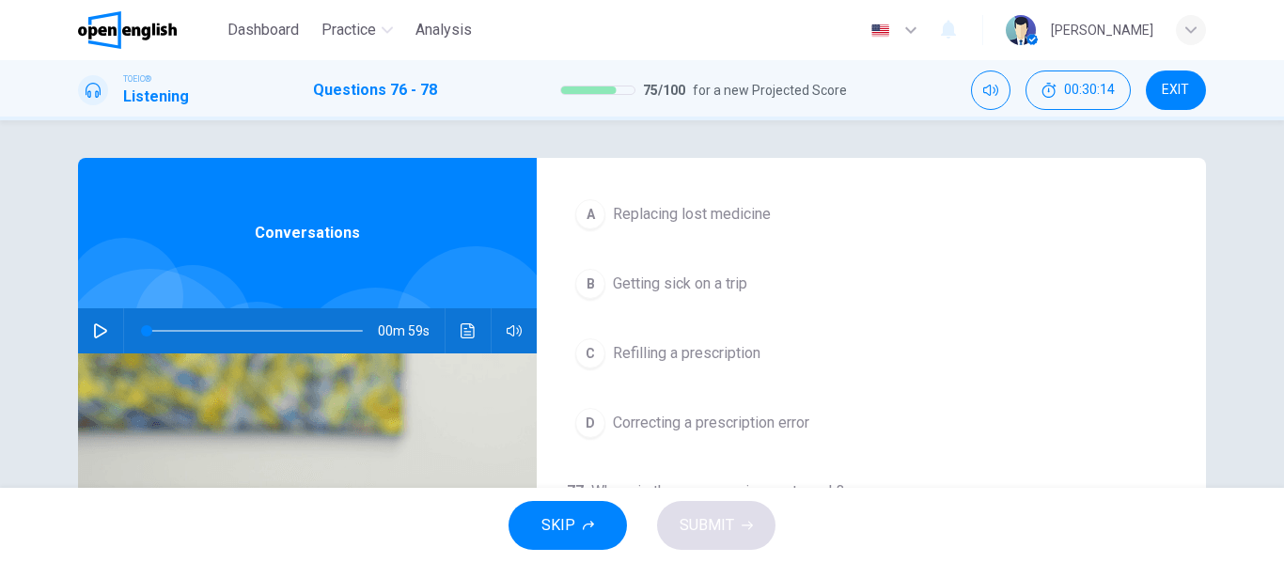
scroll to position [94, 0]
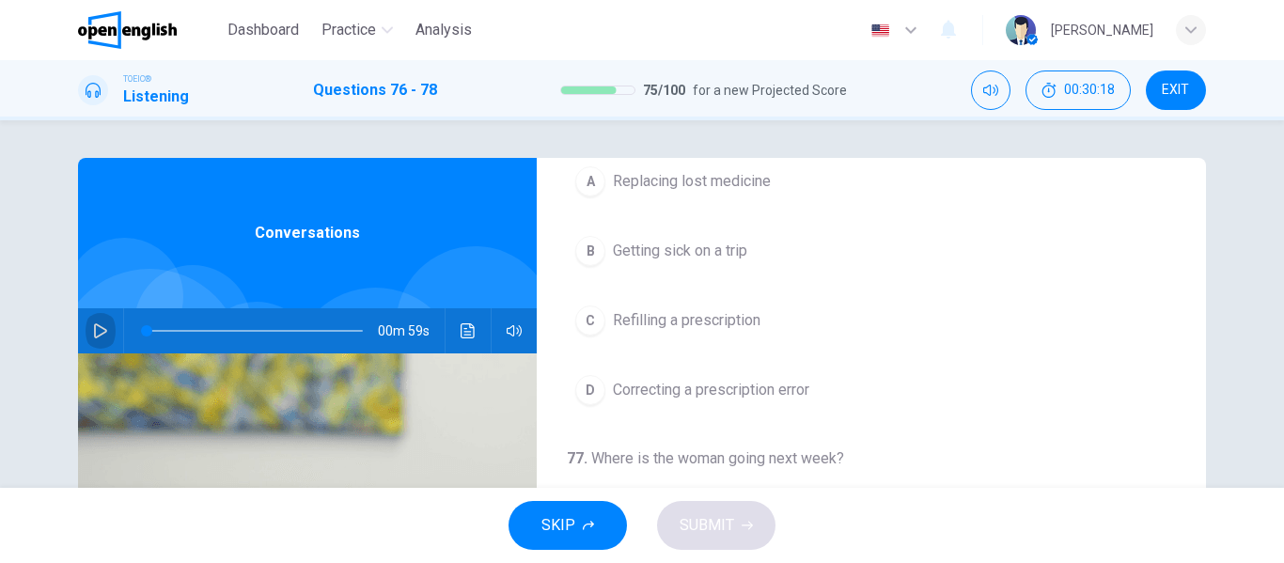
click at [98, 328] on icon "button" at bounding box center [100, 330] width 13 height 15
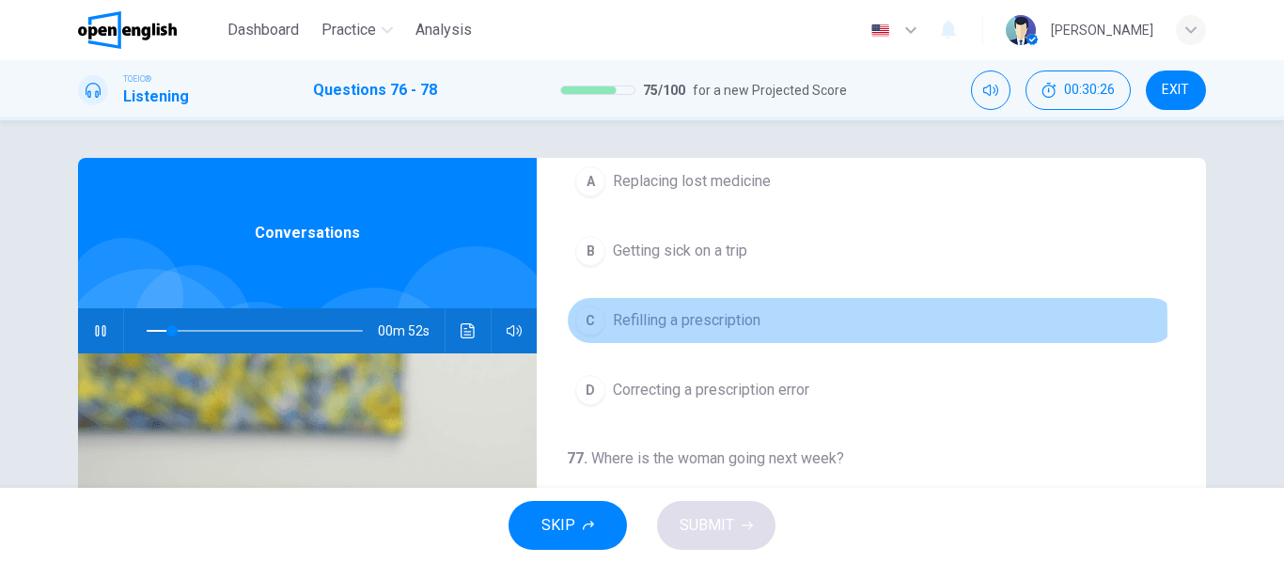
click at [712, 323] on span "Refilling a prescription" at bounding box center [687, 320] width 148 height 23
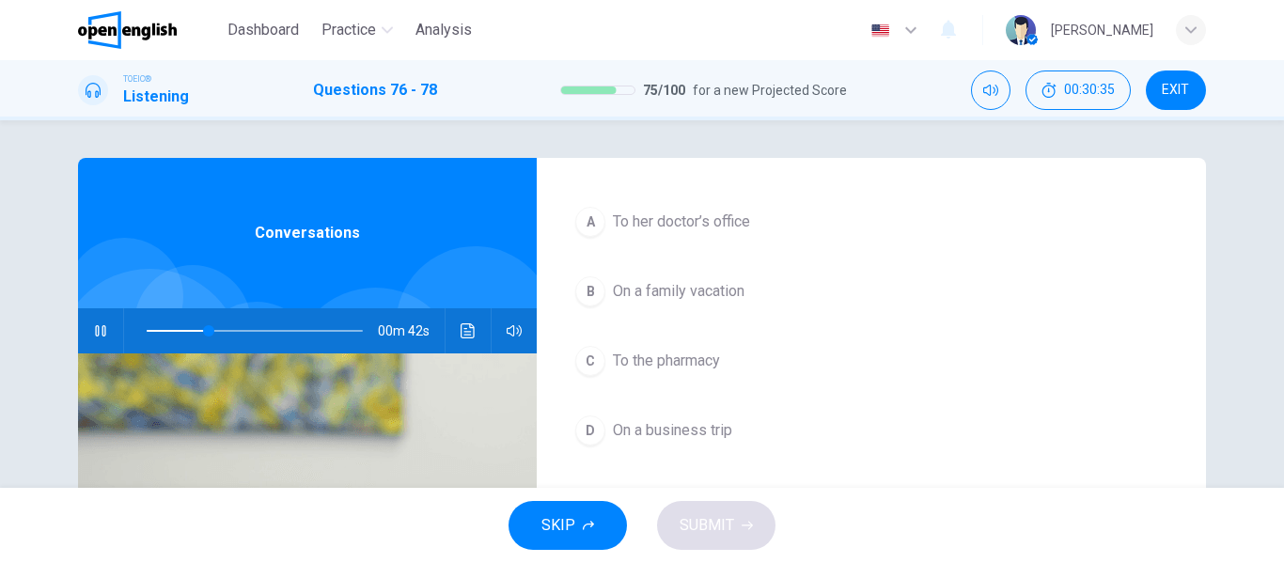
scroll to position [430, 0]
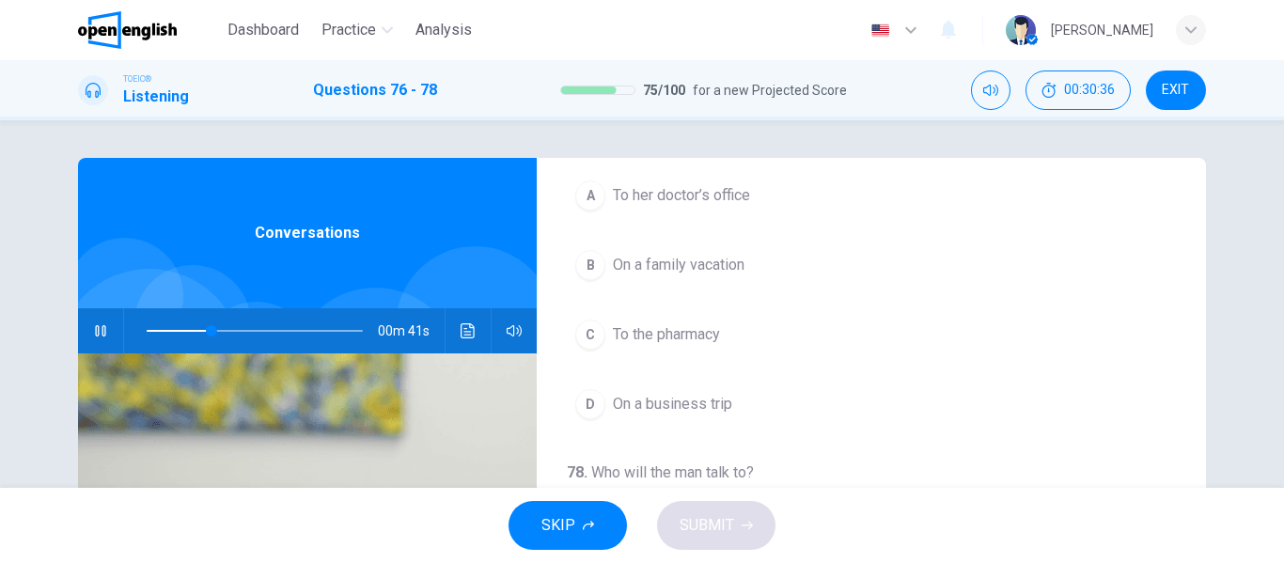
click at [716, 197] on span "To her doctor’s office" at bounding box center [681, 195] width 137 height 23
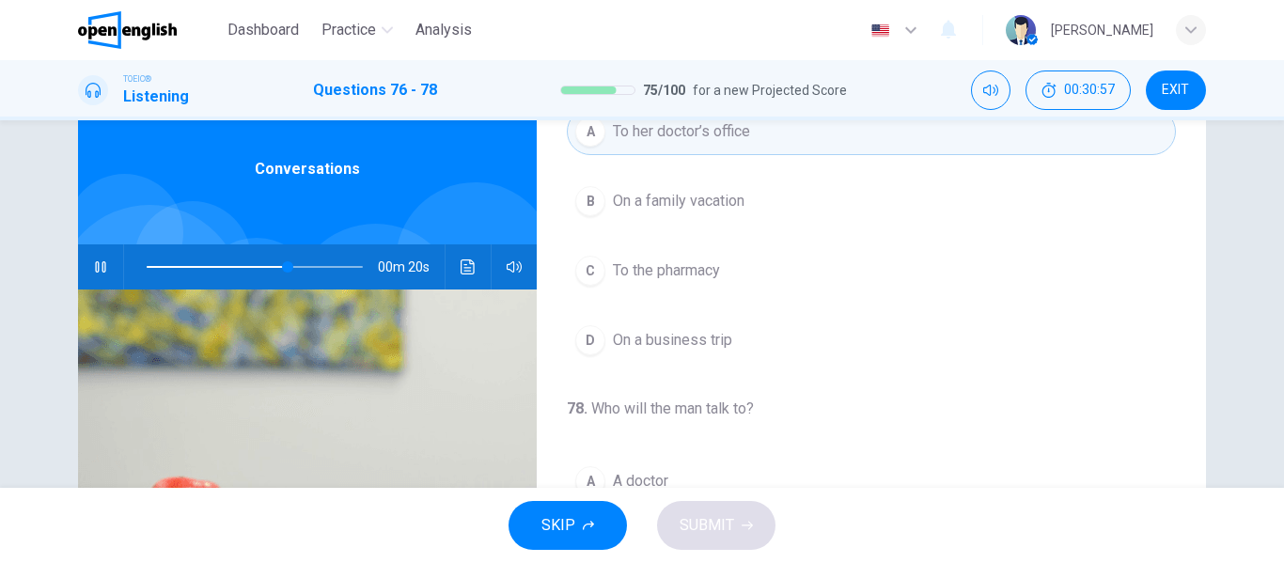
scroll to position [0, 0]
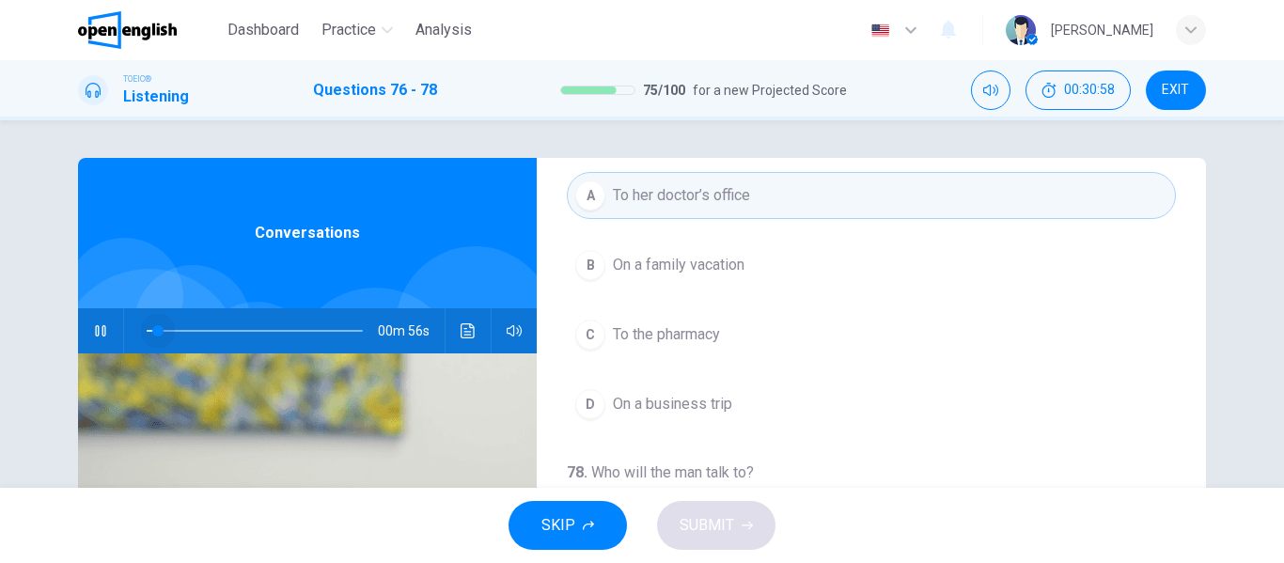
drag, startPoint x: 263, startPoint y: 326, endPoint x: 149, endPoint y: 327, distance: 113.7
click at [152, 327] on span at bounding box center [157, 330] width 11 height 11
drag, startPoint x: 149, startPoint y: 330, endPoint x: 132, endPoint y: 329, distance: 17.9
click at [141, 329] on span at bounding box center [146, 330] width 11 height 11
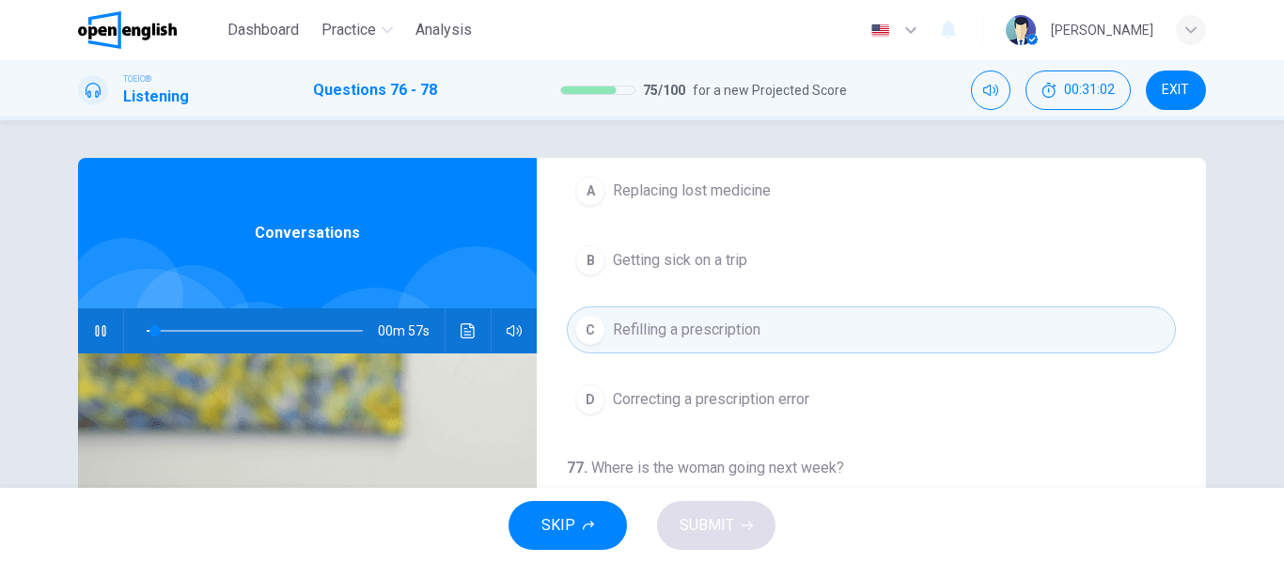
scroll to position [54, 0]
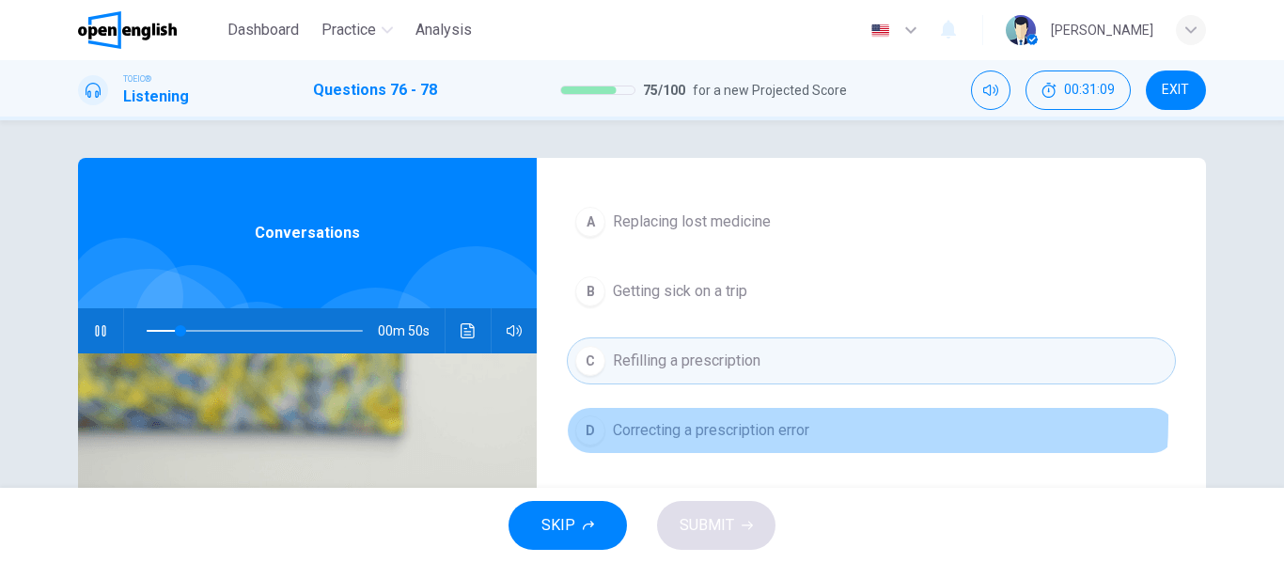
click at [772, 420] on span "Correcting a prescription error" at bounding box center [711, 430] width 196 height 23
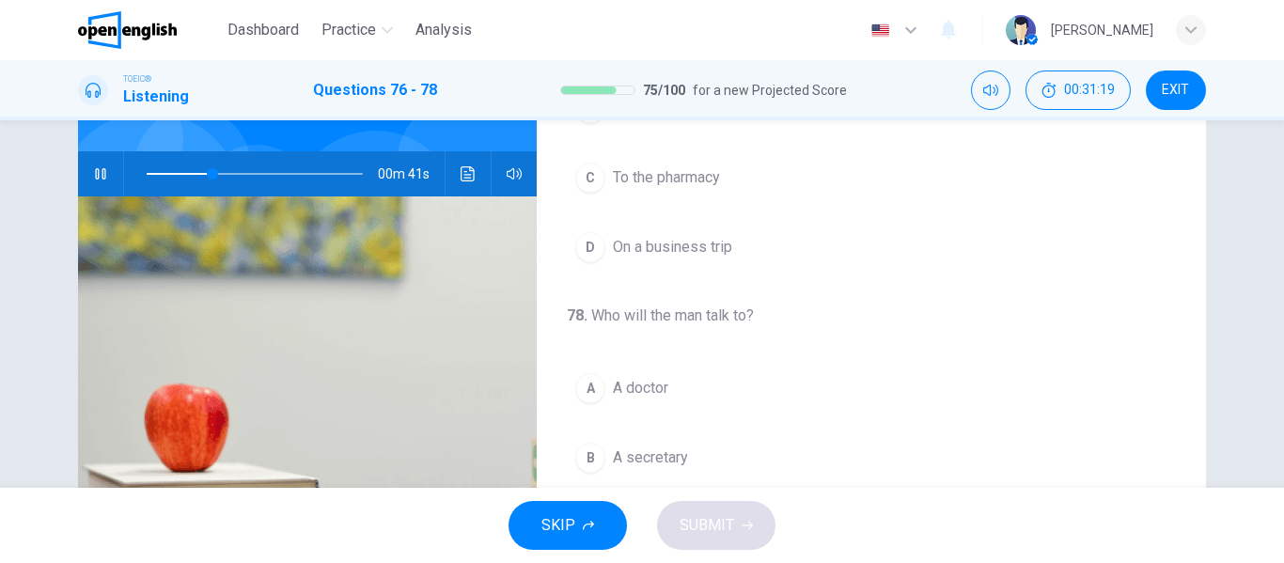
scroll to position [188, 0]
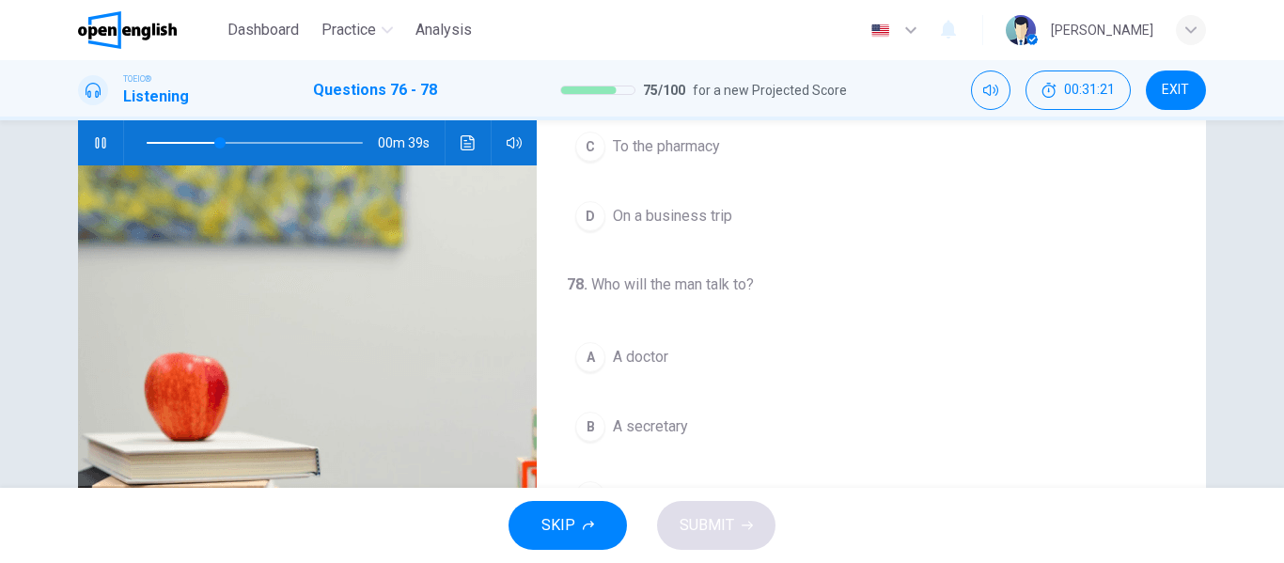
click at [660, 425] on span "A secretary" at bounding box center [650, 426] width 75 height 23
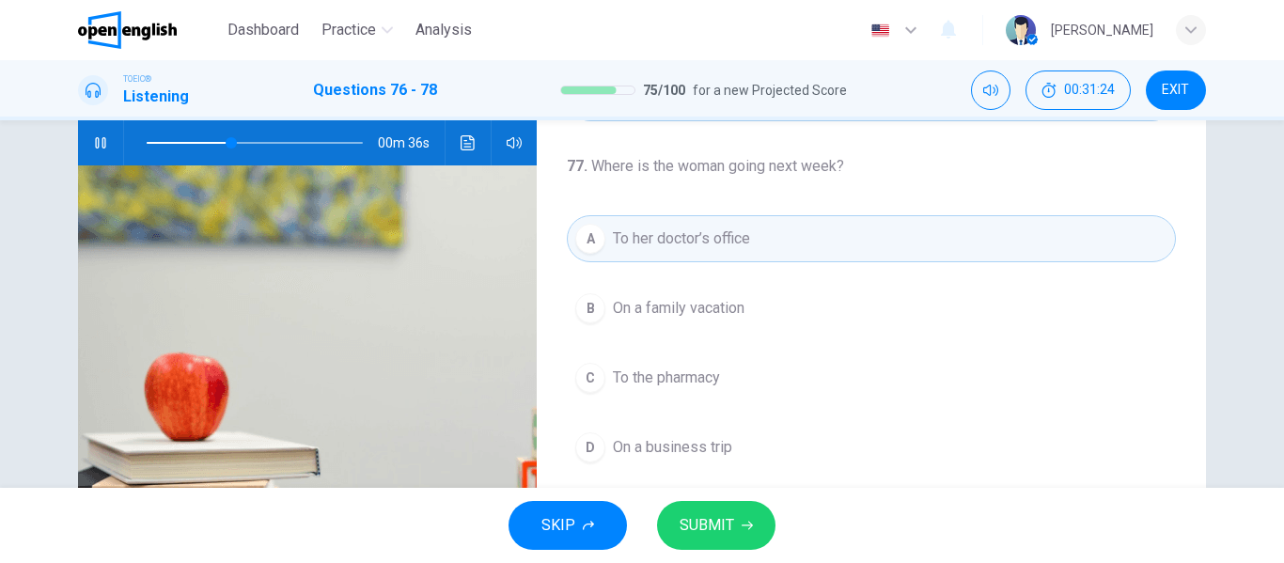
scroll to position [242, 0]
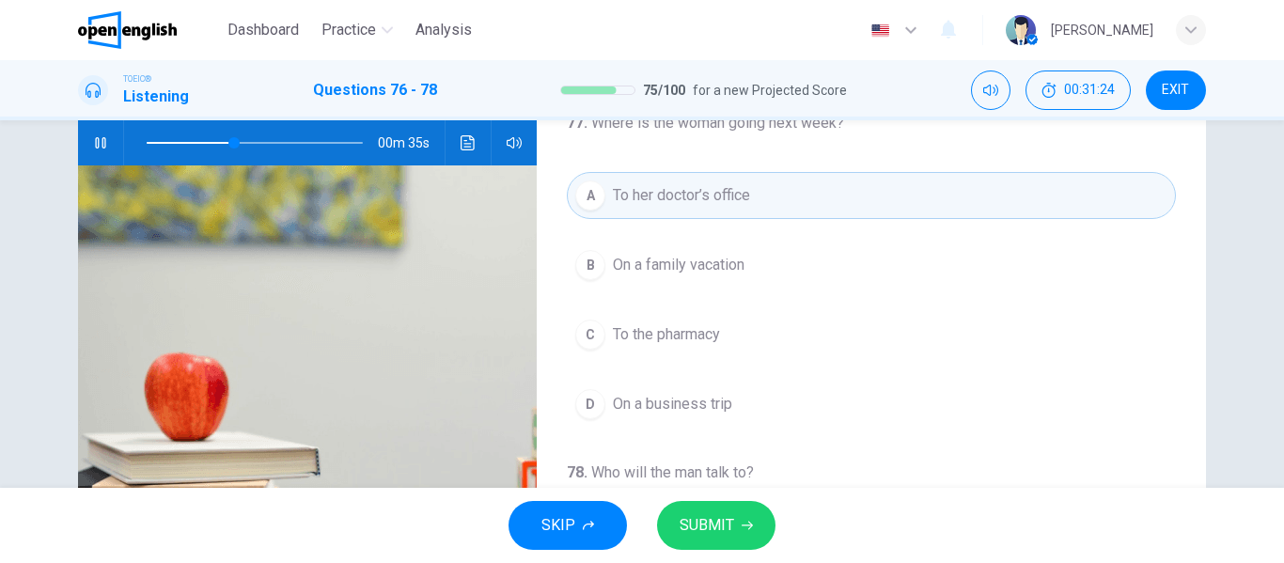
click at [719, 401] on span "On a business trip" at bounding box center [672, 404] width 119 height 23
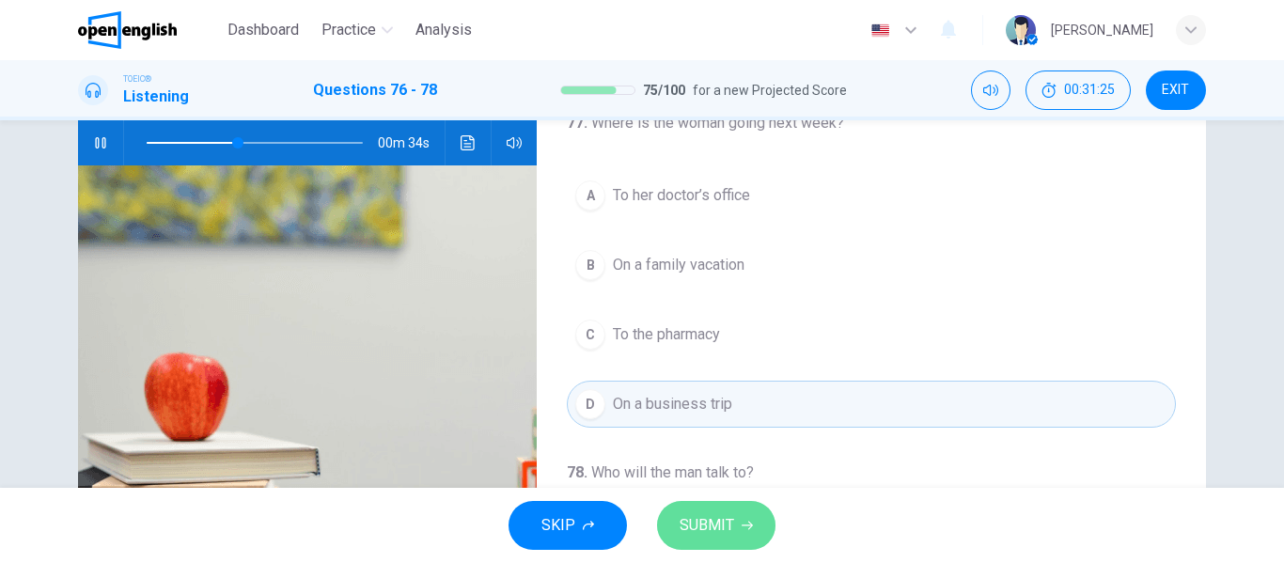
click at [744, 519] on button "SUBMIT" at bounding box center [716, 525] width 118 height 49
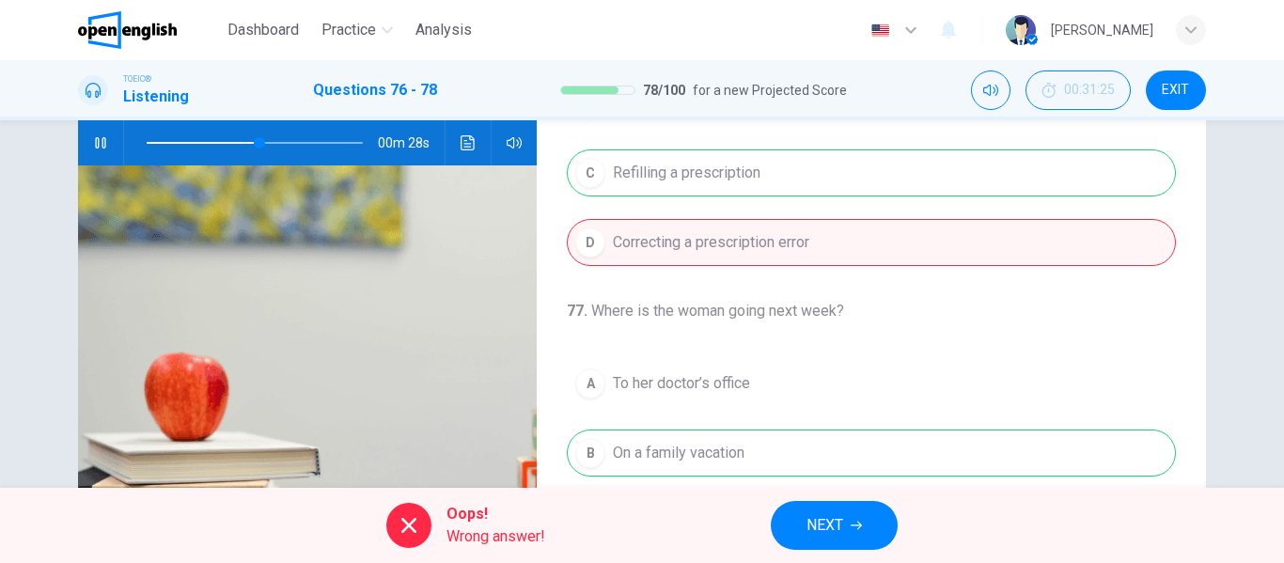
scroll to position [0, 0]
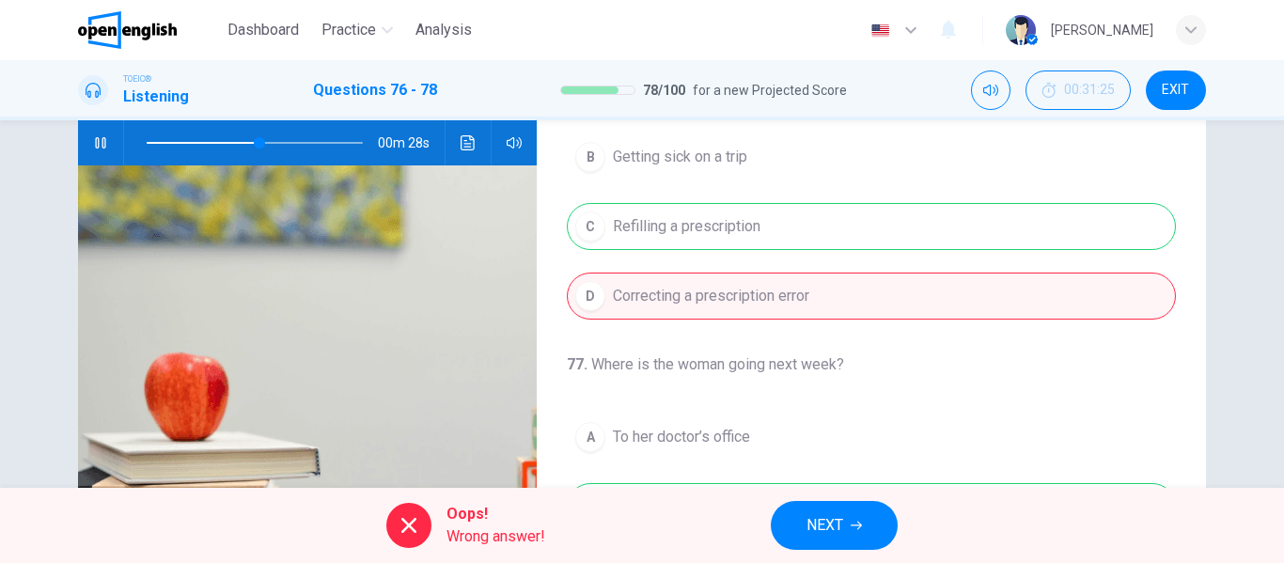
type input "**"
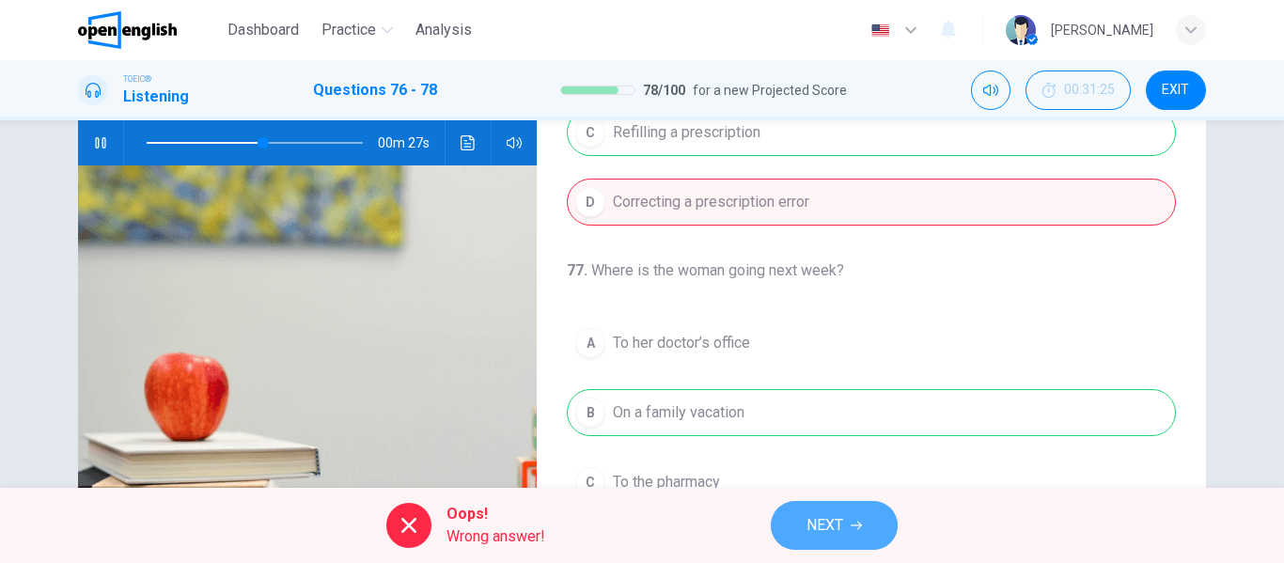
click at [850, 527] on button "NEXT" at bounding box center [834, 525] width 127 height 49
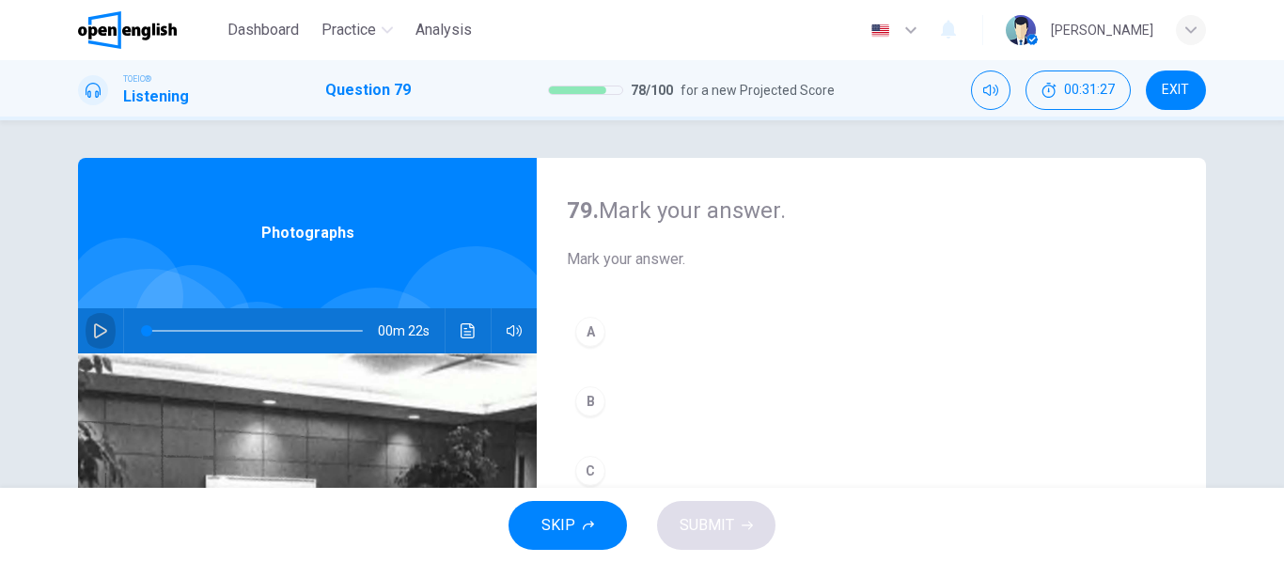
click at [102, 327] on icon "button" at bounding box center [100, 330] width 15 height 15
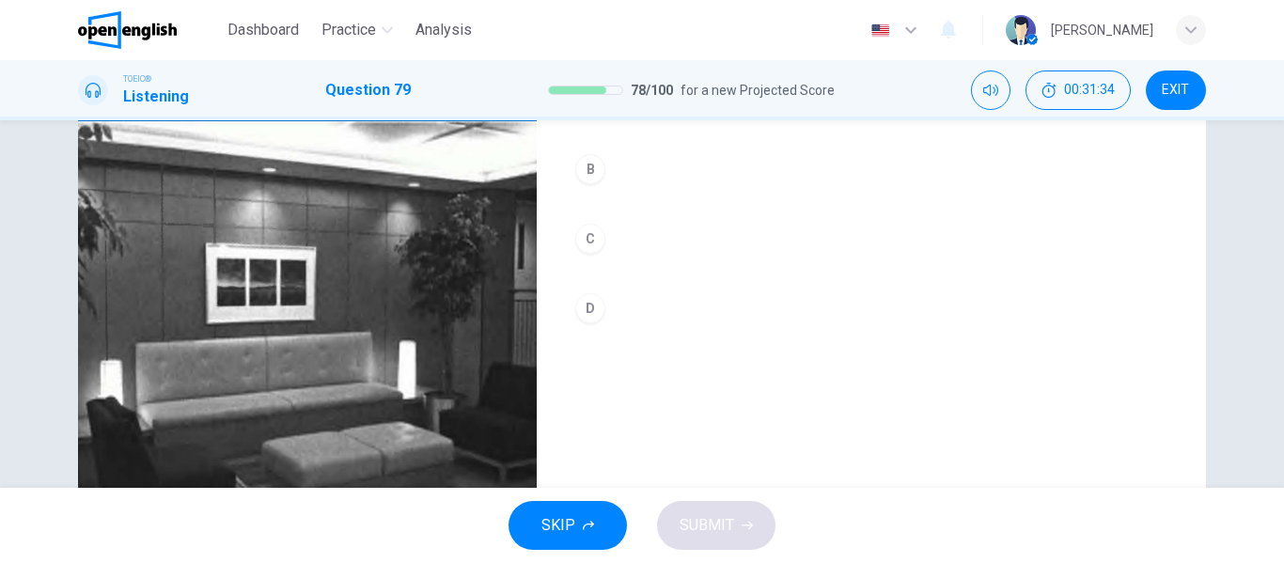
scroll to position [282, 0]
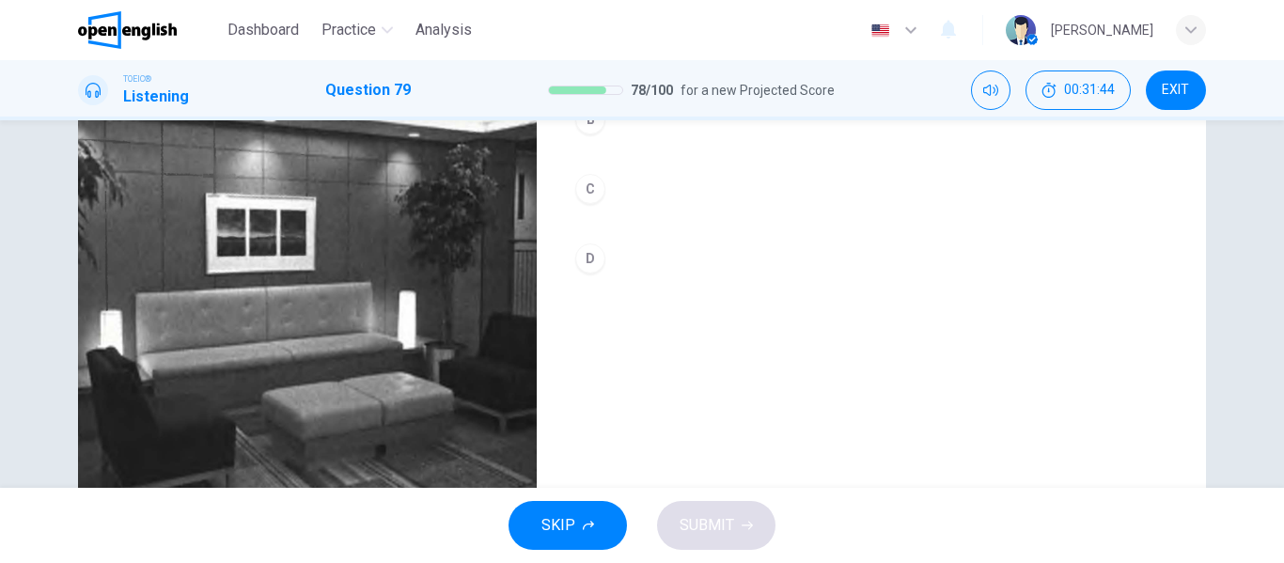
click at [586, 192] on div "C" at bounding box center [590, 189] width 30 height 30
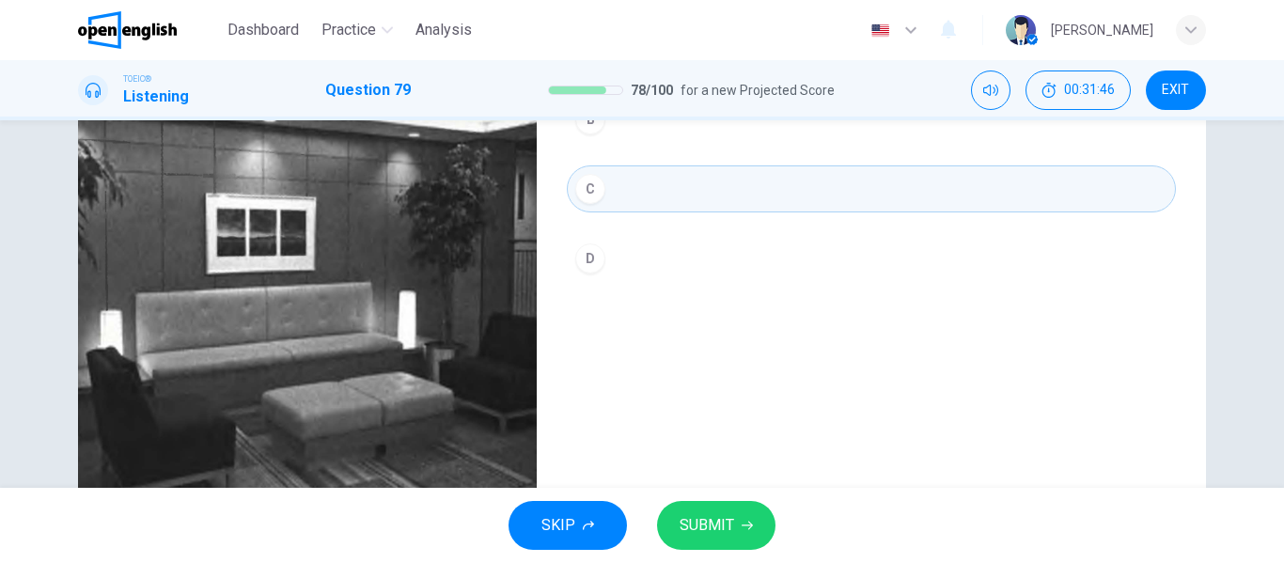
click at [725, 524] on span "SUBMIT" at bounding box center [707, 525] width 55 height 26
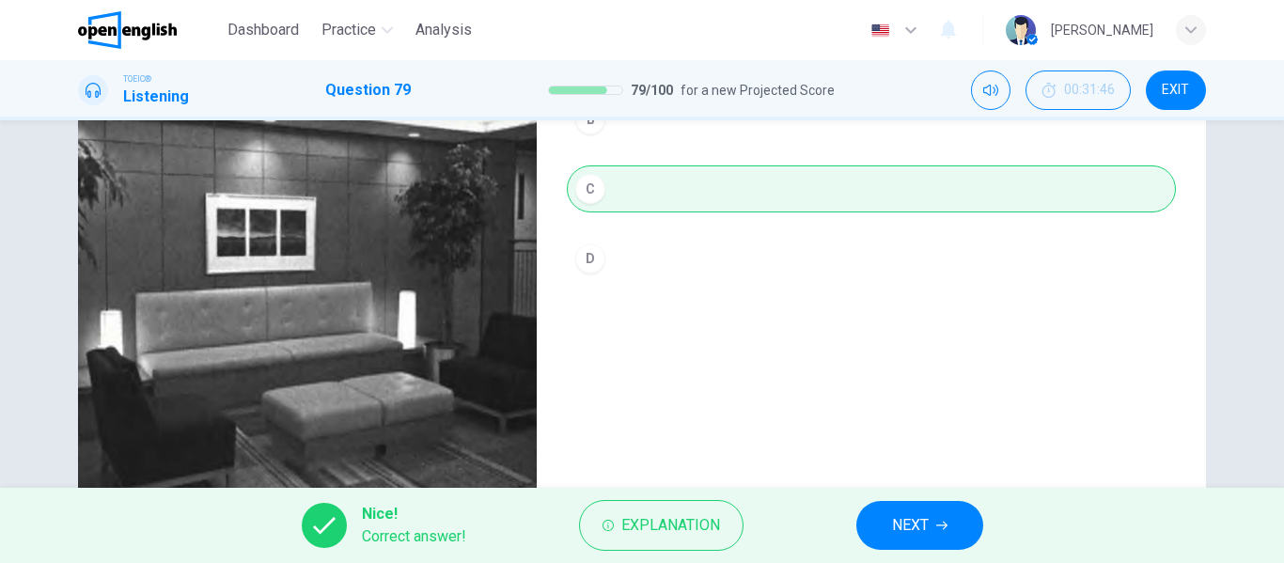
type input "**"
click at [909, 518] on span "NEXT" at bounding box center [910, 525] width 37 height 26
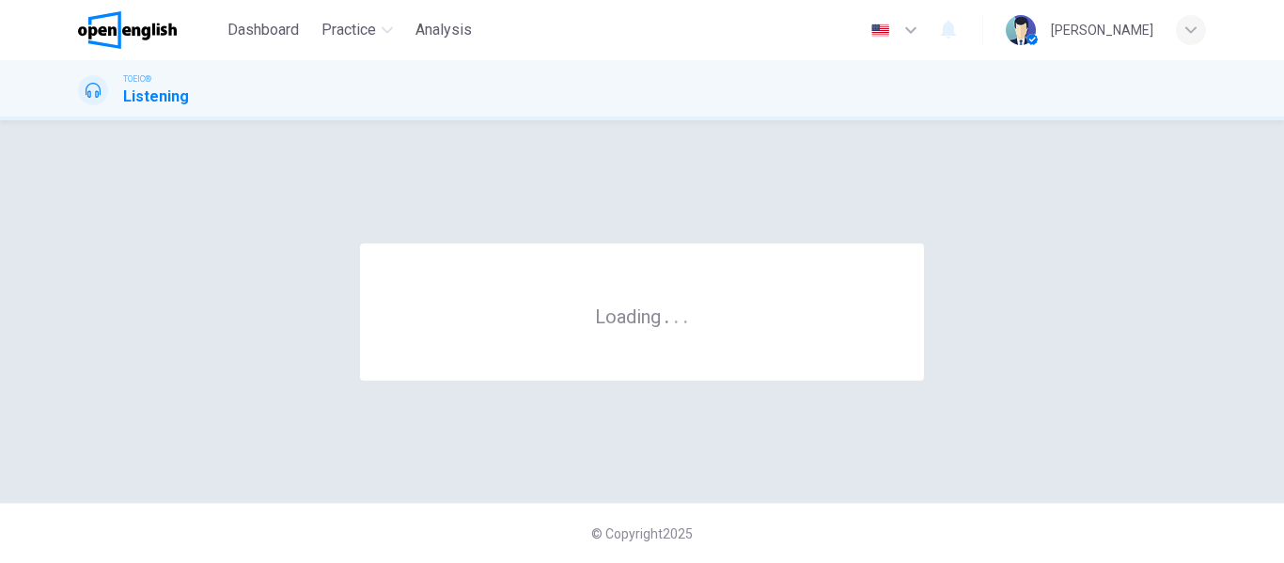
scroll to position [0, 0]
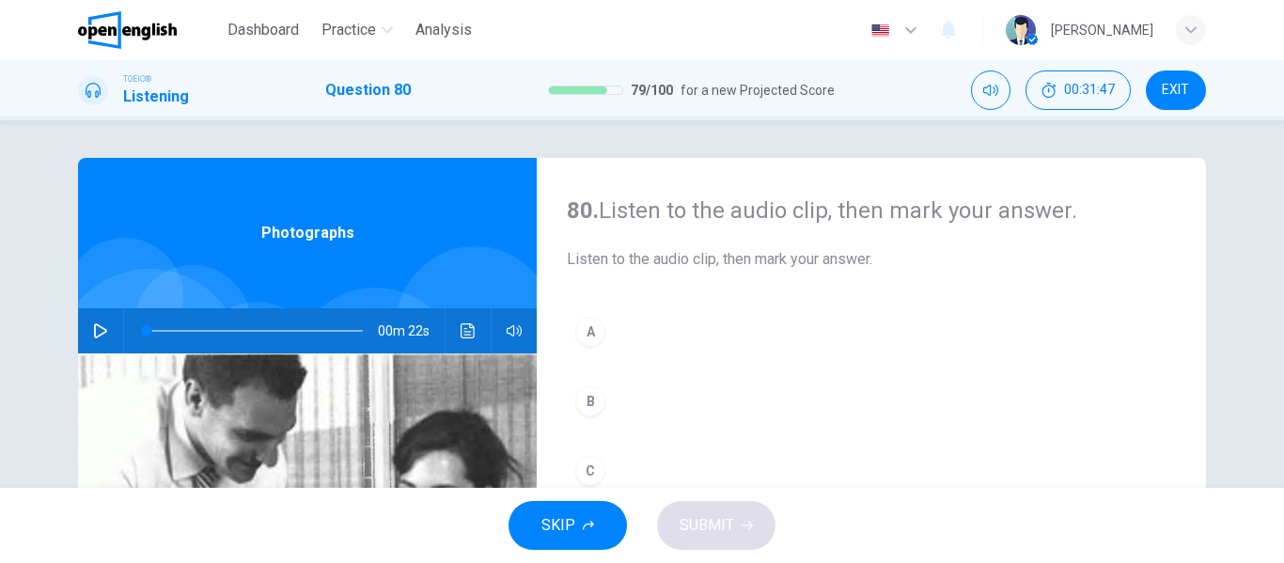
click at [99, 328] on icon "button" at bounding box center [100, 330] width 13 height 15
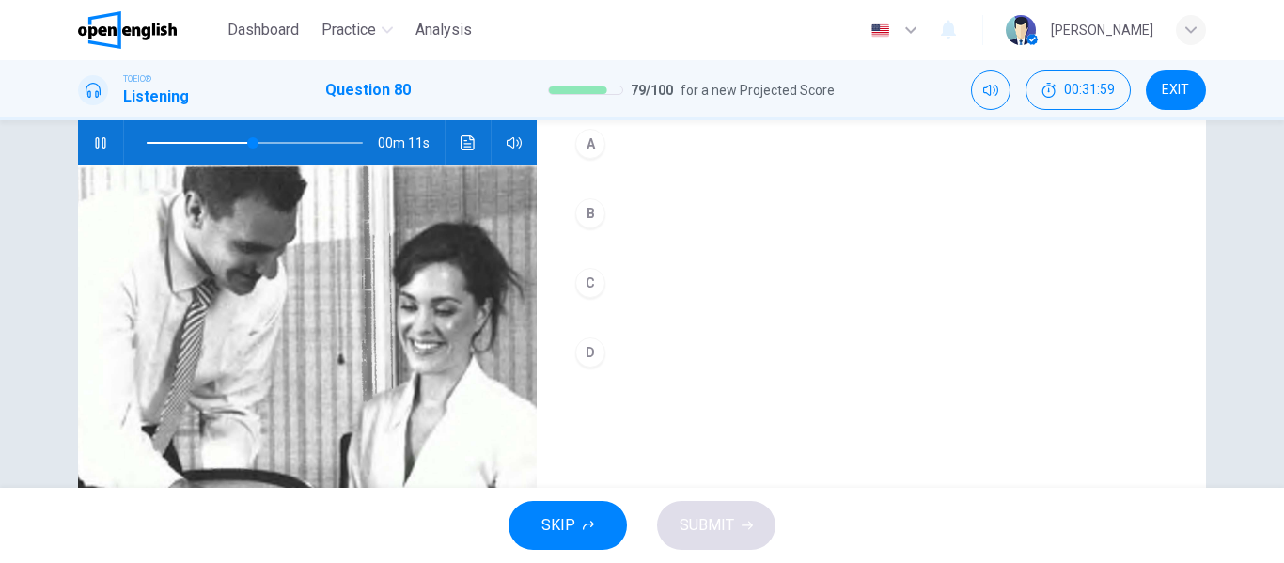
scroll to position [282, 0]
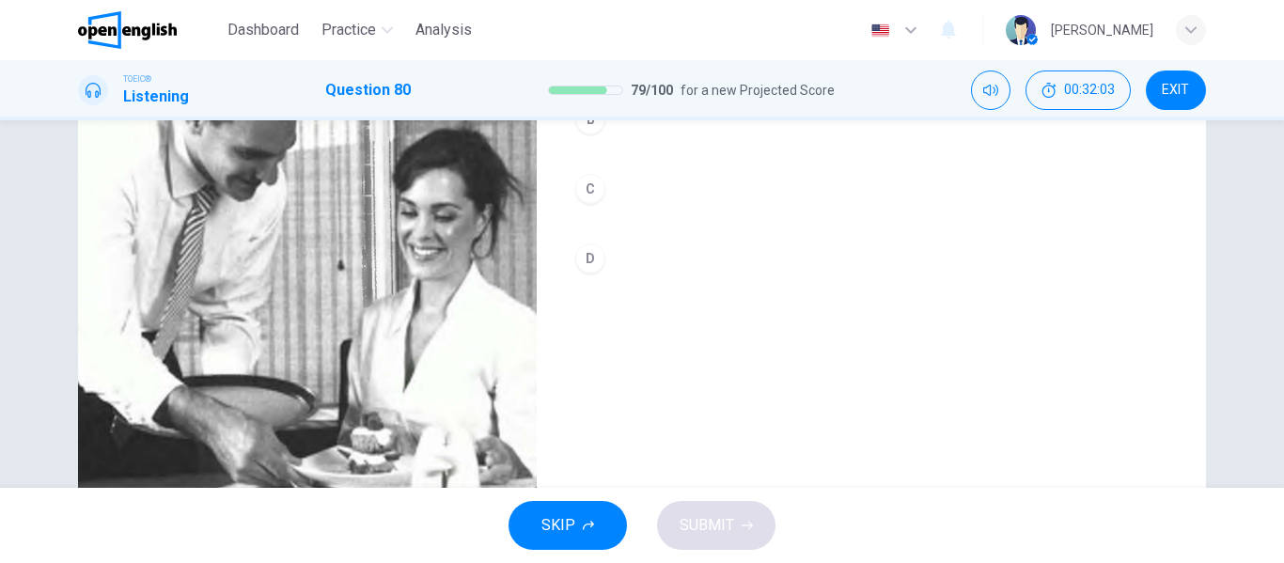
click at [591, 199] on div "C" at bounding box center [590, 189] width 30 height 30
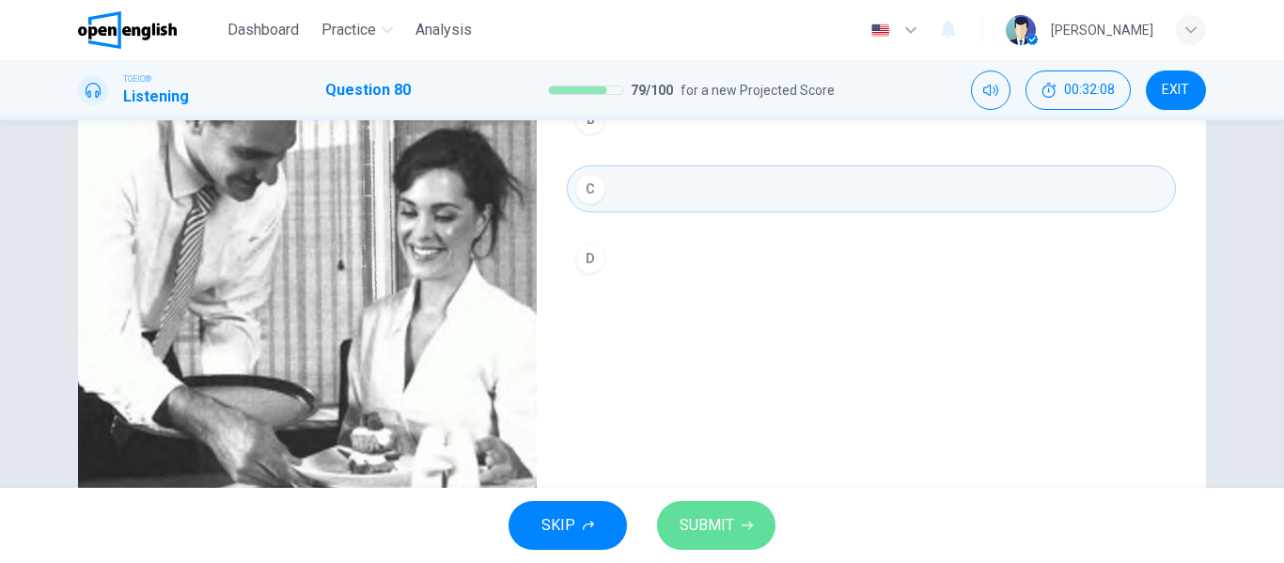
click at [743, 517] on button "SUBMIT" at bounding box center [716, 525] width 118 height 49
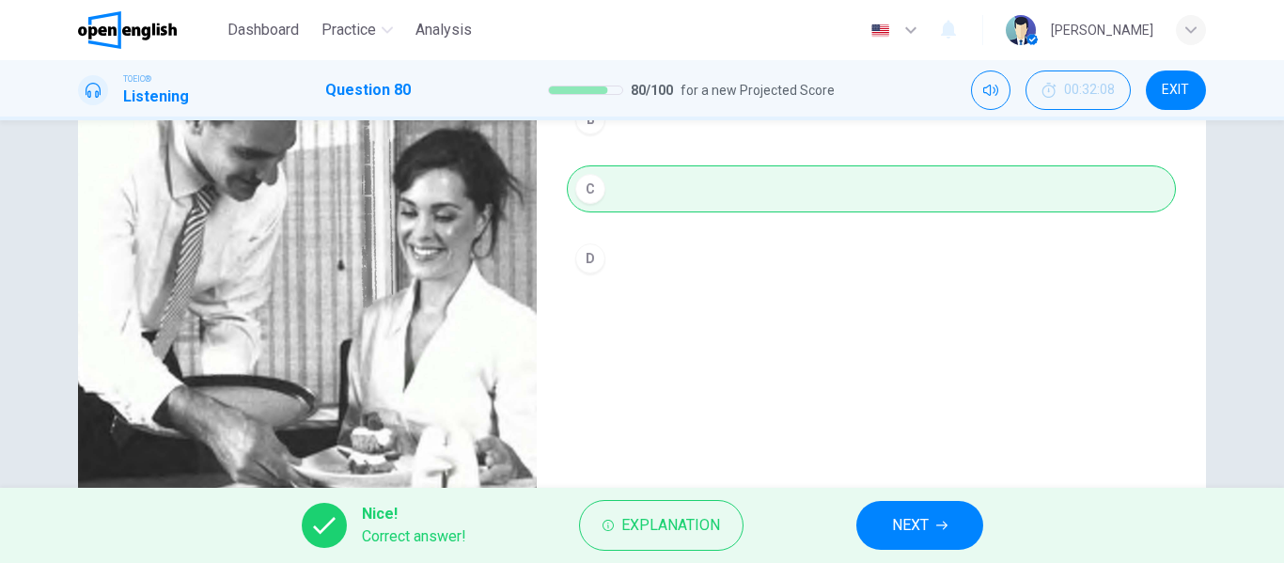
type input "**"
click at [924, 527] on span "NEXT" at bounding box center [910, 525] width 37 height 26
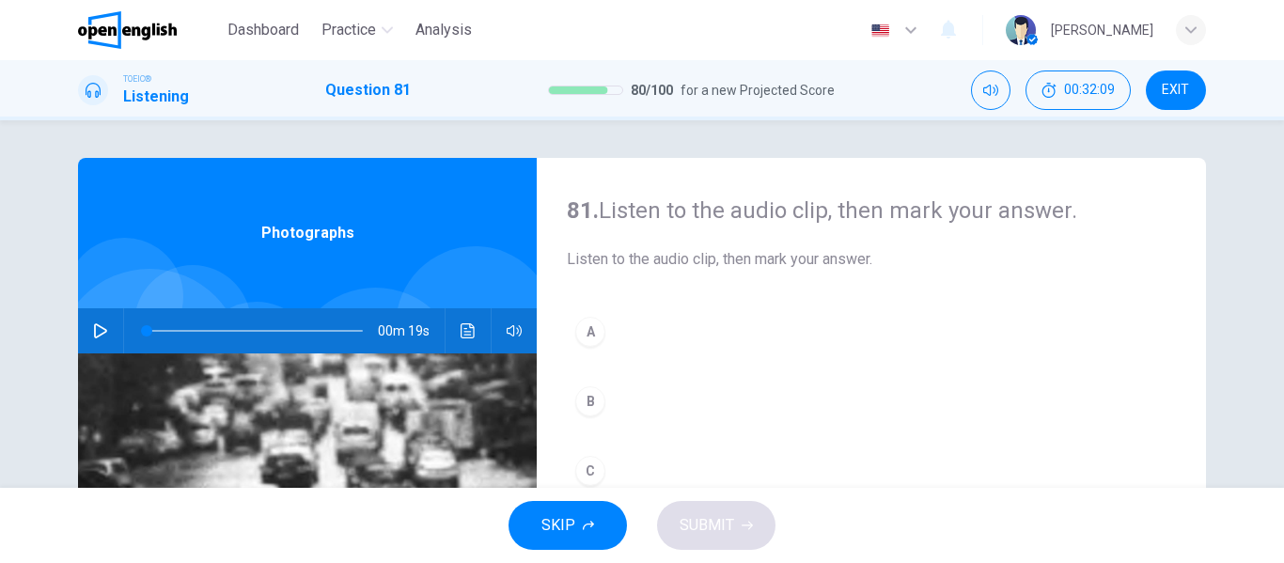
click at [98, 329] on icon "button" at bounding box center [100, 330] width 13 height 15
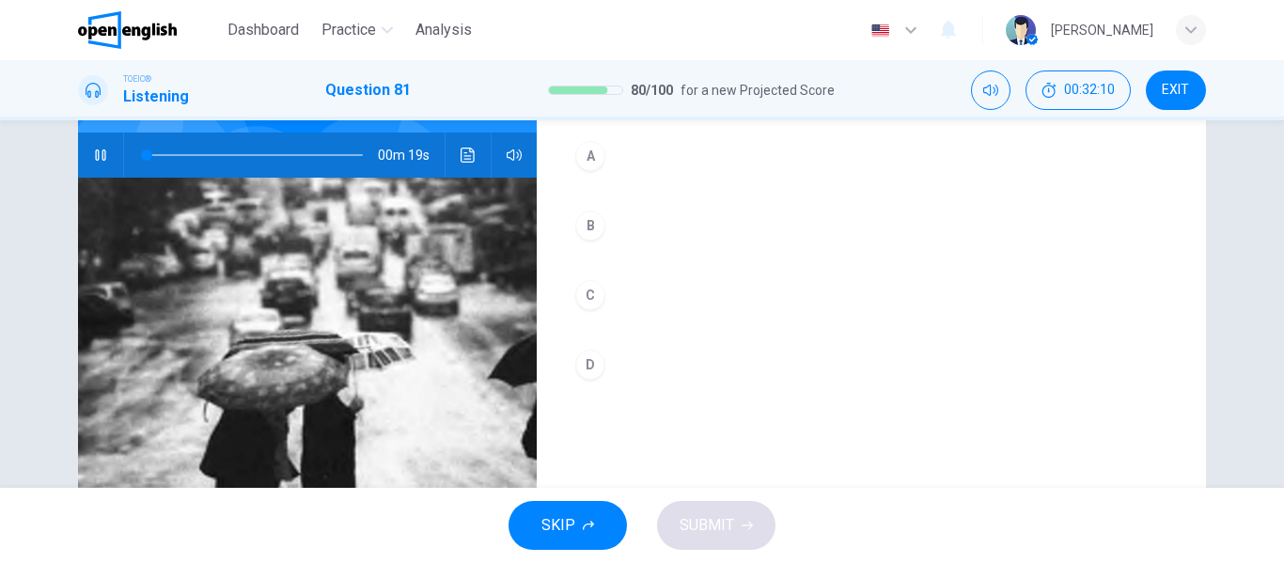
scroll to position [188, 0]
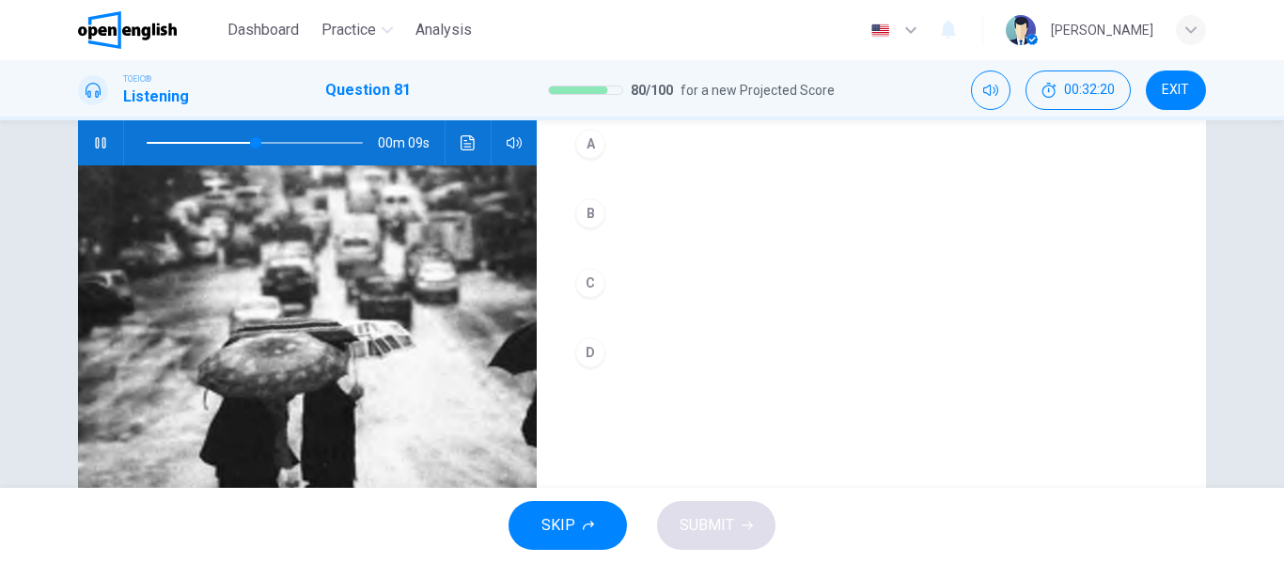
click at [576, 218] on div "B" at bounding box center [590, 213] width 30 height 30
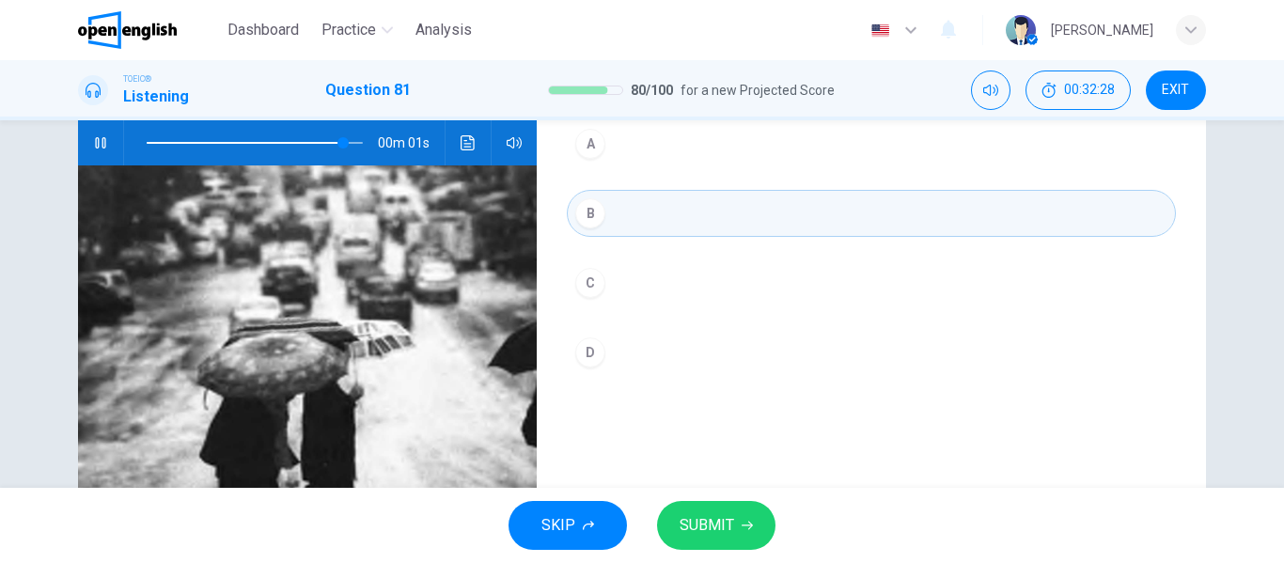
click at [727, 500] on div "SKIP SUBMIT" at bounding box center [642, 525] width 1284 height 75
click at [735, 516] on button "SUBMIT" at bounding box center [716, 525] width 118 height 49
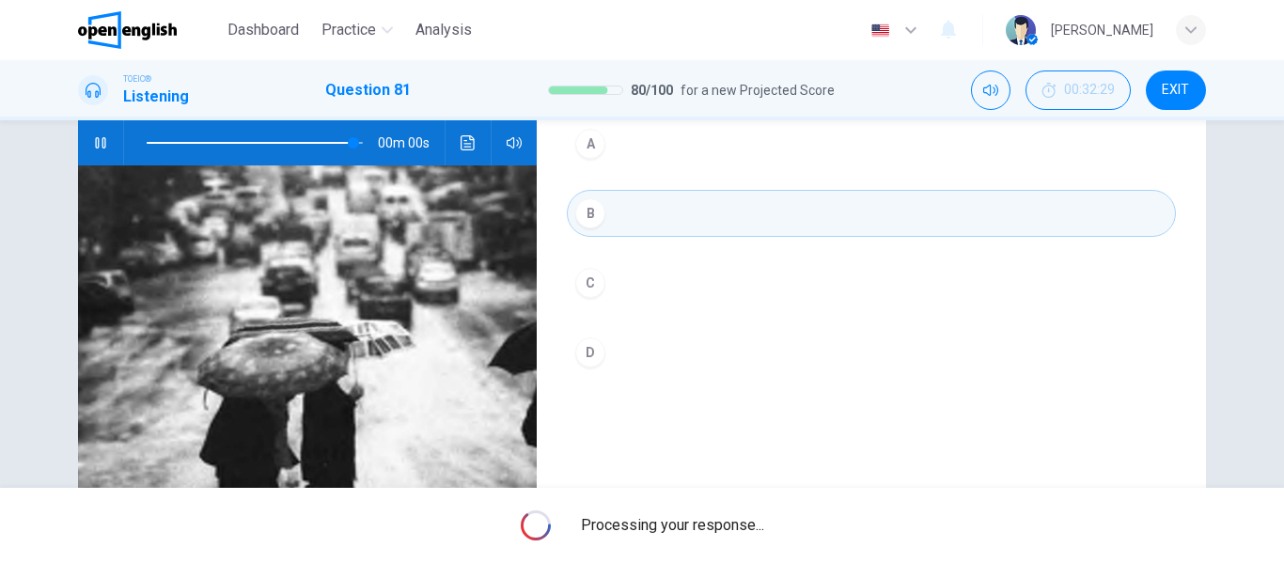
type input "*"
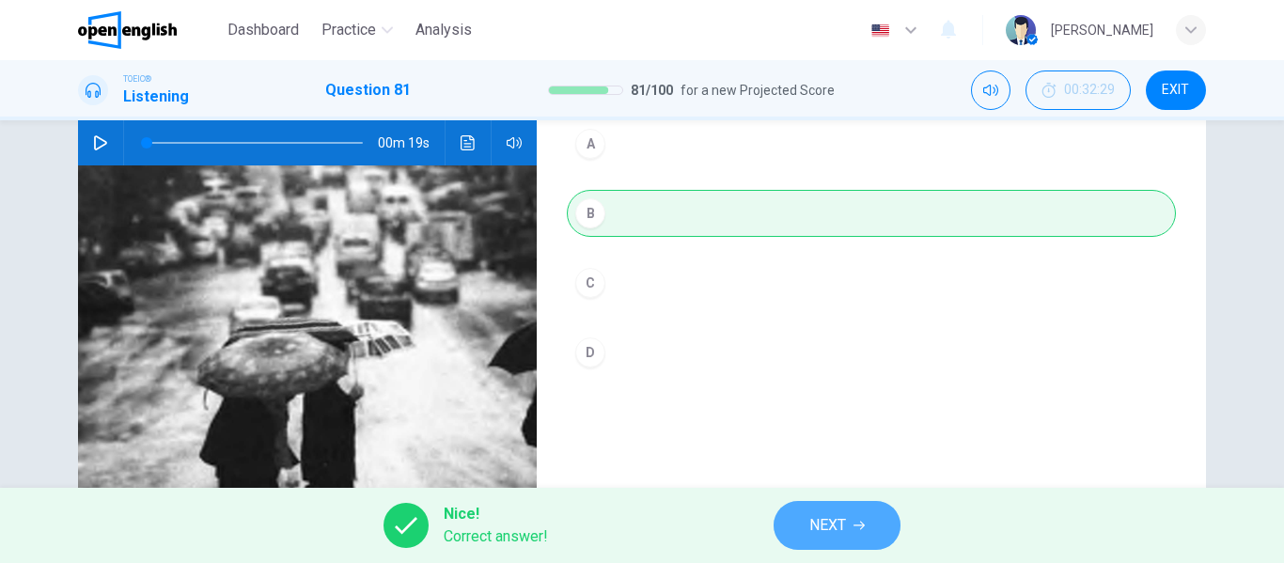
click at [845, 535] on span "NEXT" at bounding box center [827, 525] width 37 height 26
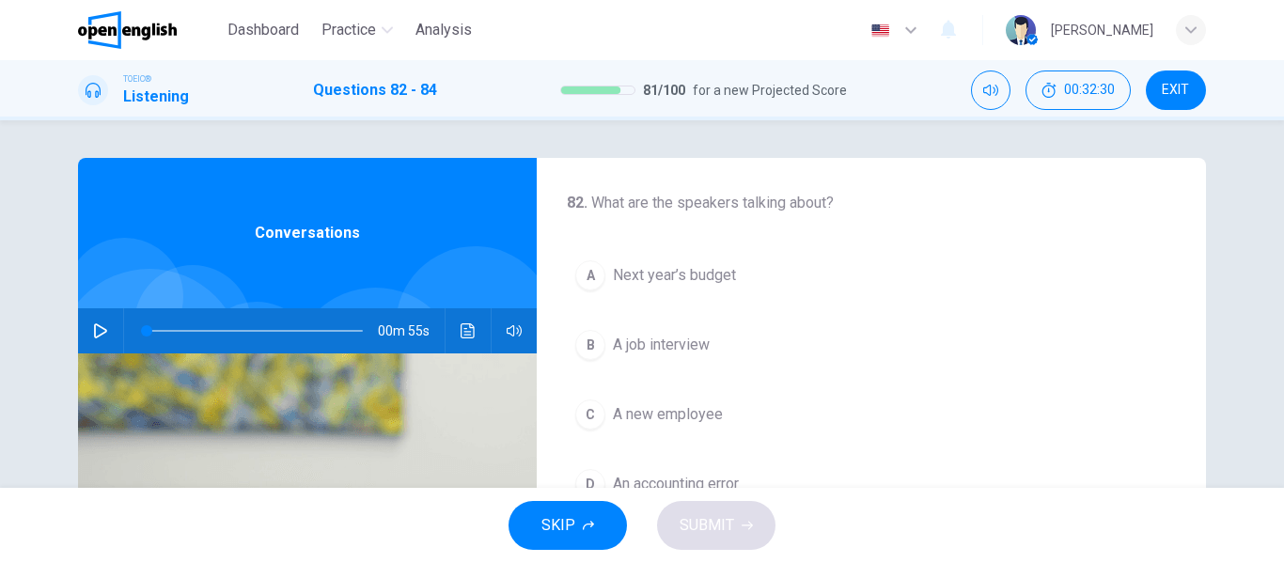
click at [94, 329] on icon "button" at bounding box center [100, 330] width 13 height 15
click at [711, 277] on span "Next year’s budget" at bounding box center [674, 275] width 123 height 23
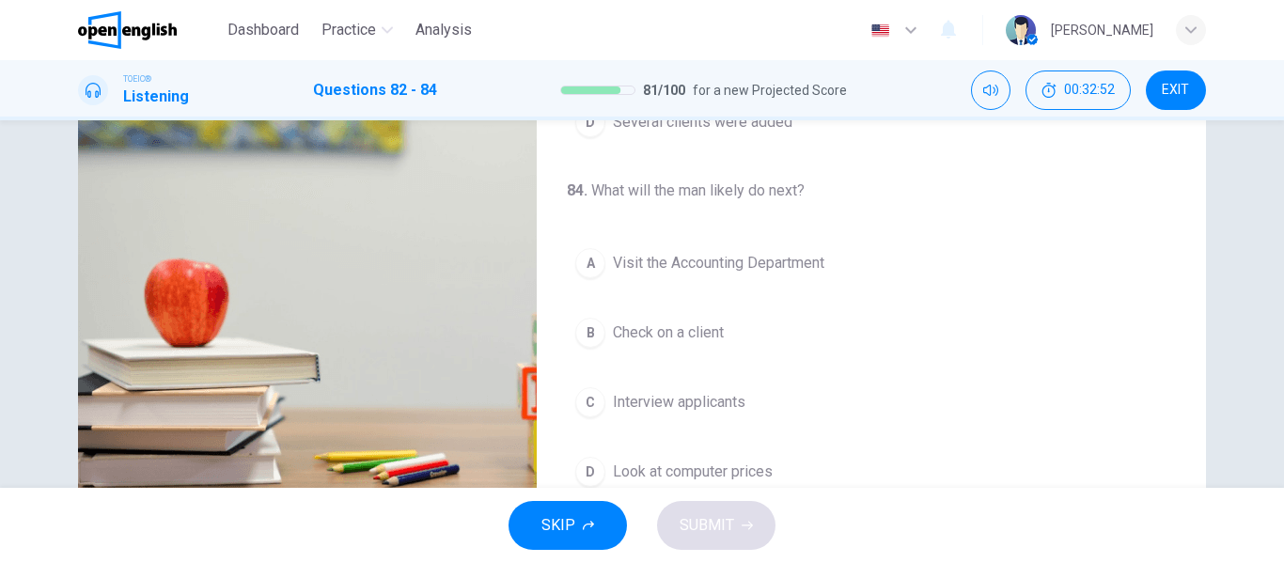
scroll to position [361, 0]
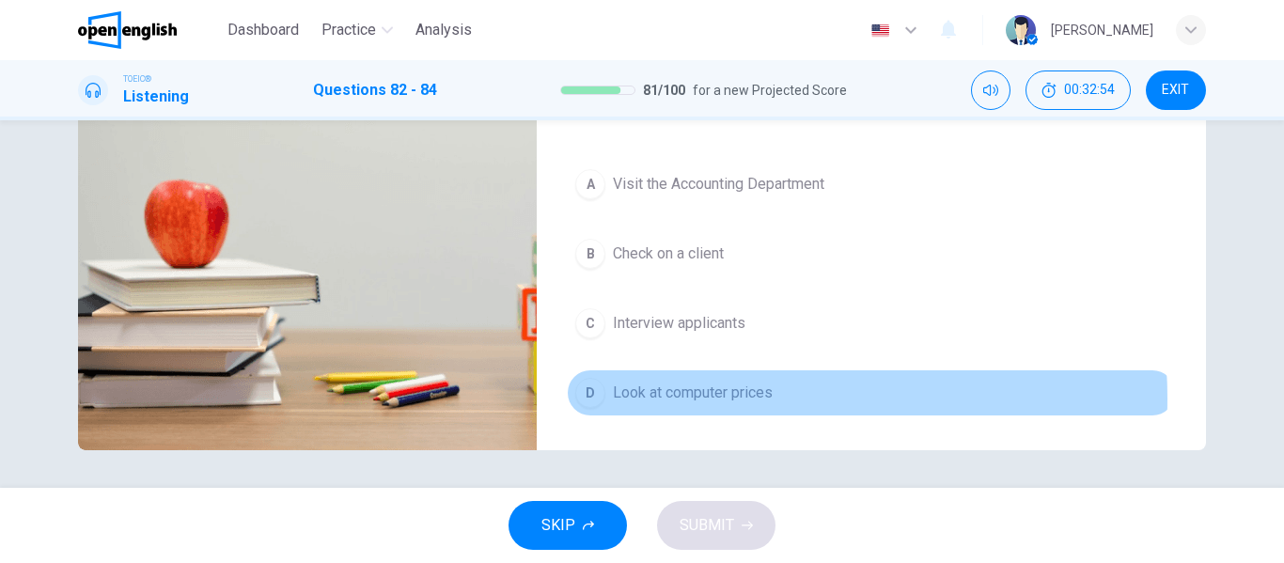
click at [714, 399] on span "Look at computer prices" at bounding box center [693, 393] width 160 height 23
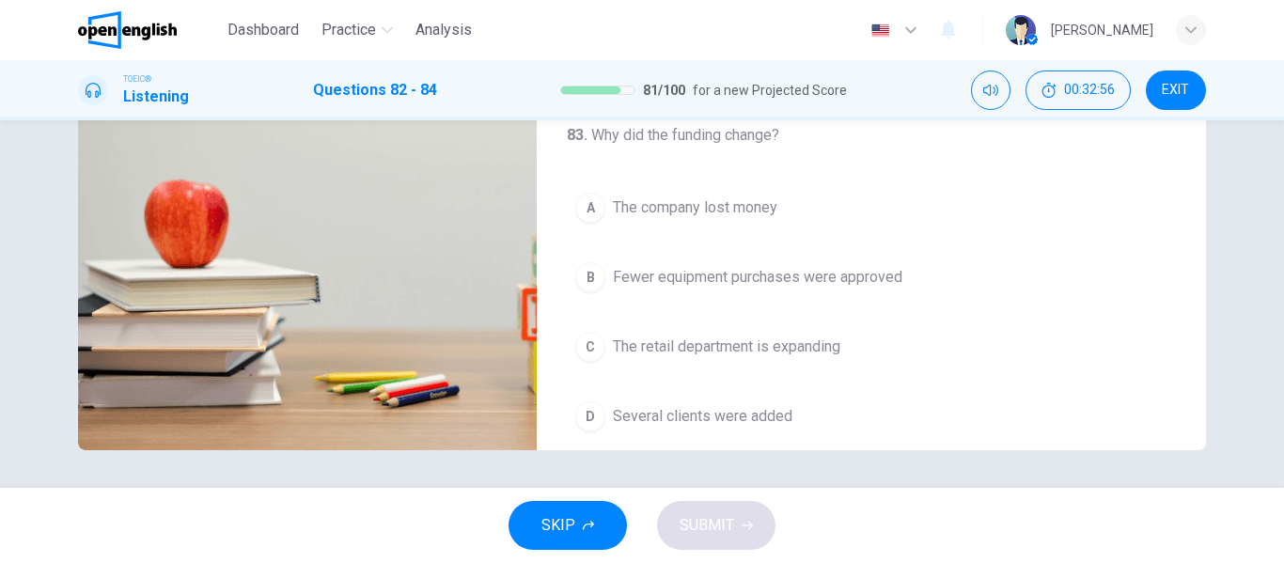
scroll to position [54, 0]
click at [752, 282] on span "Fewer equipment purchases were approved" at bounding box center [757, 280] width 289 height 23
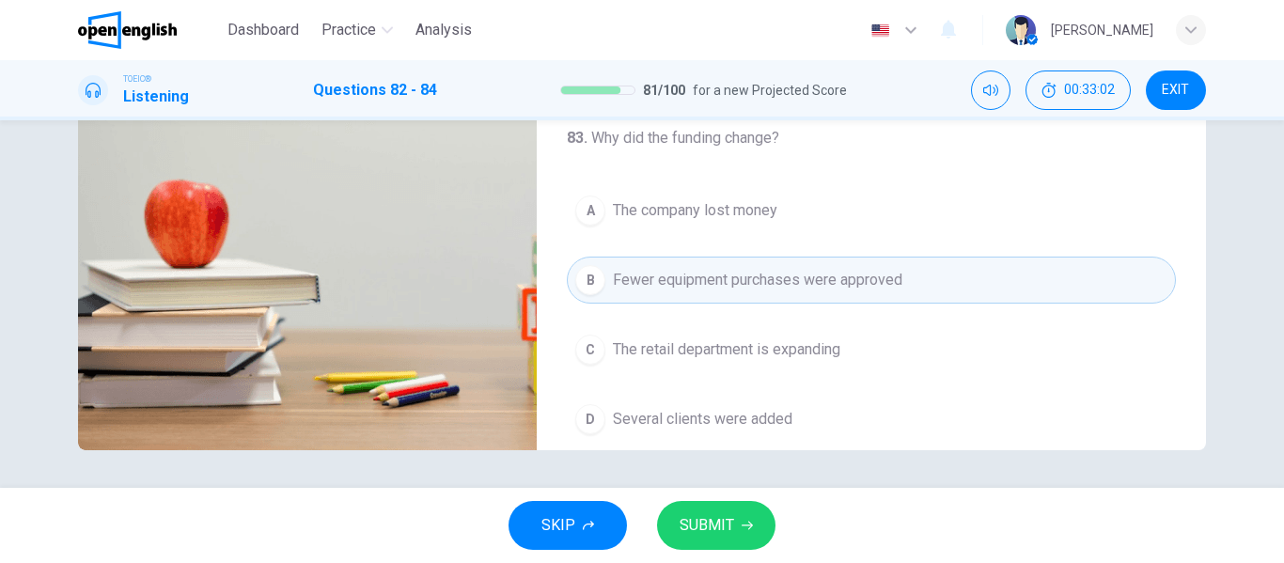
scroll to position [148, 0]
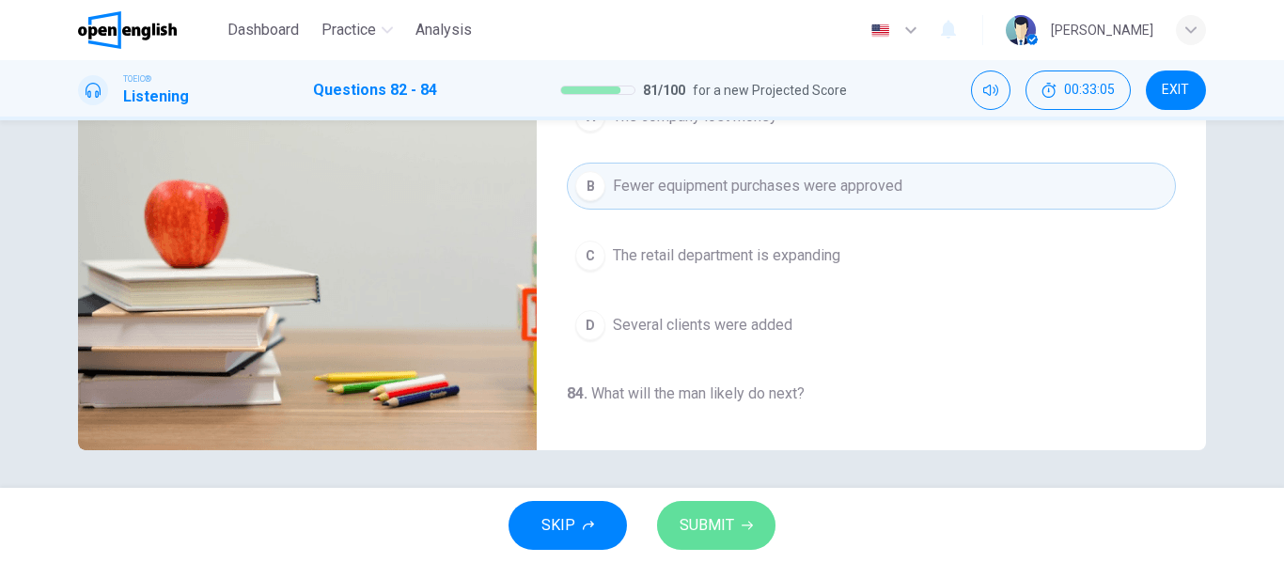
click at [728, 527] on span "SUBMIT" at bounding box center [707, 525] width 55 height 26
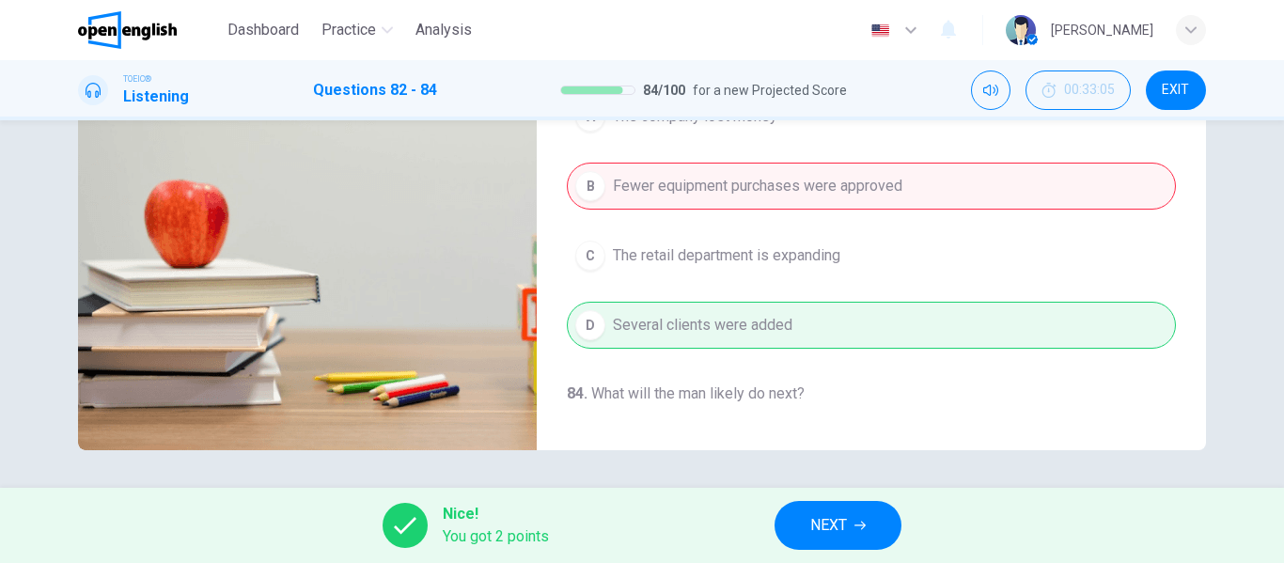
type input "**"
click at [844, 526] on span "NEXT" at bounding box center [828, 525] width 37 height 26
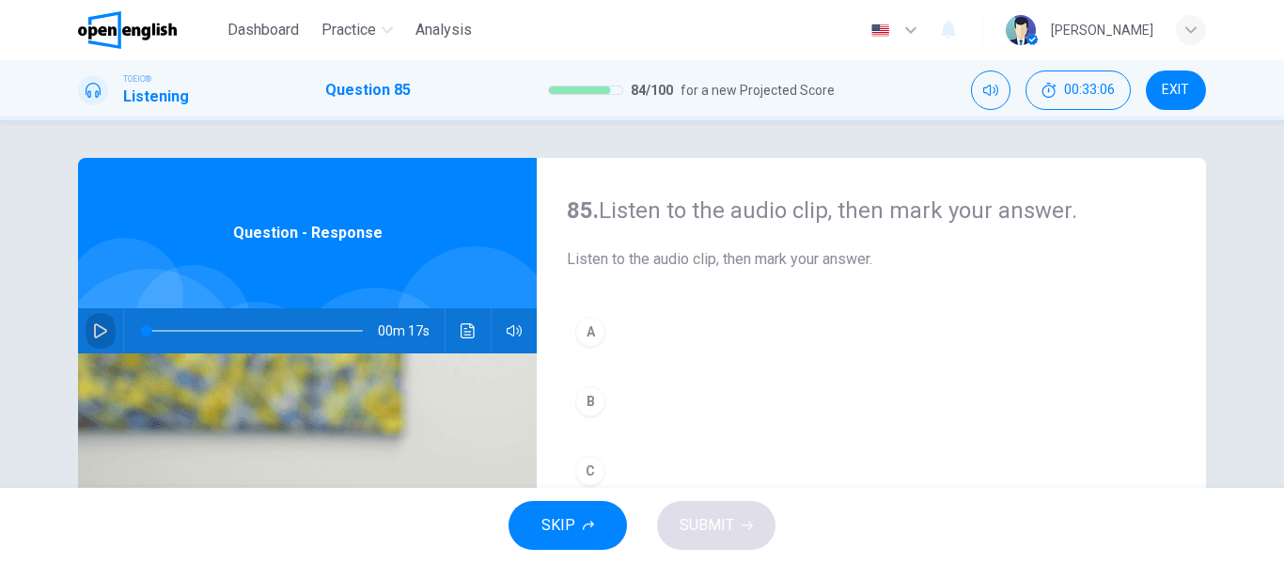
click at [97, 328] on icon "button" at bounding box center [100, 330] width 13 height 15
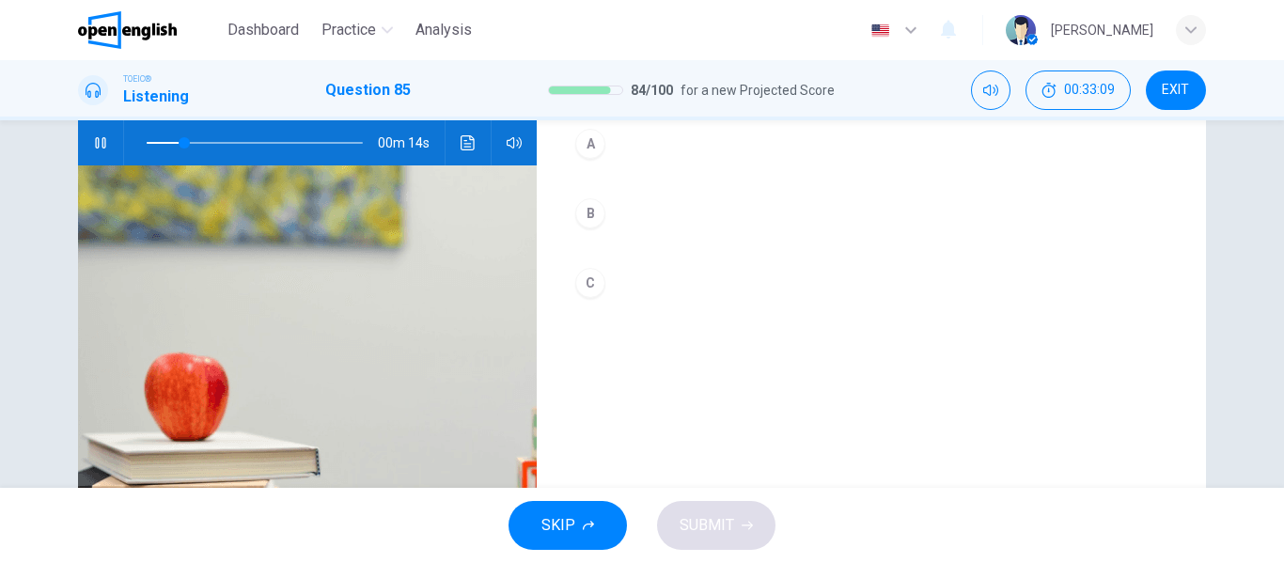
scroll to position [94, 0]
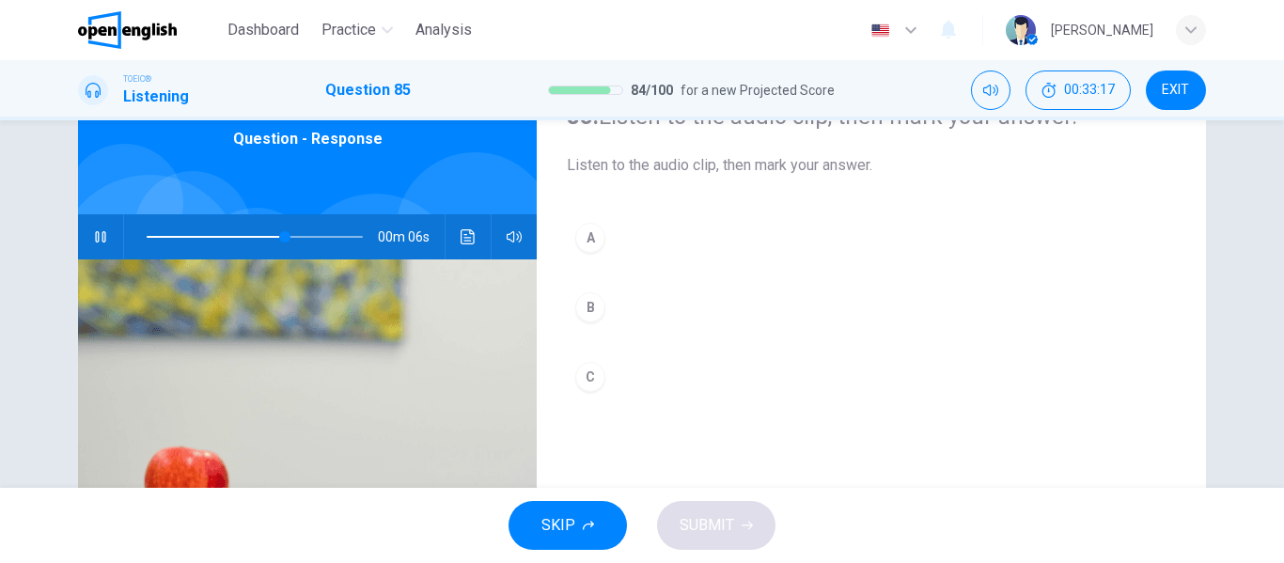
click at [586, 303] on div "B" at bounding box center [590, 307] width 30 height 30
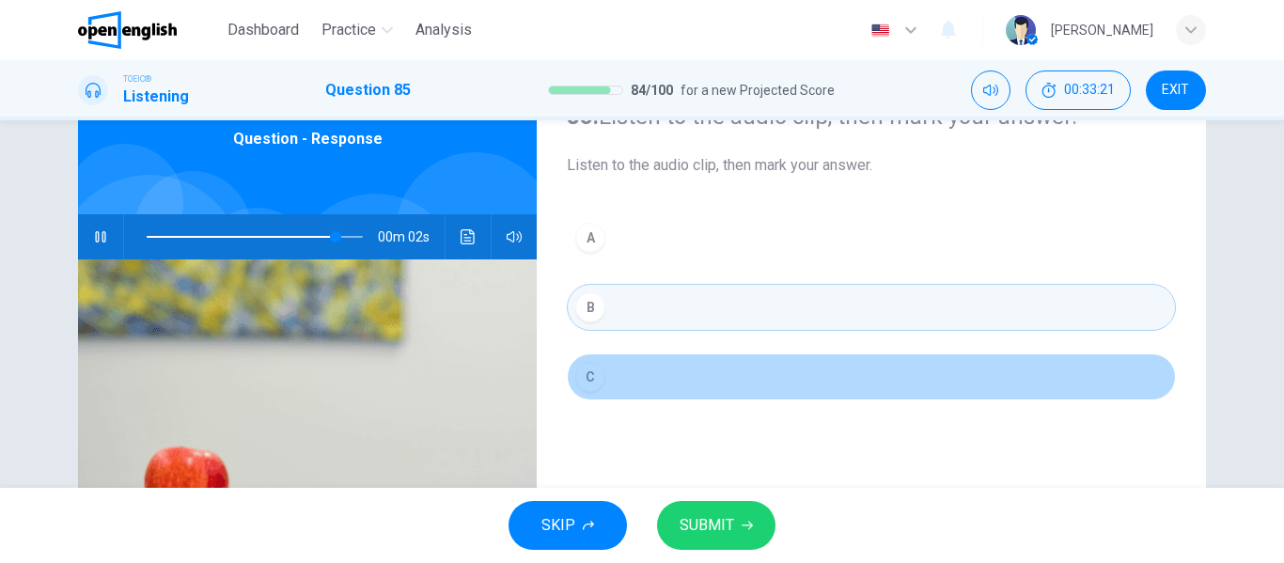
click at [580, 379] on div "C" at bounding box center [590, 377] width 30 height 30
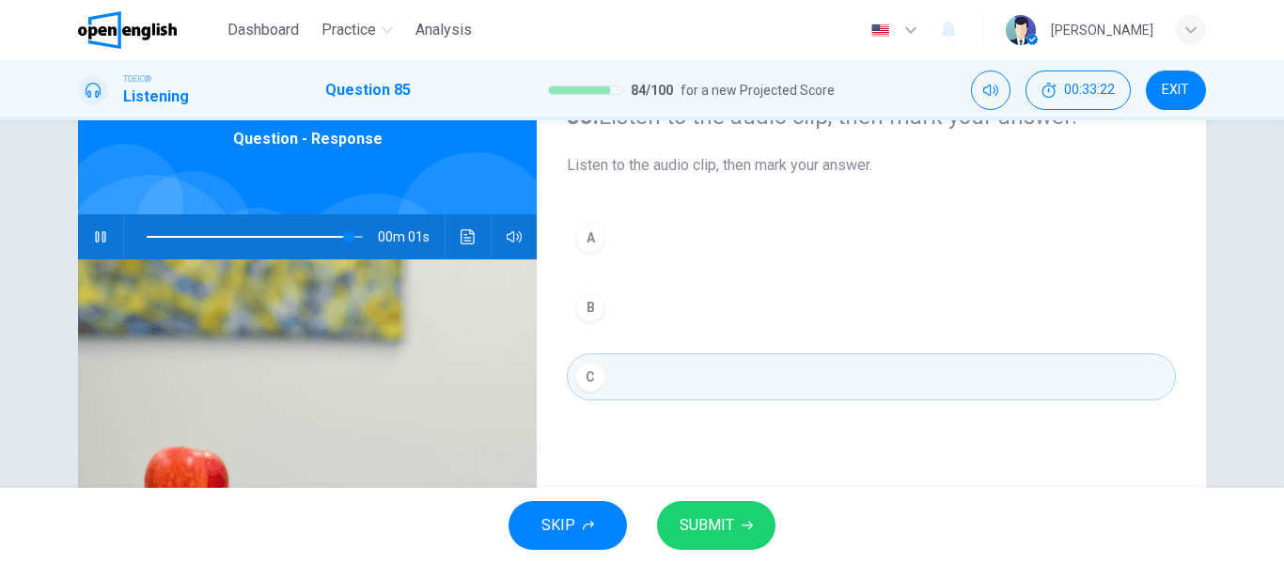
click at [731, 521] on span "SUBMIT" at bounding box center [707, 525] width 55 height 26
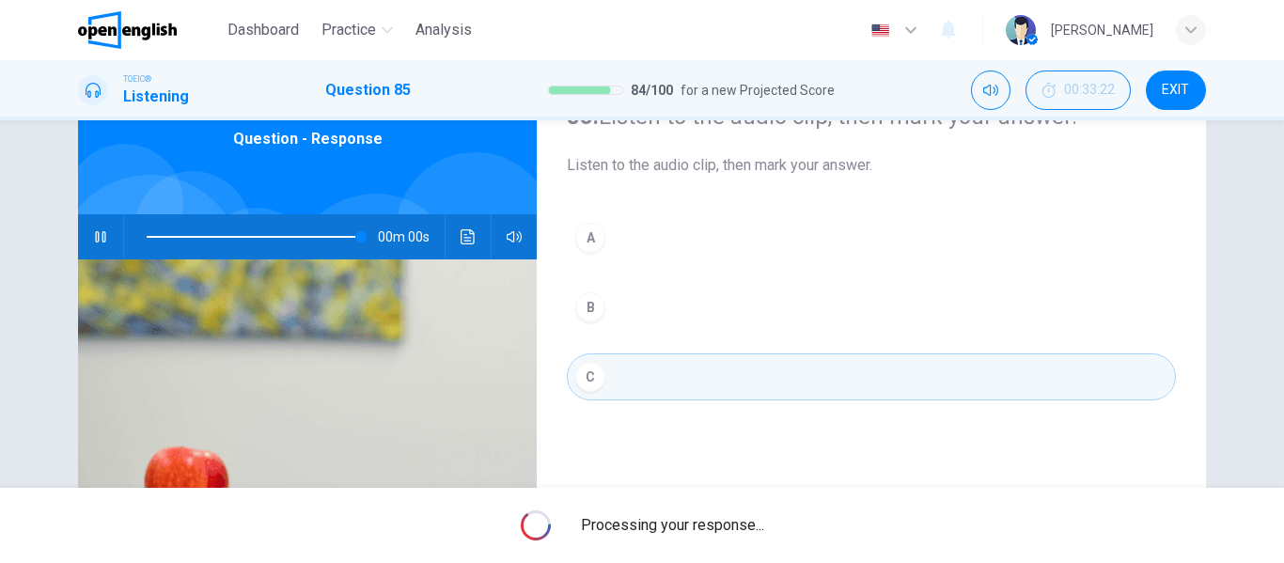
type input "*"
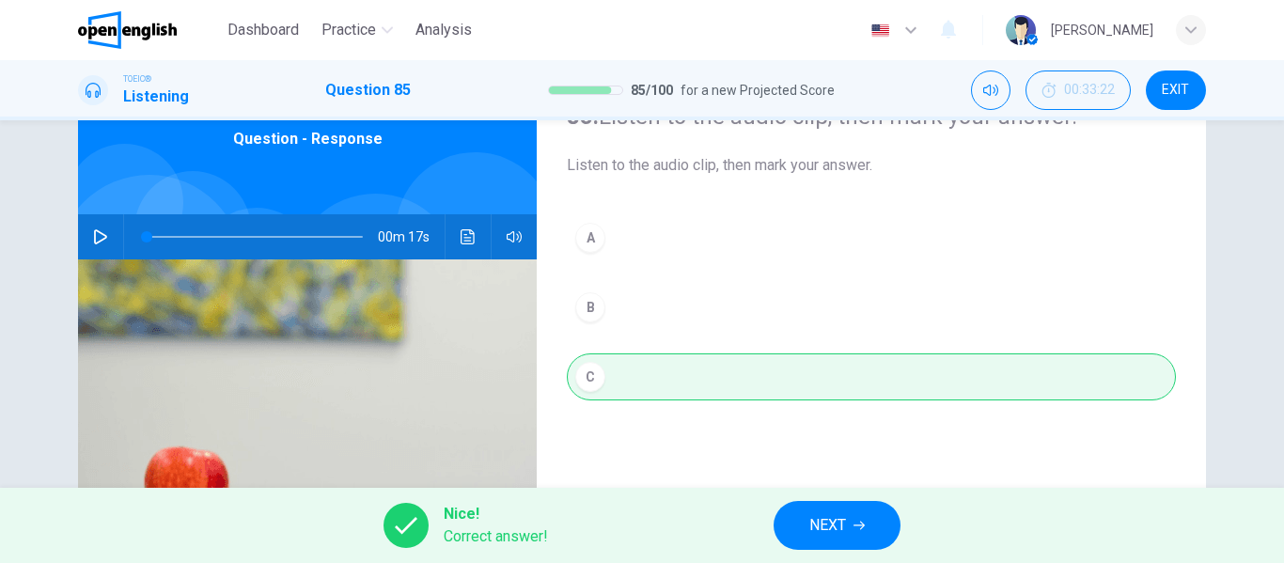
click at [868, 527] on button "NEXT" at bounding box center [837, 525] width 127 height 49
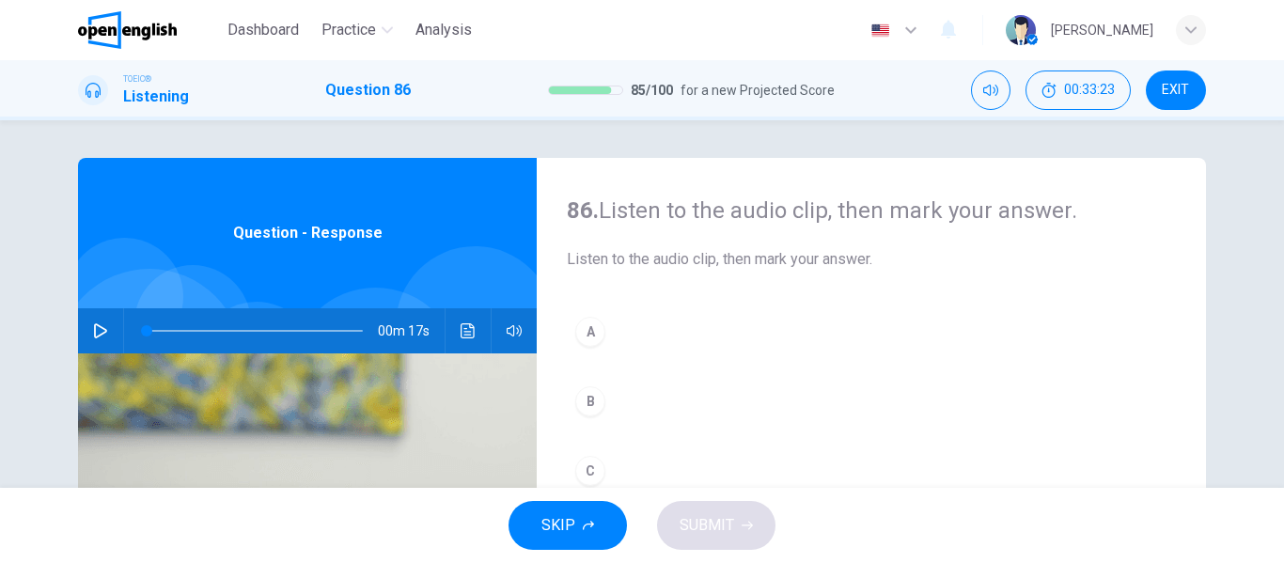
click at [99, 331] on icon "button" at bounding box center [100, 330] width 15 height 15
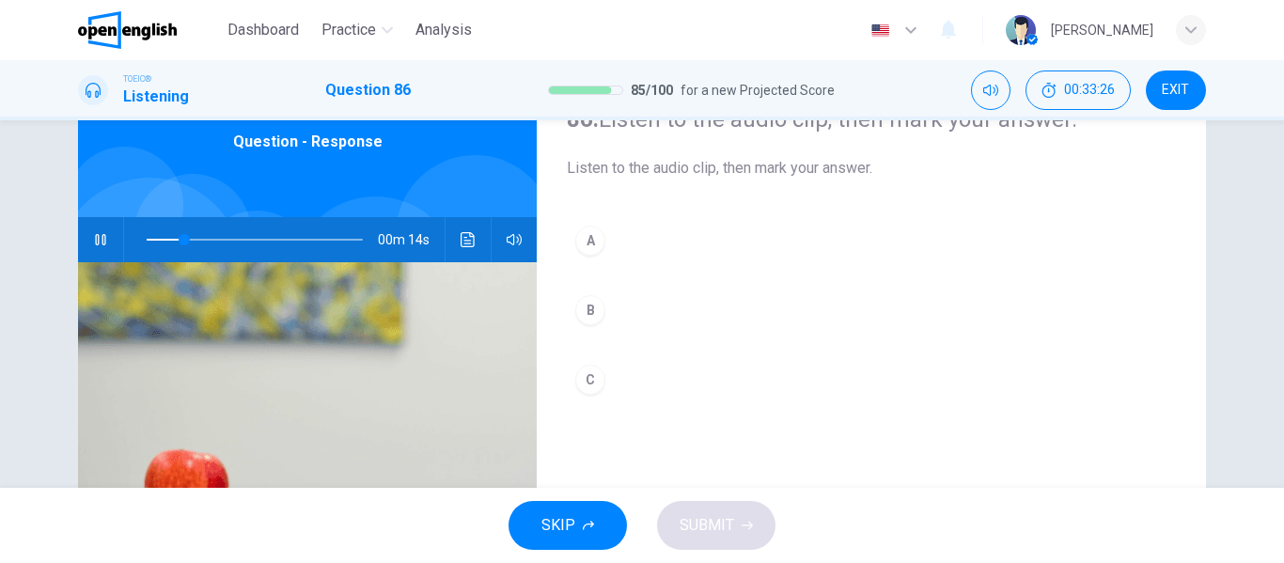
scroll to position [94, 0]
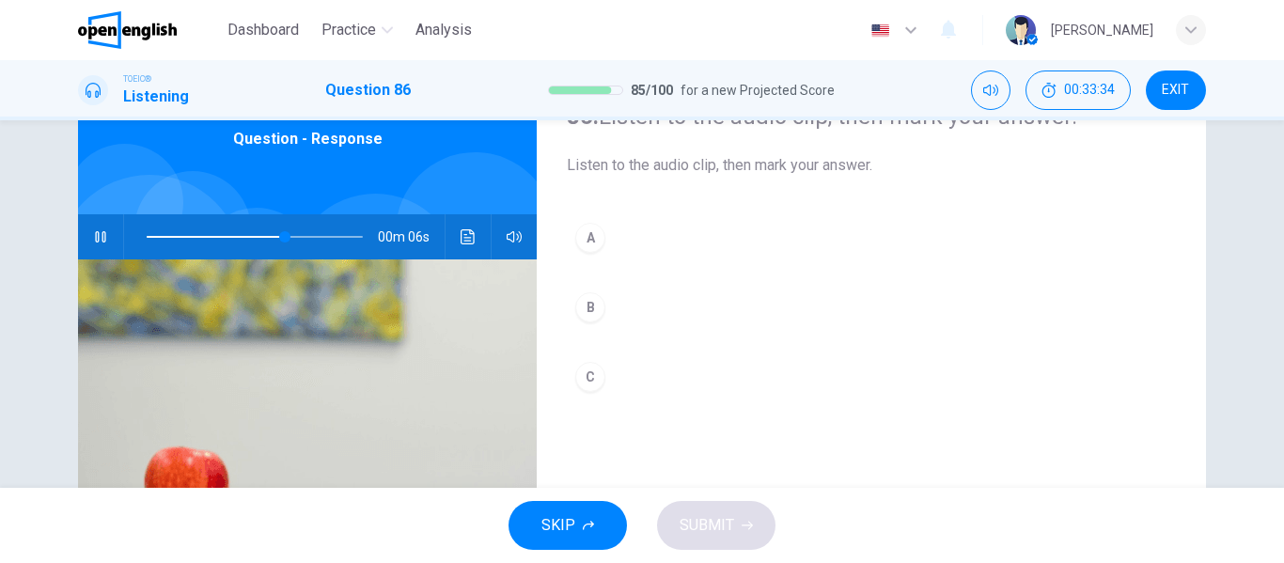
click at [601, 308] on button "B" at bounding box center [871, 307] width 609 height 47
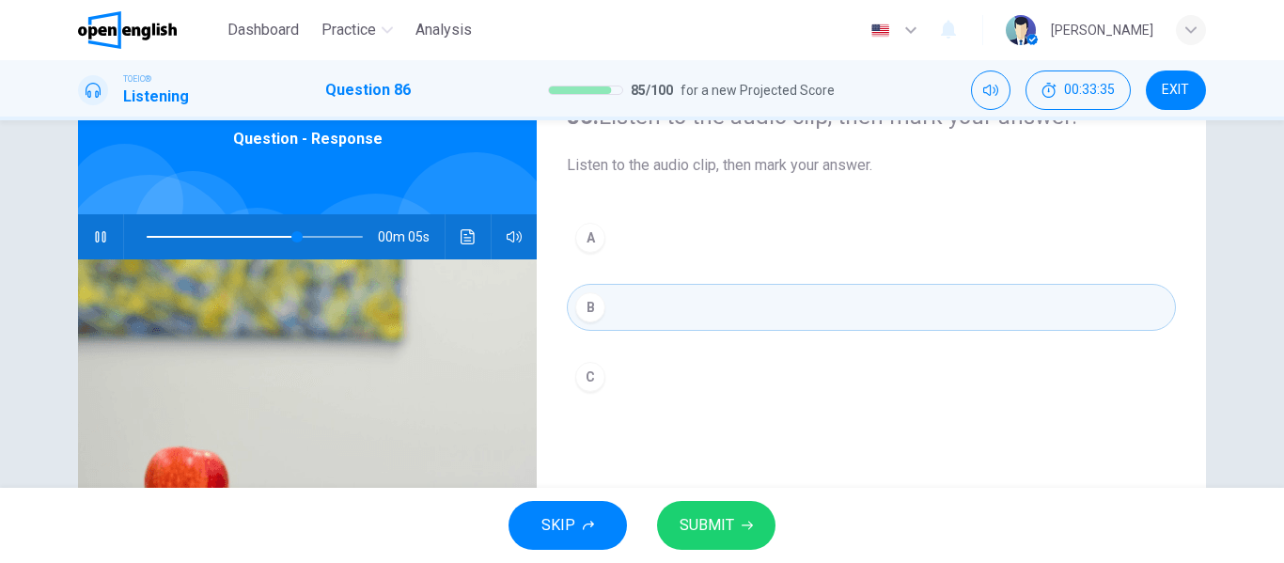
click at [586, 367] on div "C" at bounding box center [590, 377] width 30 height 30
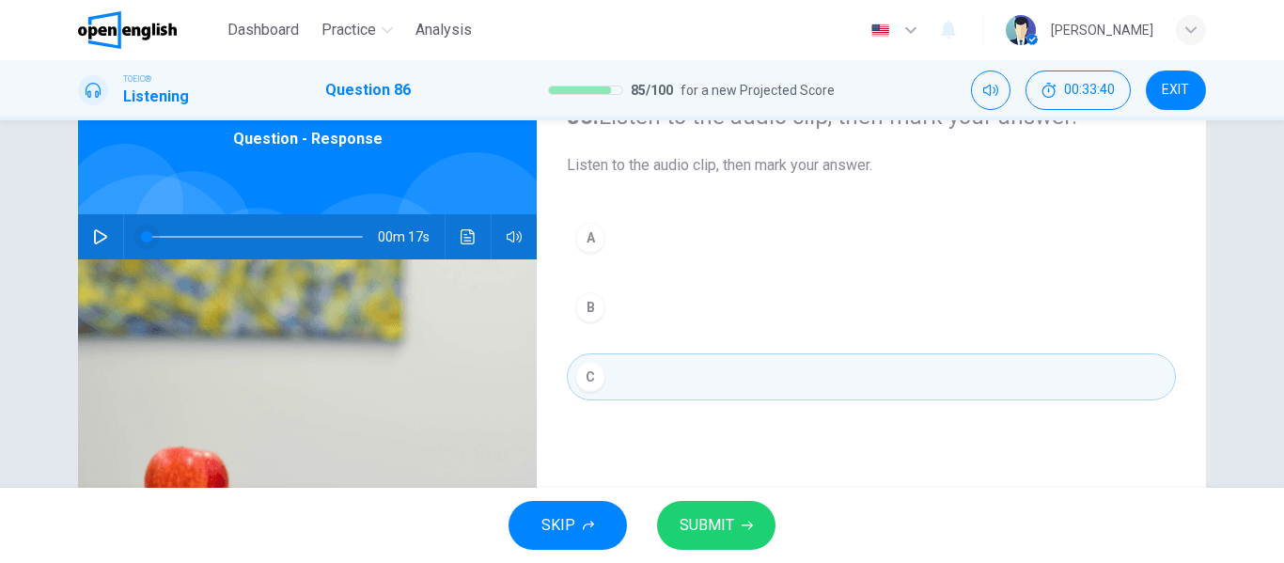
click at [345, 234] on span at bounding box center [255, 237] width 216 height 26
drag, startPoint x: 348, startPoint y: 229, endPoint x: 128, endPoint y: 247, distance: 220.7
click at [141, 242] on span at bounding box center [146, 236] width 11 height 11
click at [101, 234] on icon "button" at bounding box center [100, 236] width 15 height 15
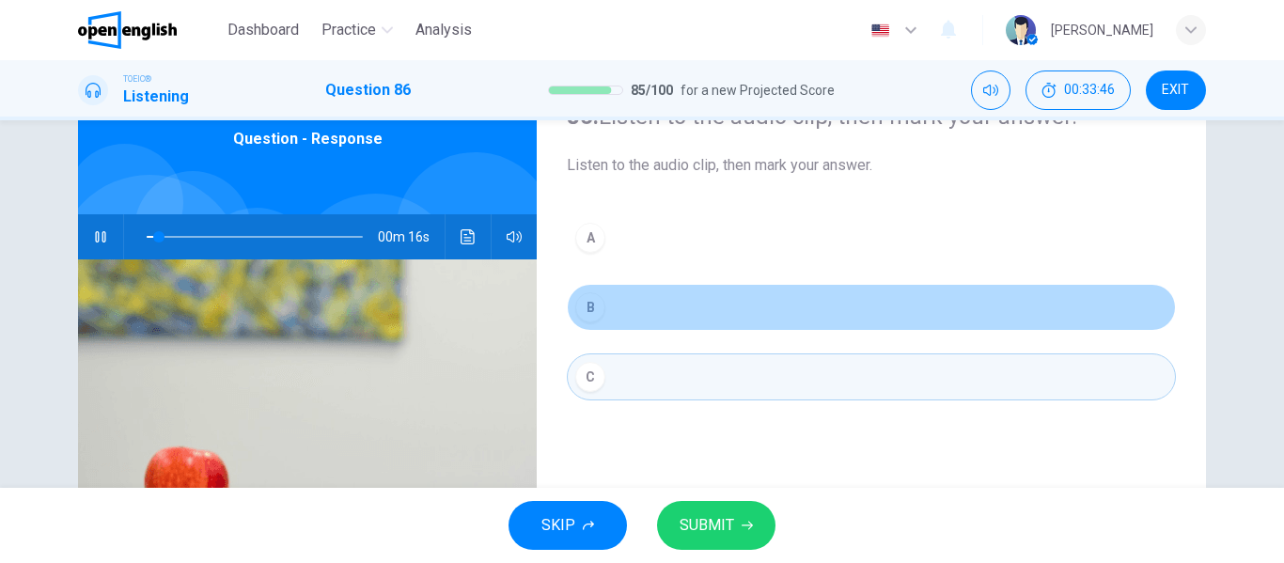
click at [575, 306] on div "B" at bounding box center [590, 307] width 30 height 30
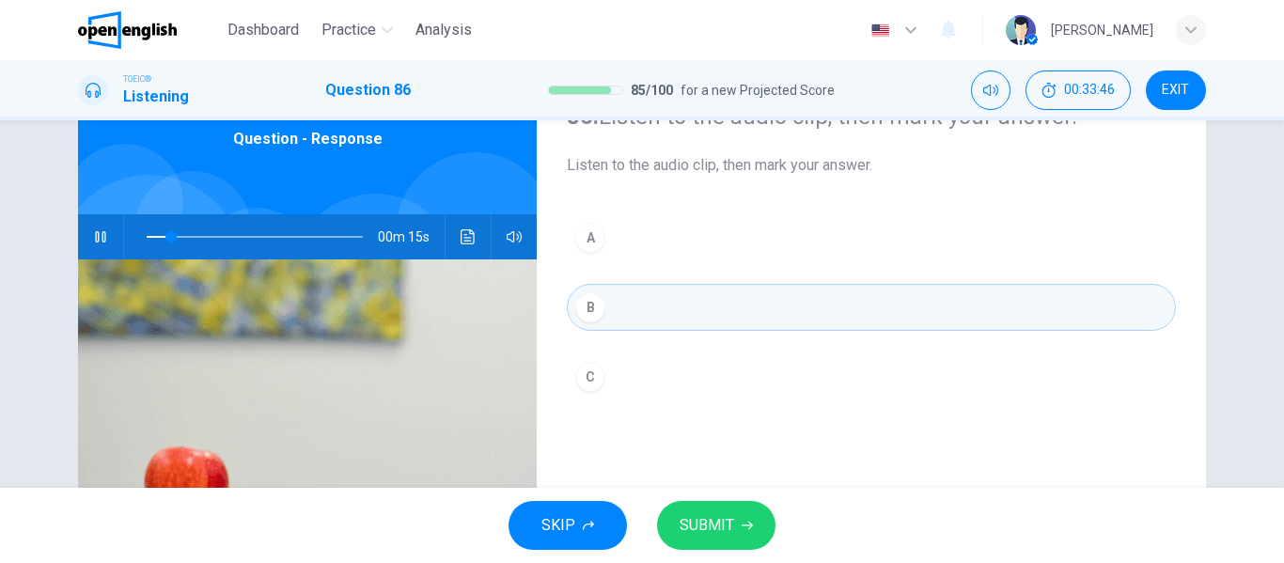
click at [712, 517] on span "SUBMIT" at bounding box center [707, 525] width 55 height 26
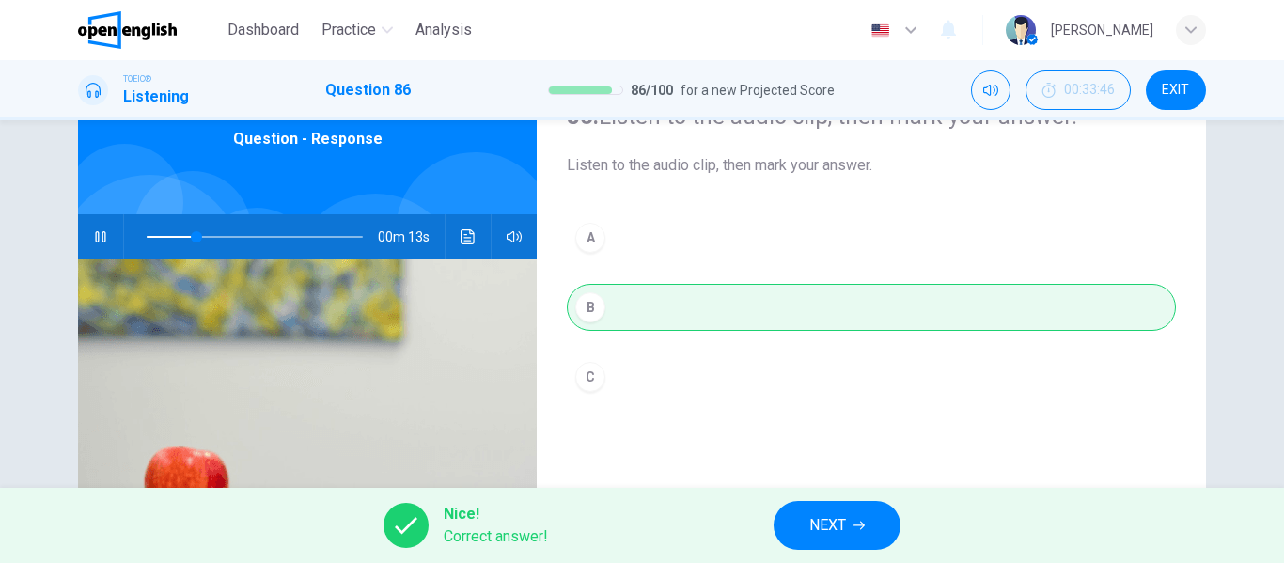
type input "**"
click at [868, 529] on button "NEXT" at bounding box center [837, 525] width 127 height 49
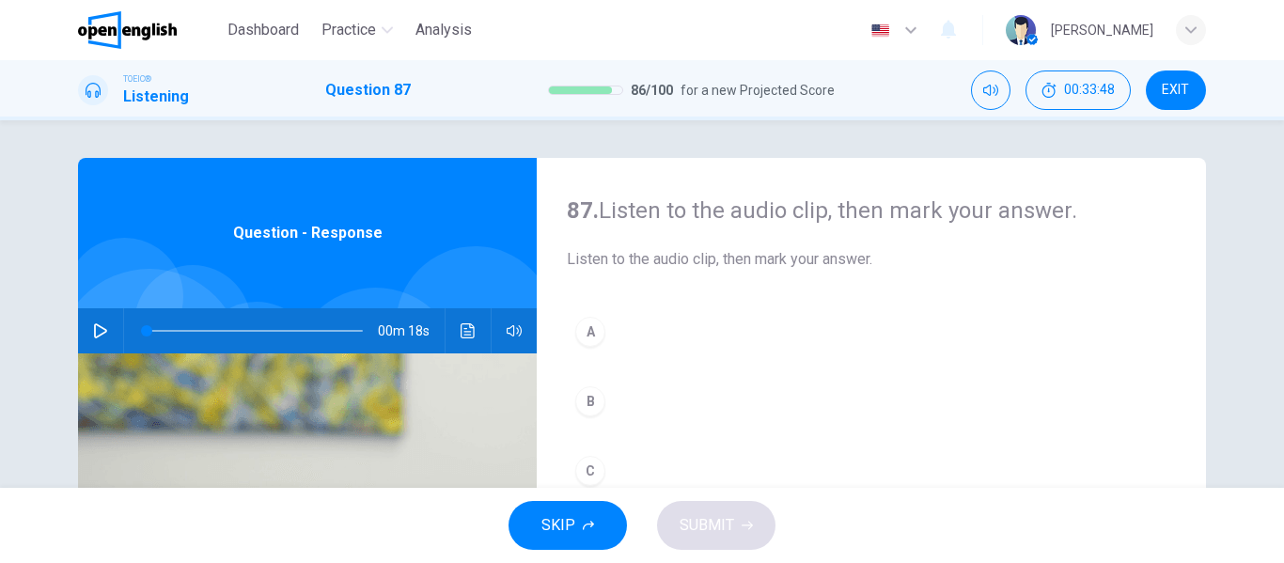
click at [93, 327] on icon "button" at bounding box center [100, 330] width 15 height 15
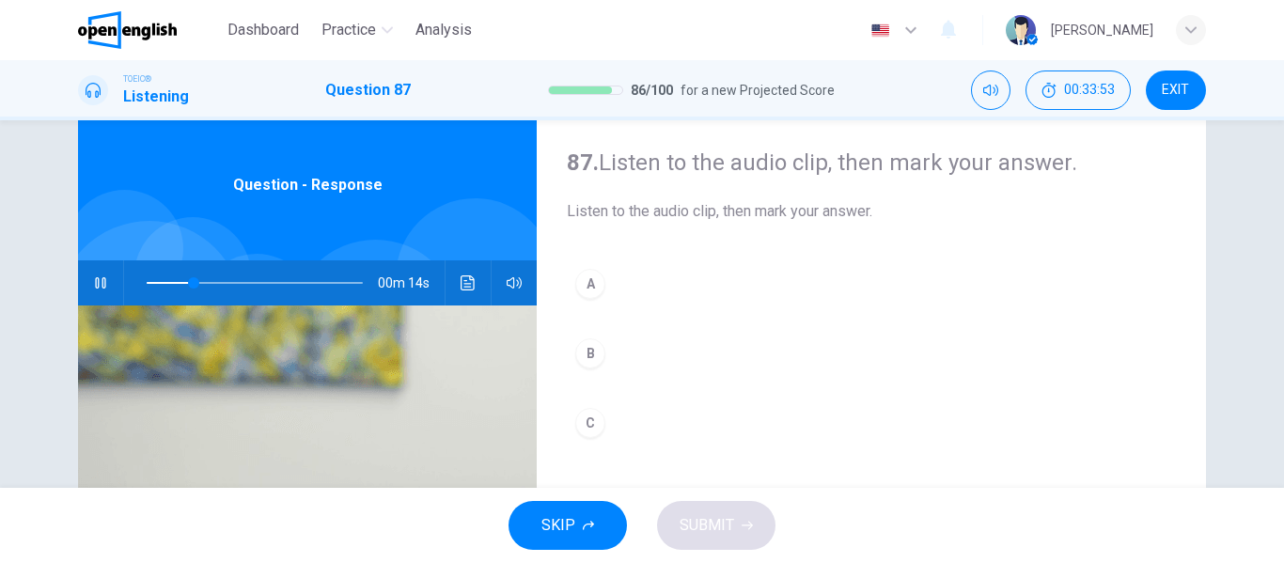
scroll to position [94, 0]
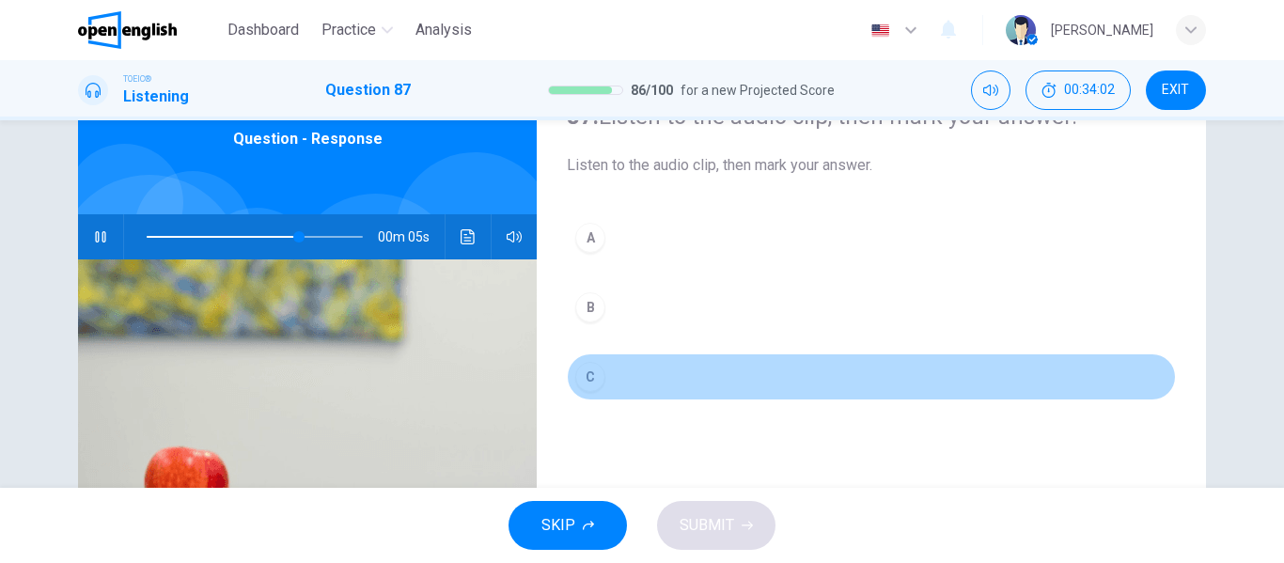
click at [586, 372] on div "C" at bounding box center [590, 377] width 30 height 30
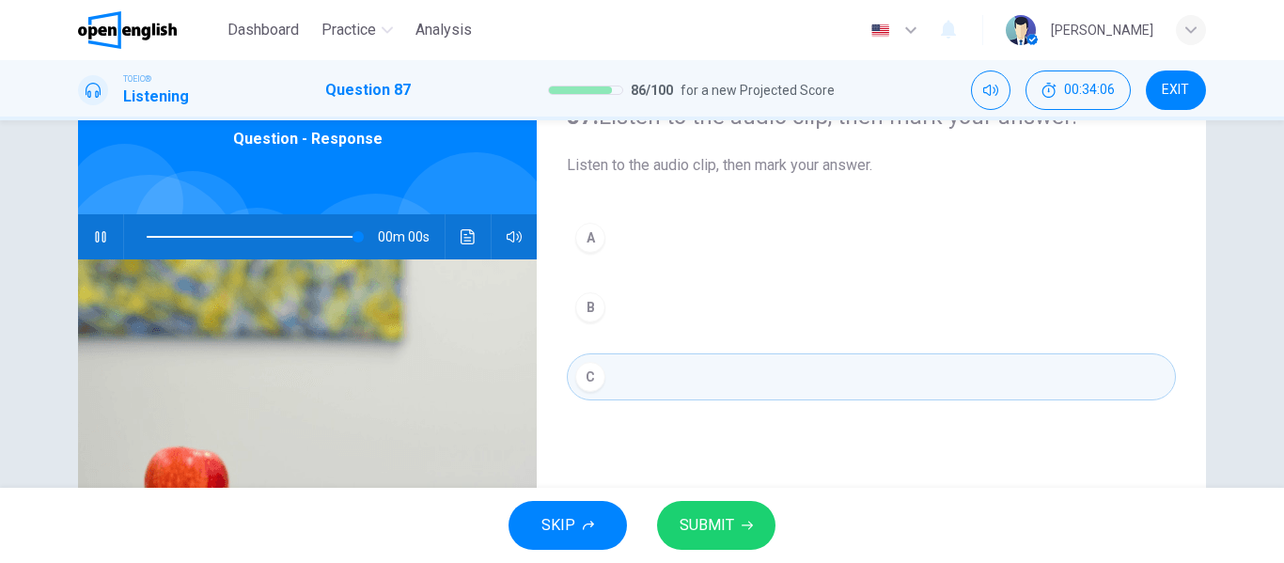
type input "*"
click at [718, 526] on span "SUBMIT" at bounding box center [707, 525] width 55 height 26
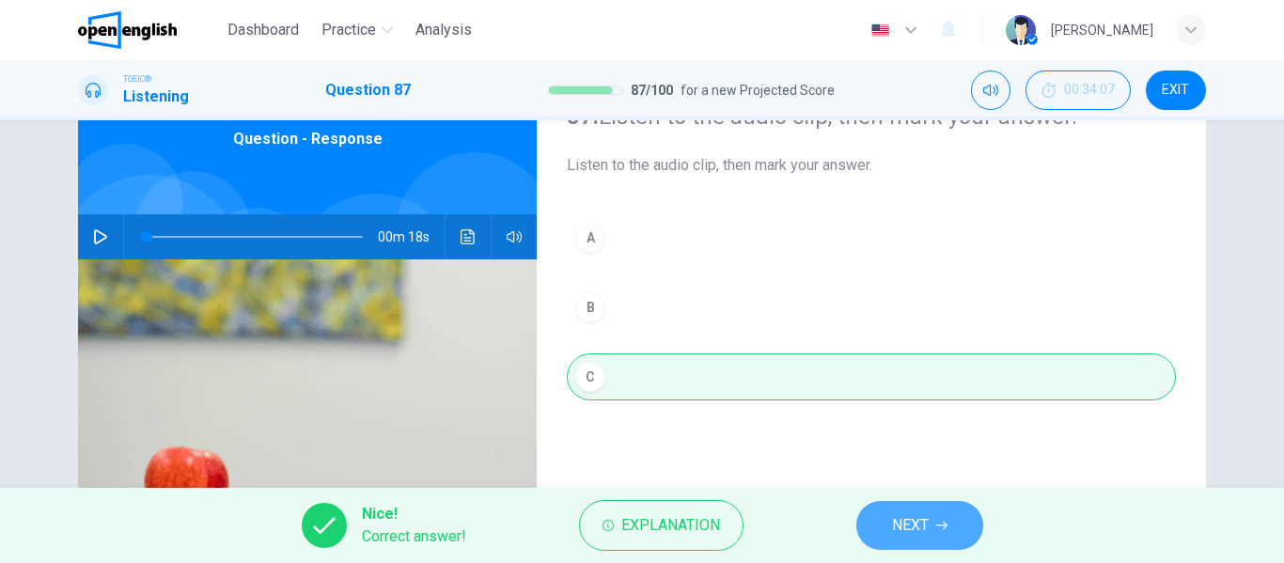
click at [975, 509] on button "NEXT" at bounding box center [919, 525] width 127 height 49
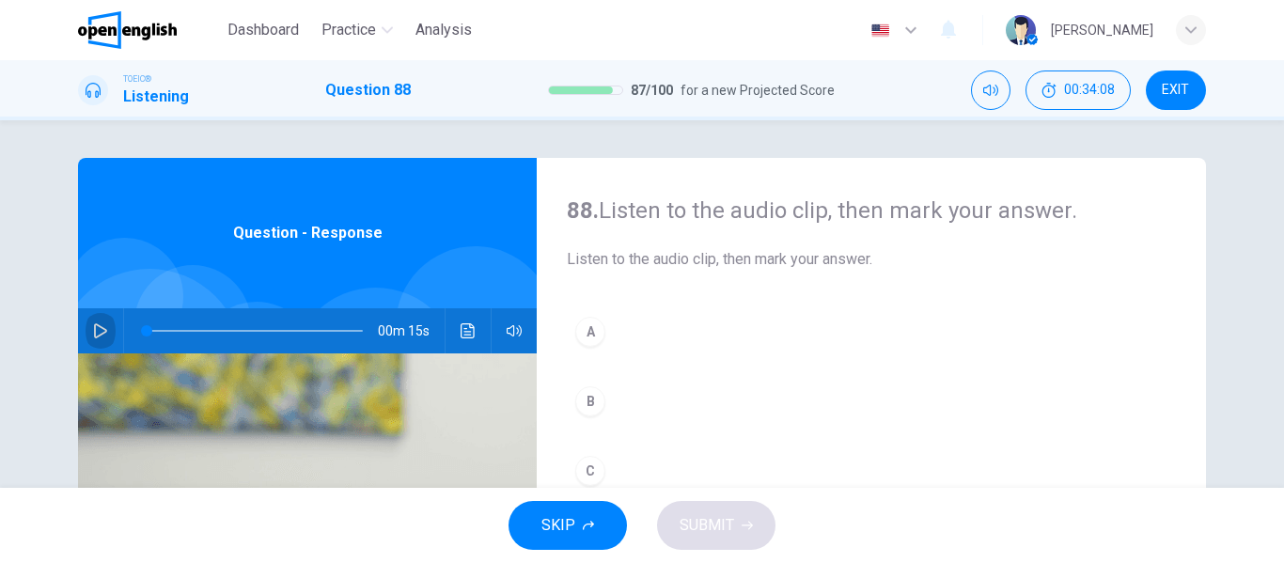
click at [96, 323] on icon "button" at bounding box center [100, 330] width 15 height 15
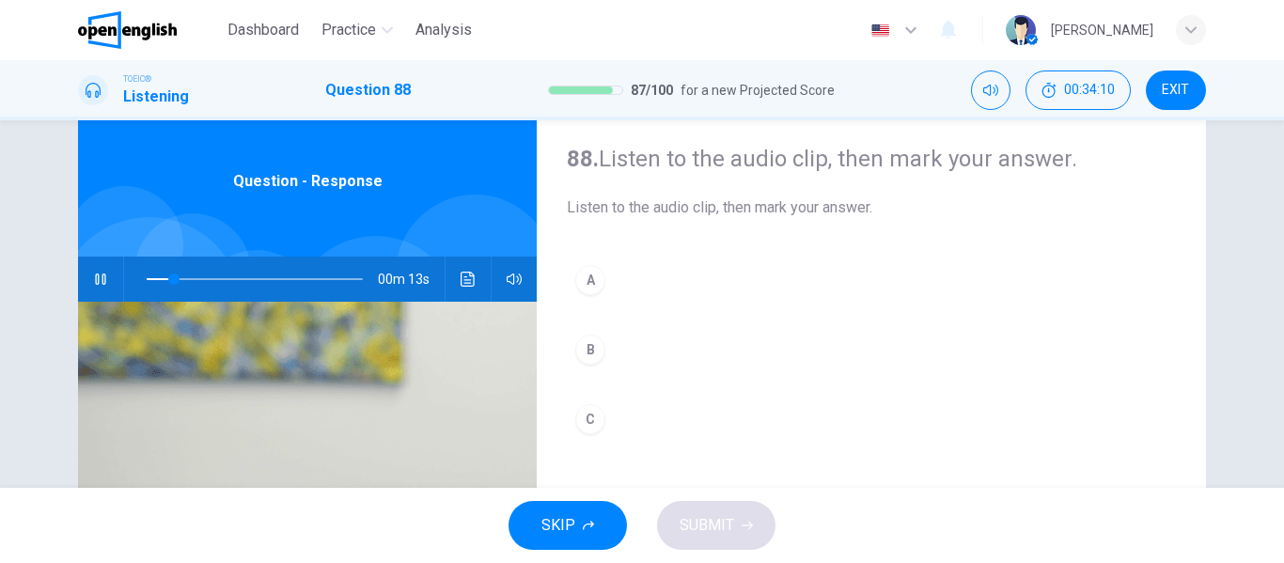
scroll to position [94, 0]
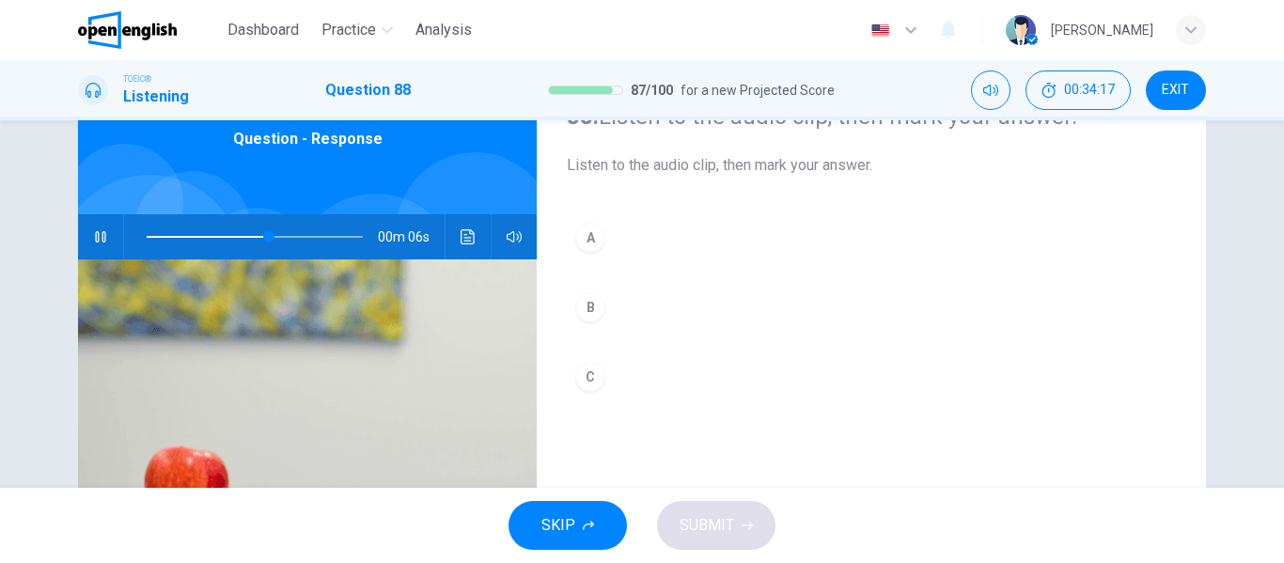
click at [595, 232] on div "A" at bounding box center [590, 238] width 30 height 30
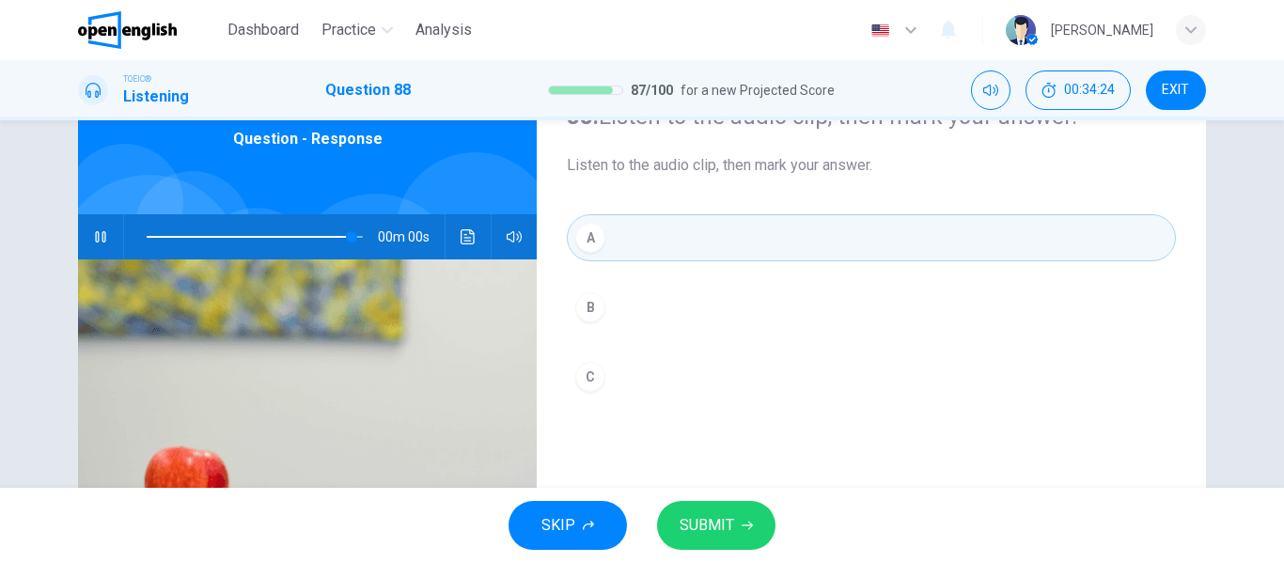
type input "*"
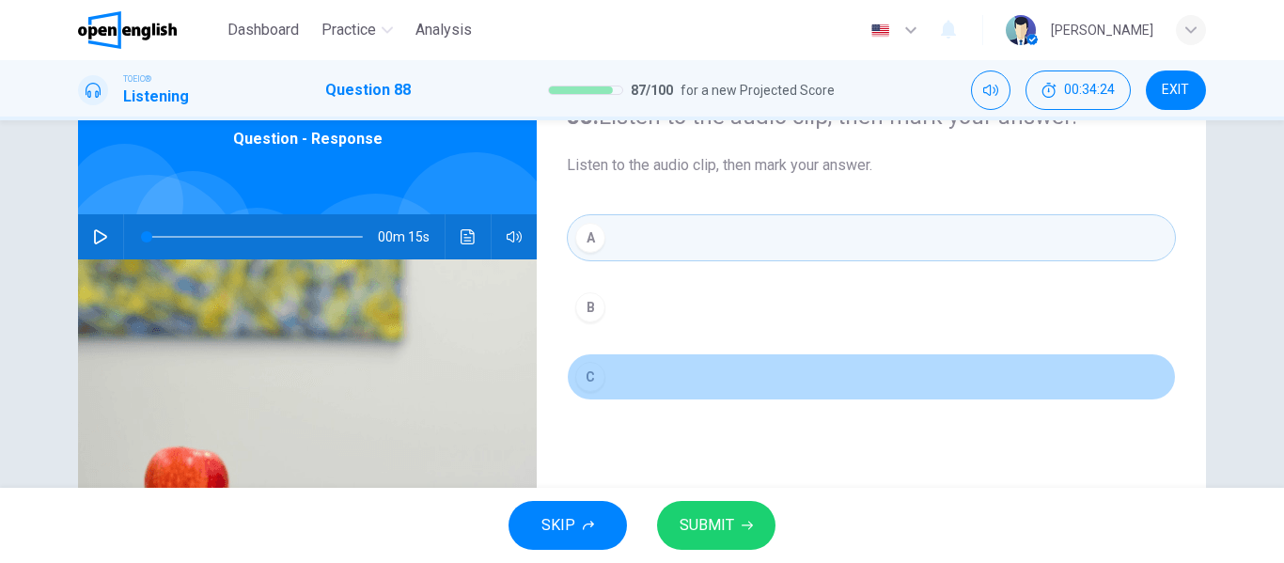
click at [579, 378] on div "C" at bounding box center [590, 377] width 30 height 30
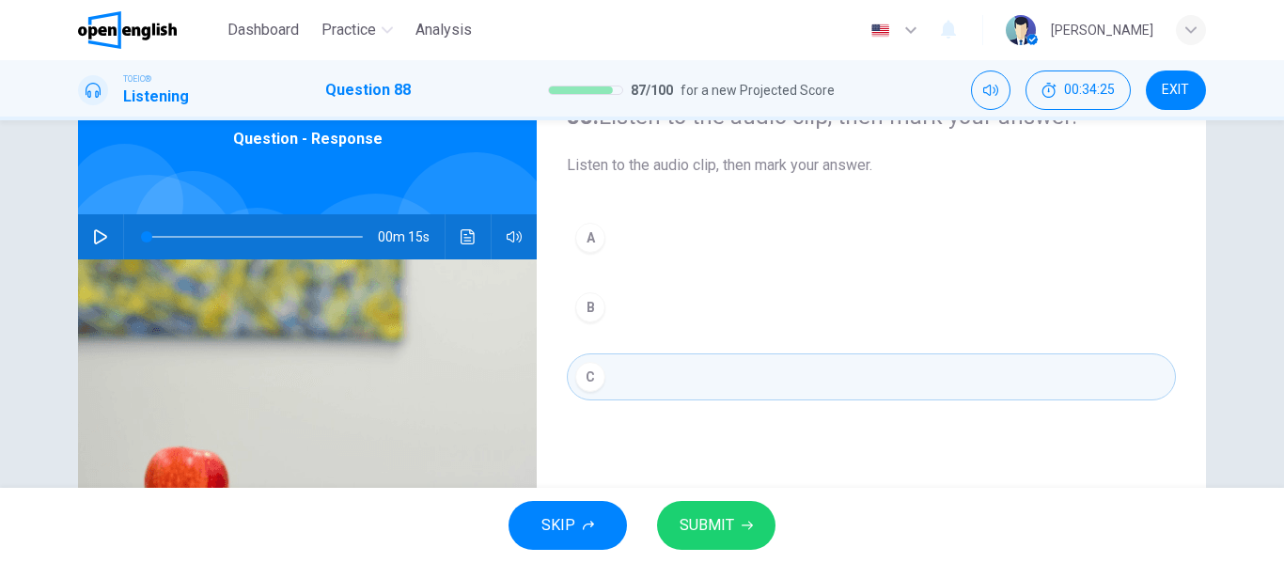
click at [738, 519] on button "SUBMIT" at bounding box center [716, 525] width 118 height 49
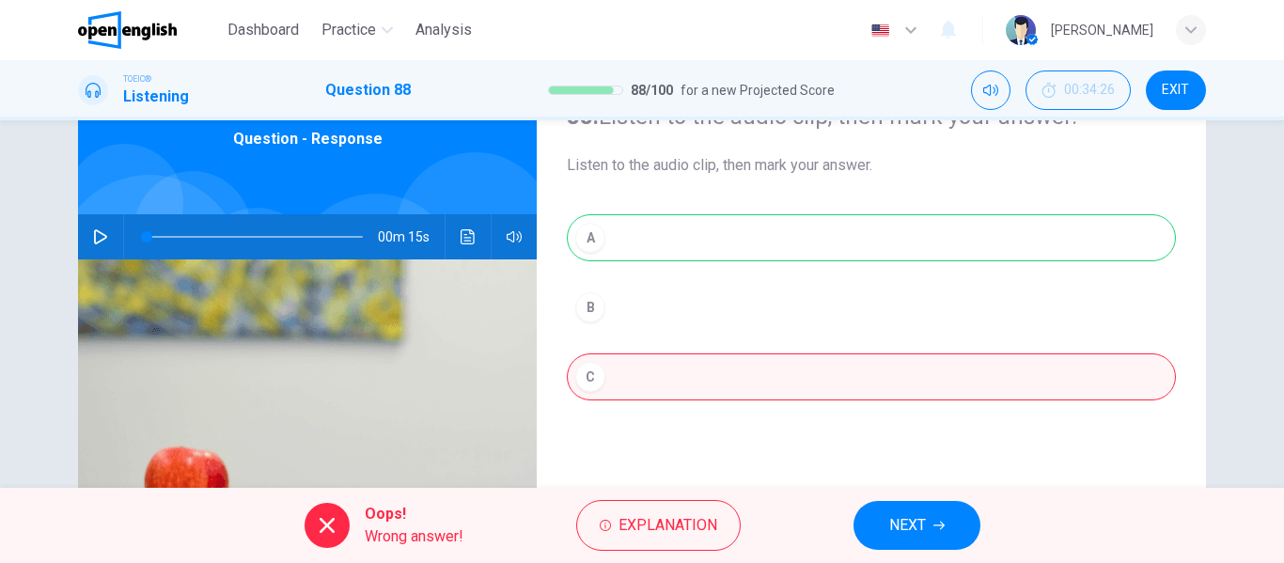
click at [903, 524] on span "NEXT" at bounding box center [907, 525] width 37 height 26
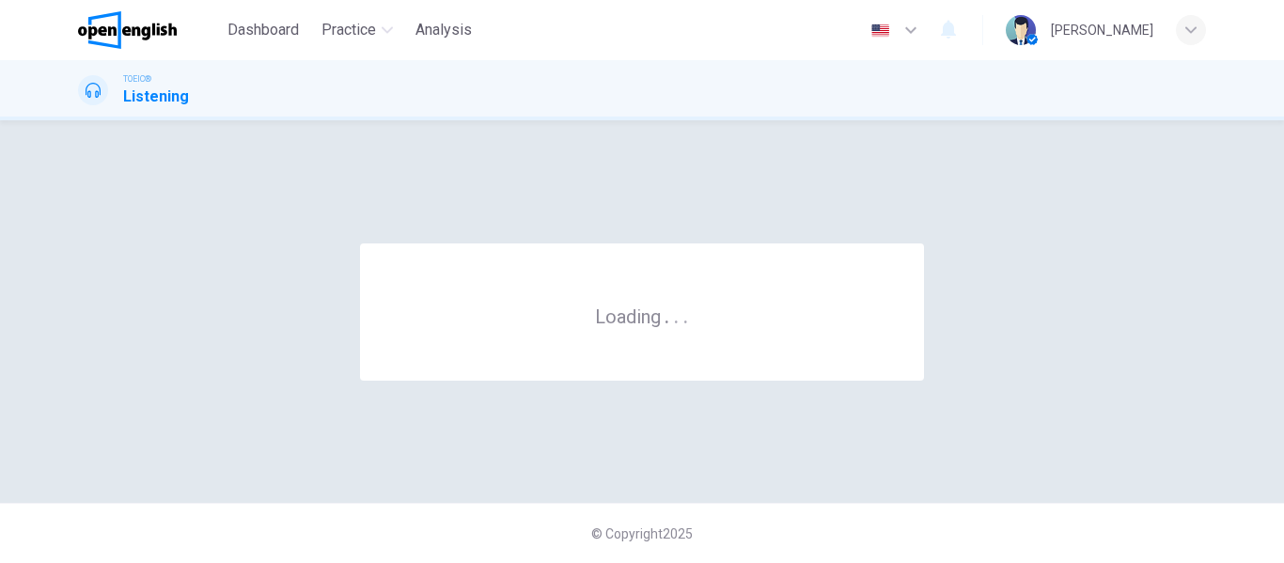
scroll to position [0, 0]
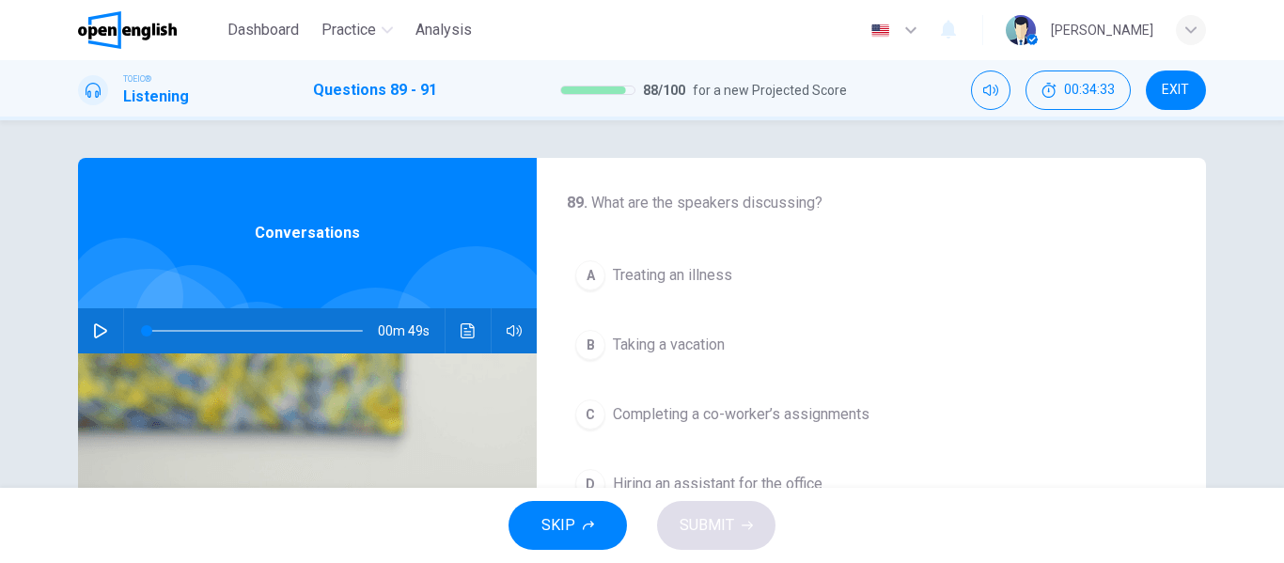
click at [94, 323] on icon "button" at bounding box center [100, 330] width 15 height 15
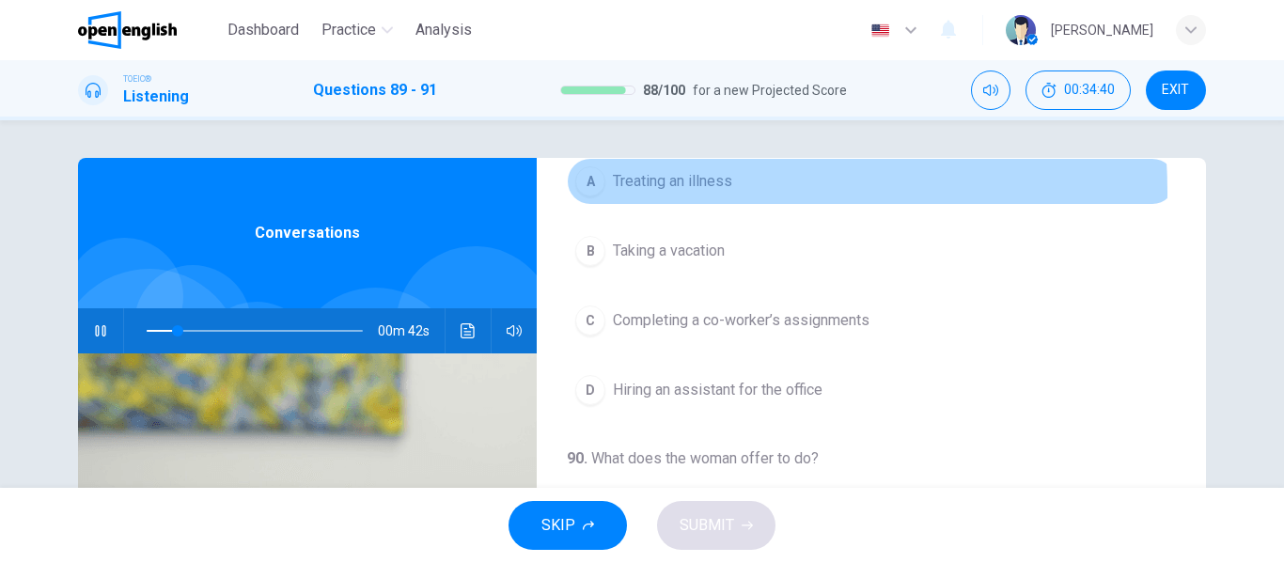
click at [653, 192] on span "Treating an illness" at bounding box center [672, 181] width 119 height 23
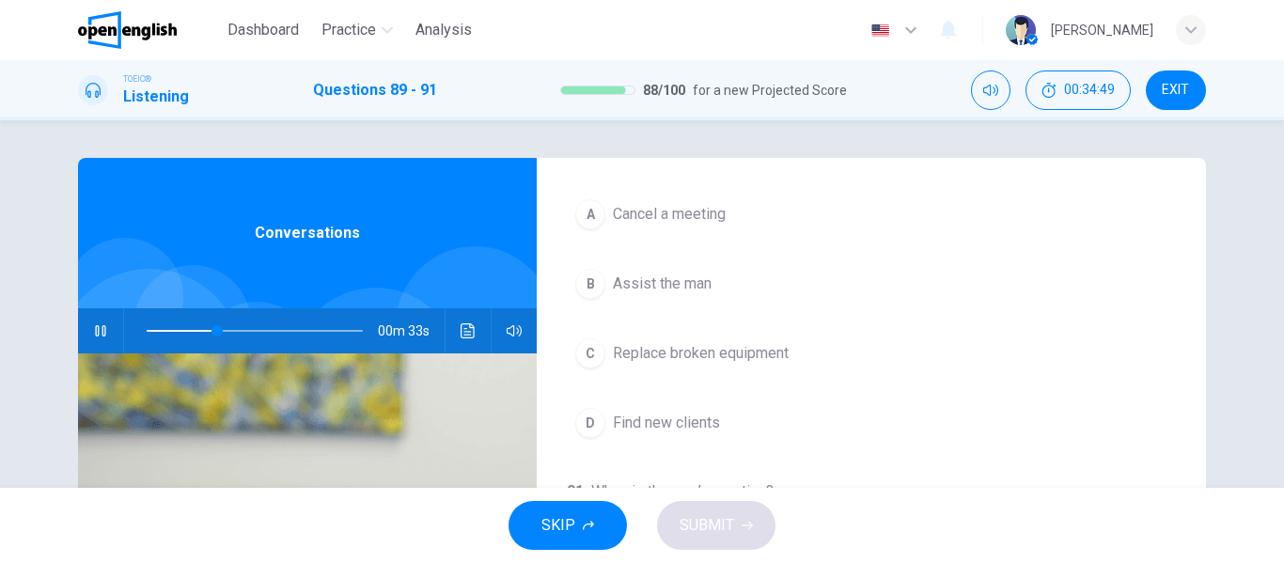
scroll to position [430, 0]
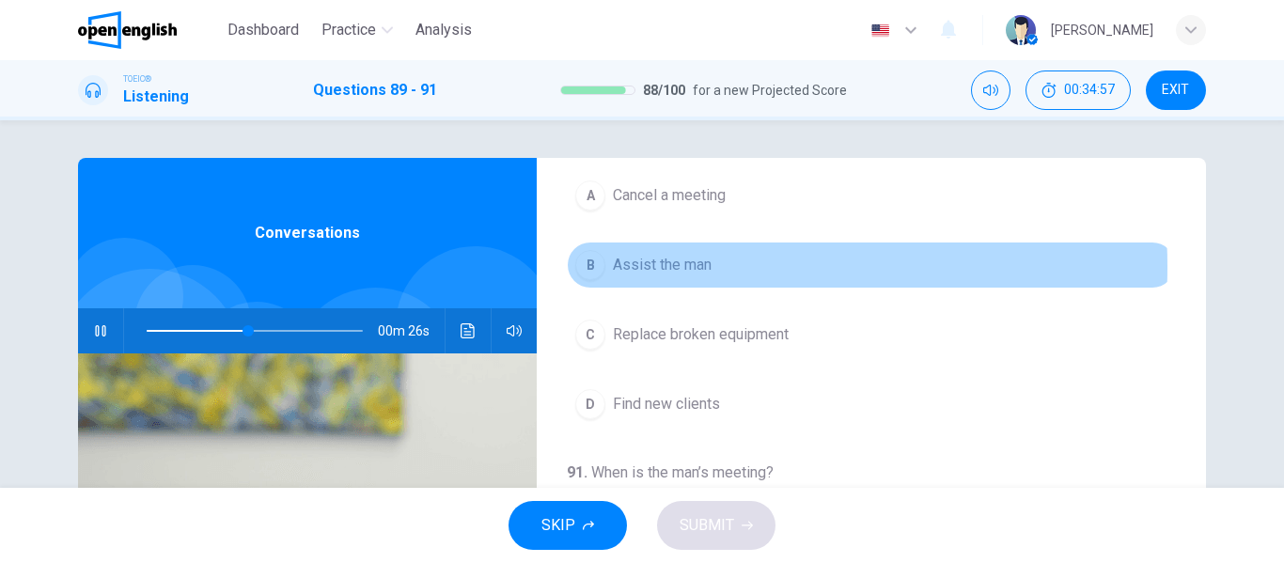
click at [643, 267] on span "Assist the man" at bounding box center [662, 265] width 99 height 23
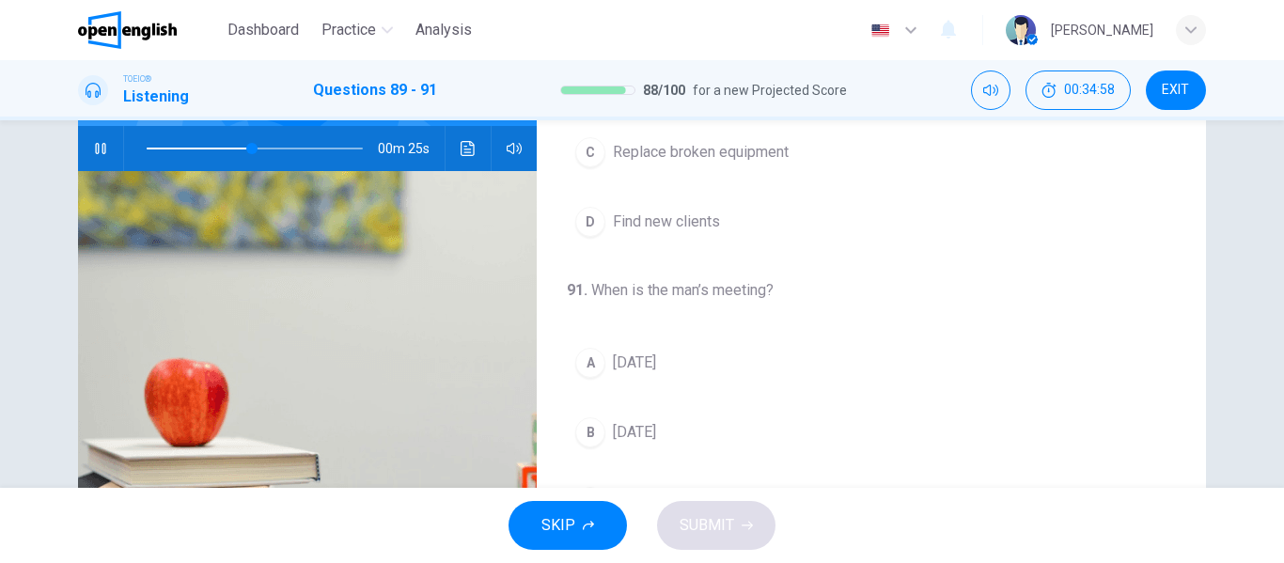
scroll to position [188, 0]
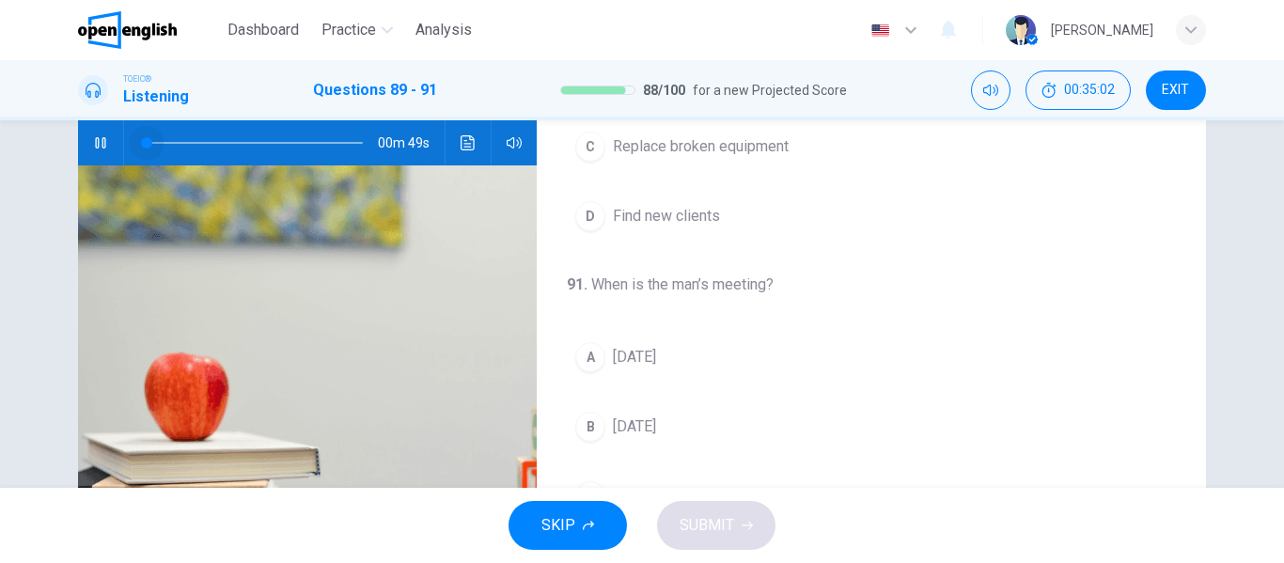
drag, startPoint x: 263, startPoint y: 138, endPoint x: 129, endPoint y: 133, distance: 134.5
click at [141, 137] on span at bounding box center [146, 142] width 11 height 11
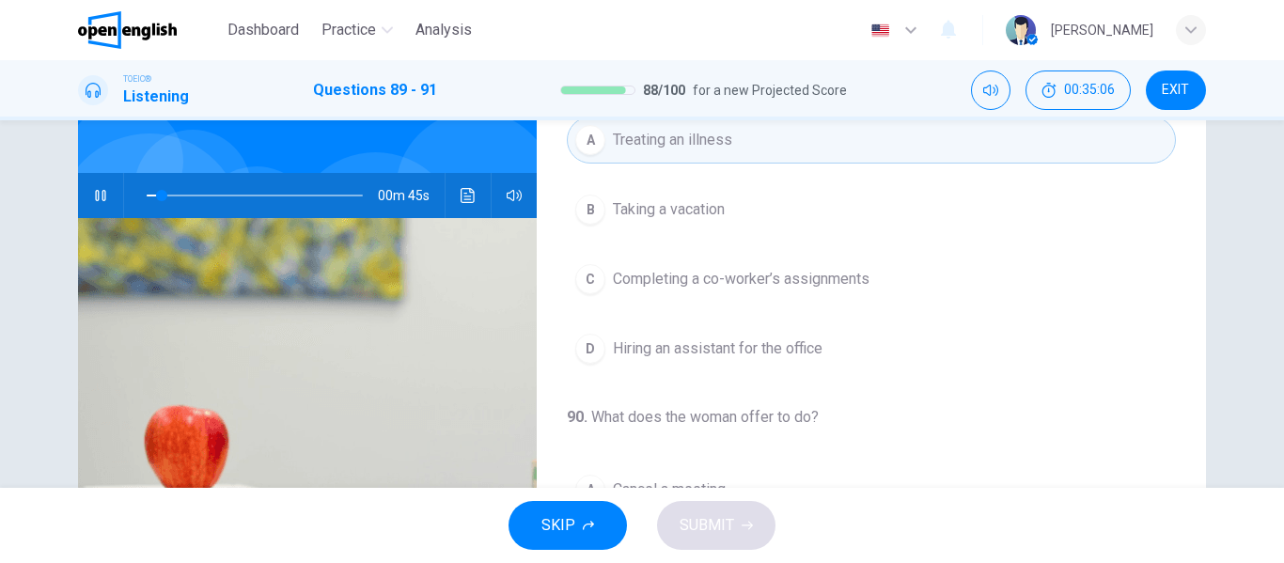
scroll to position [94, 0]
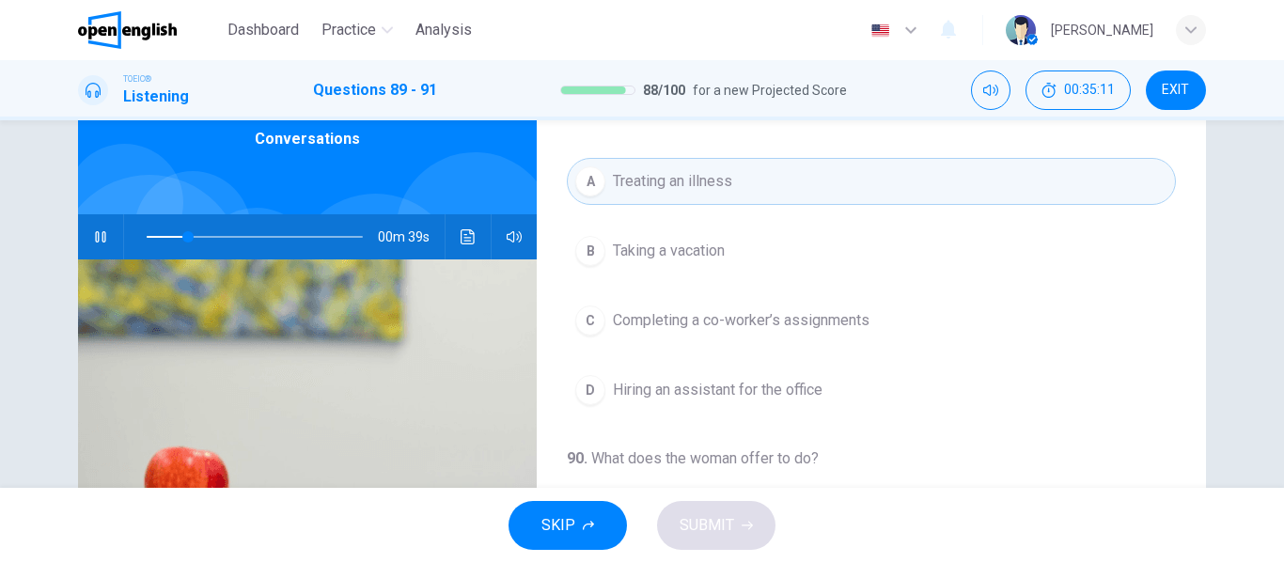
click at [701, 392] on span "Hiring an assistant for the office" at bounding box center [718, 390] width 210 height 23
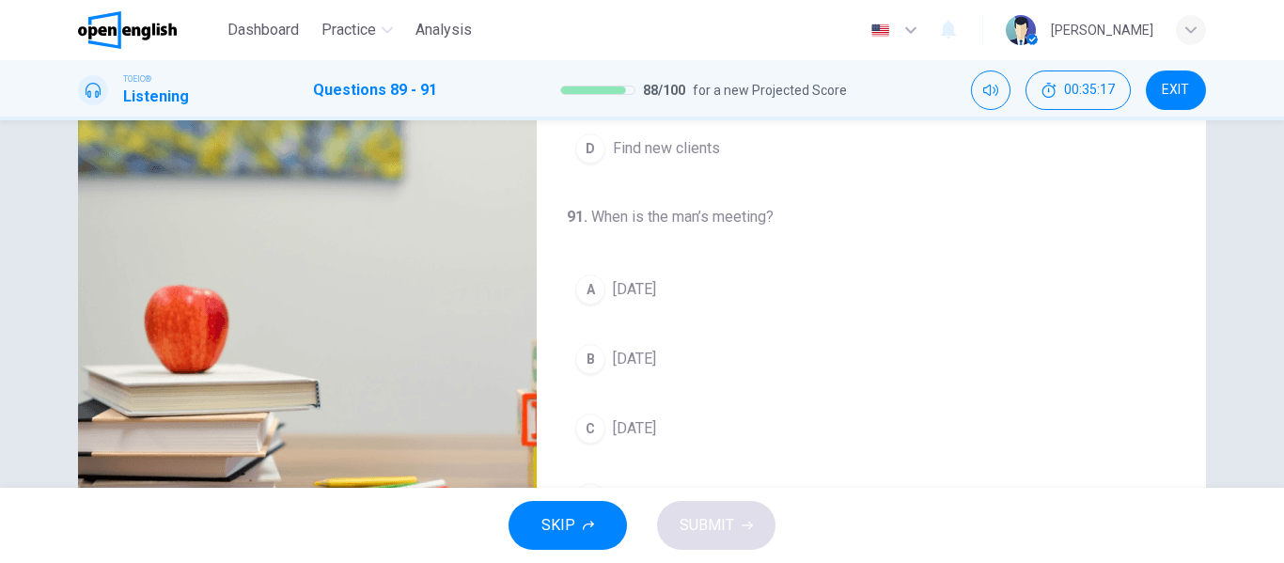
scroll to position [282, 0]
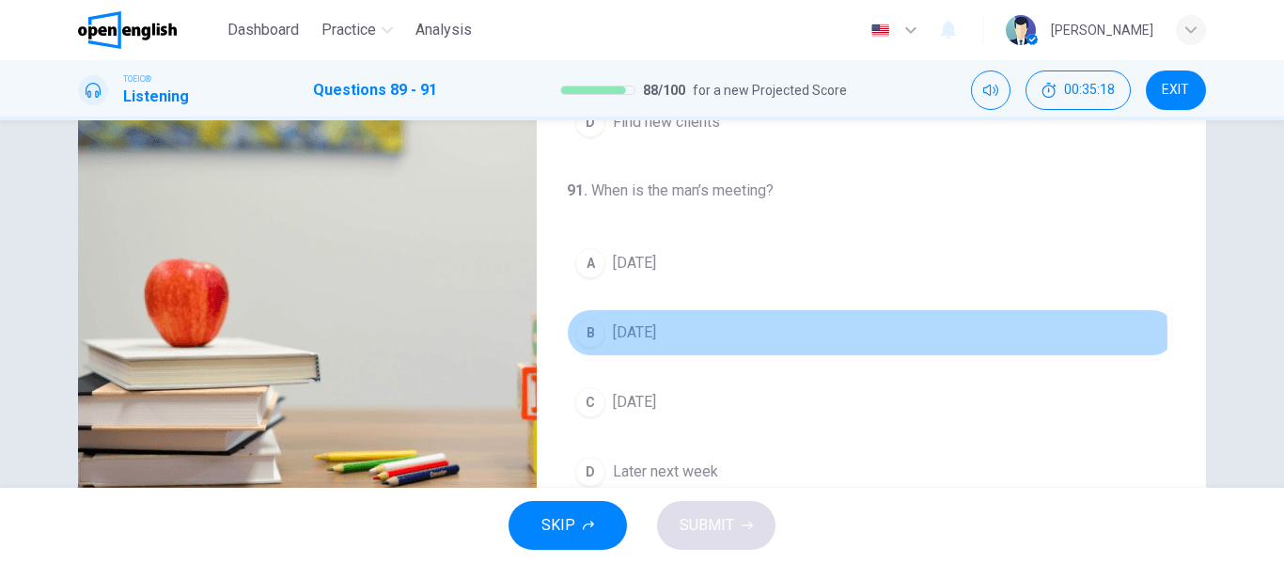
click at [649, 337] on span "[DATE]" at bounding box center [634, 332] width 43 height 23
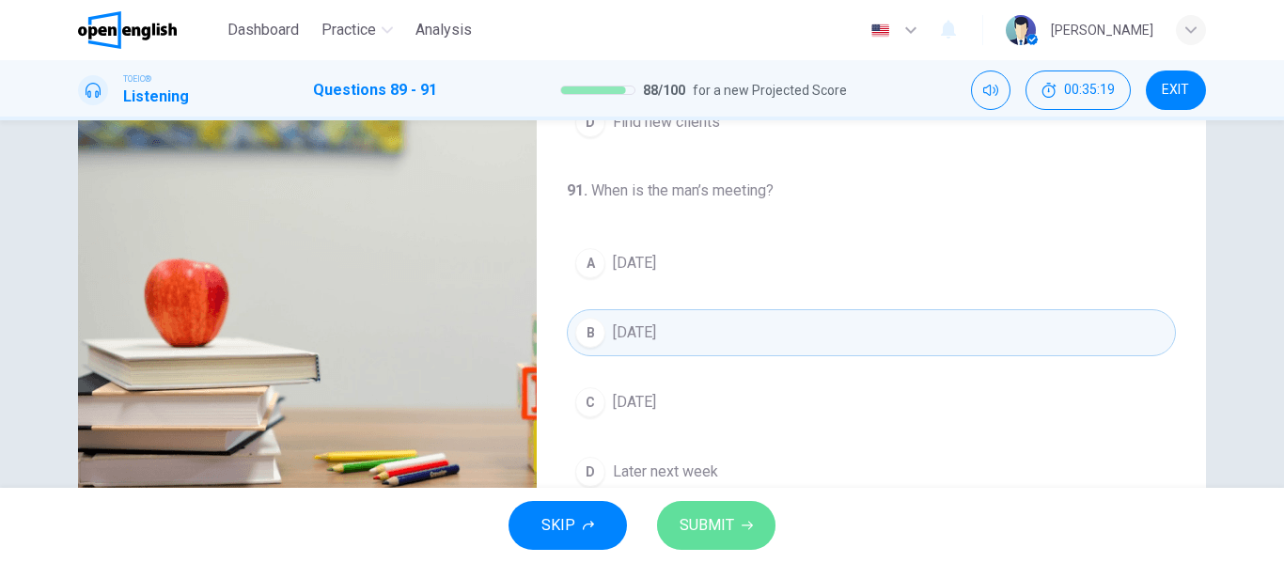
click at [733, 517] on button "SUBMIT" at bounding box center [716, 525] width 118 height 49
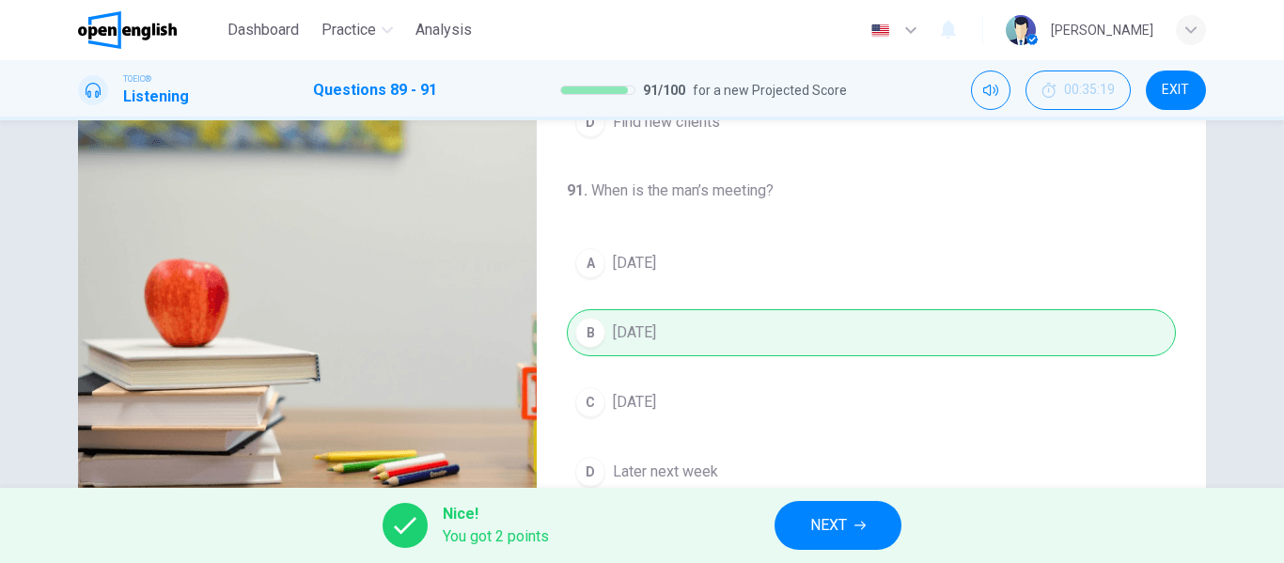
type input "**"
click at [855, 520] on icon "button" at bounding box center [859, 525] width 11 height 11
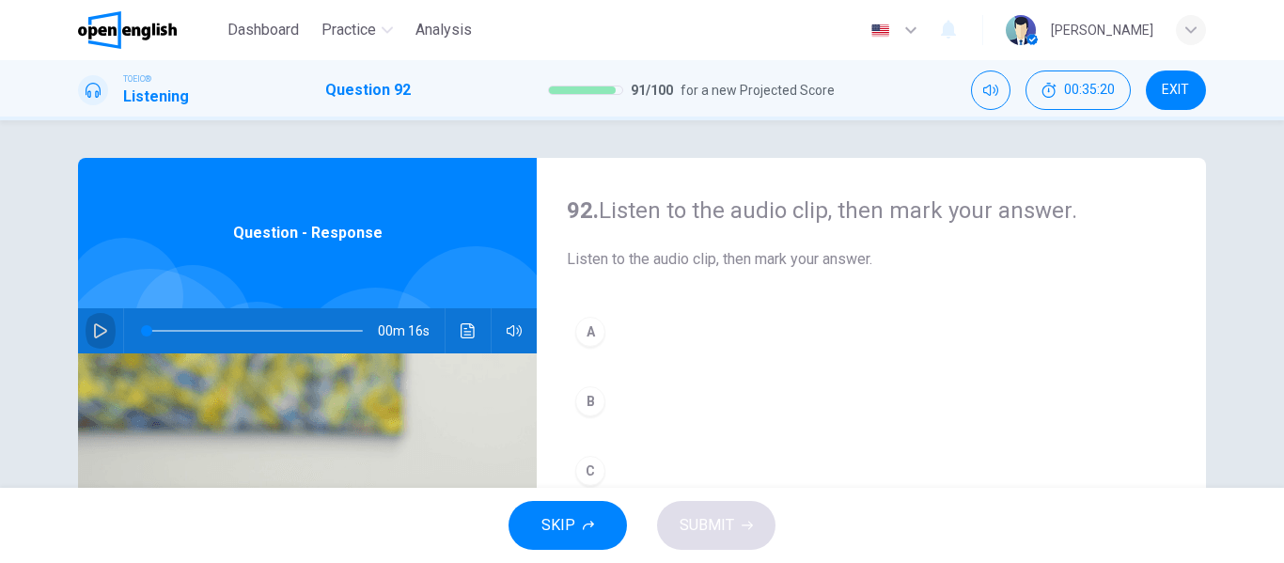
click at [99, 324] on icon "button" at bounding box center [100, 330] width 15 height 15
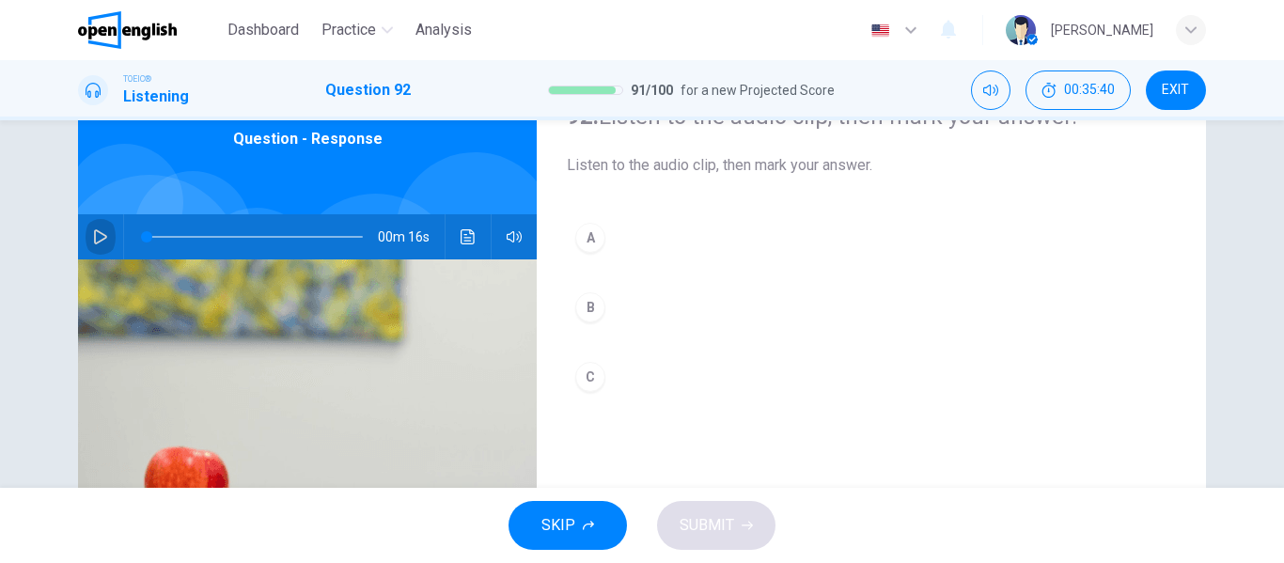
click at [93, 232] on icon "button" at bounding box center [100, 236] width 15 height 15
click at [582, 232] on div "A" at bounding box center [590, 238] width 30 height 30
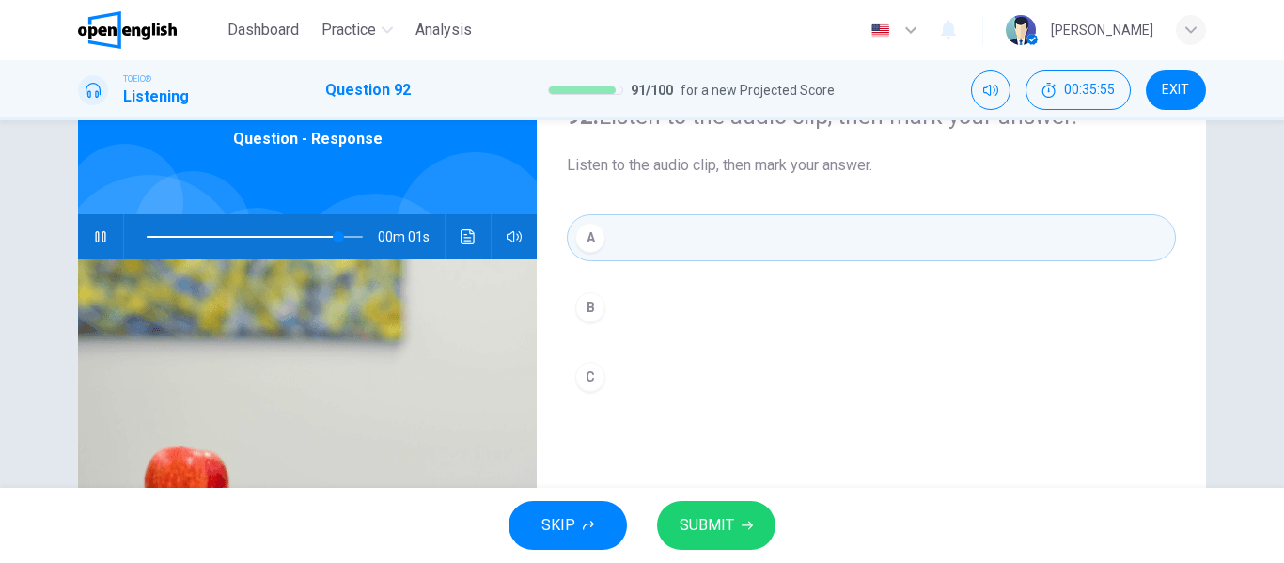
click at [727, 523] on span "SUBMIT" at bounding box center [707, 525] width 55 height 26
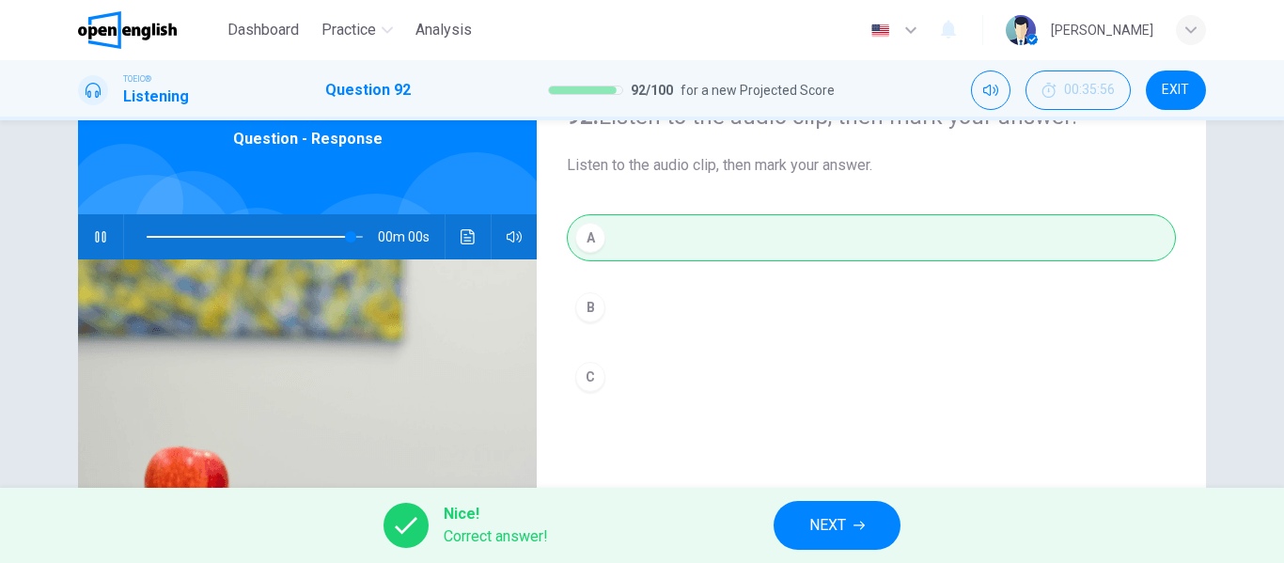
type input "*"
click at [821, 528] on span "NEXT" at bounding box center [827, 525] width 37 height 26
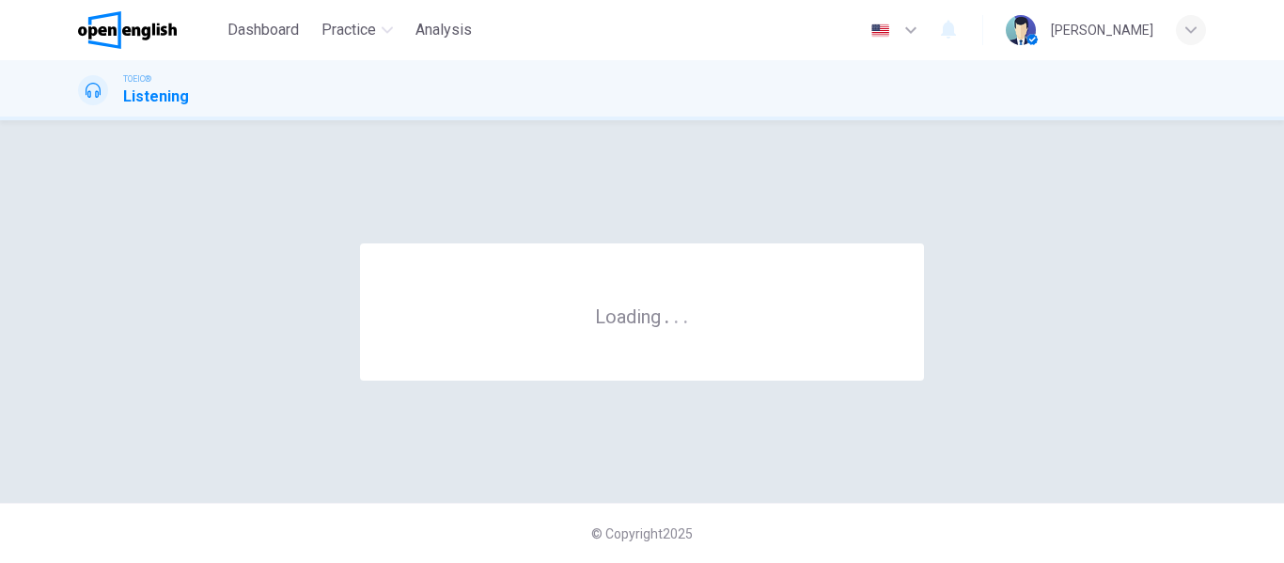
scroll to position [0, 0]
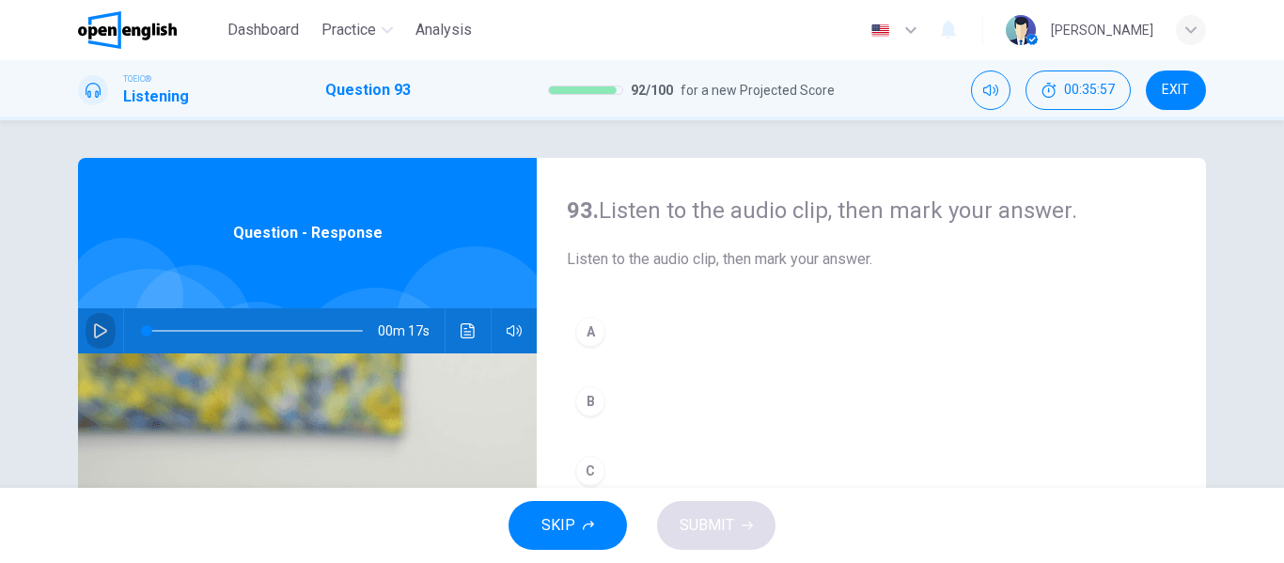
click at [93, 327] on icon "button" at bounding box center [100, 330] width 15 height 15
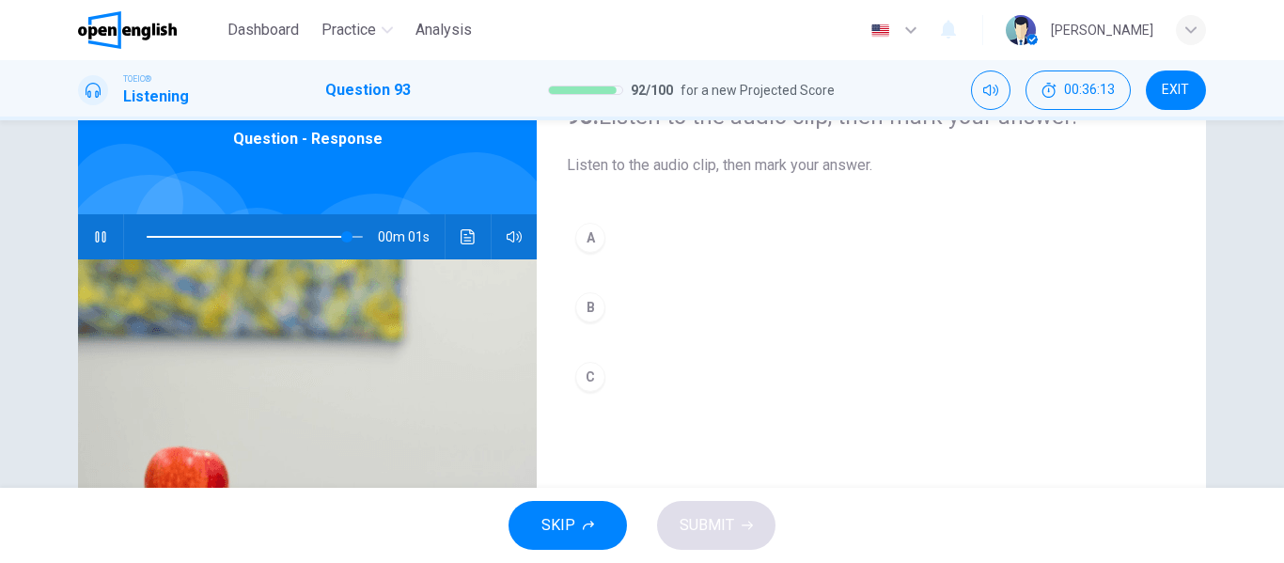
click at [586, 240] on div "A" at bounding box center [590, 238] width 30 height 30
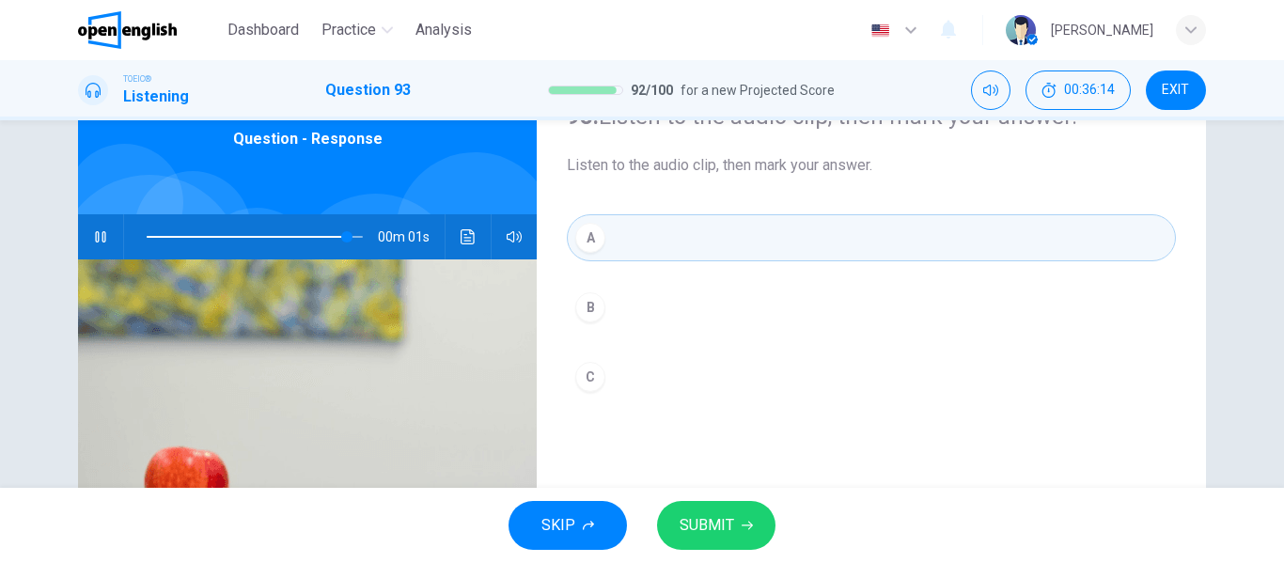
click at [738, 521] on button "SUBMIT" at bounding box center [716, 525] width 118 height 49
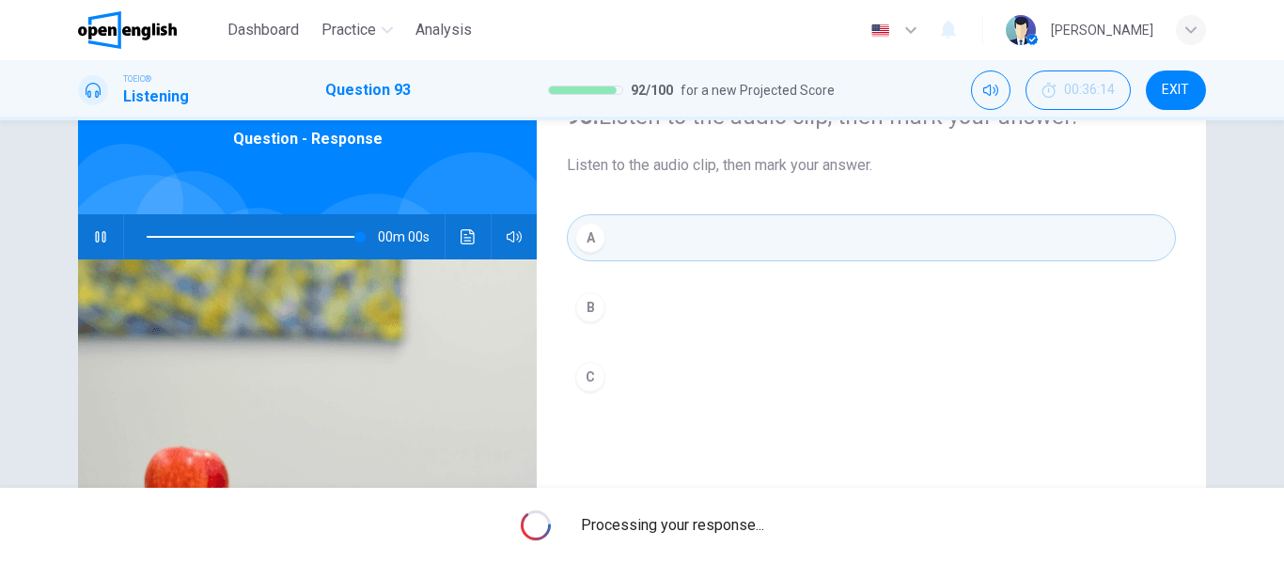
type input "*"
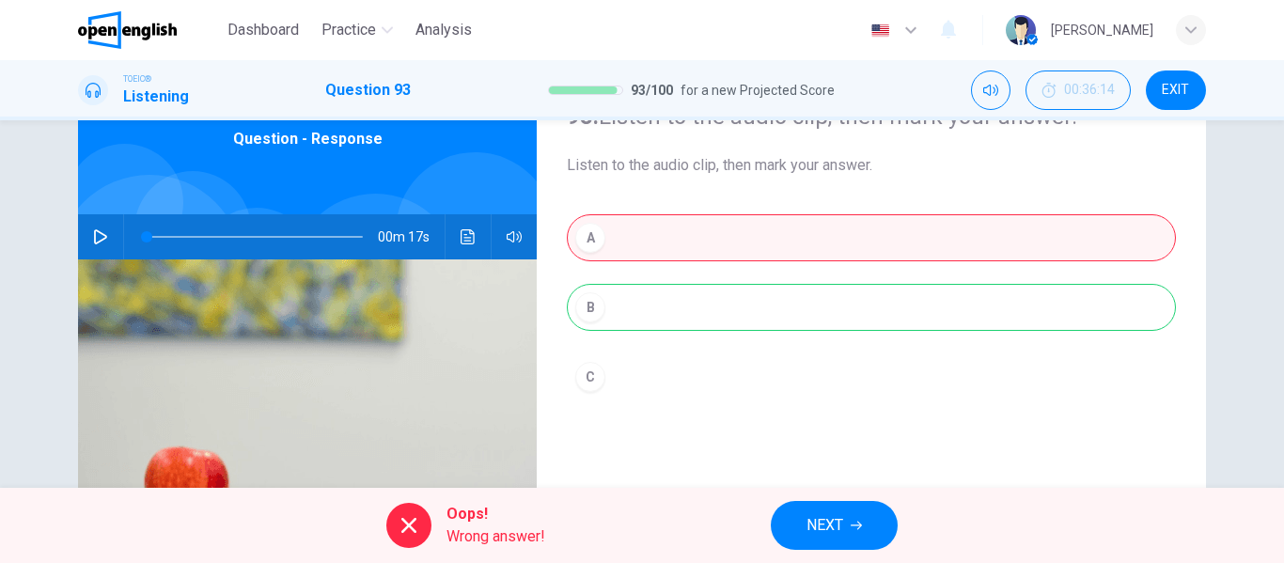
click at [841, 533] on span "NEXT" at bounding box center [824, 525] width 37 height 26
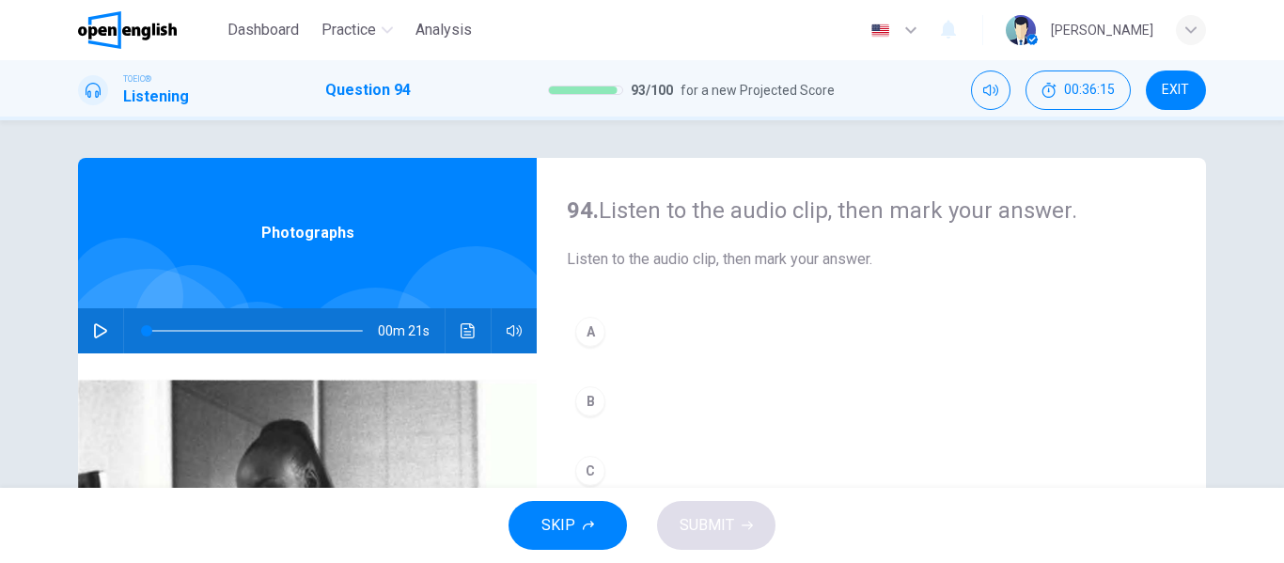
click at [93, 333] on icon "button" at bounding box center [100, 330] width 15 height 15
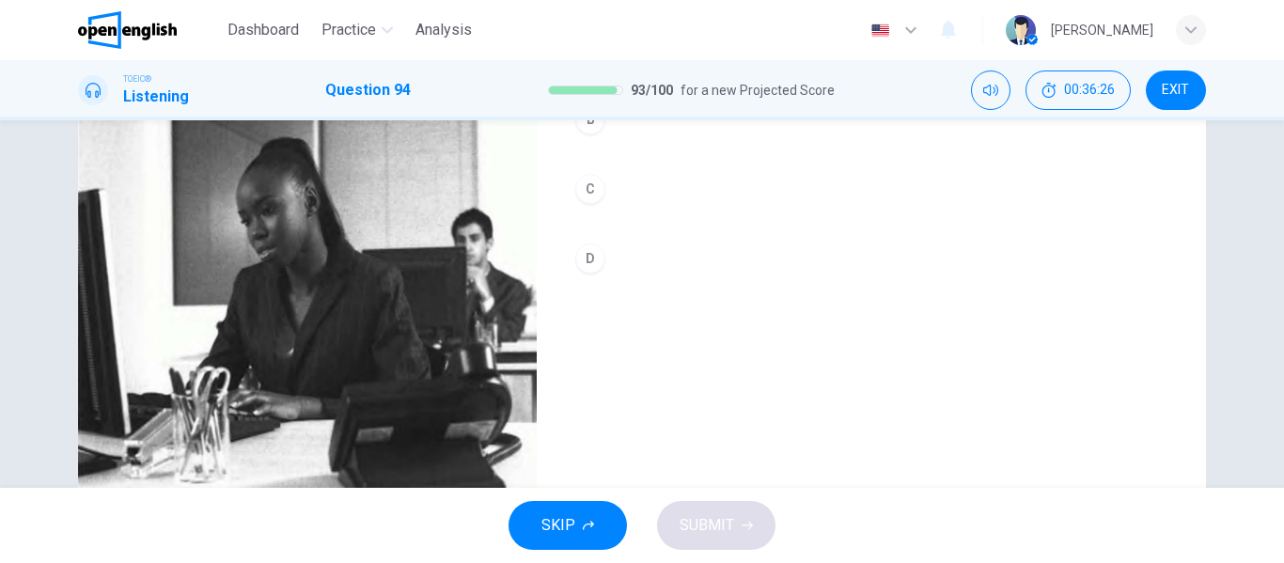
scroll to position [188, 0]
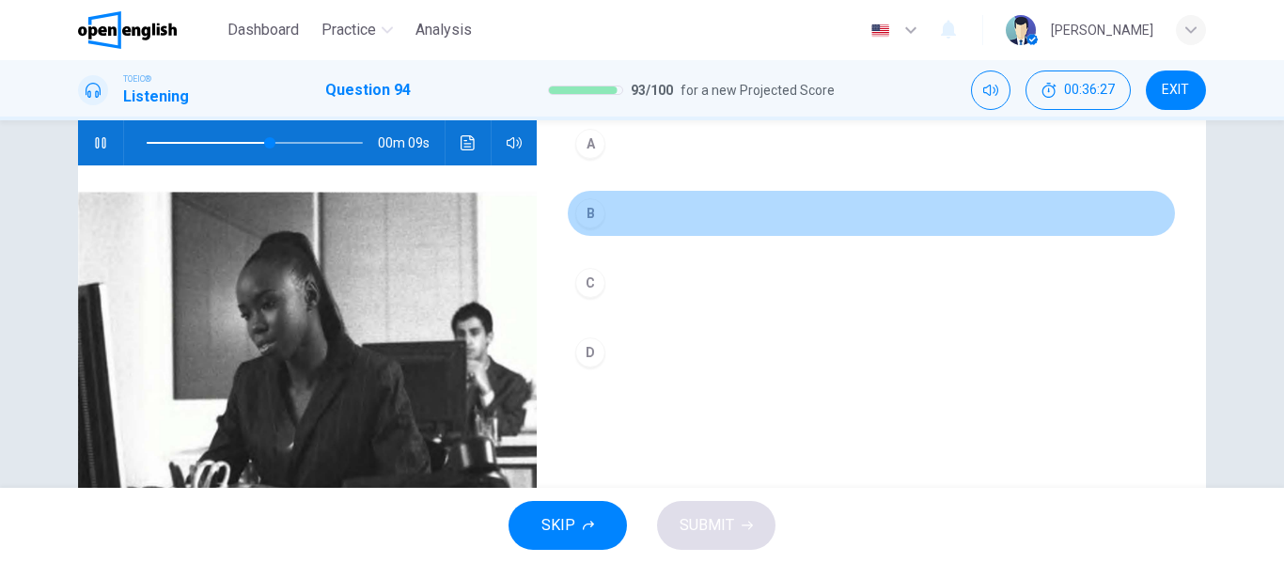
click at [595, 214] on div "B" at bounding box center [590, 213] width 30 height 30
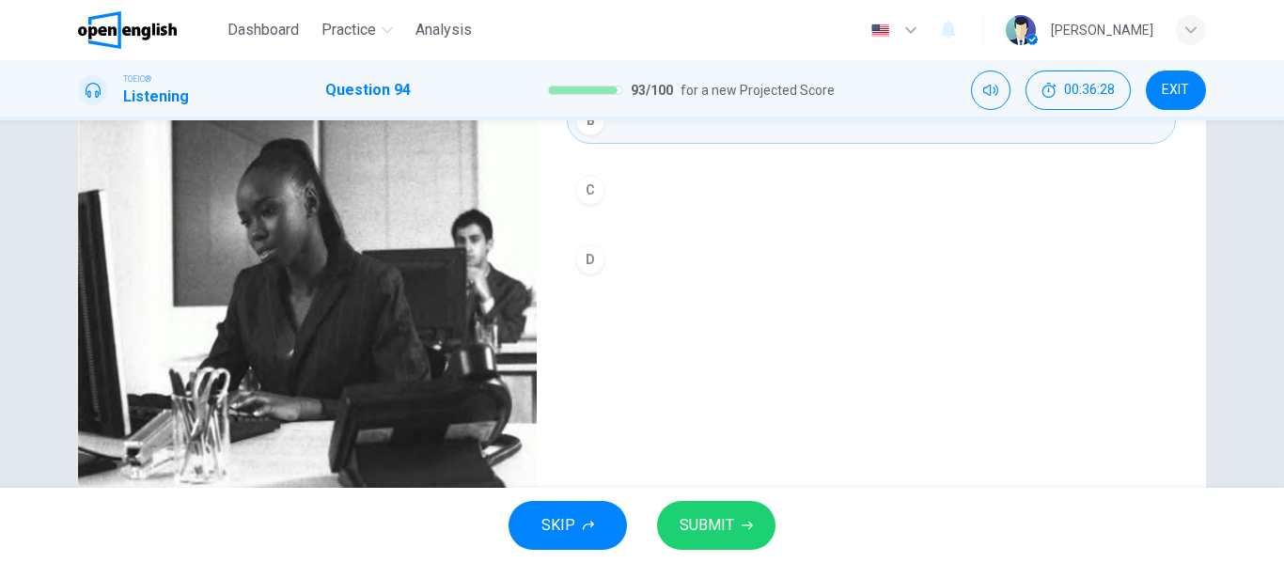
scroll to position [282, 0]
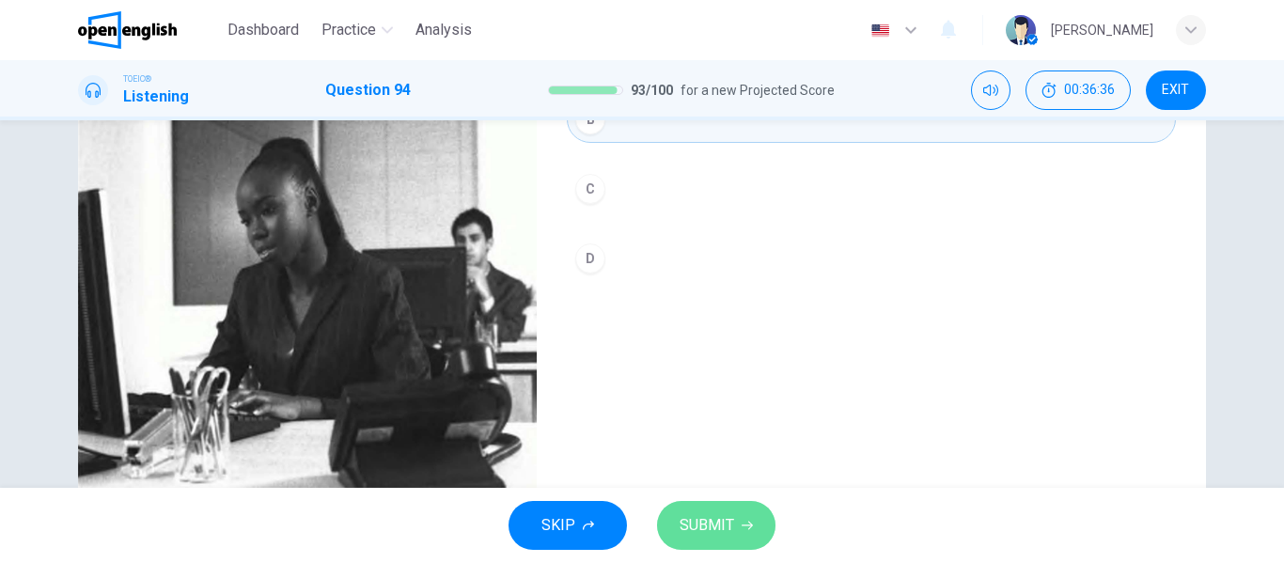
click at [717, 526] on span "SUBMIT" at bounding box center [707, 525] width 55 height 26
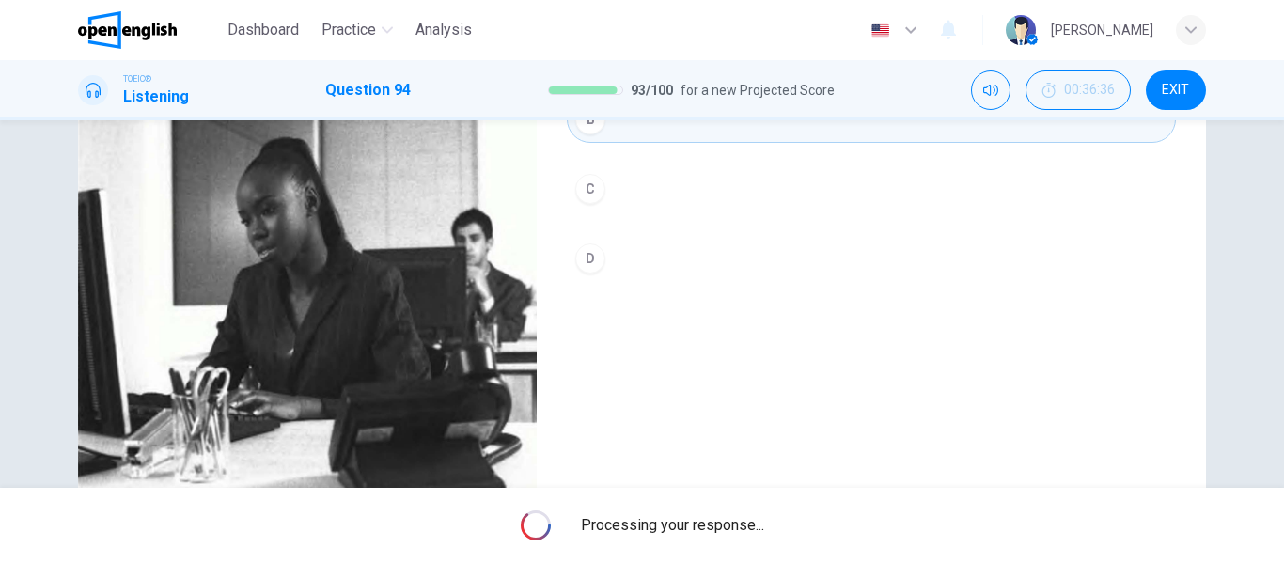
type input "*"
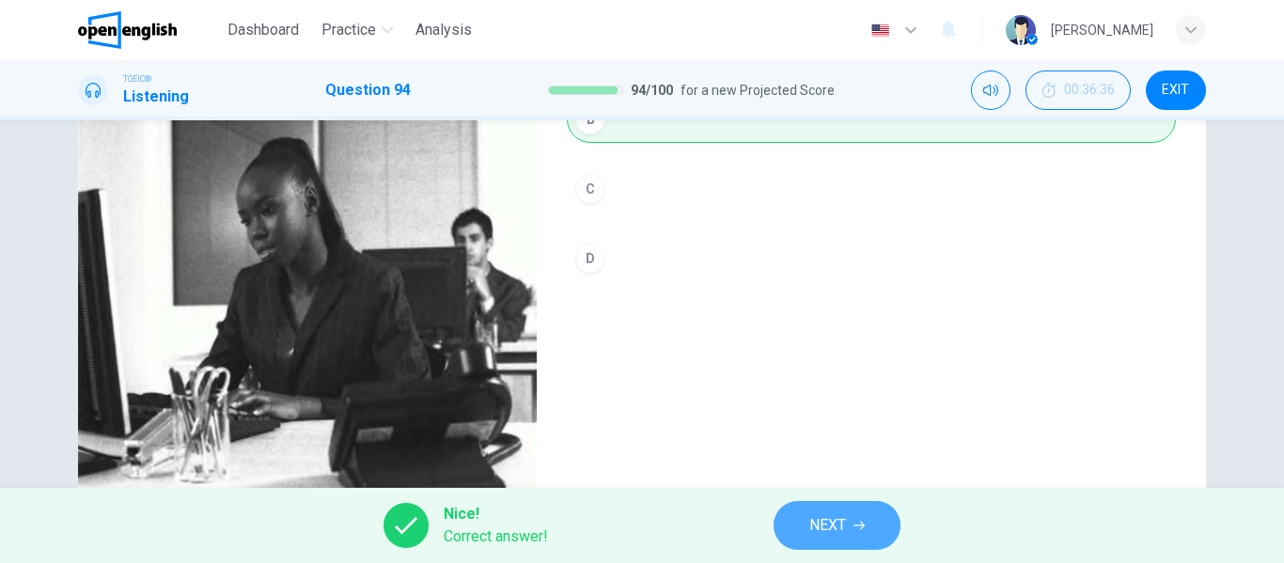
click at [870, 524] on button "NEXT" at bounding box center [837, 525] width 127 height 49
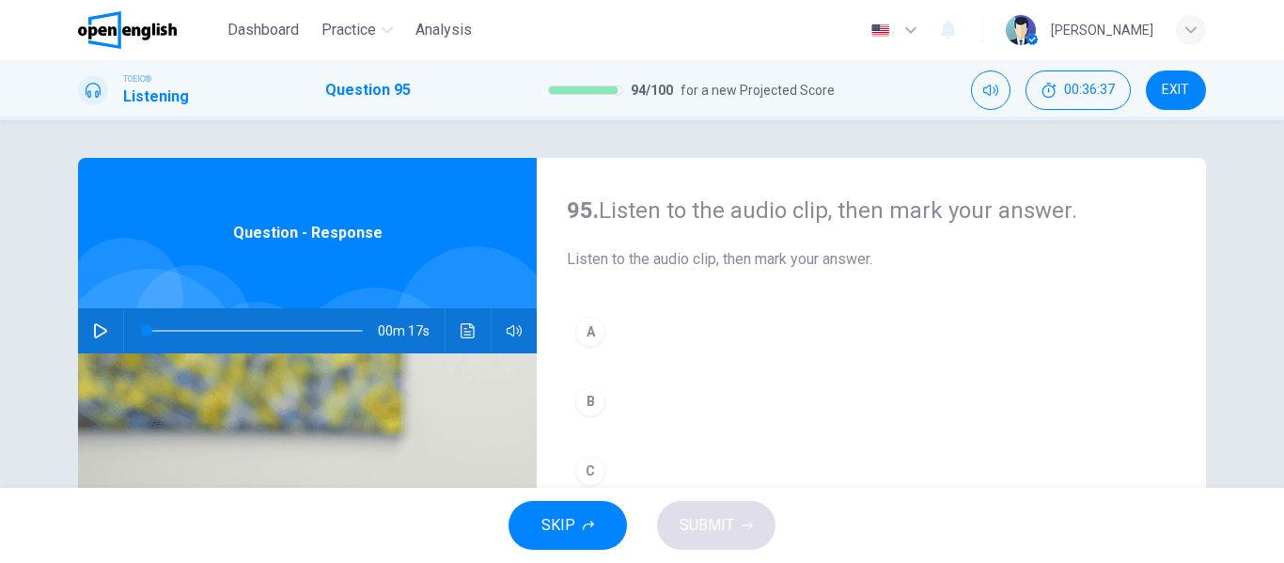
scroll to position [94, 0]
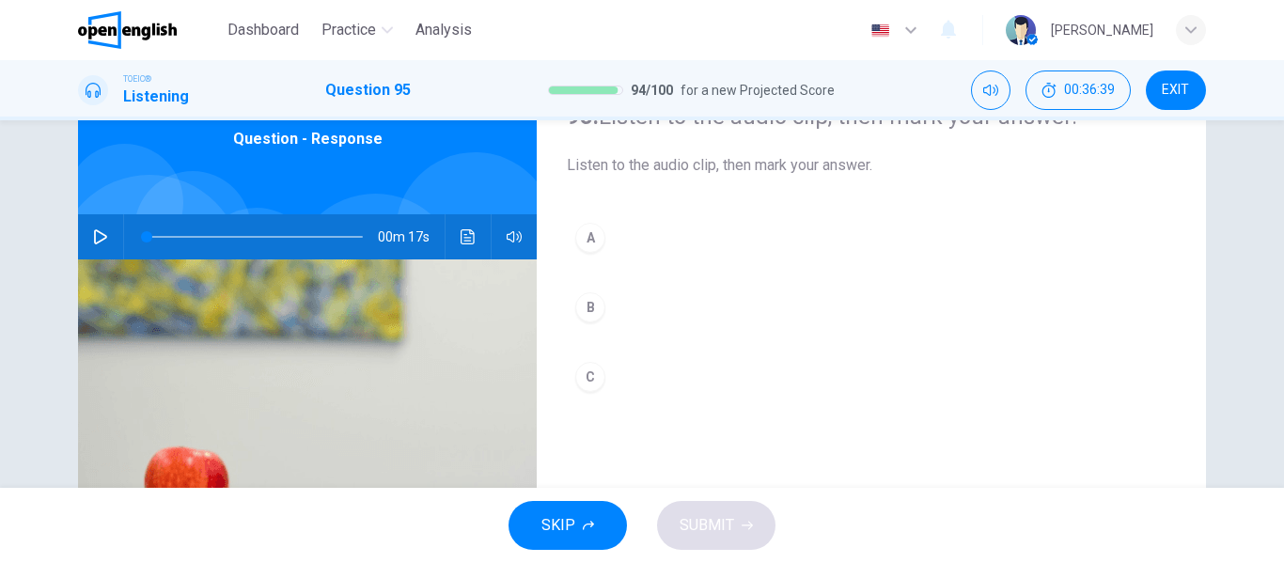
click at [94, 232] on icon "button" at bounding box center [100, 236] width 13 height 15
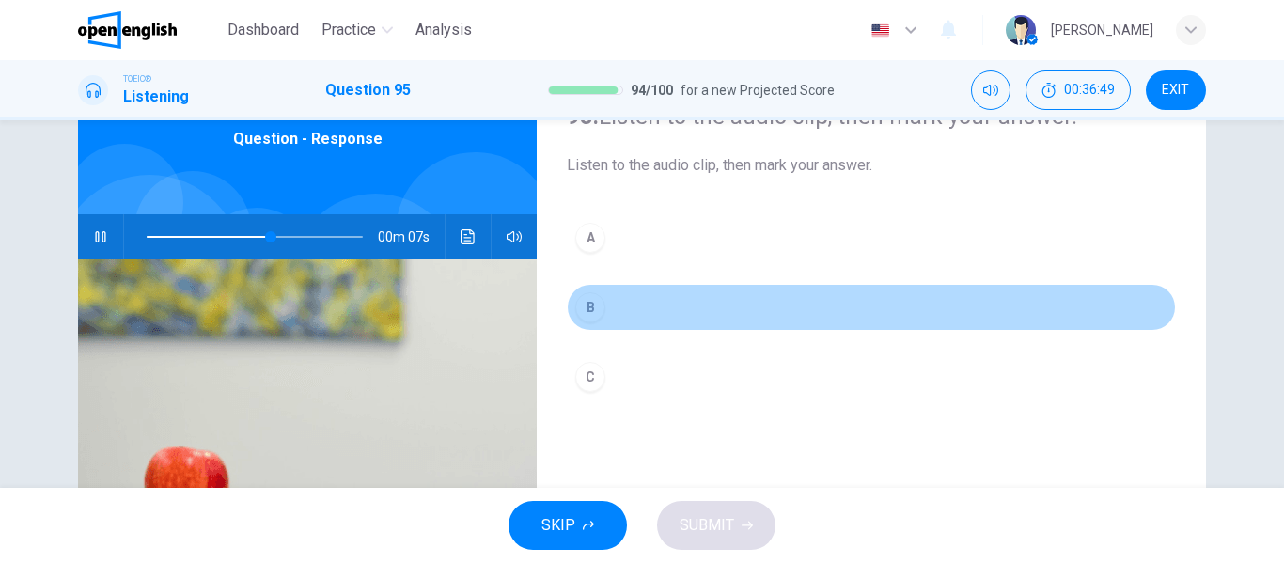
click at [585, 306] on div "B" at bounding box center [590, 307] width 30 height 30
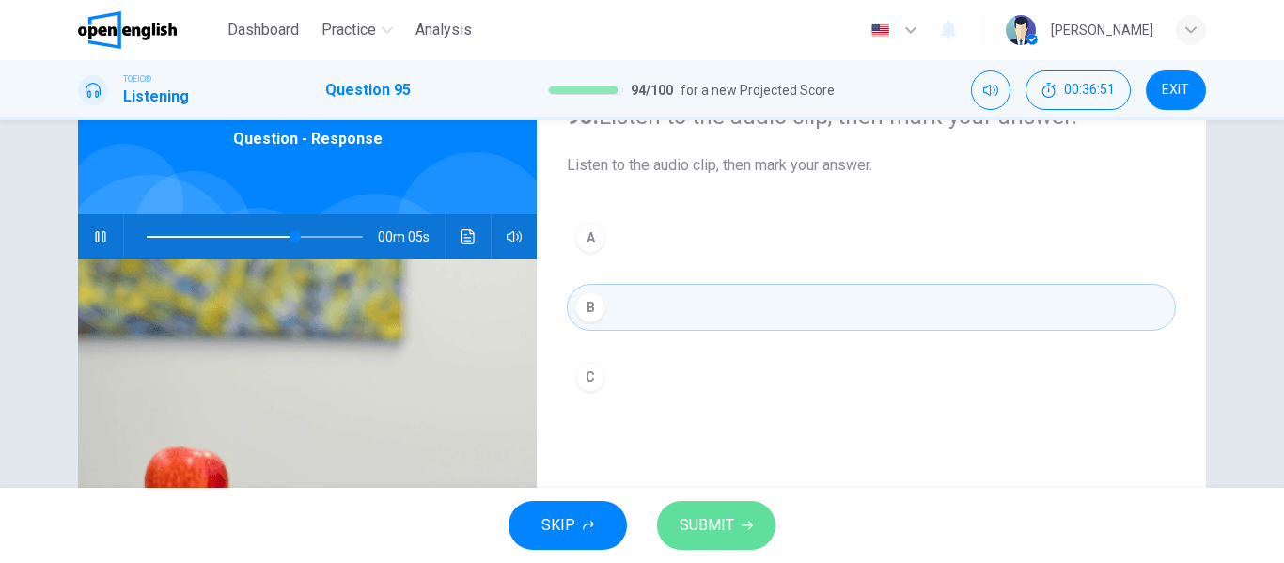
click at [721, 526] on span "SUBMIT" at bounding box center [707, 525] width 55 height 26
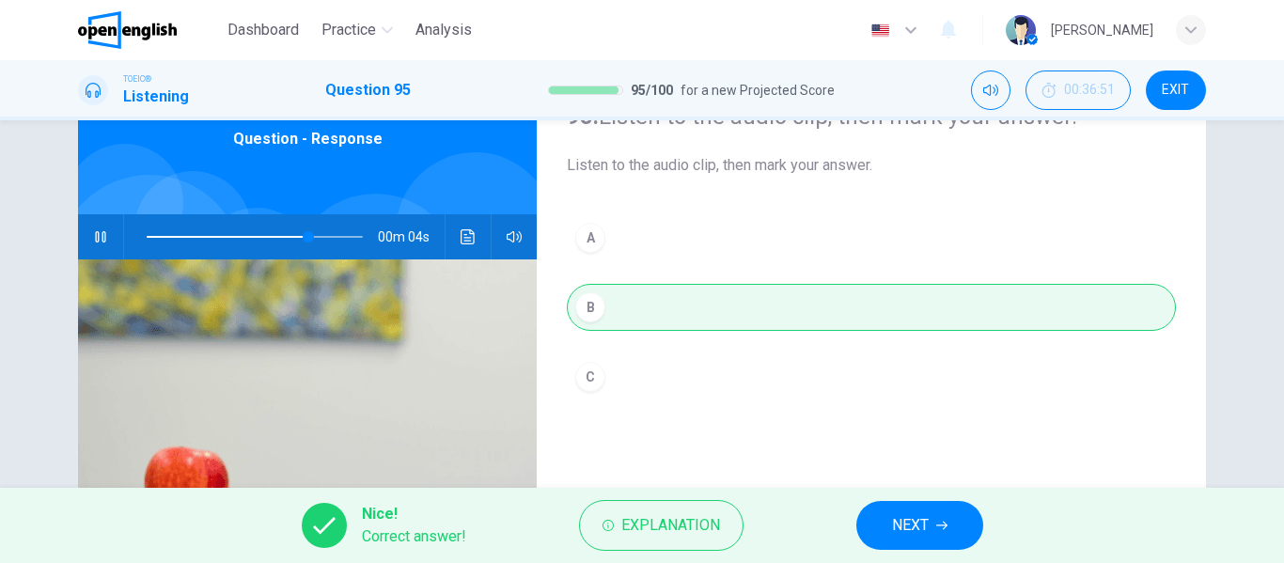
type input "**"
click at [917, 524] on span "NEXT" at bounding box center [910, 525] width 37 height 26
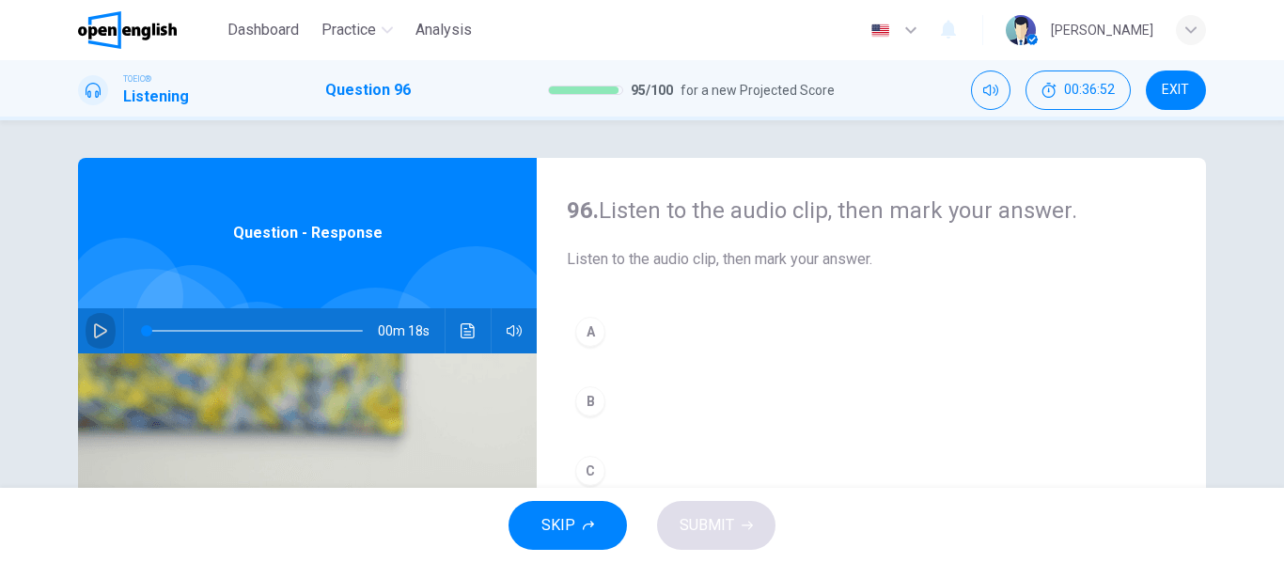
click at [94, 329] on icon "button" at bounding box center [100, 330] width 13 height 15
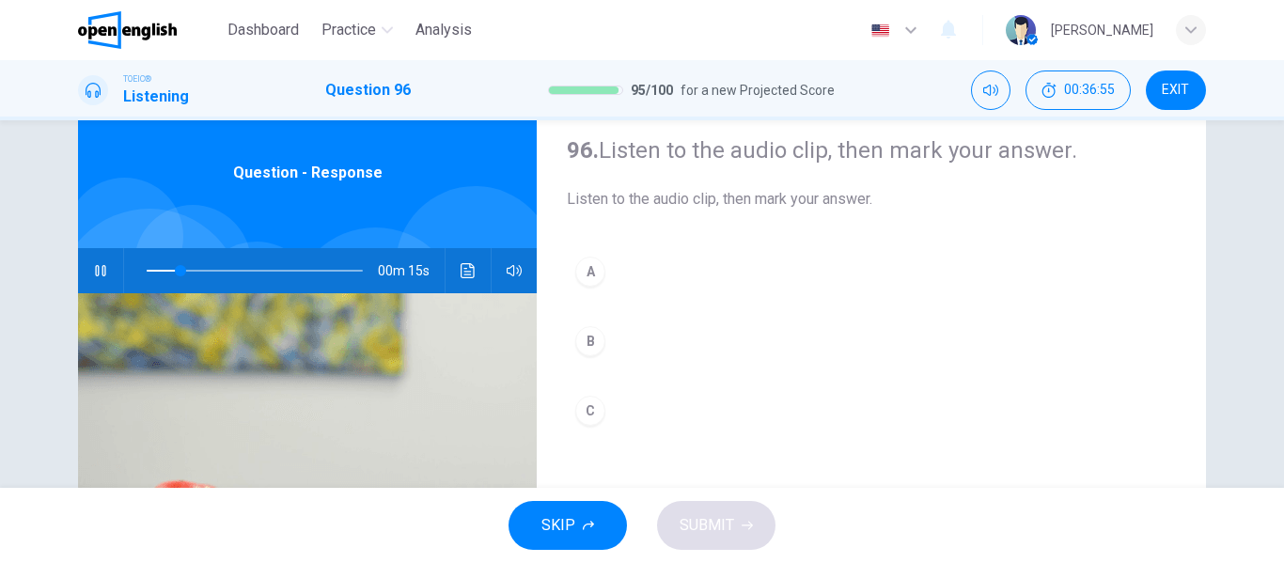
scroll to position [94, 0]
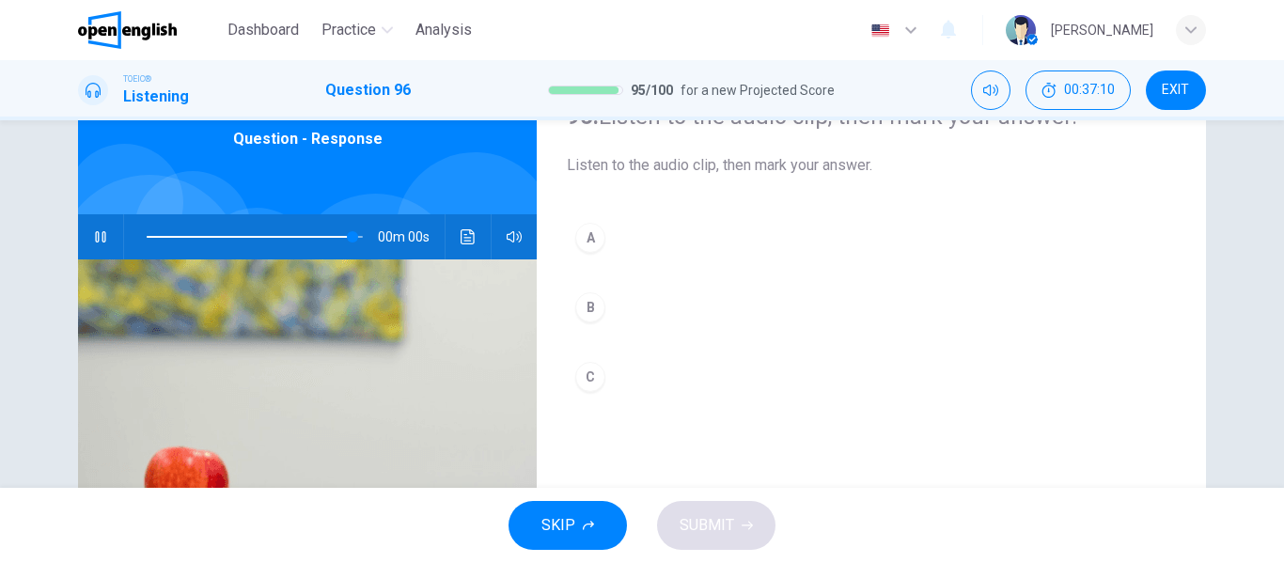
click at [585, 239] on div "A" at bounding box center [590, 238] width 30 height 30
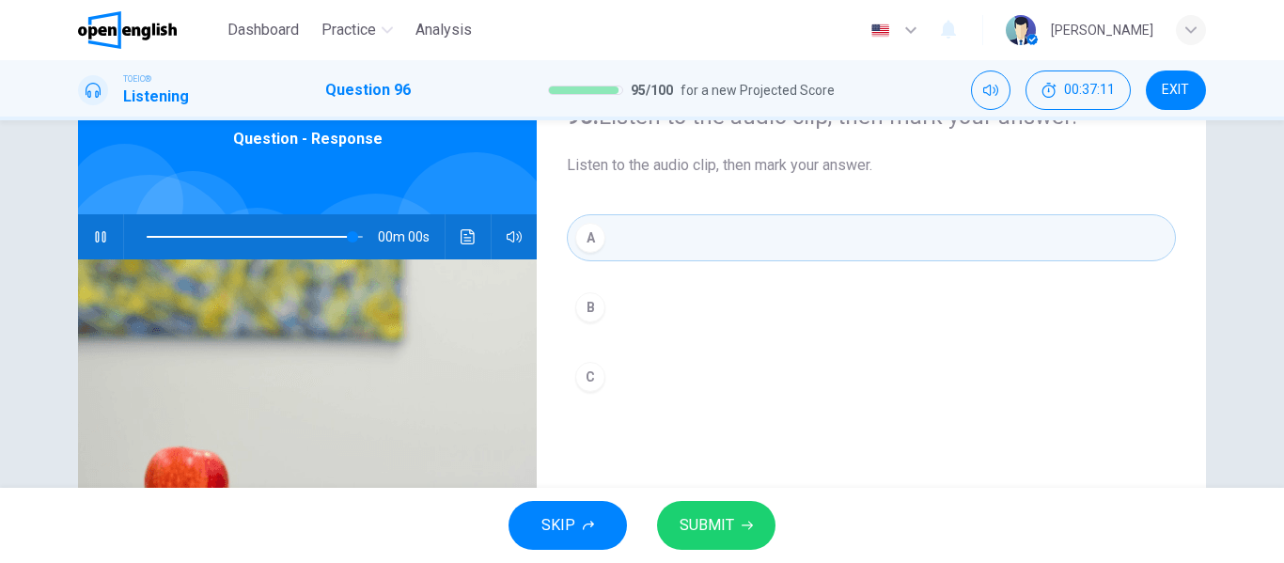
type input "*"
click at [752, 518] on button "SUBMIT" at bounding box center [716, 525] width 118 height 49
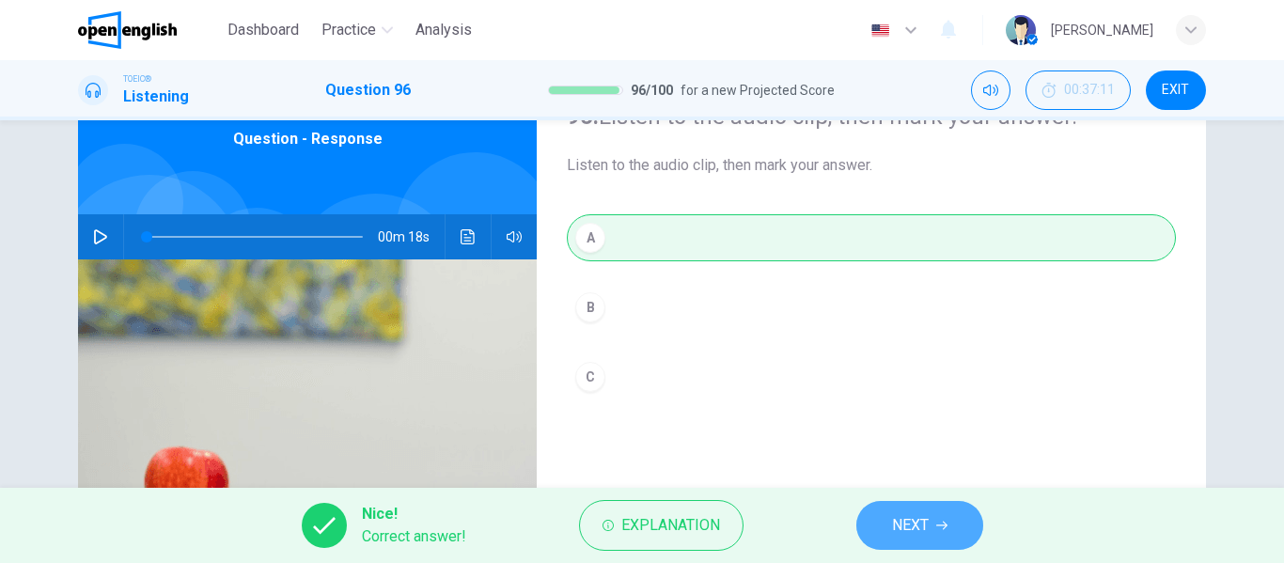
click at [925, 526] on span "NEXT" at bounding box center [910, 525] width 37 height 26
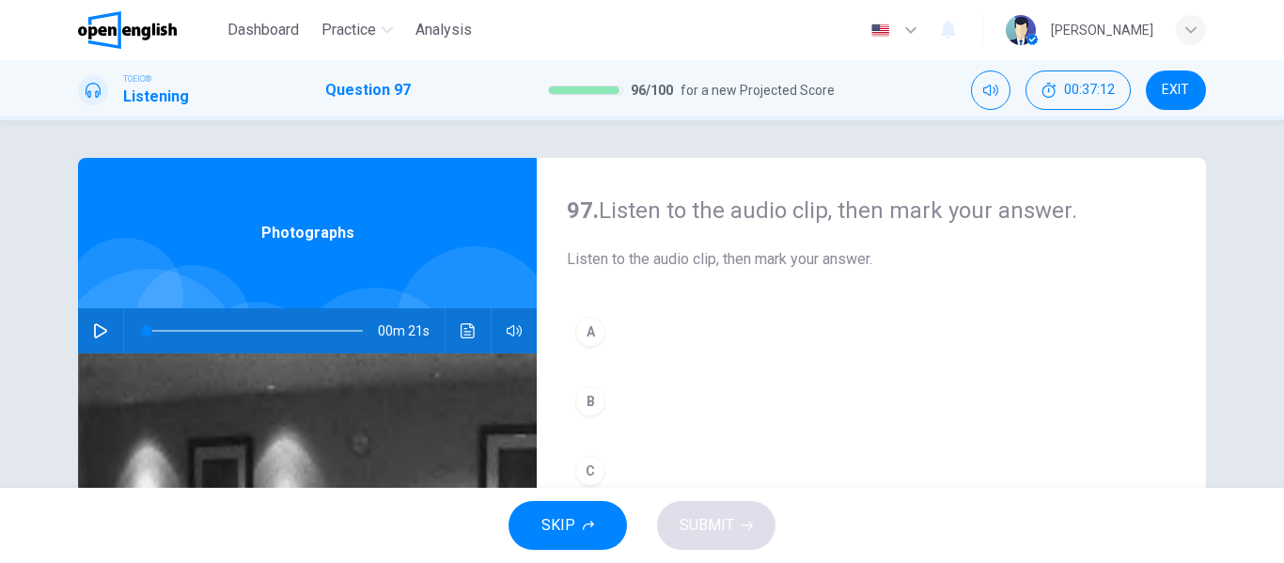
click at [98, 327] on icon "button" at bounding box center [100, 330] width 13 height 15
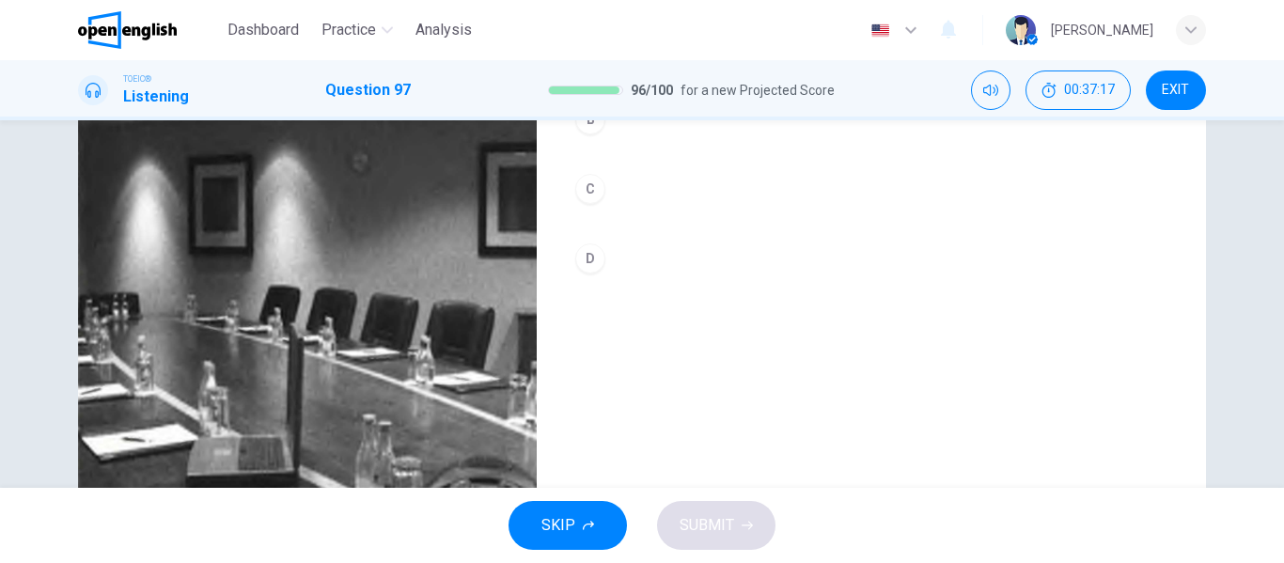
scroll to position [188, 0]
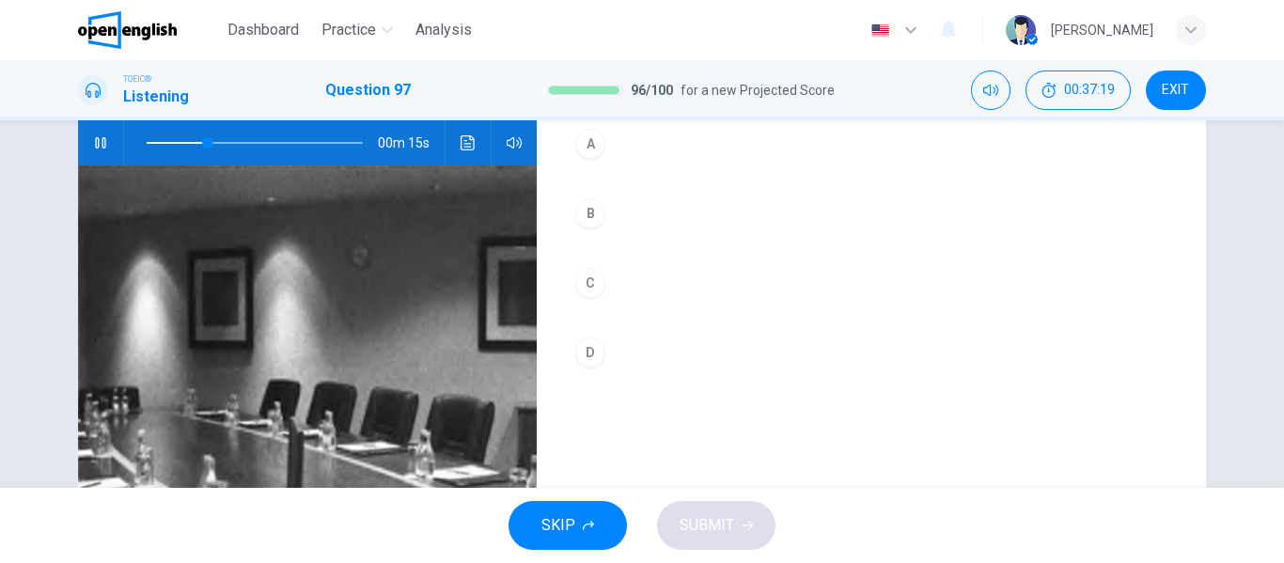
click at [598, 141] on div "A" at bounding box center [590, 144] width 30 height 30
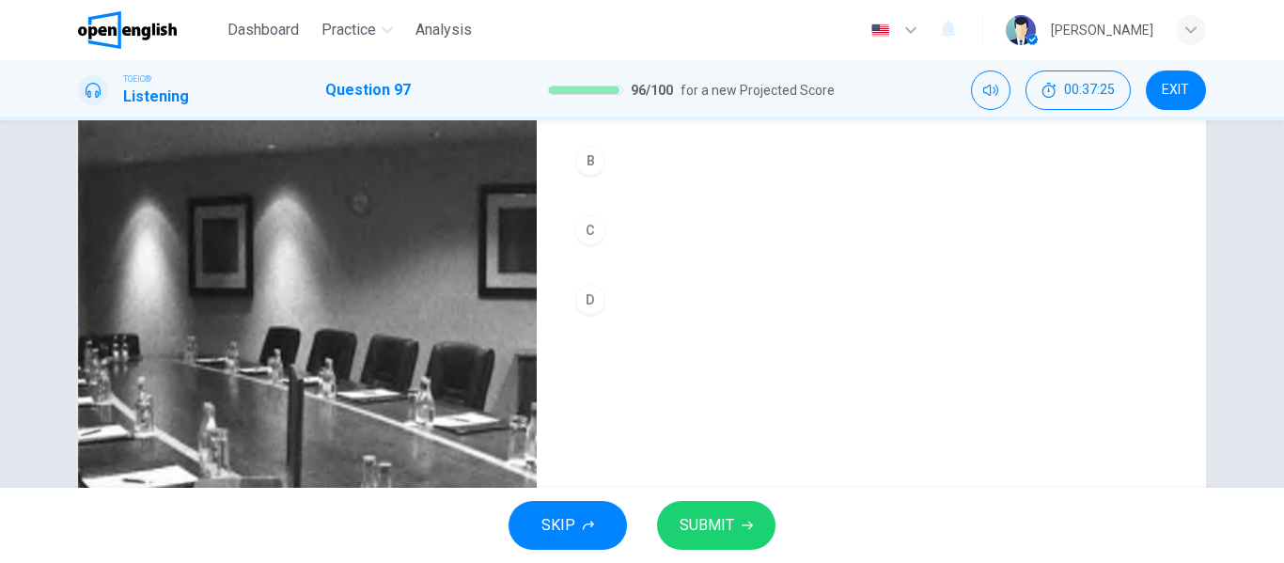
scroll to position [282, 0]
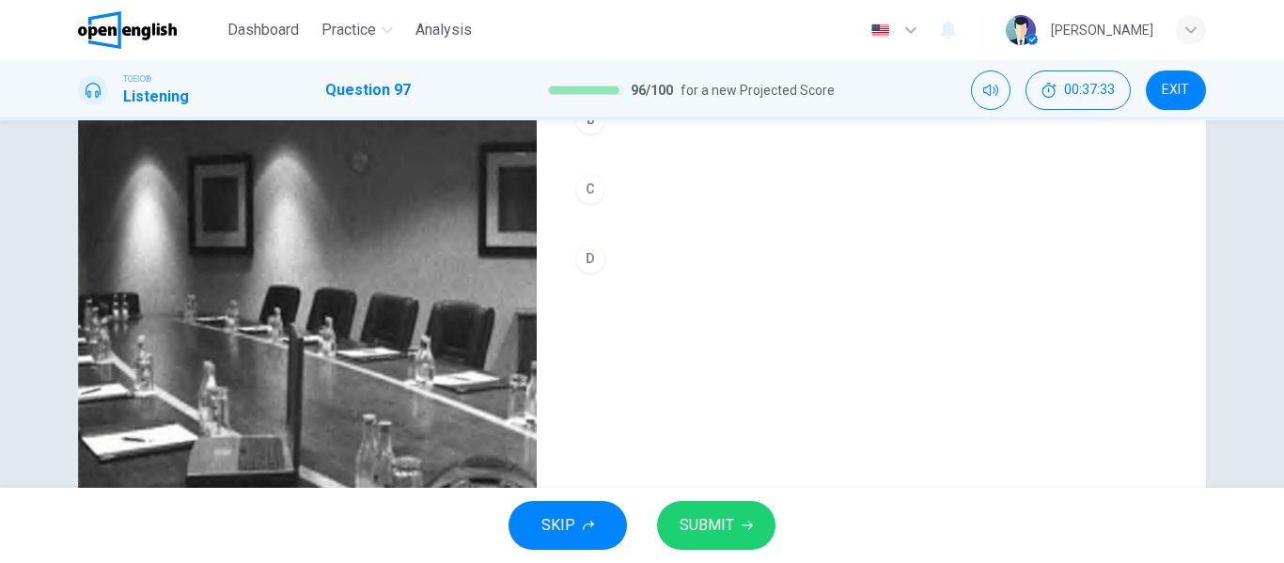
click at [722, 528] on span "SUBMIT" at bounding box center [707, 525] width 55 height 26
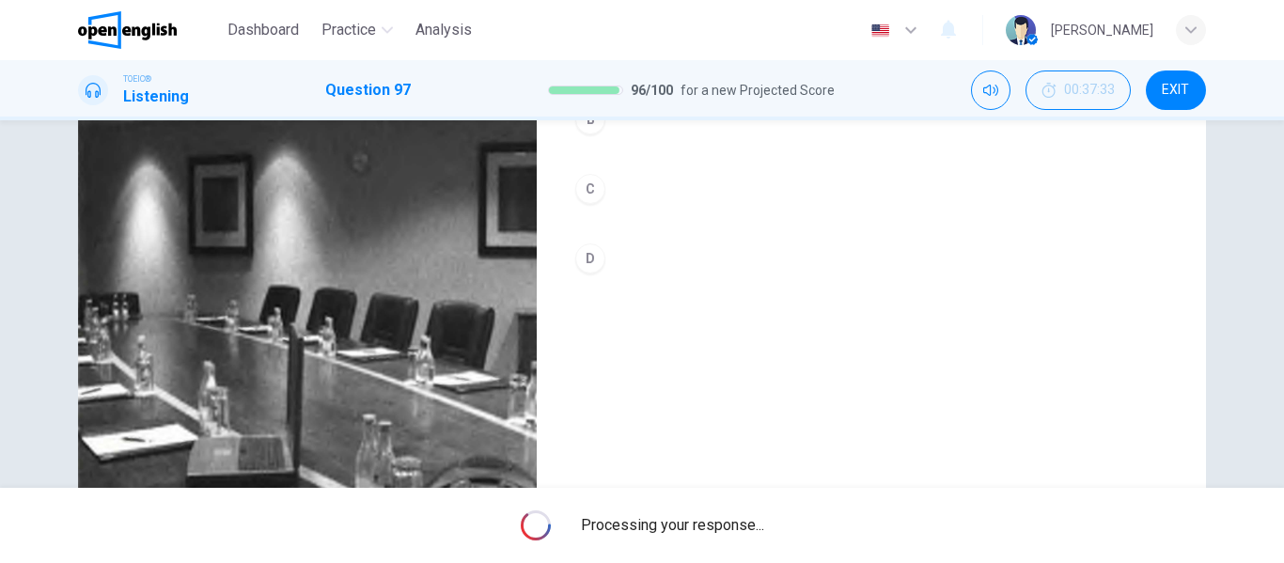
type input "*"
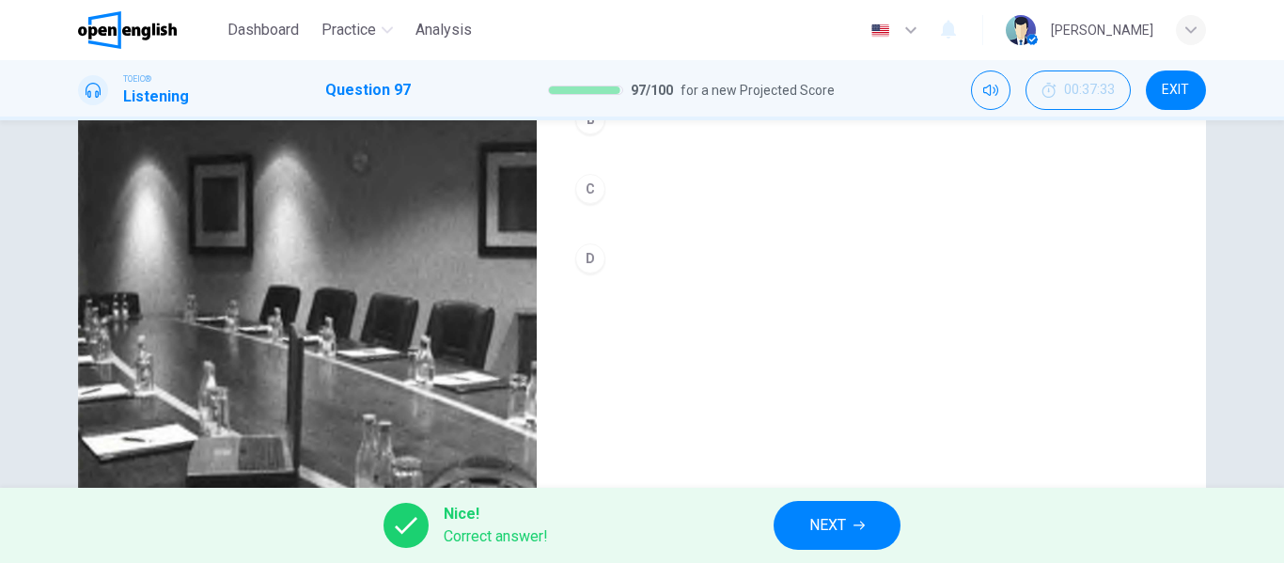
click at [871, 523] on button "NEXT" at bounding box center [837, 525] width 127 height 49
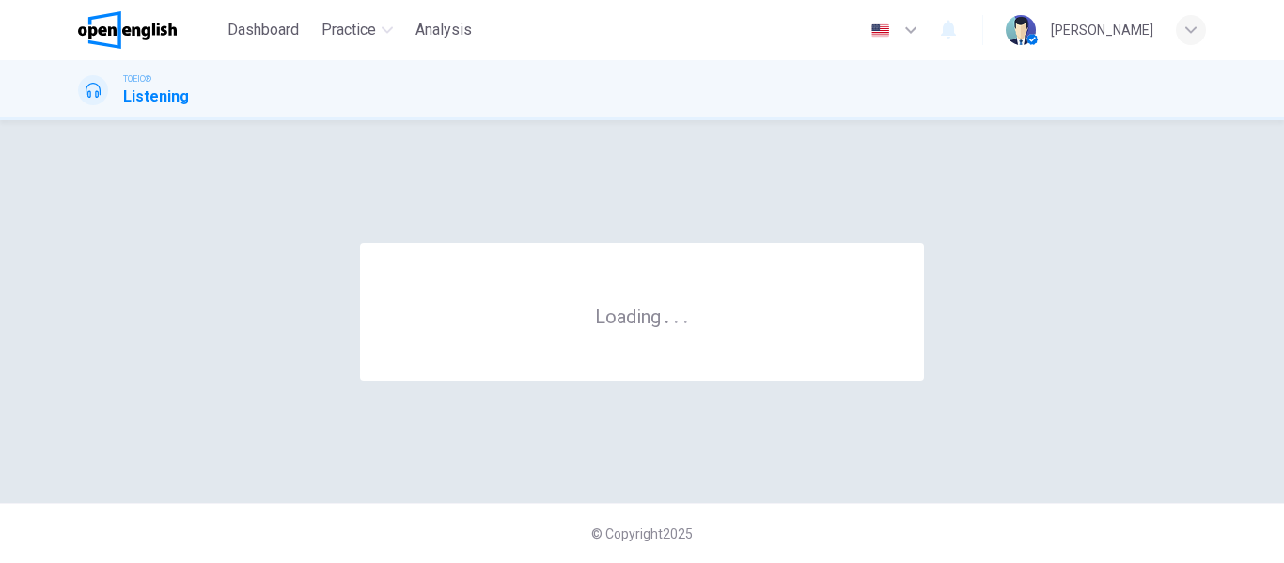
scroll to position [0, 0]
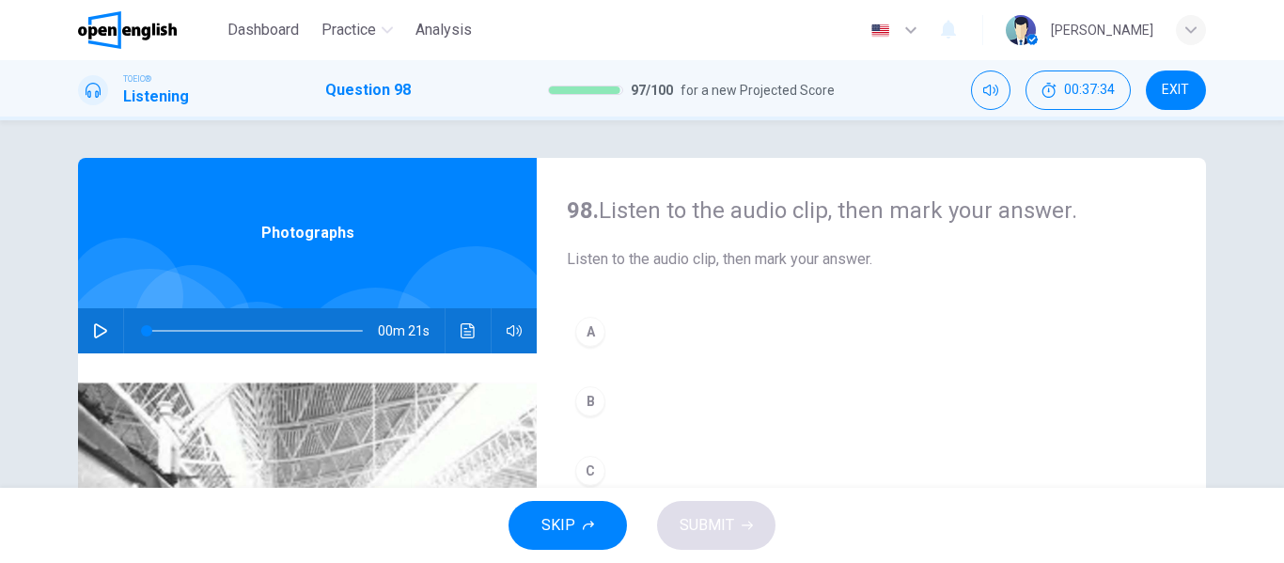
click at [99, 330] on icon "button" at bounding box center [100, 330] width 15 height 15
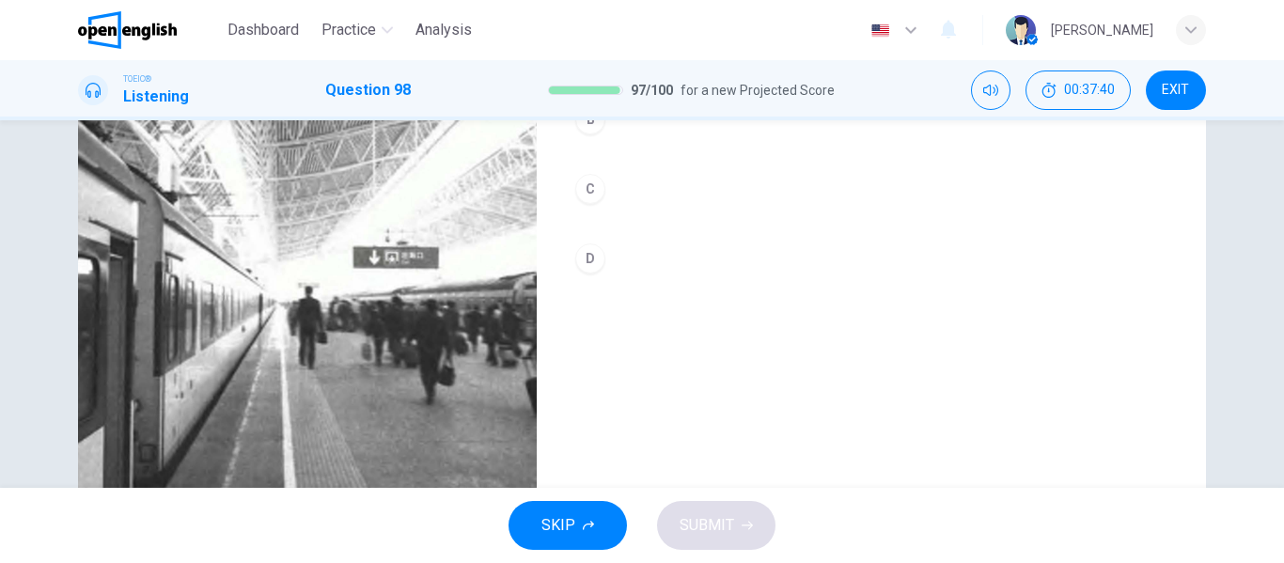
scroll to position [188, 0]
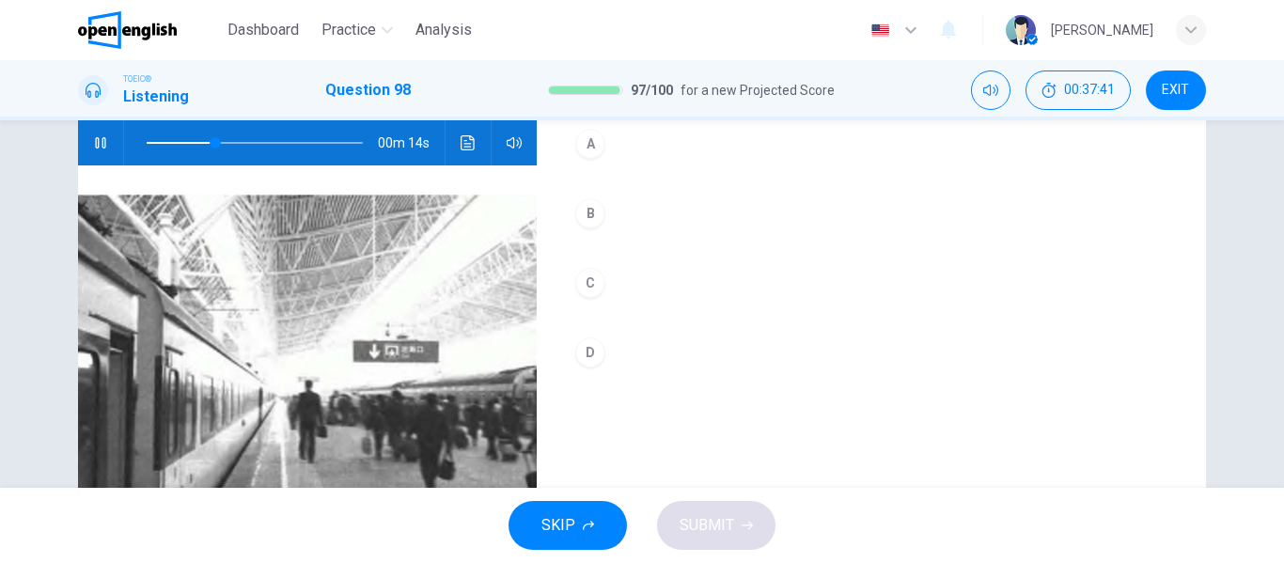
click at [585, 155] on div "A" at bounding box center [590, 144] width 30 height 30
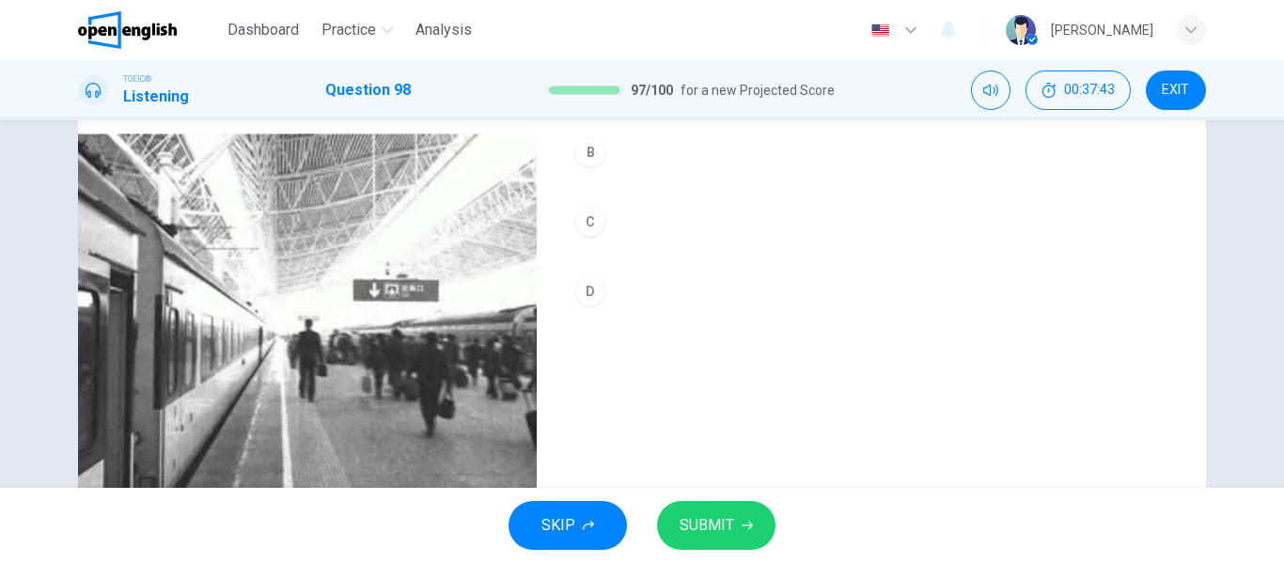
scroll to position [282, 0]
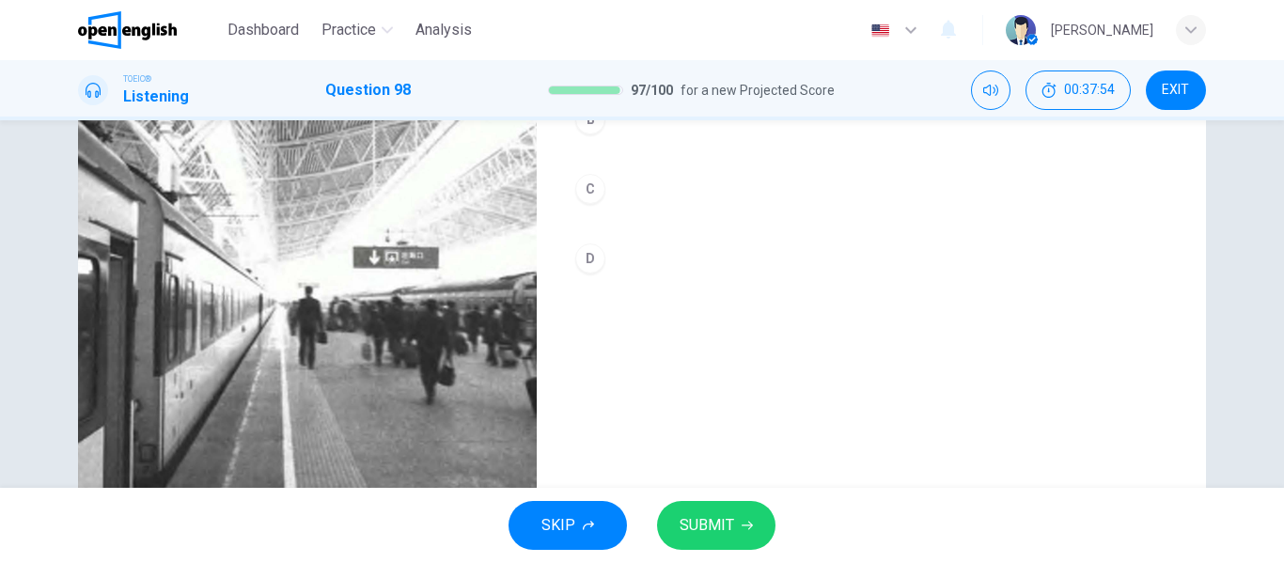
click at [730, 526] on span "SUBMIT" at bounding box center [707, 525] width 55 height 26
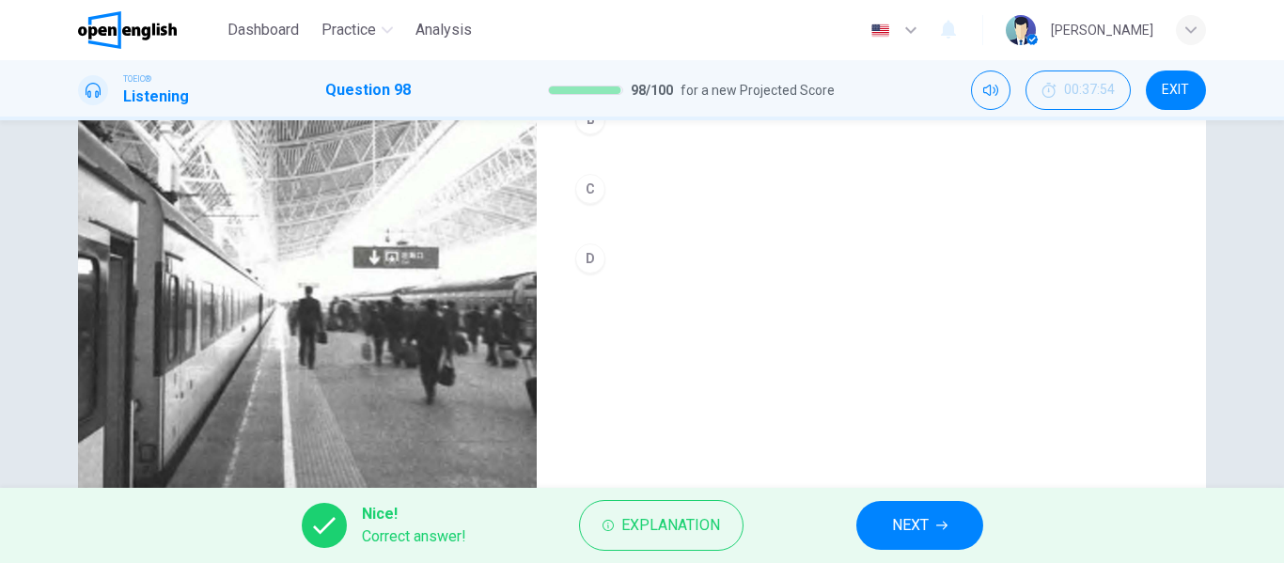
type input "*"
click at [942, 534] on button "NEXT" at bounding box center [919, 525] width 127 height 49
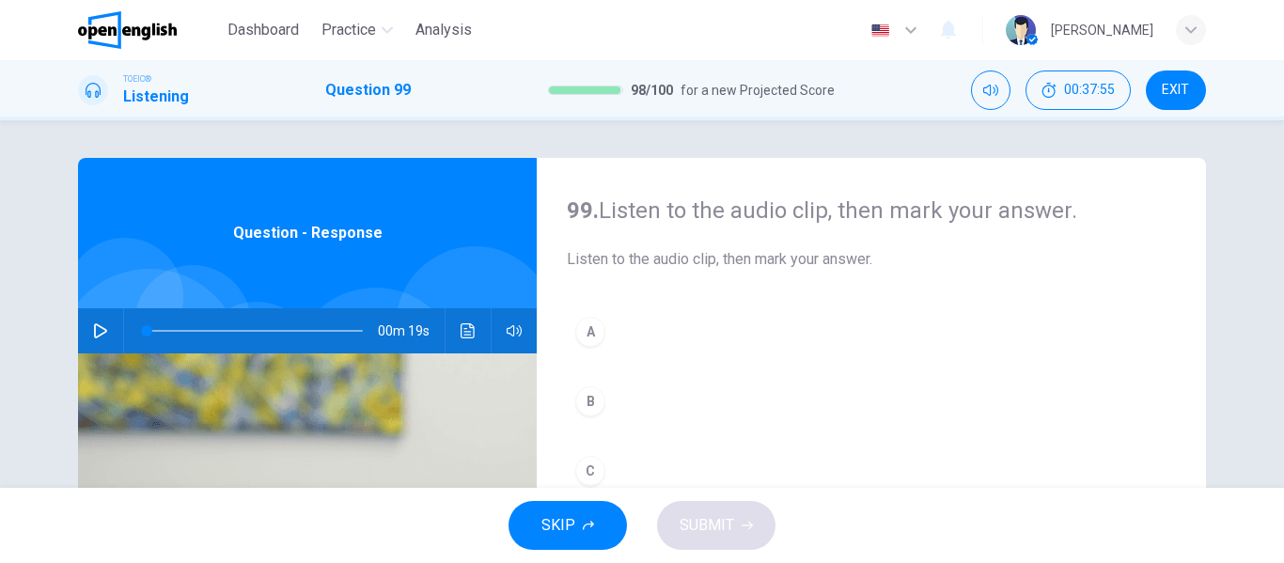
click at [93, 328] on icon "button" at bounding box center [100, 330] width 15 height 15
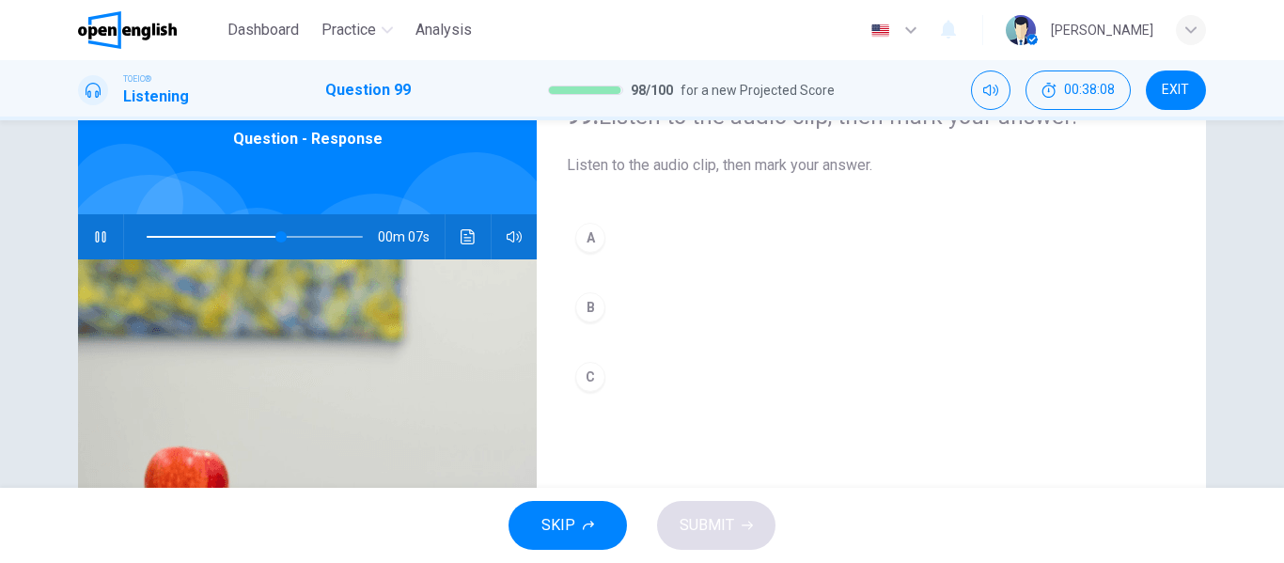
click at [586, 312] on div "B" at bounding box center [590, 307] width 30 height 30
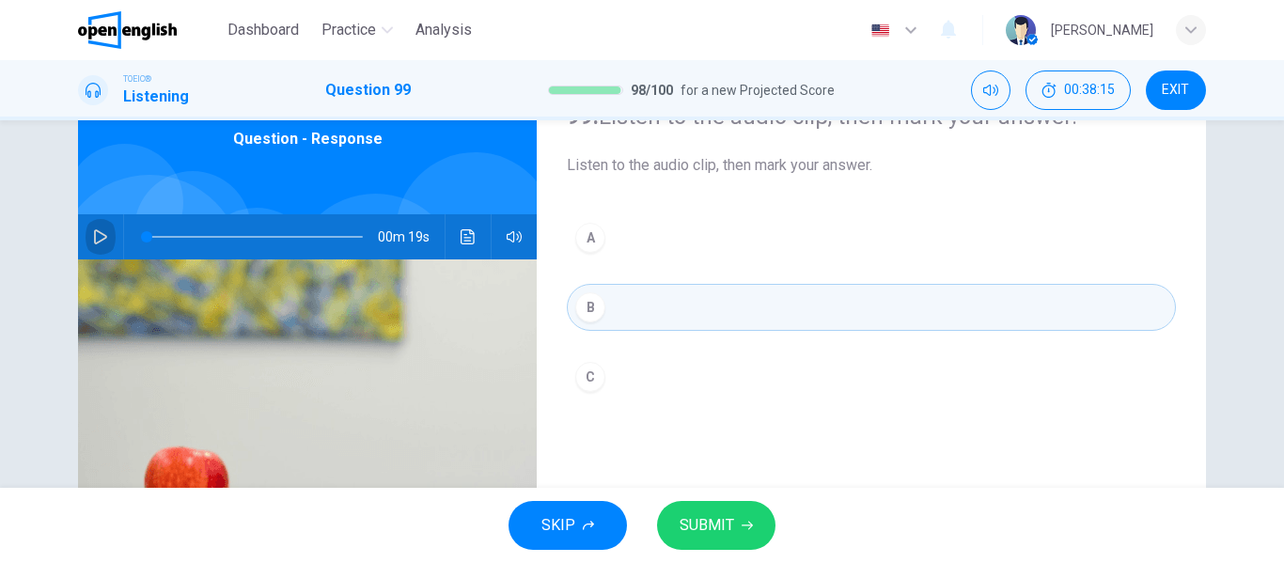
click at [93, 238] on icon "button" at bounding box center [100, 236] width 15 height 15
click at [711, 509] on button "SUBMIT" at bounding box center [716, 525] width 118 height 49
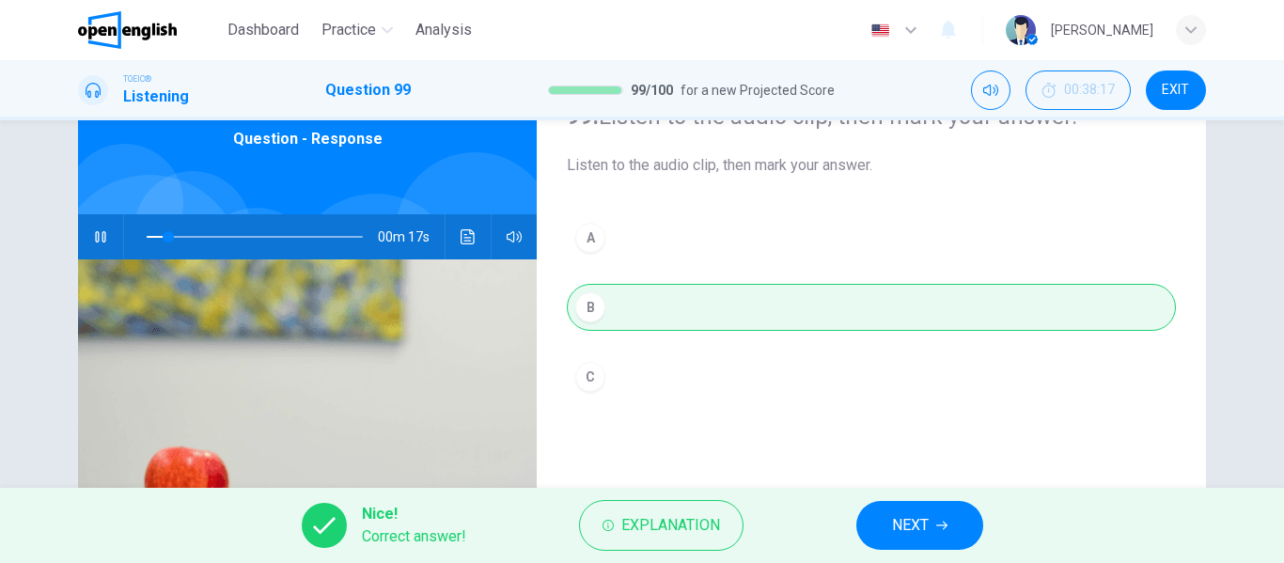
type input "**"
click at [922, 516] on span "NEXT" at bounding box center [910, 525] width 37 height 26
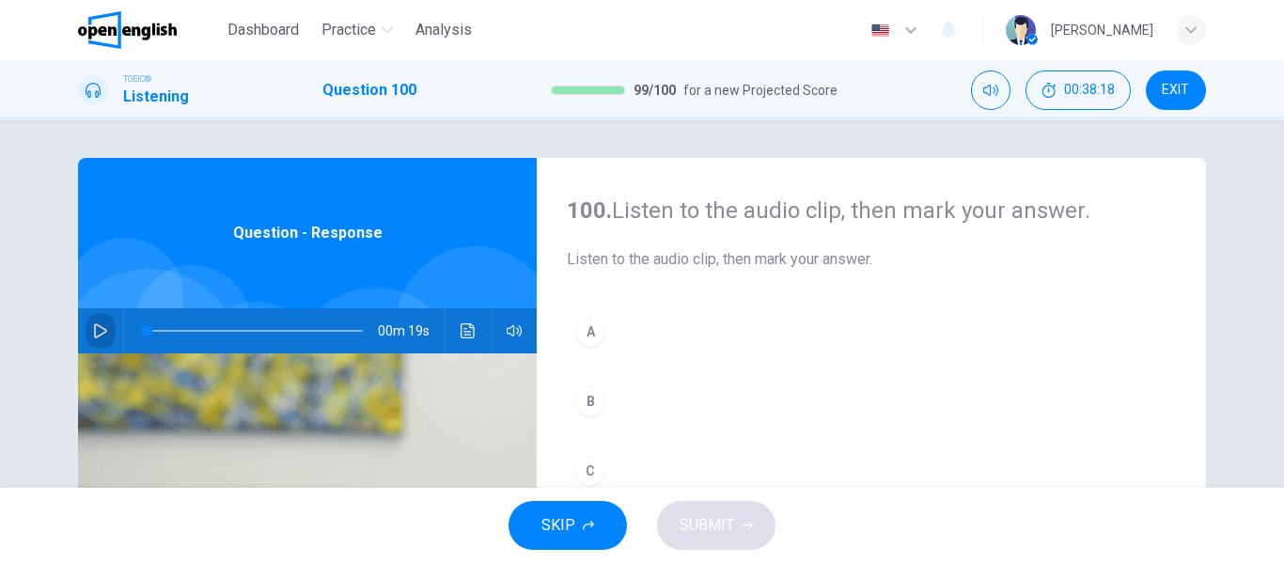
click at [102, 325] on icon "button" at bounding box center [100, 330] width 15 height 15
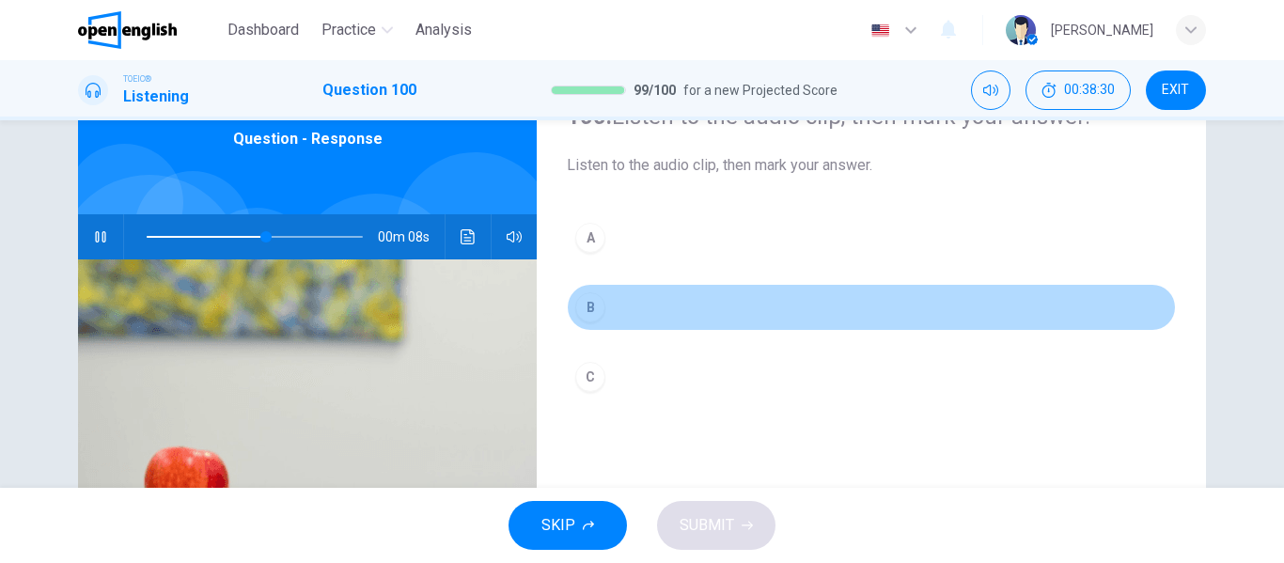
click at [580, 306] on div "B" at bounding box center [590, 307] width 30 height 30
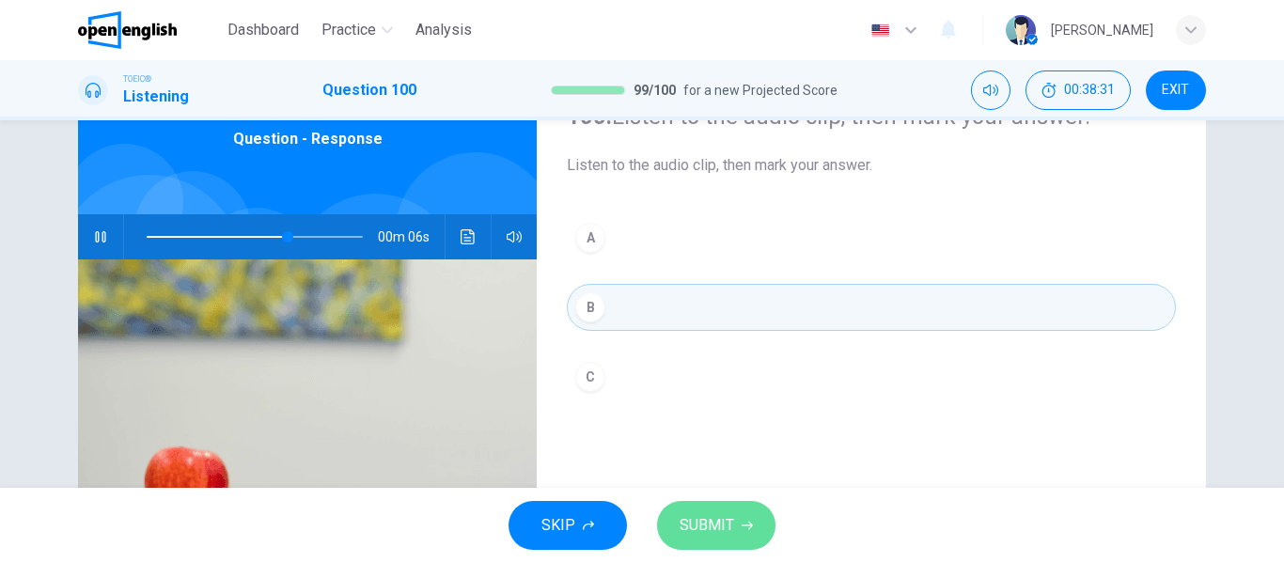
click at [735, 533] on button "SUBMIT" at bounding box center [716, 525] width 118 height 49
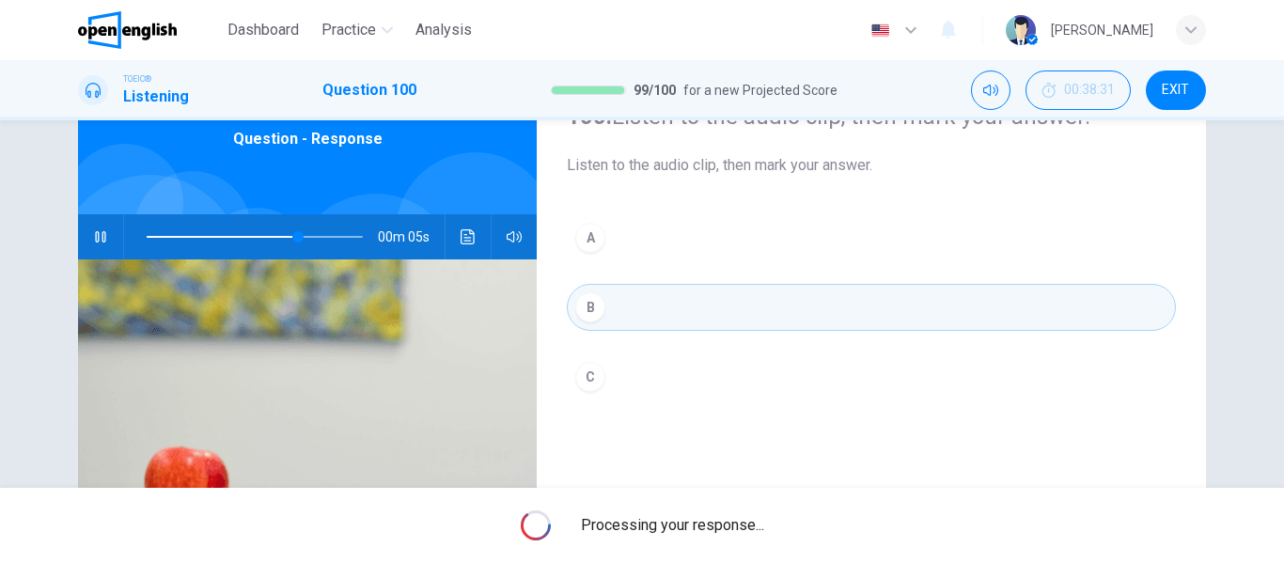
type input "**"
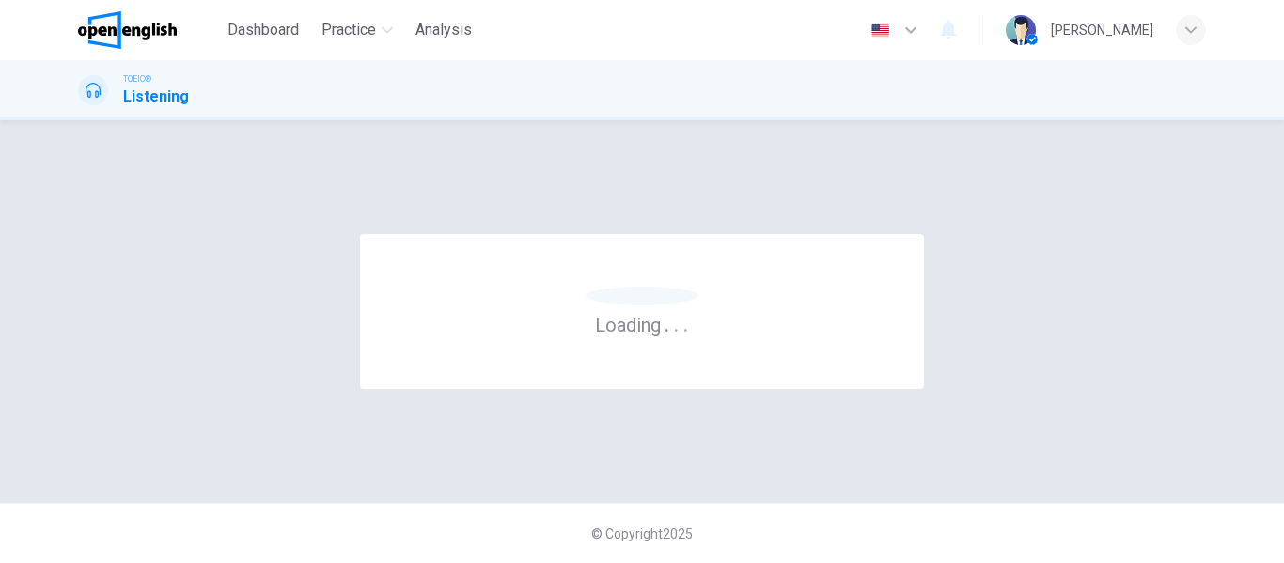
scroll to position [0, 0]
